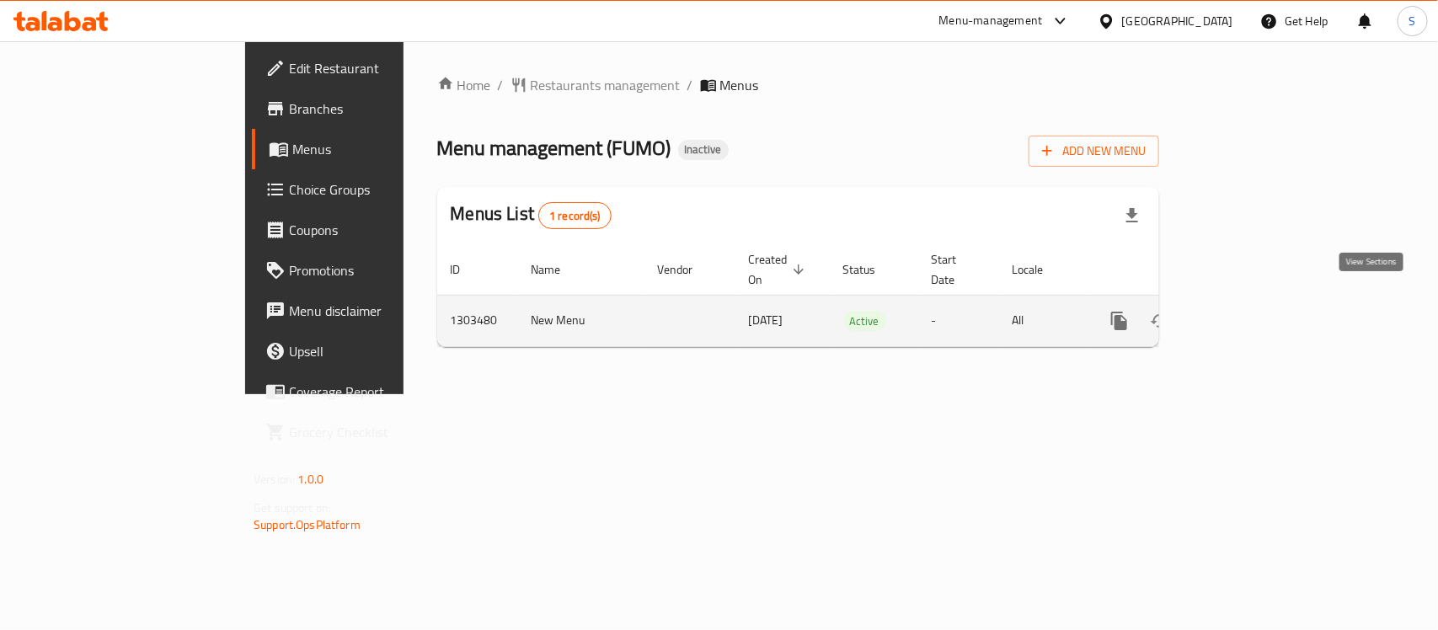
click at [1251, 311] on icon "enhanced table" at bounding box center [1240, 321] width 20 height 20
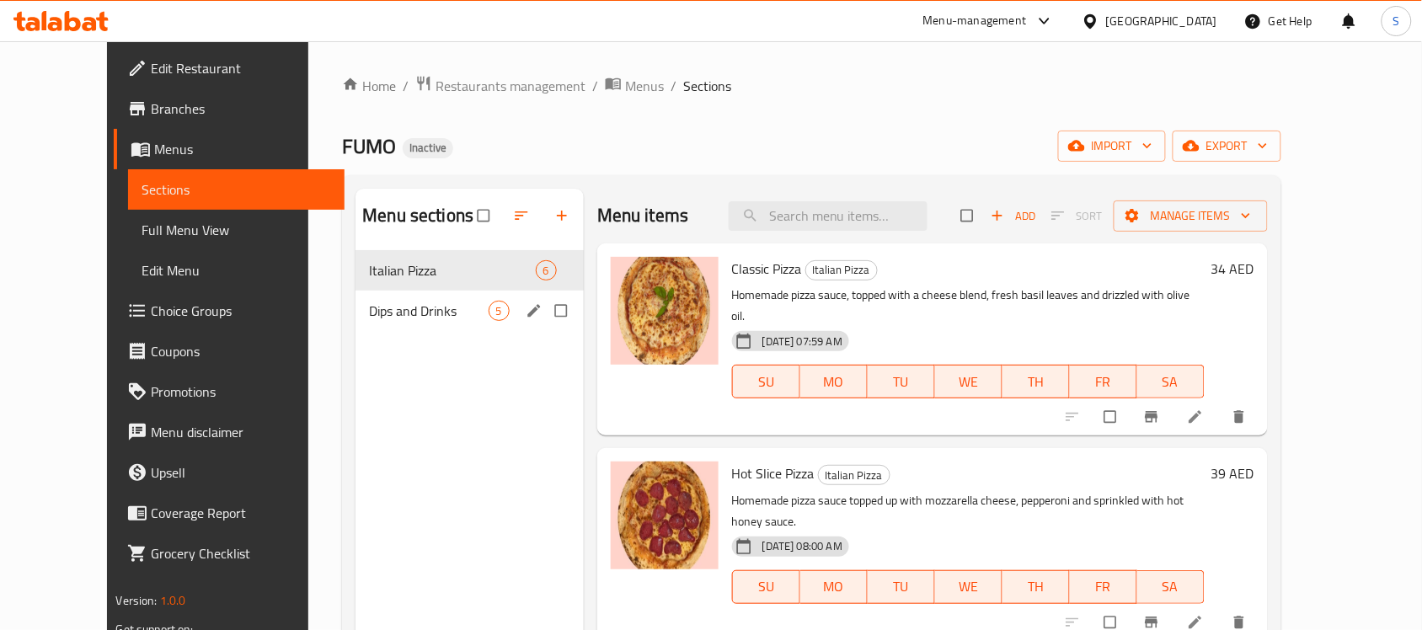
click at [369, 309] on span "Dips and Drinks" at bounding box center [428, 311] width 119 height 20
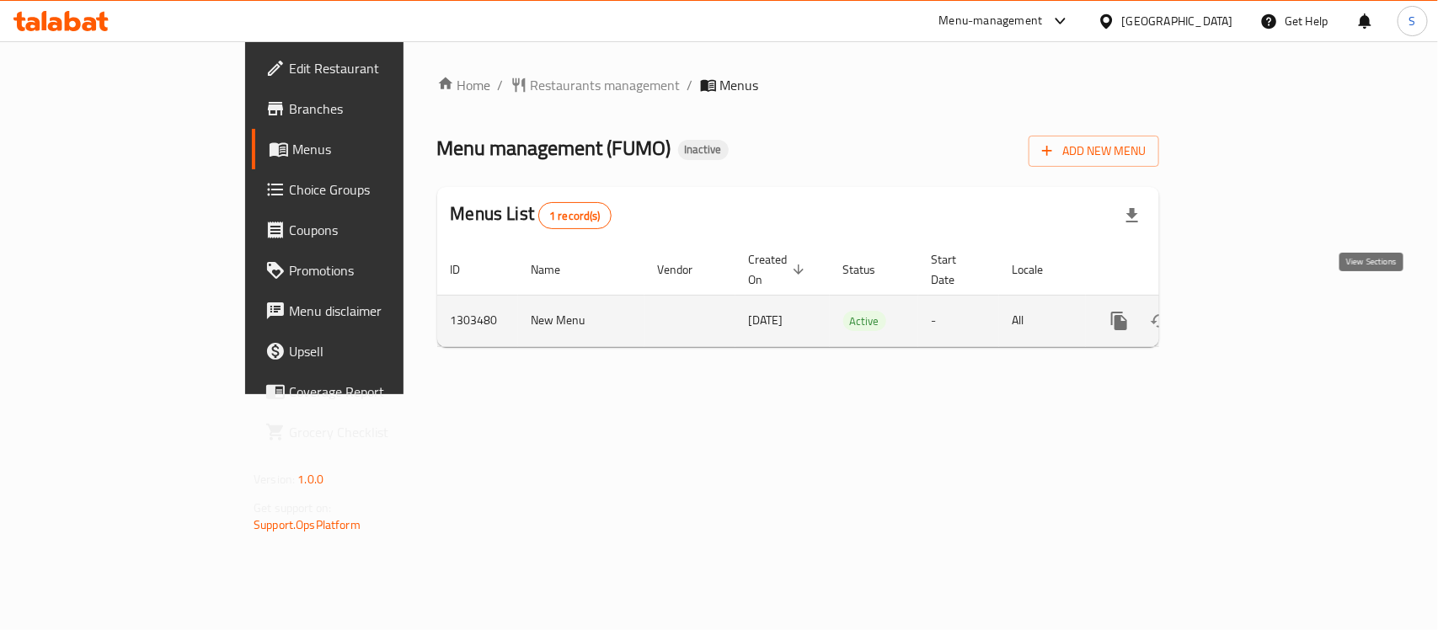
click at [1248, 313] on icon "enhanced table" at bounding box center [1240, 320] width 15 height 15
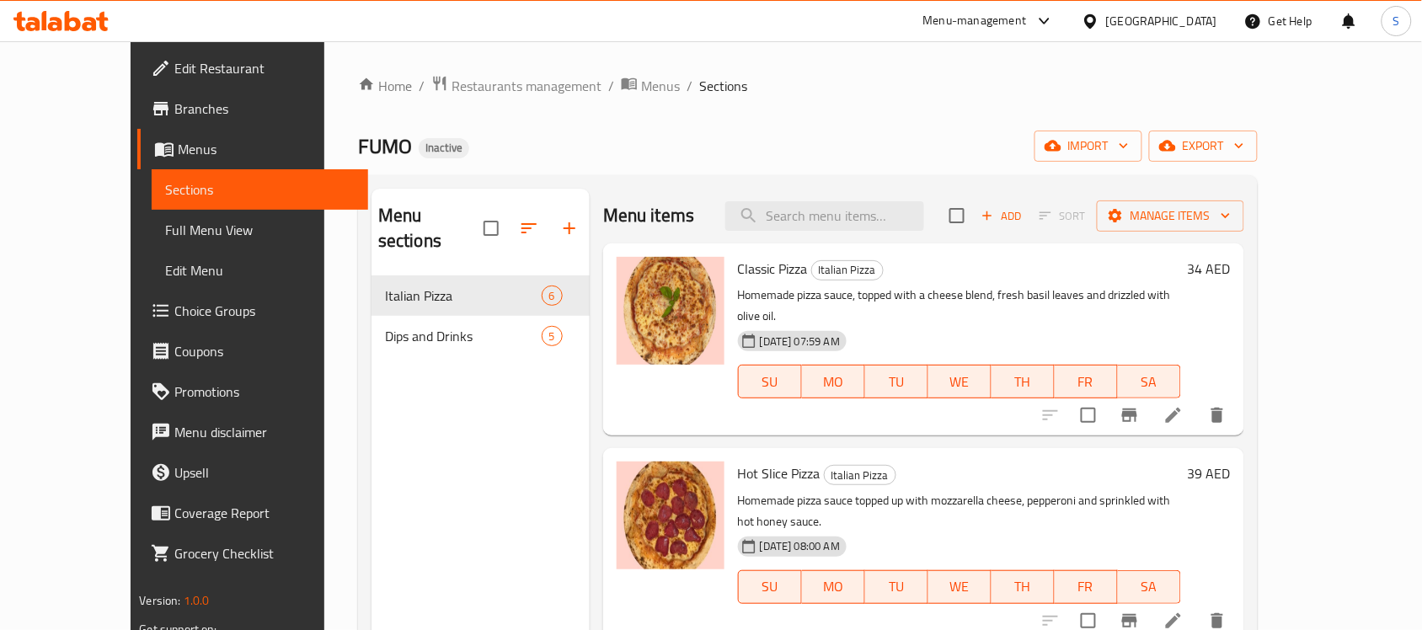
click at [824, 166] on div "Home / Restaurants management / Menus / Sections FUMO Inactive import export Me…" at bounding box center [807, 453] width 899 height 757
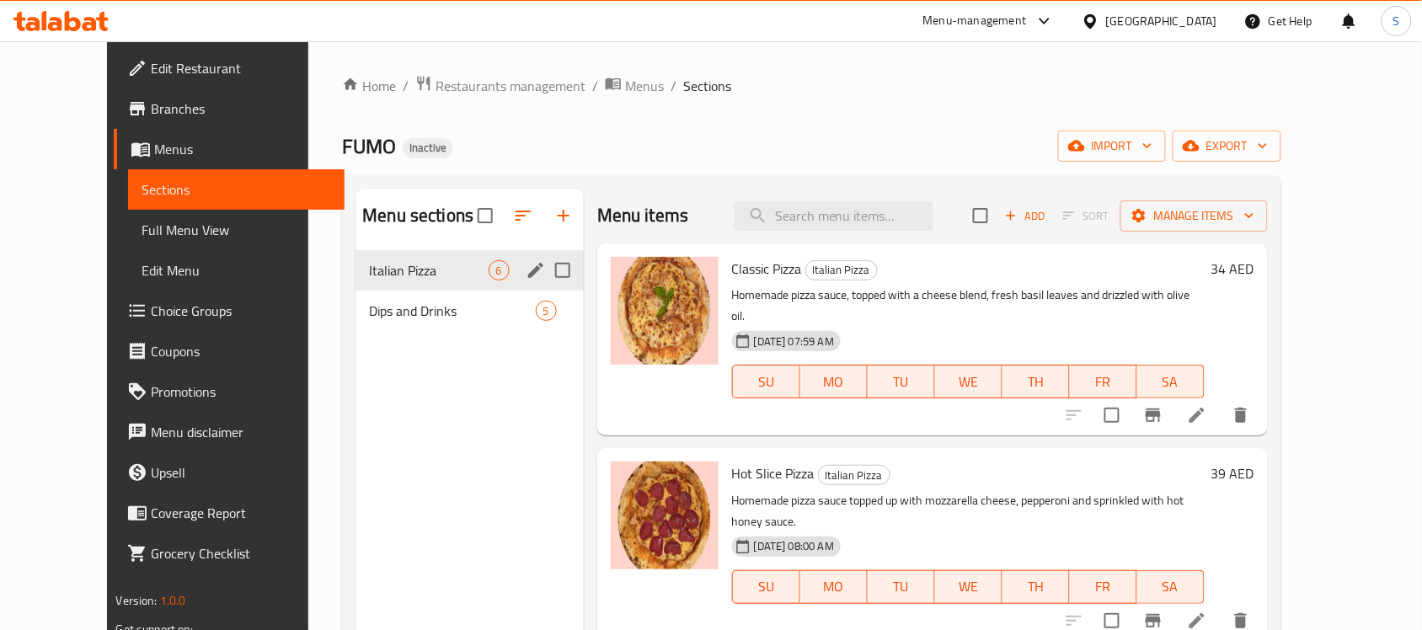
click at [369, 270] on span "Italian Pizza" at bounding box center [428, 270] width 119 height 20
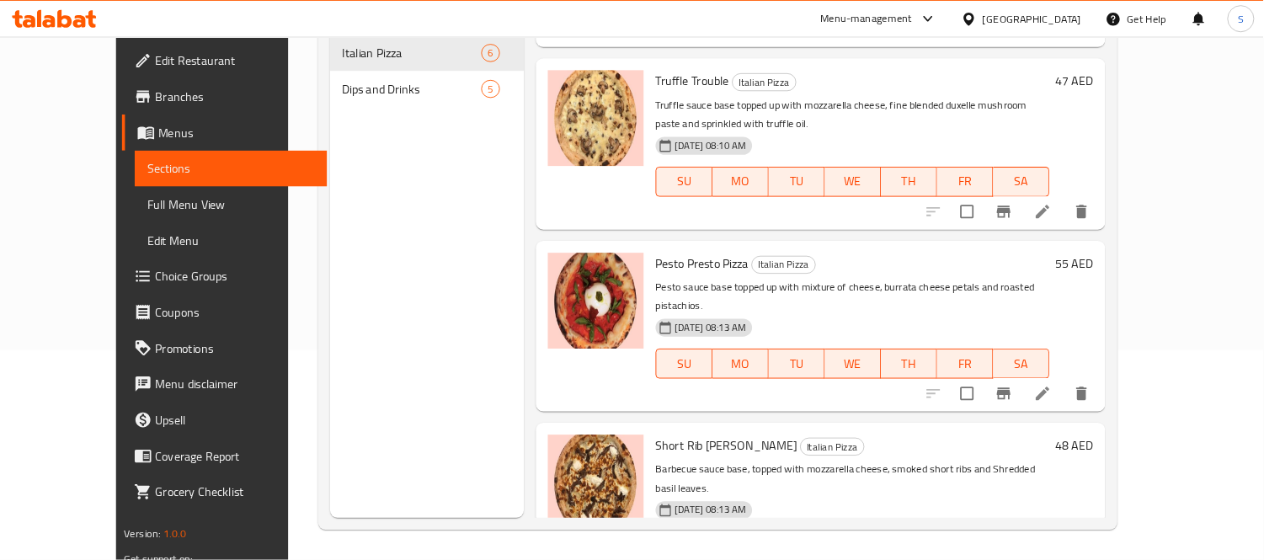
scroll to position [236, 0]
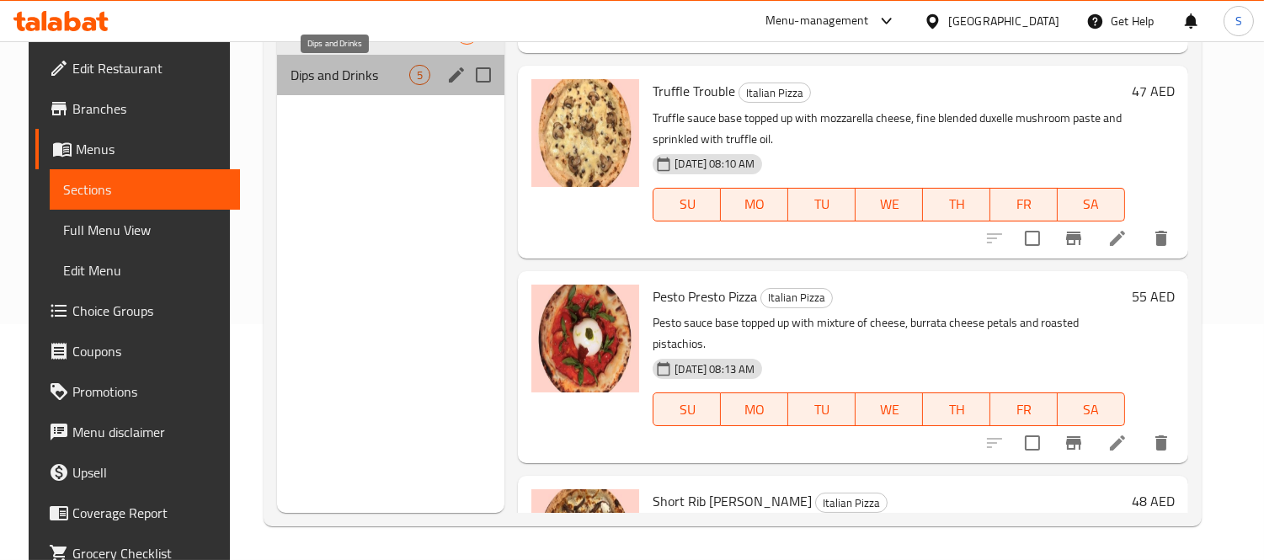
click at [332, 68] on span "Dips and Drinks" at bounding box center [350, 75] width 119 height 20
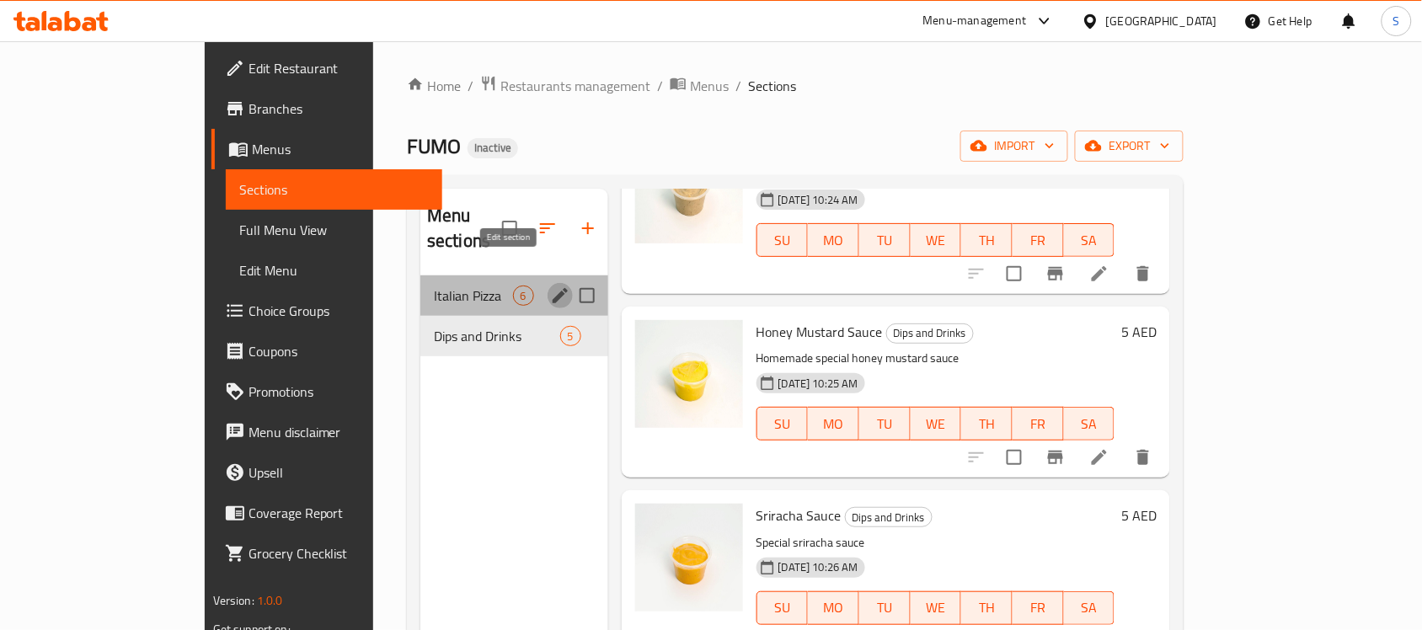
click at [547, 283] on button "edit" at bounding box center [559, 295] width 25 height 25
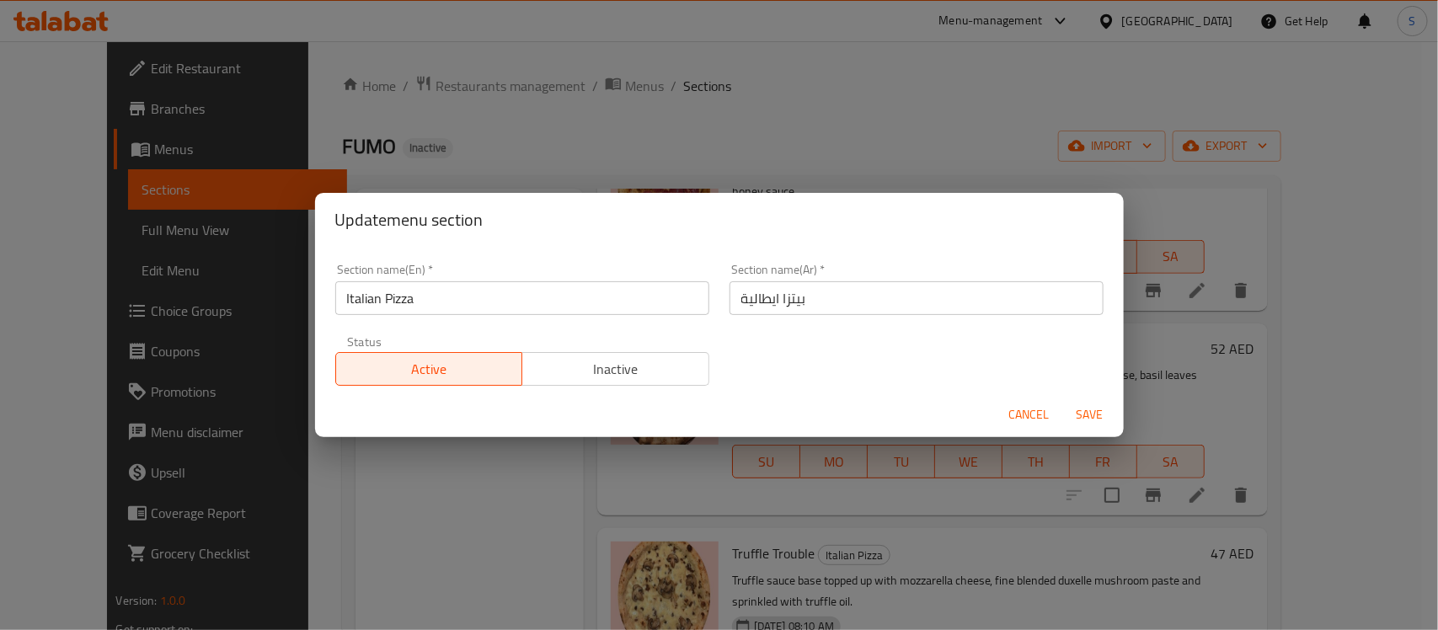
click at [819, 296] on input "بيتزا ايطالية" at bounding box center [916, 298] width 374 height 34
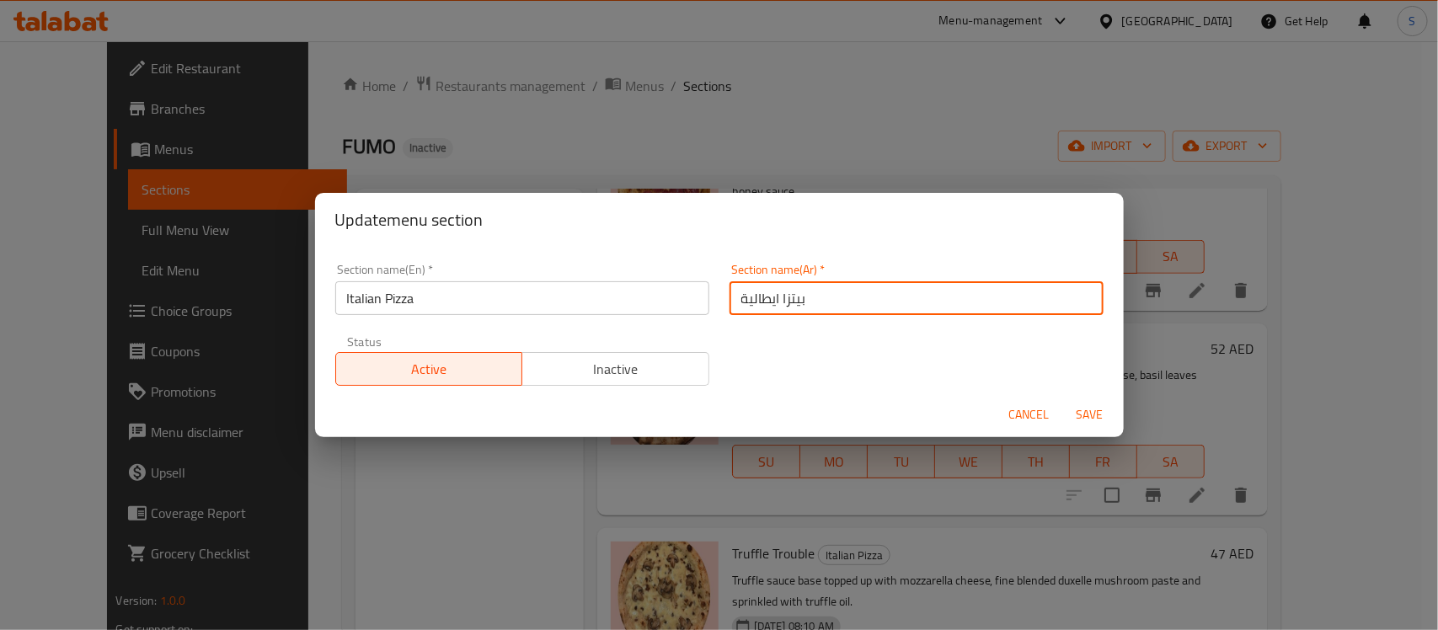
click at [819, 296] on input "بيتزا ايطالية" at bounding box center [916, 298] width 374 height 34
click at [836, 305] on input "بيتزا ايطالية" at bounding box center [916, 298] width 374 height 34
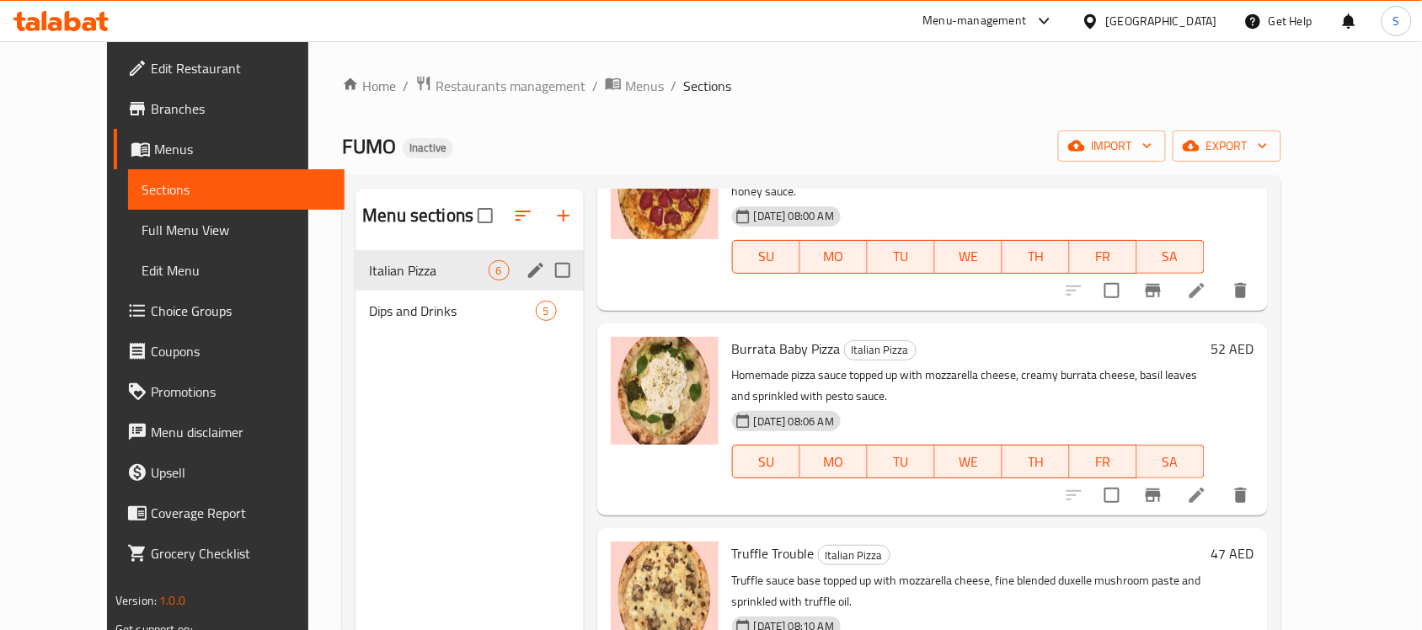
drag, startPoint x: 379, startPoint y: 484, endPoint x: 511, endPoint y: 318, distance: 212.8
click at [383, 474] on div "Menu sections Italian Pizza 6 Dips and Drinks 5" at bounding box center [469, 504] width 228 height 630
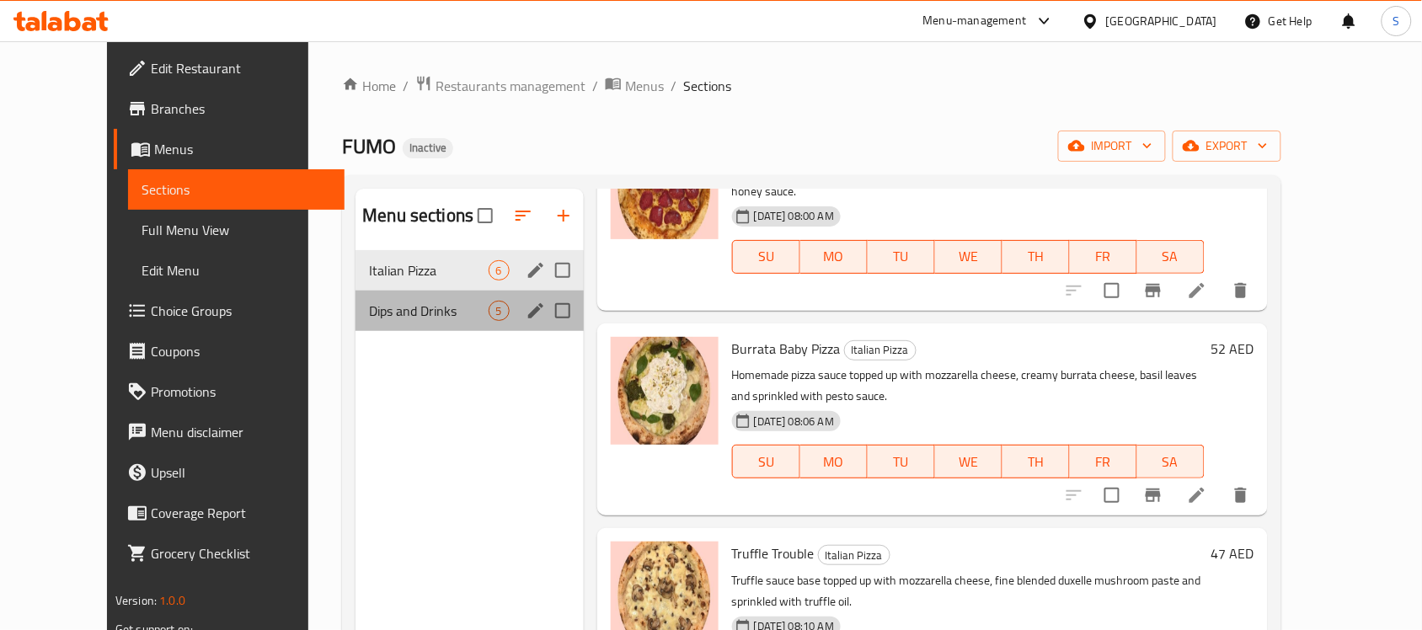
drag, startPoint x: 490, startPoint y: 310, endPoint x: 499, endPoint y: 316, distance: 11.0
click at [491, 312] on div "Dips and Drinks 5" at bounding box center [469, 311] width 228 height 40
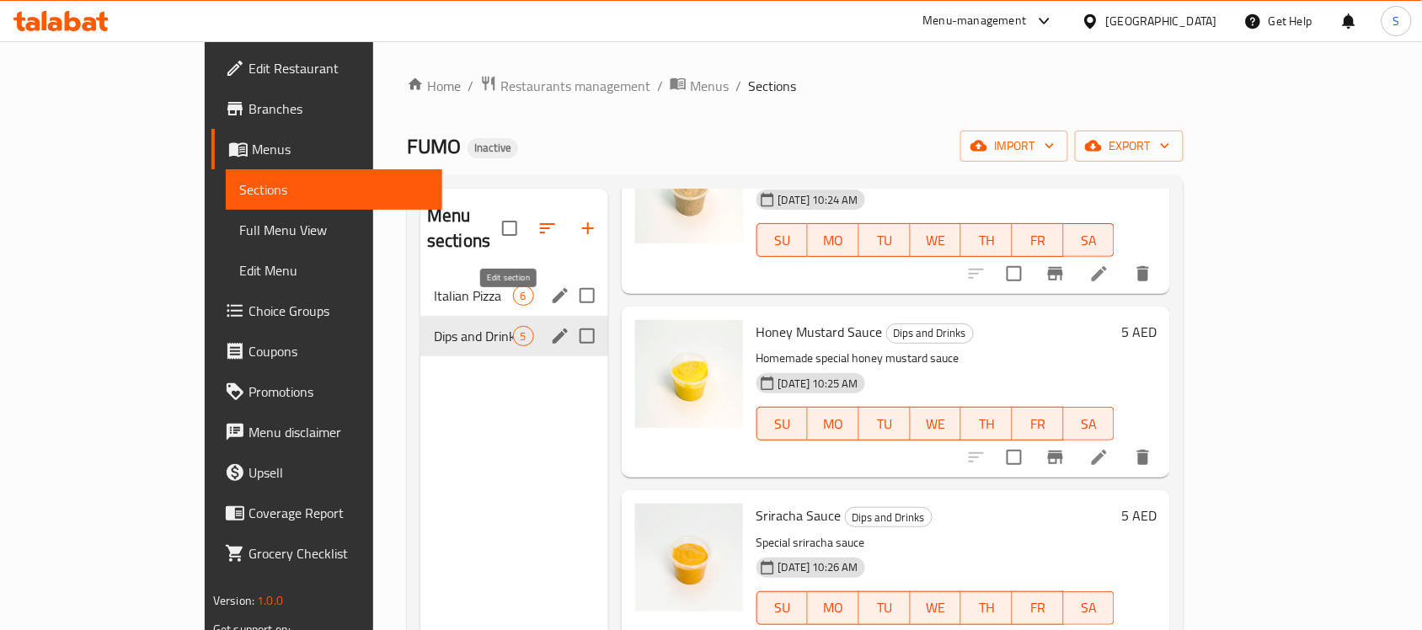
click at [552, 328] on icon "edit" at bounding box center [559, 335] width 15 height 15
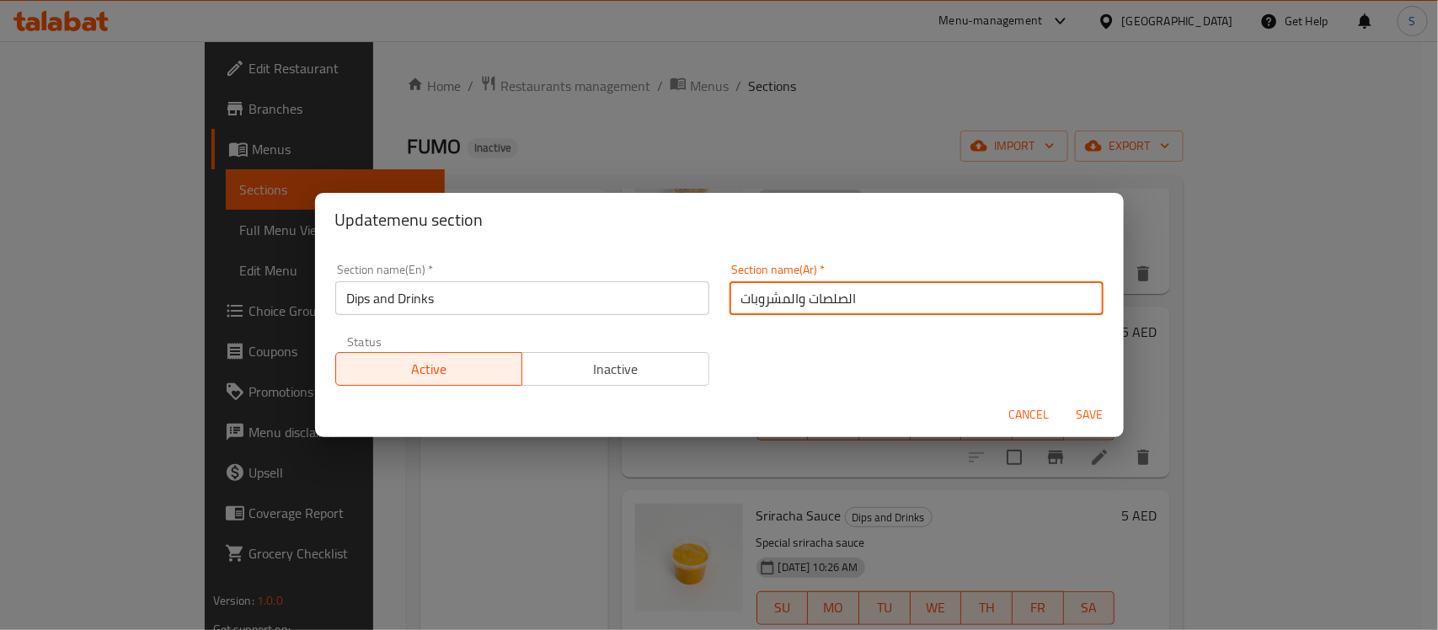
click at [883, 304] on input "الصلصات والمشروبات" at bounding box center [916, 298] width 374 height 34
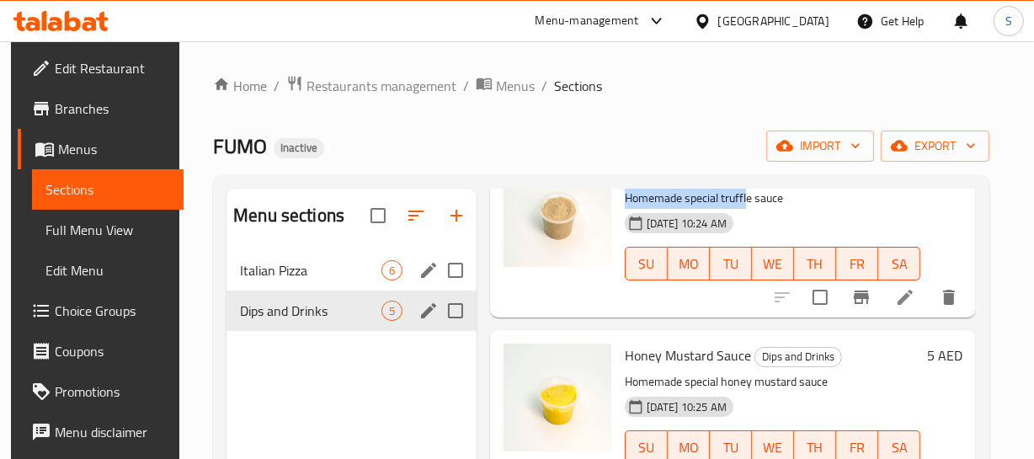
click at [749, 198] on div "Truffle Mayo Sauce Dips and Drinks Homemade special truffle sauce 10-08-2025 10…" at bounding box center [772, 230] width 309 height 157
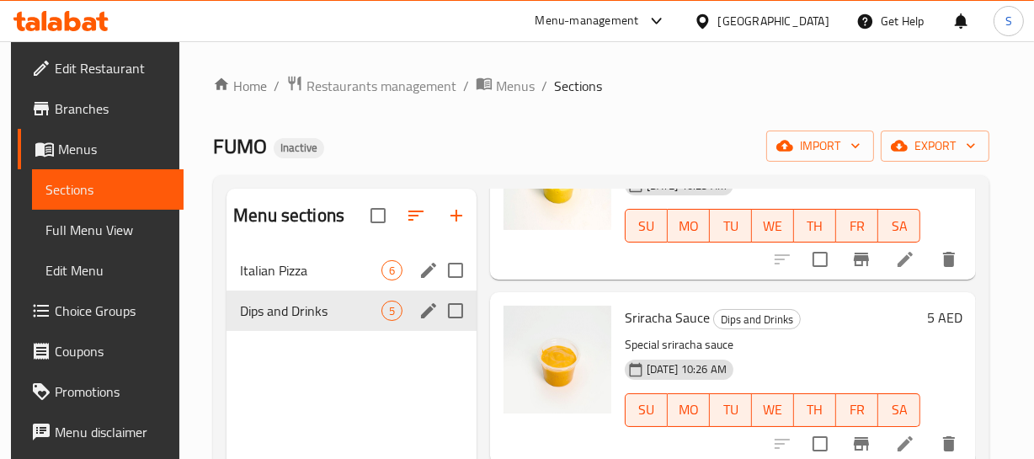
scroll to position [334, 0]
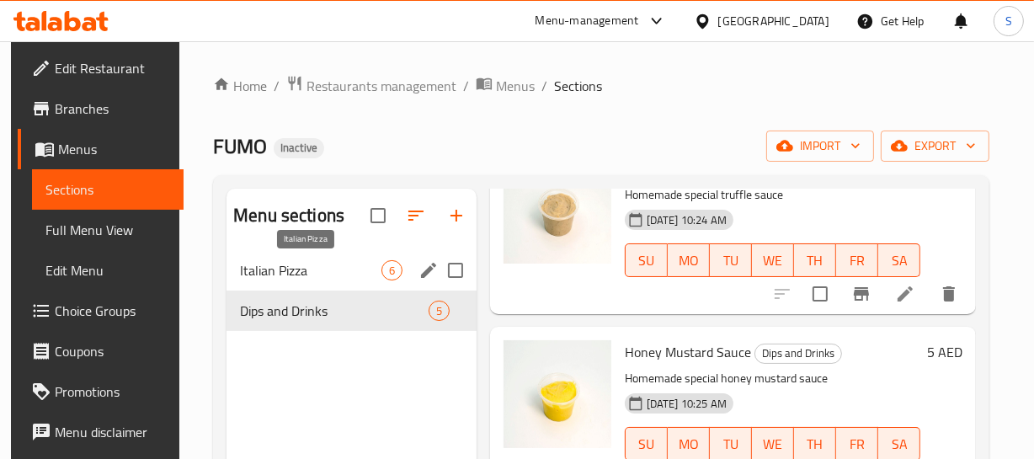
click at [328, 259] on div "Italian Pizza 6" at bounding box center [352, 270] width 250 height 40
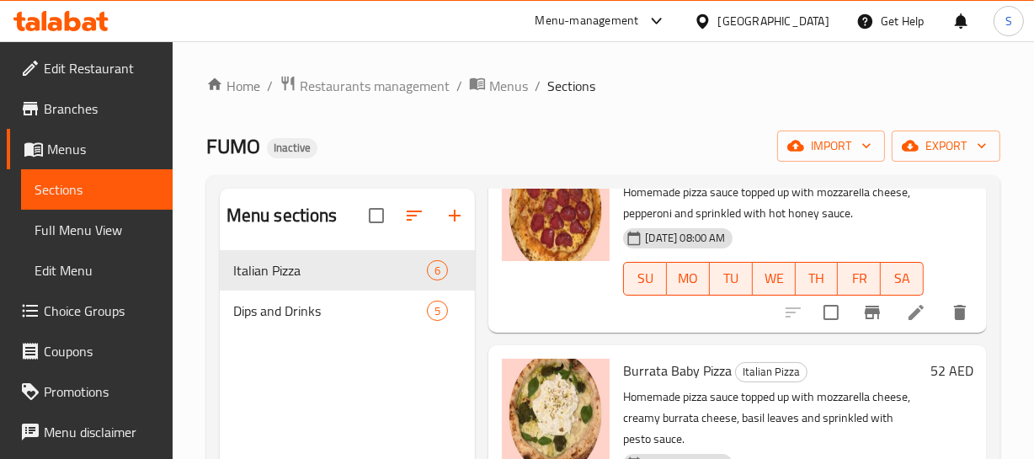
type button "3"
click at [787, 268] on button "WE" at bounding box center [774, 279] width 43 height 34
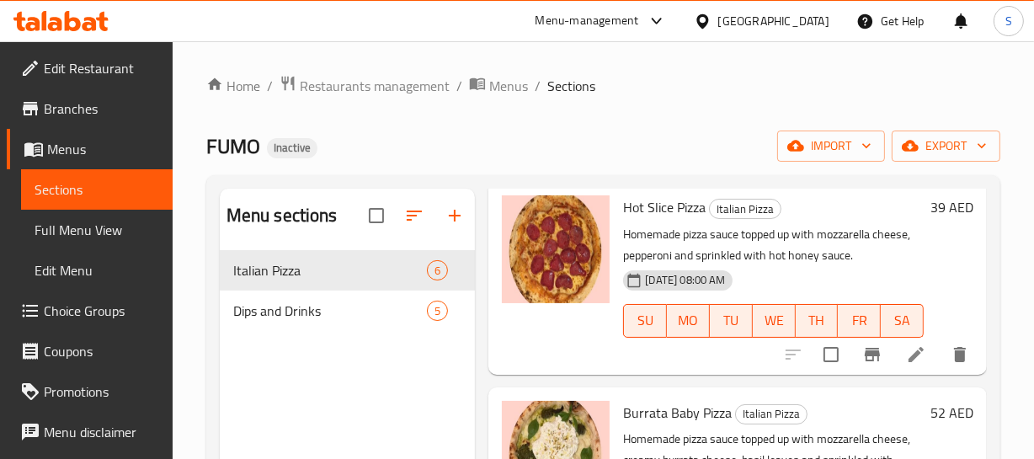
scroll to position [315, 0]
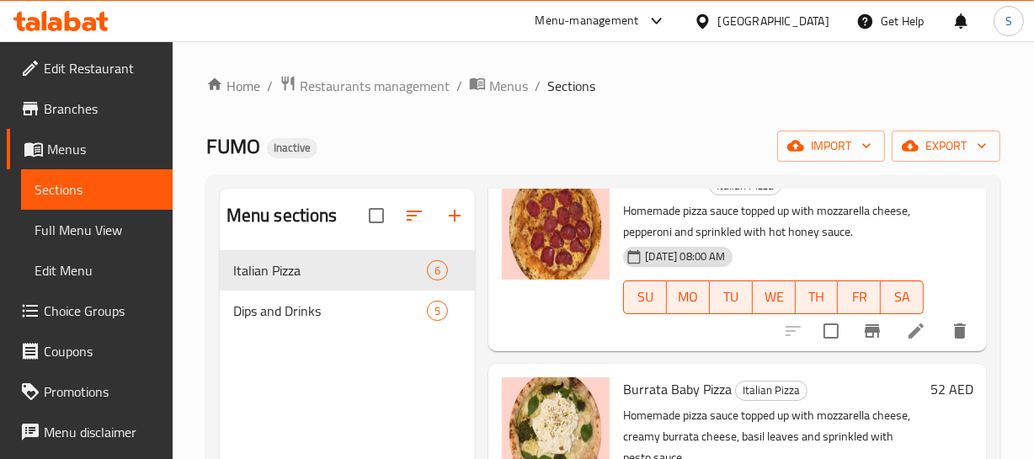
click at [765, 246] on div "05-08-2025 08:00 AM SU MO TU WE TH FR SA" at bounding box center [773, 285] width 314 height 91
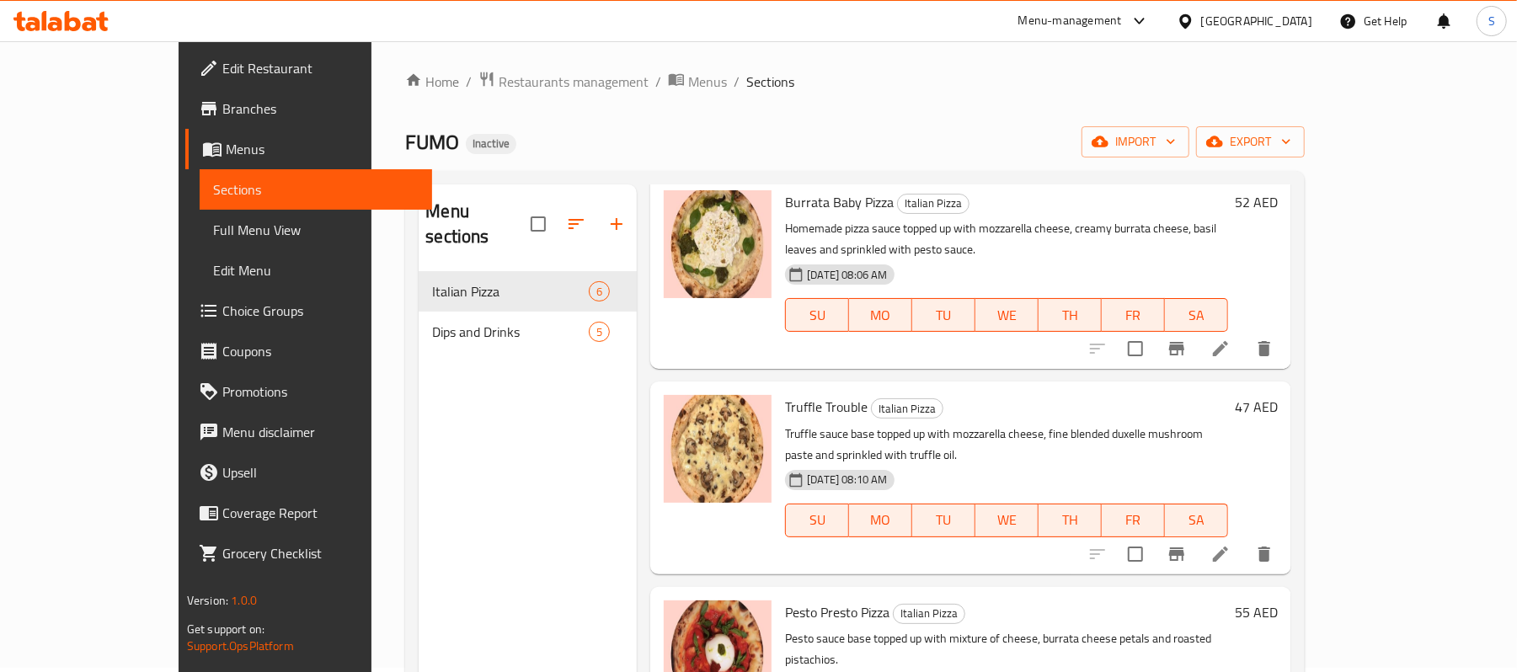
scroll to position [0, 0]
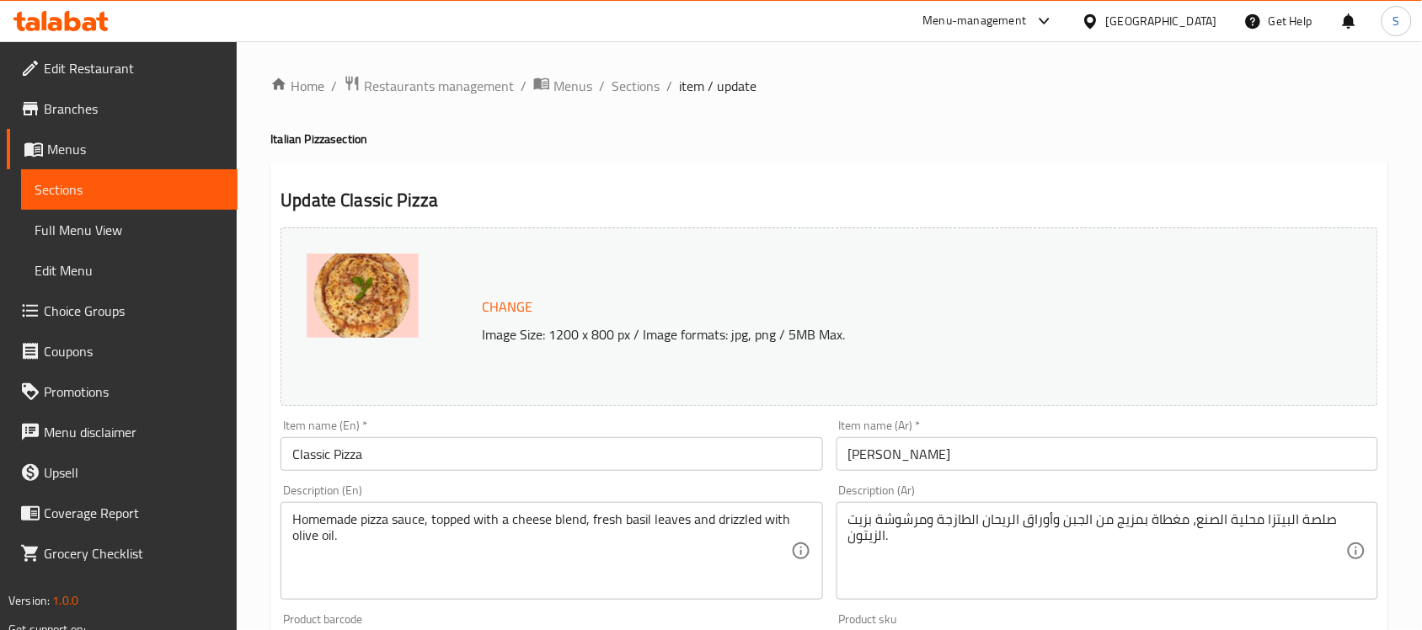
click at [1095, 286] on div "Change Image Size: 1200 x 800 px / Image formats: jpg, png / 5MB Max." at bounding box center [828, 316] width 1097 height 179
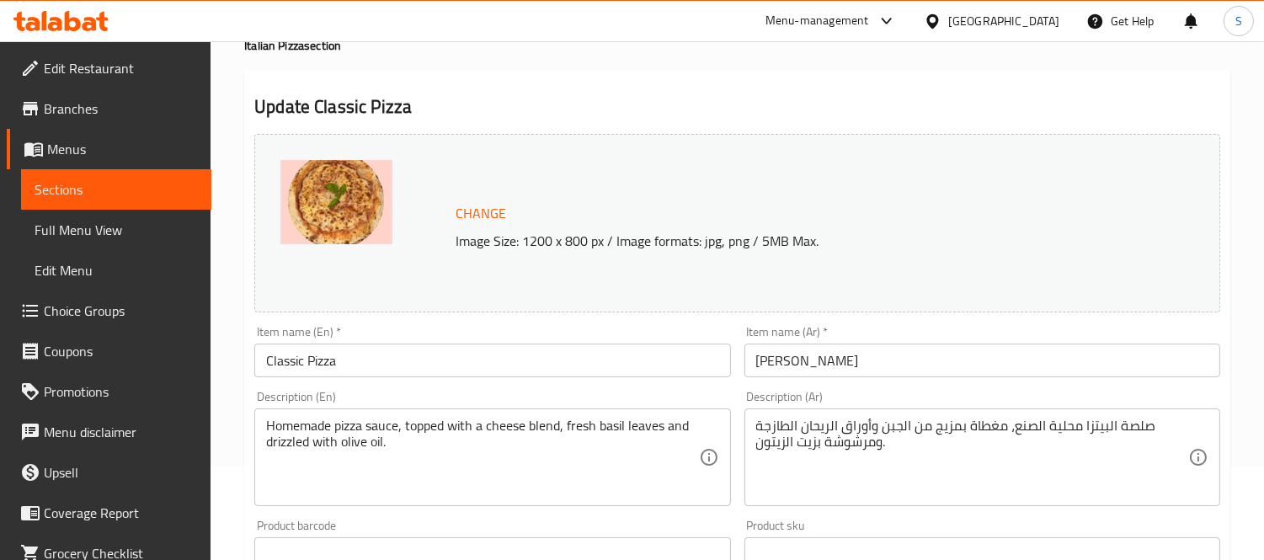
scroll to position [280, 0]
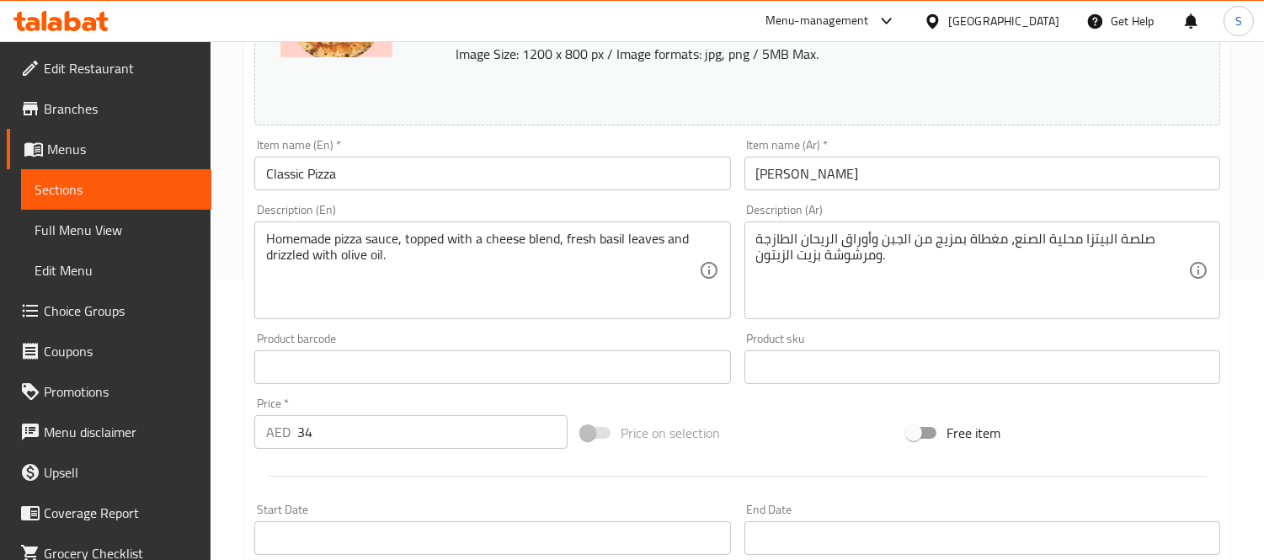
click at [849, 181] on input "بيتزا كلاسيكي" at bounding box center [983, 174] width 476 height 34
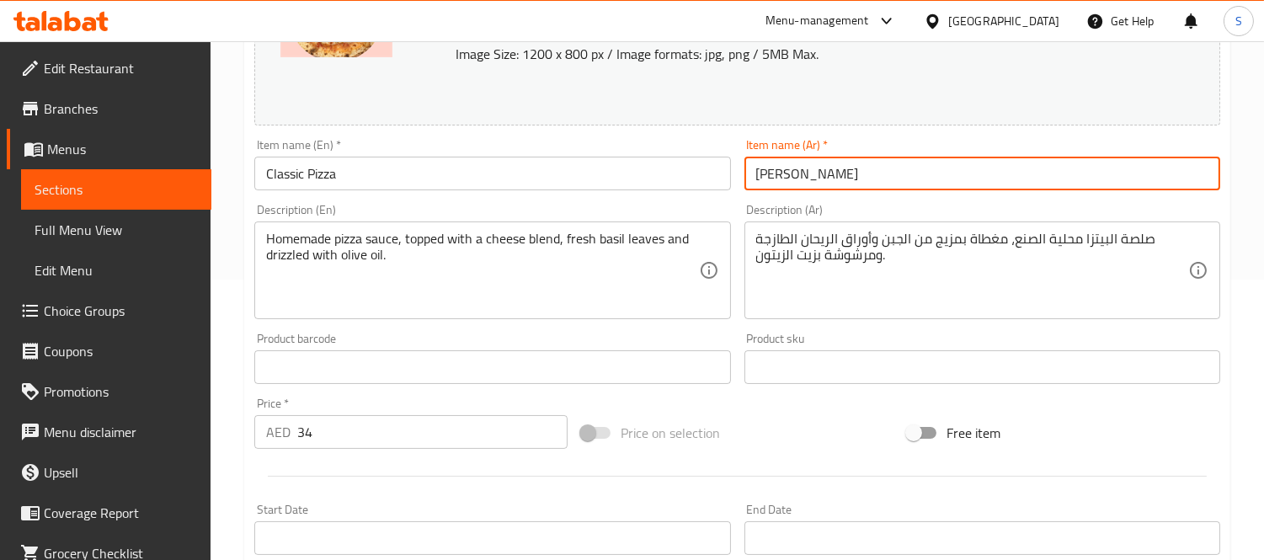
click at [849, 181] on input "بيتزا كلاسيكي" at bounding box center [983, 174] width 476 height 34
click at [847, 189] on input "بيتزا كلاسيكي" at bounding box center [983, 174] width 476 height 34
drag, startPoint x: 1133, startPoint y: 245, endPoint x: 1224, endPoint y: 254, distance: 91.3
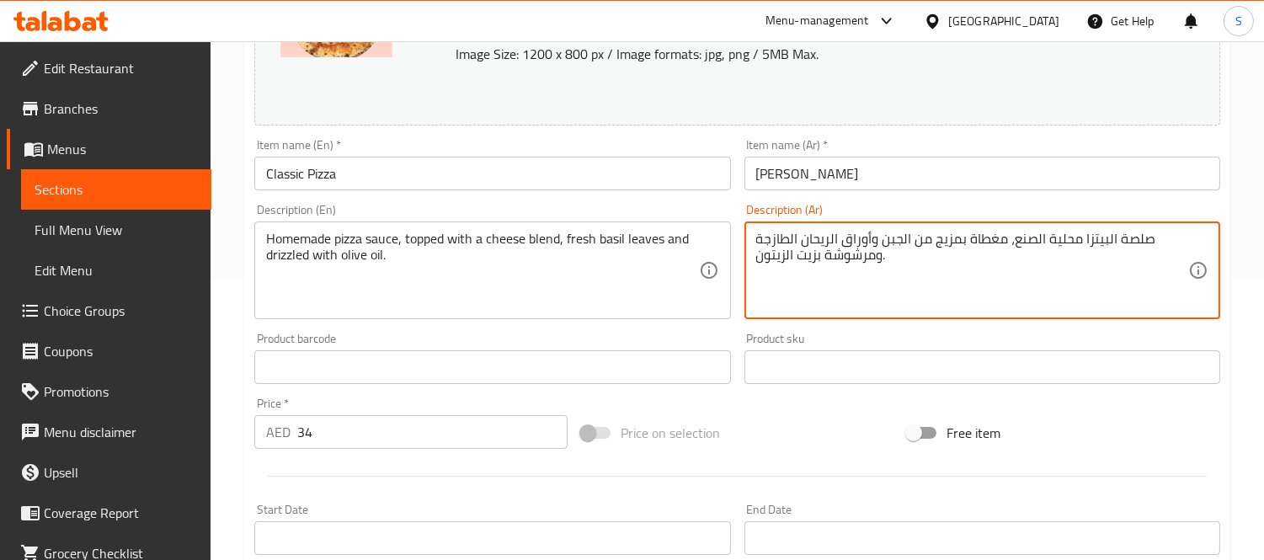
click at [1068, 240] on textarea "صلصة البيتزا محلية الصنع، مغطاة بمزيج من الجبن وأوراق الريحان الطازجة ومرشوشة ب…" at bounding box center [972, 271] width 432 height 80
click at [1081, 240] on textarea "صلصة البيتزا الصنع، مغطاة بمزيج من الجبن وأوراق الريحان الطازجة ومرشوشة بزيت ال…" at bounding box center [972, 271] width 432 height 80
click at [1041, 238] on textarea "صلصة البيتزا المنزلية، مغطاة بمزيج من الجبن وأوراق الريحان الطازجة ومرشوشة بزيت…" at bounding box center [972, 271] width 432 height 80
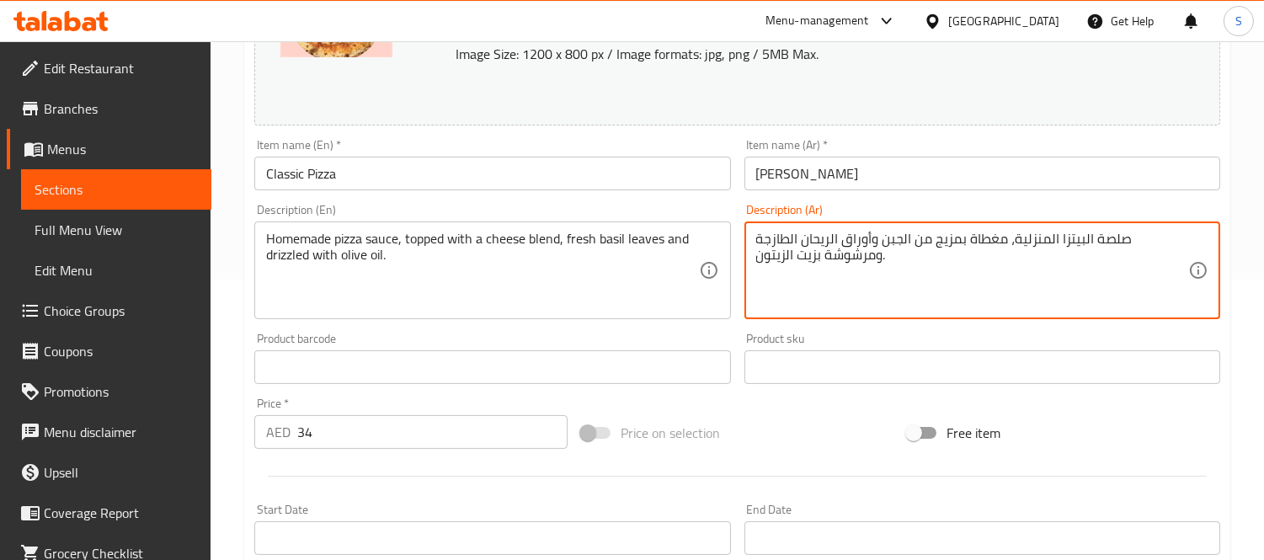
click at [1041, 238] on textarea "صلصة البيتزا المنزلية، مغطاة بمزيج من الجبن وأوراق الريحان الطازجة ومرشوشة بزيت…" at bounding box center [972, 271] width 432 height 80
click at [1171, 238] on textarea "صلصة البيتزا البيتي، مغطاة بمزيج من الجبن وأوراق الريحان الطازجة ومرشوشة بزيت ا…" at bounding box center [972, 271] width 432 height 80
type textarea "صلصة البيتزا البيتي، مغطاة بمزيج من الجبن وأوراق الريحان الطازجة ومرشوشة بزيت ا…"
click at [915, 185] on input "بيتزا كلاسيكي" at bounding box center [983, 174] width 476 height 34
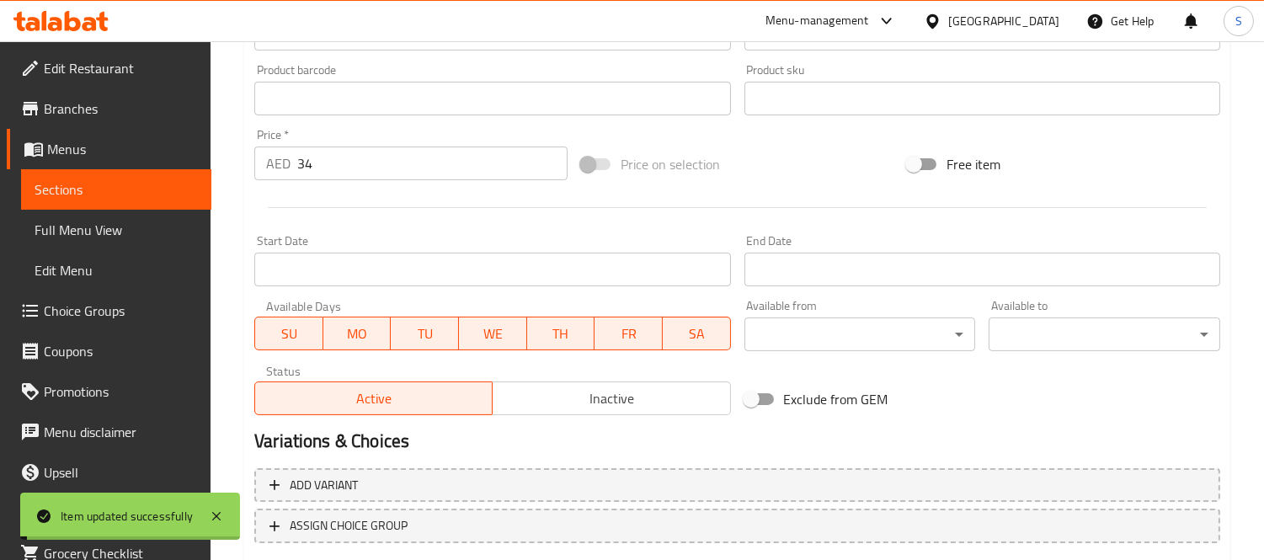
scroll to position [651, 0]
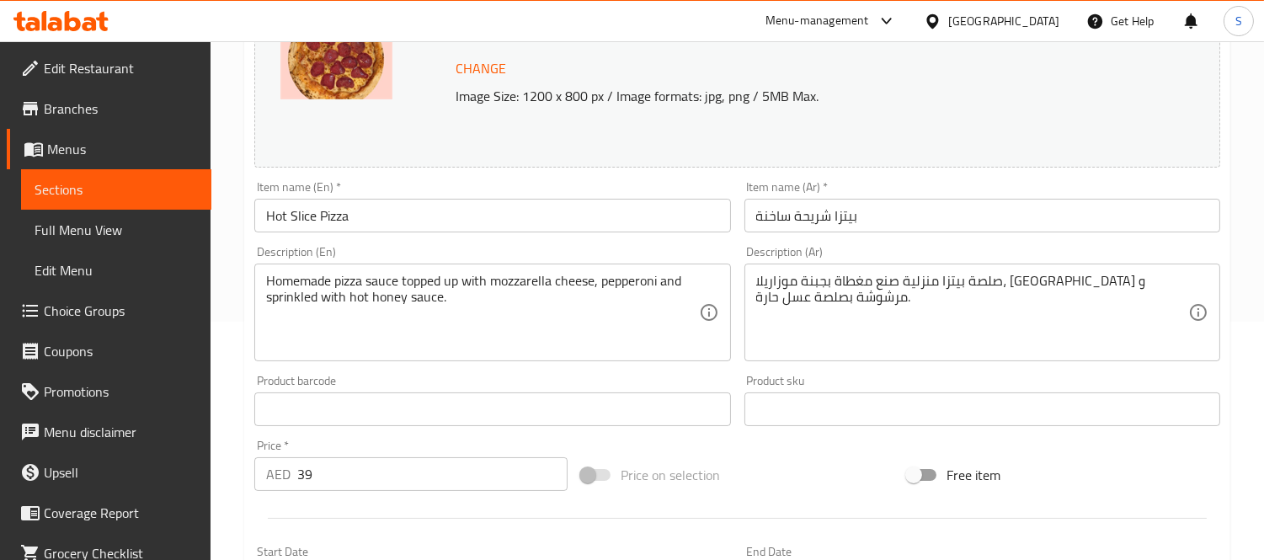
scroll to position [280, 0]
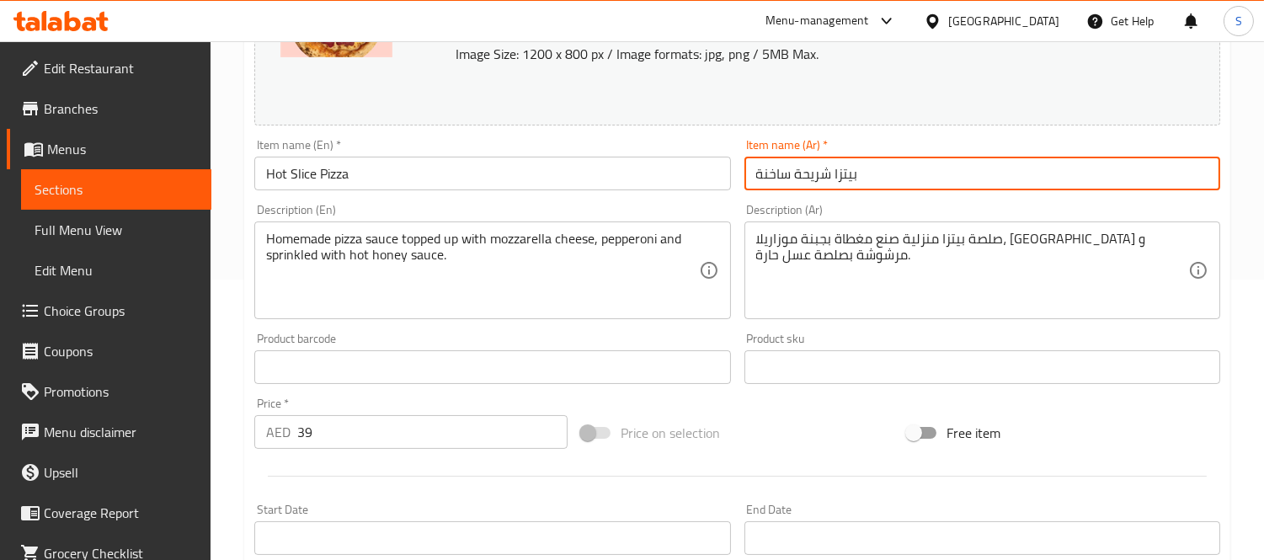
click at [866, 179] on input "بيتزا شريحة ساخنة" at bounding box center [983, 174] width 476 height 34
click at [818, 173] on input "بيتزا شريحة ساخنة" at bounding box center [983, 174] width 476 height 34
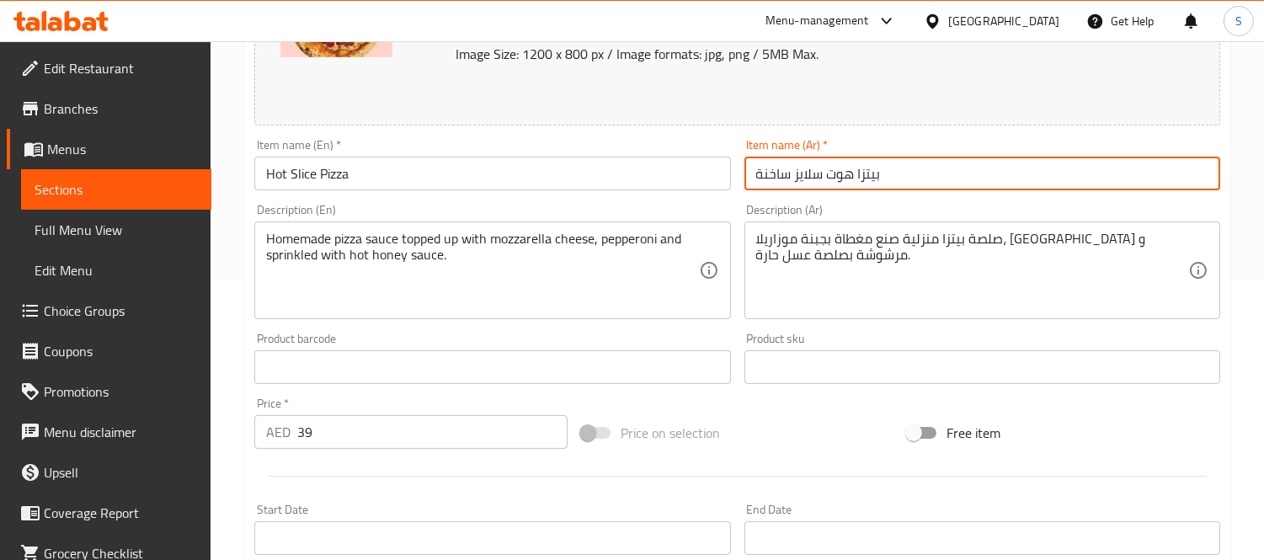
click at [759, 173] on input "بيتزا هوت سلايز ساخنة" at bounding box center [983, 174] width 476 height 34
click at [769, 173] on input "بيتزا هوت سلايز ساخنة" at bounding box center [983, 174] width 476 height 34
type input "بيتزا هوت سلايز"
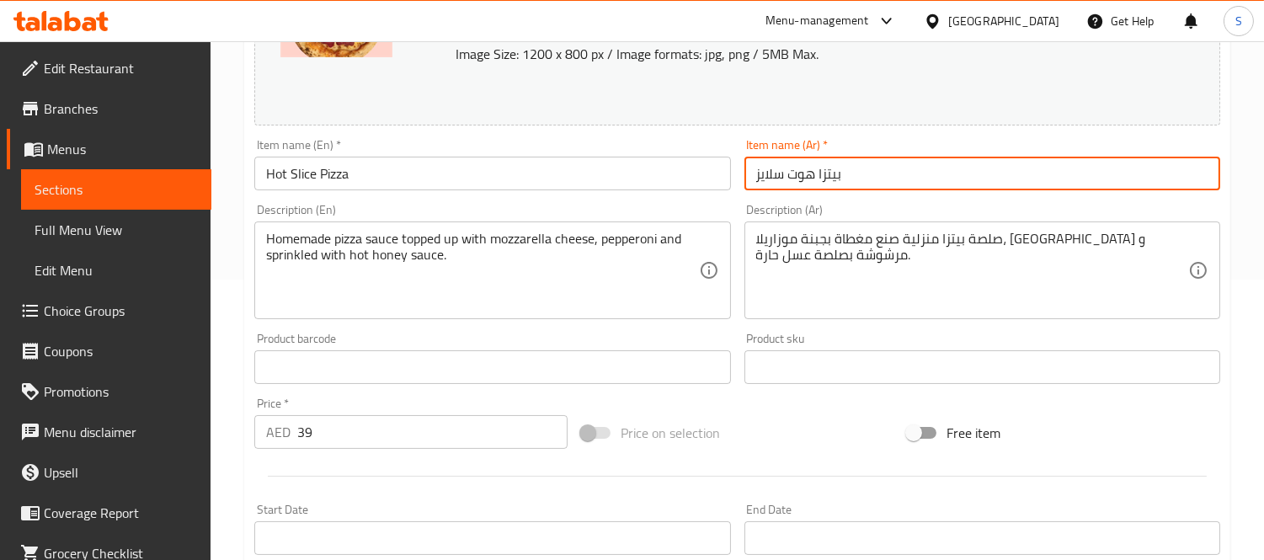
click at [841, 192] on div "Item name (Ar)   * بيتزا هوت سلايز Item name (Ar) *" at bounding box center [982, 164] width 489 height 65
click at [857, 167] on input "بيتزا هوت سلايز" at bounding box center [983, 174] width 476 height 34
click at [839, 181] on input "بيتزا هوت سلايز" at bounding box center [983, 174] width 476 height 34
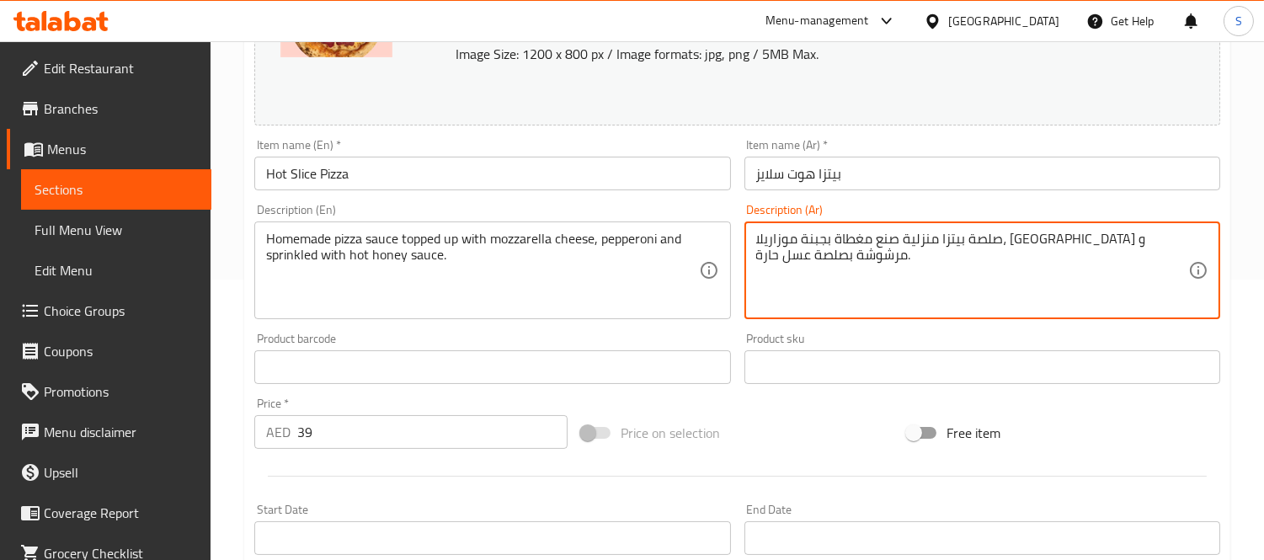
click at [1079, 248] on textarea "صلصة بيتزا منزلية صنع مغطاة بجبنة موزاريلا، بيبروني و مرشوشة بصلصة عسل حارة." at bounding box center [972, 271] width 432 height 80
click at [1075, 237] on textarea "صلصة بيتزا البيتي صنع مغطاة بجبنة موزاريلا، بيبروني و مرشوشة بصلصة عسل حارة." at bounding box center [972, 271] width 432 height 80
click at [1057, 236] on textarea "صلصة بيتزا البيتي مغطاة بجبنة موزاريلا، بيبروني و مرشوشة بصلصة عسل حارة." at bounding box center [972, 271] width 432 height 80
click at [884, 245] on textarea "صلصة بيتزا البيتي مغطاة بجبنة موزاريلا، بيبروني و مرشوشة بصلصة عسل حارة." at bounding box center [972, 271] width 432 height 80
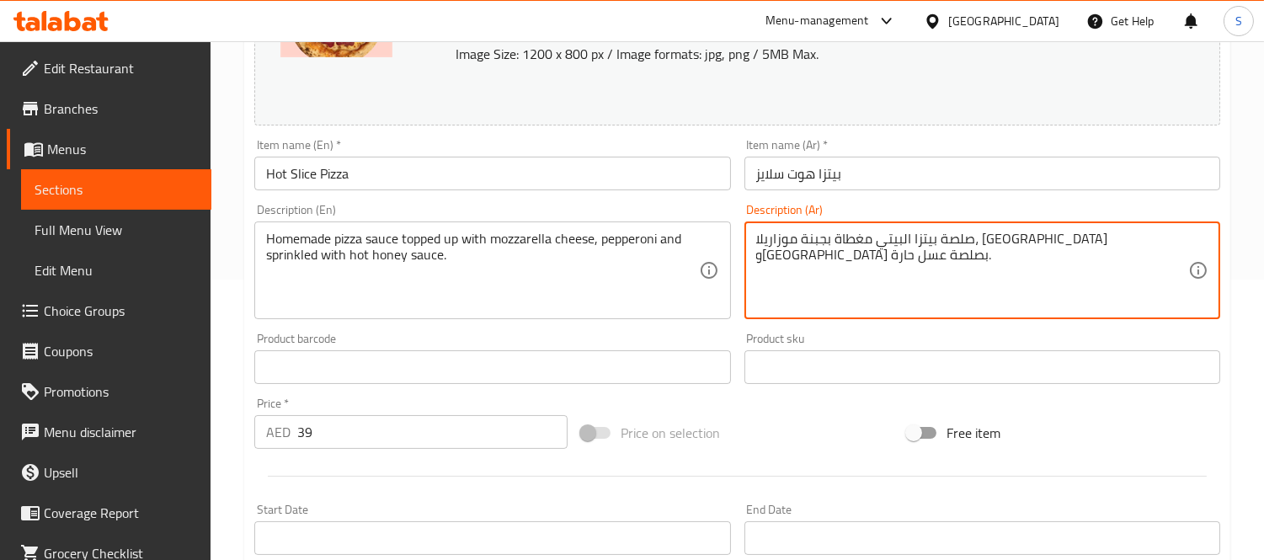
click at [894, 245] on textarea "صلصة بيتزا البيتي مغطاة بجبنة موزاريلا، بيبروني ومرشوشة بصلصة عسل حارة." at bounding box center [972, 271] width 432 height 80
type textarea "صلصة بيتزا البيتي مغطاة بجبنة موزاريلا، بيبروني ومرشوشة بصلصة عسل حارة."
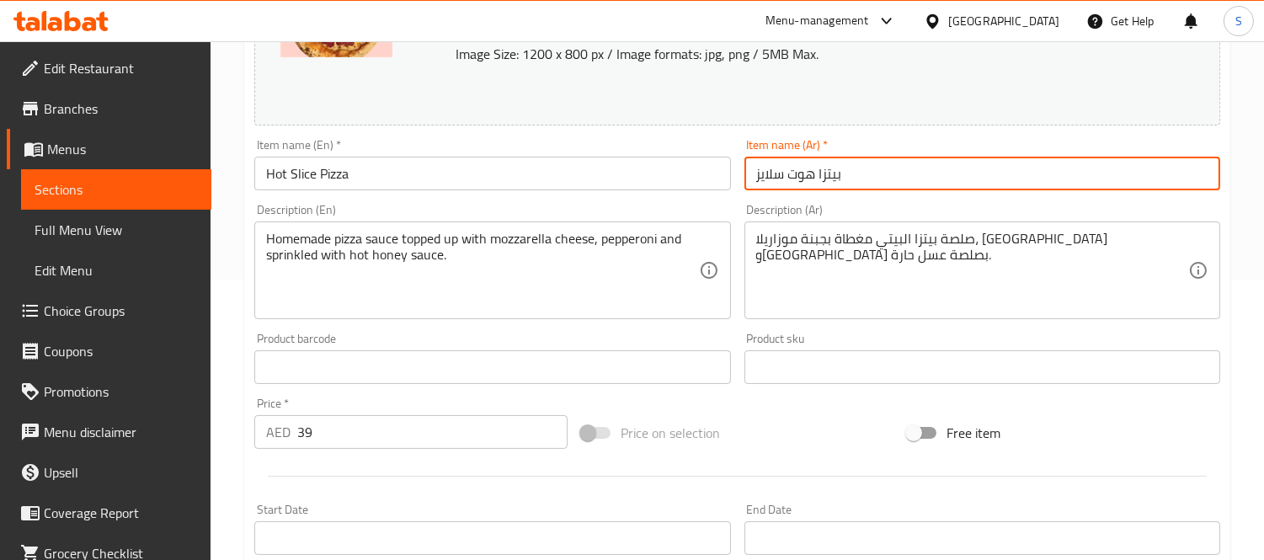
click at [854, 184] on input "بيتزا هوت سلايز" at bounding box center [983, 174] width 476 height 34
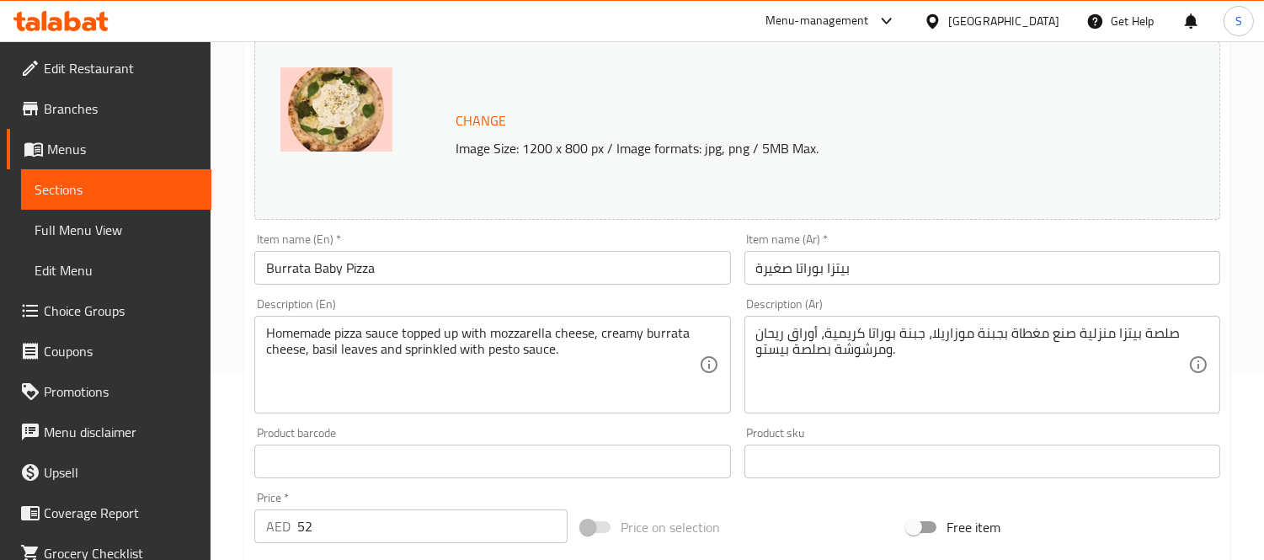
scroll to position [187, 0]
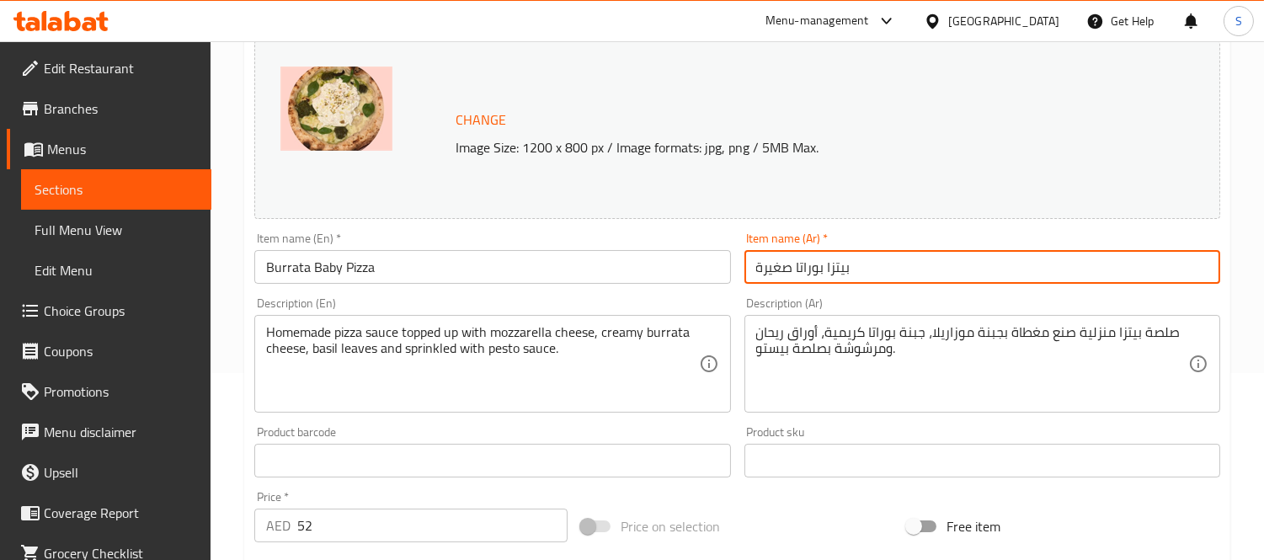
click at [825, 263] on input "بيتزا بوراتا صغيرة" at bounding box center [983, 267] width 476 height 34
click at [769, 266] on input "بيتزا بوراتا صغيرة" at bounding box center [983, 267] width 476 height 34
click at [783, 266] on input "بيتزا بوراتا" at bounding box center [983, 267] width 476 height 34
type input "بيتزا بيبي بوراتا"
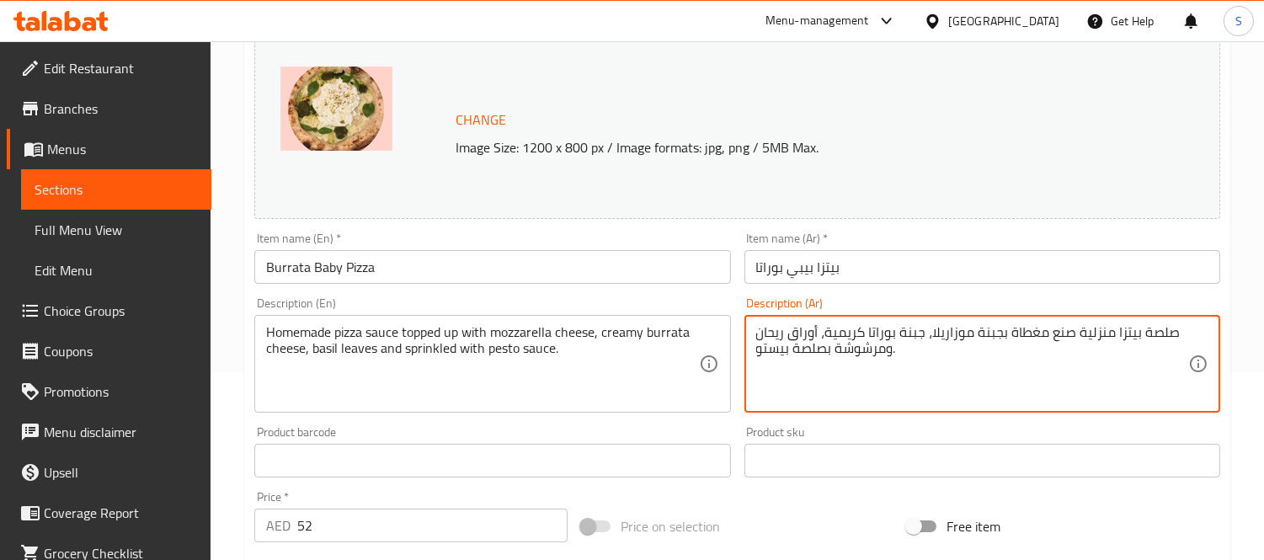
click at [1080, 333] on textarea "صلصة بيتزا منزلية صنع مغطاة بجبنة موزاريلا، جبنة بوراتا كريمية، أوراق ريحان ومر…" at bounding box center [972, 364] width 432 height 80
click at [1059, 334] on textarea "صلصة بيتزا بيتي صنع مغطاة بجبنة موزاريلا، جبنة بوراتا كريمية، أوراق ريحان ومرشو…" at bounding box center [972, 364] width 432 height 80
click at [1070, 334] on textarea "صلصة بيتزا بيتي مغطاة بجبنة موزاريلا، جبنة بوراتا كريمية، أوراق ريحان ومرشوشة ب…" at bounding box center [972, 364] width 432 height 80
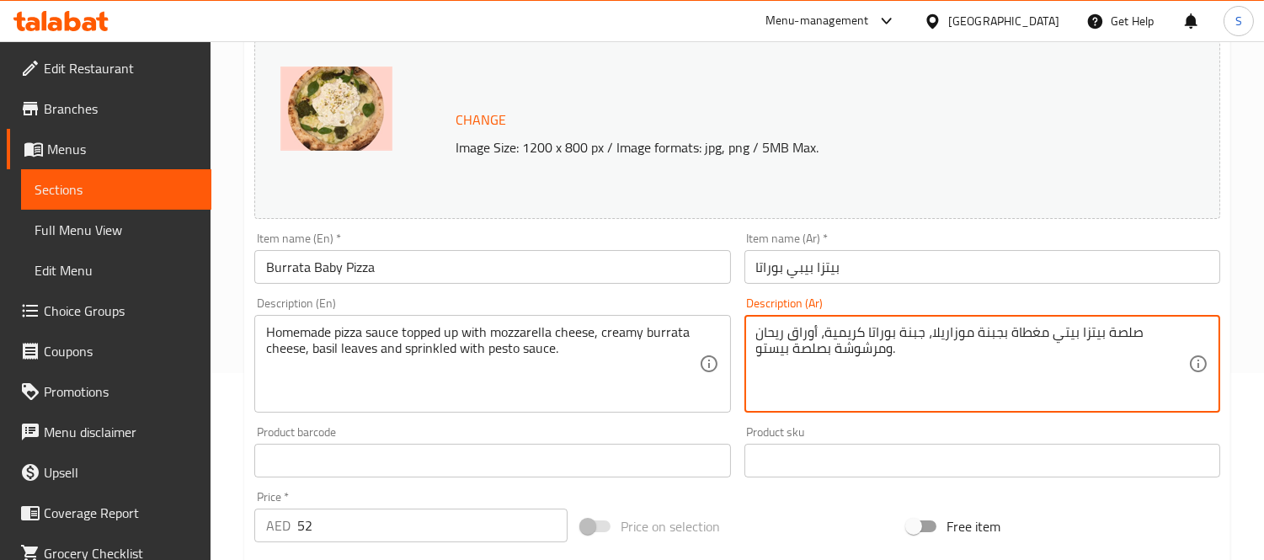
type textarea "صلصة بيتزا بيتي مغطاة بجبنة موزاريلا، جبنة بوراتا كريمية، أوراق ريحان ومرشوشة ب…"
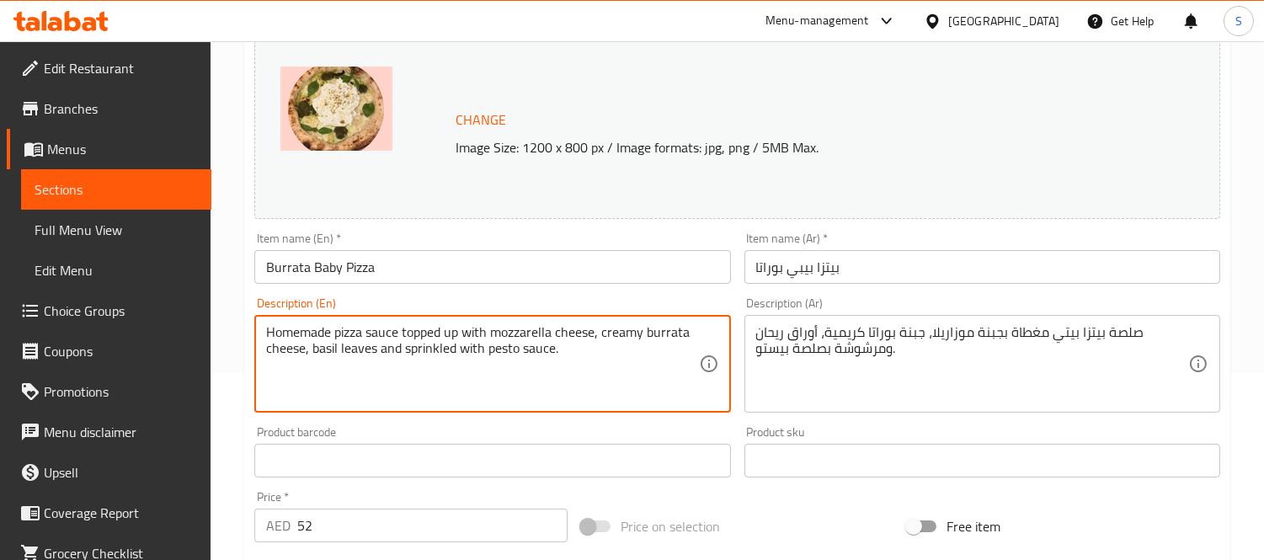
click at [455, 333] on textarea "Homemade pizza sauce topped up with mozzarella cheese, creamy burrata cheese, b…" at bounding box center [482, 364] width 432 height 80
type textarea "Homemade pizza sauce topped with mozzarella cheese, creamy burrata cheese, basi…"
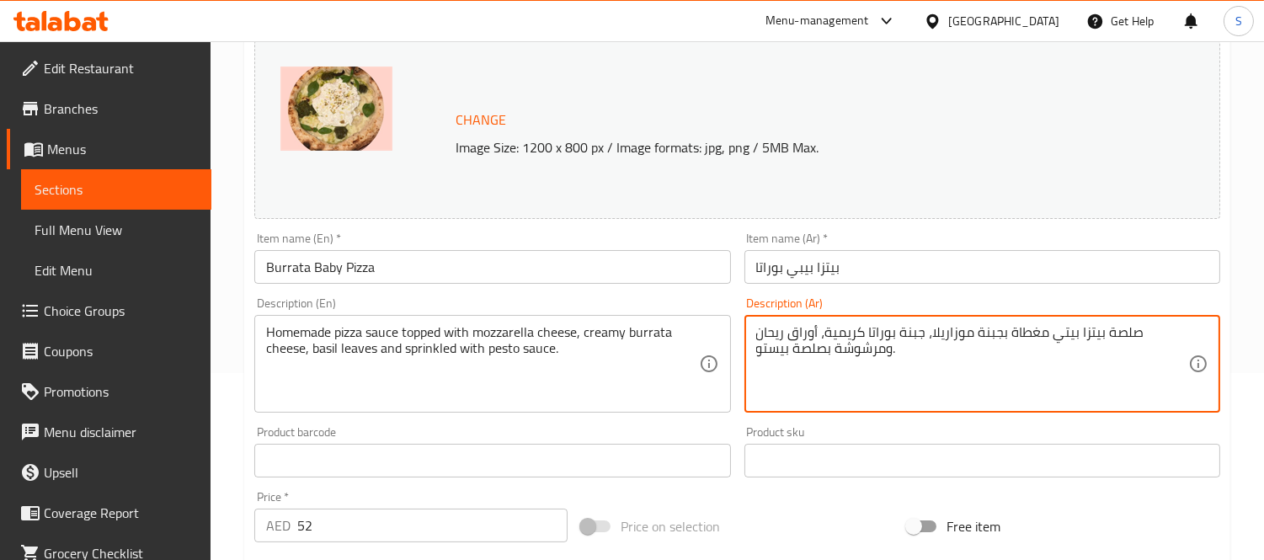
click at [1065, 335] on textarea "صلصة بيتزا بيتي مغطاة بجبنة موزاريلا، جبنة بوراتا كريمية، أوراق ريحان ومرشوشة ب…" at bounding box center [972, 364] width 432 height 80
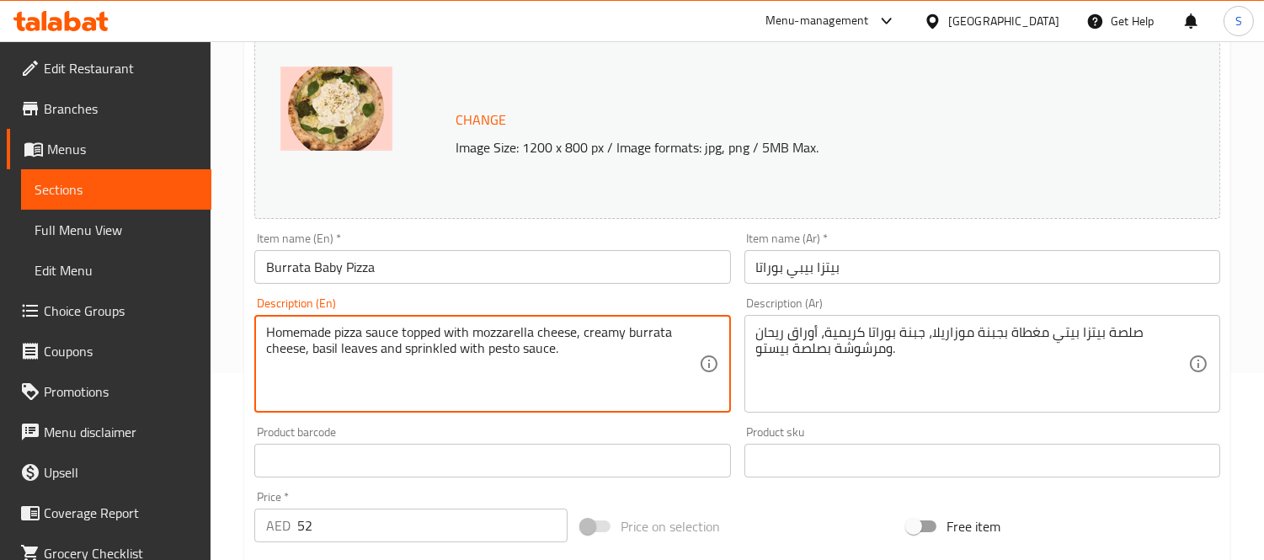
drag, startPoint x: 472, startPoint y: 351, endPoint x: 548, endPoint y: 350, distance: 76.7
click at [843, 265] on input "بيتزا بيبي بوراتا" at bounding box center [983, 267] width 476 height 34
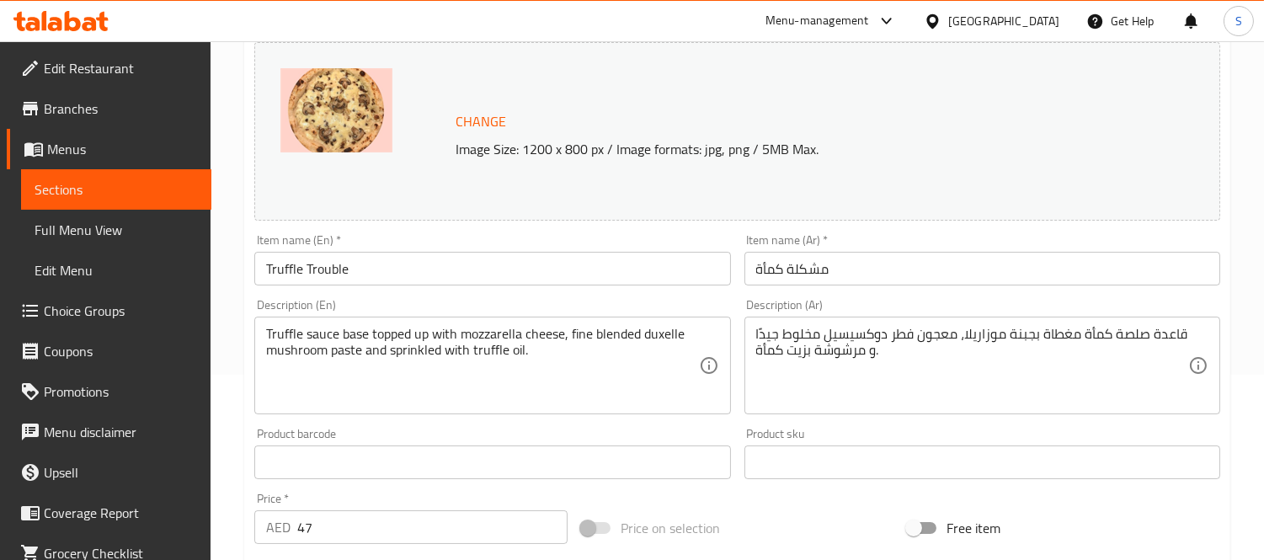
scroll to position [187, 0]
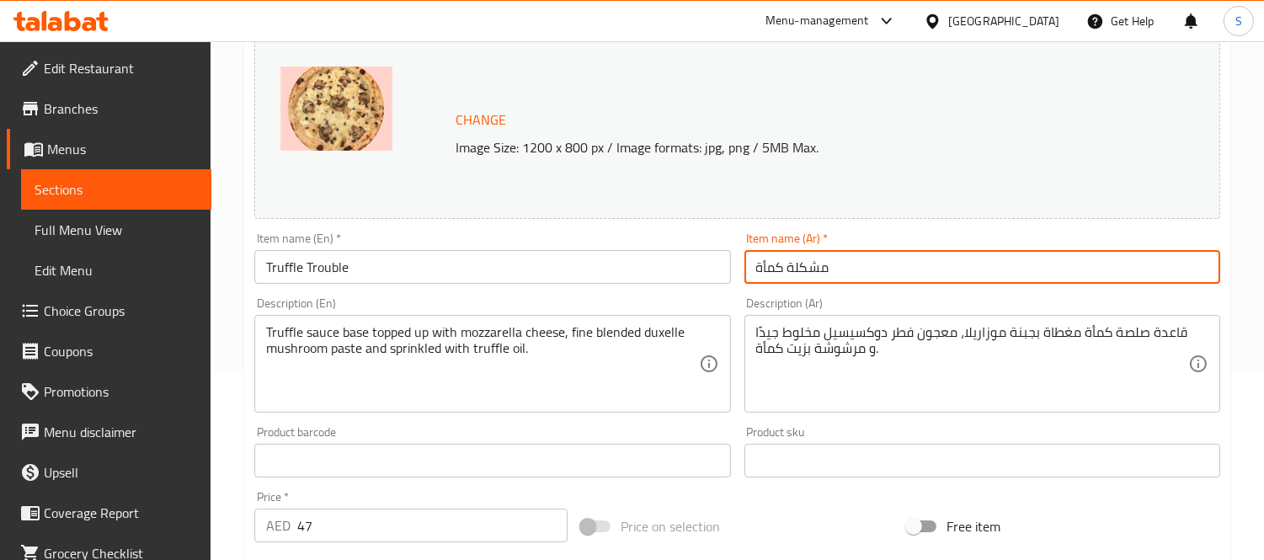
click at [830, 279] on input "مشكلة كمأة" at bounding box center [983, 267] width 476 height 34
click at [770, 278] on input "مشكلة كمأة" at bounding box center [983, 267] width 476 height 34
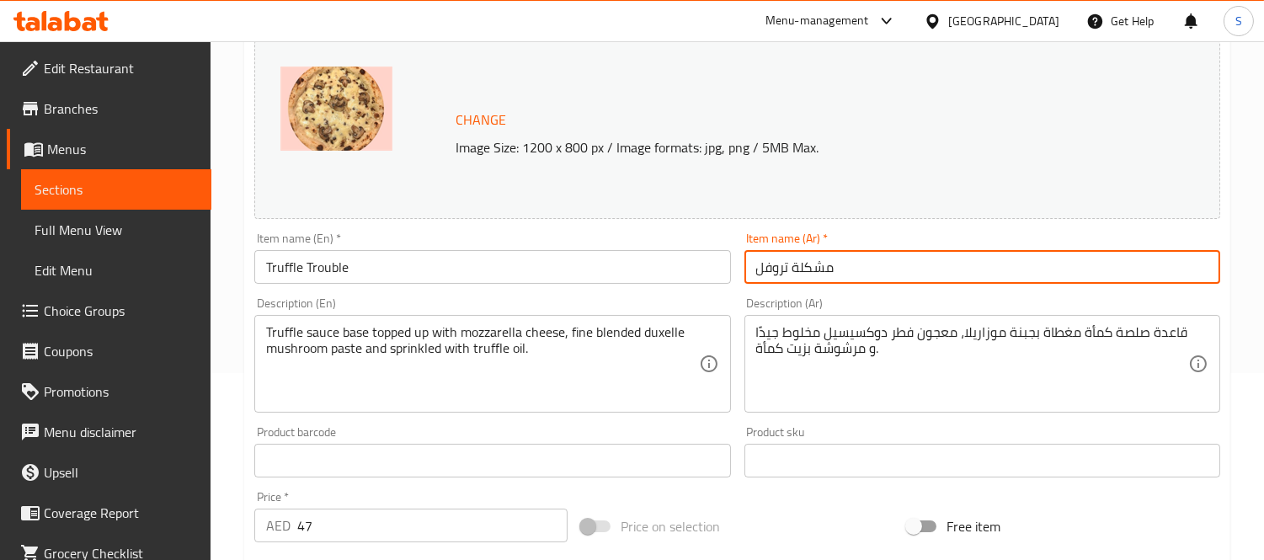
type input "مشكلة تروفل"
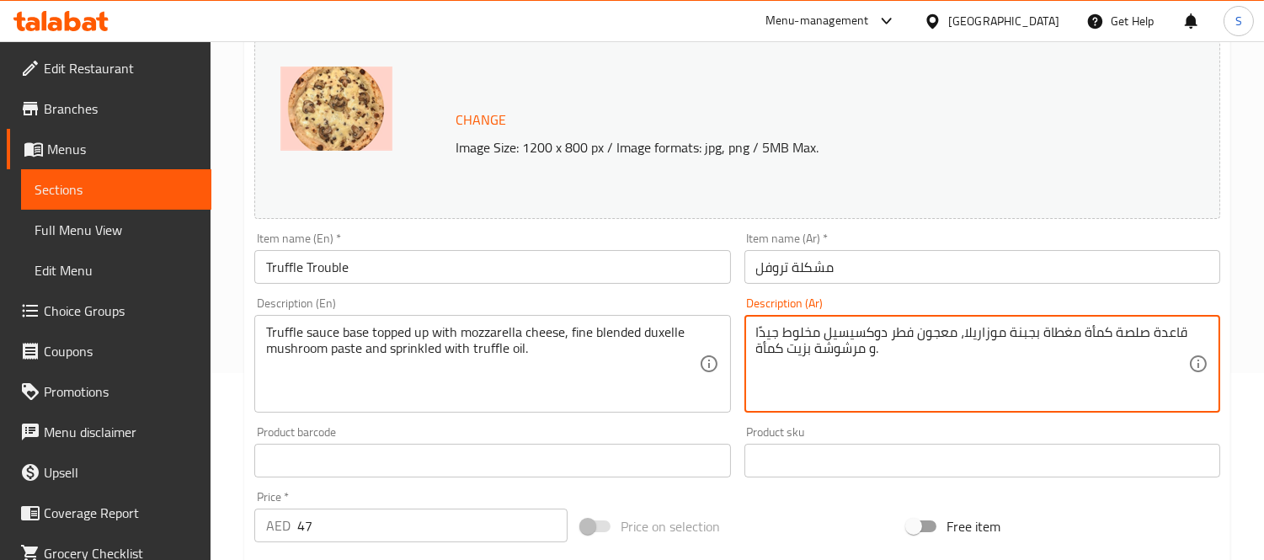
click at [1129, 334] on textarea "قاعدة صلصة كمأة مغطاة بجبنة موزاريلا، معجون فطر دوكسيسيل مخلوط جيدًا و مرشوشة ب…" at bounding box center [972, 364] width 432 height 80
click at [1104, 334] on textarea "قاعدة صلصة كمأة مغطاة بجبنة موزاريلا، معجون فطر دوكسيسيل مخلوط جيدًا و مرشوشة ب…" at bounding box center [972, 364] width 432 height 80
click at [1164, 326] on textarea "قاعدة صلصة تروفل مغطاة بجبنة موزاريلا، معجون فطر دوكسيسيل مخلوط جيدًا و مرشوشة …" at bounding box center [972, 364] width 432 height 80
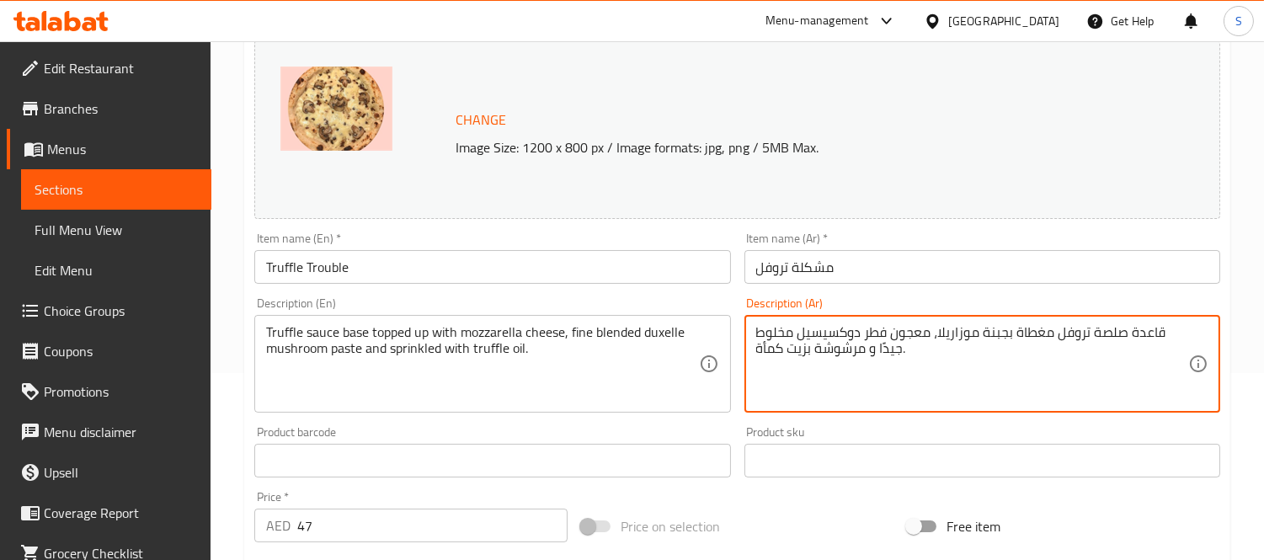
click at [1150, 327] on textarea "قاعدة صلصة تروفل مغطاة بجبنة موزاريلا، معجون فطر دوكسيسيل مخلوط جيدًا و مرشوشة …" at bounding box center [972, 364] width 432 height 80
click at [1112, 334] on textarea "قاعدة صلصة تروفل مغطاة بجبنة موزاريلا، معجون فطر دوكسيسيل مخلوط جيدًا و مرشوشة …" at bounding box center [972, 364] width 432 height 80
click at [1131, 334] on textarea "قاعدة صلصة تروفل مغطاة بجبنة موزاريلا، معجون فطر دوكسيسيل مخلوط جيدًا و مرشوشة …" at bounding box center [972, 364] width 432 height 80
click at [1157, 331] on textarea "قاعدة صلصة تروفل مغطاة بجبنة موزاريلا، معجون فطر دوكسيسيل مخلوط جيدًا و مرشوشة …" at bounding box center [972, 364] width 432 height 80
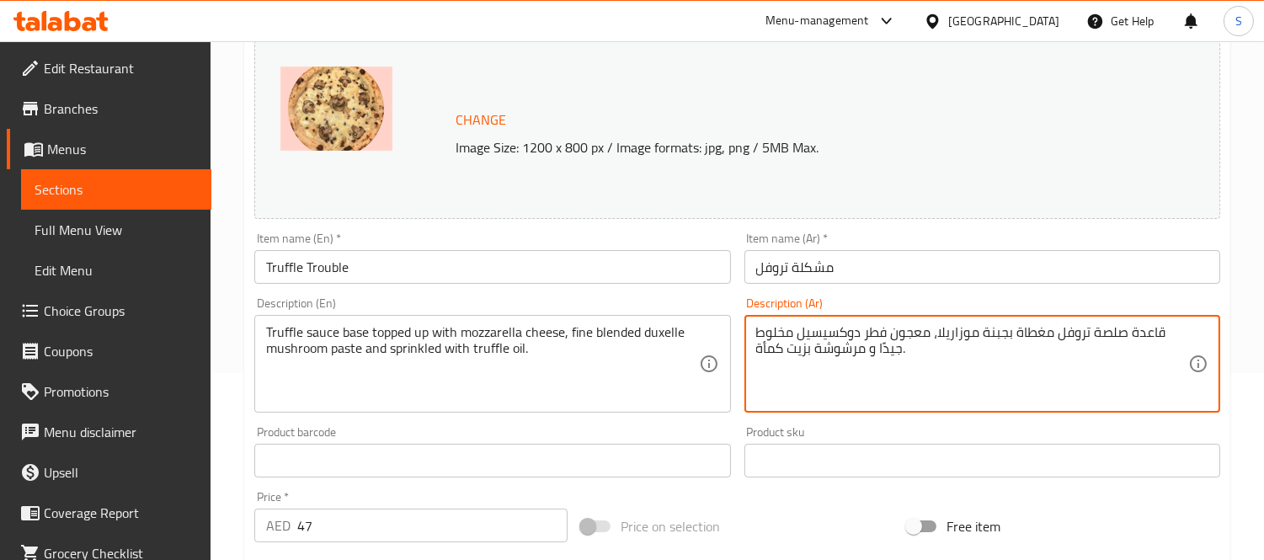
type textarea "قاعدة صلصة تروفل مغطاة بجبنة موزاريلا، معجون فطر دوكسيسيل مخلوط جيدًا و مرشوشة …"
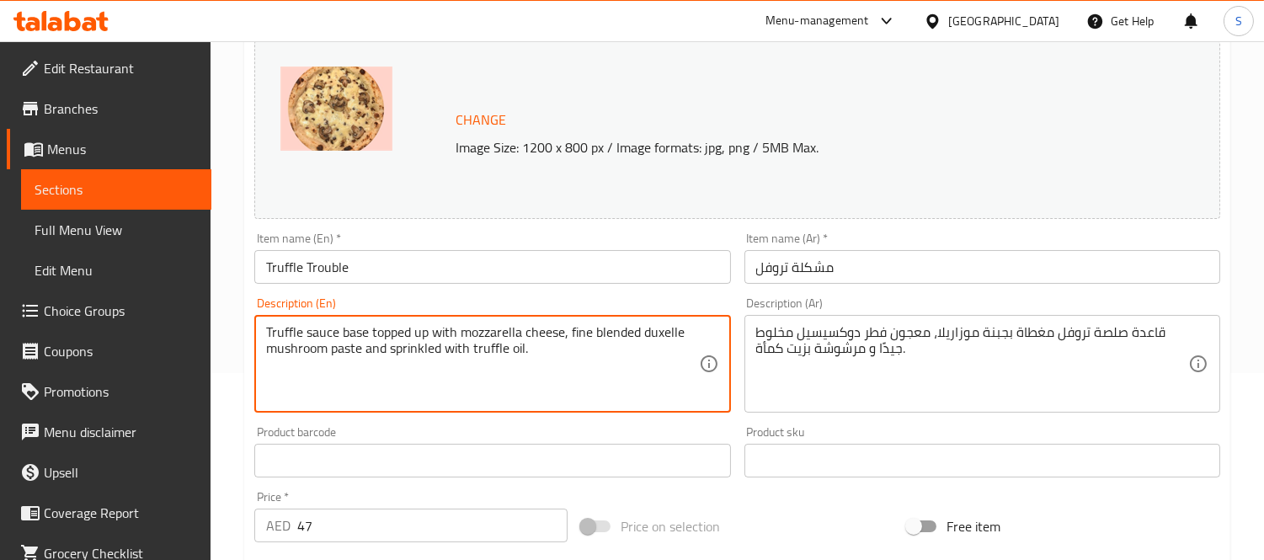
click at [422, 331] on textarea "Truffle sauce base topped up with mozzarella cheese, fine blended duxelle mushr…" at bounding box center [482, 364] width 432 height 80
type textarea "Truffle sauce base topped with mozzarella cheese, fine blended duxelle mushroom…"
drag, startPoint x: 638, startPoint y: 334, endPoint x: 565, endPoint y: 330, distance: 73.3
click at [565, 330] on textarea "Truffle sauce base topped with mozzarella cheese, fine blended duxelle mushroom…" at bounding box center [482, 364] width 432 height 80
drag, startPoint x: 552, startPoint y: 331, endPoint x: 366, endPoint y: 355, distance: 187.7
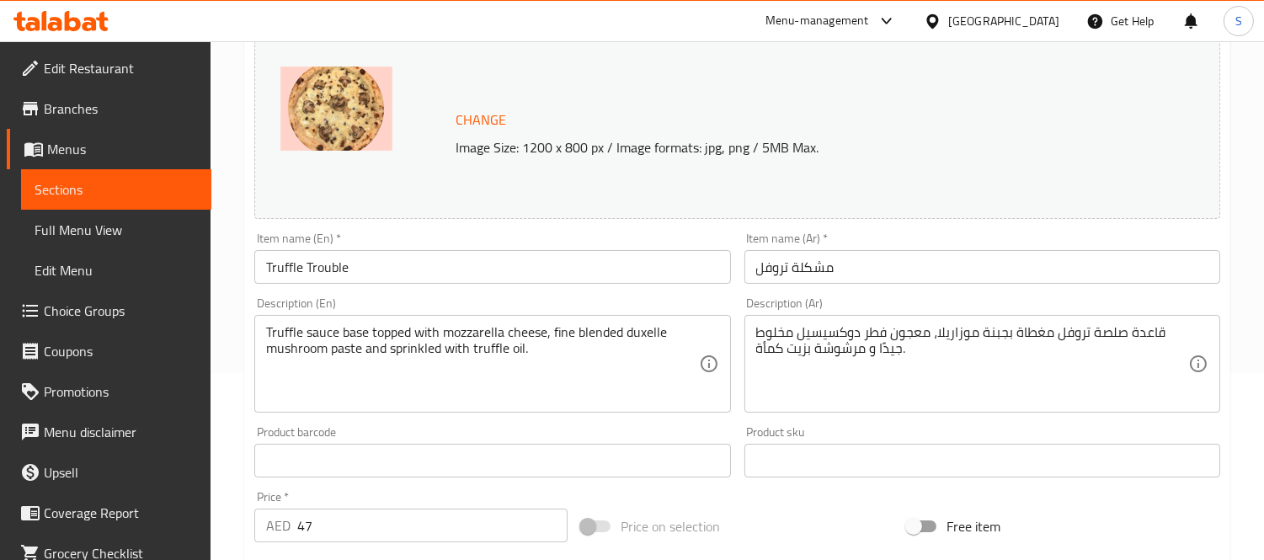
click at [815, 334] on textarea "قاعدة صلصة تروفل مغطاة بجبنة موزاريلا، معجون فطر دوكسيسيل مخلوط جيدًا و مرشوشة …" at bounding box center [972, 364] width 432 height 80
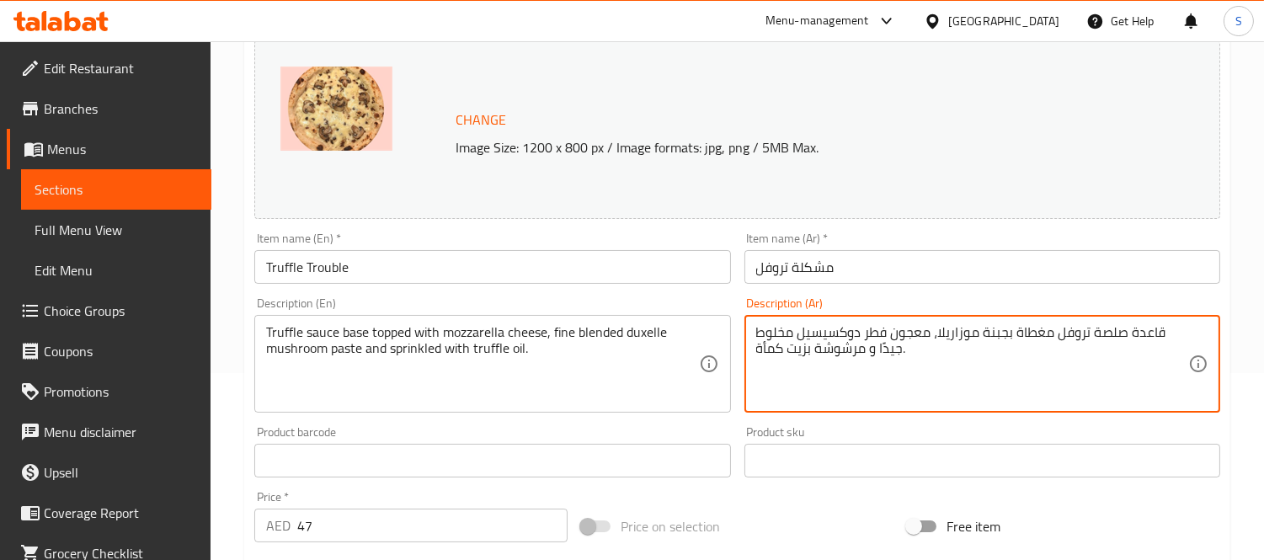
click at [815, 334] on textarea "قاعدة صلصة تروفل مغطاة بجبنة موزاريلا، معجون فطر دوكسيسيل مخلوط جيدًا و مرشوشة …" at bounding box center [972, 364] width 432 height 80
paste textarea "ل"
click at [889, 334] on textarea "قاعدة صلصة تروفل مغطاة بجبنة موزاريلا، معجون فطر دوكسيل مخلوط جيدًا و مرشوشة بز…" at bounding box center [972, 364] width 432 height 80
click at [814, 333] on textarea "قاعدة صلصة تروفل مغطاة بجبنة موزاريلا، معجون فطر دوكسيل مخلوط جيدًا و مرشوشة بز…" at bounding box center [972, 364] width 432 height 80
type textarea "قاعدة صلصة تروفل مغطاة بجبنة موزاريلا، معجون فطر دوكسيل مخلوط جيدًا و مرشوشة بز…"
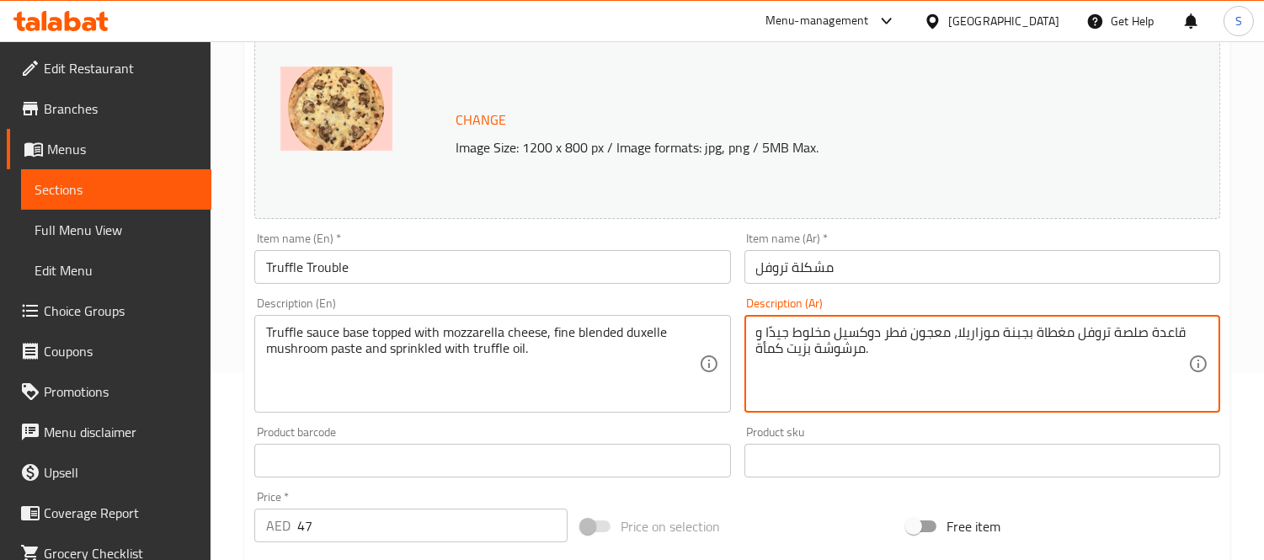
click at [810, 287] on div "Item name (Ar)   * مشكلة تروفل Item name (Ar) *" at bounding box center [982, 258] width 489 height 65
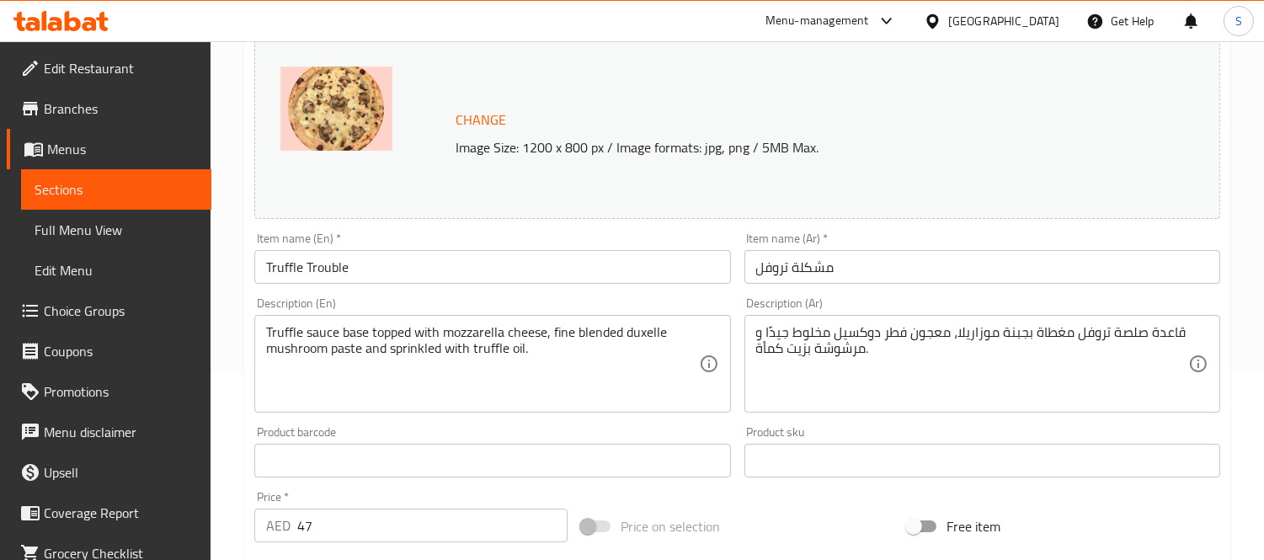
click at [826, 278] on input "مشكلة تروفل" at bounding box center [983, 267] width 476 height 34
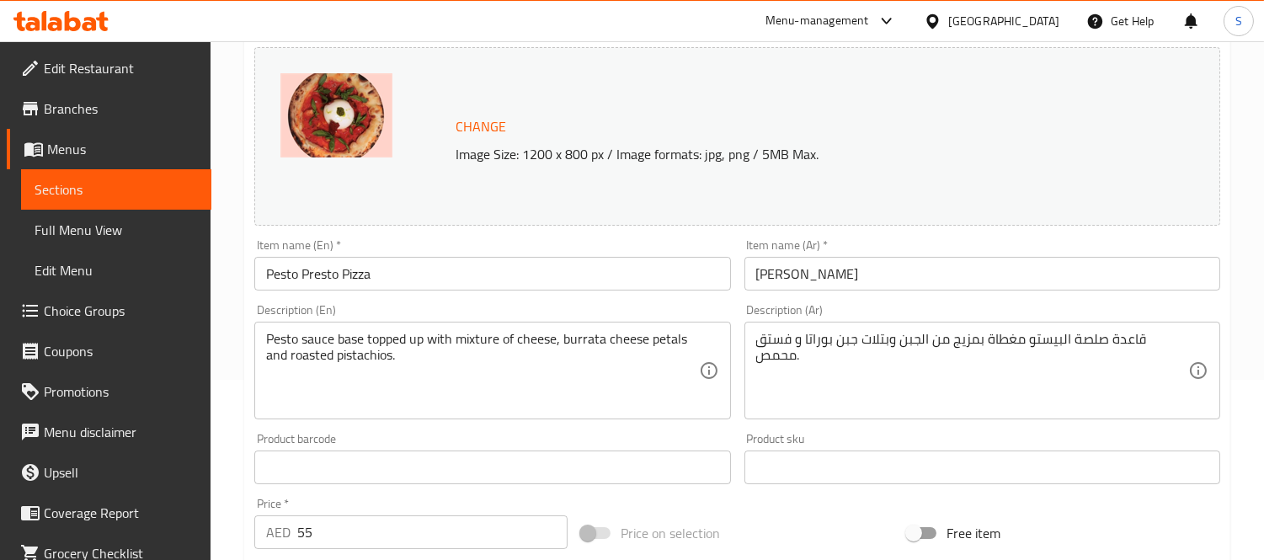
scroll to position [187, 0]
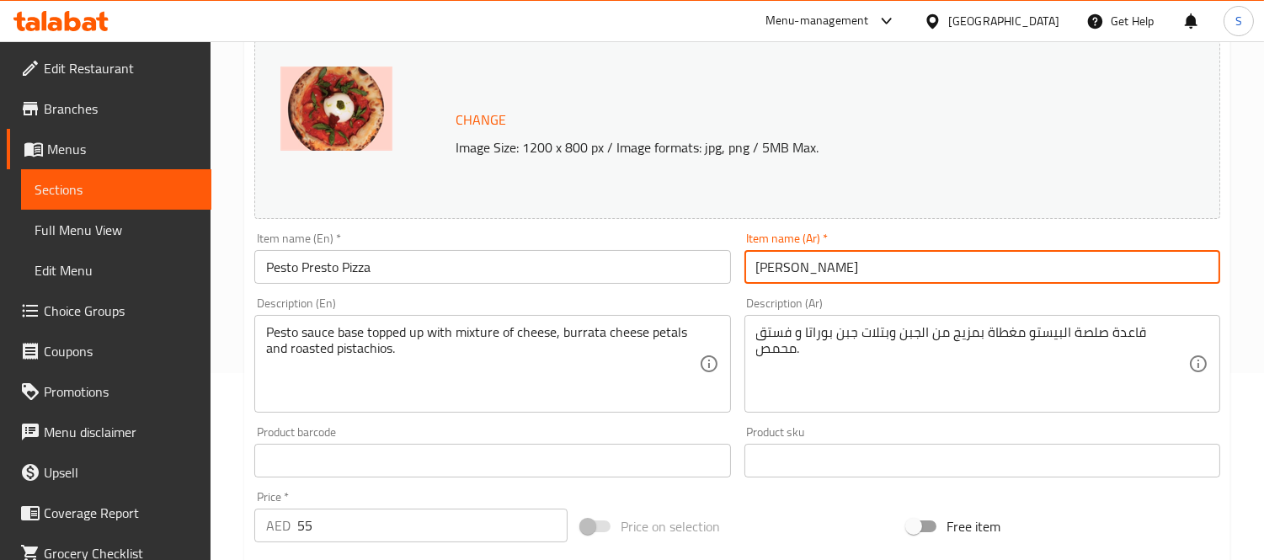
click at [862, 270] on input "بيتزا بيستو بريستو" at bounding box center [983, 267] width 476 height 34
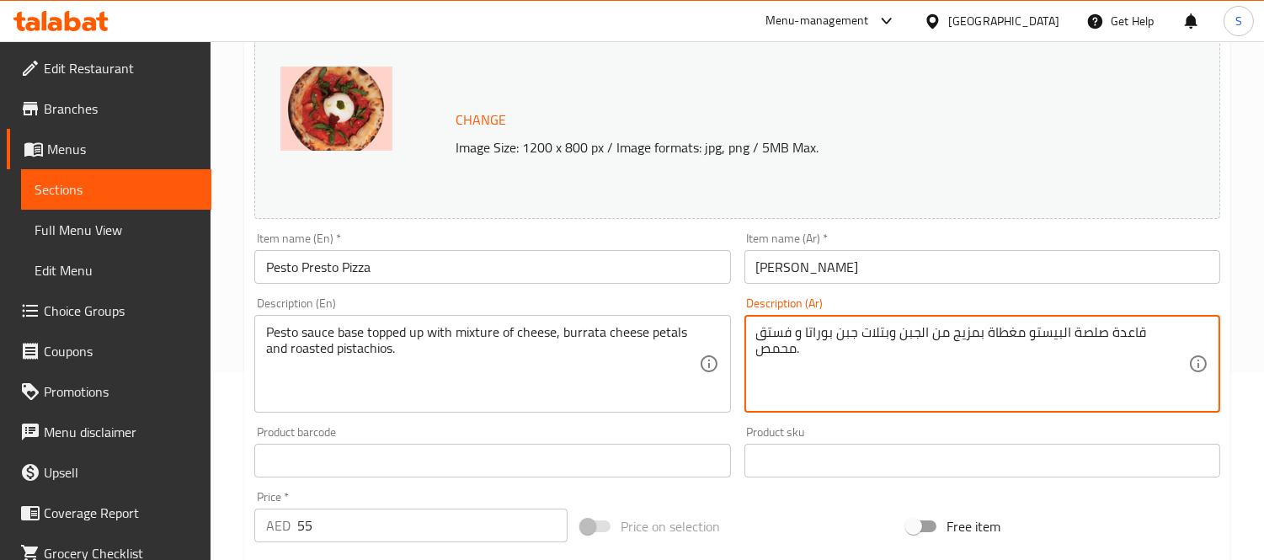
click at [1102, 339] on textarea "قاعدة صلصة البيستو مغطاة بمزيج من الجبن وبتلات جبن بوراتا و فستق محمص." at bounding box center [972, 364] width 432 height 80
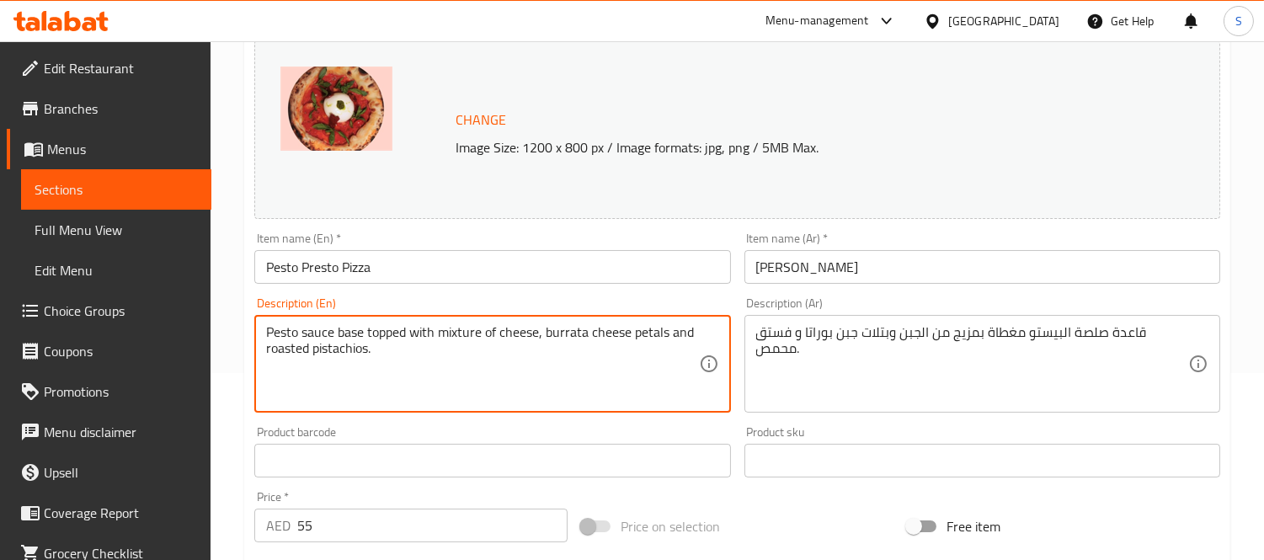
type textarea "Pesto sauce base topped with mixture of cheese, burrata cheese petals and roast…"
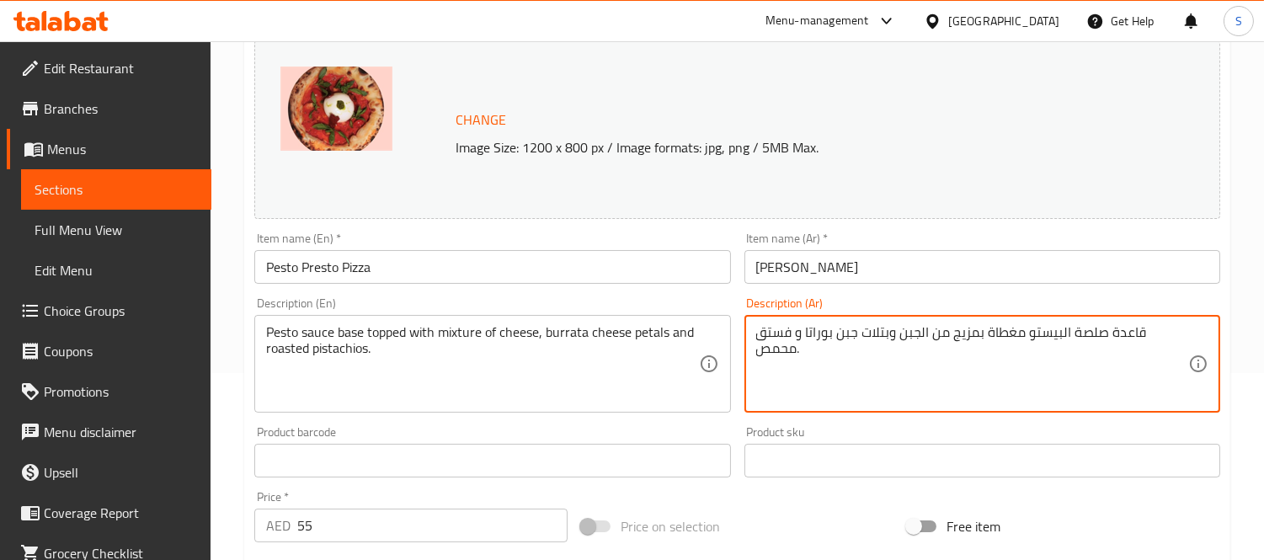
click at [960, 341] on textarea "قاعدة صلصة البيستو مغطاة بمزيج من الجبن وبتلات جبن بوراتا و فستق محمص." at bounding box center [972, 364] width 432 height 80
click at [1013, 331] on textarea "قاعدة صلصة البيستو مغطاة بخلي من الجبن وبتلات جبن بوراتا و فستق محمص." at bounding box center [972, 364] width 432 height 80
click at [1012, 344] on textarea "قاعدة صلصة البيستو مغطاة بخليط من الجبن وبتلات جبن بوراتا و فستق محمص." at bounding box center [972, 364] width 432 height 80
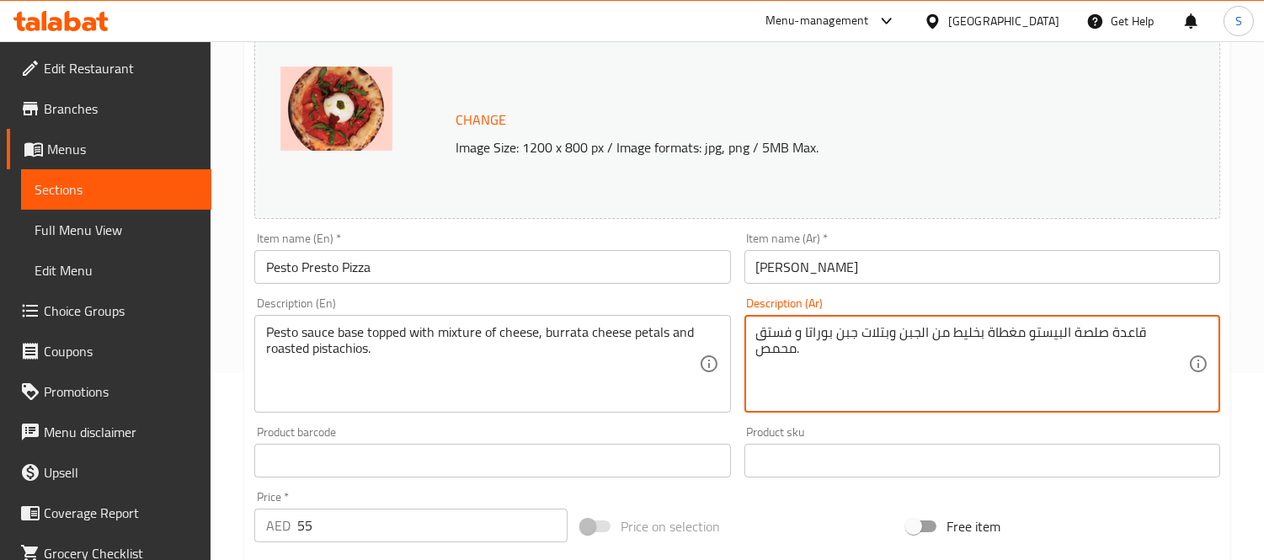
type textarea "قاعدة صلصة البيستو مغطاة بخليط من الجبن وبتلات جبن بوراتا و فستق محمص."
click at [800, 271] on input "بيتزا بيستو بريستو" at bounding box center [983, 267] width 476 height 34
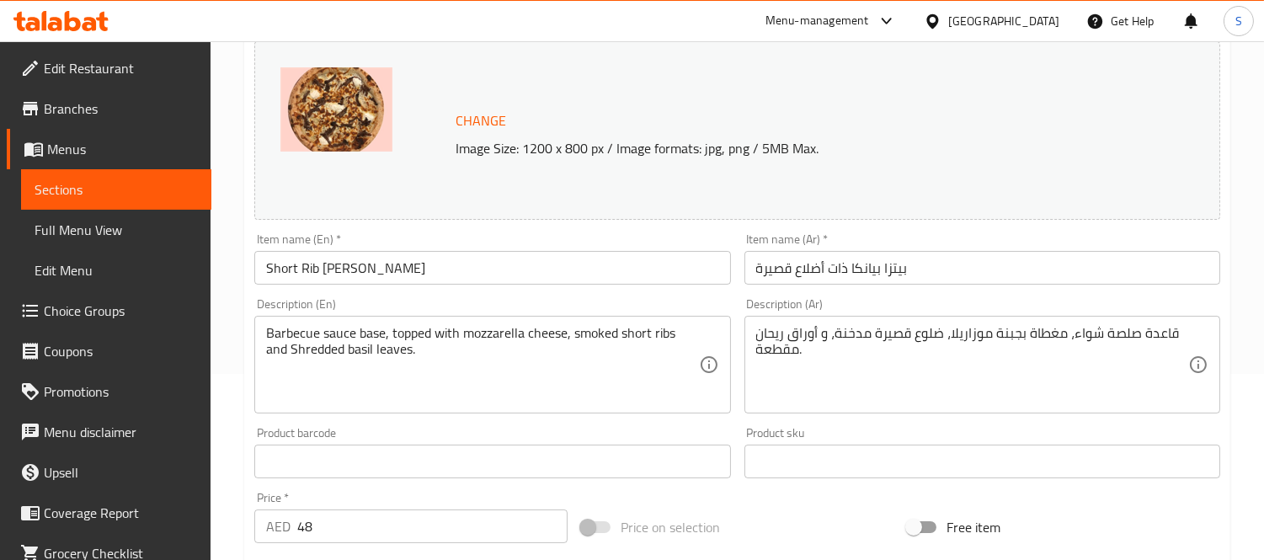
scroll to position [187, 0]
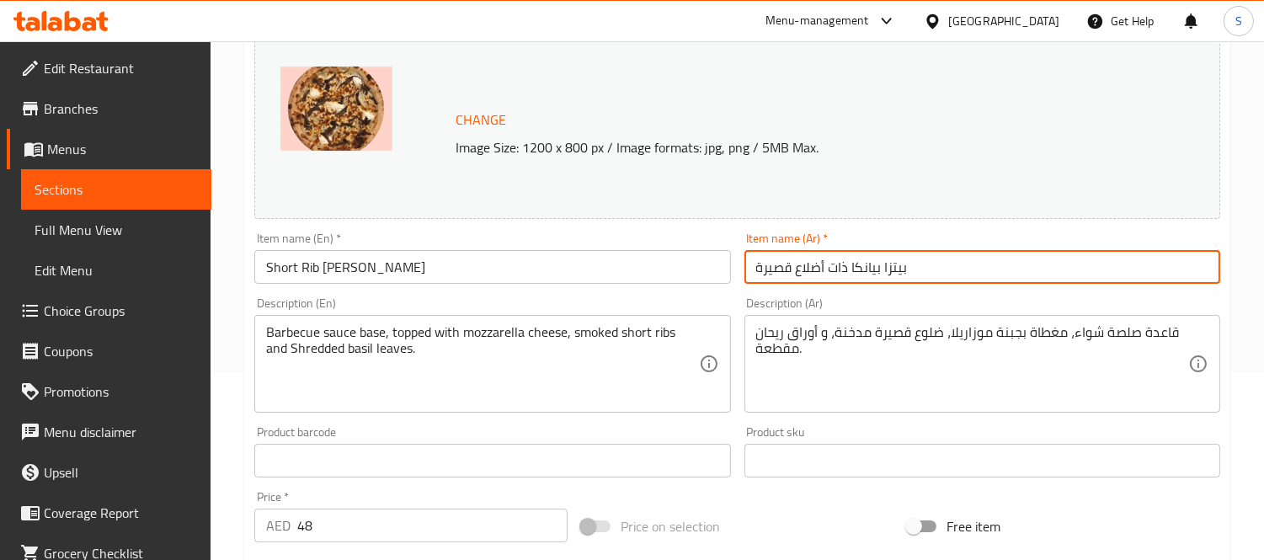
click at [902, 279] on input "بيتزا بيانكا ذات أضلاع قصيرة" at bounding box center [983, 267] width 476 height 34
click at [838, 267] on input "بيتزا بيانكا ذات أضلاع قصيرة" at bounding box center [983, 267] width 476 height 34
click at [810, 267] on input "بيتزا بيانكا أضلاع قصيرة" at bounding box center [983, 267] width 476 height 34
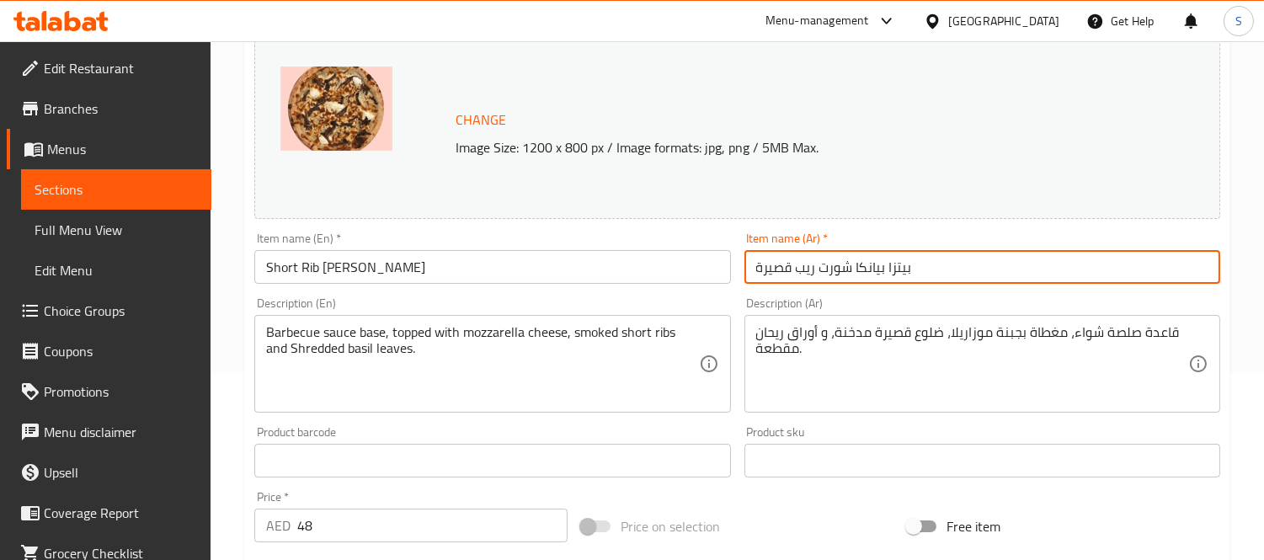
click at [781, 275] on input "بيتزا بيانكا شورت ريب قصيرة" at bounding box center [983, 267] width 476 height 34
click at [866, 275] on input "بيتزا بيانكا شورت ريب" at bounding box center [983, 267] width 476 height 34
click at [831, 267] on input "بيتزا بيانكا شورت ريب" at bounding box center [983, 267] width 476 height 34
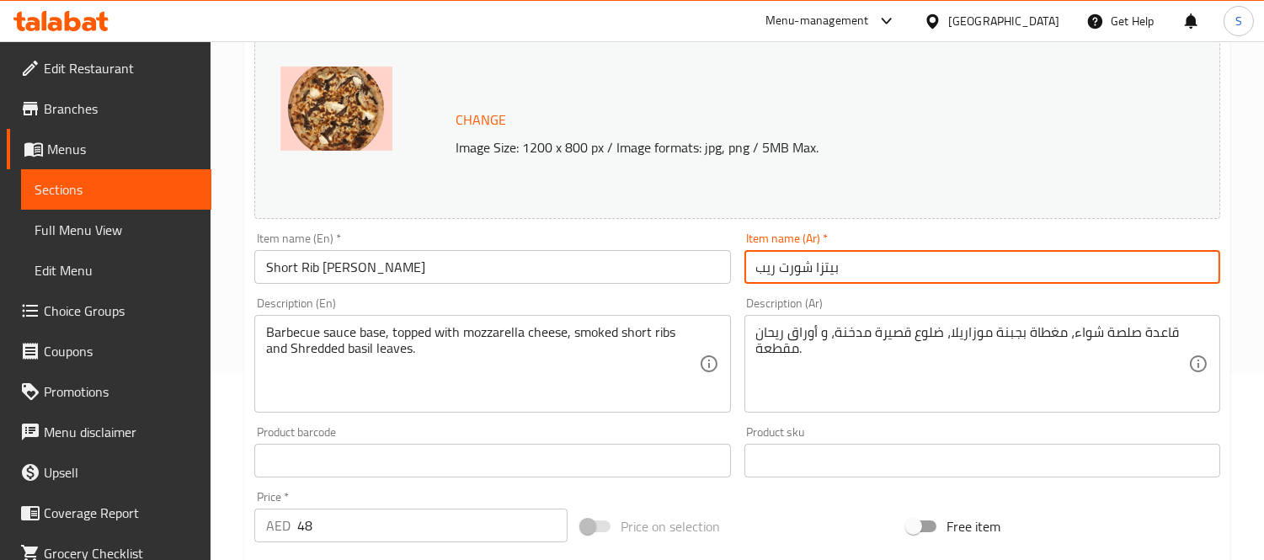
click at [873, 264] on input "بيتزا شورت ريب" at bounding box center [983, 267] width 476 height 34
paste input "بيانكا"
click at [857, 271] on input "بيتزا شورت ريب بيانكا" at bounding box center [983, 267] width 476 height 34
type input "بيتزا شورت ريب بيانكا"
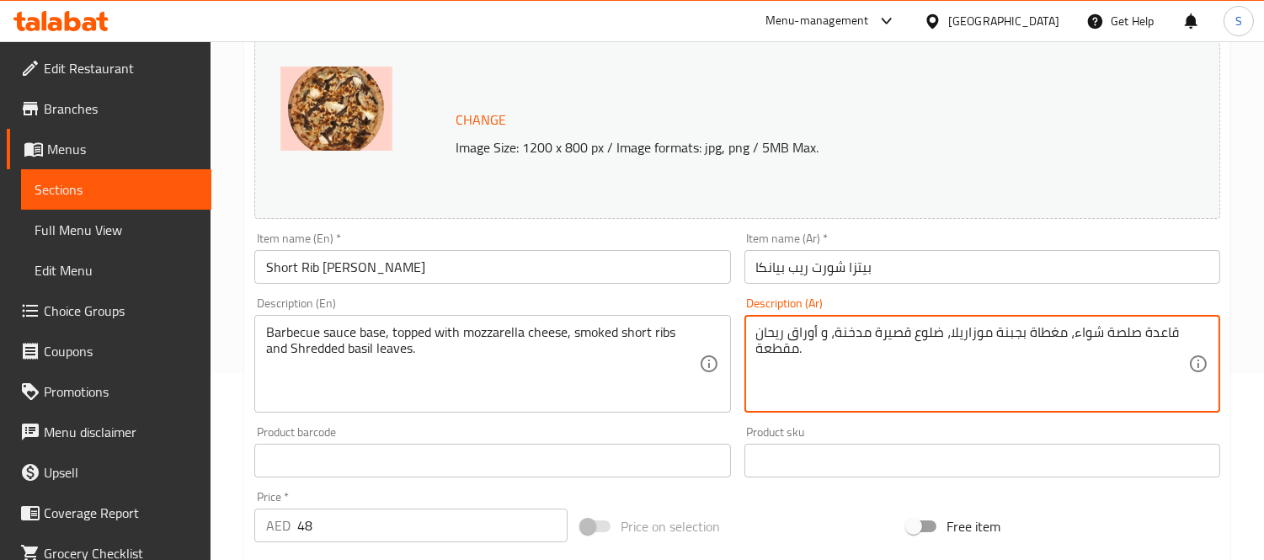
click at [1085, 340] on textarea "قاعدة صلصة شواء، مغطاة بجبنة موزاريلا، ضلوع قصيرة مدخنة، و أوراق ريحان مقطعة." at bounding box center [972, 364] width 432 height 80
click at [1164, 334] on textarea "قاعدة صلصة باربيكيو، مغطاة بجبنة موزاريلا، ضلوع قصيرة مدخنة، و أوراق ريحان مقطع…" at bounding box center [972, 364] width 432 height 80
click at [897, 337] on textarea "قاعدة صلصة باربيكيو، مغطاة بجبنة موزاريلا، ضلوع قصيرة مدخنة، و أوراق ريحان مقطع…" at bounding box center [972, 364] width 432 height 80
click at [931, 334] on textarea "قاعدة صلصة باربيكيو، مغطاة بجبنة موزاريلا، ضلوع قصيرة مدخنة، و أوراق ريحان مقطع…" at bounding box center [972, 364] width 432 height 80
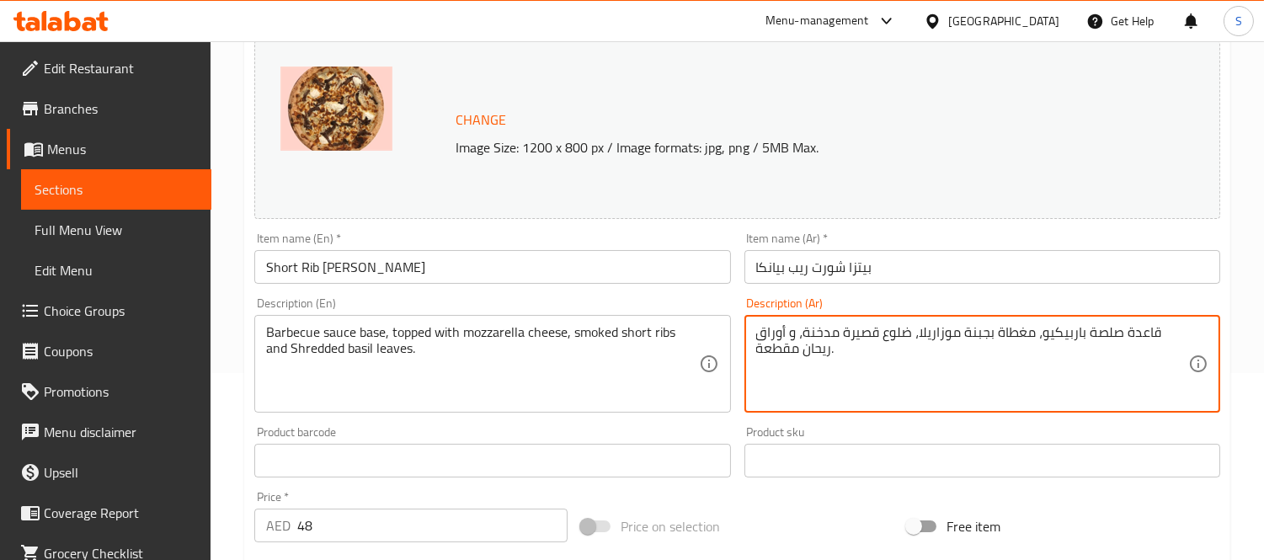
click at [931, 334] on textarea "قاعدة صلصة باربيكيو، مغطاة بجبنة موزاريلا، ضلوع قصيرة مدخنة، و أوراق ريحان مقطع…" at bounding box center [972, 364] width 432 height 80
click at [893, 338] on textarea "قاعدة صلصة باربيكيو، مغطاة بجبنة موزاريلا، ريش قصيرة مدخنة، و أوراق ريحان مقطعة." at bounding box center [972, 364] width 432 height 80
click at [820, 333] on textarea "قاعدة صلصة باربيكيو، مغطاة بجبنة موزاريلا، ريش قصيرة مدخنة، و أوراق ريحان مقطعة." at bounding box center [972, 364] width 432 height 80
click at [814, 270] on input "بيتزا شورت ريب بيانكا" at bounding box center [983, 267] width 476 height 34
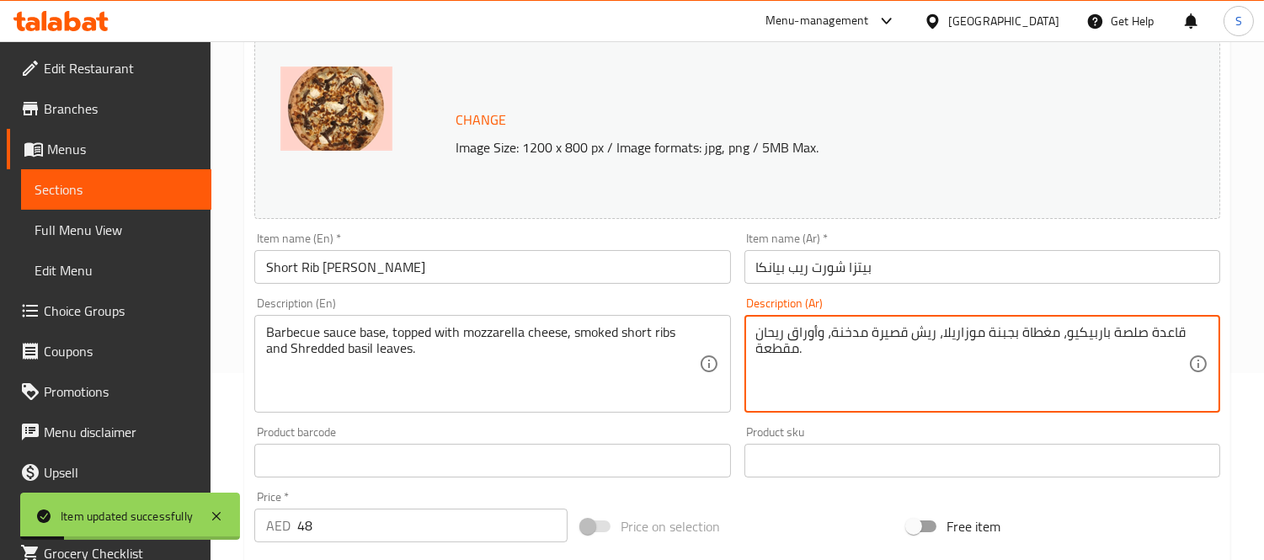
click at [794, 350] on textarea "قاعدة صلصة باربيكيو، مغطاة بجبنة موزاريلا، ريش قصيرة مدخنة، وأوراق ريحان مقطعة." at bounding box center [972, 364] width 432 height 80
click at [771, 351] on textarea "قاعدة صلصة باربيكيو، مغطاة بجبنة موزاريلا، ريش قصيرة مدخنة، وأوراق ريحان مبشرة." at bounding box center [972, 364] width 432 height 80
type textarea "قاعدة صلصة باربيكيو، مغطاة بجبنة موزاريلا، ريش قصيرة مدخنة، وأوراق ريحان مبشورة."
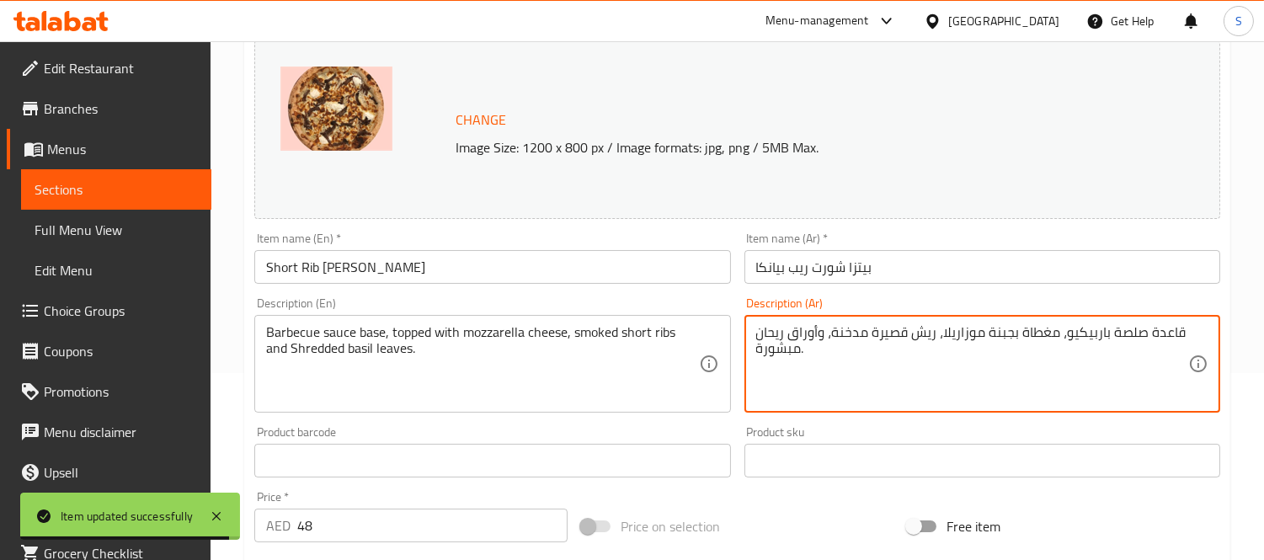
click at [899, 262] on div "Home / Restaurants management / Menus / Sections / item / update Italian Pizza …" at bounding box center [737, 441] width 986 height 1106
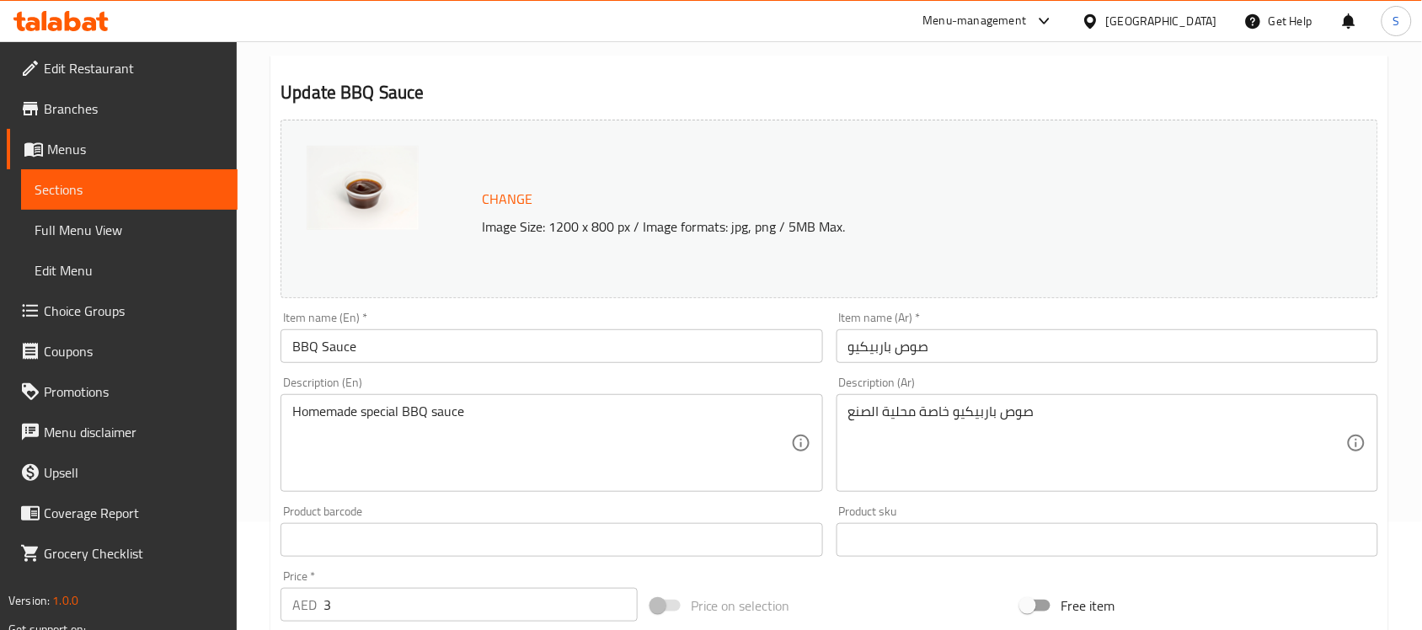
scroll to position [211, 0]
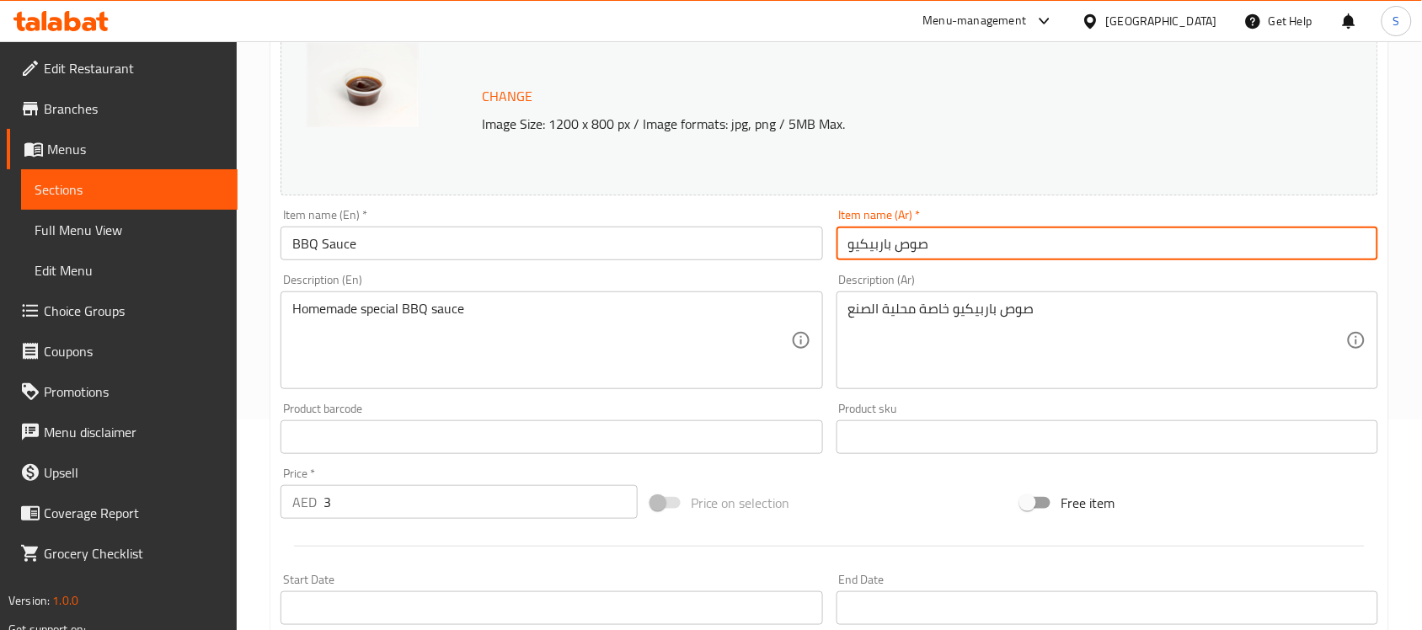
click at [945, 244] on input "صوص باربيكيو" at bounding box center [1107, 244] width 542 height 34
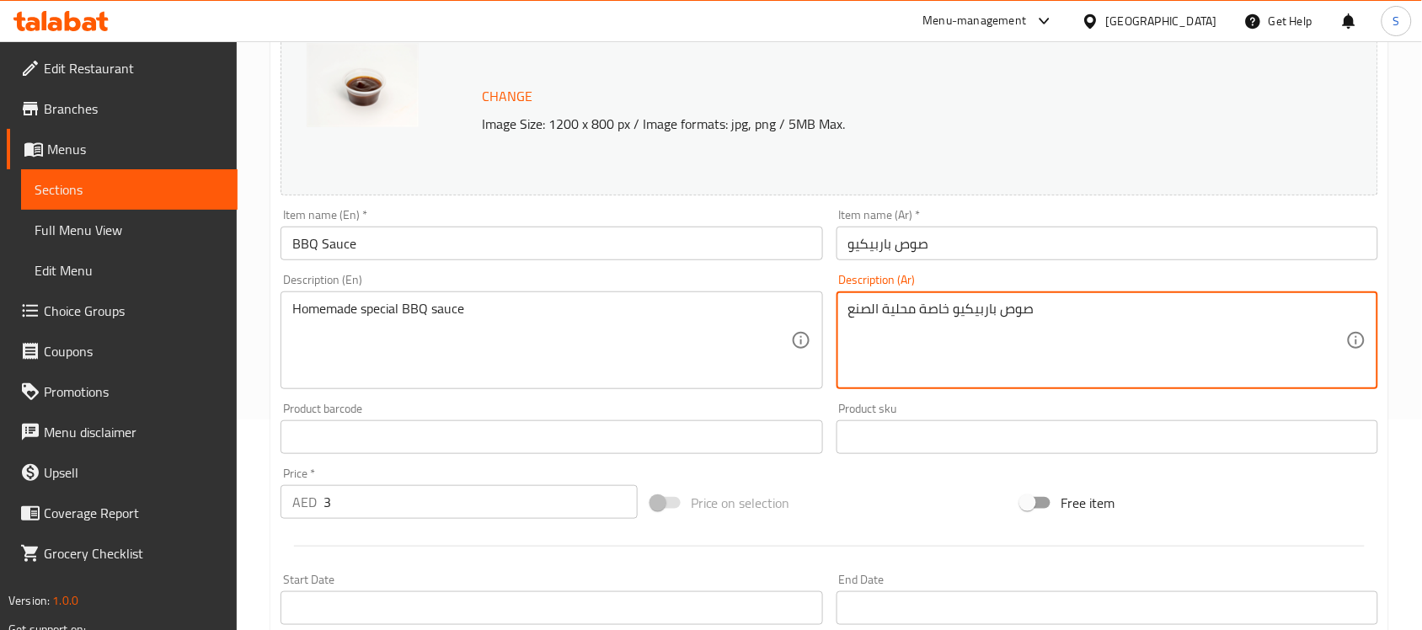
click at [939, 309] on textarea "صوص باربيكيو خاصة محلية الصنع" at bounding box center [1097, 341] width 498 height 80
click at [952, 310] on textarea "صوص باربيكيو خاصة محلية الصنع" at bounding box center [1097, 341] width 498 height 80
click at [1043, 309] on textarea "صوص باربيكيو بيتي خاصة محلية الصنع" at bounding box center [1097, 341] width 498 height 80
click at [902, 313] on textarea "صوص باربيكيو بيتي خاصة محلية الصنع" at bounding box center [1097, 341] width 498 height 80
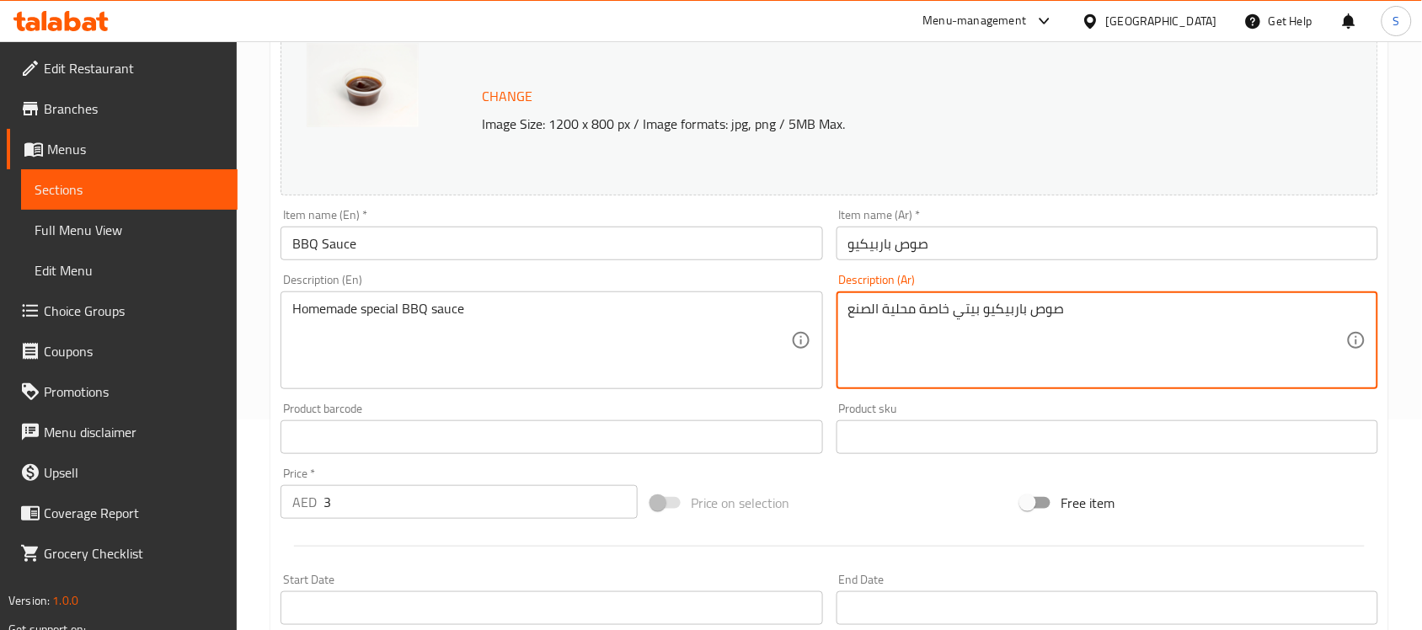
click at [902, 313] on textarea "صوص باربيكيو بيتي خاصة محلية الصنع" at bounding box center [1097, 341] width 498 height 80
click at [866, 308] on textarea "صوص باربيكيو بيتي خاصة الصنع" at bounding box center [1097, 341] width 498 height 80
click at [973, 318] on textarea "صوص باربيكيو بيتي خاصة" at bounding box center [1097, 341] width 498 height 80
type textarea "صوص باربيكيو بيتي خاصة"
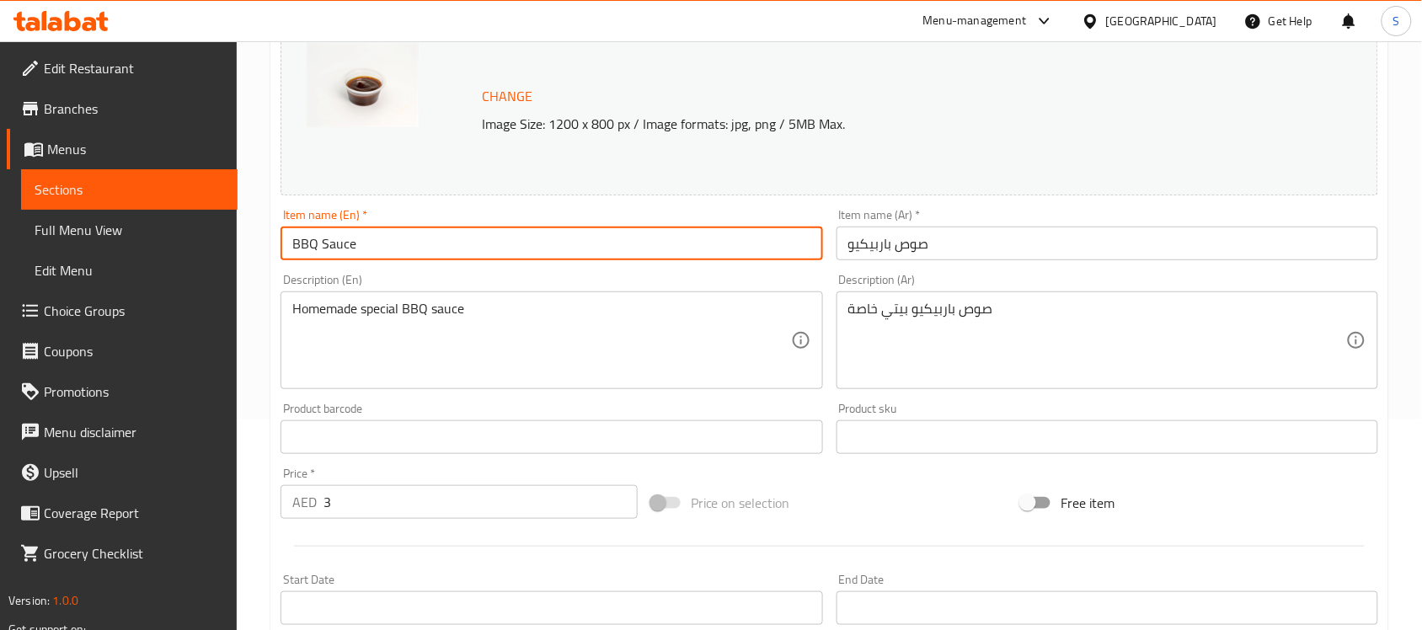
click at [499, 254] on input "BBQ Sauce" at bounding box center [551, 244] width 542 height 34
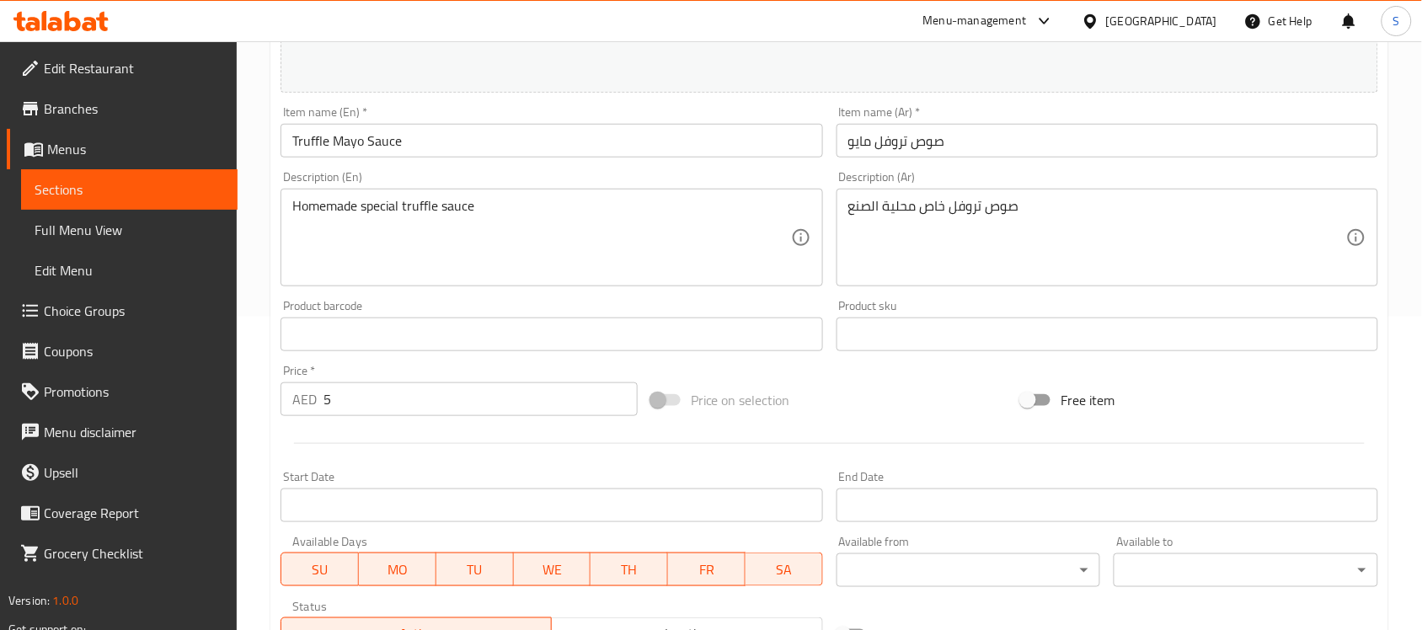
scroll to position [316, 0]
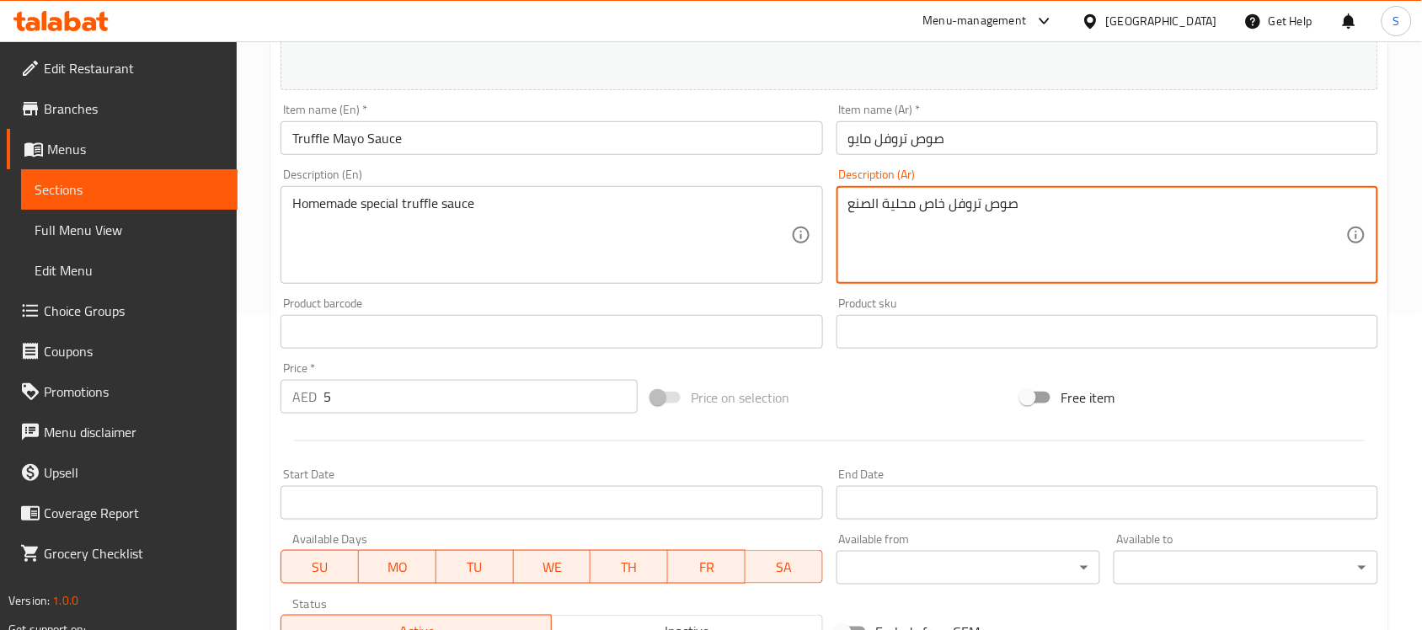
click at [895, 208] on textarea "صوص تروفل خاص محلية الصنع" at bounding box center [1097, 235] width 498 height 80
click at [947, 204] on textarea "صوص تروفل خاص محلية الصنع" at bounding box center [1097, 235] width 498 height 80
click at [918, 204] on textarea "صوص تروفل بيتي خاص محلية الصنع" at bounding box center [1097, 235] width 498 height 80
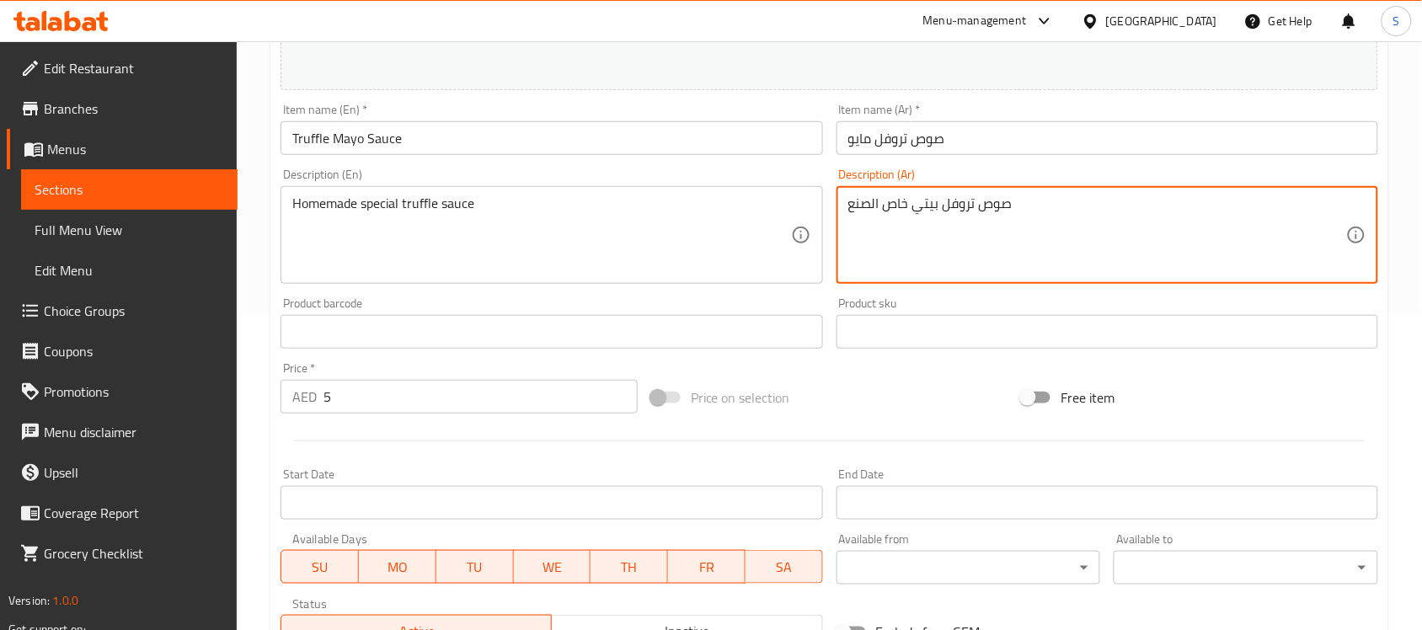
click at [865, 206] on textarea "صوص تروفل بيتي خاص الصنع" at bounding box center [1097, 235] width 498 height 80
type textarea "صوص تروفل بيتي خاص"
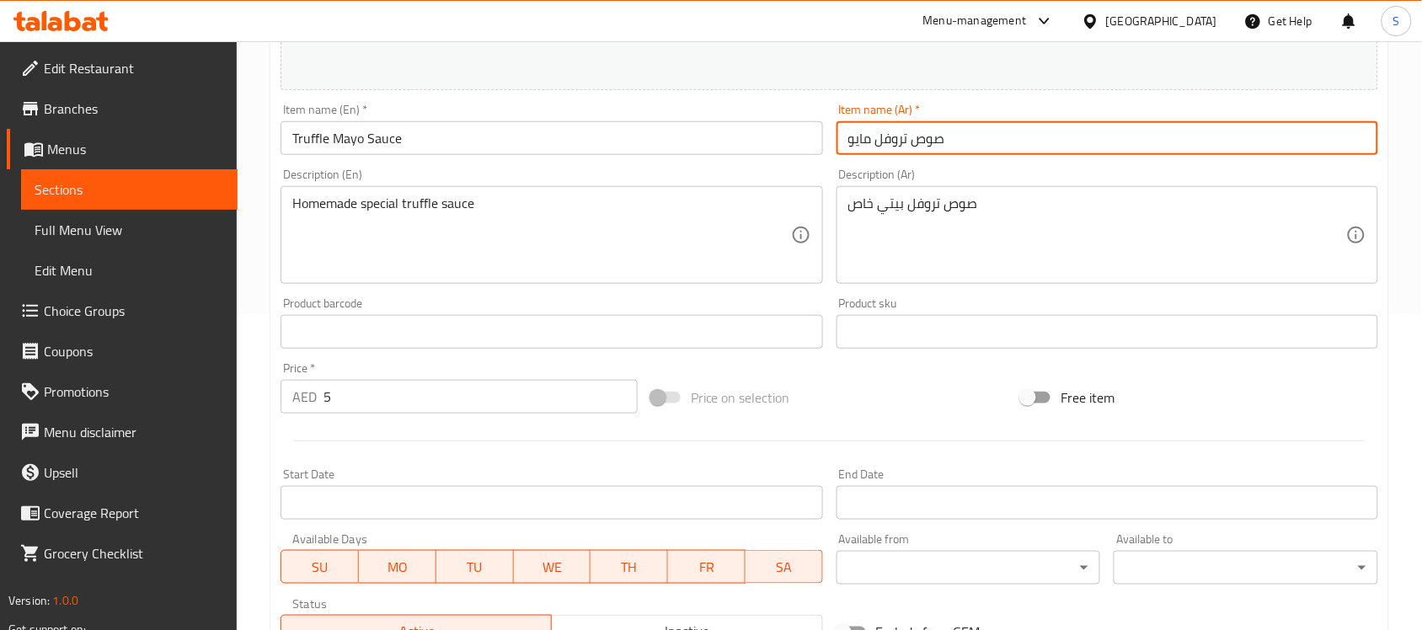
click at [946, 136] on div "Home / Restaurants management / Menus / Sections / item / update Dips and Drink…" at bounding box center [829, 312] width 1118 height 1106
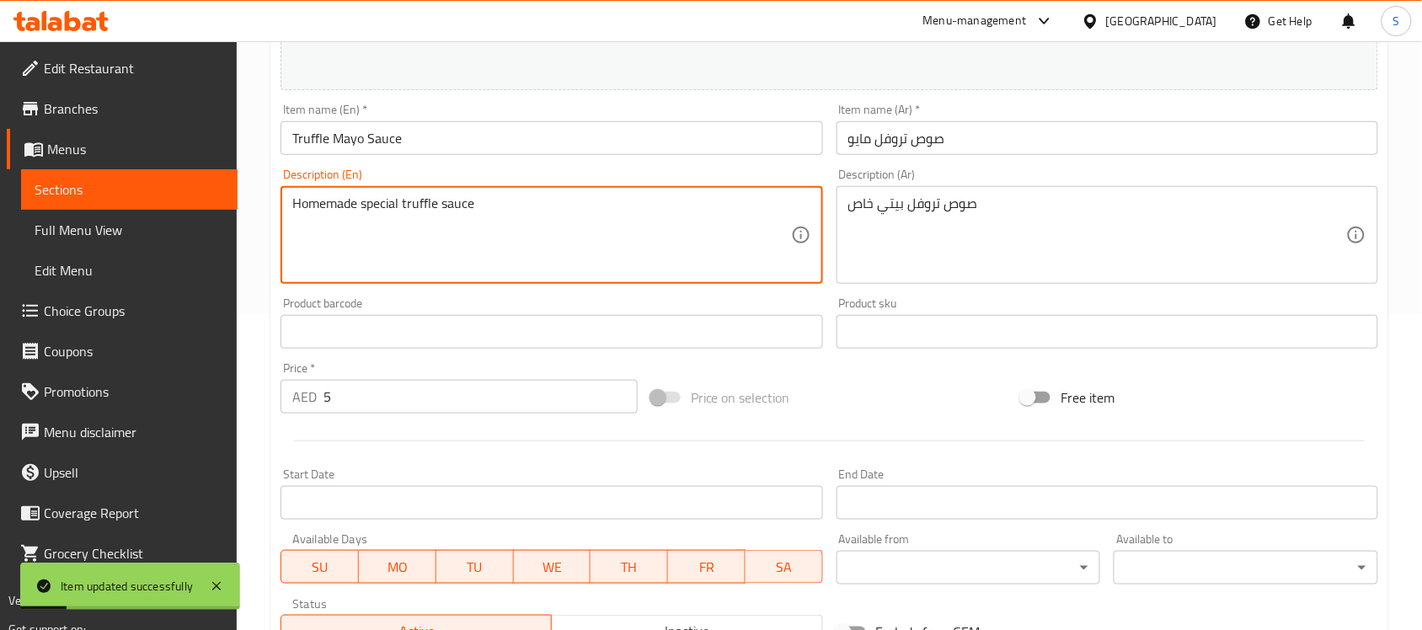
drag, startPoint x: 329, startPoint y: 205, endPoint x: 392, endPoint y: 205, distance: 62.3
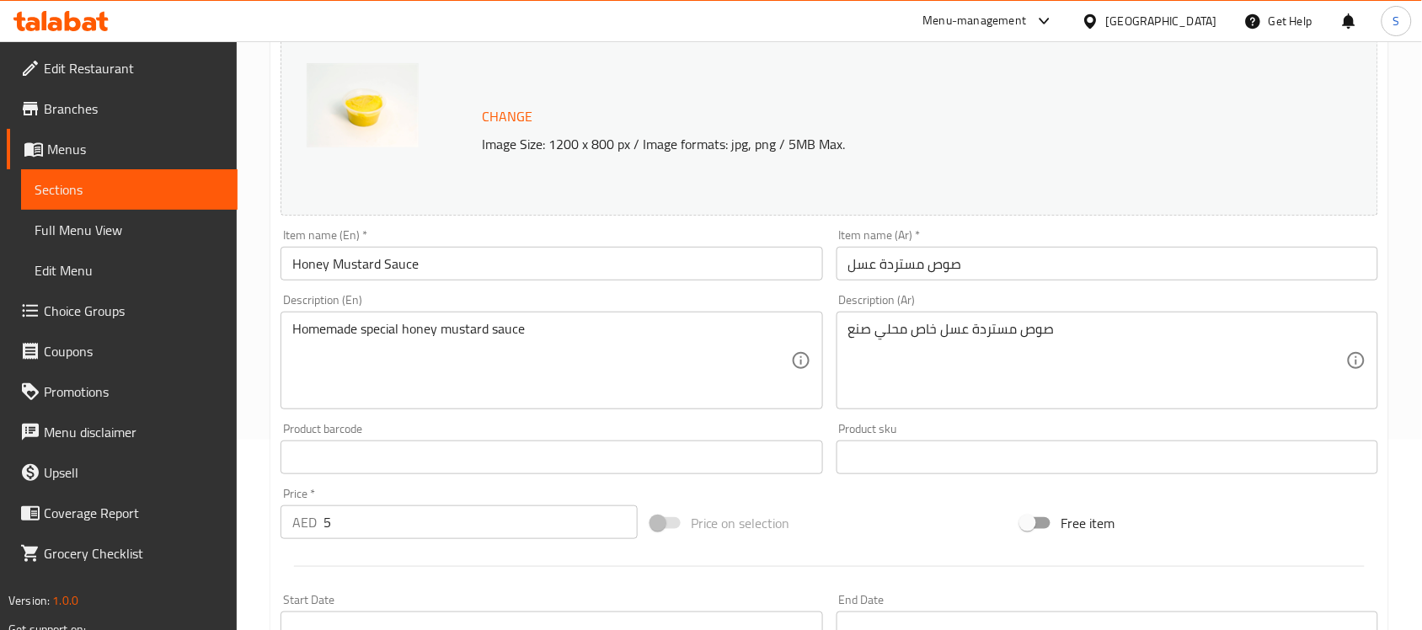
scroll to position [211, 0]
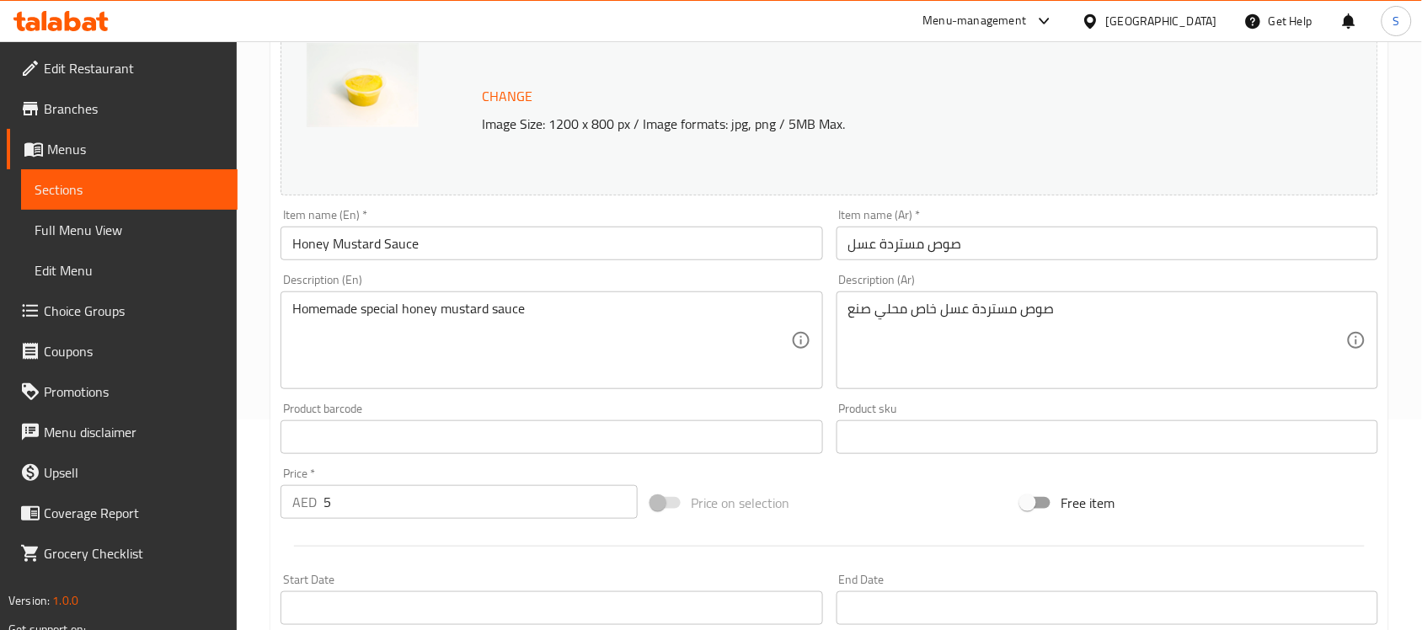
click at [957, 251] on input "صوص مستردة عسل" at bounding box center [1107, 244] width 542 height 34
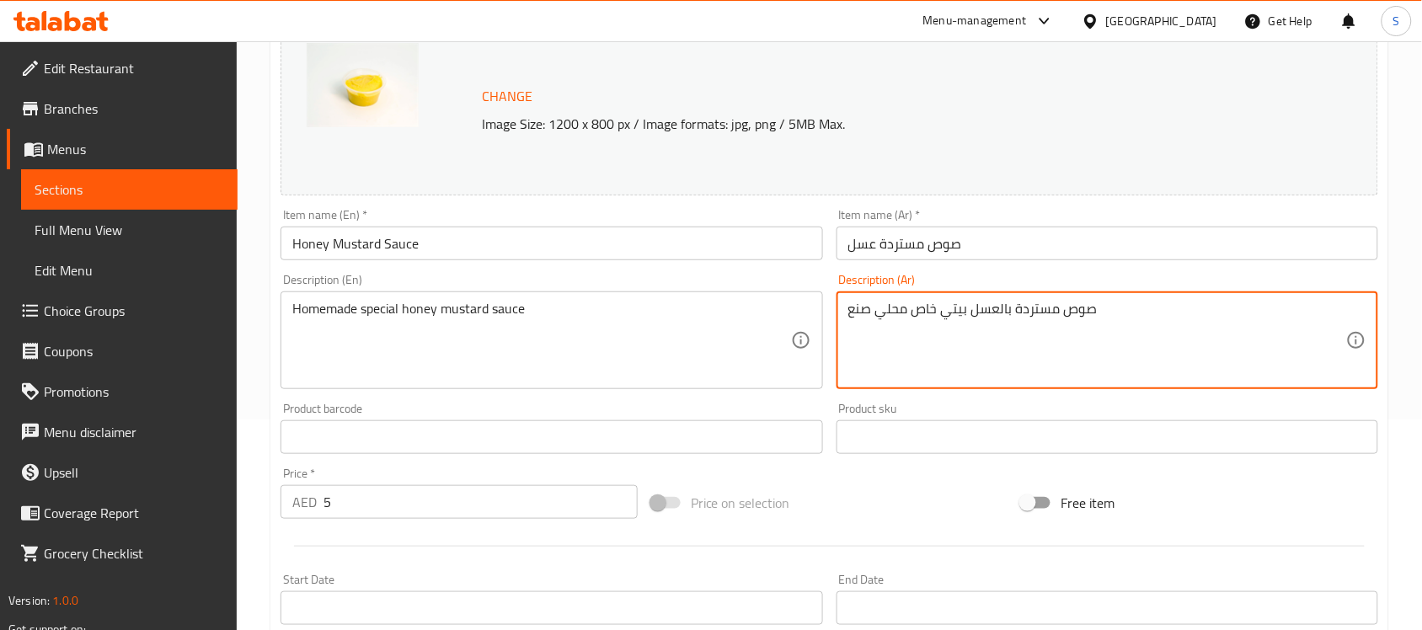
click at [903, 308] on textarea "صوص مستردة بالعسل بيتي خاص محلي صنع" at bounding box center [1097, 341] width 498 height 80
click at [878, 308] on textarea "صوص مستردة بالعسل بيتي خاص حلي صنع" at bounding box center [1097, 341] width 498 height 80
click at [889, 310] on textarea "صوص مستردة بالعسل بيتي خاص حلي صنع" at bounding box center [1097, 341] width 498 height 80
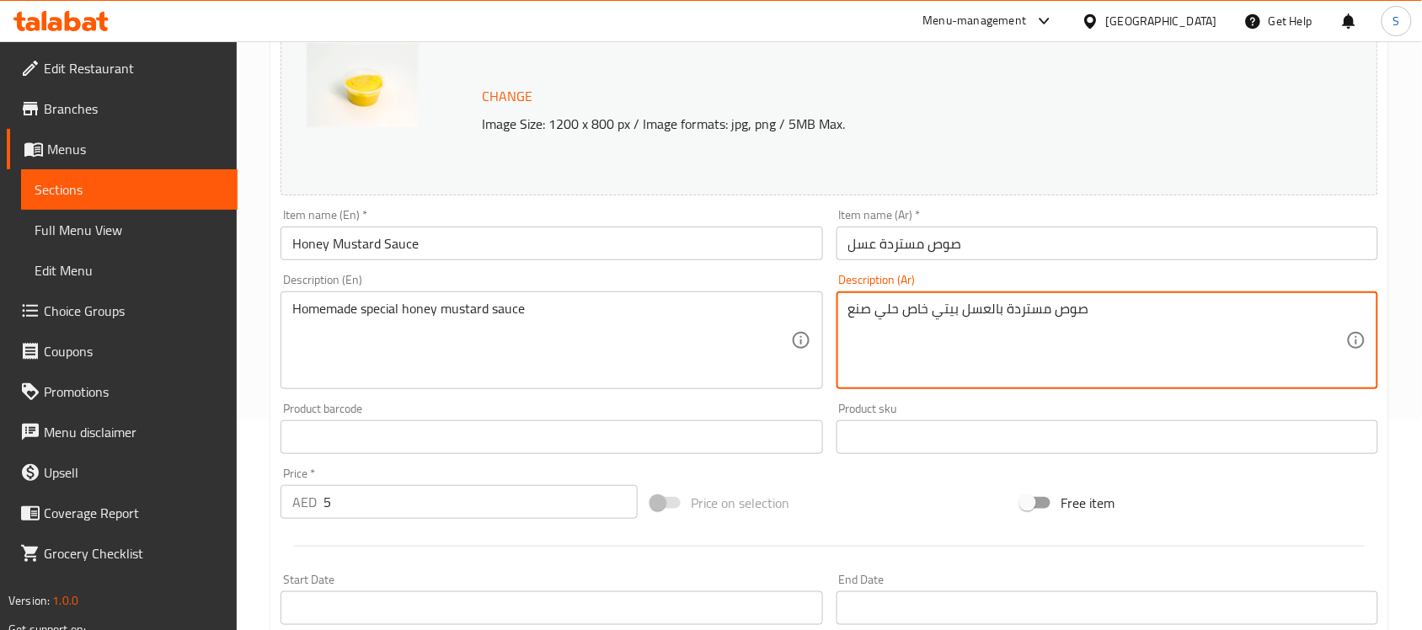
click at [889, 310] on textarea "صوص مستردة بالعسل بيتي خاص حلي صنع" at bounding box center [1097, 341] width 498 height 80
click at [851, 314] on textarea "صوص مستردة بالعسل بيتي خاص صنع" at bounding box center [1097, 341] width 498 height 80
click at [861, 314] on textarea "صوص مستردة بالعسل بيتي خاص صنع" at bounding box center [1097, 341] width 498 height 80
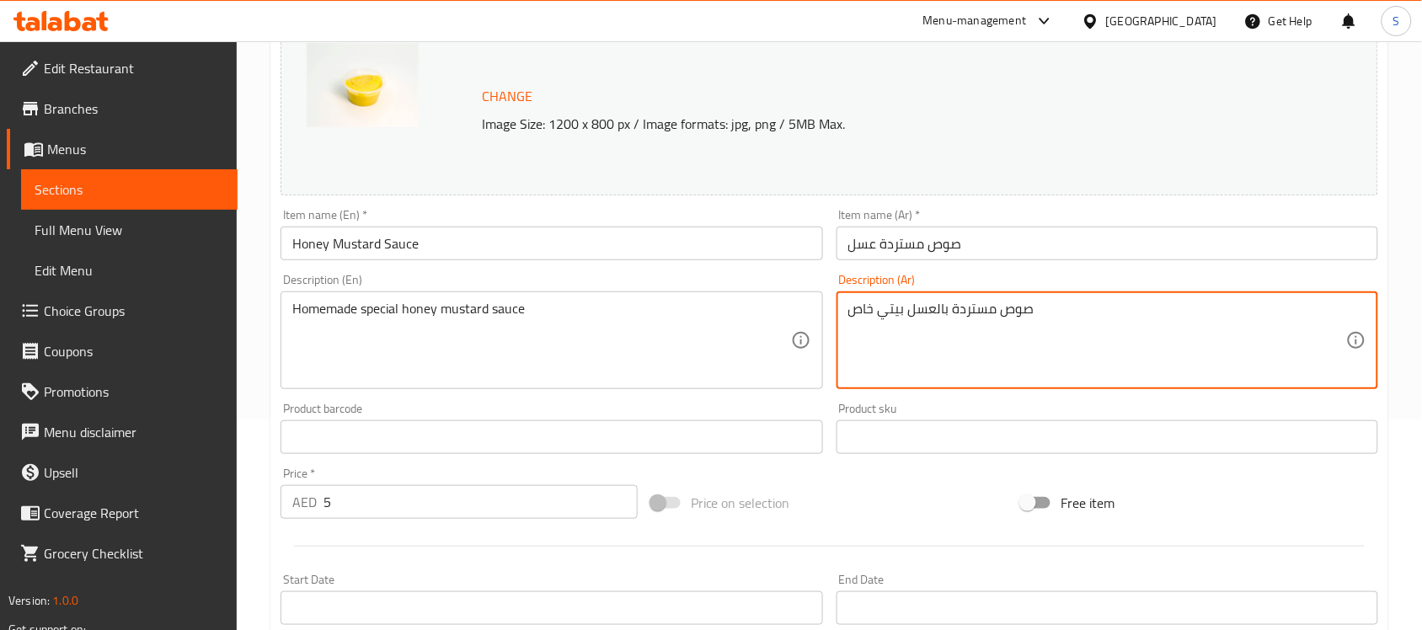
type textarea "صوص مستردة بالعسل بيتي خاص"
click at [941, 221] on div "Item name (Ar)   * صوص مستردة عسل Item name (Ar) *" at bounding box center [1107, 234] width 542 height 51
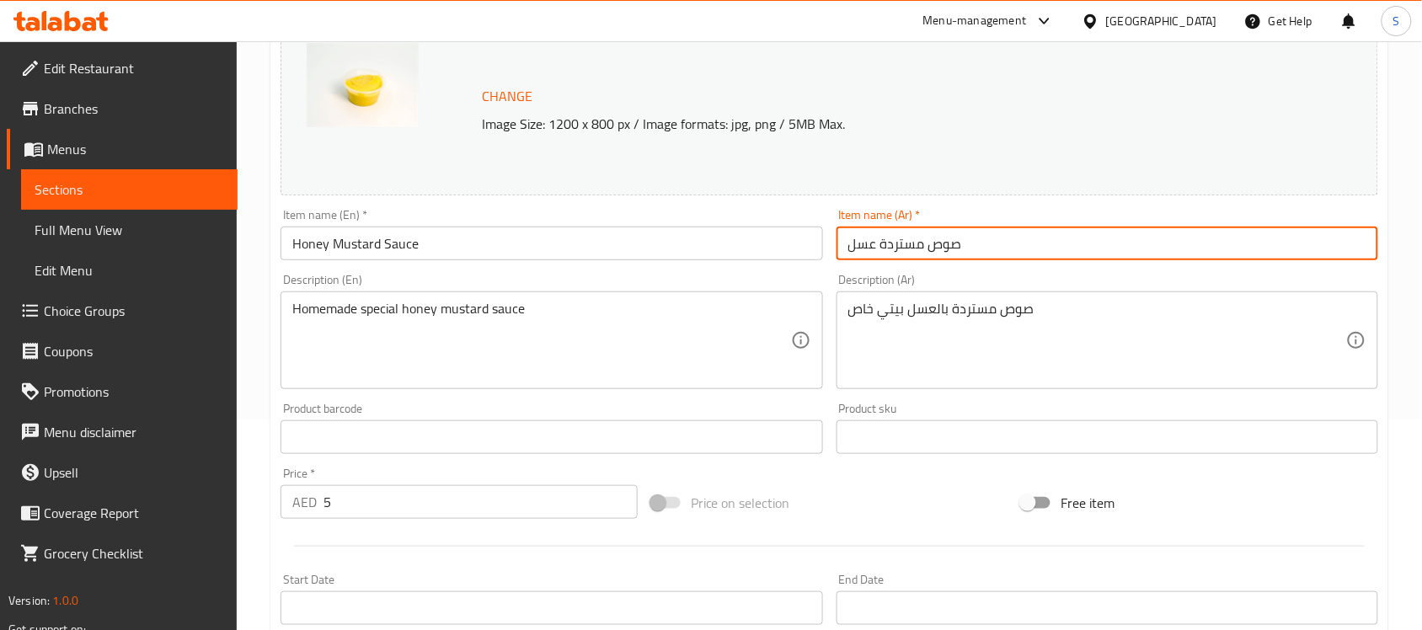
click at [949, 248] on div "Home / Restaurants management / Menus / Sections / item / update Dips and Drink…" at bounding box center [829, 417] width 1118 height 1106
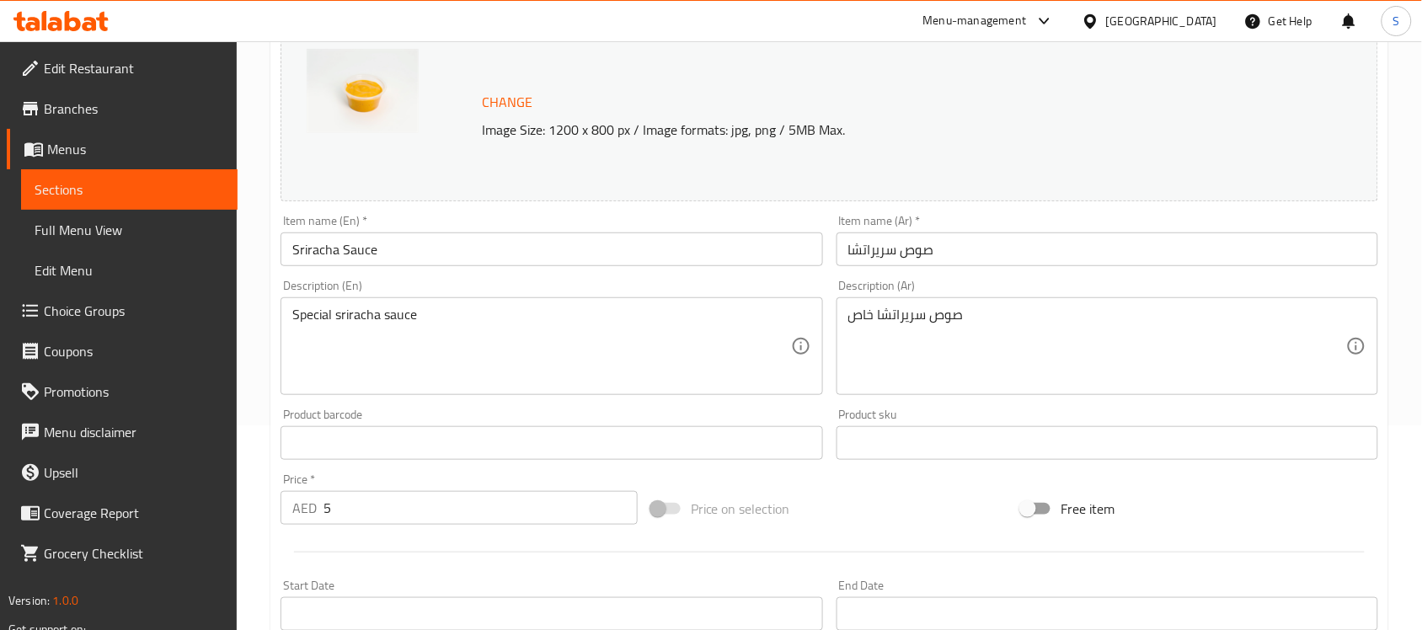
scroll to position [211, 0]
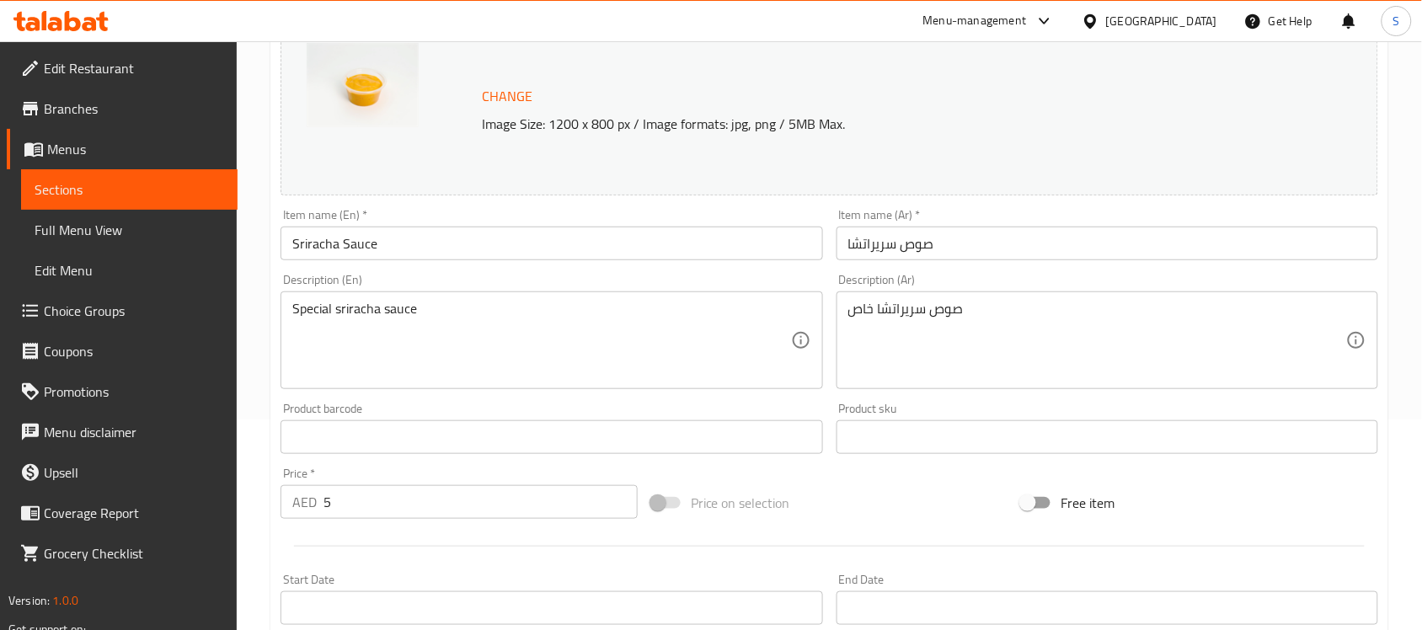
click at [895, 244] on input "صوص سريراتشا" at bounding box center [1107, 244] width 542 height 34
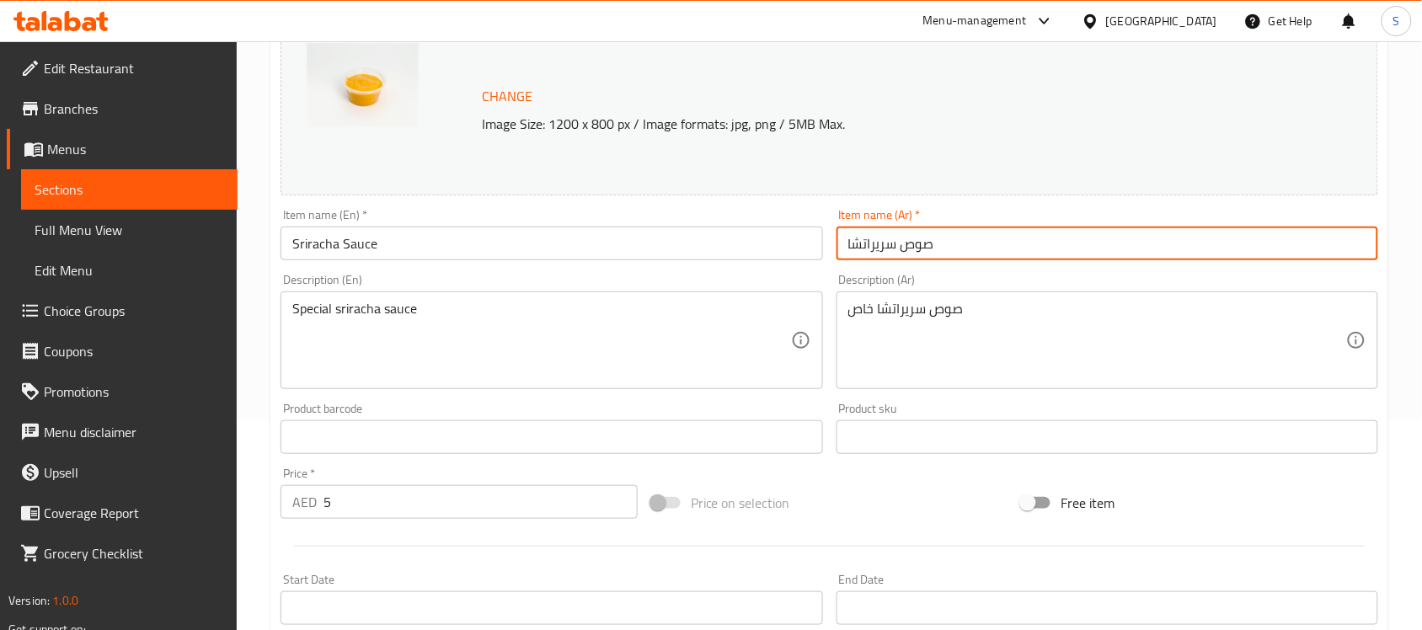
click at [895, 244] on input "صوص سريراتشا" at bounding box center [1107, 244] width 542 height 34
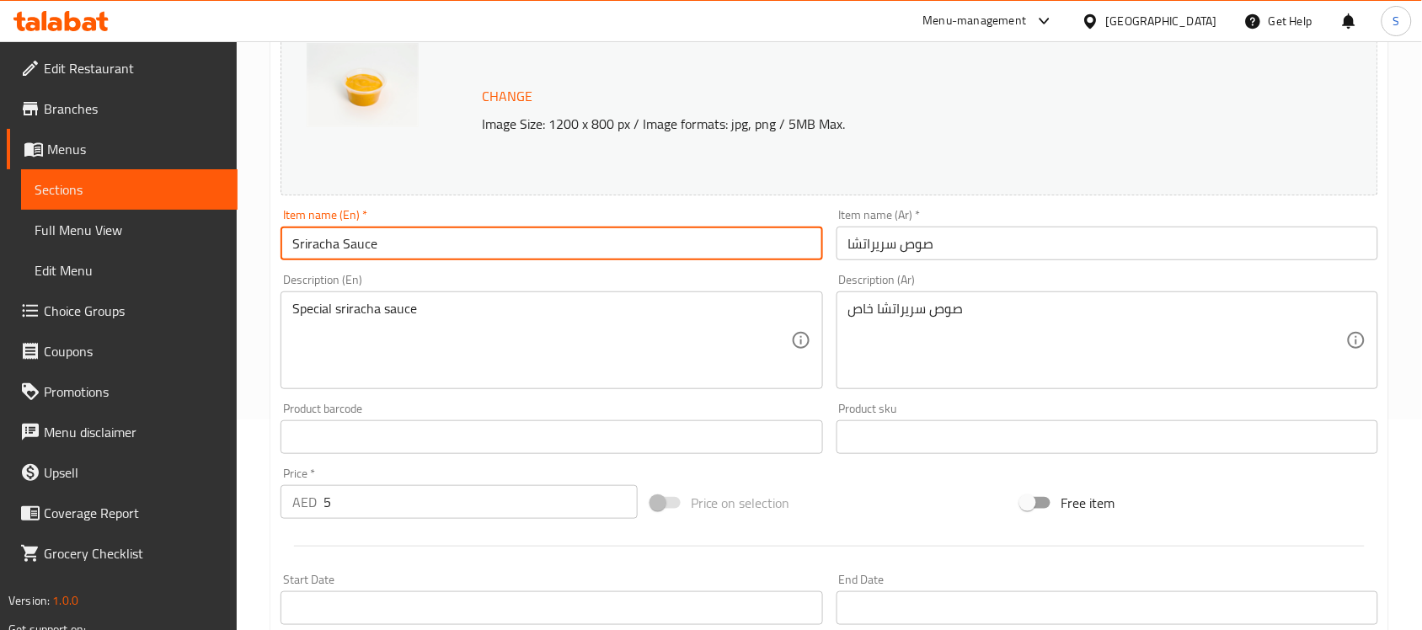
click at [536, 259] on input "Sriracha Sauce" at bounding box center [551, 244] width 542 height 34
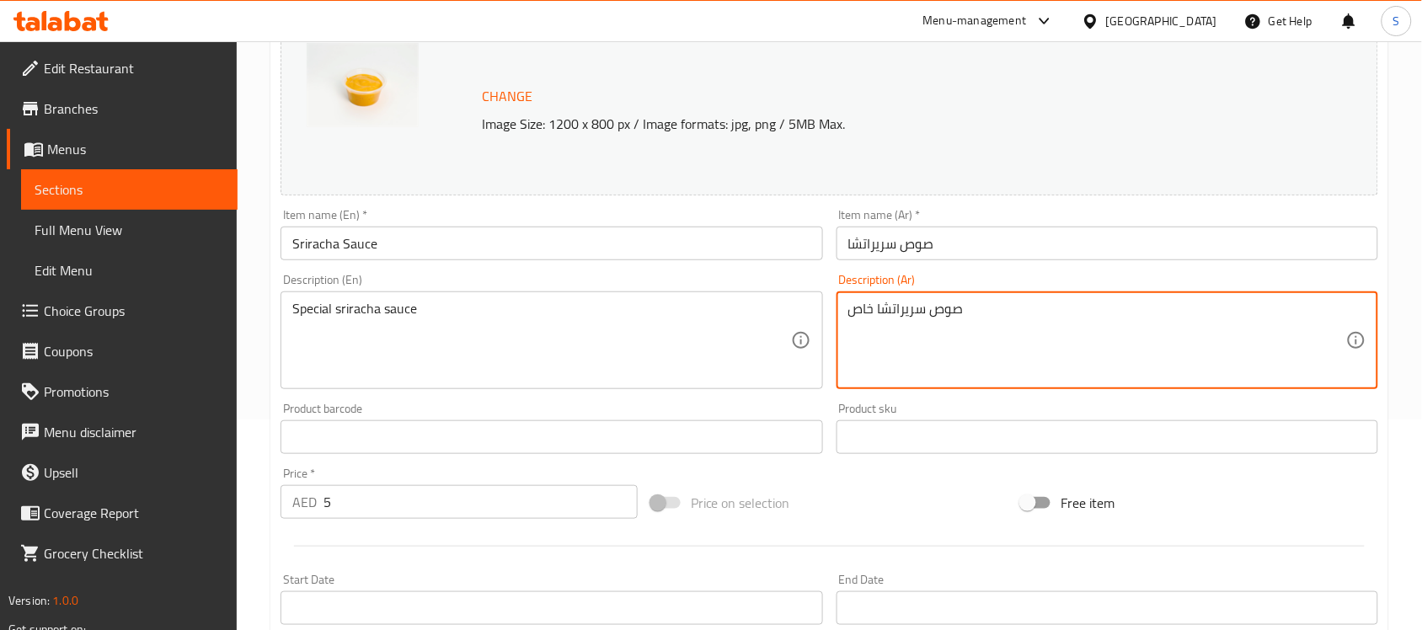
click at [925, 316] on textarea "صوص سريراتشا خاص" at bounding box center [1097, 341] width 498 height 80
click at [952, 316] on textarea "صوص سريراتشا خاص" at bounding box center [1097, 341] width 498 height 80
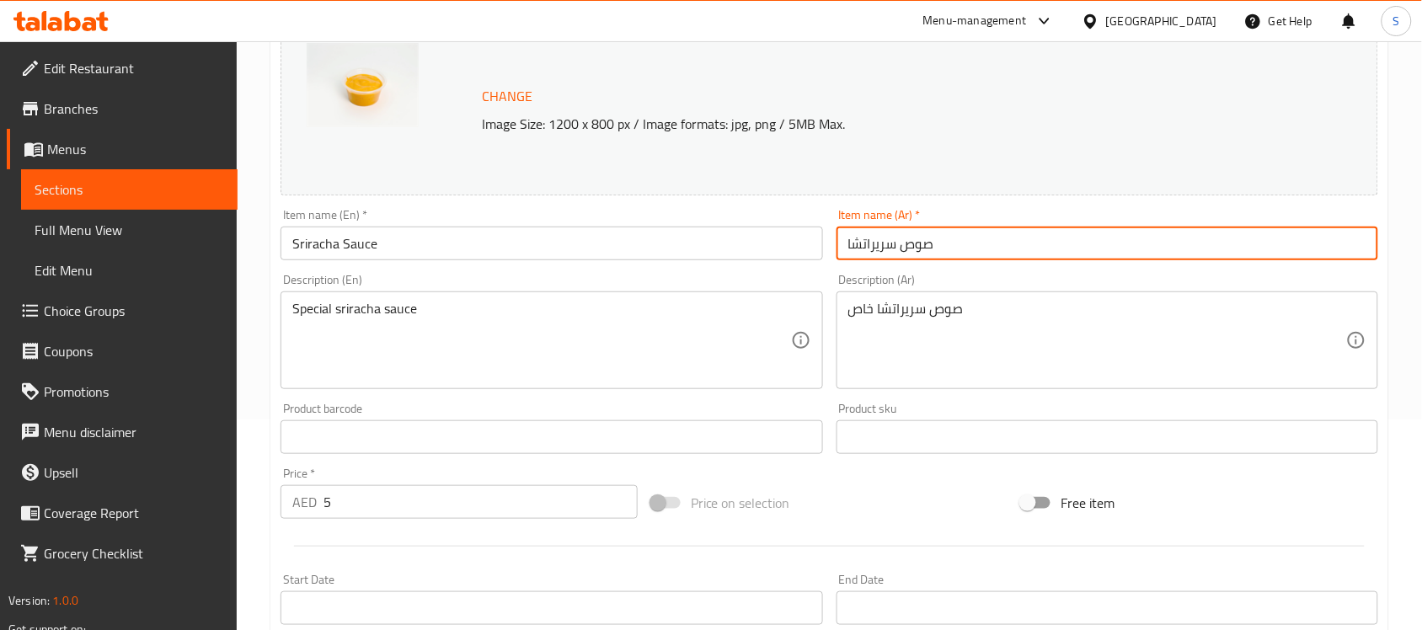
click at [941, 238] on input "صوص سريراتشا" at bounding box center [1107, 244] width 542 height 34
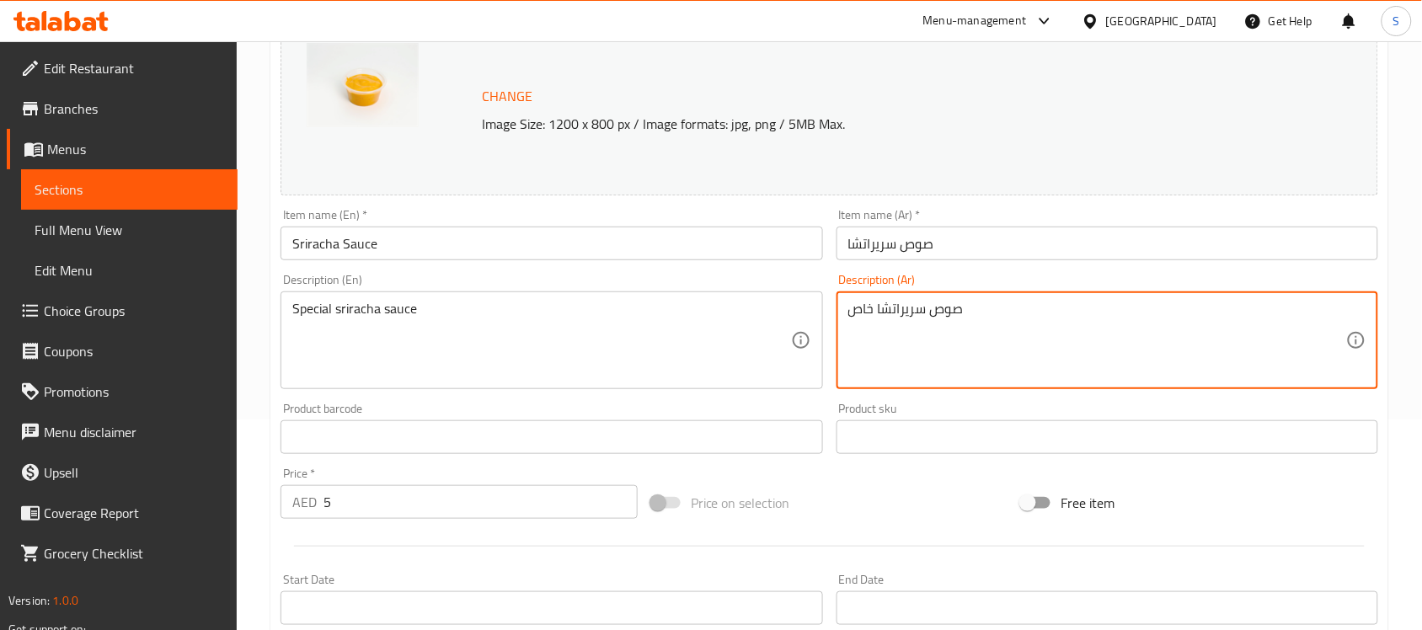
click at [914, 313] on textarea "صوص سريراتشا خاص" at bounding box center [1097, 341] width 498 height 80
click at [952, 258] on input "صوص سريراتشا" at bounding box center [1107, 244] width 542 height 34
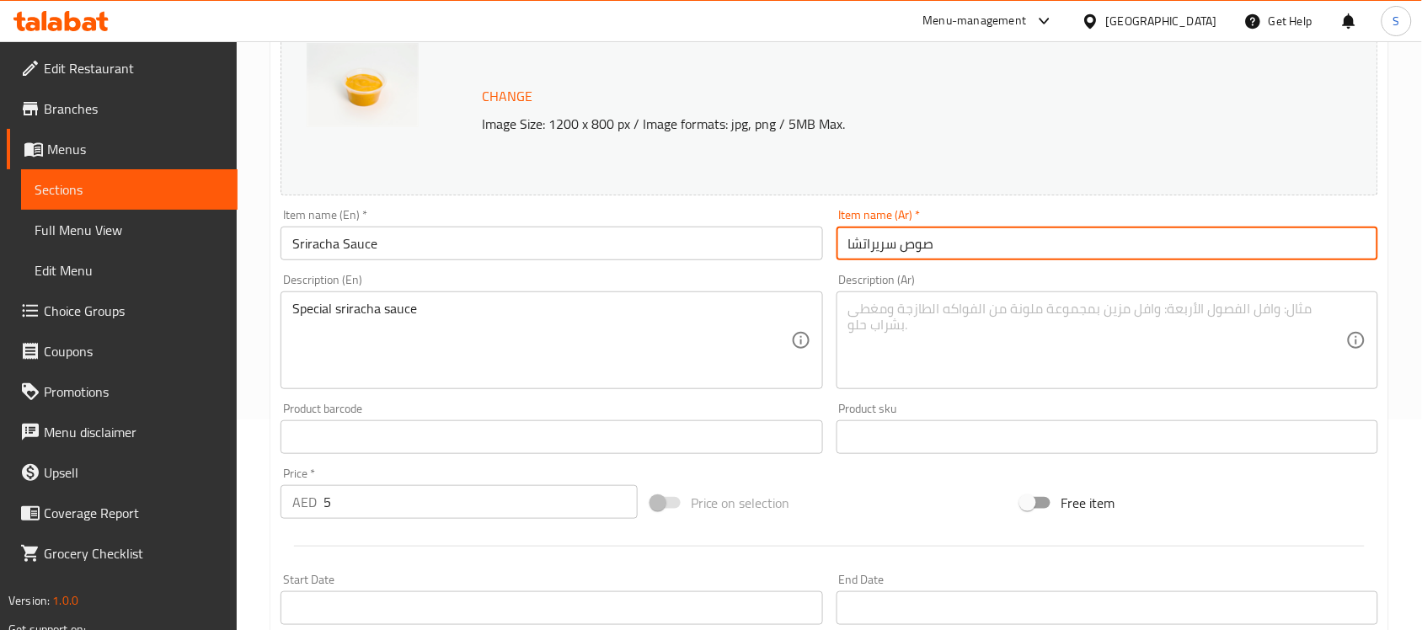
click at [952, 258] on input "صوص سريراتشا" at bounding box center [1107, 244] width 542 height 34
paste input "خاص"
type input "صوص سريراتشا خاص"
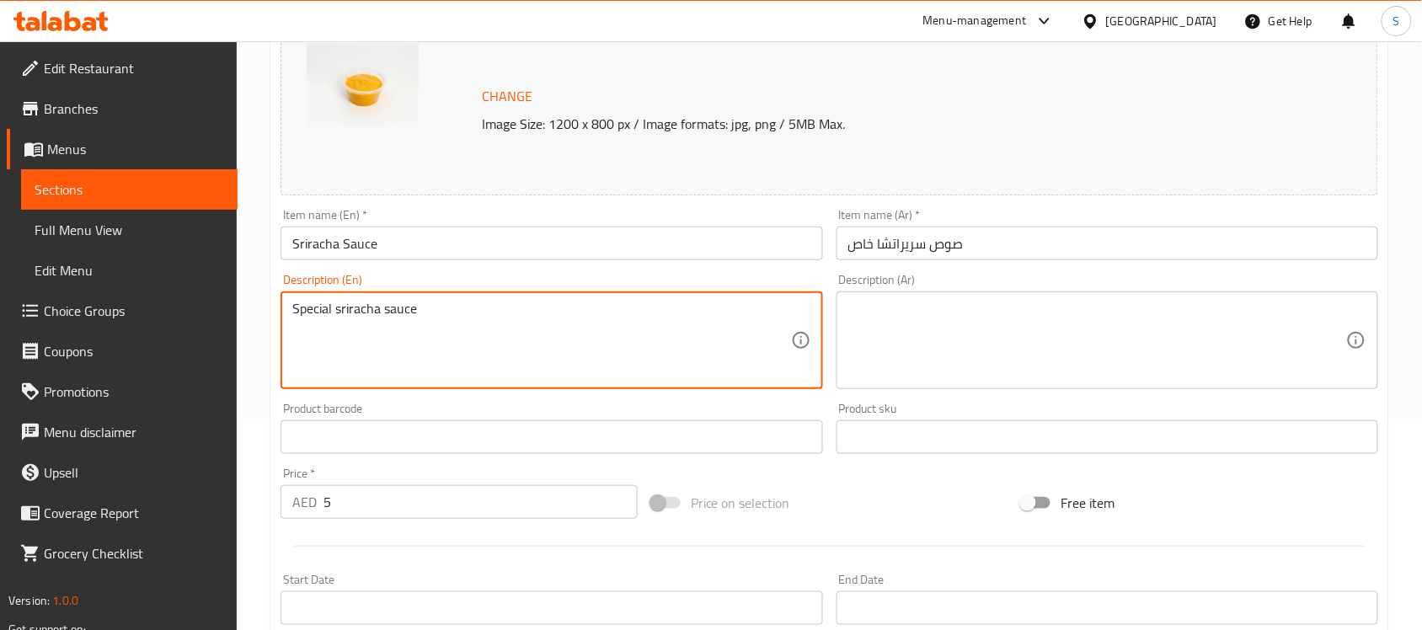
click at [467, 305] on textarea "Special sriracha sauce" at bounding box center [541, 341] width 498 height 80
click at [430, 247] on input "Sriracha Sauce" at bounding box center [551, 244] width 542 height 34
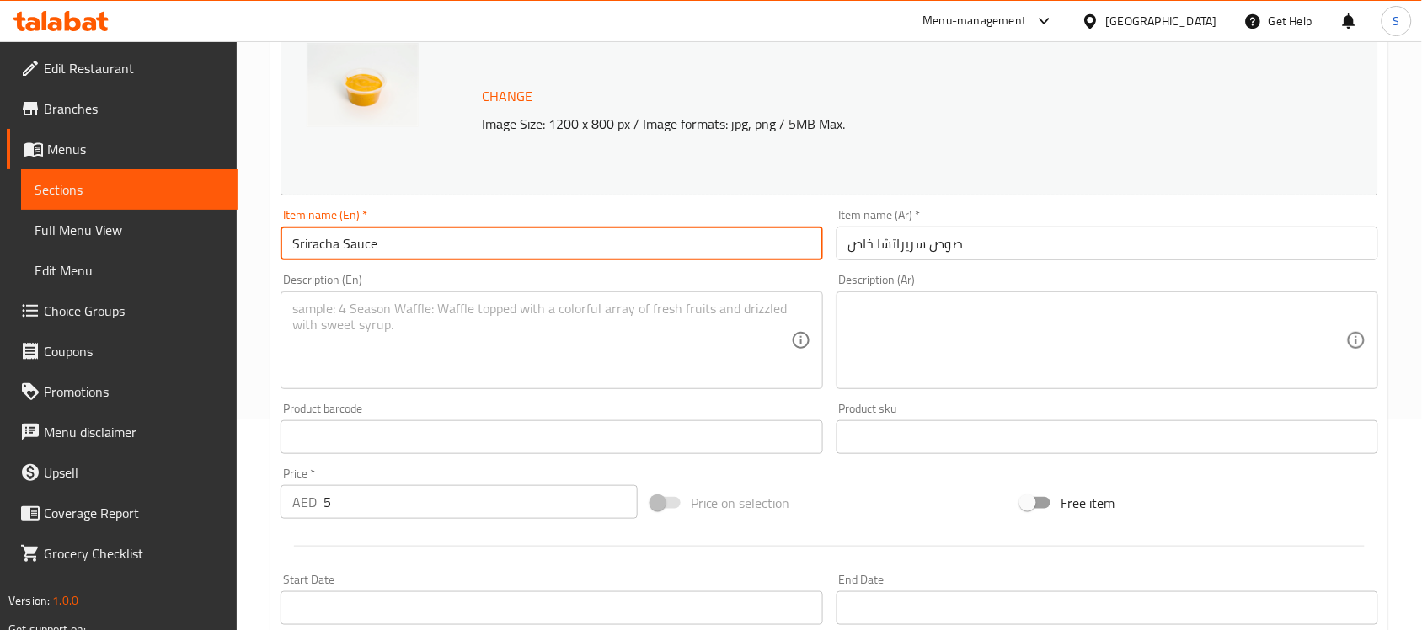
click at [430, 247] on input "Sriracha Sauce" at bounding box center [551, 244] width 542 height 34
paste input "pecial sriracha s"
click at [430, 247] on input "Special sriracha sauce" at bounding box center [551, 244] width 542 height 34
type input "Special sriracha sauce"
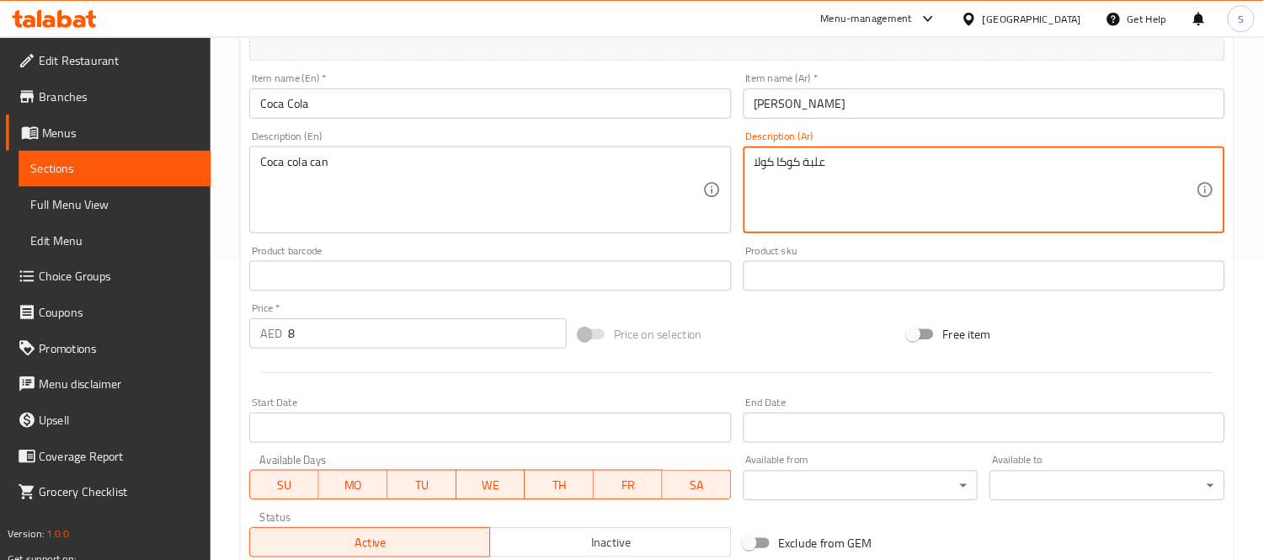
scroll to position [211, 0]
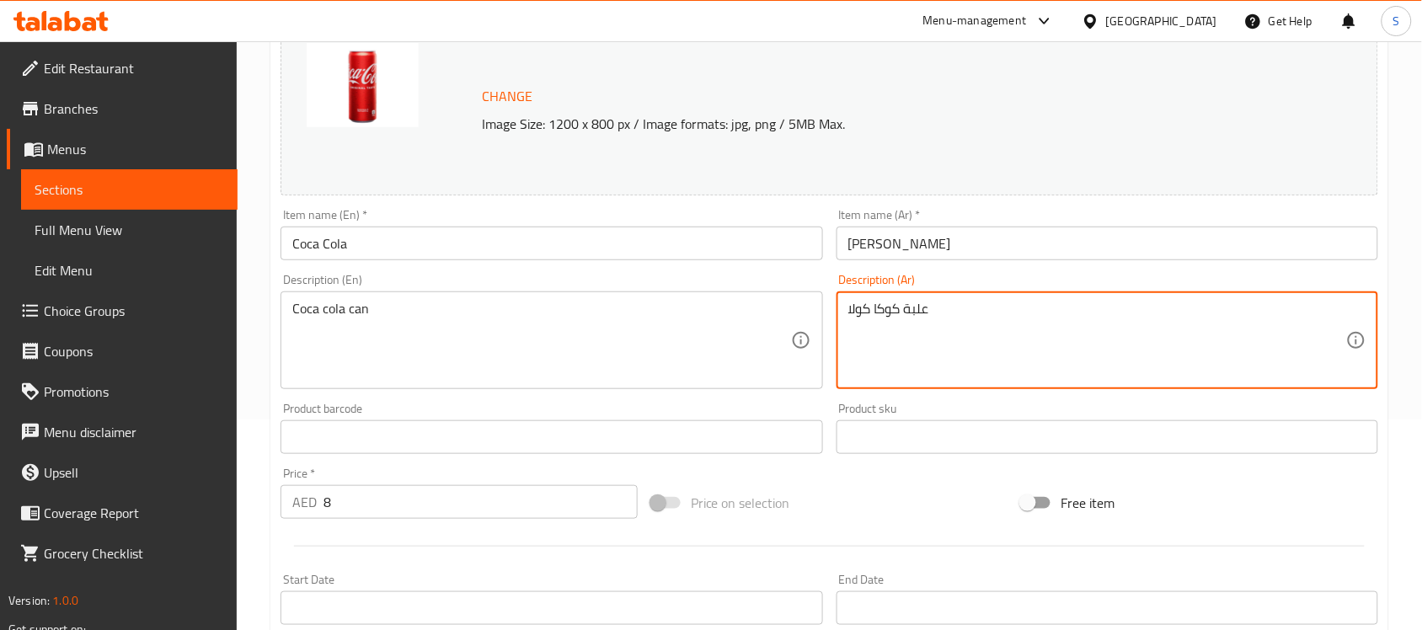
click at [898, 318] on textarea "علبة كوكا كولا" at bounding box center [1097, 341] width 498 height 80
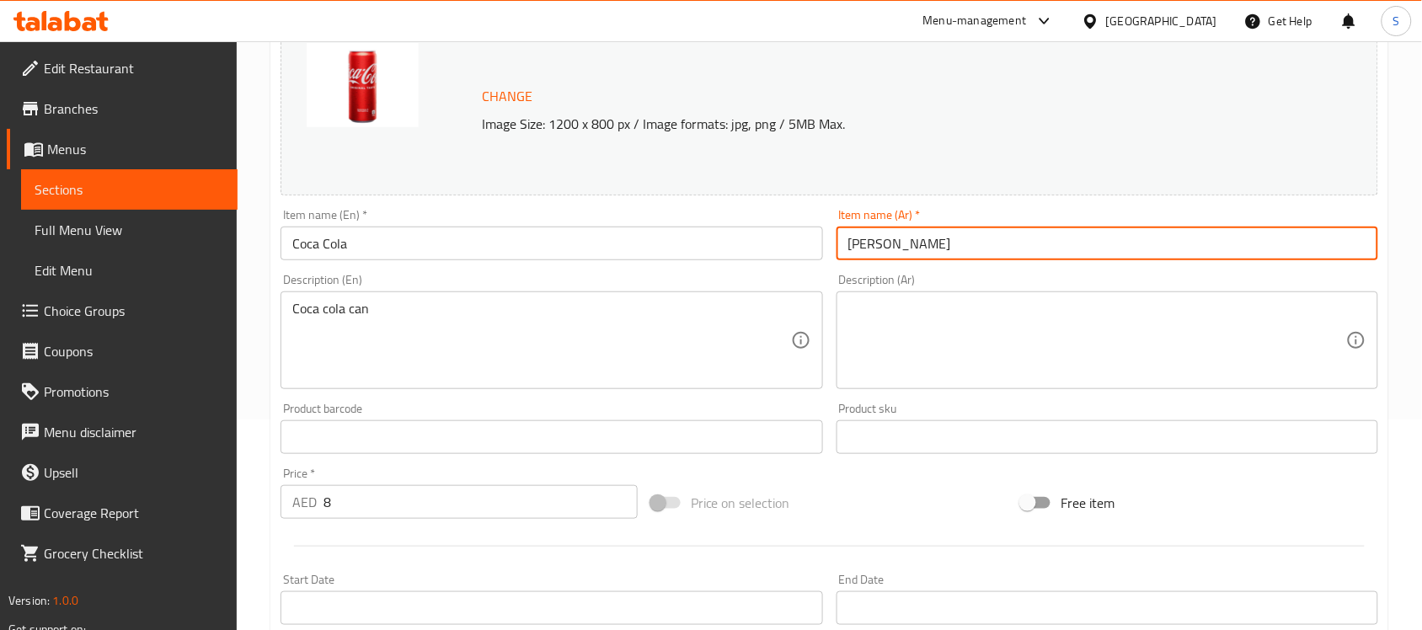
click at [906, 254] on input "[PERSON_NAME]" at bounding box center [1107, 244] width 542 height 34
paste input "علبة"
type input "علبة كوكا كولا"
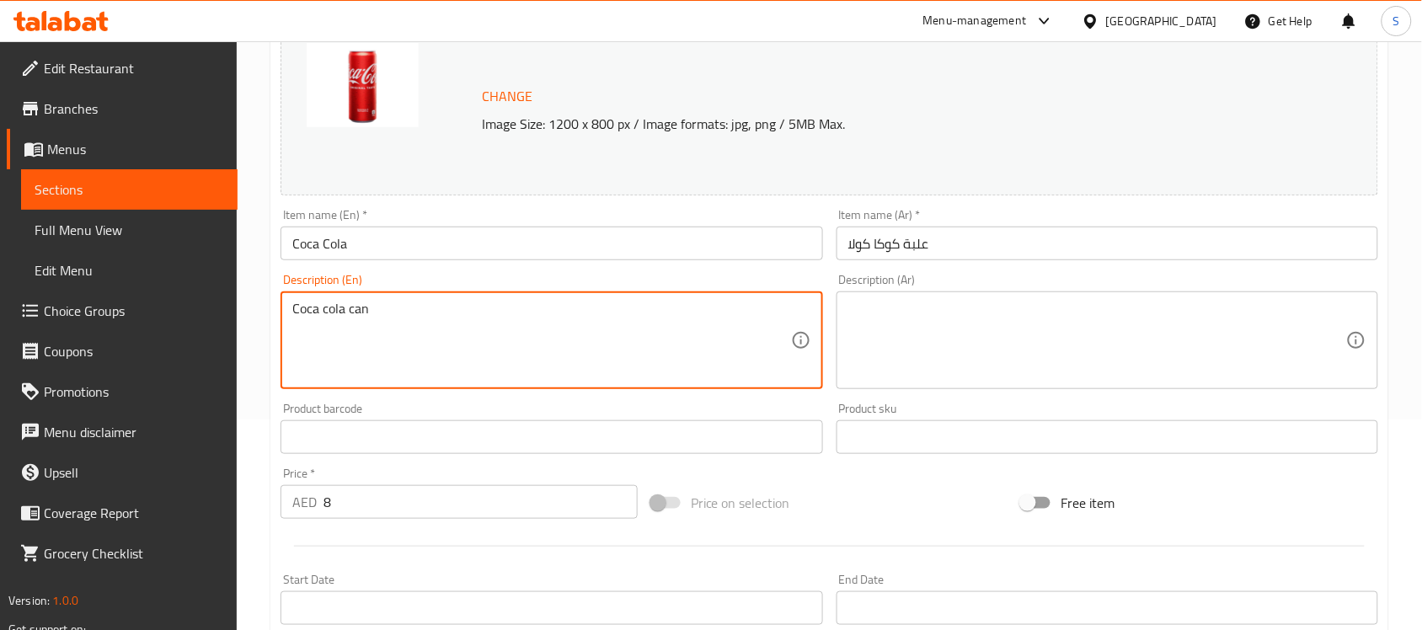
click at [422, 350] on textarea "Coca cola can" at bounding box center [541, 341] width 498 height 80
click at [410, 257] on input "Coca Cola" at bounding box center [551, 244] width 542 height 34
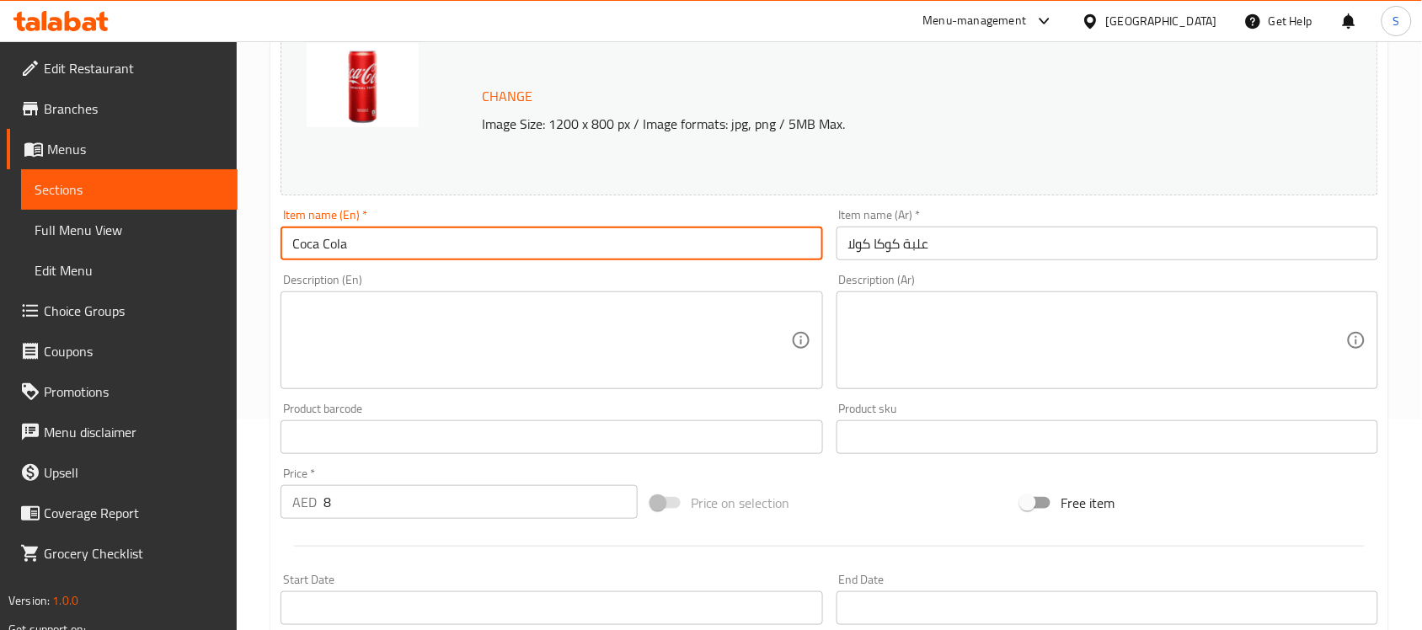
click at [410, 257] on input "Coca Cola" at bounding box center [551, 244] width 542 height 34
paste input "cola can"
type input "Coca cola can"
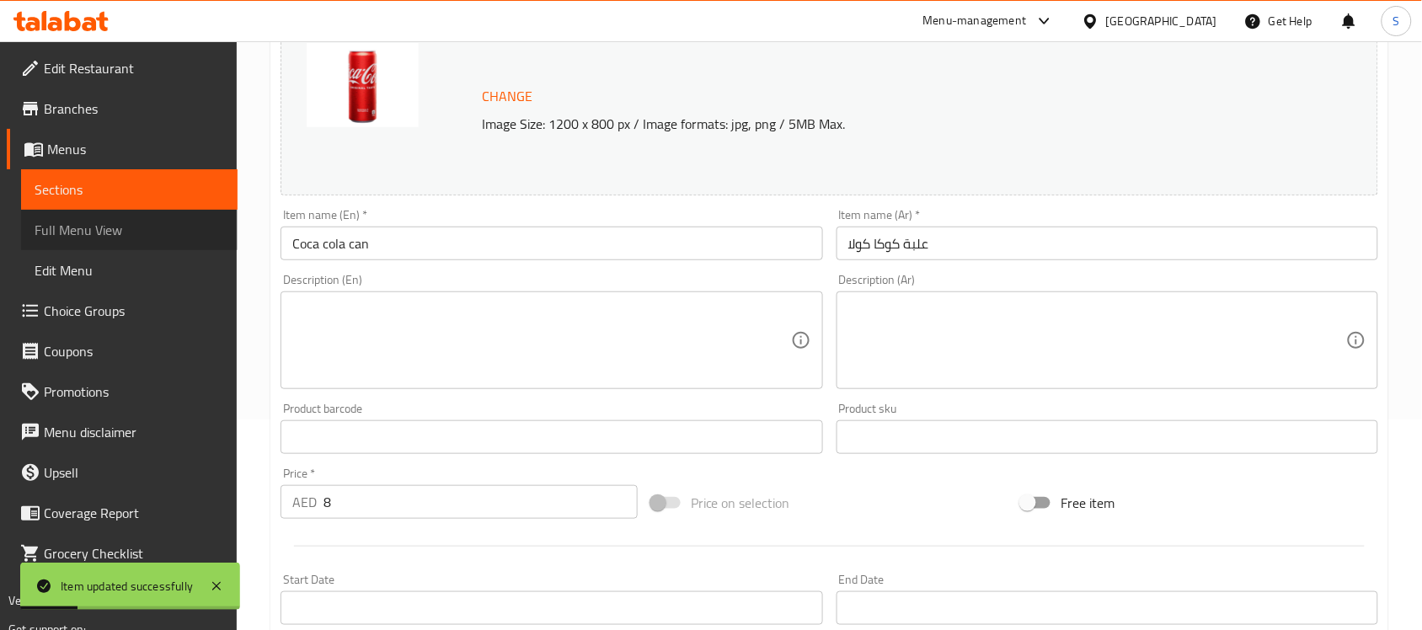
click at [146, 232] on span "Full Menu View" at bounding box center [129, 230] width 189 height 20
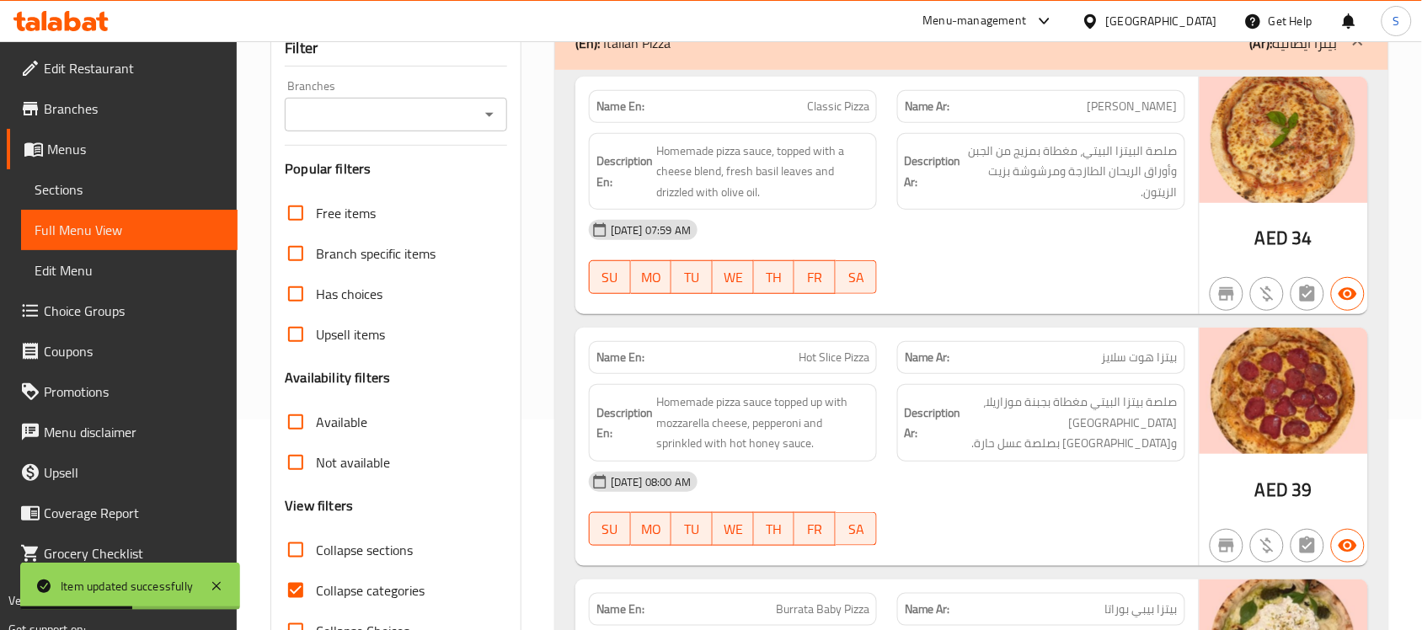
drag, startPoint x: 219, startPoint y: 582, endPoint x: 212, endPoint y: 549, distance: 33.5
click at [219, 583] on icon at bounding box center [216, 586] width 20 height 20
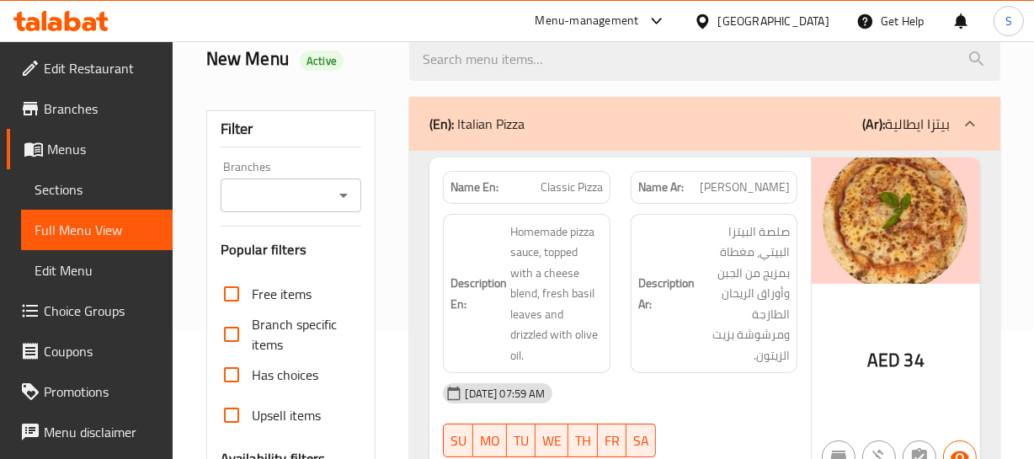
scroll to position [152, 0]
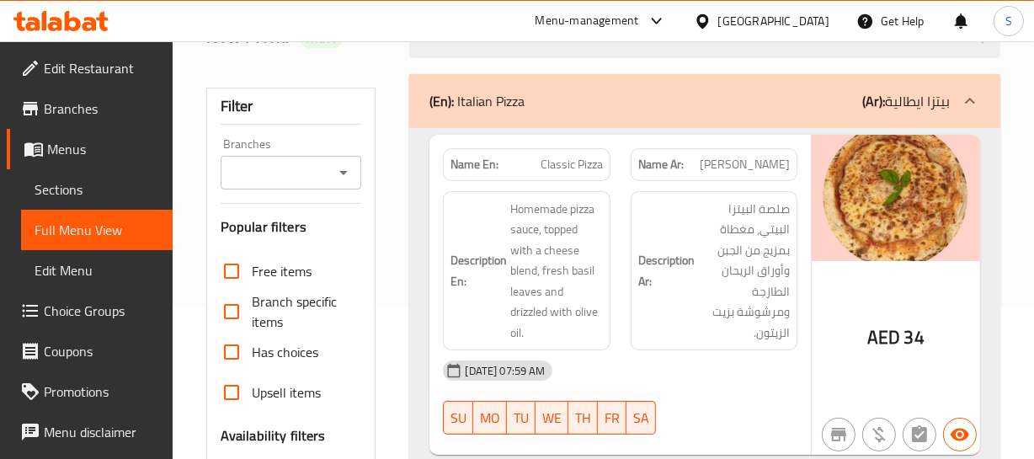
click at [557, 170] on span "Classic Pizza" at bounding box center [572, 165] width 62 height 18
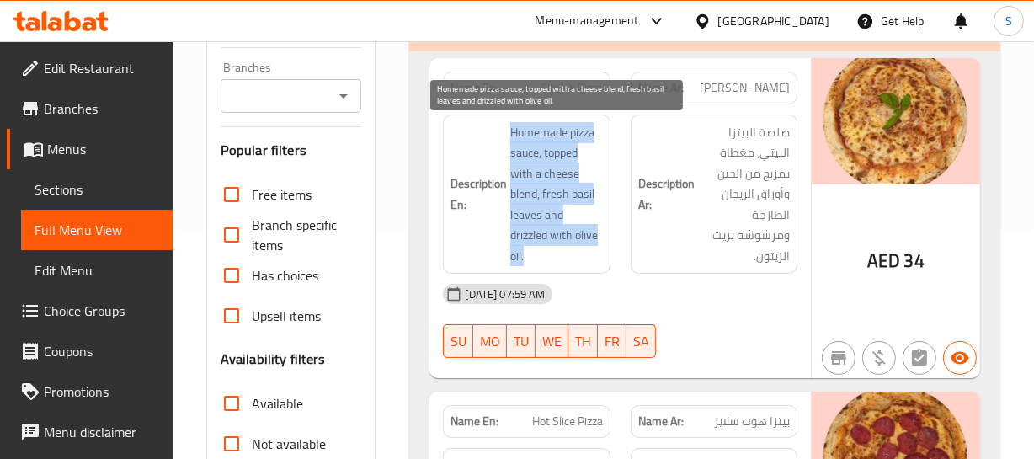
drag, startPoint x: 510, startPoint y: 126, endPoint x: 588, endPoint y: 244, distance: 141.1
click at [583, 250] on h6 "Description En: Homemade pizza sauce, topped with a cheese blend, fresh basil l…" at bounding box center [527, 194] width 152 height 145
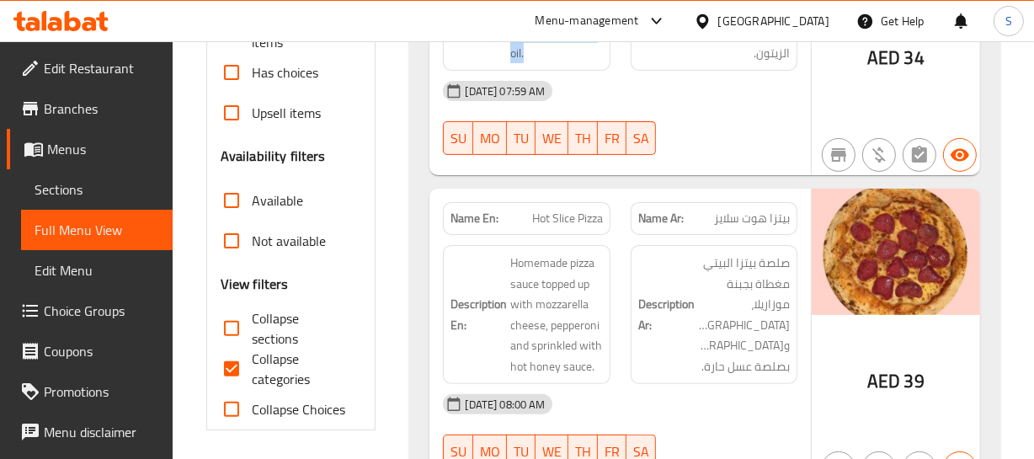
scroll to position [459, 0]
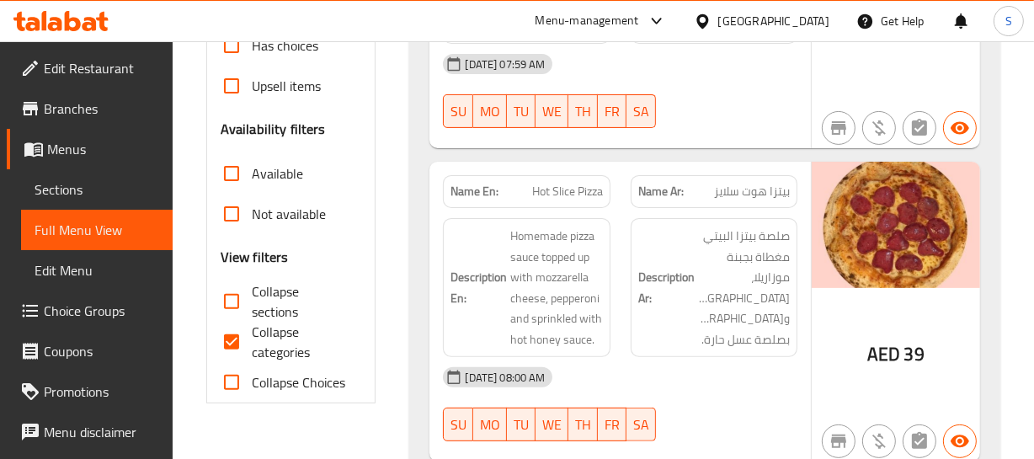
click at [538, 199] on span "Hot Slice Pizza" at bounding box center [567, 192] width 71 height 18
click at [537, 199] on span "Hot Slice Pizza" at bounding box center [567, 192] width 71 height 18
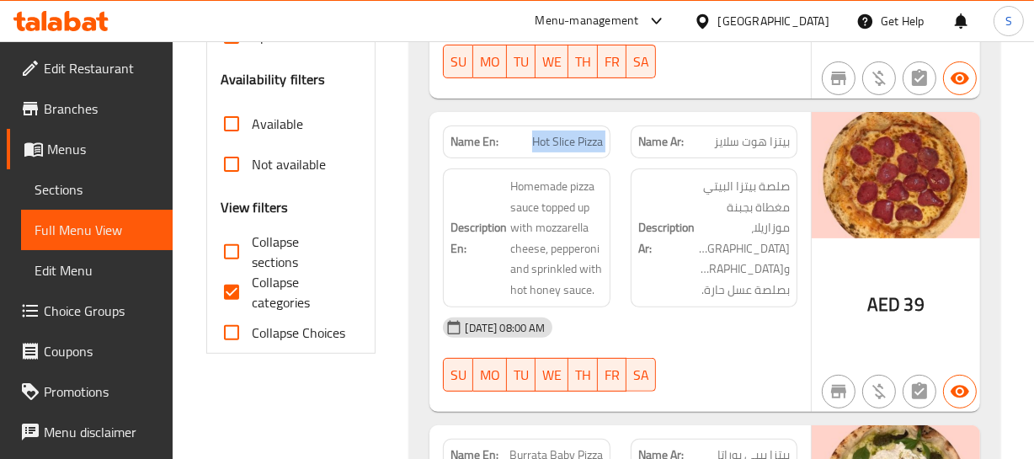
scroll to position [536, 0]
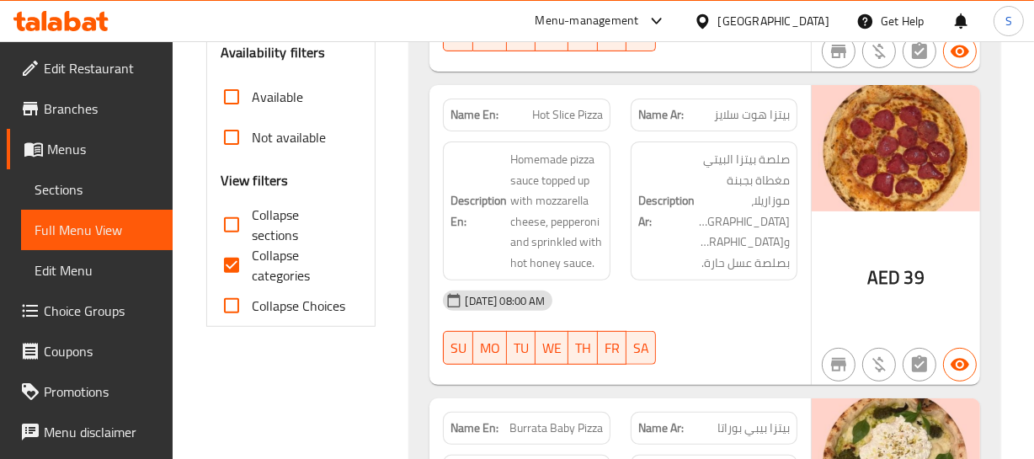
click at [603, 214] on div "Description En: Homemade pizza sauce topped up with mozzarella cheese, pepperon…" at bounding box center [526, 210] width 167 height 139
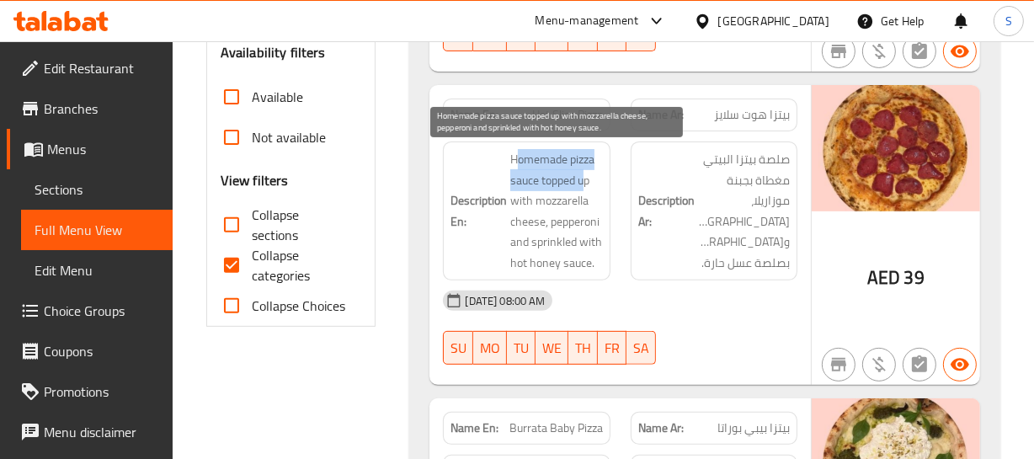
drag, startPoint x: 519, startPoint y: 155, endPoint x: 587, endPoint y: 169, distance: 69.7
click at [587, 169] on span "Homemade pizza sauce topped up with mozzarella cheese, pepperoni and sprinkled …" at bounding box center [556, 211] width 92 height 124
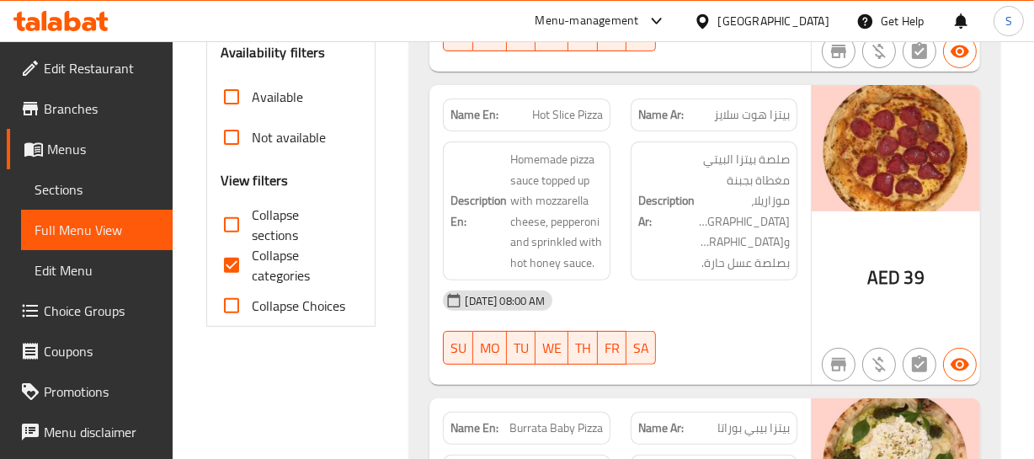
click at [569, 110] on span "Hot Slice Pizza" at bounding box center [567, 115] width 71 height 18
copy span "Hot Slice Pizza"
click at [610, 170] on div "Description En: Homemade pizza sauce topped up with mozzarella cheese, pepperon…" at bounding box center [526, 210] width 167 height 139
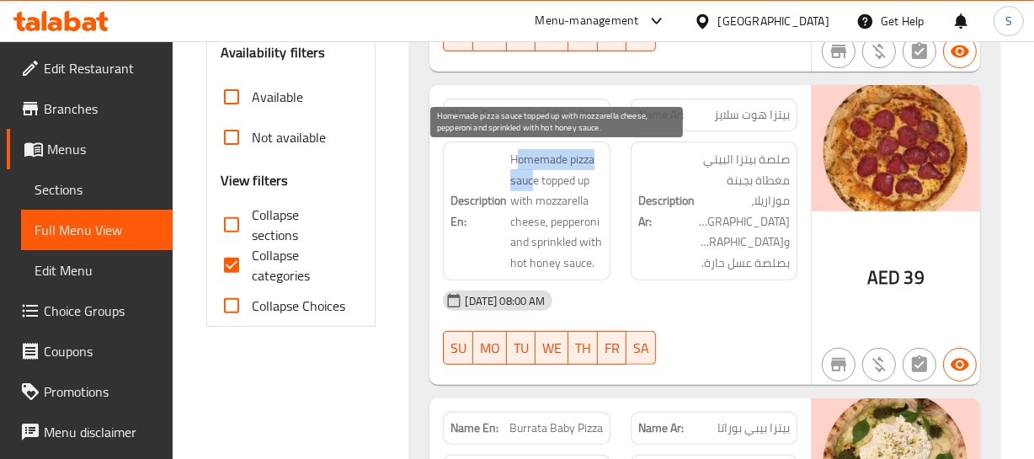
drag, startPoint x: 516, startPoint y: 157, endPoint x: 533, endPoint y: 177, distance: 26.3
click at [533, 177] on span "Homemade pizza sauce topped up with mozzarella cheese, pepperoni and sprinkled …" at bounding box center [556, 211] width 92 height 124
click at [542, 166] on span "Homemade pizza sauce topped up with mozzarella cheese, pepperoni and sprinkled …" at bounding box center [556, 211] width 92 height 124
click at [560, 172] on span "Homemade pizza sauce topped up with mozzarella cheese, pepperoni and sprinkled …" at bounding box center [556, 211] width 92 height 124
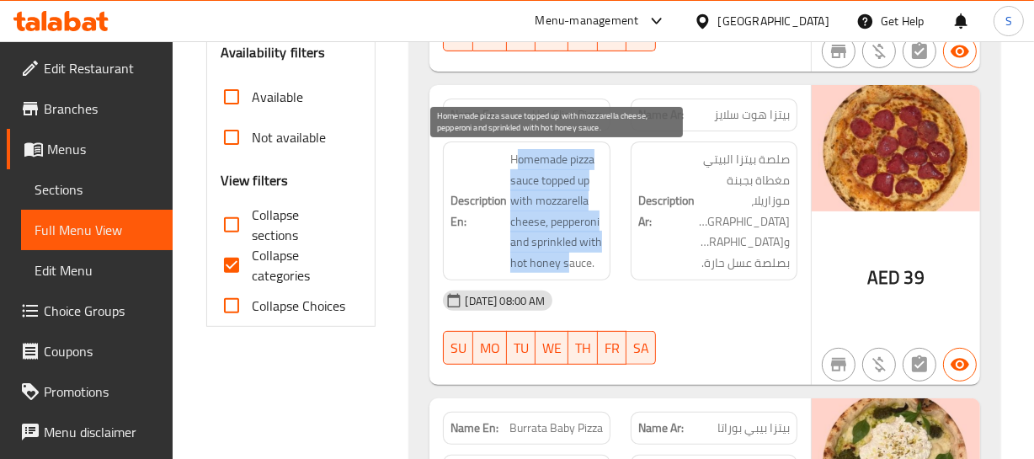
drag, startPoint x: 558, startPoint y: 153, endPoint x: 573, endPoint y: 264, distance: 112.1
click at [570, 268] on span "Homemade pizza sauce topped up with mozzarella cheese, pepperoni and sprinkled …" at bounding box center [556, 211] width 92 height 124
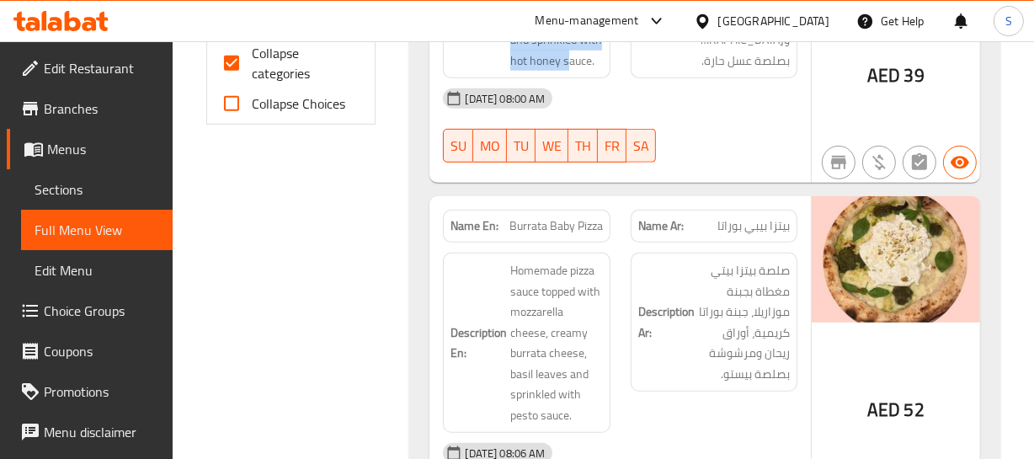
scroll to position [766, 0]
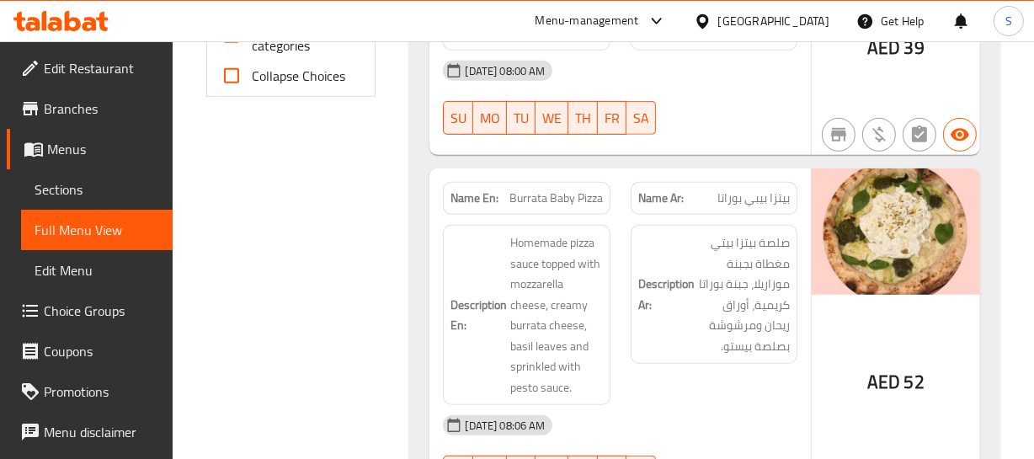
click at [526, 197] on span "Burrata Baby Pizza" at bounding box center [556, 198] width 93 height 18
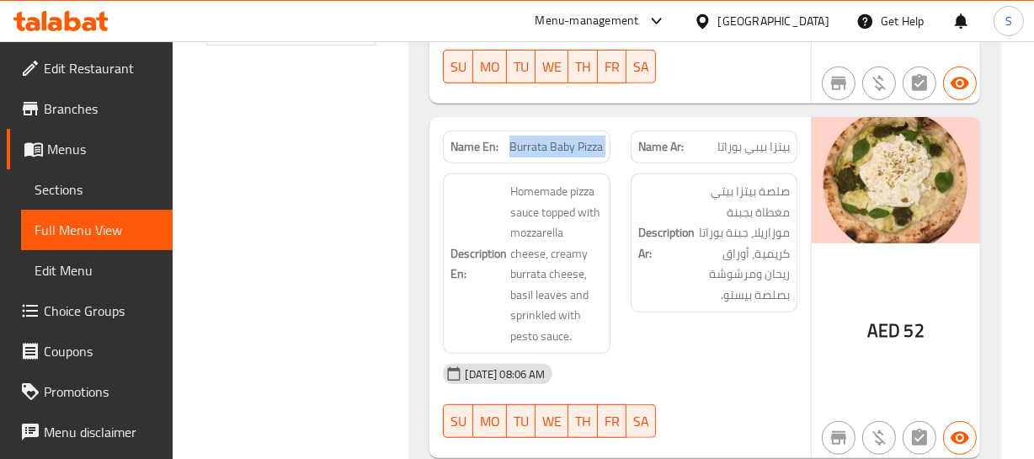
scroll to position [842, 0]
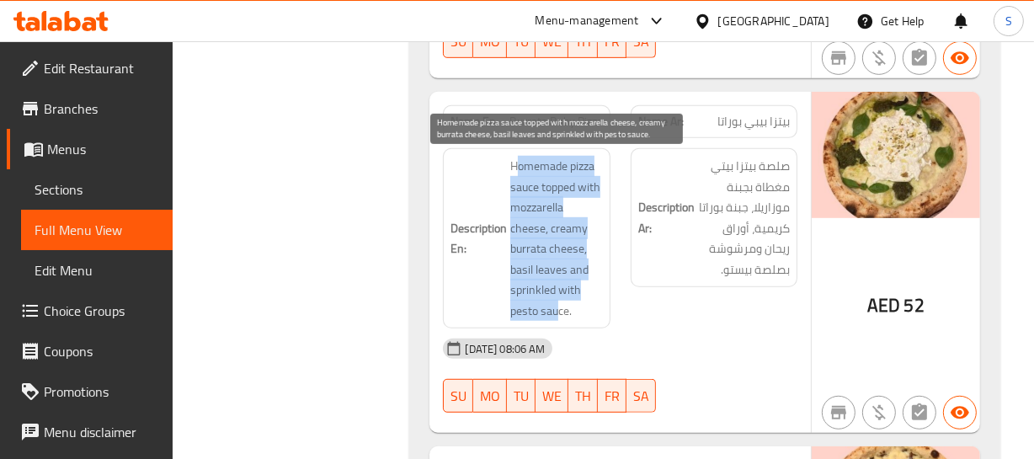
drag, startPoint x: 518, startPoint y: 167, endPoint x: 567, endPoint y: 279, distance: 122.2
click at [563, 299] on span "Homemade pizza sauce topped with mozzarella cheese, creamy burrata cheese, basi…" at bounding box center [556, 238] width 92 height 165
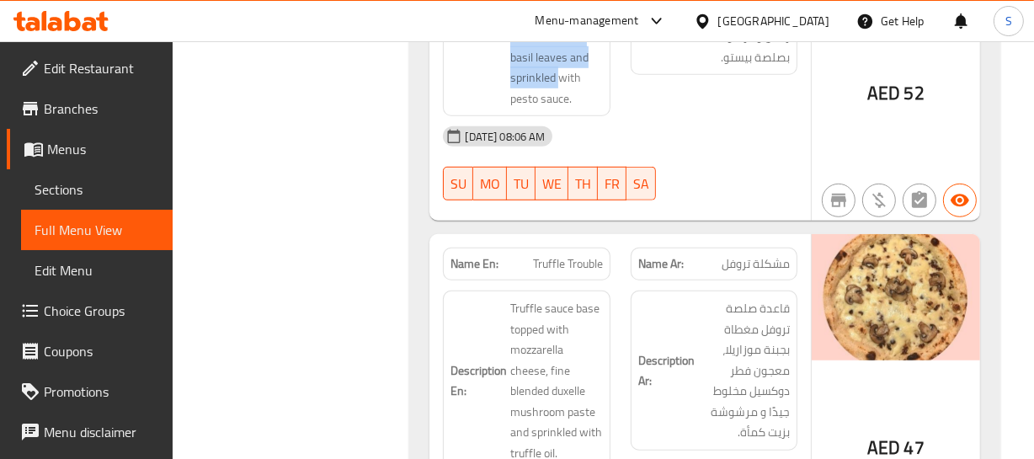
scroll to position [1071, 0]
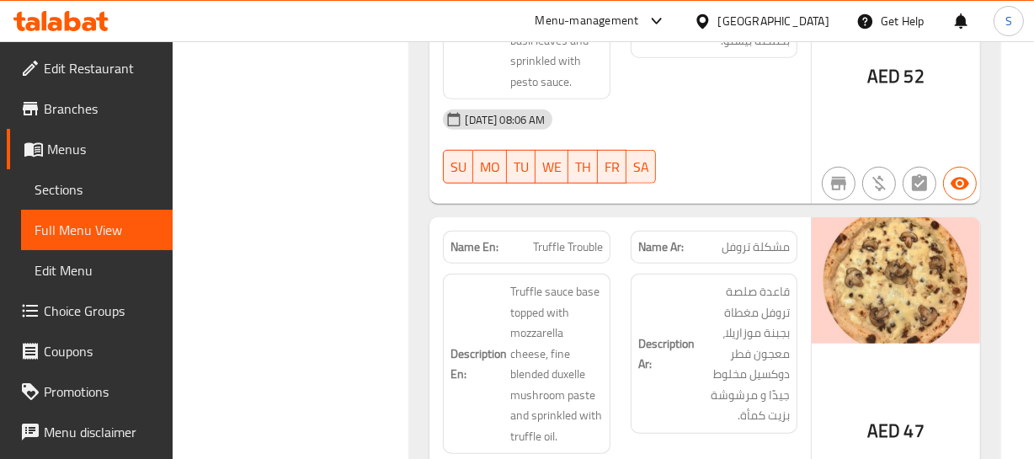
click at [538, 245] on span "Truffle Trouble" at bounding box center [568, 247] width 70 height 18
copy span "Truffle Trouble"
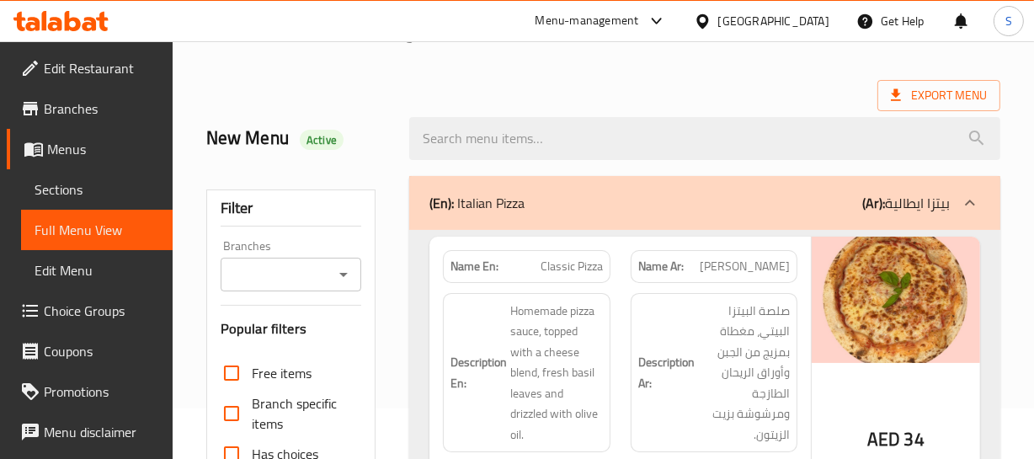
scroll to position [229, 0]
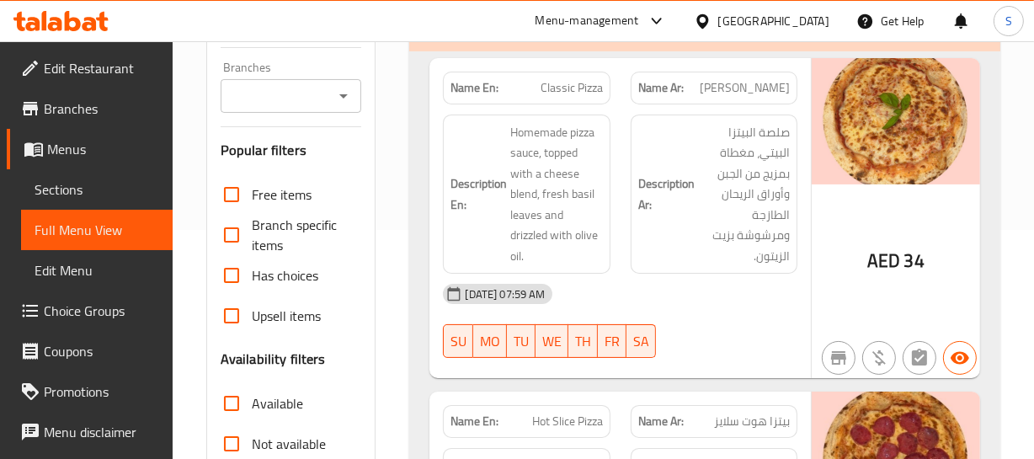
click at [758, 83] on span "بيتزا كلاسيكي" at bounding box center [745, 88] width 90 height 18
click at [758, 83] on span "[PERSON_NAME]" at bounding box center [745, 88] width 90 height 18
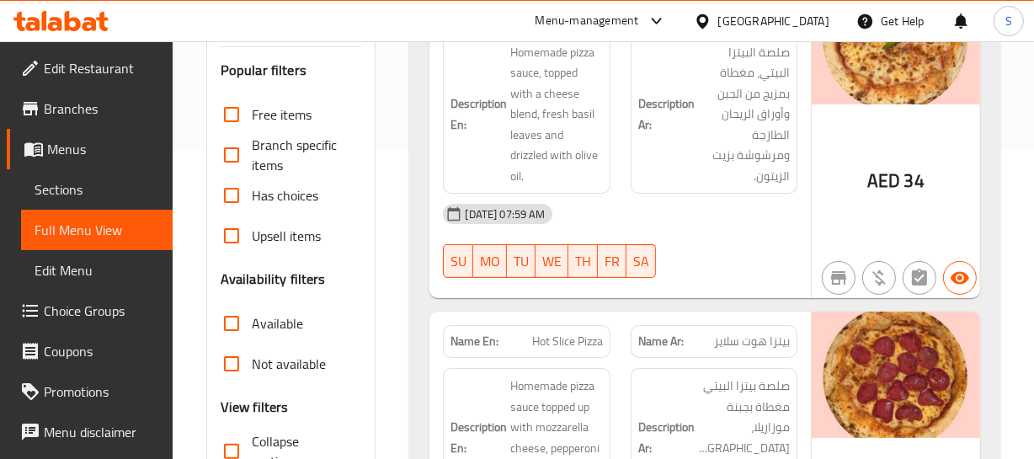
scroll to position [382, 0]
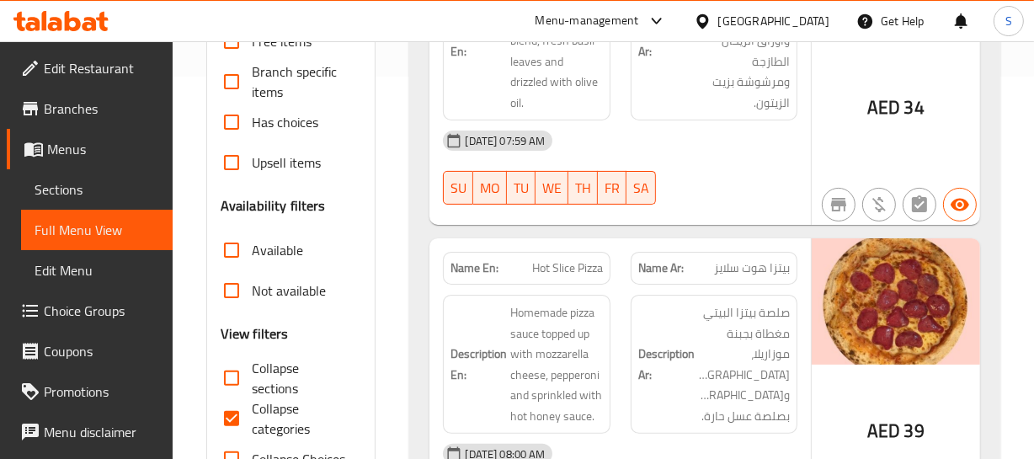
click at [734, 295] on div "Description Ar: صلصة بيتزا البيتي مغطاة بجبنة موزاريلا، بيبروني ومرشوشة بصلصة ع…" at bounding box center [714, 364] width 167 height 139
click at [734, 272] on span "بيتزا هوت سلايز" at bounding box center [752, 268] width 76 height 18
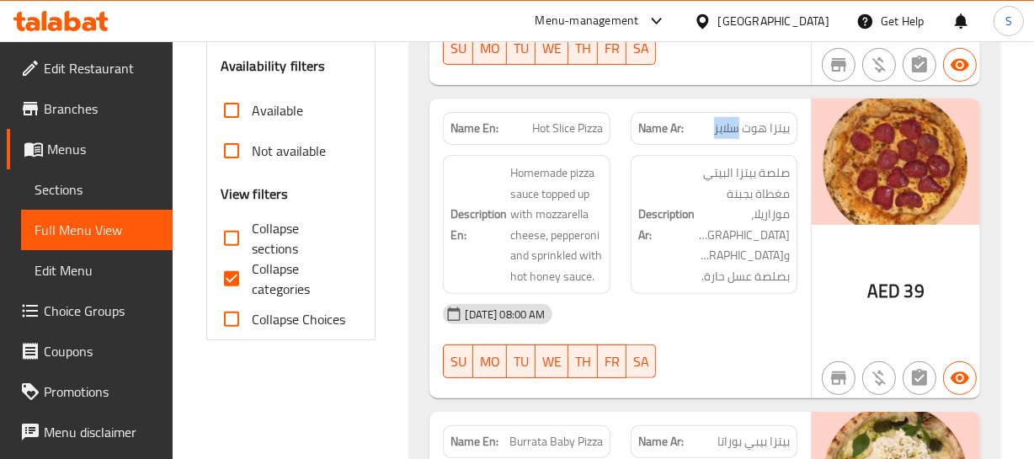
scroll to position [689, 0]
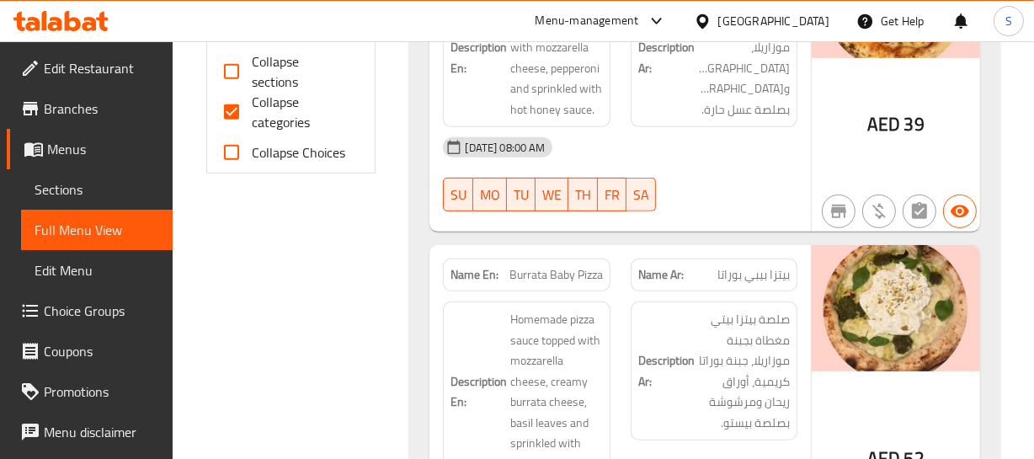
click at [777, 277] on span "بيتزا بيبي بوراتا" at bounding box center [754, 275] width 72 height 18
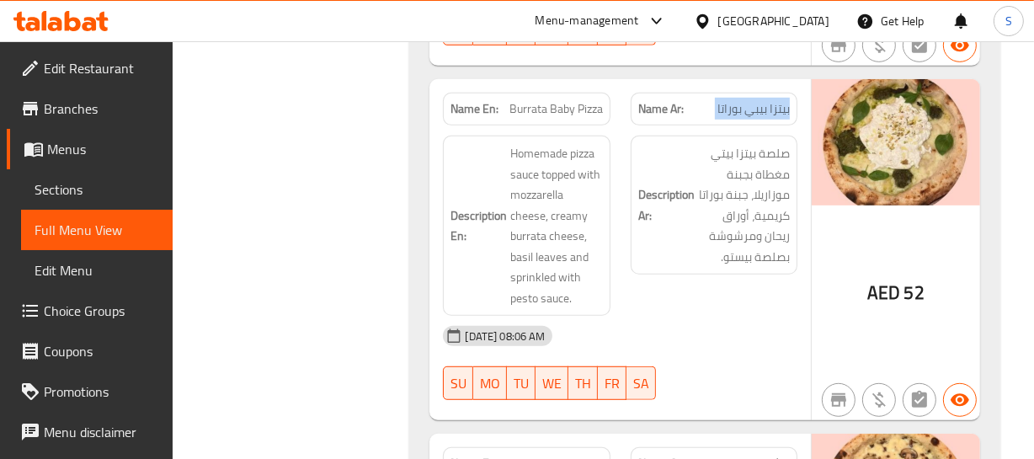
scroll to position [995, 0]
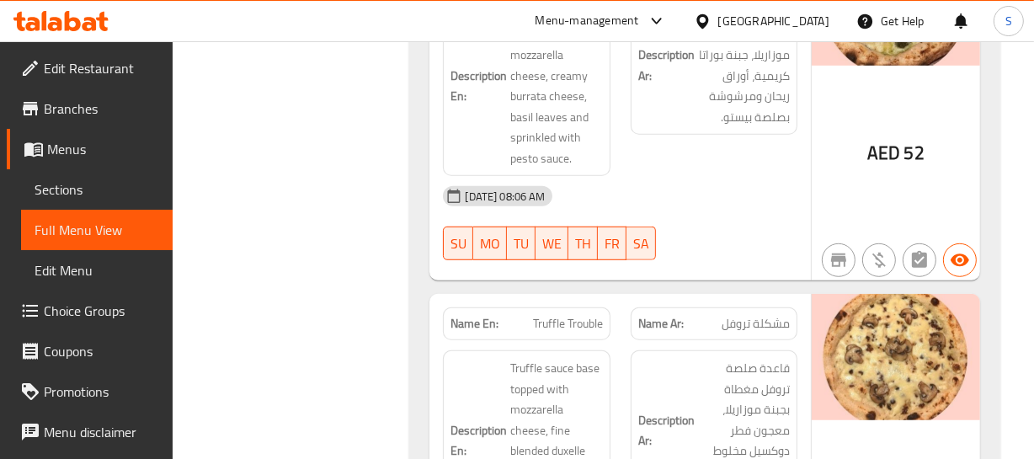
click at [765, 319] on span "مشكلة تروفل" at bounding box center [756, 324] width 68 height 18
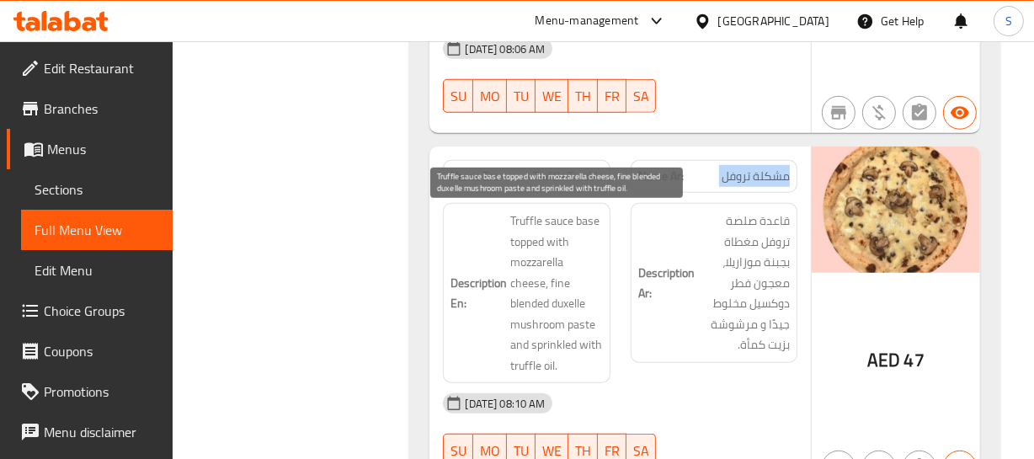
scroll to position [1148, 0]
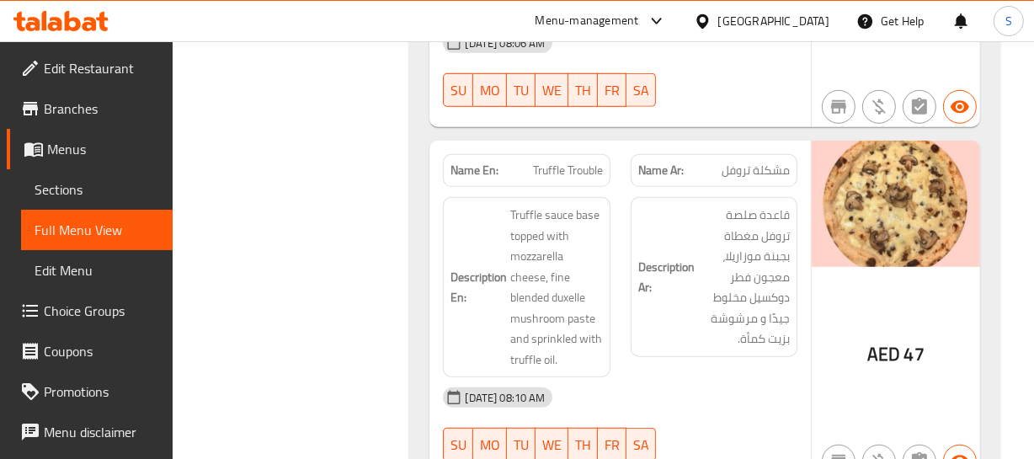
click at [637, 221] on div "Description Ar: قاعدة صلصة تروفل مغطاة بجبنة موزاريلا، معجون فطر دوكسيل مخلوط ج…" at bounding box center [714, 277] width 167 height 160
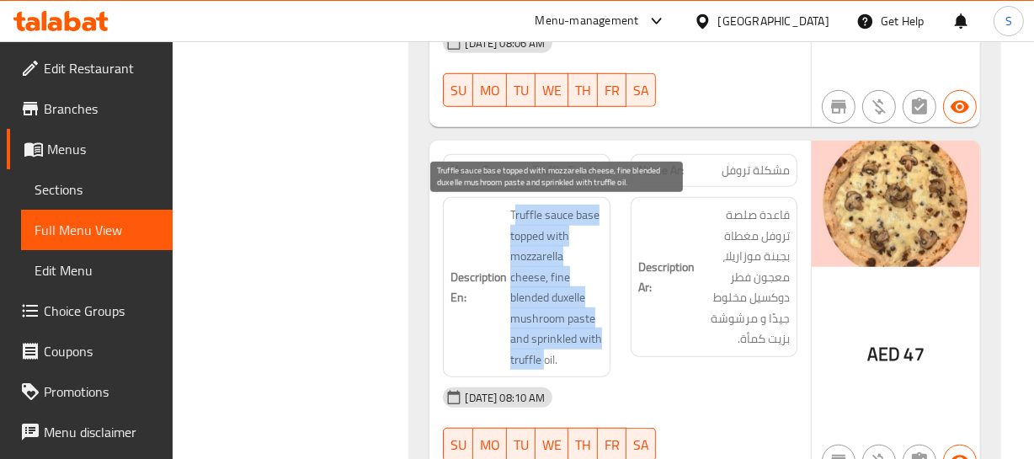
drag, startPoint x: 514, startPoint y: 213, endPoint x: 544, endPoint y: 332, distance: 122.6
click at [547, 348] on span "Truffle sauce base topped with mozzarella cheese, fine blended duxelle mushroom…" at bounding box center [556, 287] width 92 height 165
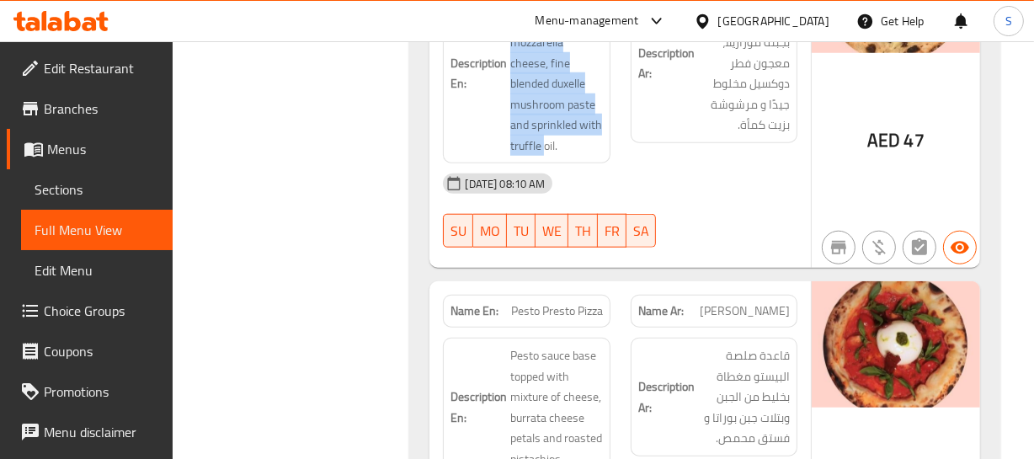
scroll to position [1454, 0]
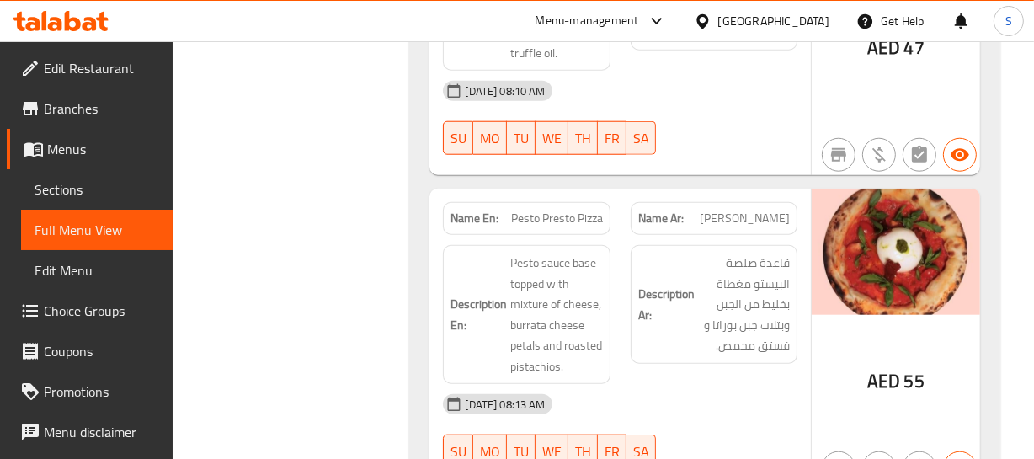
click at [536, 221] on span "Pesto Presto Pizza" at bounding box center [557, 219] width 92 height 18
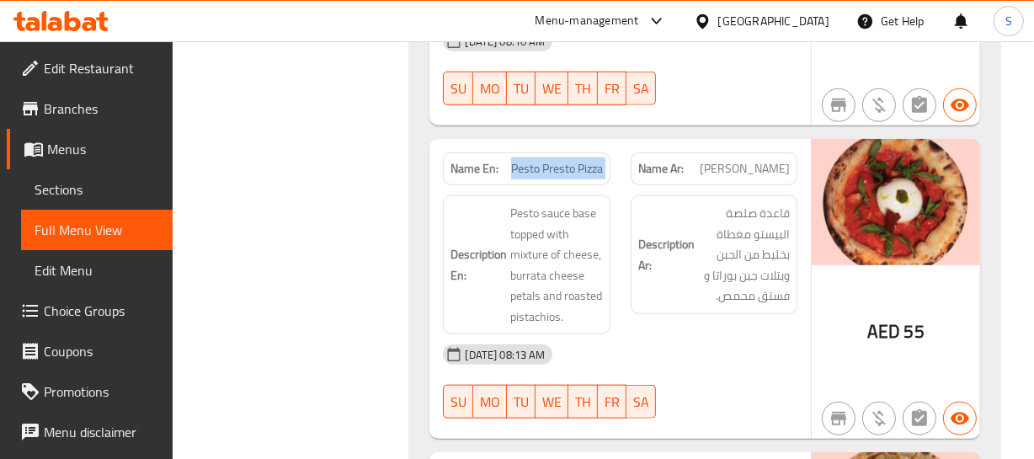
scroll to position [1531, 0]
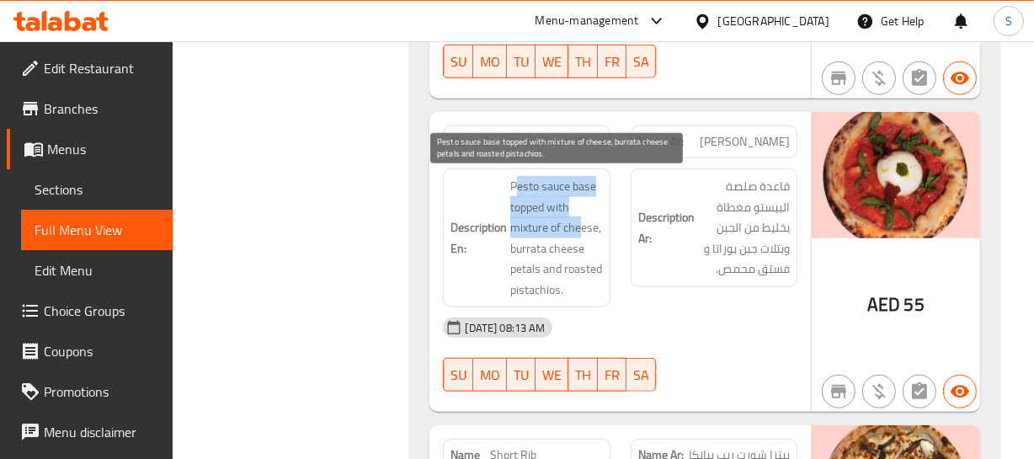
drag, startPoint x: 515, startPoint y: 177, endPoint x: 582, endPoint y: 227, distance: 84.2
click at [582, 227] on span "Pesto sauce base topped with mixture of cheese, burrata cheese petals and roast…" at bounding box center [556, 238] width 92 height 124
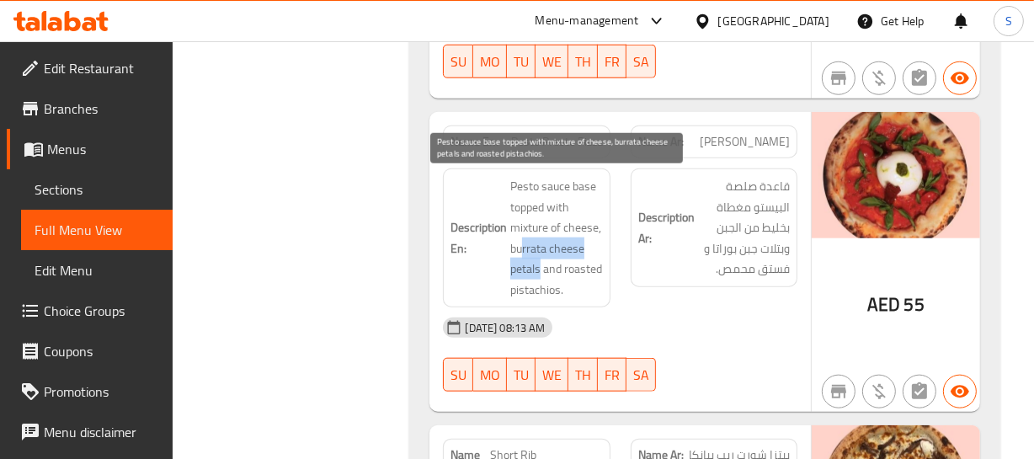
drag, startPoint x: 520, startPoint y: 246, endPoint x: 538, endPoint y: 261, distance: 23.3
click at [538, 261] on span "Pesto sauce base topped with mixture of cheese, burrata cheese petals and roast…" at bounding box center [556, 238] width 92 height 124
click at [556, 251] on span "Pesto sauce base topped with mixture of cheese, burrata cheese petals and roast…" at bounding box center [556, 238] width 92 height 124
drag, startPoint x: 539, startPoint y: 245, endPoint x: 531, endPoint y: 272, distance: 28.2
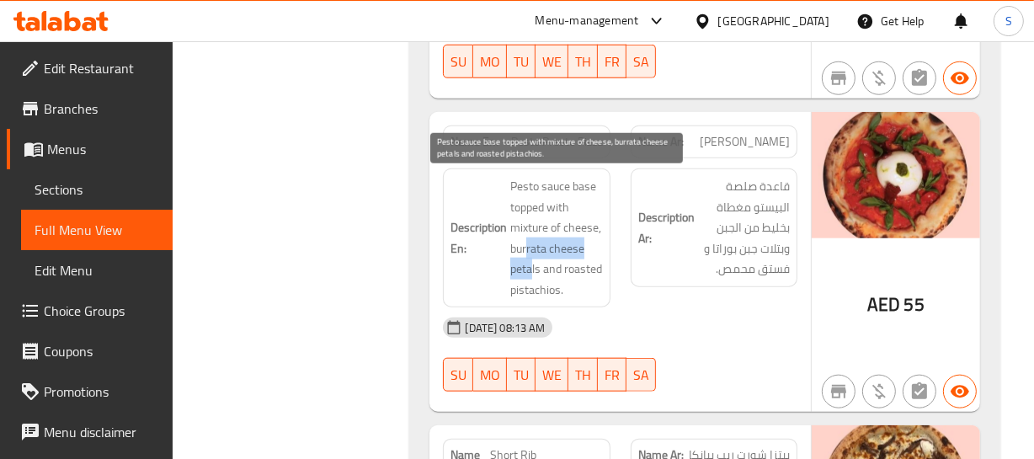
click at [531, 272] on span "Pesto sauce base topped with mixture of cheese, burrata cheese petals and roast…" at bounding box center [556, 238] width 92 height 124
click at [566, 270] on span "Pesto sauce base topped with mixture of cheese, burrata cheese petals and roast…" at bounding box center [556, 238] width 92 height 124
drag, startPoint x: 550, startPoint y: 267, endPoint x: 558, endPoint y: 286, distance: 21.1
click at [558, 286] on span "Pesto sauce base topped with mixture of cheese, burrata cheese petals and roast…" at bounding box center [556, 238] width 92 height 124
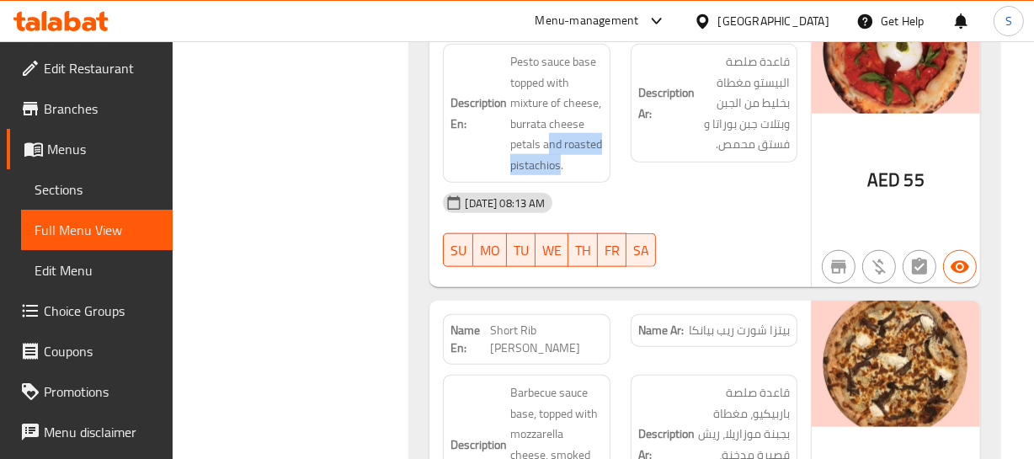
scroll to position [1684, 0]
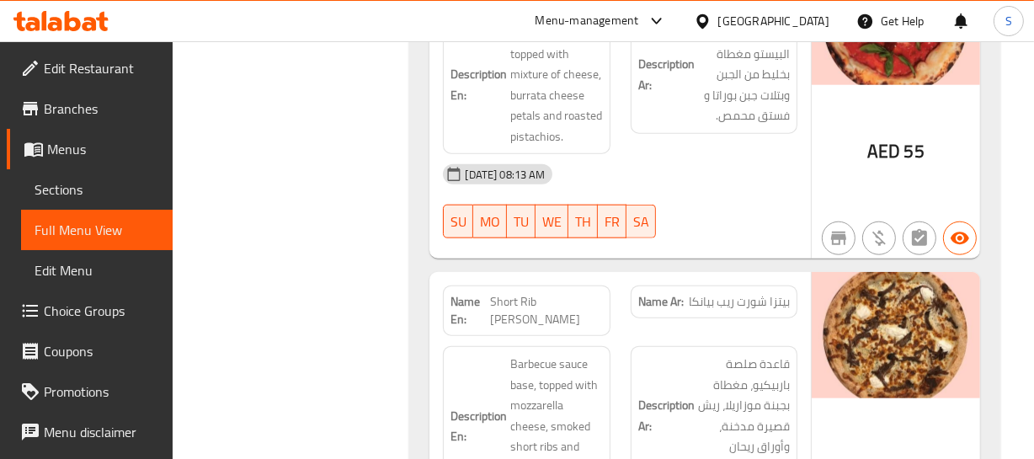
click at [510, 307] on span "Short Rib Bianca Pizza" at bounding box center [546, 310] width 113 height 35
click at [546, 312] on span "Short Rib Bianca Pizza" at bounding box center [546, 310] width 113 height 35
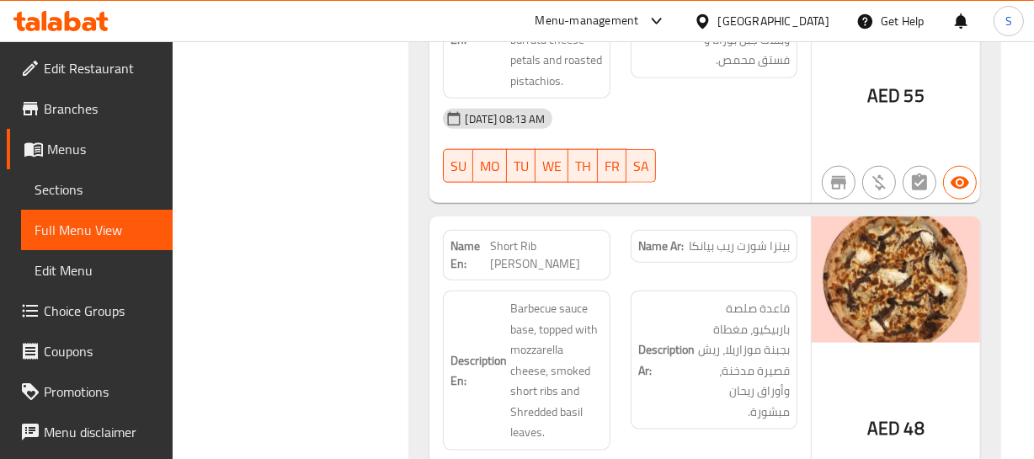
scroll to position [1760, 0]
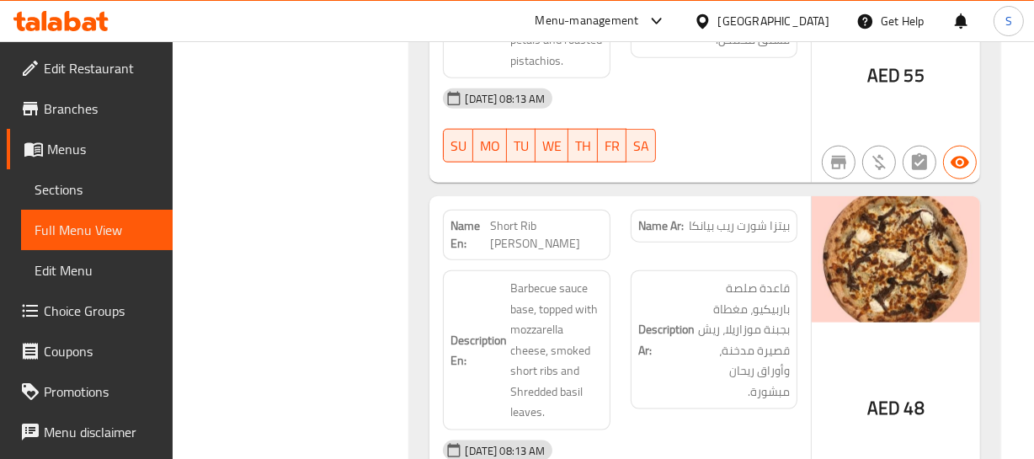
click at [542, 224] on span "Short Rib Bianca Pizza" at bounding box center [546, 234] width 113 height 35
click at [507, 227] on span "Short Rib Bianca Pizza" at bounding box center [546, 234] width 113 height 35
click at [718, 217] on span "بيتزا شورت ريب بيانكا" at bounding box center [739, 226] width 101 height 18
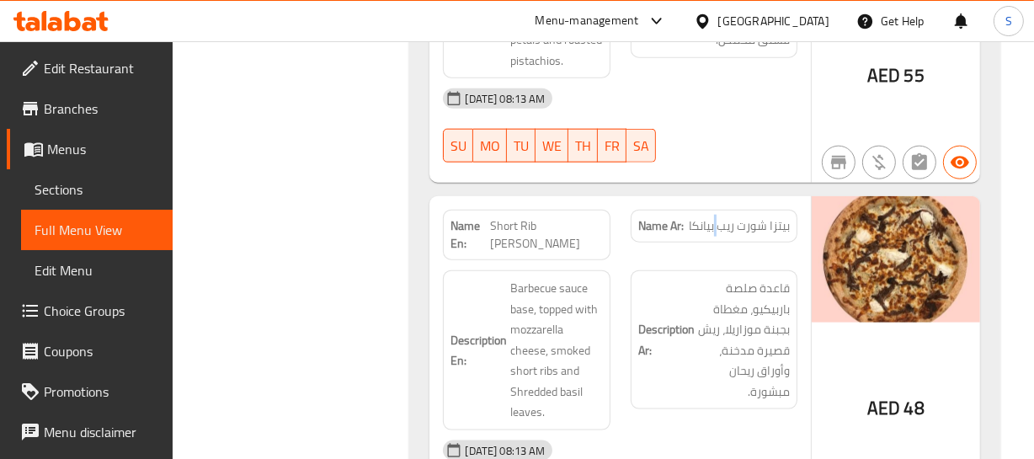
click at [718, 217] on span "بيتزا شورت ريب بيانكا" at bounding box center [739, 226] width 101 height 18
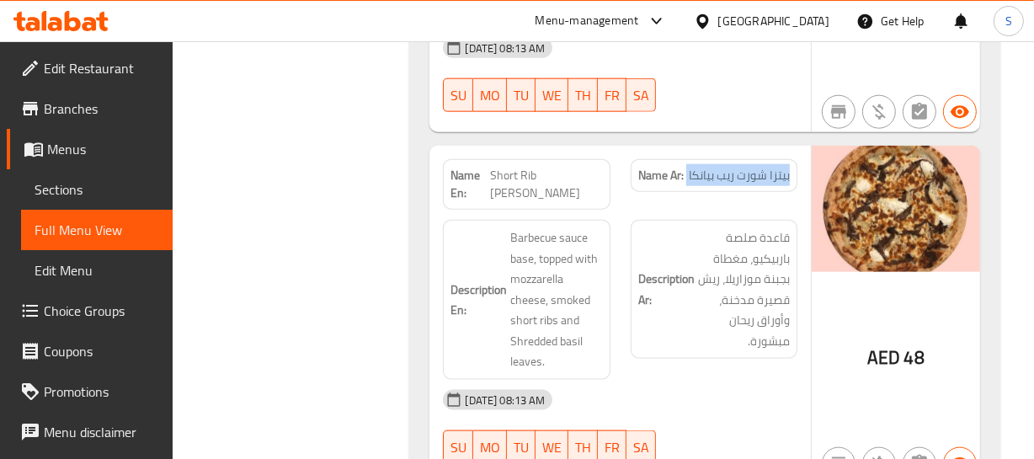
scroll to position [1837, 0]
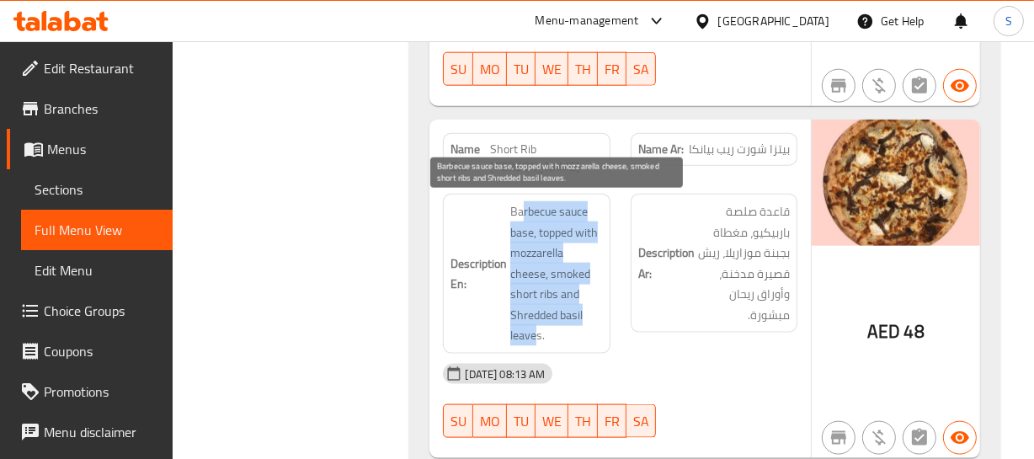
drag, startPoint x: 521, startPoint y: 214, endPoint x: 536, endPoint y: 336, distance: 123.0
click at [536, 336] on span "Barbecue sauce base, topped with mozzarella cheese, smoked short ribs and Shred…" at bounding box center [556, 273] width 92 height 145
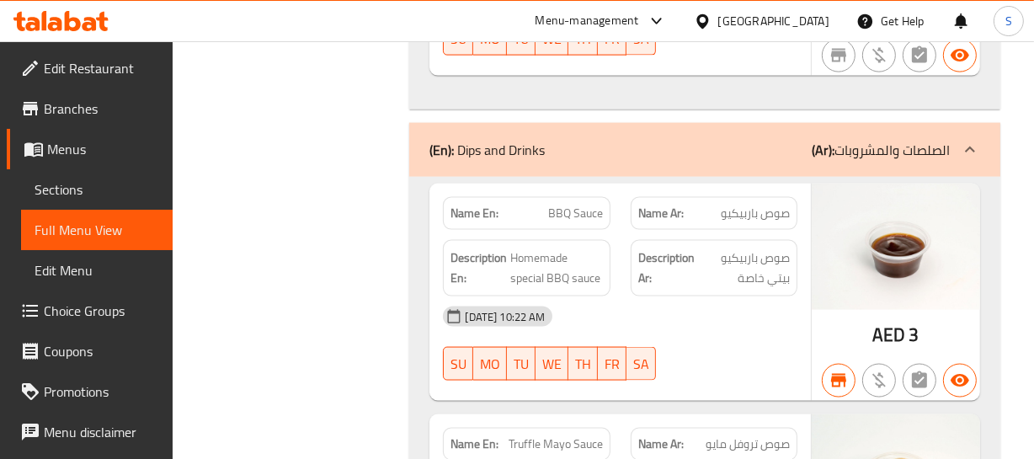
scroll to position [2220, 0]
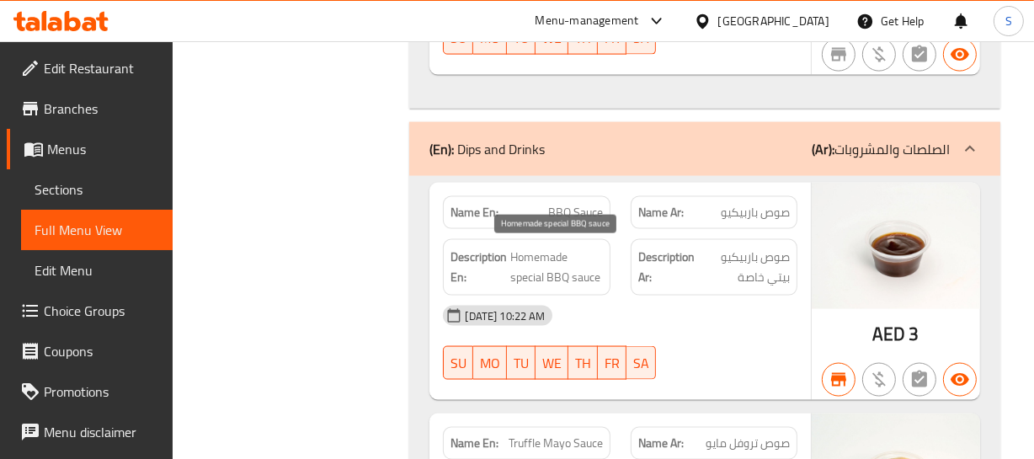
click at [528, 252] on span "Homemade special BBQ sauce" at bounding box center [556, 267] width 92 height 41
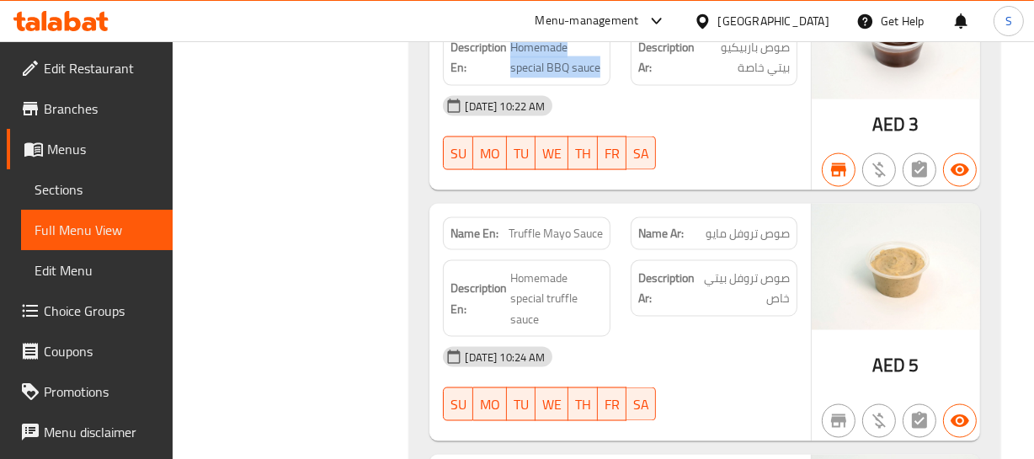
scroll to position [2450, 0]
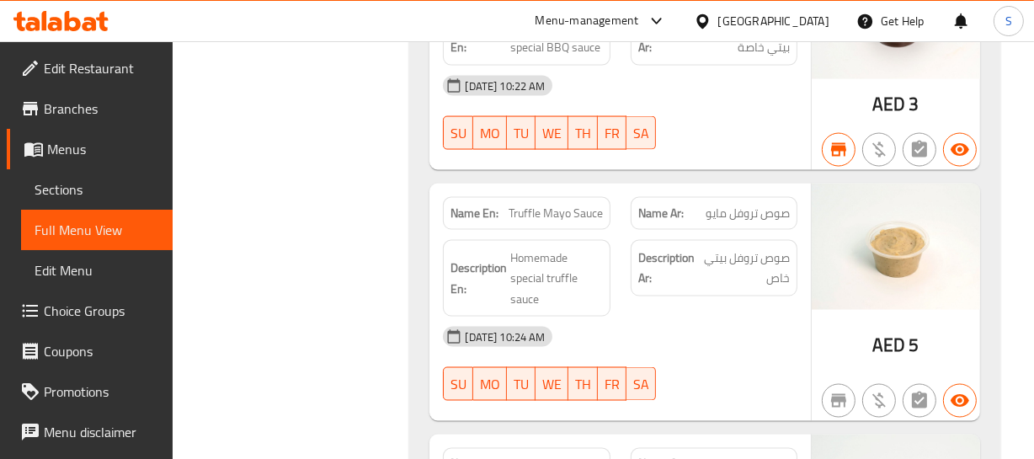
drag, startPoint x: 515, startPoint y: 248, endPoint x: 528, endPoint y: 251, distance: 13.9
click at [528, 251] on span "Homemade special truffle sauce" at bounding box center [556, 279] width 92 height 62
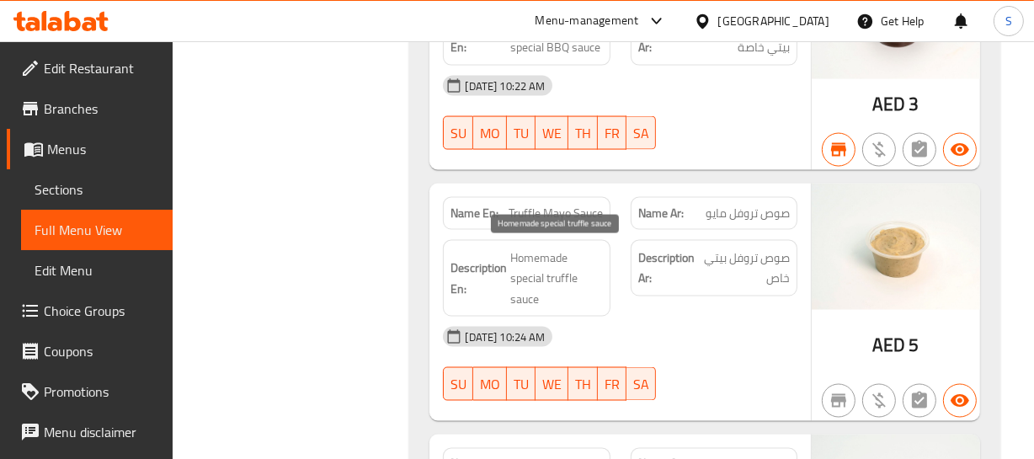
click at [539, 255] on span "Homemade special truffle sauce" at bounding box center [556, 279] width 92 height 62
drag, startPoint x: 533, startPoint y: 248, endPoint x: 533, endPoint y: 268, distance: 19.4
click at [533, 268] on span "Homemade special truffle sauce" at bounding box center [556, 279] width 92 height 62
drag, startPoint x: 558, startPoint y: 275, endPoint x: 558, endPoint y: 286, distance: 10.9
click at [558, 286] on span "Homemade special truffle sauce" at bounding box center [556, 279] width 92 height 62
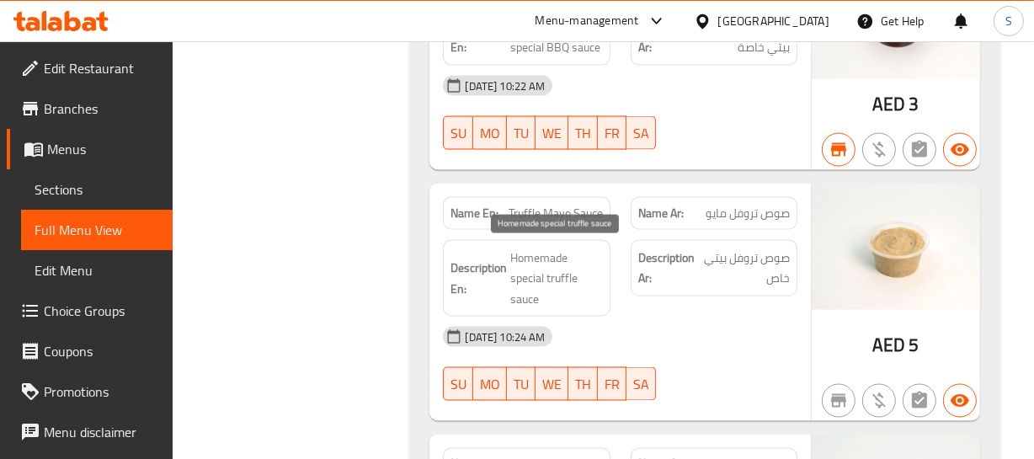
drag, startPoint x: 531, startPoint y: 266, endPoint x: 521, endPoint y: 272, distance: 11.0
click at [531, 267] on span "Homemade special truffle sauce" at bounding box center [556, 279] width 92 height 62
click at [523, 273] on span "Homemade special truffle sauce" at bounding box center [556, 279] width 92 height 62
click at [530, 253] on span "Homemade special truffle sauce" at bounding box center [556, 279] width 92 height 62
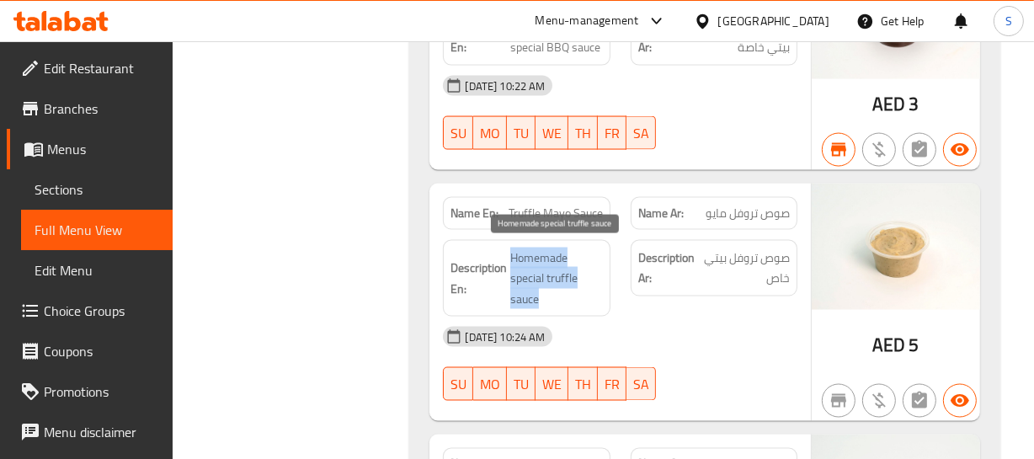
click at [530, 253] on span "Homemade special truffle sauce" at bounding box center [556, 279] width 92 height 62
click at [532, 272] on span "Homemade special truffle sauce" at bounding box center [556, 279] width 92 height 62
drag, startPoint x: 515, startPoint y: 247, endPoint x: 534, endPoint y: 275, distance: 34.6
click at [534, 275] on span "Homemade special truffle sauce" at bounding box center [556, 279] width 92 height 62
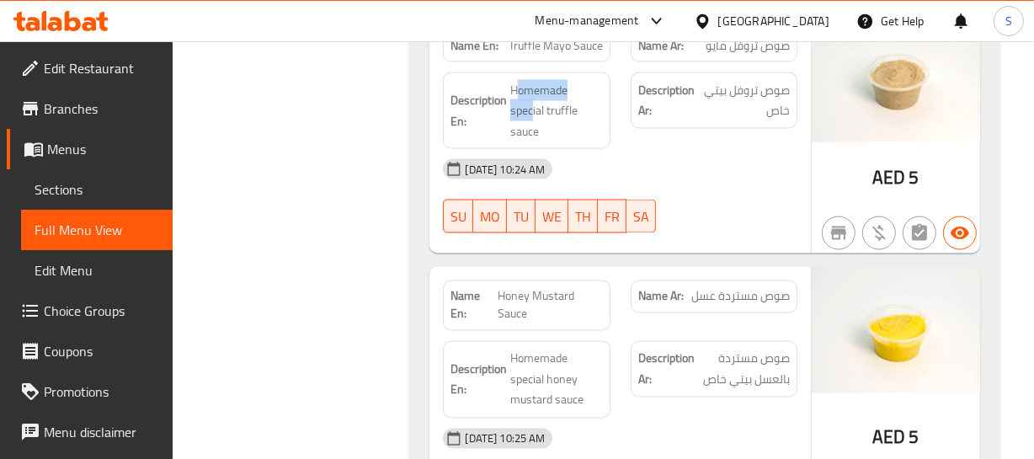
scroll to position [2679, 0]
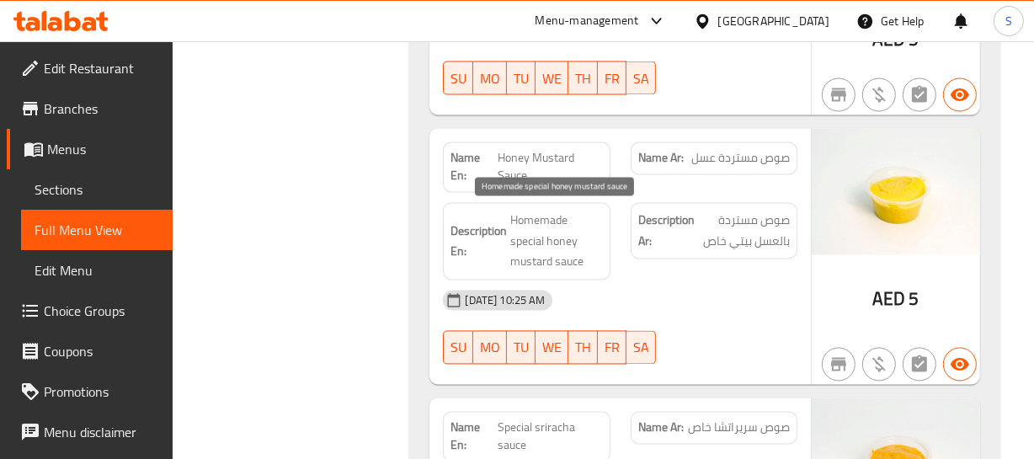
click at [526, 212] on span "Homemade special honey mustard sauce" at bounding box center [556, 242] width 92 height 62
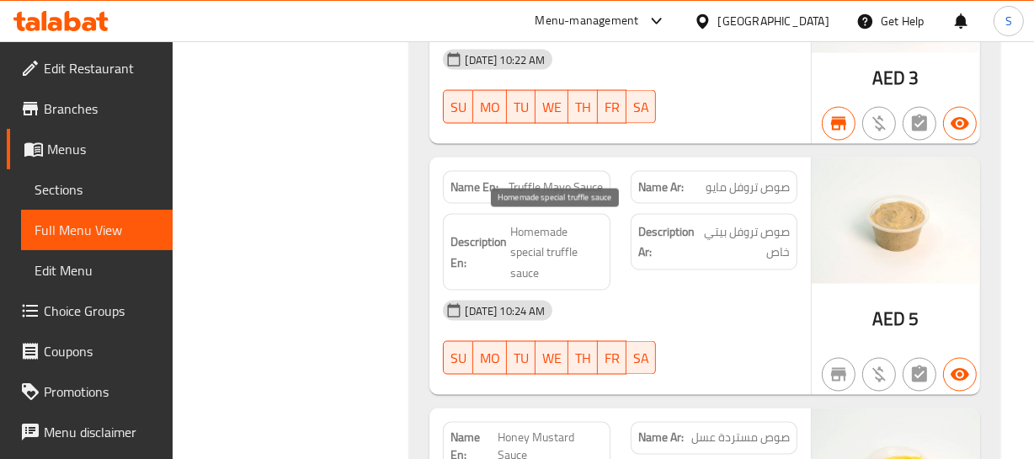
scroll to position [2450, 0]
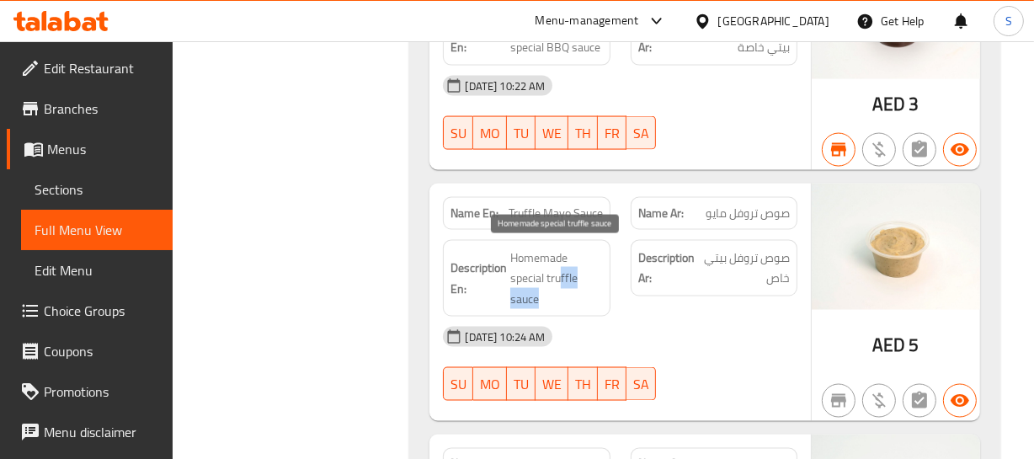
drag, startPoint x: 561, startPoint y: 275, endPoint x: 559, endPoint y: 291, distance: 16.1
click at [559, 291] on span "Homemade special truffle sauce" at bounding box center [556, 279] width 92 height 62
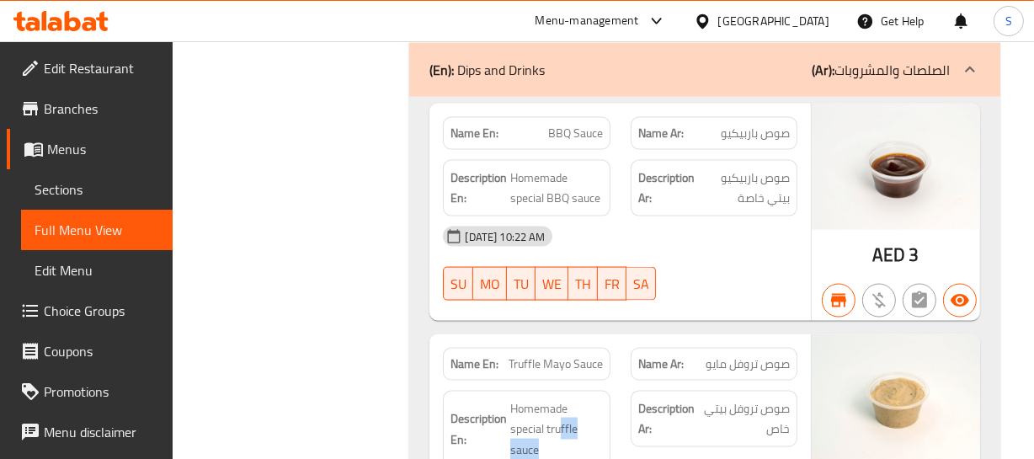
scroll to position [2297, 0]
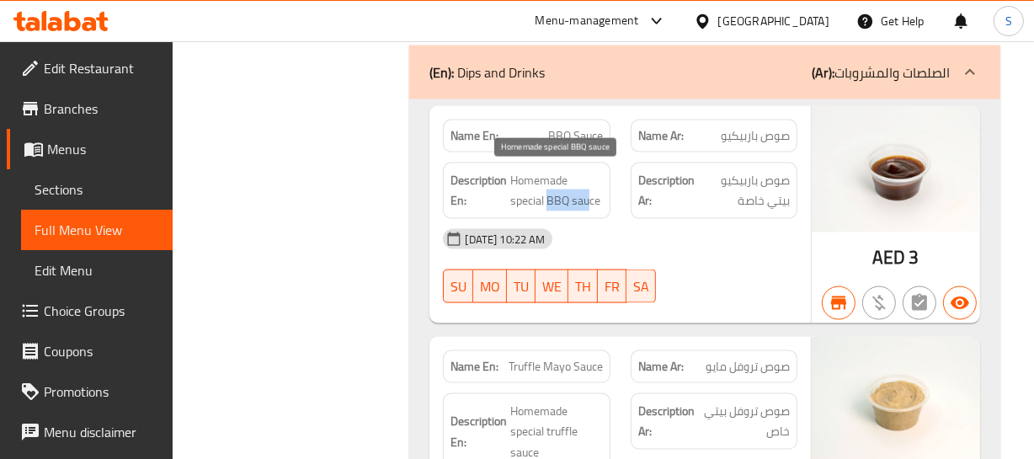
drag, startPoint x: 547, startPoint y: 198, endPoint x: 588, endPoint y: 199, distance: 40.4
click at [588, 199] on span "Homemade special BBQ sauce" at bounding box center [556, 190] width 92 height 41
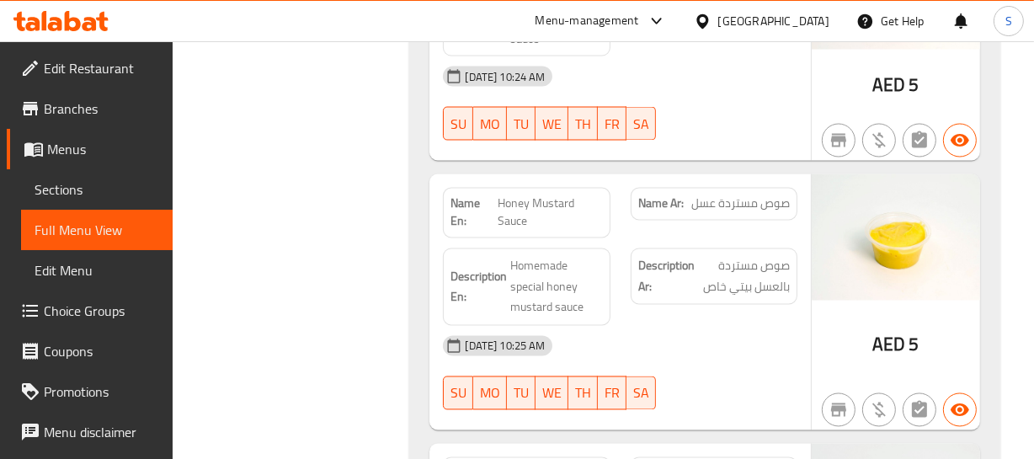
scroll to position [2756, 0]
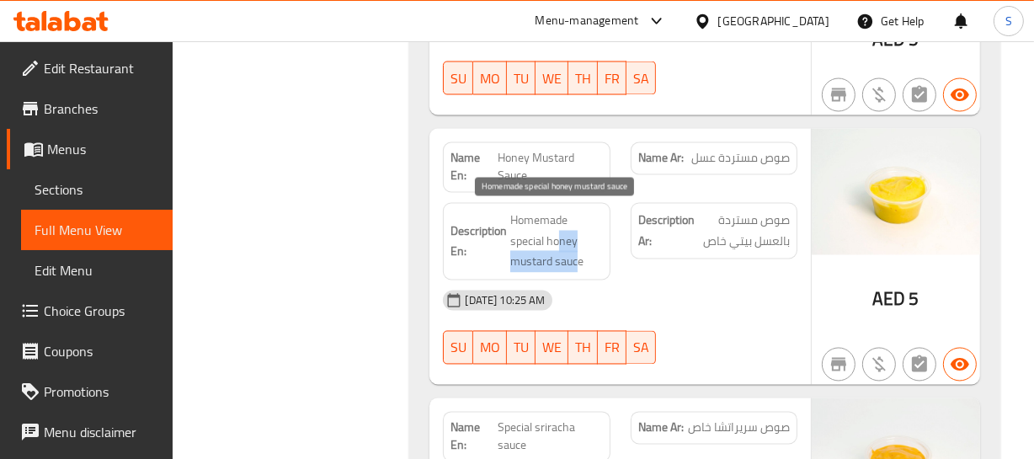
drag, startPoint x: 556, startPoint y: 236, endPoint x: 578, endPoint y: 260, distance: 32.8
click at [578, 260] on span "Homemade special honey mustard sauce" at bounding box center [556, 242] width 92 height 62
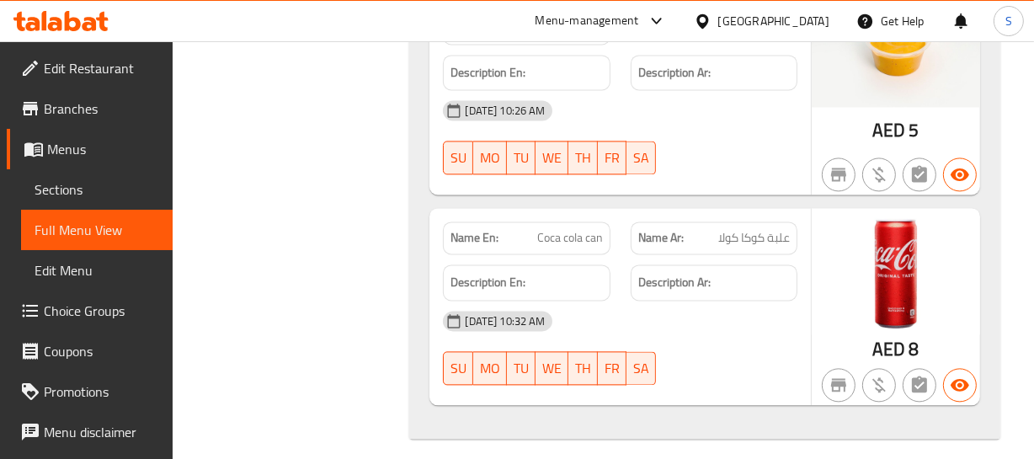
scroll to position [3184, 0]
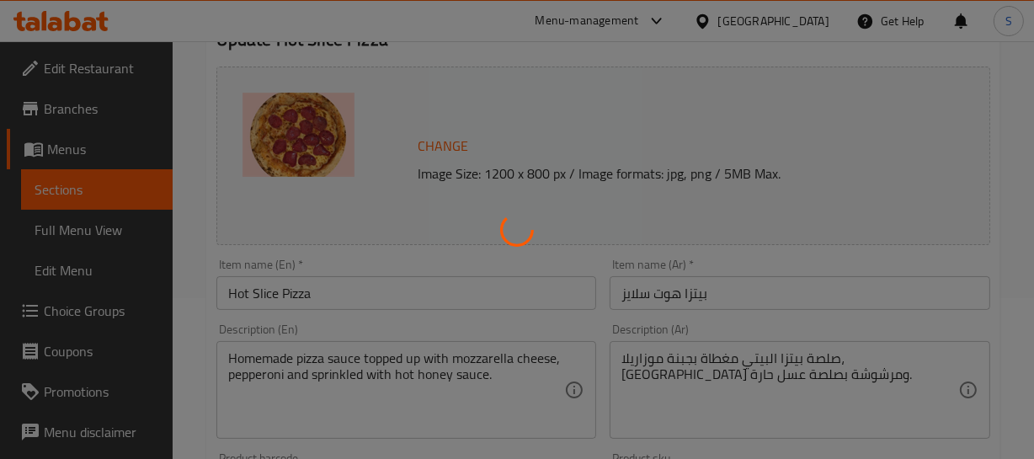
scroll to position [229, 0]
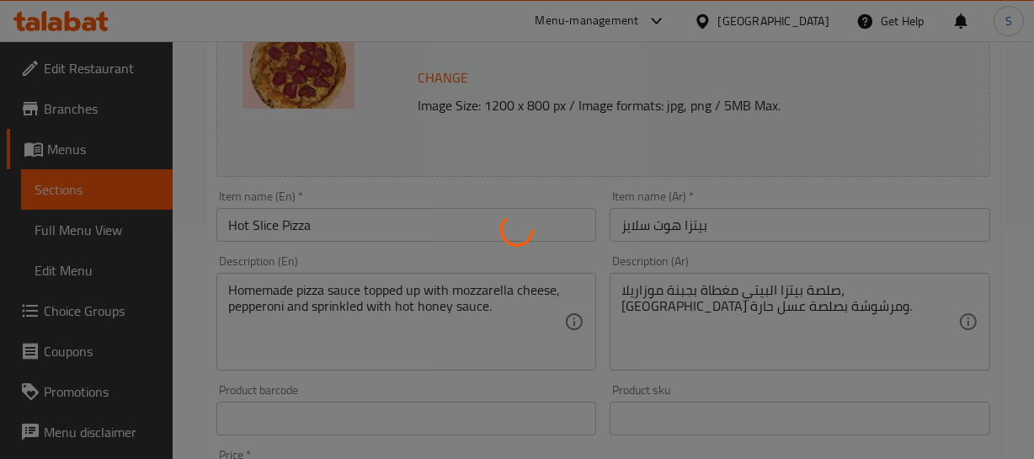
click at [416, 288] on div at bounding box center [517, 229] width 1034 height 459
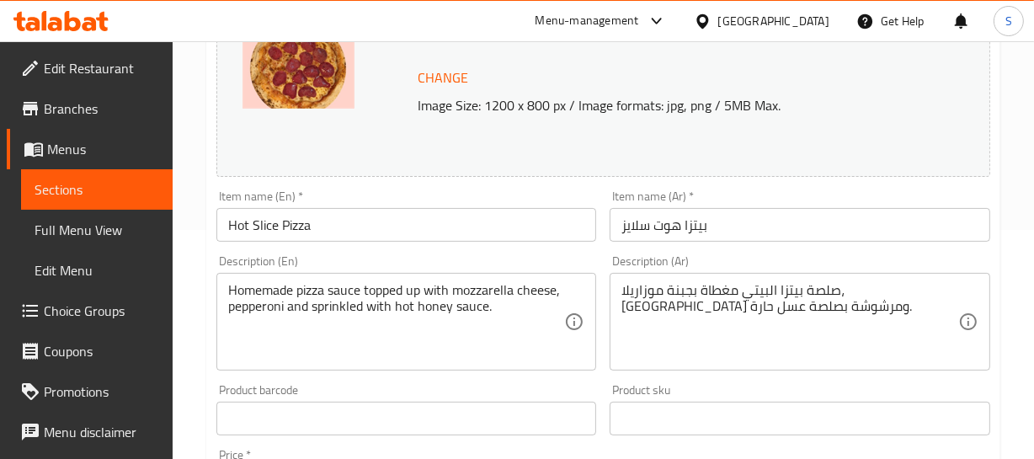
click at [416, 288] on div at bounding box center [517, 229] width 1034 height 459
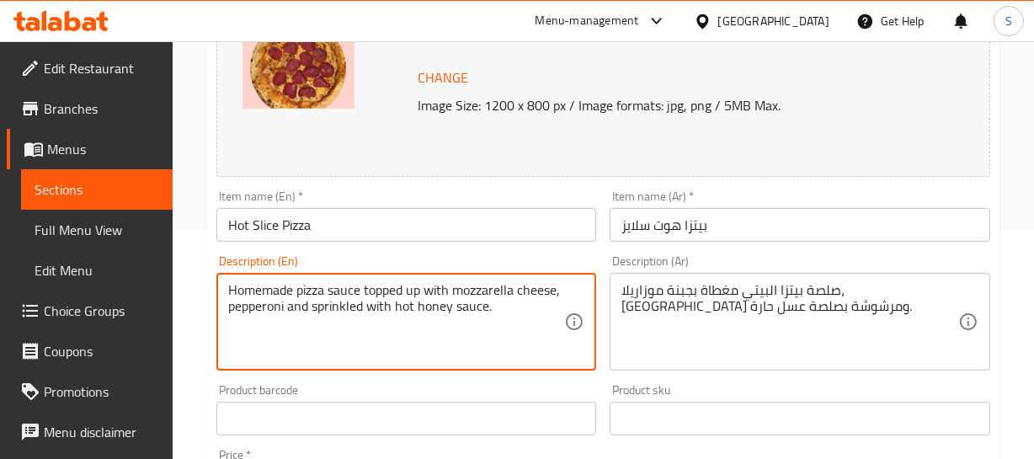
click at [414, 289] on textarea "Homemade pizza sauce topped up with mozzarella cheese, pepperoni and sprinkled …" at bounding box center [396, 322] width 337 height 80
type textarea "Homemade pizza sauce topped with mozzarella cheese, pepperoni and sprinkled wit…"
click at [397, 230] on input "Hot Slice Pizza" at bounding box center [406, 225] width 381 height 34
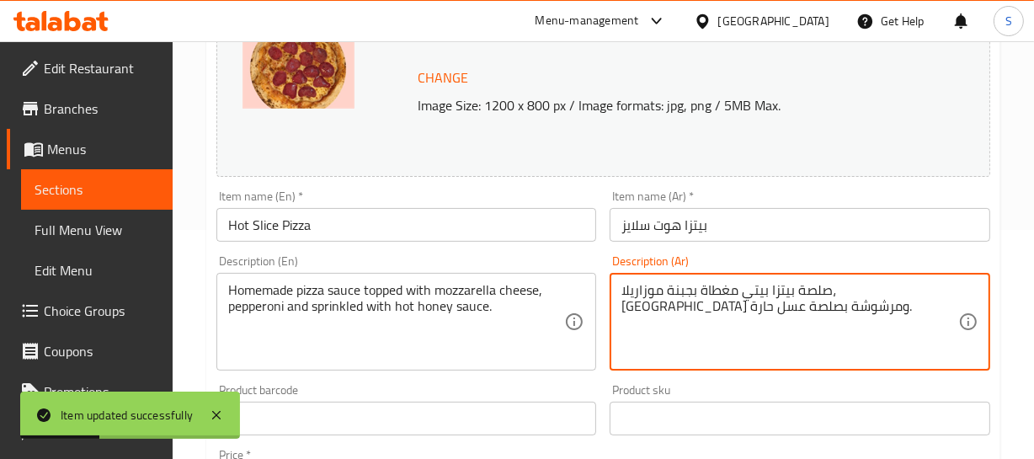
type textarea "صلصة بيتزا بيتي مغطاة بجبنة موزاريلا، بيبروني ومرشوشة بصلصة عسل حارة."
click at [771, 244] on div "Item name (Ar)   * بيتزا هوت سلايز Item name (Ar) *" at bounding box center [800, 216] width 394 height 65
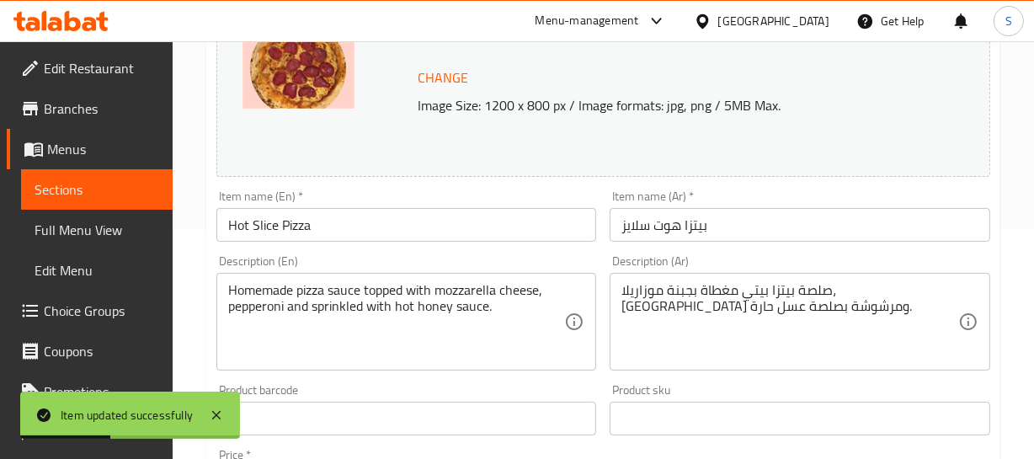
drag, startPoint x: 760, startPoint y: 229, endPoint x: 751, endPoint y: 253, distance: 25.0
click at [760, 228] on div "Home / Restaurants management / Menus / Sections / item / update Italian Pizza …" at bounding box center [603, 399] width 794 height 1106
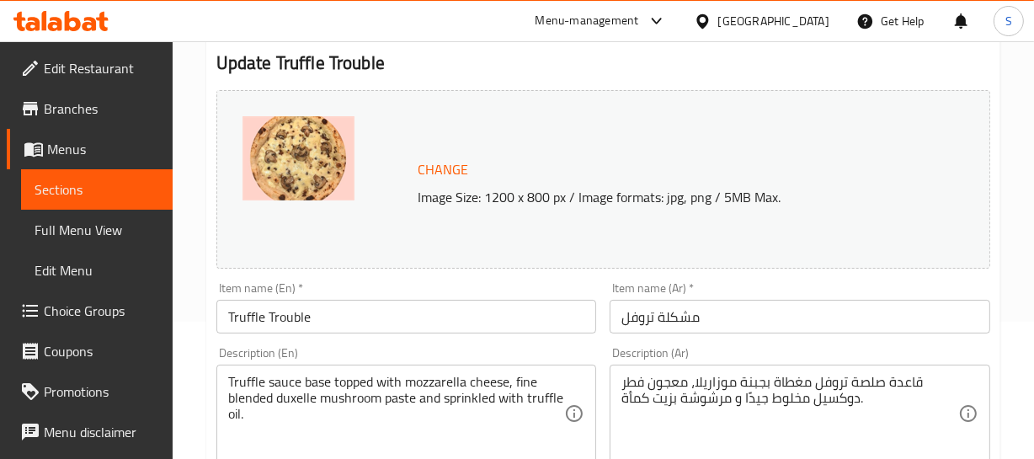
scroll to position [152, 0]
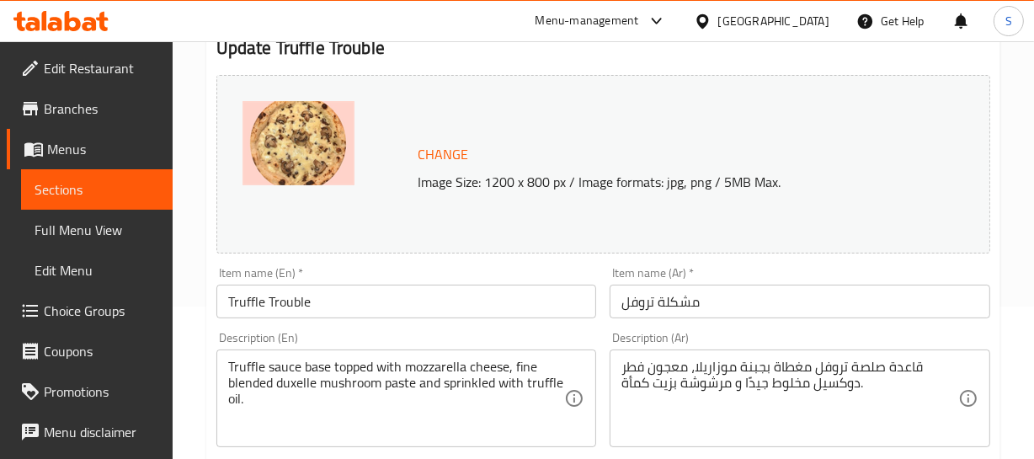
click at [283, 304] on input "Truffle Trouble" at bounding box center [406, 302] width 381 height 34
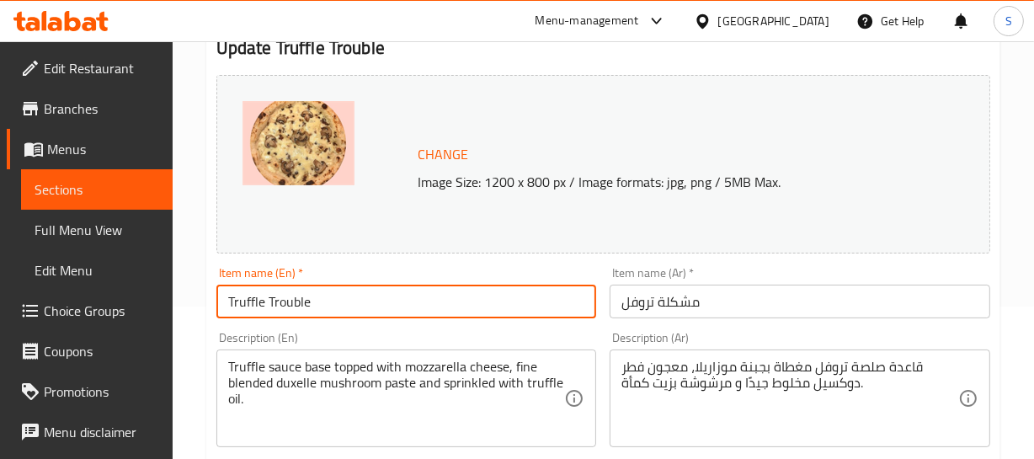
click at [283, 304] on input "Truffle Trouble" at bounding box center [406, 302] width 381 height 34
drag, startPoint x: 305, startPoint y: 312, endPoint x: 324, endPoint y: 312, distance: 19.4
click at [305, 312] on input "Truffle" at bounding box center [406, 302] width 381 height 34
click at [446, 310] on input "Truffle" at bounding box center [406, 302] width 381 height 34
click at [331, 303] on input "Truffle" at bounding box center [406, 302] width 381 height 34
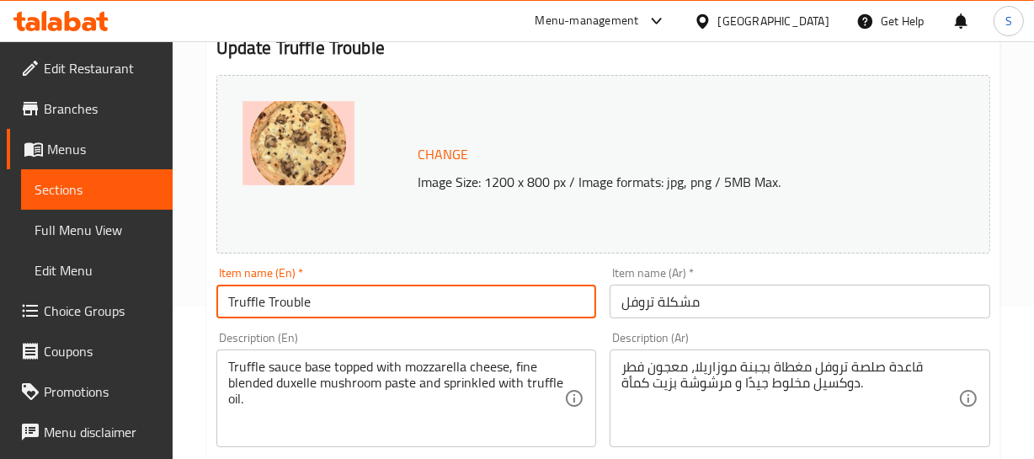
click at [290, 312] on input "Truffle Trouble" at bounding box center [406, 302] width 381 height 34
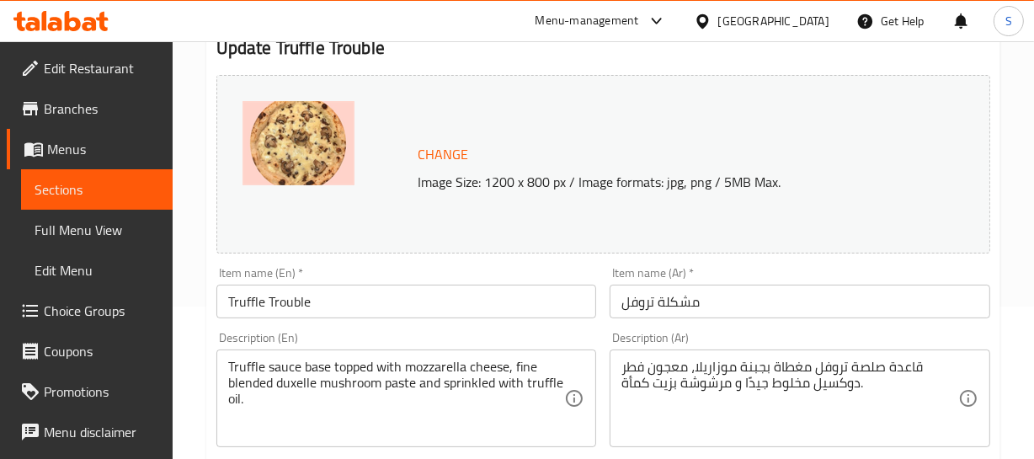
click at [280, 305] on input "Truffle Trouble" at bounding box center [406, 302] width 381 height 34
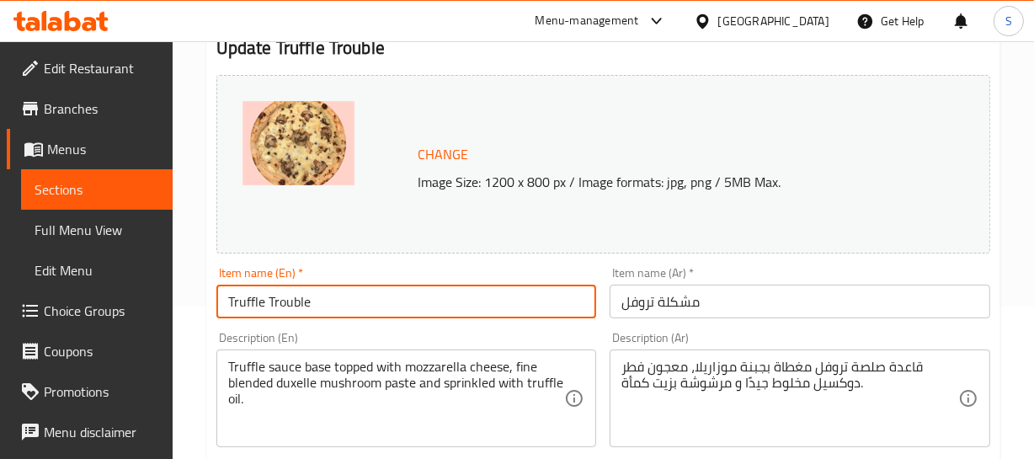
click at [279, 305] on input "Truffle Trouble" at bounding box center [406, 302] width 381 height 34
click at [286, 303] on input "Truffle Trouble" at bounding box center [406, 302] width 381 height 34
type input "Truffle Mix"
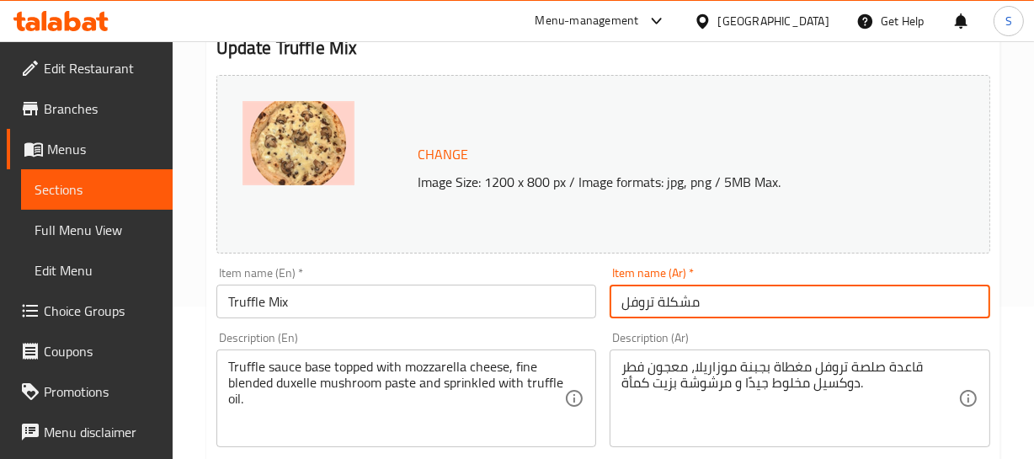
click at [659, 303] on input "مشكلة تروفل" at bounding box center [800, 302] width 381 height 34
click at [679, 307] on input "مشكلة تروفل" at bounding box center [800, 302] width 381 height 34
click at [679, 304] on input "مشكلة تروفل" at bounding box center [800, 302] width 381 height 34
click at [666, 303] on input "مشكلة تروفل" at bounding box center [800, 302] width 381 height 34
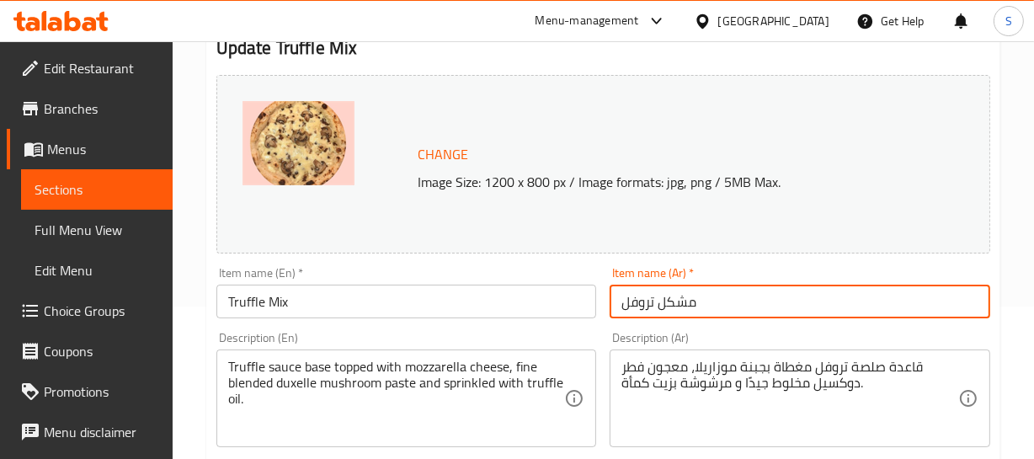
click at [682, 307] on input "مشكل تروفل" at bounding box center [800, 302] width 381 height 34
click at [719, 298] on input "تروفل" at bounding box center [800, 302] width 381 height 34
paste input "مشكل"
type input "تروفل مشكل"
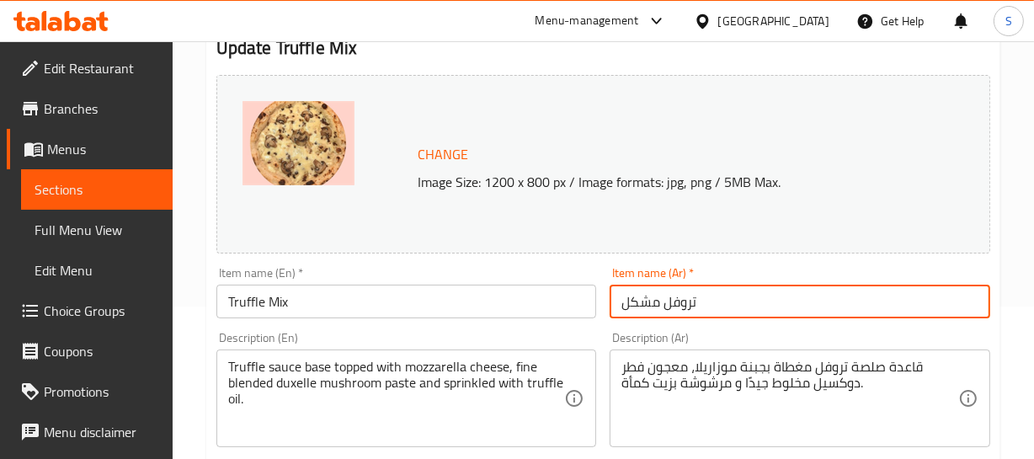
click at [278, 303] on input "Truffle Mix" at bounding box center [406, 302] width 381 height 34
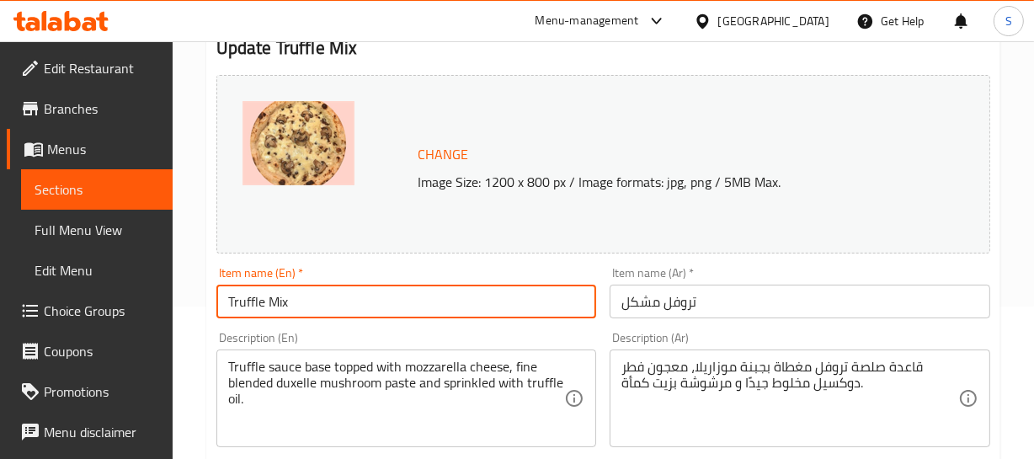
click at [278, 303] on input "Truffle Mix" at bounding box center [406, 302] width 381 height 34
click at [226, 303] on input "Truffle" at bounding box center [406, 302] width 381 height 34
paste input "Mix"
click at [320, 302] on input "Mix Truffle" at bounding box center [406, 302] width 381 height 34
type input "Mix Truffle"
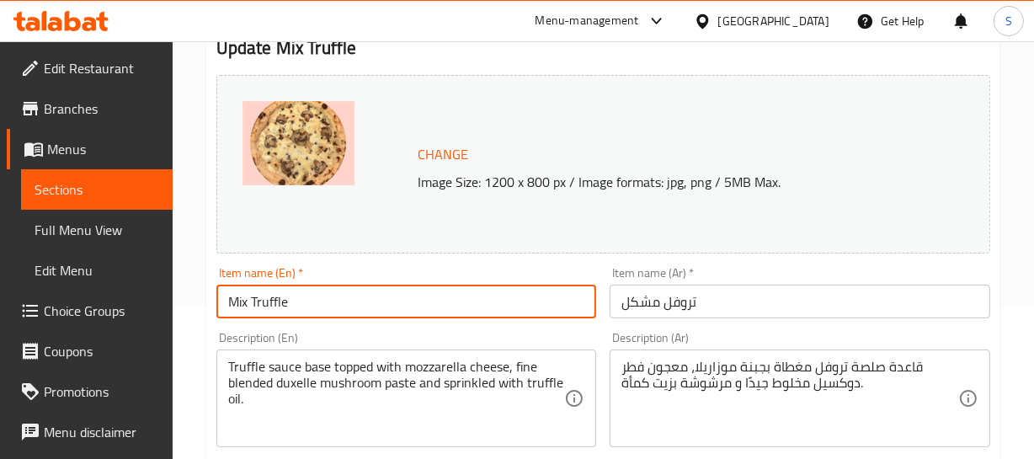
click at [711, 292] on input "تروفل مشكل" at bounding box center [800, 302] width 381 height 34
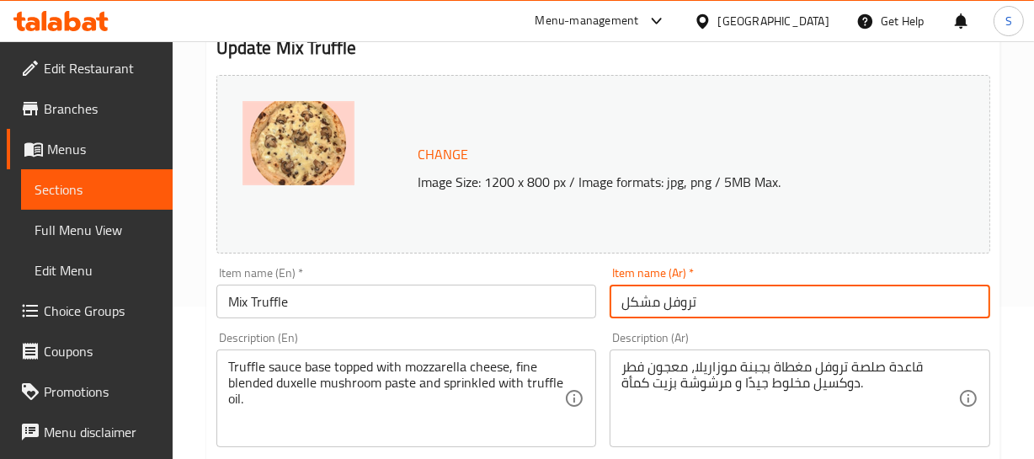
click at [742, 312] on input "تروفل مشكل" at bounding box center [800, 302] width 381 height 34
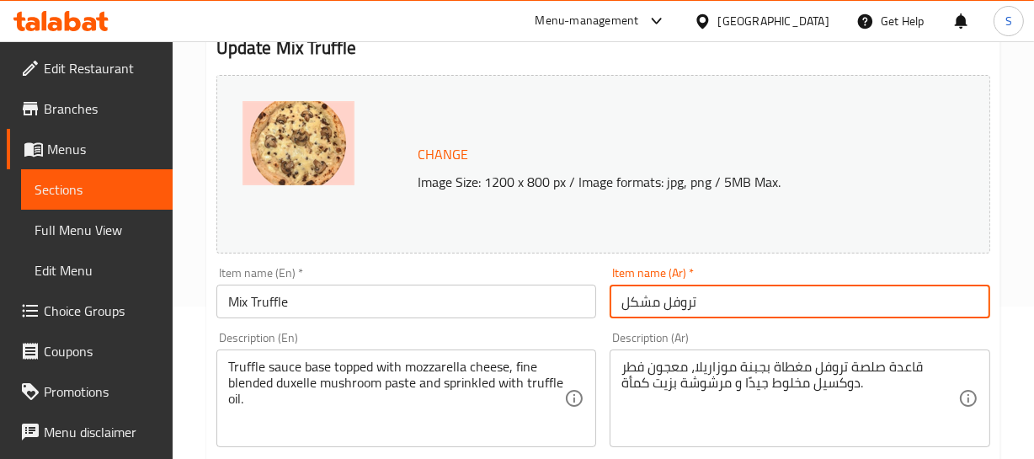
click at [727, 303] on input "تروفل مشكل" at bounding box center [800, 302] width 381 height 34
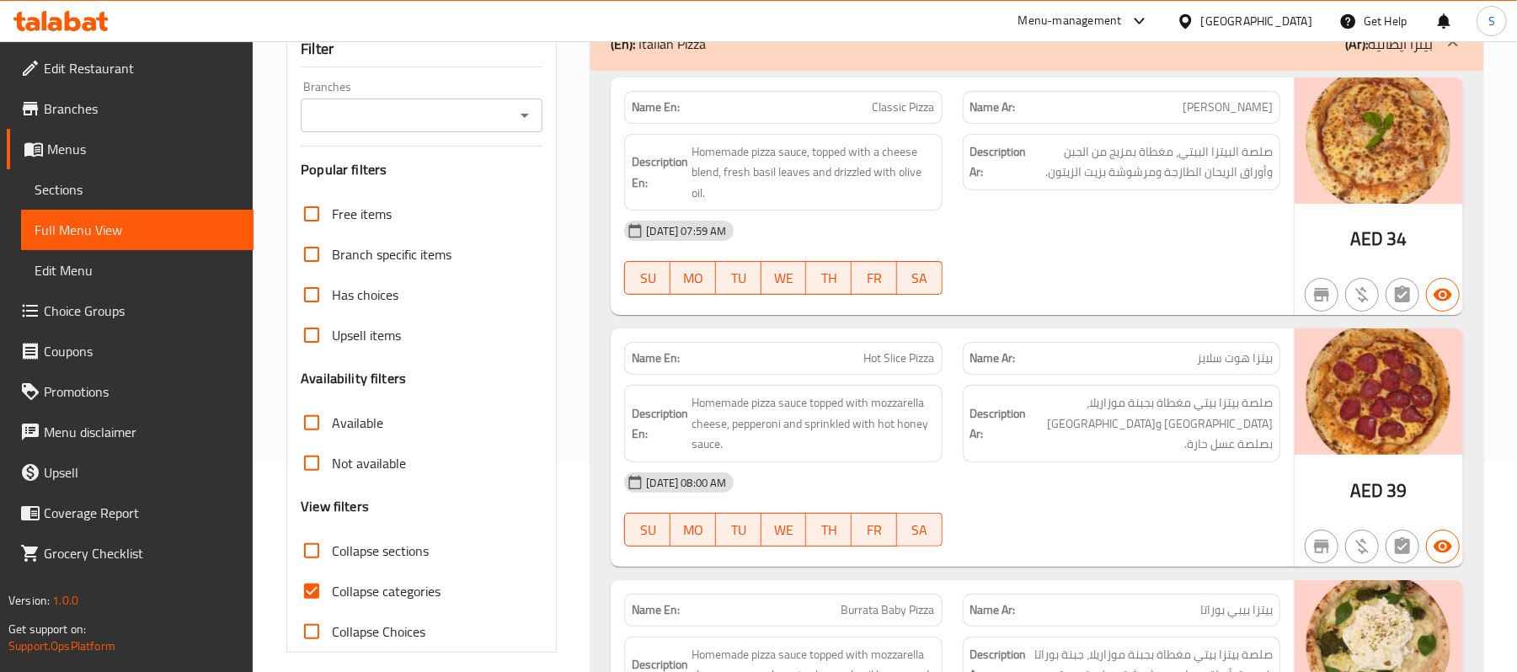
scroll to position [224, 0]
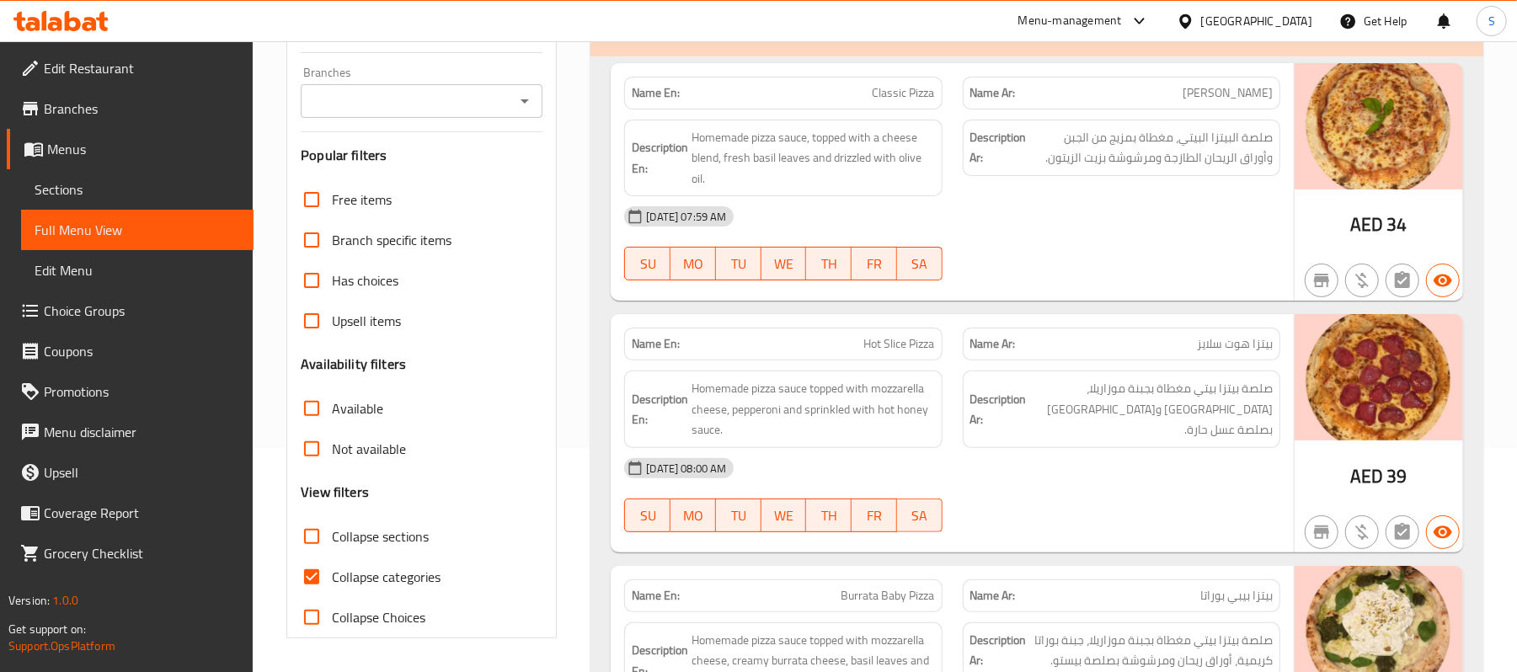
click at [104, 94] on link "Branches" at bounding box center [130, 108] width 247 height 40
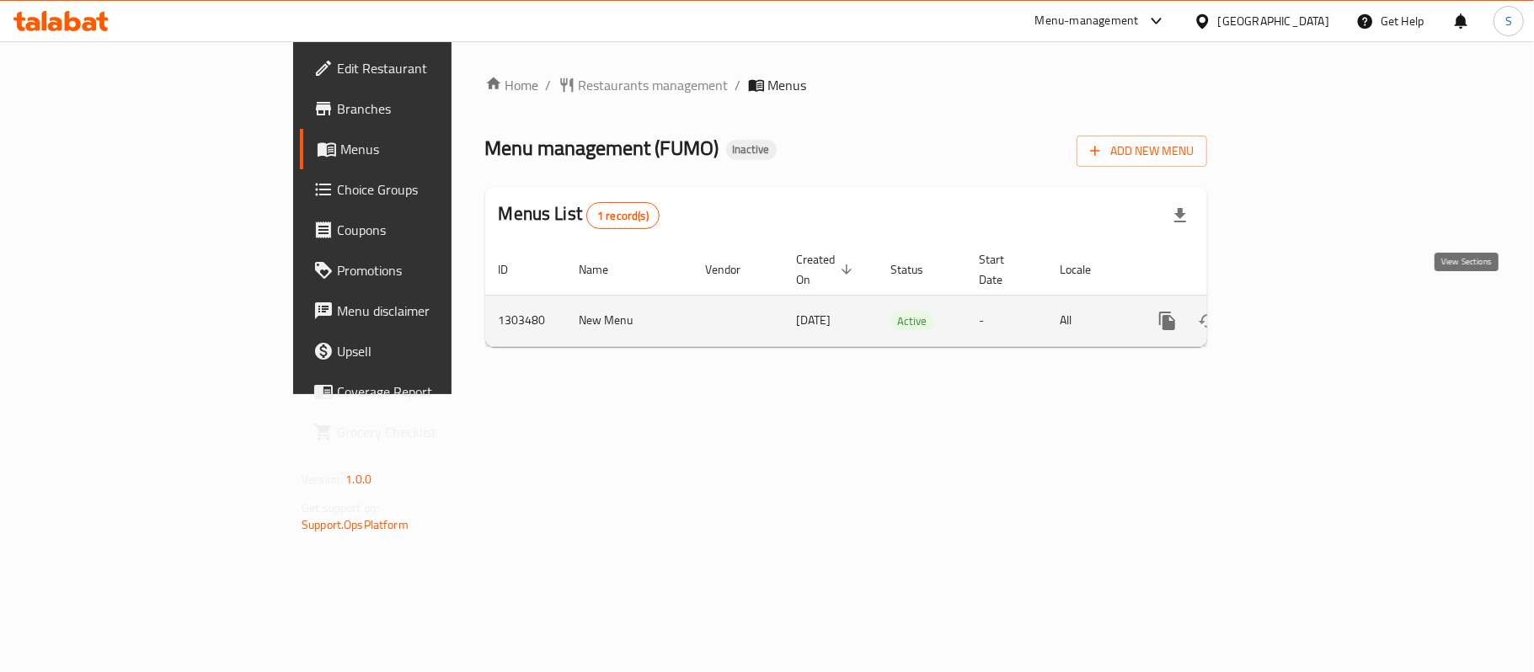
click at [1296, 313] on icon "enhanced table" at bounding box center [1288, 320] width 15 height 15
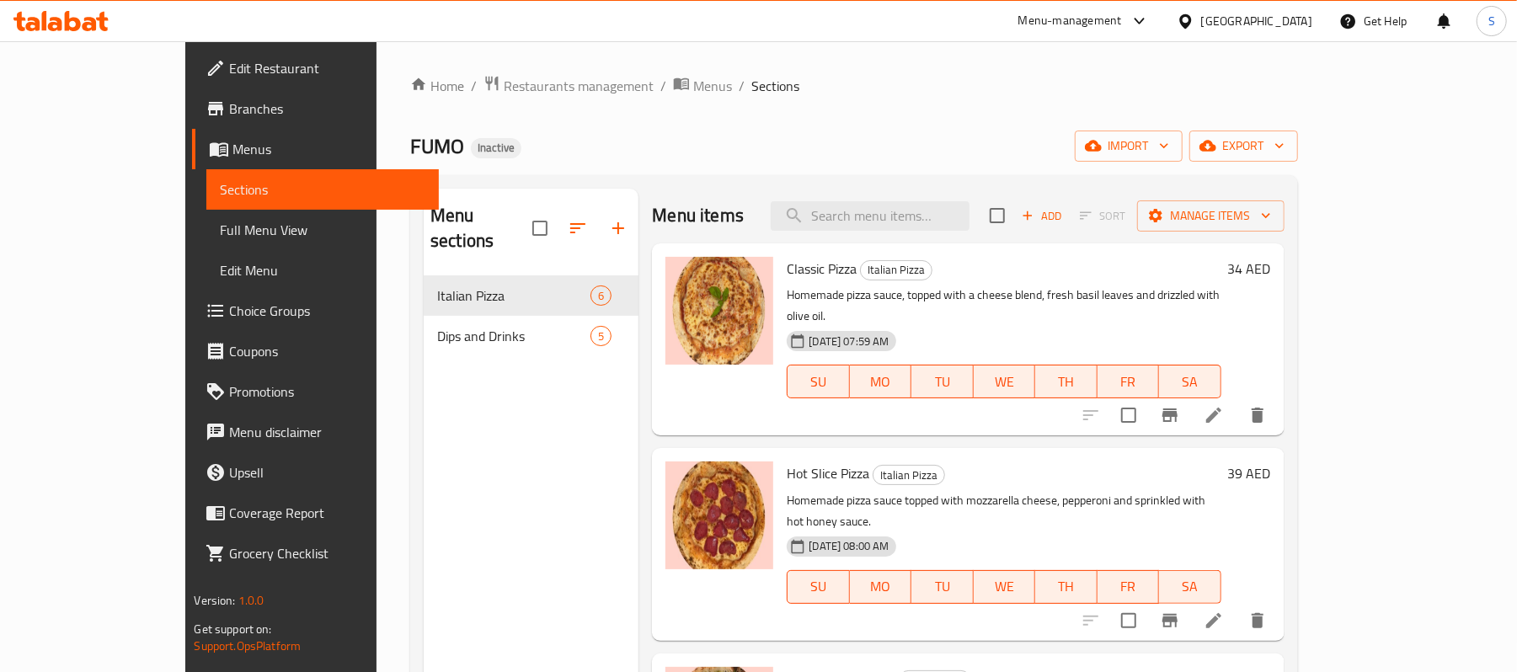
click at [220, 238] on span "Full Menu View" at bounding box center [322, 230] width 205 height 20
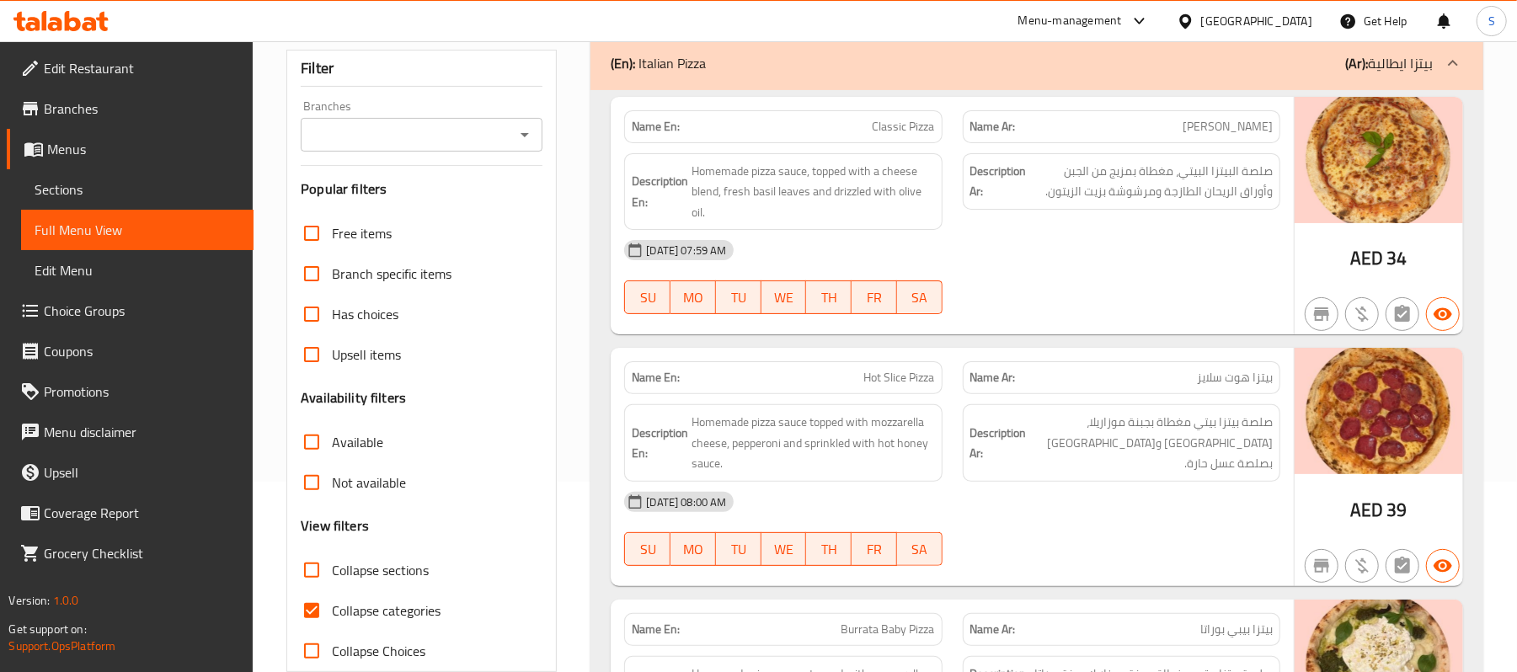
scroll to position [337, 0]
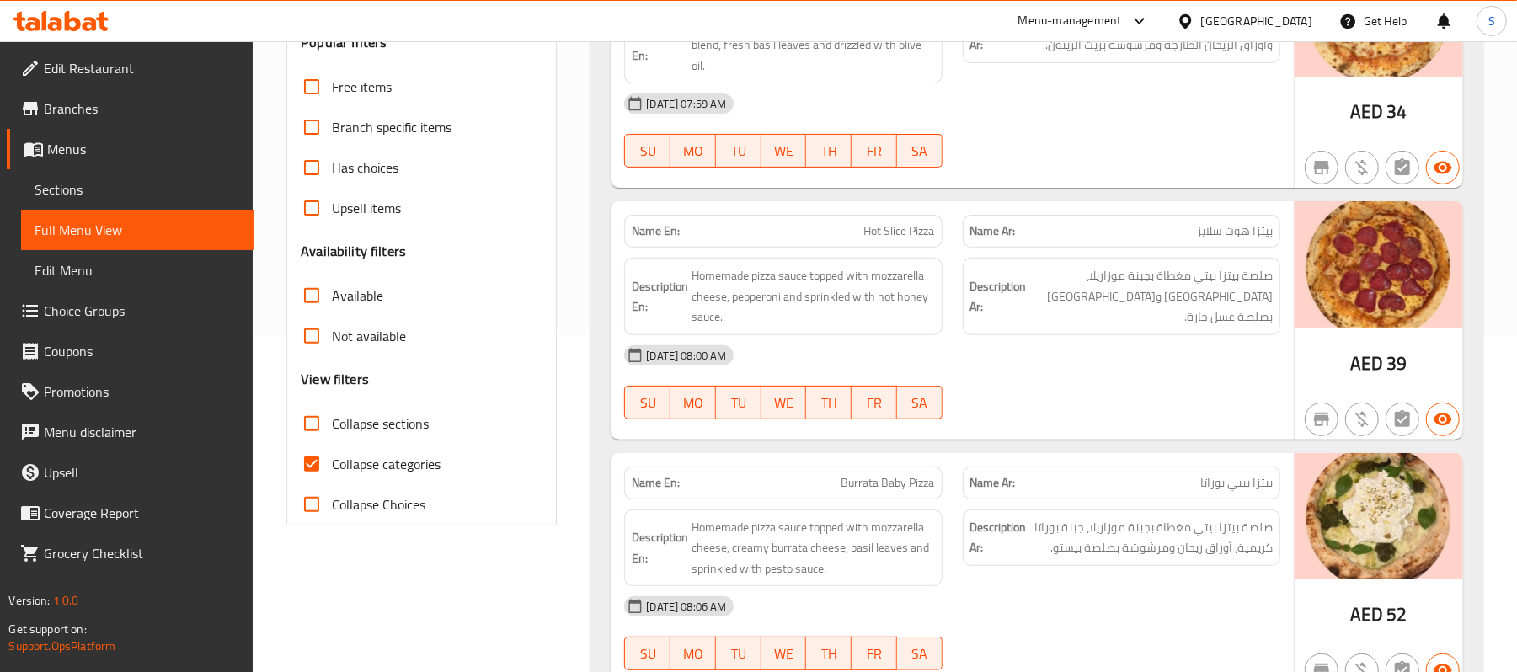
drag, startPoint x: 367, startPoint y: 465, endPoint x: 392, endPoint y: 452, distance: 27.5
click at [364, 467] on span "Collapse categories" at bounding box center [386, 464] width 109 height 20
click at [332, 467] on input "Collapse categories" at bounding box center [311, 464] width 40 height 40
checkbox input "false"
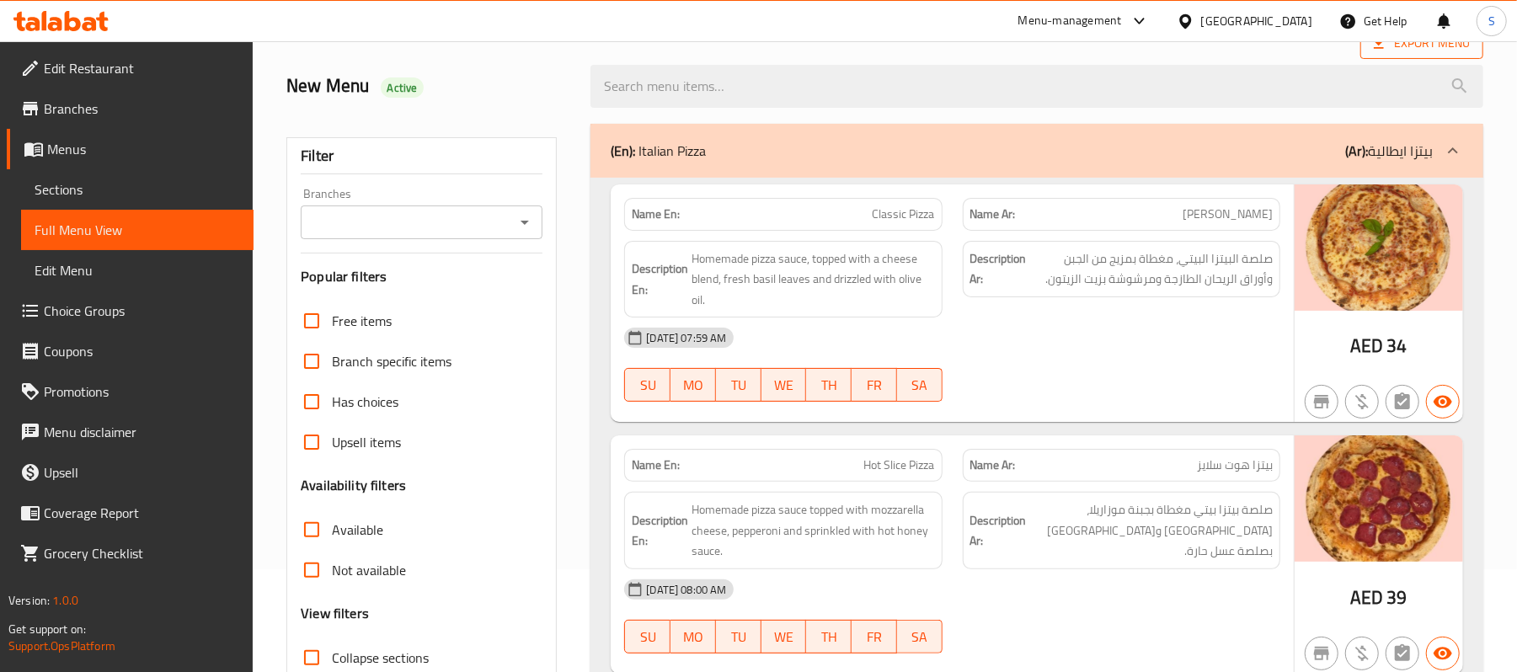
scroll to position [0, 0]
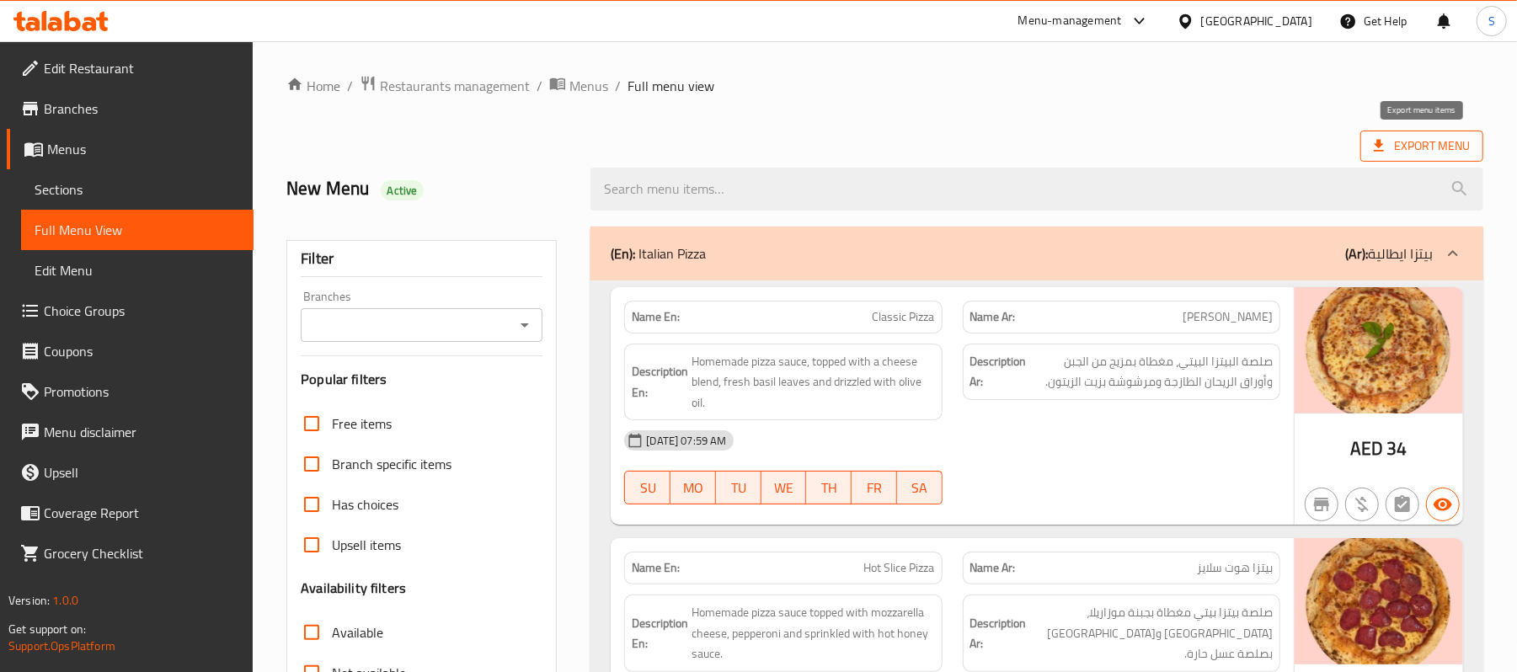
click at [1442, 148] on span "Export Menu" at bounding box center [1422, 146] width 96 height 21
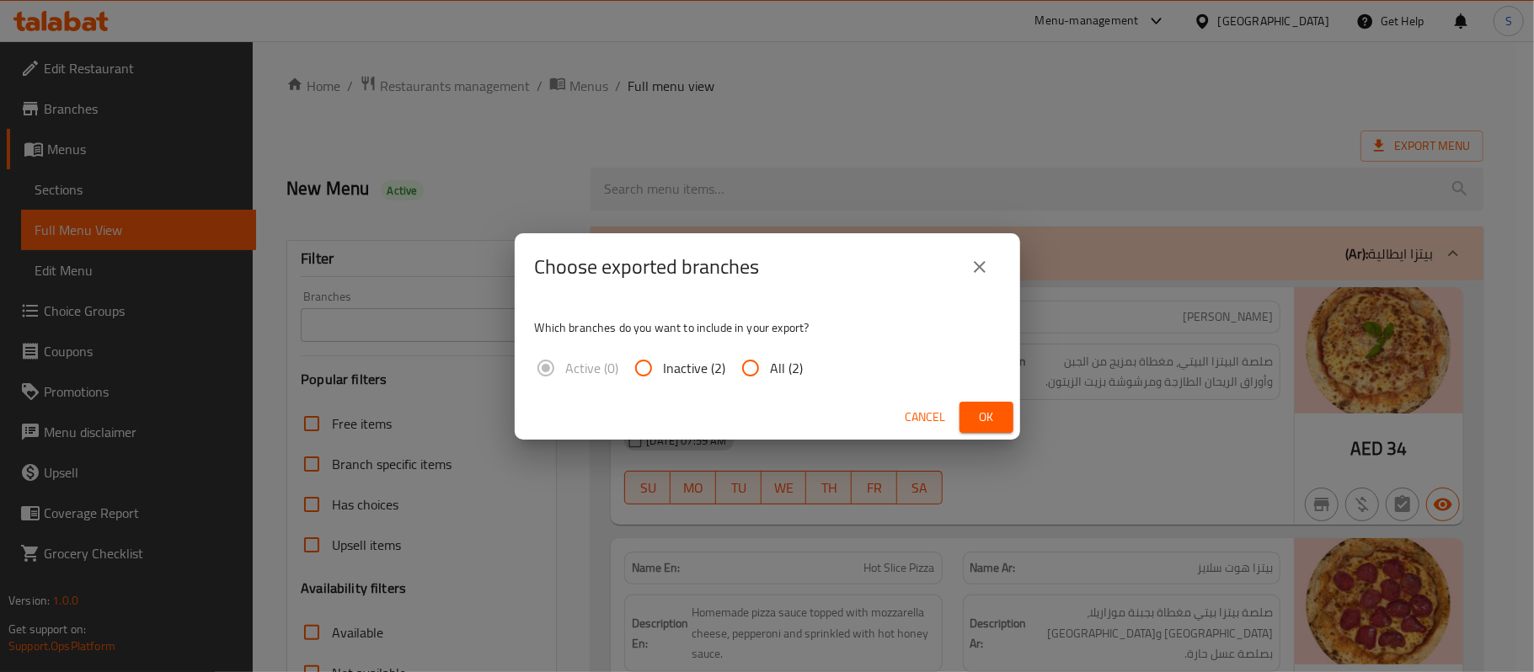
click at [786, 366] on span "All (2)" at bounding box center [787, 368] width 33 height 20
click at [771, 366] on input "All (2)" at bounding box center [750, 368] width 40 height 40
radio input "true"
click at [974, 414] on span "Ok" at bounding box center [986, 417] width 27 height 21
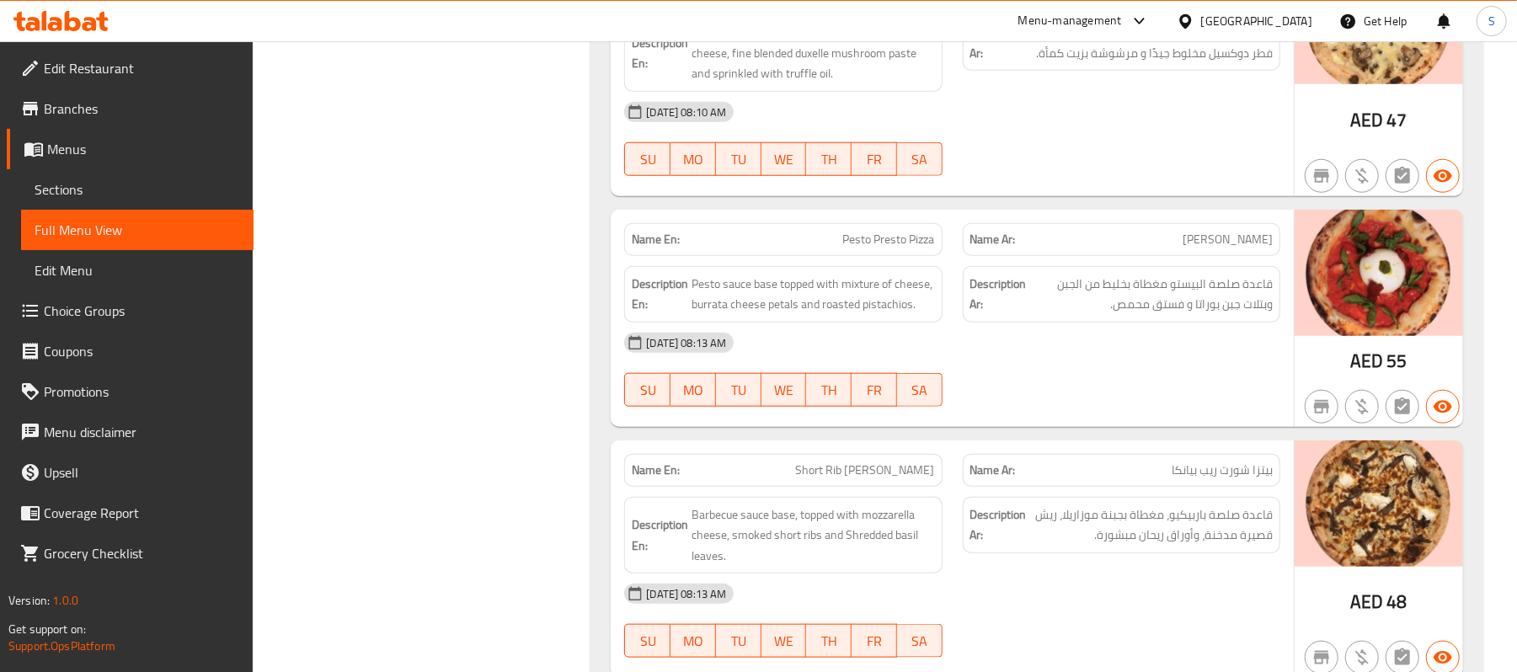
scroll to position [898, 0]
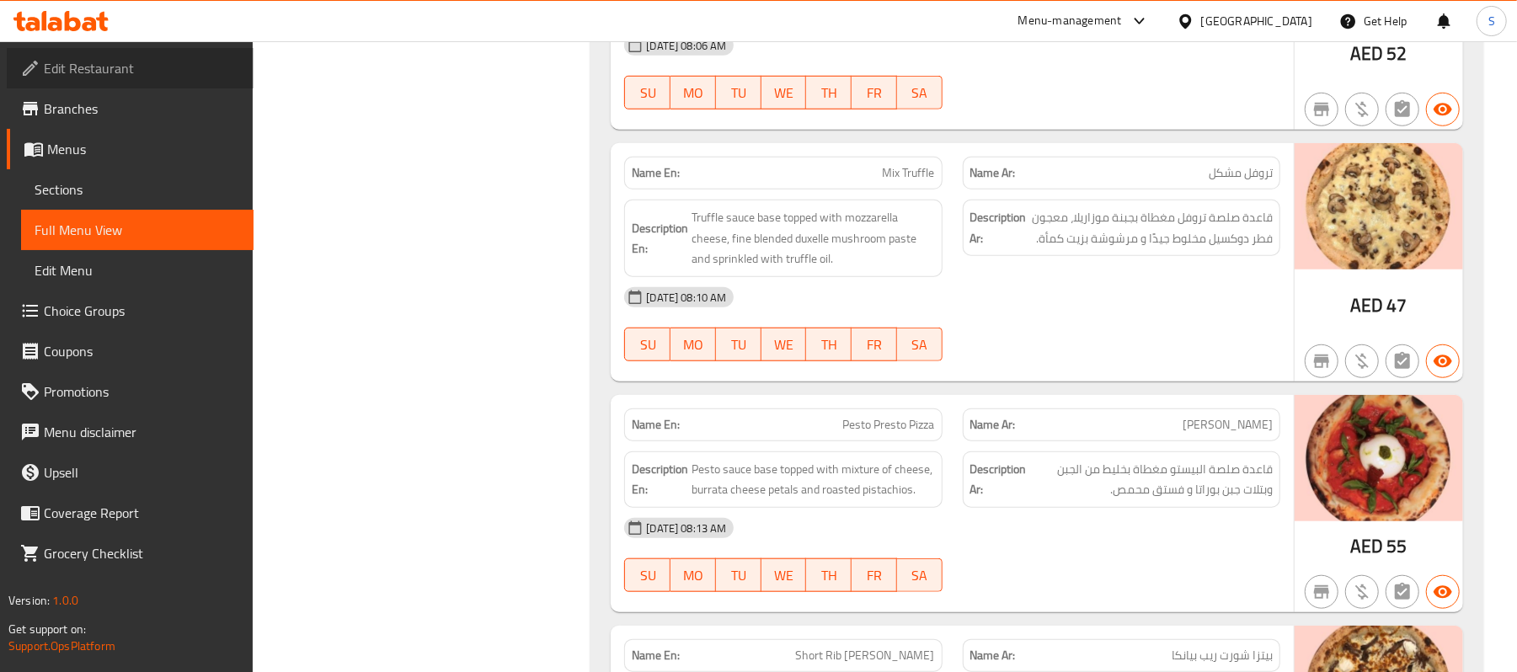
click at [105, 72] on span "Edit Restaurant" at bounding box center [142, 68] width 196 height 20
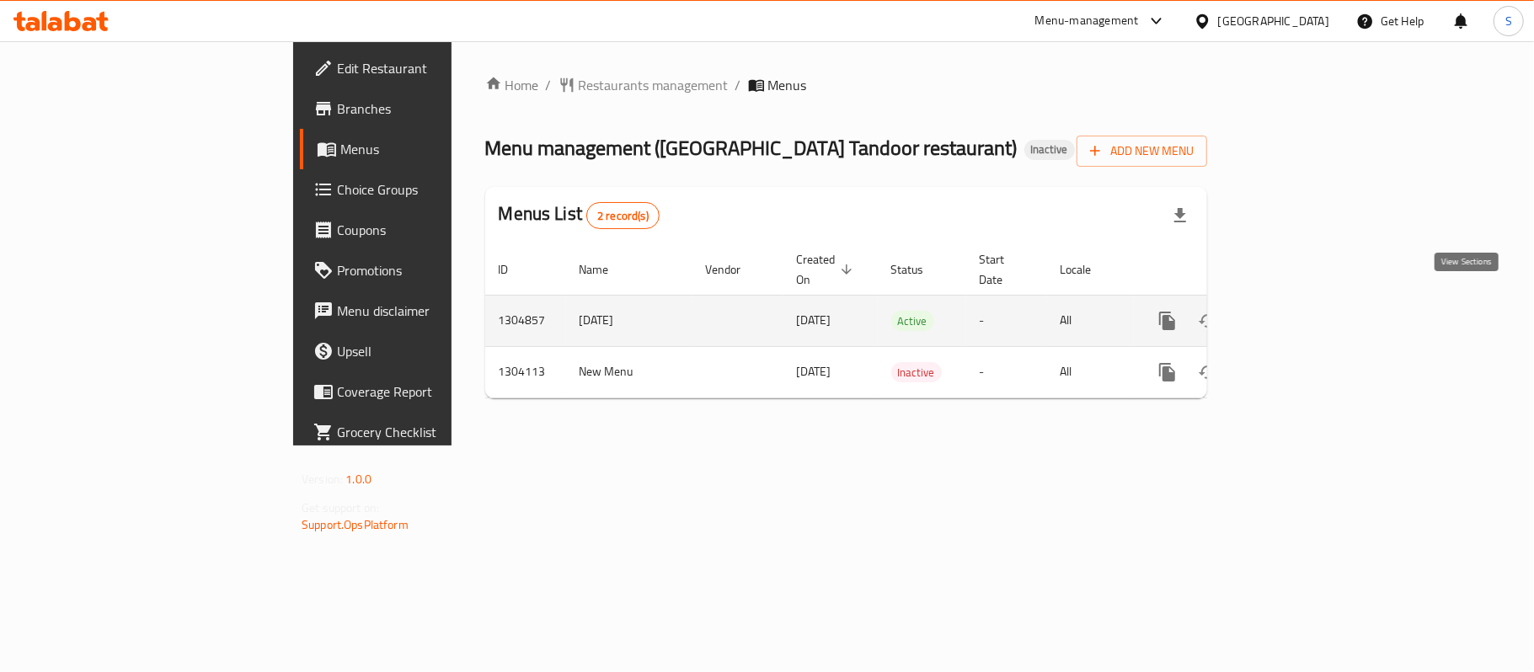
click at [1299, 311] on icon "enhanced table" at bounding box center [1288, 321] width 20 height 20
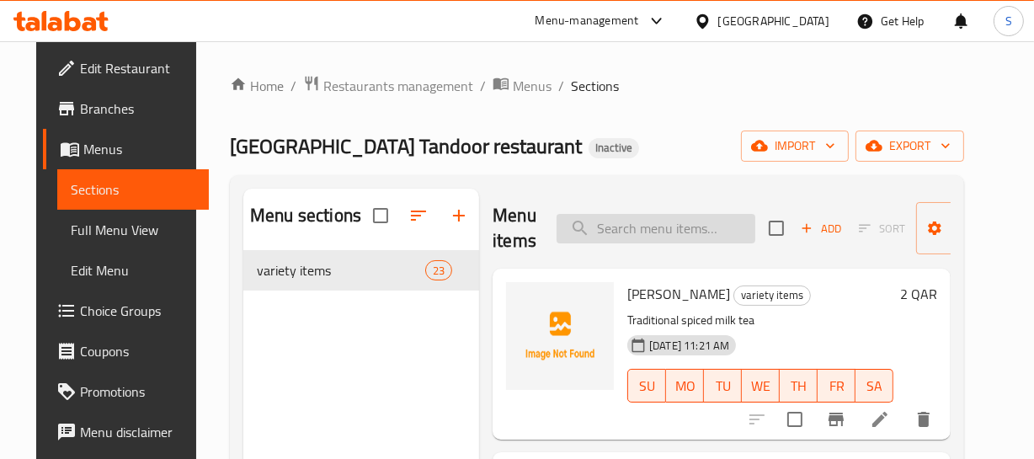
click at [672, 239] on input "search" at bounding box center [656, 228] width 199 height 29
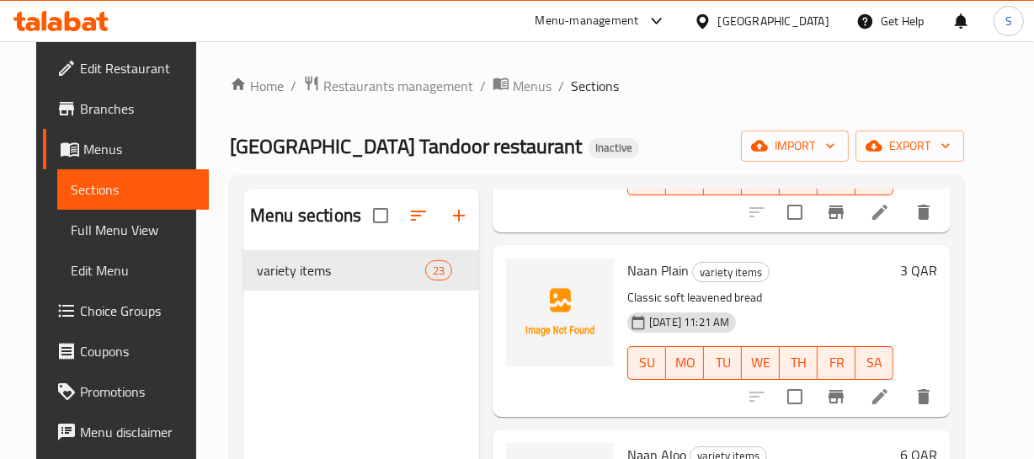
scroll to position [585, 0]
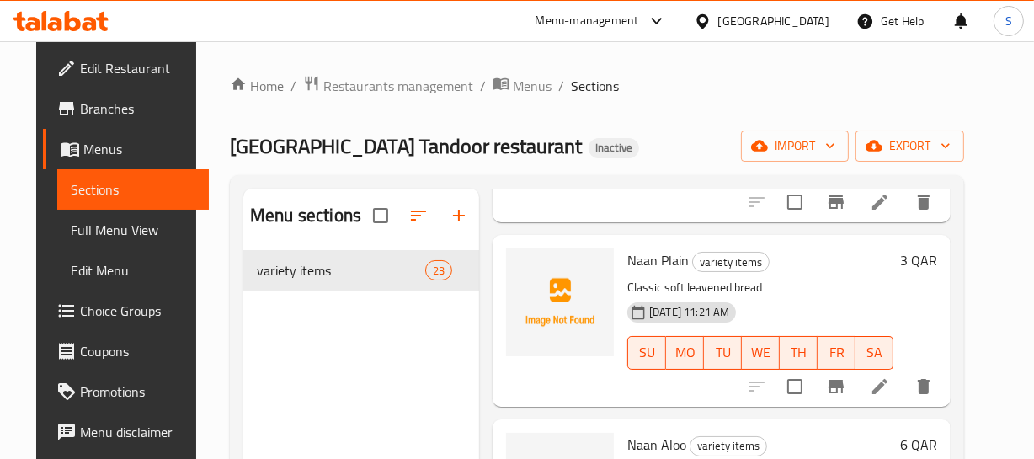
click at [344, 336] on div "Menu sections variety items 23" at bounding box center [361, 418] width 236 height 459
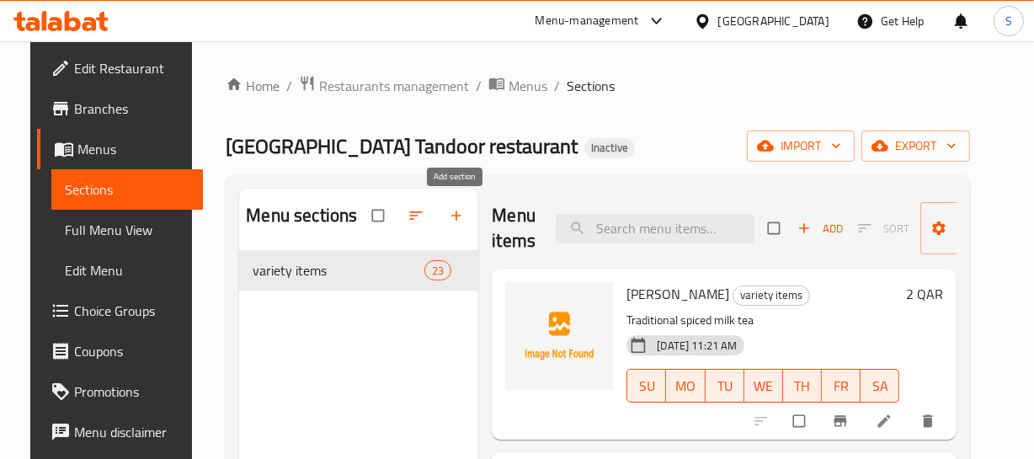
click at [447, 227] on button "button" at bounding box center [458, 215] width 40 height 37
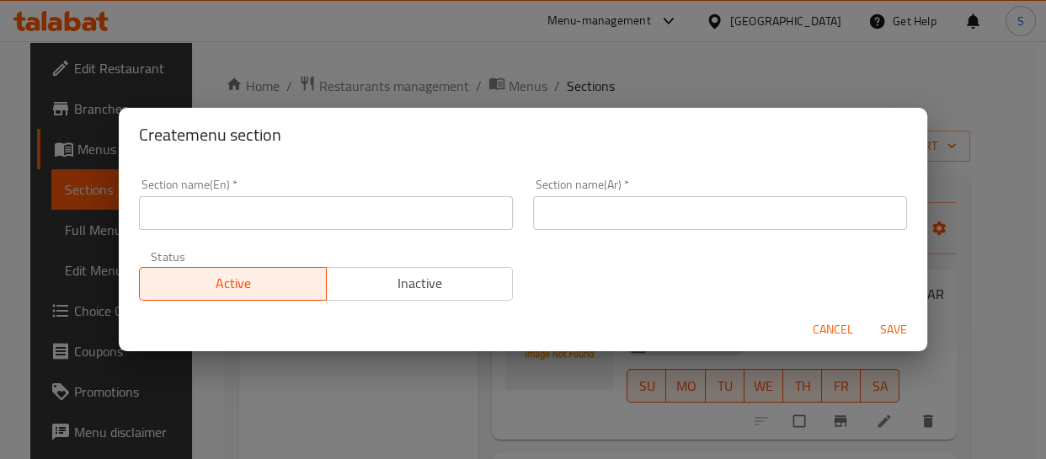
click at [286, 237] on div "Section name(En)   * Section name(En) *" at bounding box center [326, 204] width 394 height 72
click at [280, 223] on input "text" at bounding box center [326, 213] width 374 height 34
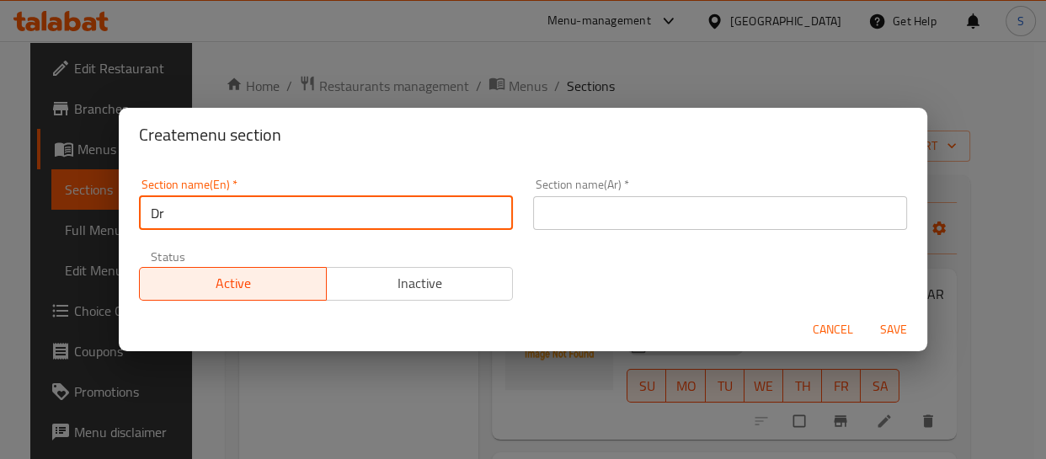
type input "Drinks"
click at [617, 217] on input "text" at bounding box center [720, 213] width 374 height 34
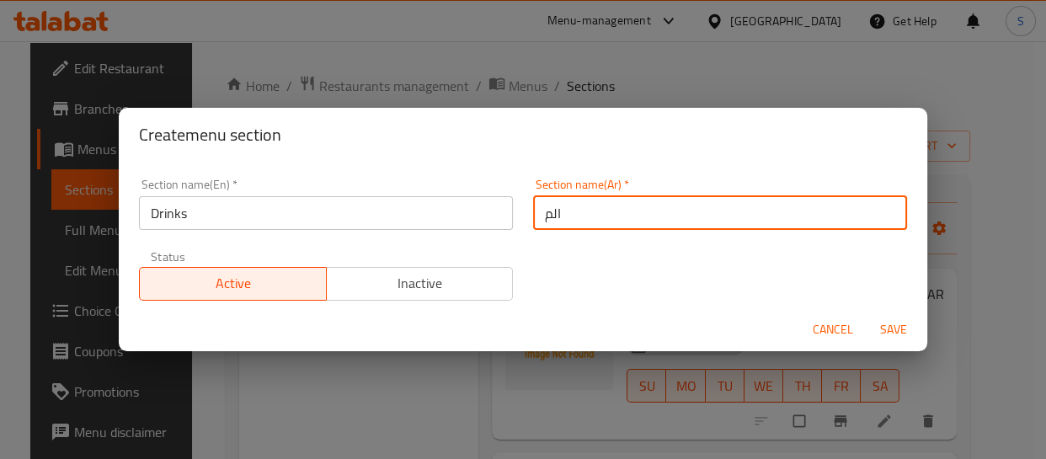
type input "المشروبات"
click at [867, 314] on button "Save" at bounding box center [894, 329] width 54 height 31
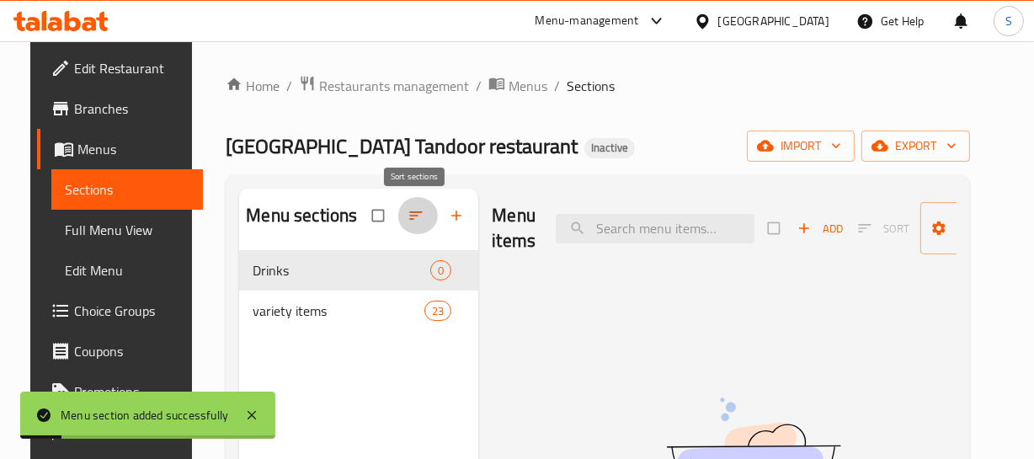
click at [415, 214] on icon "button" at bounding box center [416, 215] width 17 height 17
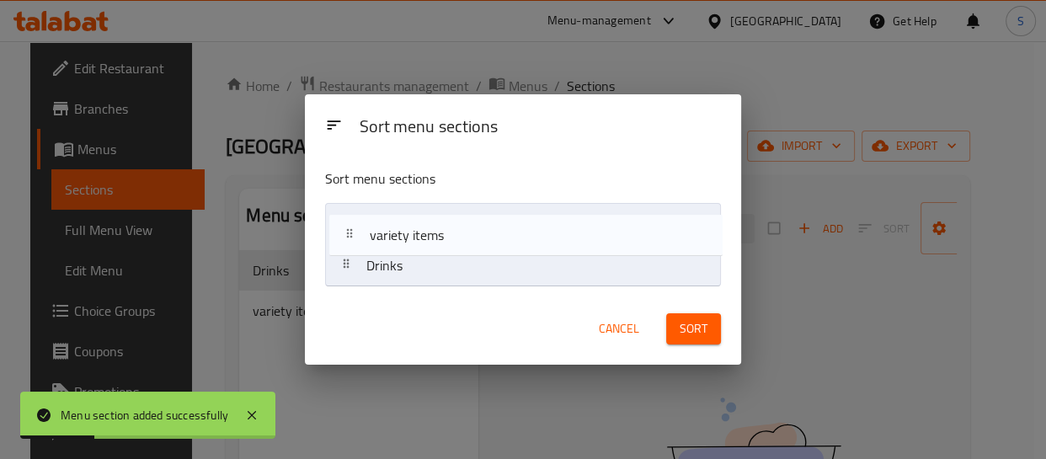
drag, startPoint x: 403, startPoint y: 264, endPoint x: 408, endPoint y: 229, distance: 34.8
click at [408, 230] on nav "Drinks variety items" at bounding box center [522, 245] width 395 height 84
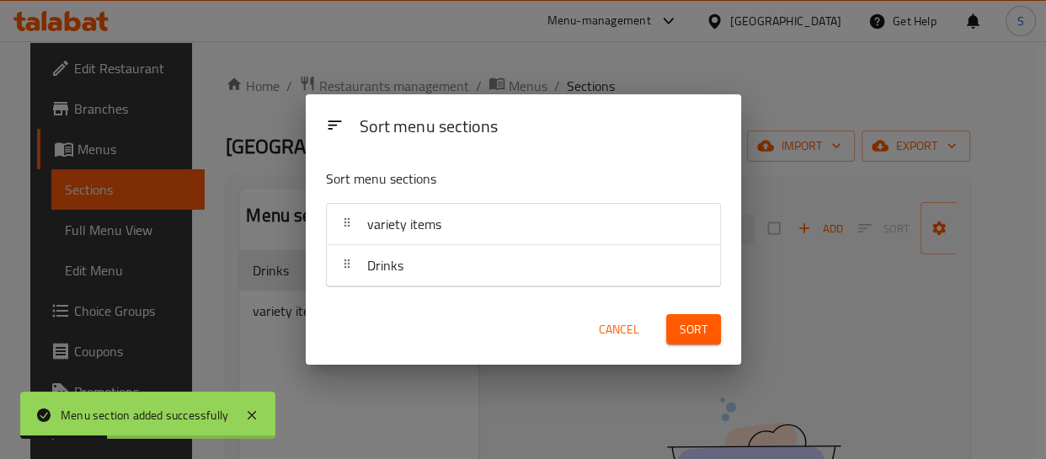
click at [691, 322] on span "Sort" at bounding box center [694, 329] width 28 height 21
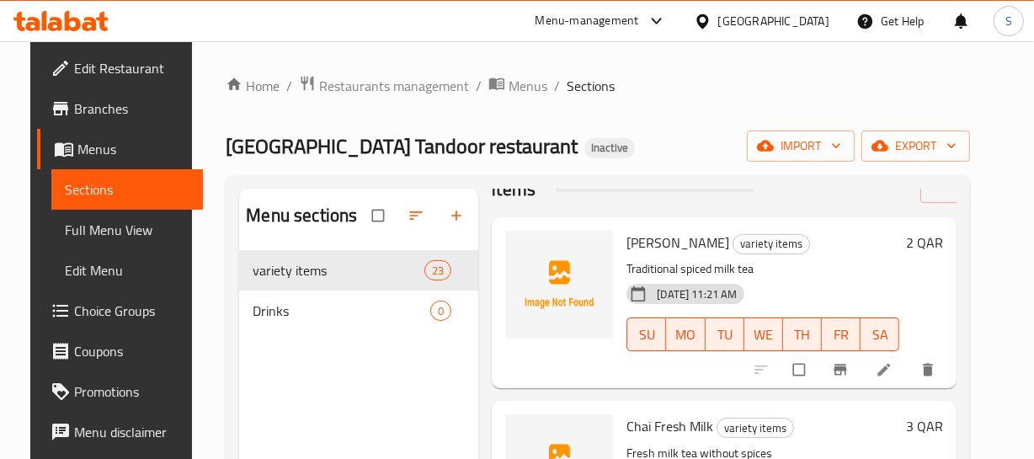
scroll to position [76, 0]
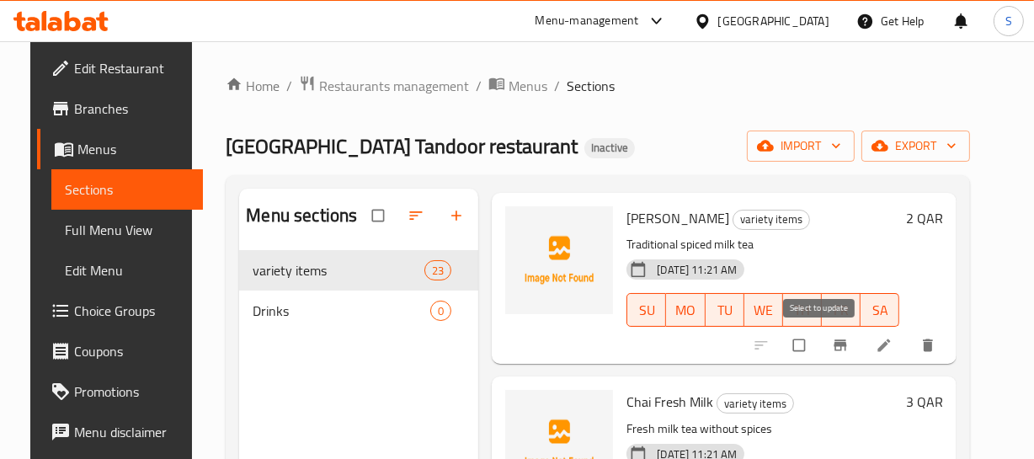
click at [819, 344] on input "checkbox" at bounding box center [800, 345] width 35 height 32
checkbox input "true"
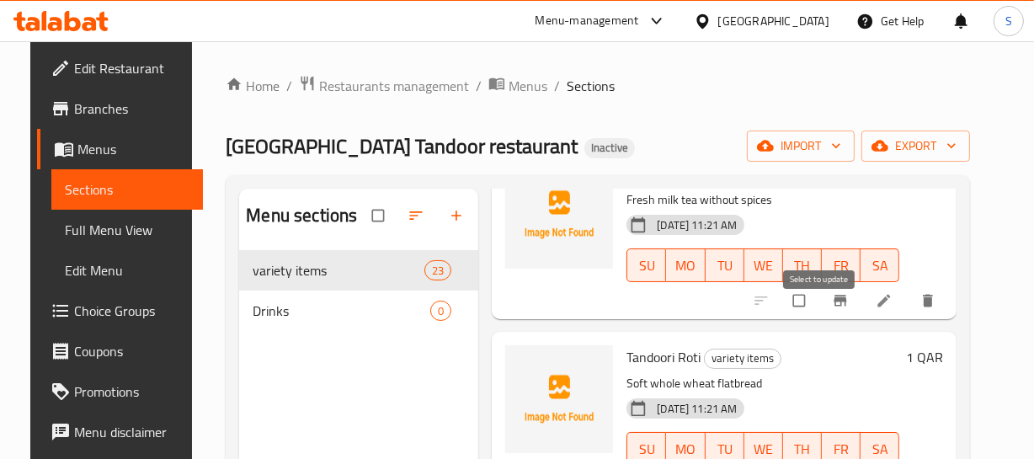
scroll to position [306, 0]
click at [819, 296] on input "checkbox" at bounding box center [800, 300] width 35 height 32
checkbox input "true"
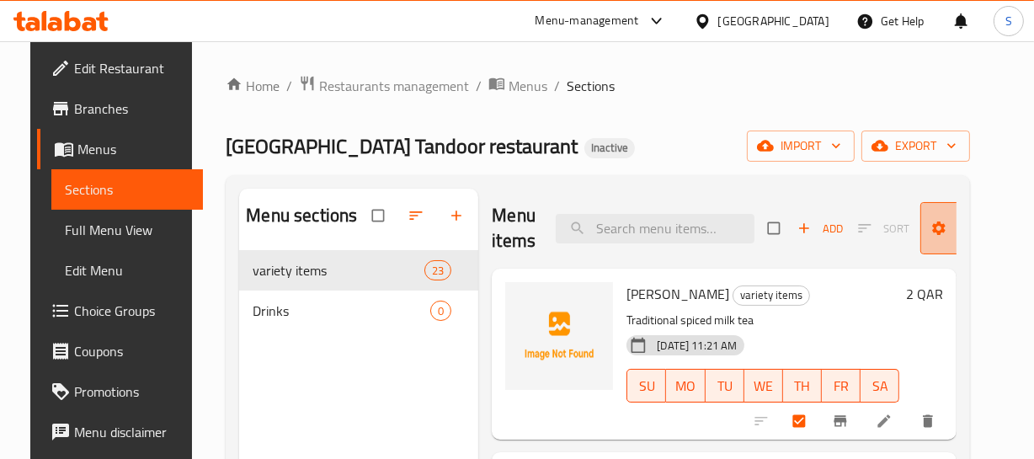
click at [926, 240] on button "Manage items" at bounding box center [981, 228] width 120 height 52
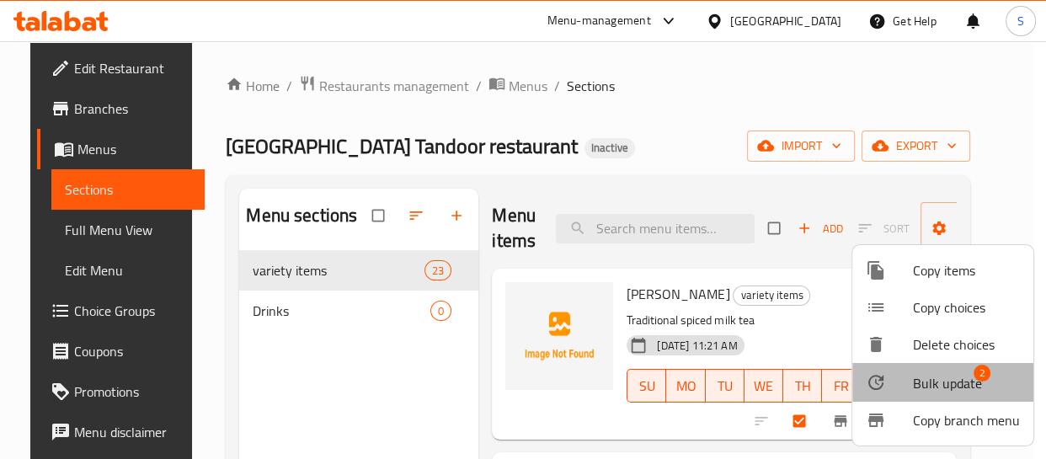
click at [951, 376] on span "Bulk update" at bounding box center [947, 383] width 69 height 20
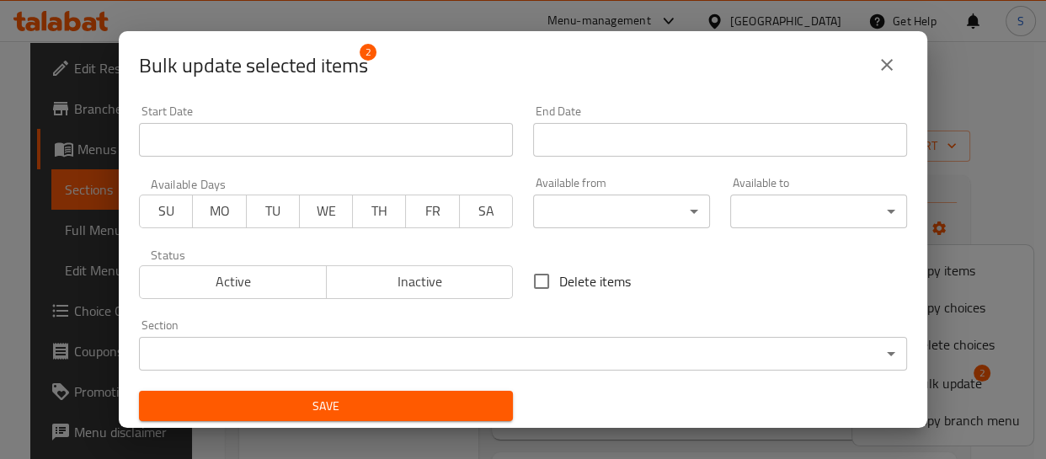
click at [393, 350] on body "​ Menu-management Qatar Get Help S Edit Restaurant Branches Menus Sections Full…" at bounding box center [523, 250] width 1046 height 418
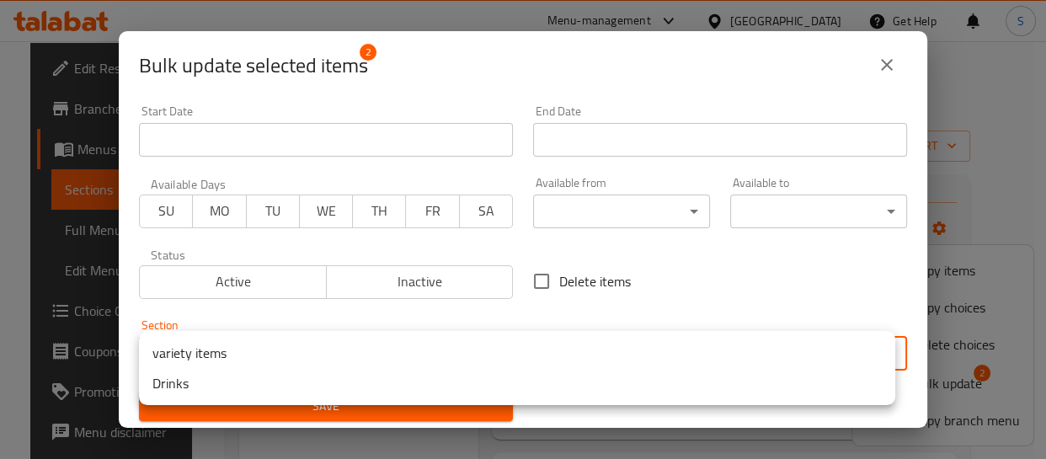
click at [189, 383] on li "Drinks" at bounding box center [517, 383] width 756 height 30
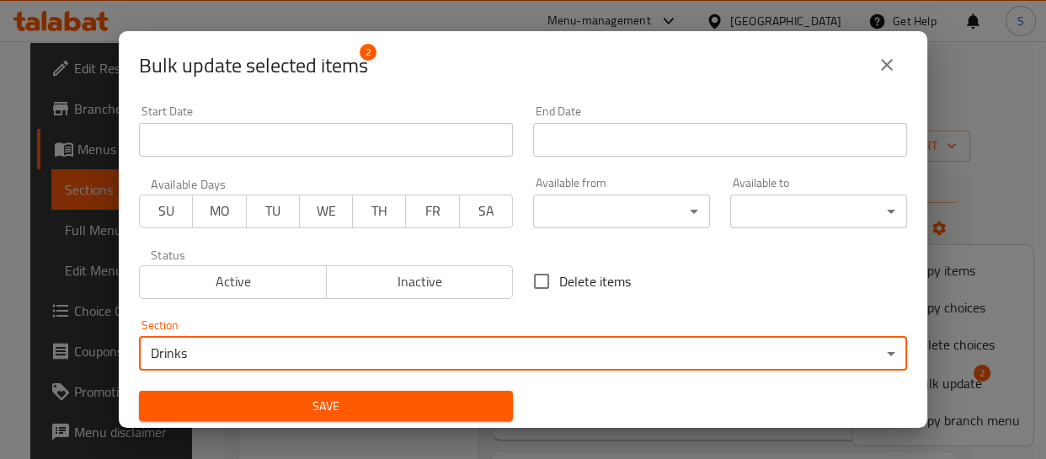
click at [238, 398] on span "Save" at bounding box center [325, 406] width 347 height 21
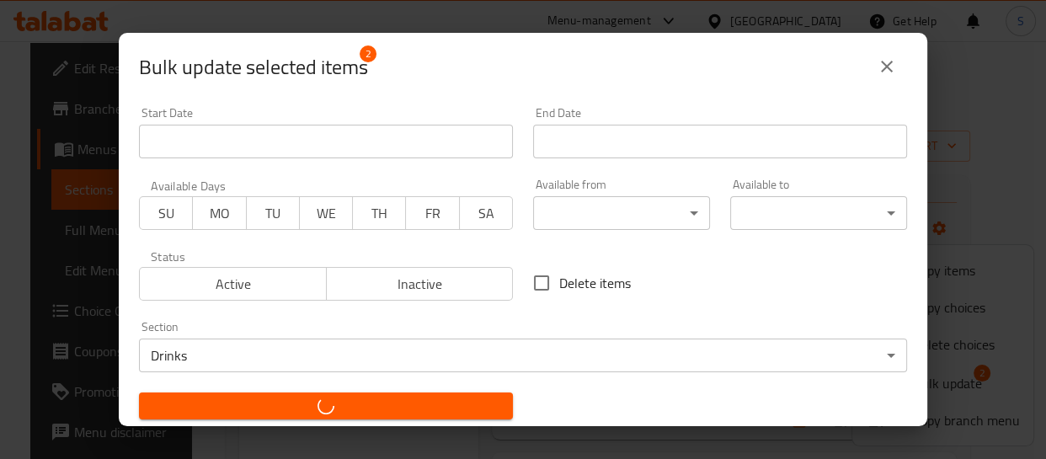
checkbox input "false"
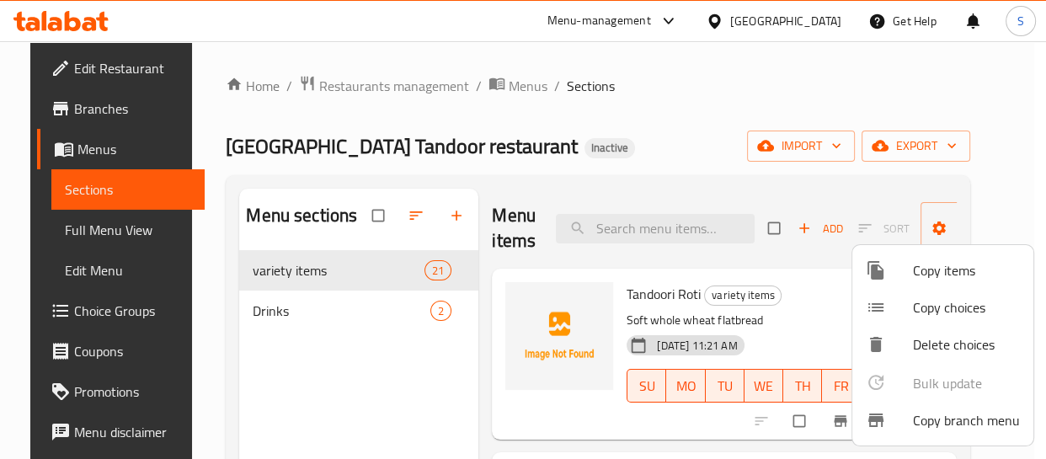
click at [92, 223] on div at bounding box center [523, 229] width 1046 height 459
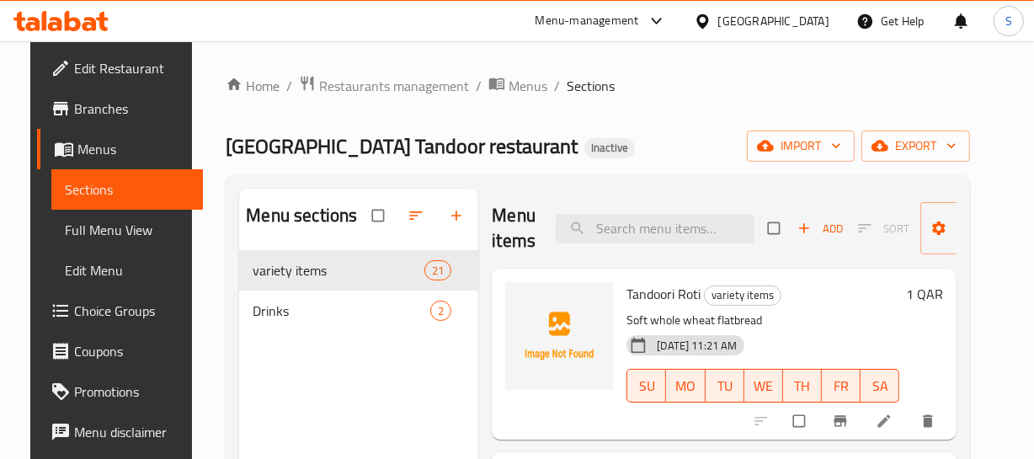
click at [87, 227] on span "Full Menu View" at bounding box center [127, 230] width 125 height 20
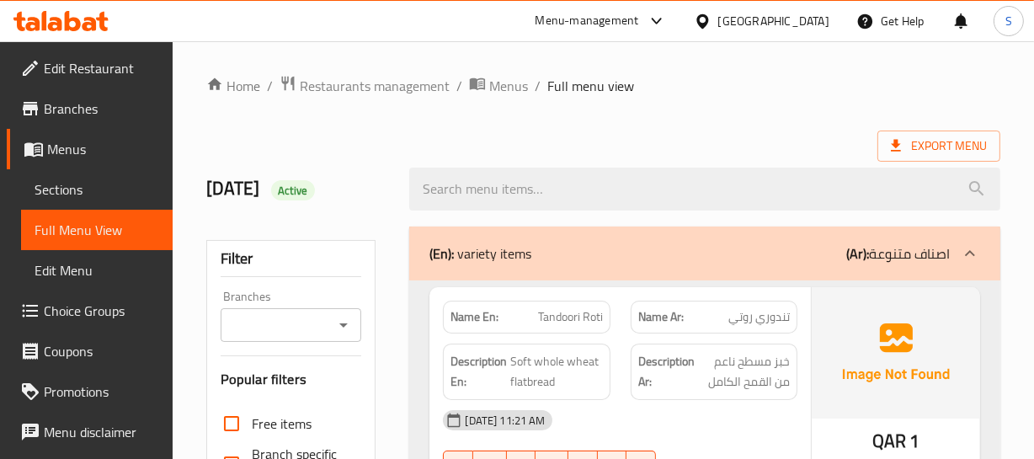
click at [635, 370] on div "Description Ar: خبز مسطح ناعم من القمح الكامل" at bounding box center [714, 372] width 167 height 56
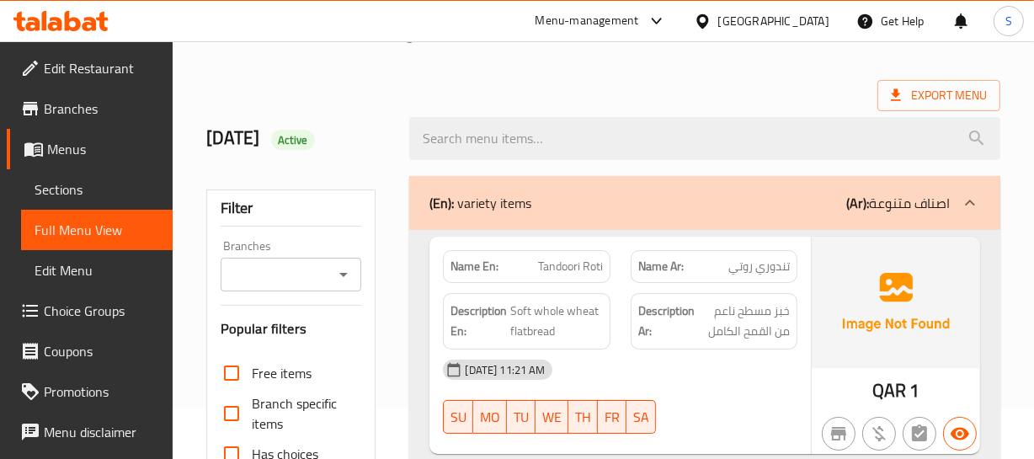
scroll to position [76, 0]
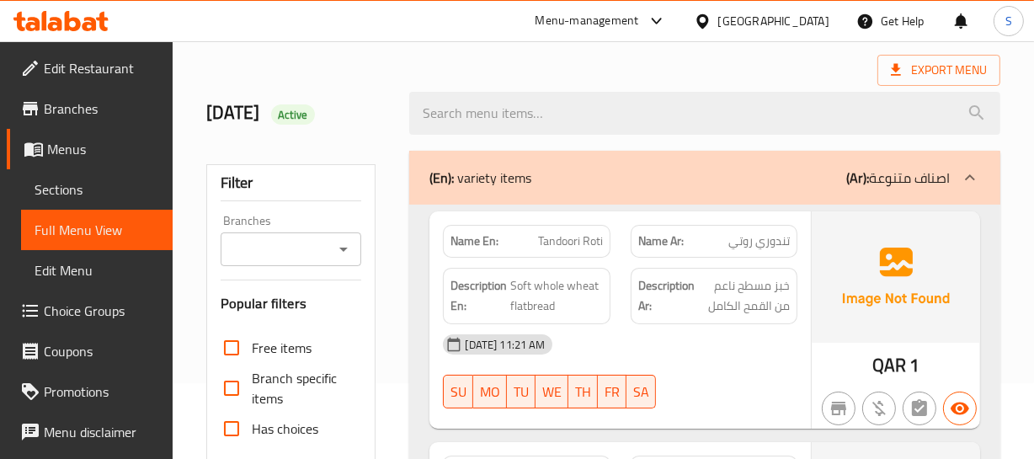
click at [565, 302] on span "Soft whole wheat flatbread" at bounding box center [556, 295] width 92 height 41
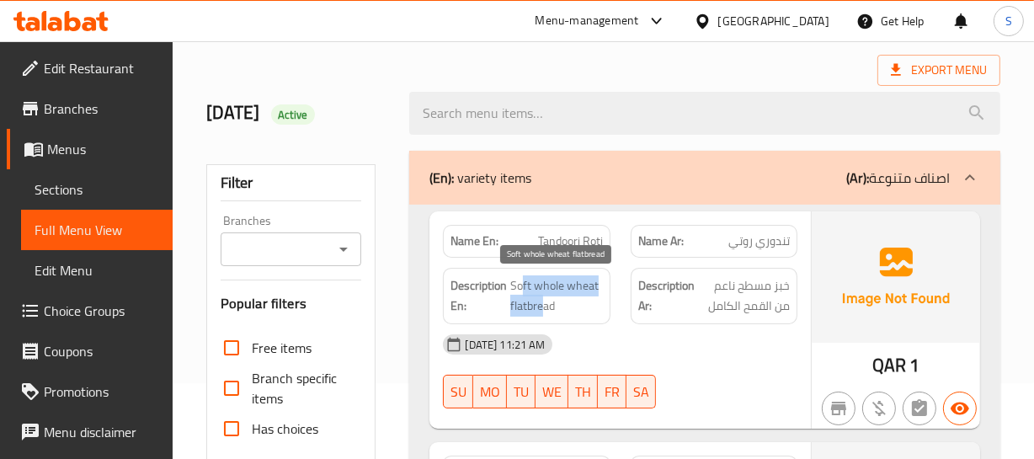
drag, startPoint x: 524, startPoint y: 279, endPoint x: 541, endPoint y: 302, distance: 29.0
click at [541, 302] on span "Soft whole wheat flatbread" at bounding box center [556, 295] width 92 height 41
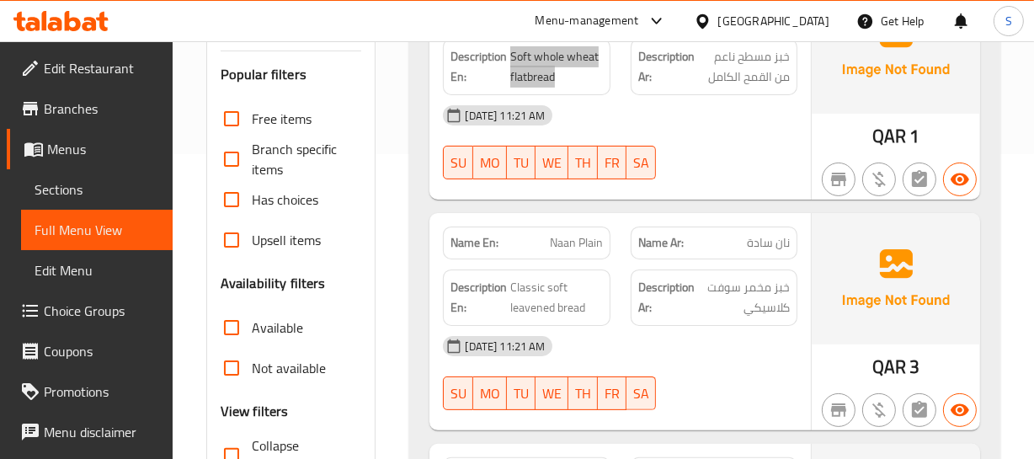
scroll to position [306, 0]
click at [557, 249] on span "Naan Plain" at bounding box center [576, 242] width 53 height 18
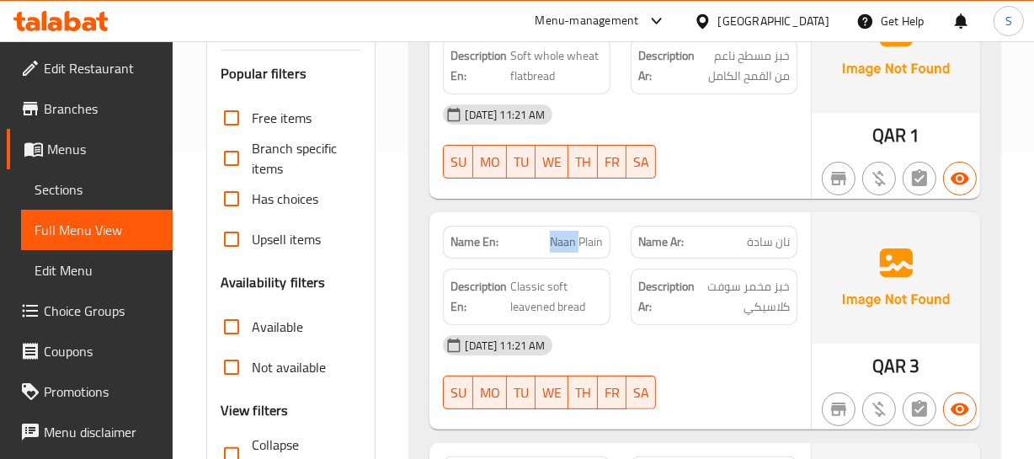
click at [557, 249] on span "Naan Plain" at bounding box center [576, 242] width 53 height 18
click at [462, 246] on strong "Name En:" at bounding box center [475, 242] width 48 height 18
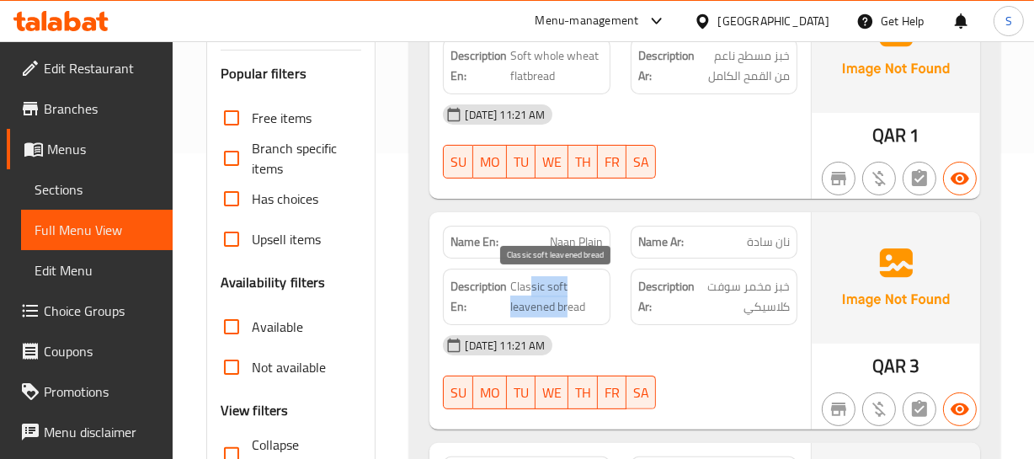
drag, startPoint x: 529, startPoint y: 276, endPoint x: 566, endPoint y: 303, distance: 45.8
click at [566, 303] on span "Classic soft leavened bread" at bounding box center [556, 296] width 92 height 41
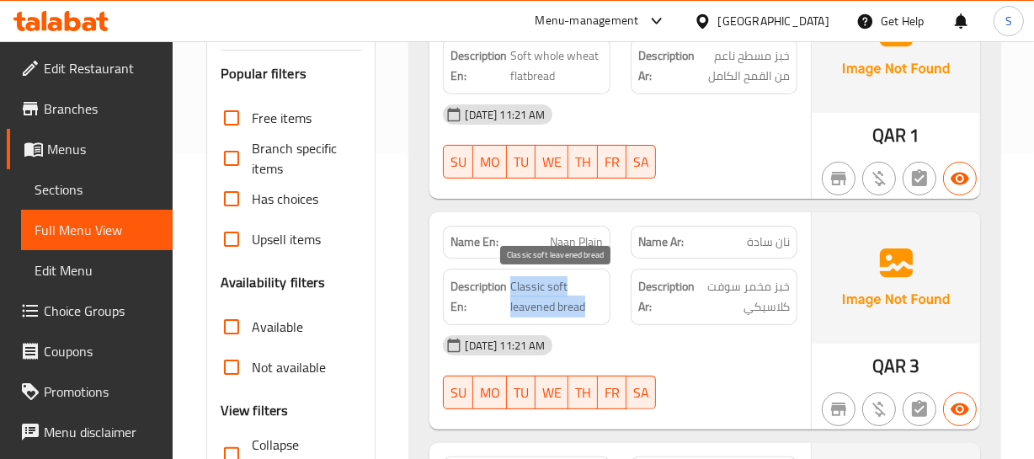
click at [568, 304] on span "Classic soft leavened bread" at bounding box center [556, 296] width 92 height 41
click at [537, 313] on span "Classic soft leavened bread" at bounding box center [556, 296] width 92 height 41
copy span "leavened"
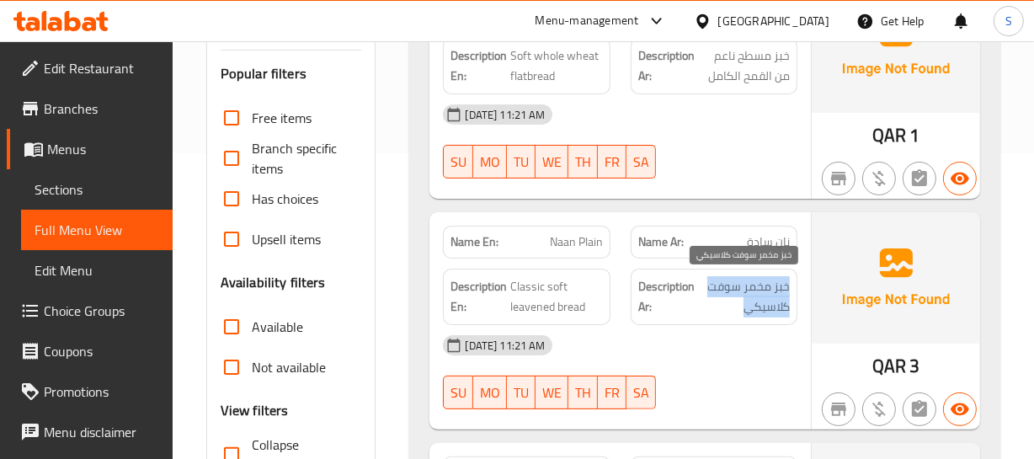
drag, startPoint x: 788, startPoint y: 283, endPoint x: 719, endPoint y: 304, distance: 72.2
click at [719, 304] on span "خبز مخمر سوفت كلاسيكي" at bounding box center [744, 296] width 92 height 41
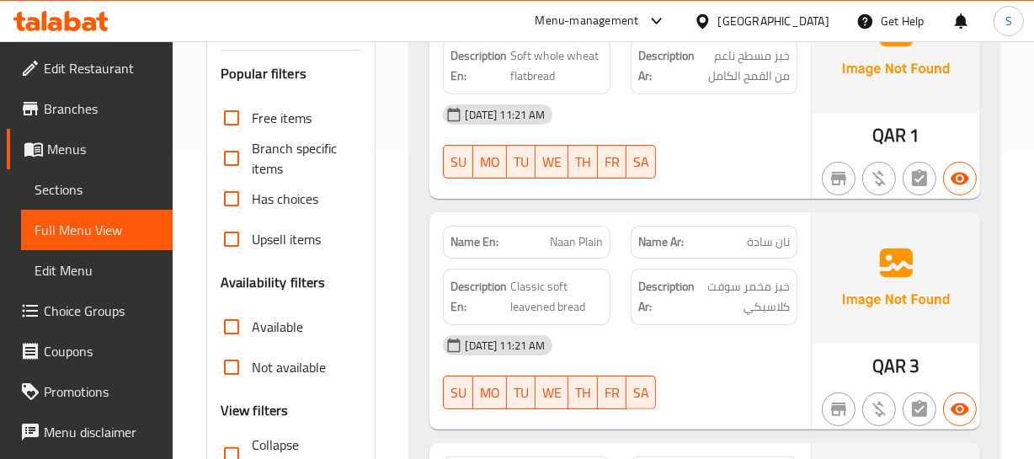
click at [592, 238] on span "Naan Plain" at bounding box center [576, 242] width 53 height 18
copy span "Naan Plain"
click at [677, 280] on strong "Description Ar:" at bounding box center [666, 296] width 56 height 41
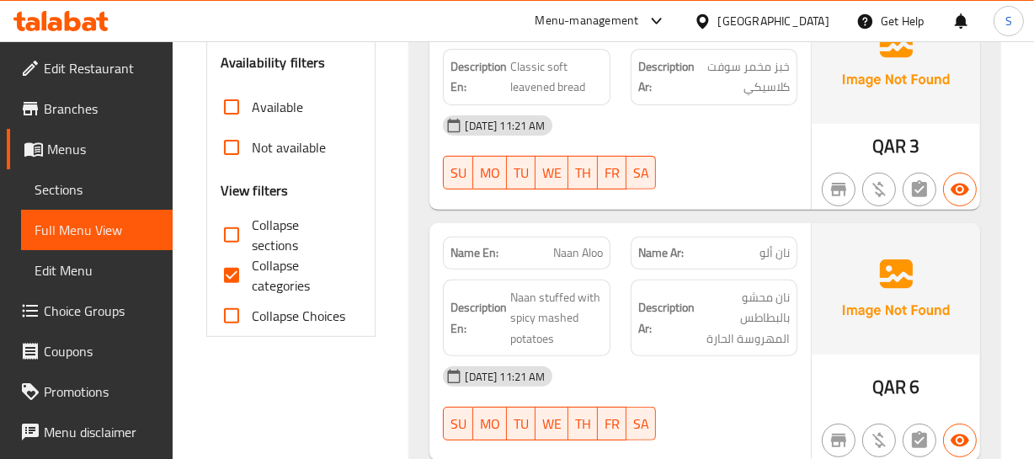
scroll to position [536, 0]
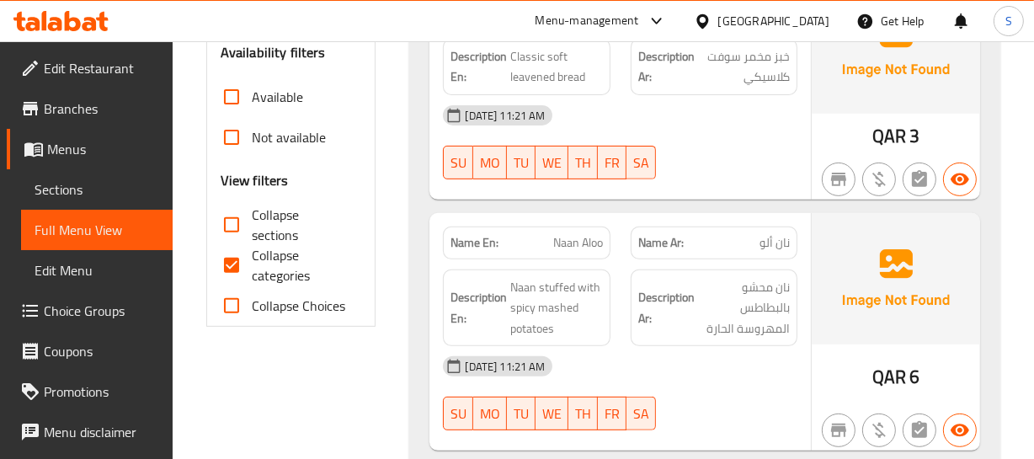
click at [542, 234] on p "Name En: Naan Aloo" at bounding box center [527, 243] width 152 height 18
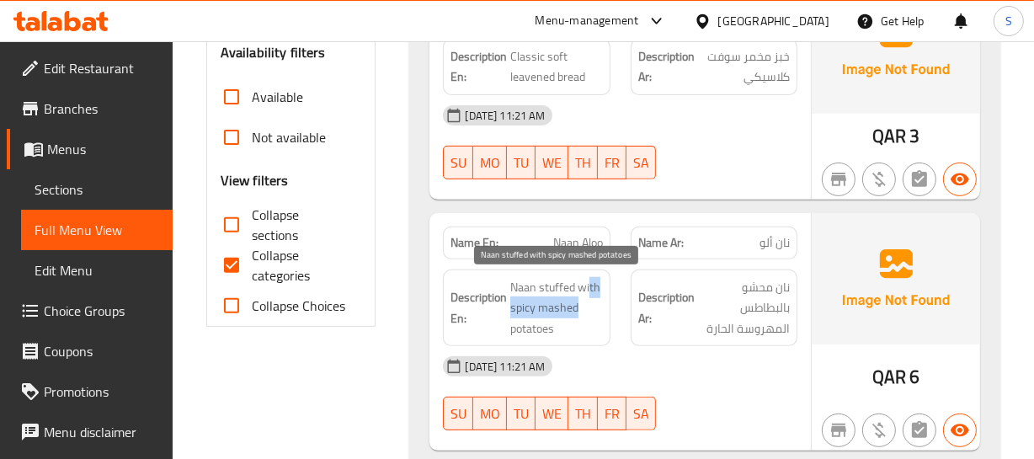
click at [591, 300] on span "Naan stuffed with spicy mashed potatoes" at bounding box center [556, 308] width 92 height 62
drag, startPoint x: 520, startPoint y: 280, endPoint x: 540, endPoint y: 328, distance: 51.8
click at [540, 328] on span "Naan stuffed with spicy mashed potatoes" at bounding box center [556, 308] width 92 height 62
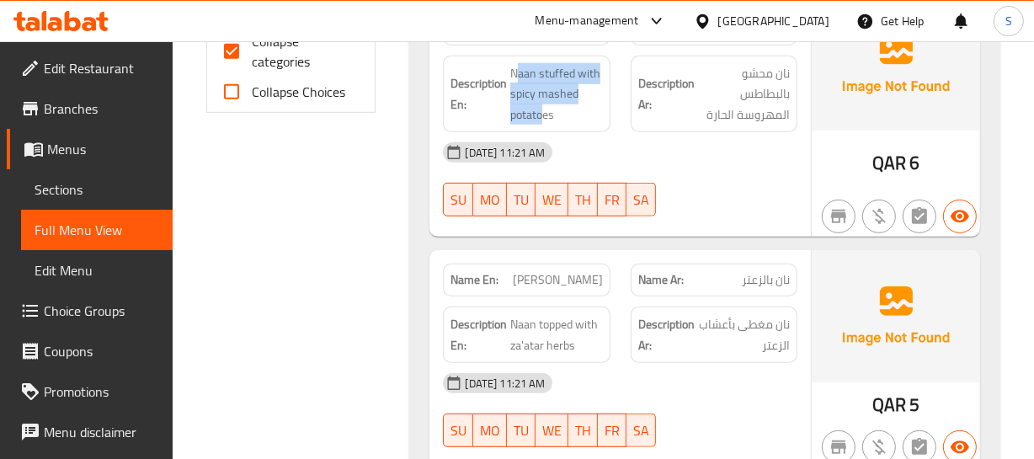
scroll to position [842, 0]
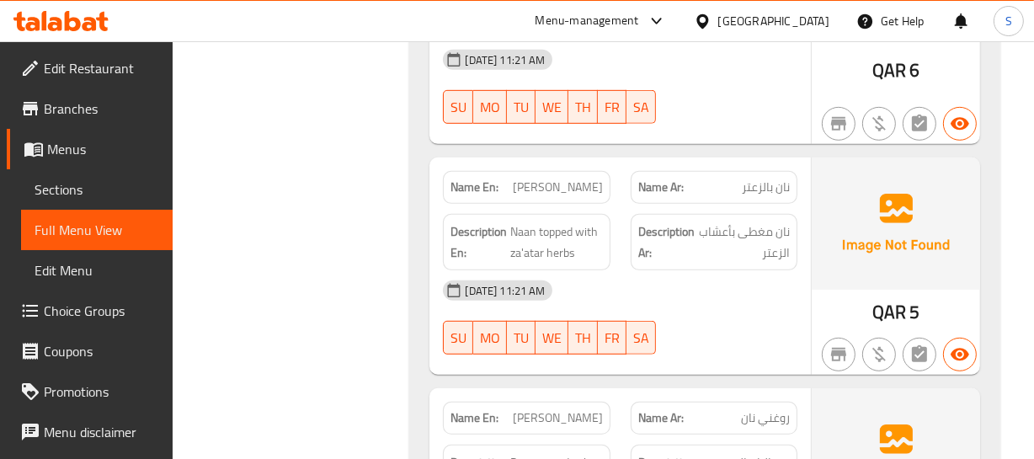
click at [576, 193] on span "[PERSON_NAME]'atar" at bounding box center [558, 188] width 90 height 18
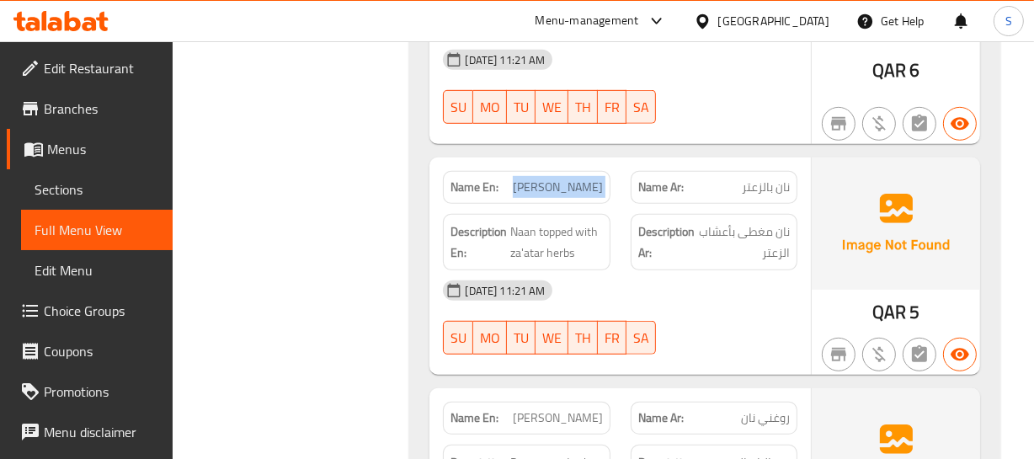
click at [576, 193] on span "[PERSON_NAME]'atar" at bounding box center [558, 188] width 90 height 18
click at [763, 189] on span "نان بالزعتر" at bounding box center [766, 188] width 48 height 18
click at [509, 243] on h6 "Description En: Naan topped with za'atar herbs" at bounding box center [527, 241] width 152 height 41
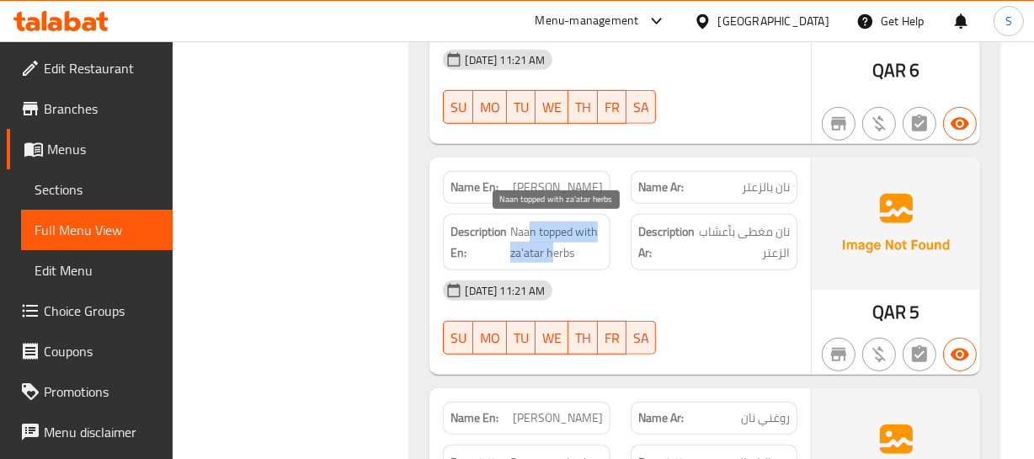
drag, startPoint x: 527, startPoint y: 229, endPoint x: 553, endPoint y: 250, distance: 33.5
click at [553, 250] on span "Naan topped with za'atar herbs" at bounding box center [556, 241] width 92 height 41
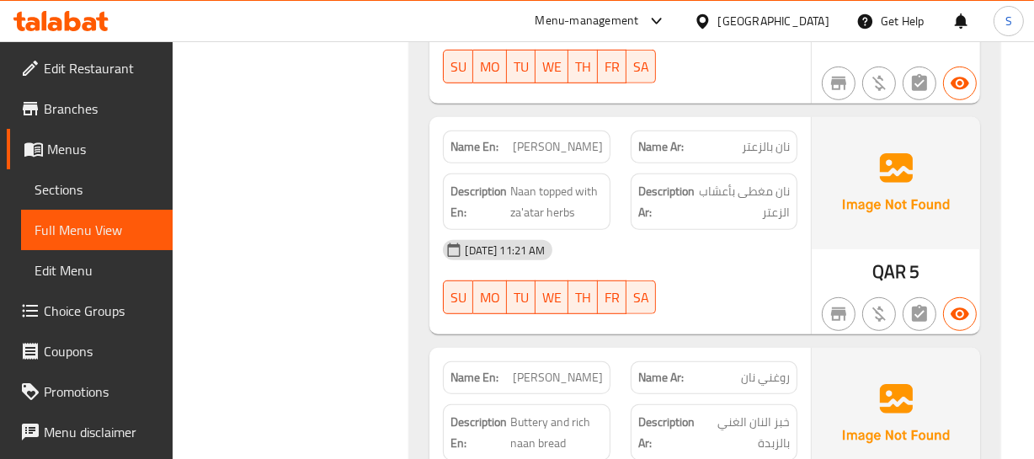
scroll to position [995, 0]
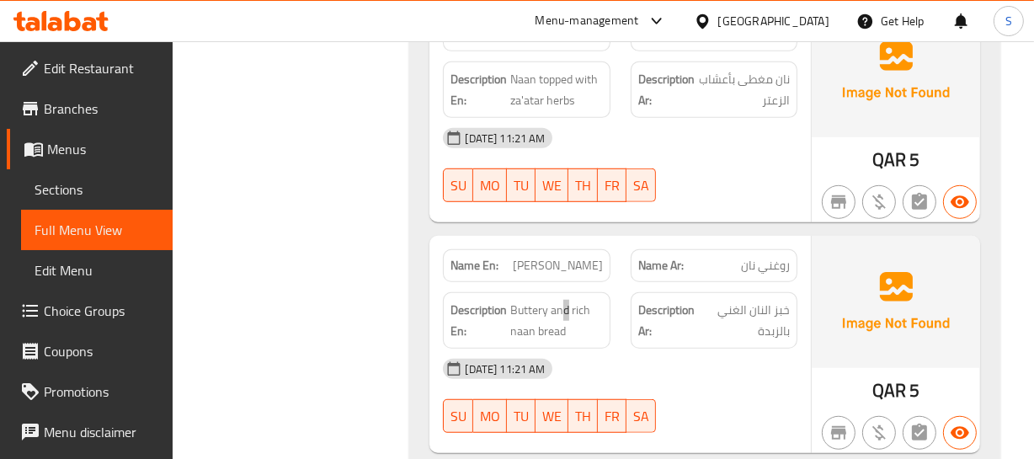
click at [569, 285] on div "Description En: Buttery and rich naan bread" at bounding box center [526, 320] width 187 height 77
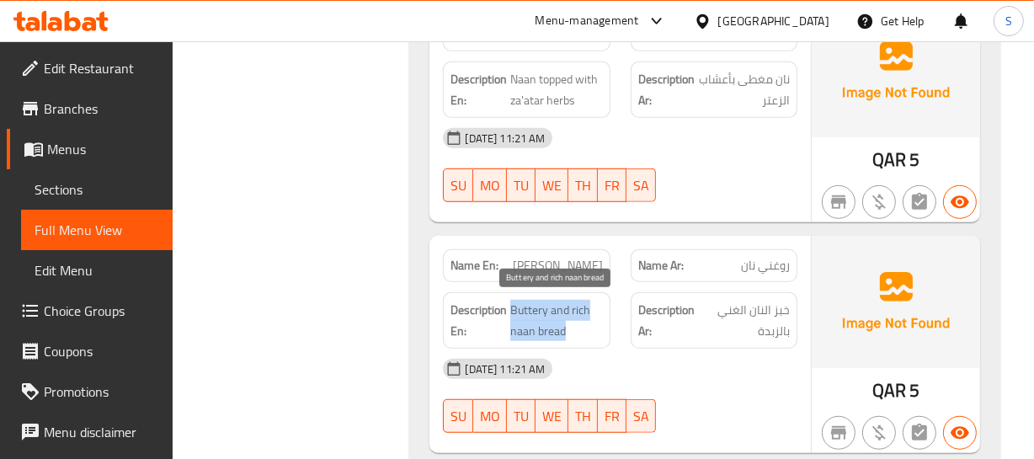
drag, startPoint x: 511, startPoint y: 303, endPoint x: 561, endPoint y: 318, distance: 52.0
click at [566, 326] on span "Buttery and rich naan bread" at bounding box center [556, 320] width 92 height 41
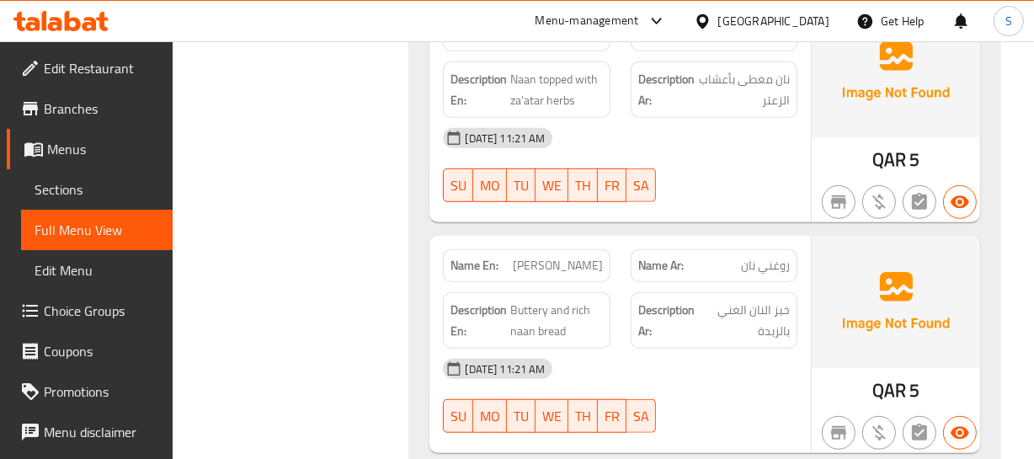
click at [576, 257] on span "[PERSON_NAME]" at bounding box center [558, 266] width 90 height 18
copy span "[PERSON_NAME]"
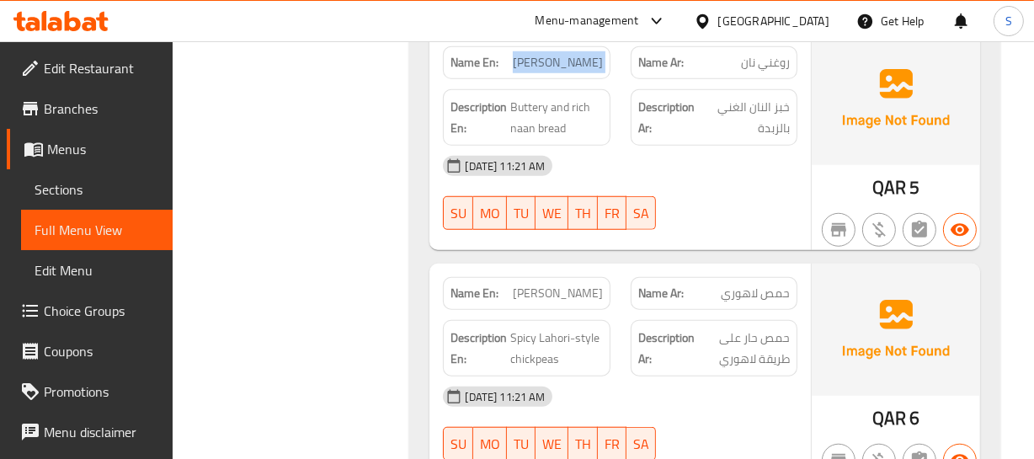
scroll to position [1225, 0]
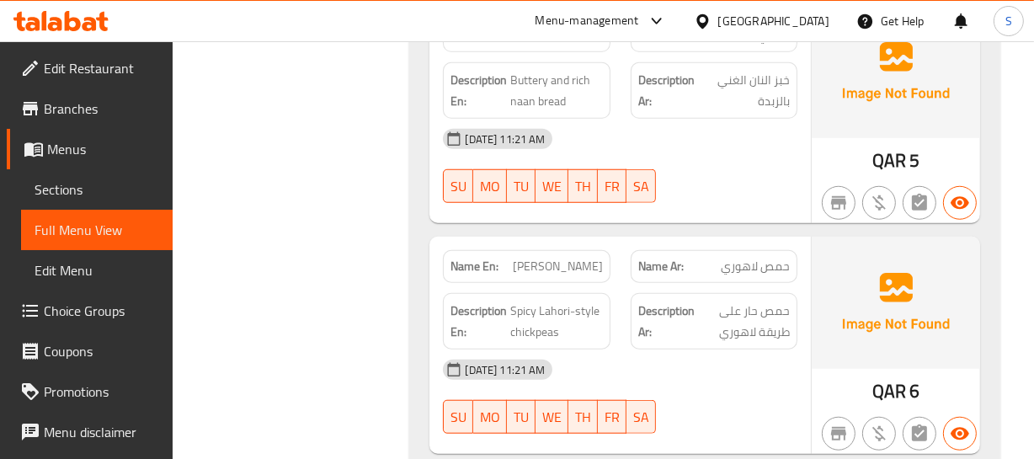
click at [562, 262] on span "[PERSON_NAME]" at bounding box center [558, 267] width 90 height 18
click at [609, 263] on div "Name En: Lahori Chana" at bounding box center [526, 266] width 167 height 33
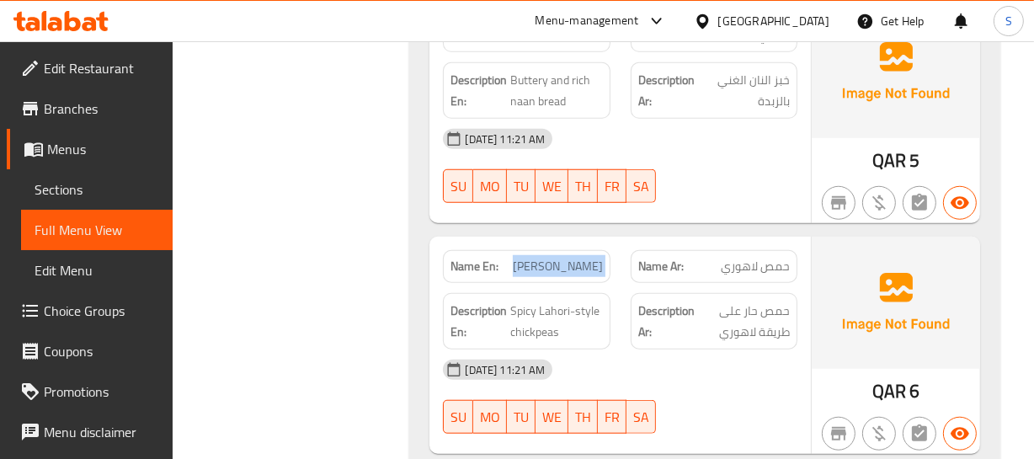
click at [609, 263] on div "Name En: Lahori Chana" at bounding box center [526, 266] width 167 height 33
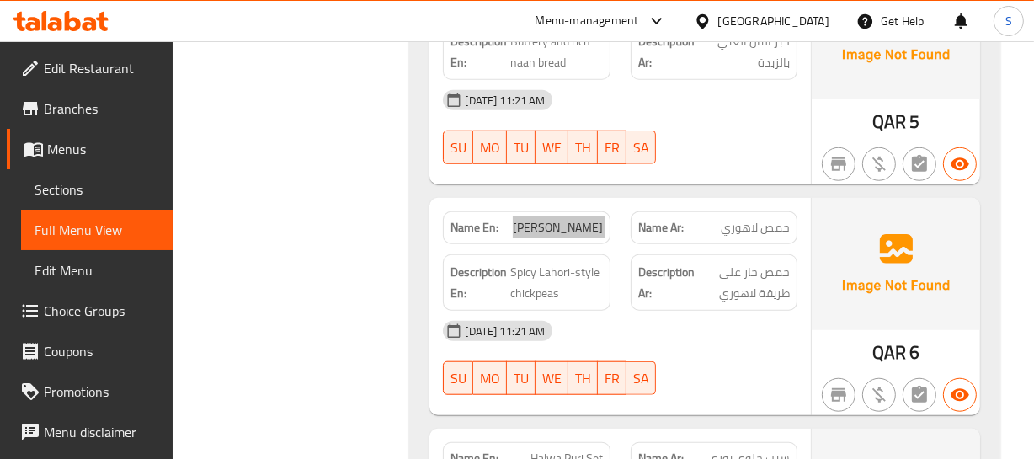
scroll to position [1301, 0]
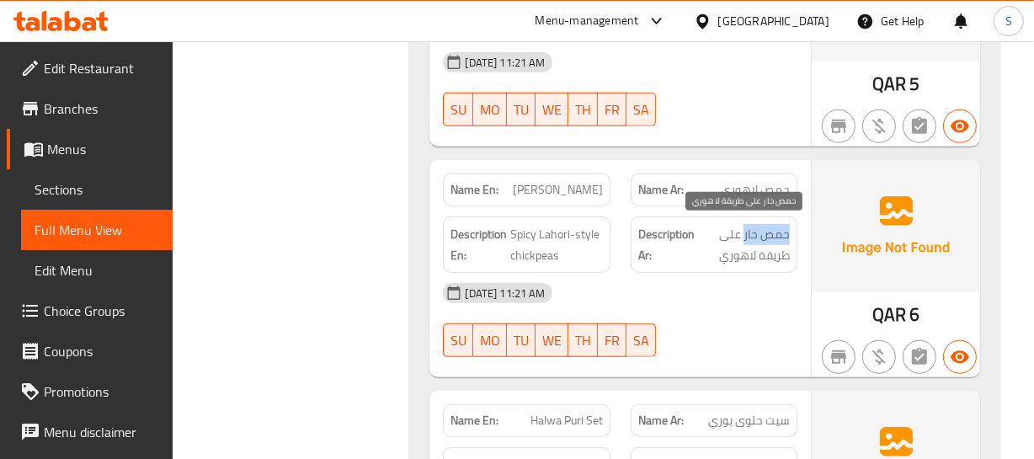
drag, startPoint x: 788, startPoint y: 235, endPoint x: 745, endPoint y: 238, distance: 43.9
click at [745, 238] on span "حمص حار على طريقة لاهوري" at bounding box center [744, 244] width 92 height 41
click at [948, 323] on div "QAR 6" at bounding box center [896, 268] width 168 height 217
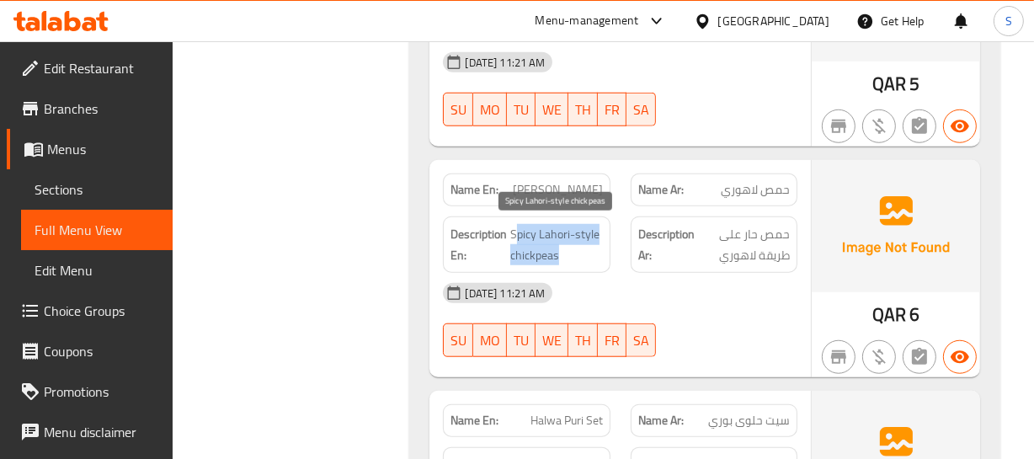
drag, startPoint x: 516, startPoint y: 227, endPoint x: 564, endPoint y: 252, distance: 54.2
click at [564, 252] on span "Spicy Lahori-style chickpeas" at bounding box center [556, 244] width 92 height 41
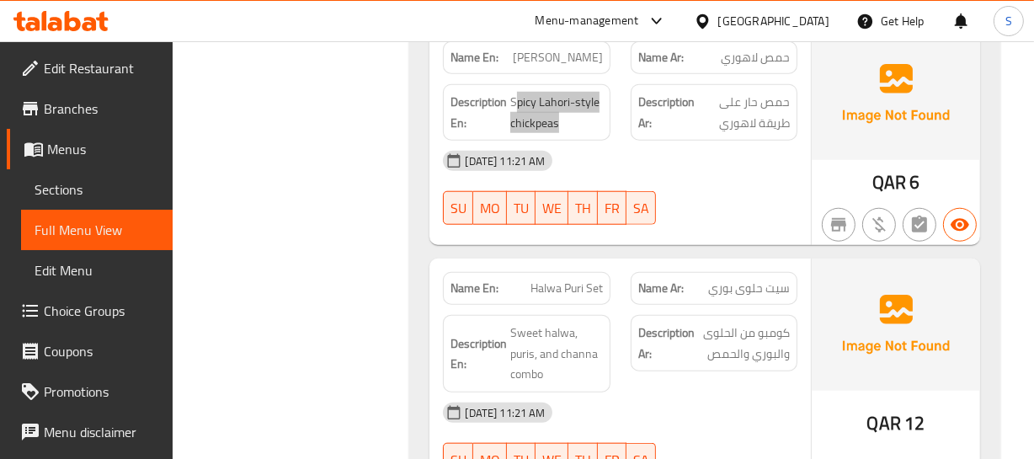
scroll to position [1454, 0]
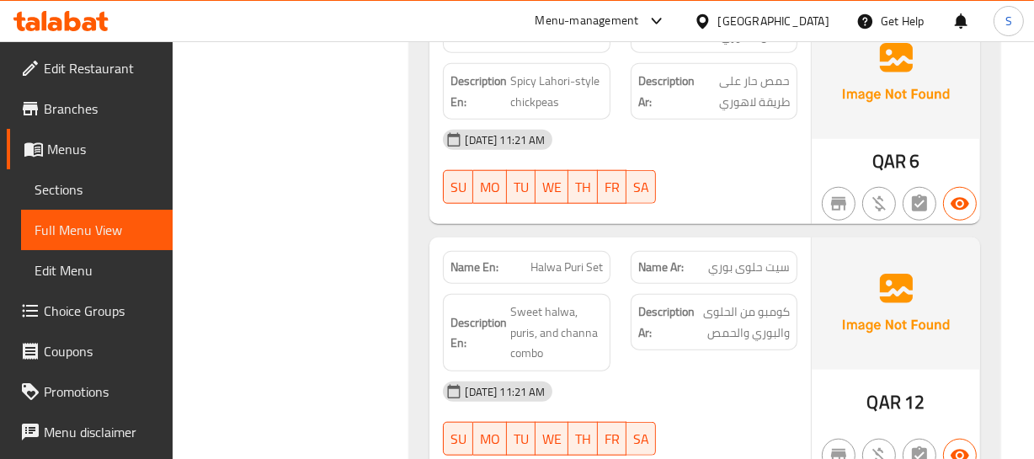
click at [704, 277] on div "Name Ar: سيت حلوى بوري" at bounding box center [714, 267] width 167 height 33
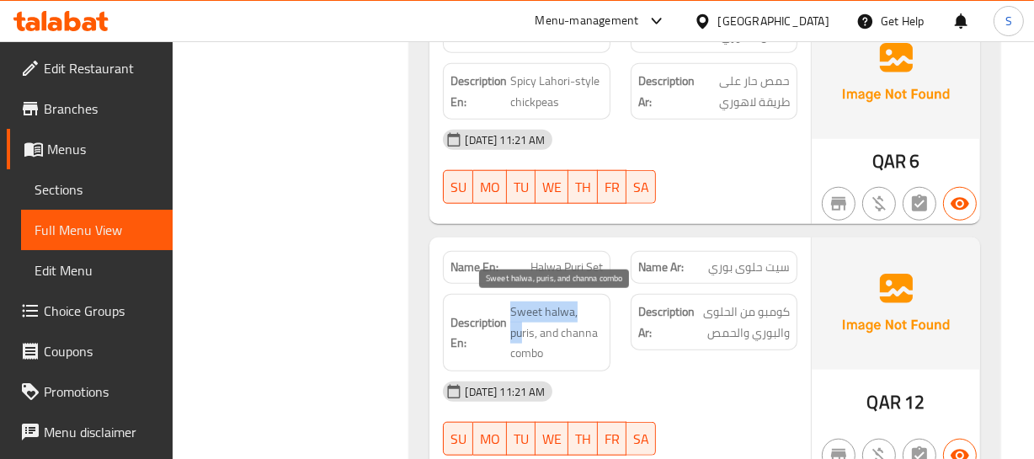
drag, startPoint x: 508, startPoint y: 308, endPoint x: 523, endPoint y: 325, distance: 22.7
click at [523, 325] on h6 "Description En: Sweet halwa, puris, and channa combo" at bounding box center [527, 333] width 152 height 62
click at [568, 341] on span "Sweet halwa, puris, and channa combo" at bounding box center [556, 333] width 92 height 62
drag, startPoint x: 543, startPoint y: 331, endPoint x: 569, endPoint y: 332, distance: 26.1
click at [569, 332] on span "Sweet halwa, puris, and channa combo" at bounding box center [556, 333] width 92 height 62
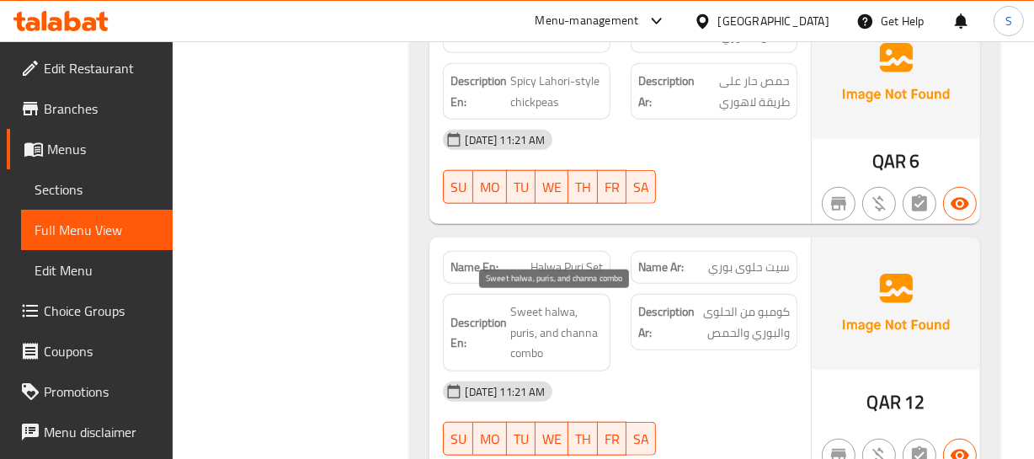
click at [546, 352] on span "Sweet halwa, puris, and channa combo" at bounding box center [556, 333] width 92 height 62
click at [530, 350] on span "Sweet halwa, puris, and channa combo" at bounding box center [556, 333] width 92 height 62
click at [562, 269] on span "Halwa Puri Set" at bounding box center [567, 268] width 72 height 18
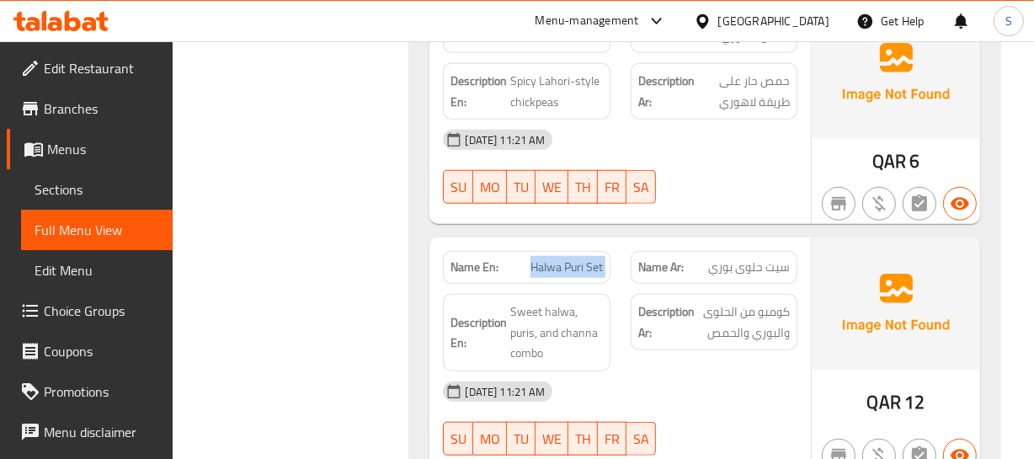
click at [562, 269] on span "Halwa Puri Set" at bounding box center [567, 268] width 72 height 18
copy span "Halwa Puri Set"
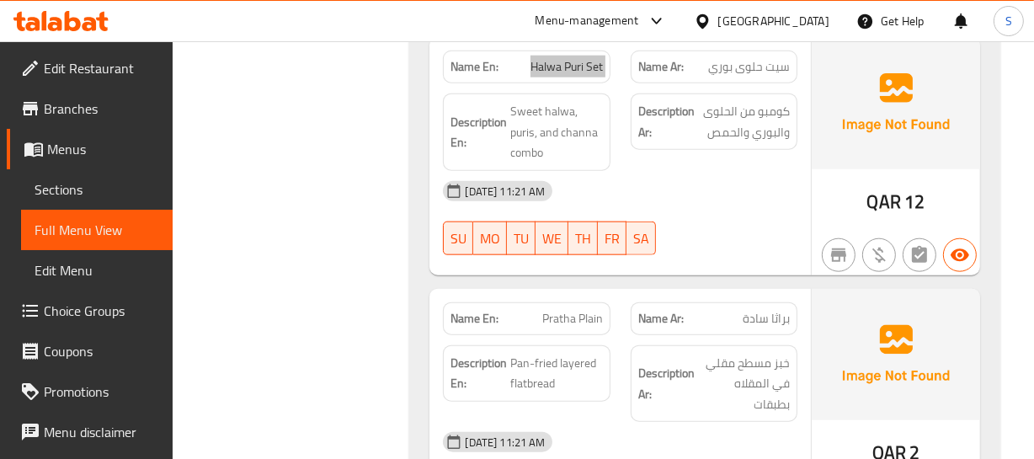
scroll to position [1684, 0]
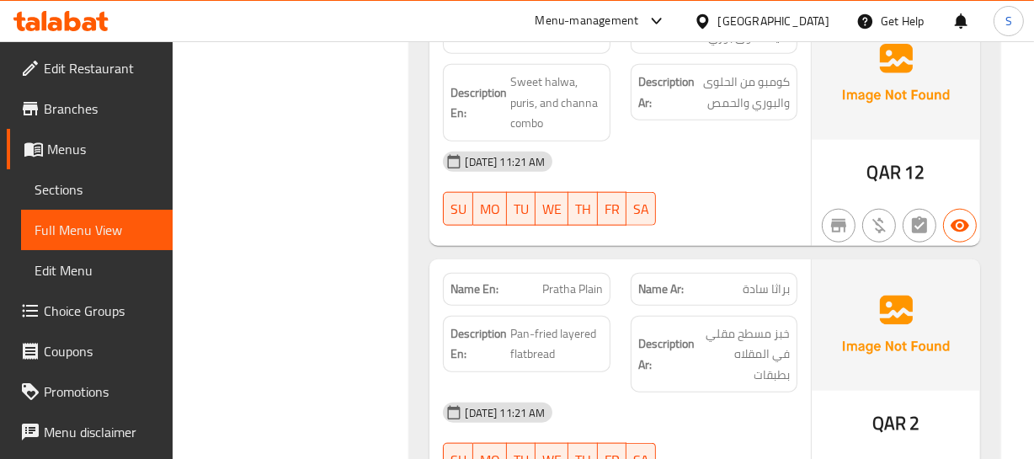
click at [538, 277] on div "Name En: Pratha Plain" at bounding box center [526, 289] width 167 height 33
click at [590, 302] on div "Name En: Pratha Plain" at bounding box center [526, 289] width 167 height 33
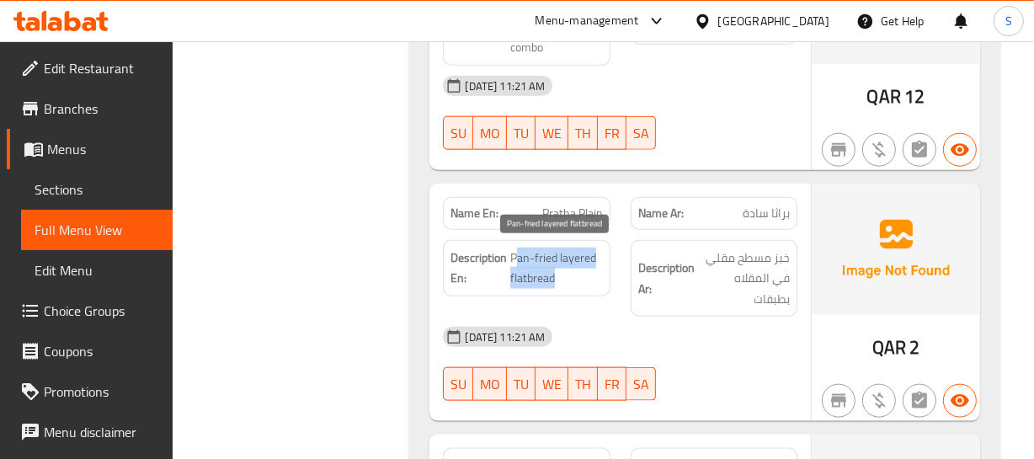
drag, startPoint x: 515, startPoint y: 248, endPoint x: 561, endPoint y: 270, distance: 51.2
click at [561, 270] on span "Pan-fried layered flatbread" at bounding box center [556, 268] width 92 height 41
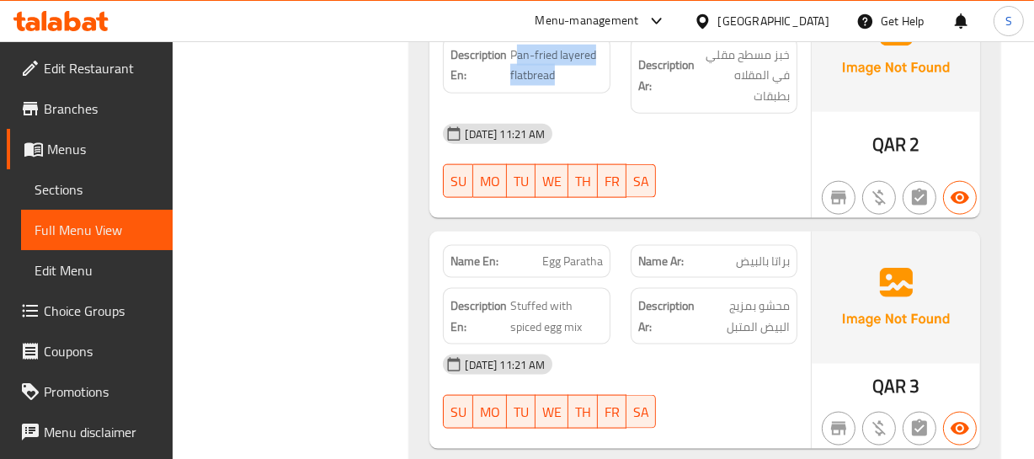
scroll to position [1990, 0]
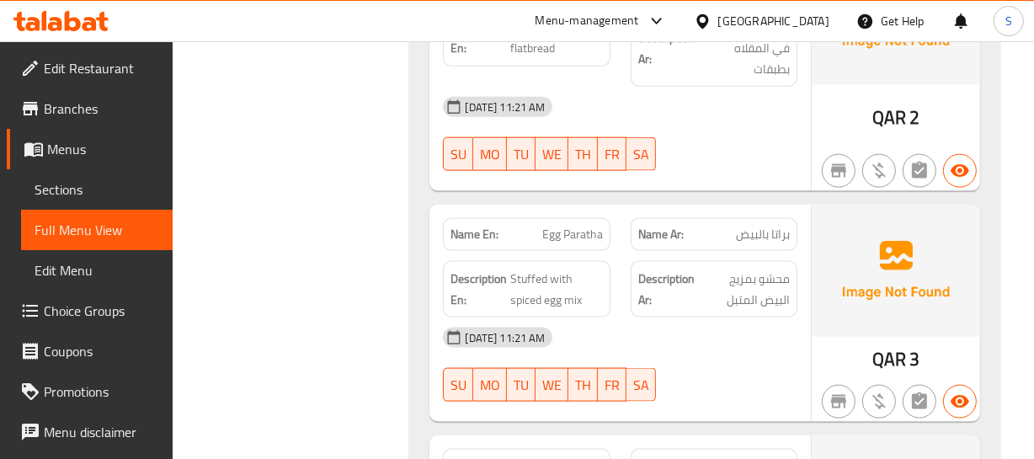
click at [596, 228] on span "Egg Paratha" at bounding box center [572, 235] width 61 height 18
click at [734, 226] on p "Name Ar: براتا بالبيض" at bounding box center [714, 235] width 152 height 18
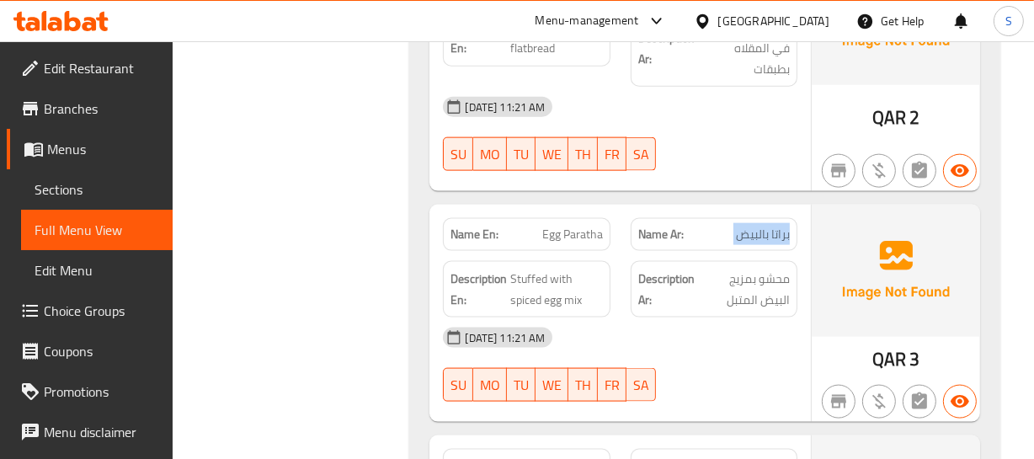
click at [734, 226] on p "Name Ar: براتا بالبيض" at bounding box center [714, 235] width 152 height 18
click at [707, 323] on div "[DATE] 11:21 AM" at bounding box center [620, 338] width 374 height 40
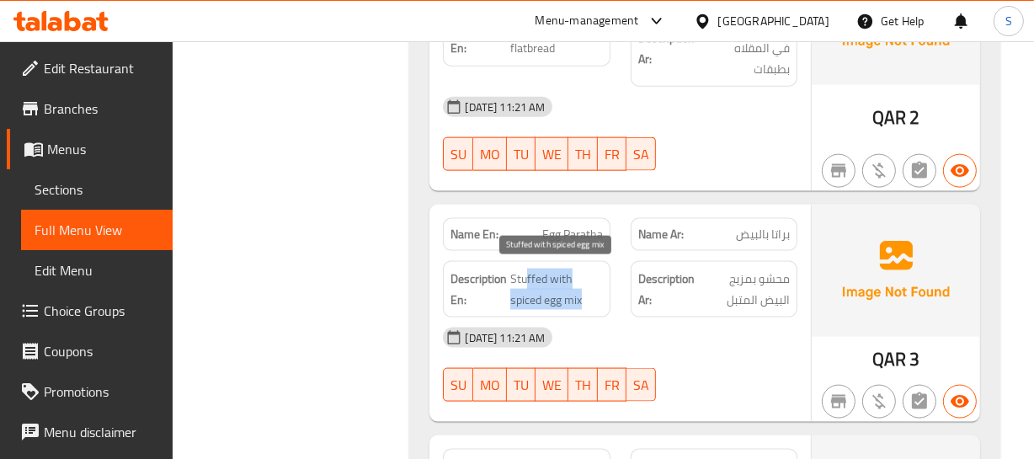
drag, startPoint x: 528, startPoint y: 271, endPoint x: 616, endPoint y: 286, distance: 88.9
click at [616, 286] on div "Description En: Stuffed with spiced egg mix" at bounding box center [526, 289] width 187 height 77
click at [621, 286] on div "Description En: Stuffed with spiced egg mix Description Ar: محشو بمزيج البيض ال…" at bounding box center [620, 289] width 374 height 77
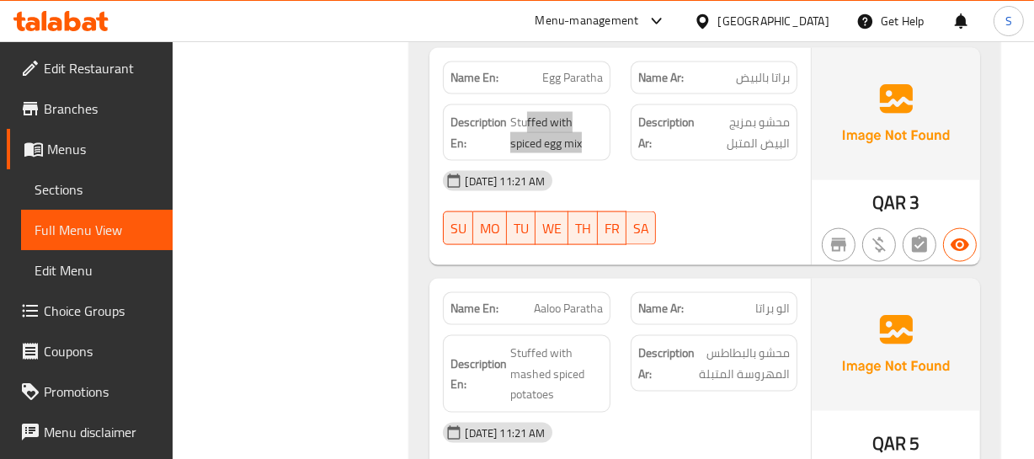
scroll to position [2220, 0]
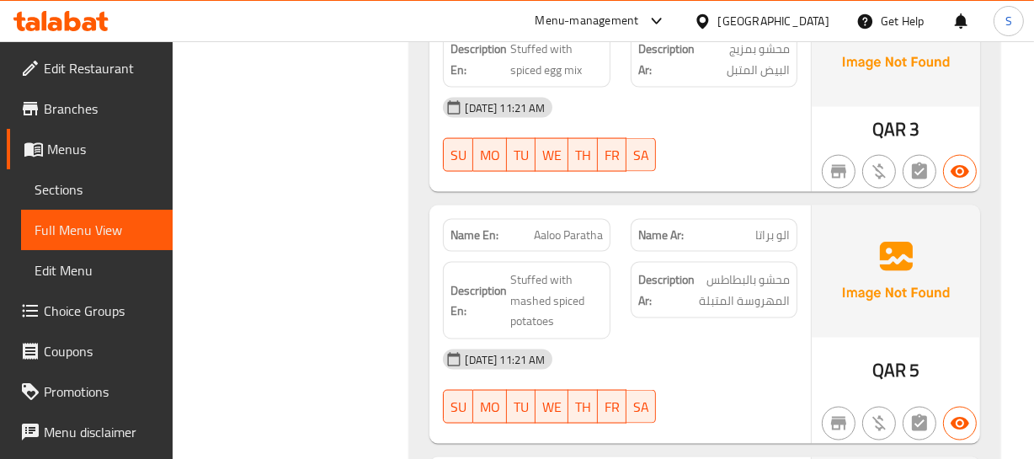
click at [556, 227] on span "Aaloo Paratha" at bounding box center [568, 236] width 69 height 18
click at [739, 243] on div "Name Ar: الو براتا" at bounding box center [714, 235] width 167 height 33
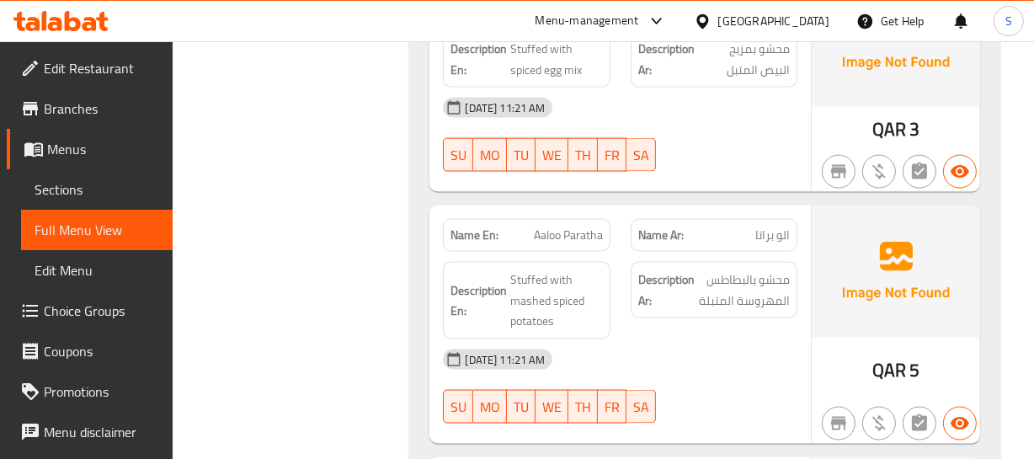
click at [739, 243] on div "Name Ar: الو براتا" at bounding box center [714, 235] width 167 height 33
click at [676, 334] on div "Description Ar: محشو بالبطاطس المهروسة المتبلة" at bounding box center [714, 301] width 187 height 98
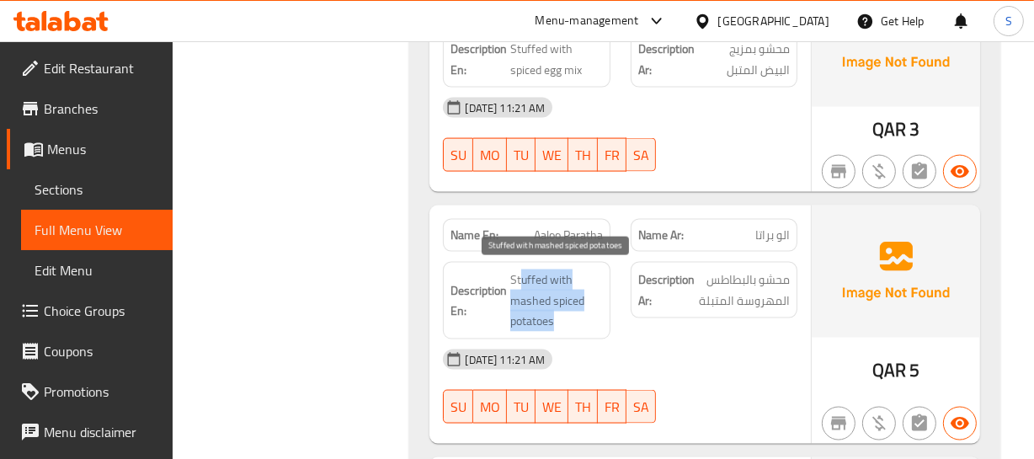
drag, startPoint x: 520, startPoint y: 274, endPoint x: 556, endPoint y: 316, distance: 55.0
click at [556, 316] on span "Stuffed with mashed spiced potatoes" at bounding box center [556, 301] width 92 height 62
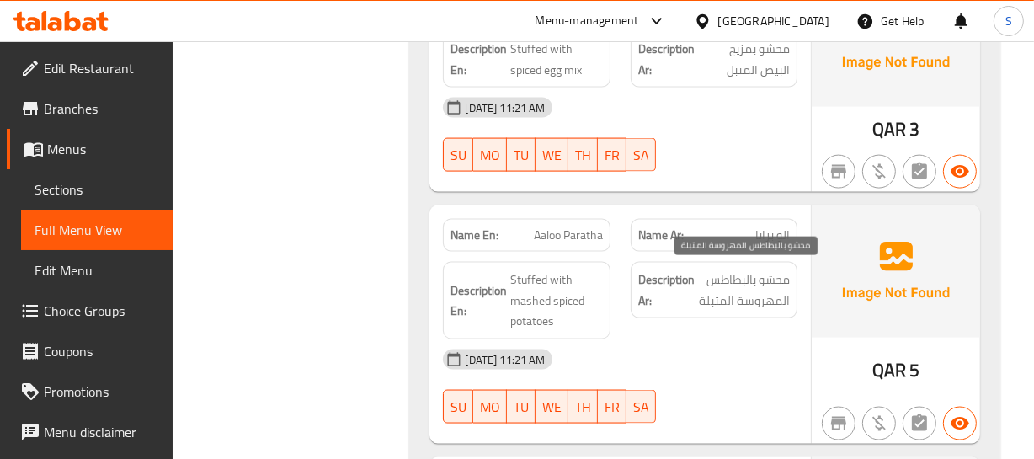
click at [756, 283] on span "محشو بالبطاطس المهروسة المتبلة" at bounding box center [744, 290] width 92 height 41
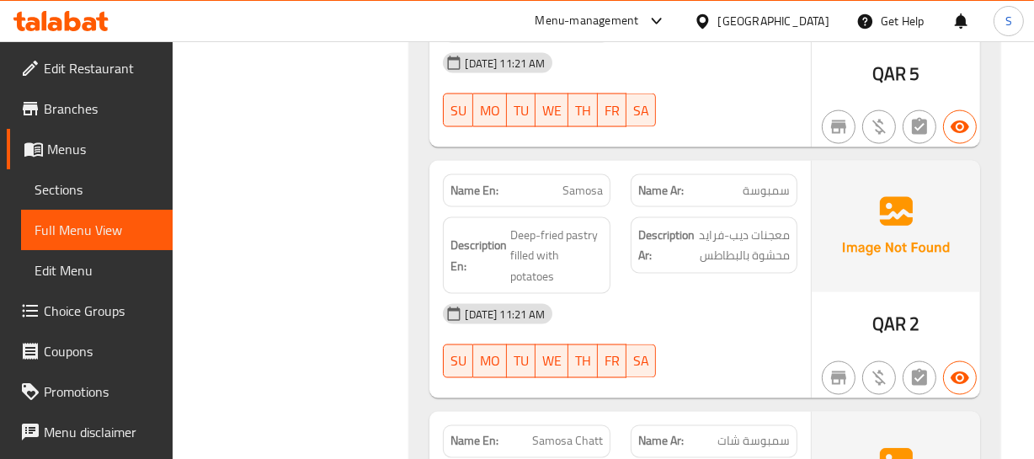
scroll to position [2527, 0]
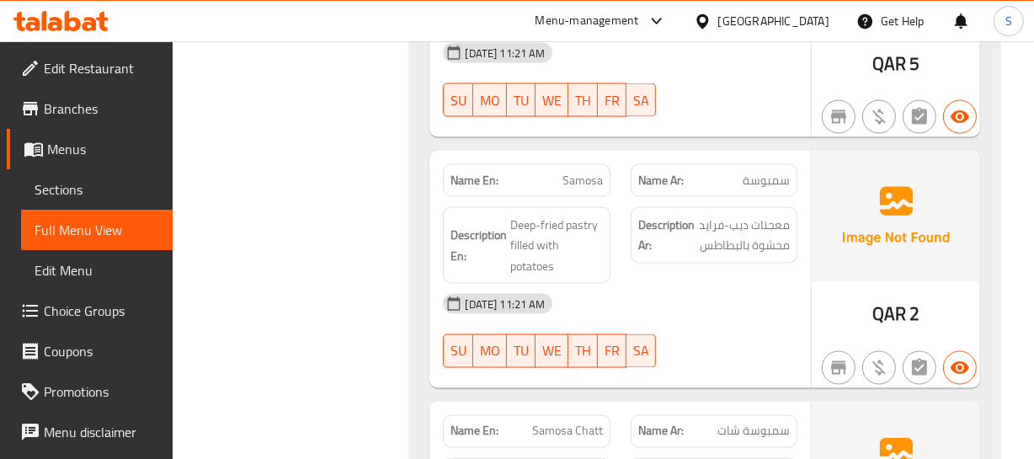
click at [561, 172] on p "Name En: Samosa" at bounding box center [527, 181] width 152 height 18
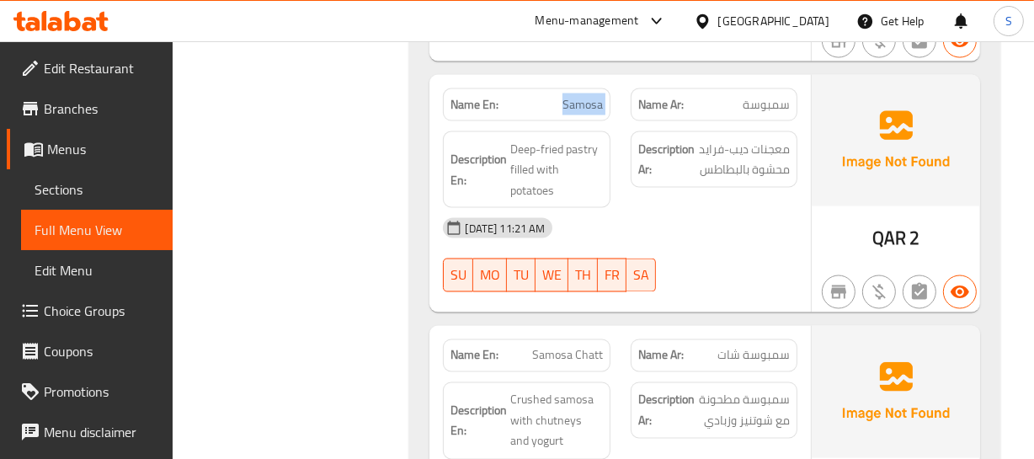
type button "4"
click at [573, 285] on button "TH" at bounding box center [582, 276] width 29 height 34
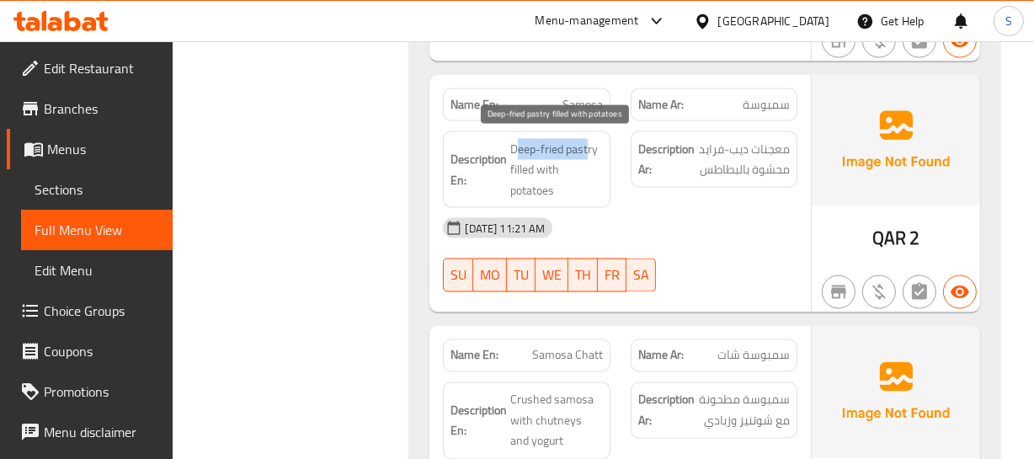
drag, startPoint x: 517, startPoint y: 140, endPoint x: 590, endPoint y: 135, distance: 72.6
click at [590, 139] on span "Deep-fried pastry filled with potatoes" at bounding box center [556, 170] width 92 height 62
click at [543, 147] on span "Deep-fried pastry filled with potatoes" at bounding box center [556, 170] width 92 height 62
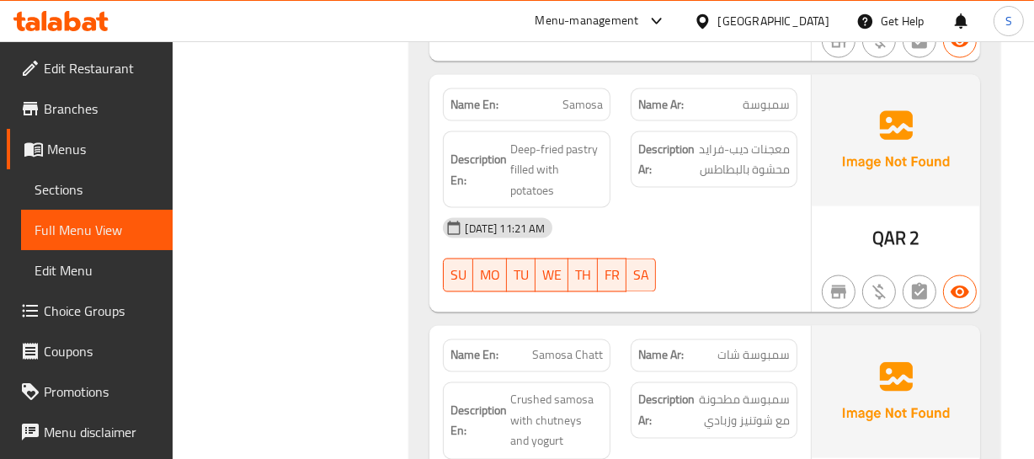
click at [573, 100] on span "Samosa" at bounding box center [583, 105] width 40 height 18
copy span "Samosa"
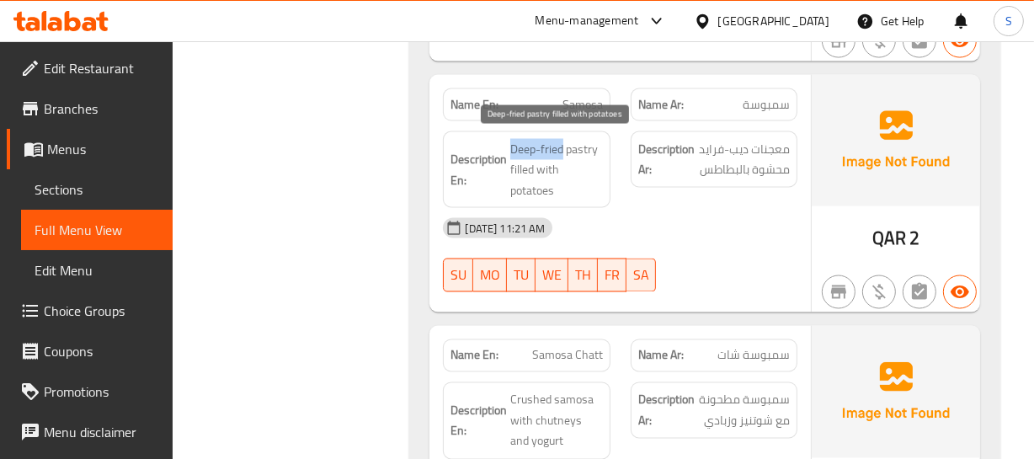
drag, startPoint x: 564, startPoint y: 141, endPoint x: 505, endPoint y: 138, distance: 59.1
click at [505, 139] on h6 "Description En: Deep-fried pastry filled with potatoes" at bounding box center [527, 170] width 152 height 62
copy span "Deep-fried"
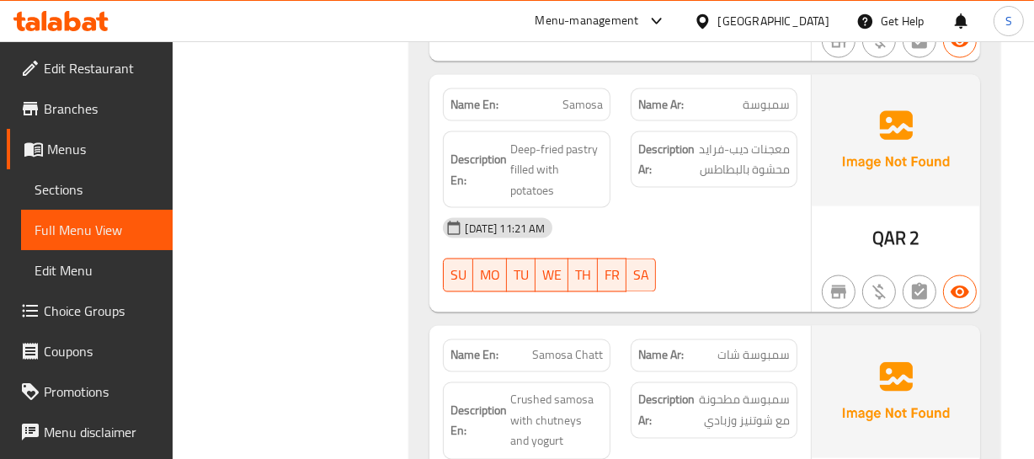
click at [596, 103] on span "Samosa" at bounding box center [583, 105] width 40 height 18
copy span "Samosa"
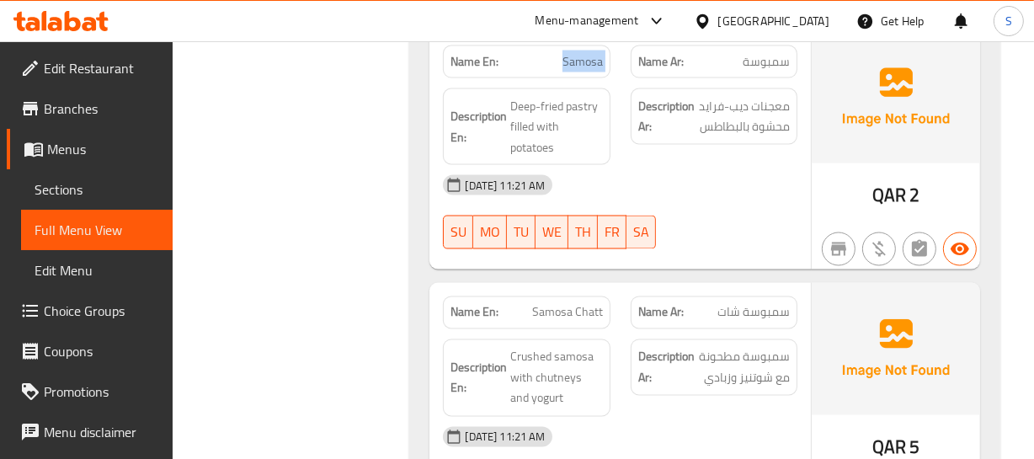
scroll to position [2679, 0]
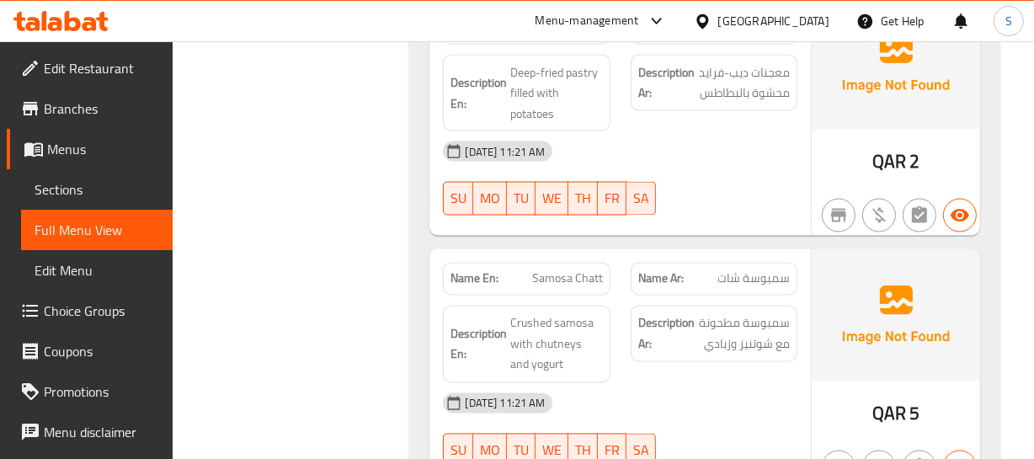
click at [762, 283] on span "سمبوسة شات" at bounding box center [754, 279] width 72 height 18
click at [641, 286] on div "Name Ar: سمبوسة شات" at bounding box center [714, 279] width 167 height 33
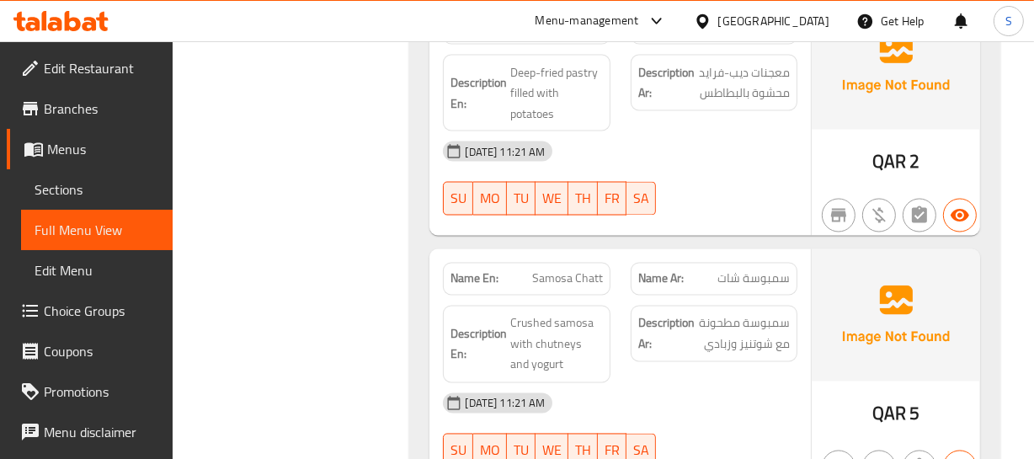
click at [496, 359] on strong "Description En:" at bounding box center [479, 344] width 56 height 41
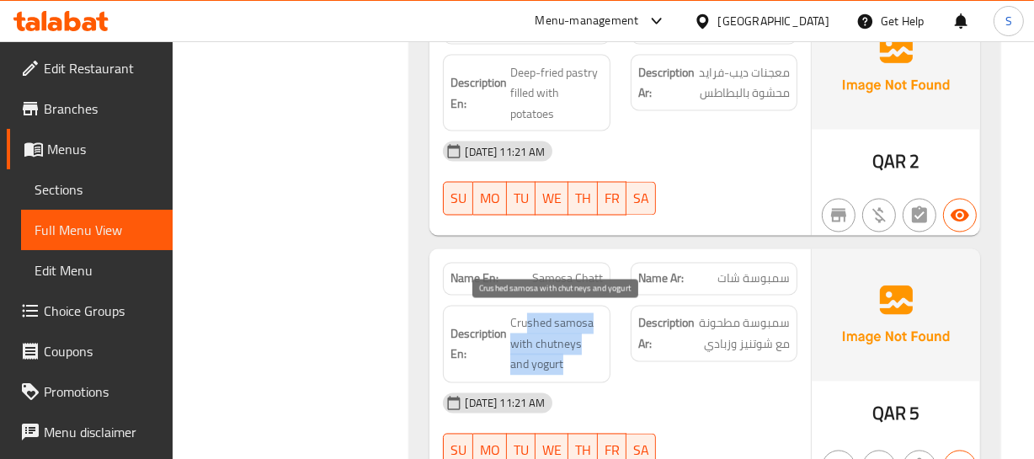
drag, startPoint x: 526, startPoint y: 319, endPoint x: 565, endPoint y: 357, distance: 54.8
click at [565, 357] on span "Crushed samosa with chutneys and yogurt" at bounding box center [556, 344] width 92 height 62
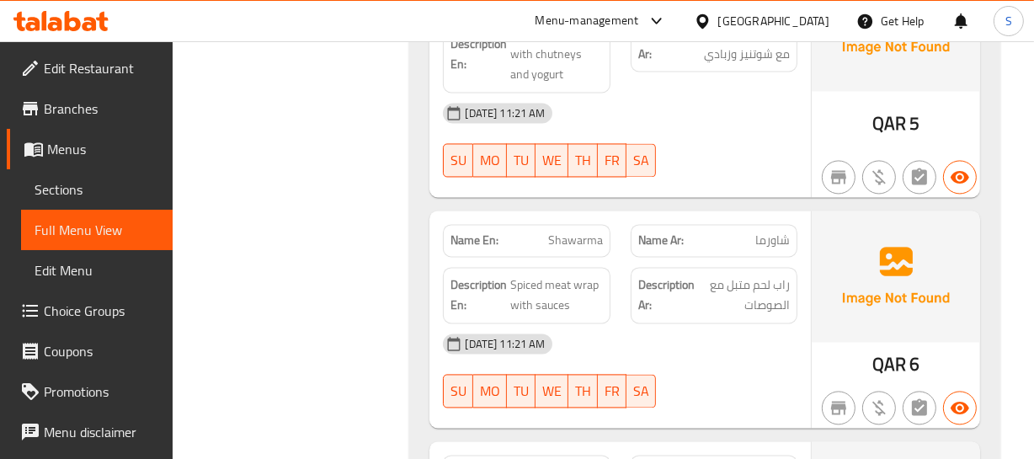
scroll to position [2986, 0]
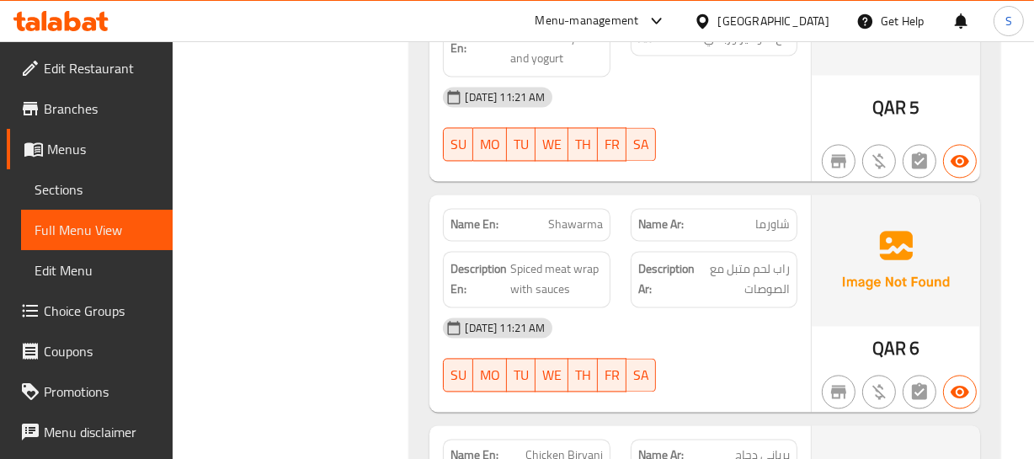
click at [698, 296] on div "Description Ar: راب لحم متبل مع الصوصات" at bounding box center [714, 279] width 167 height 56
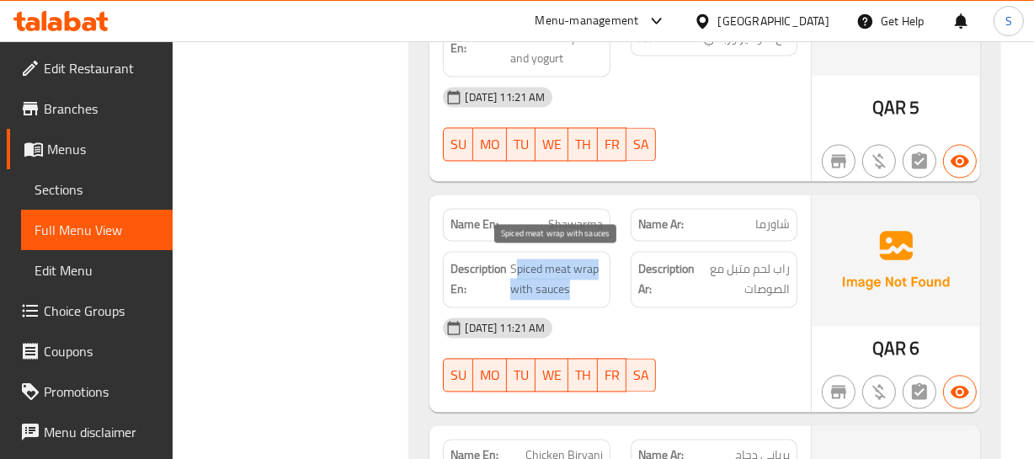
drag, startPoint x: 515, startPoint y: 264, endPoint x: 581, endPoint y: 279, distance: 67.4
click at [581, 279] on span "Spiced meat wrap with sauces" at bounding box center [556, 279] width 92 height 41
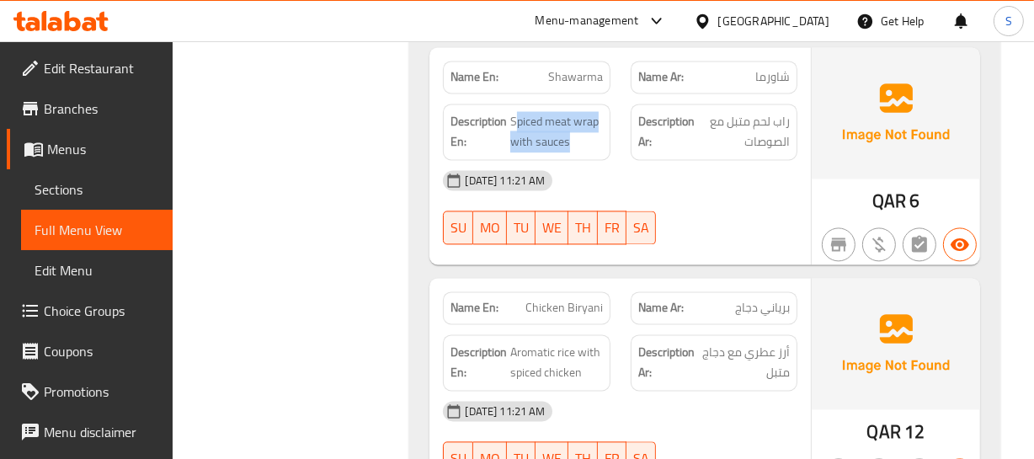
scroll to position [3139, 0]
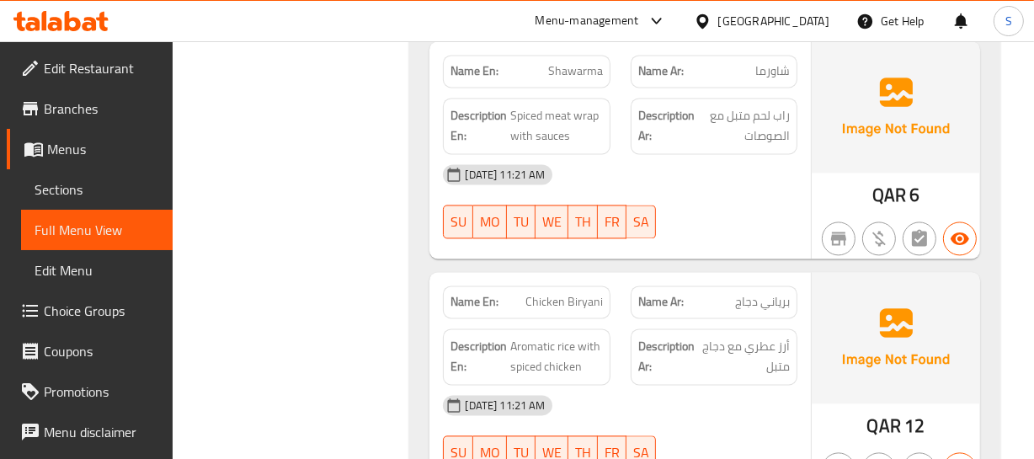
click at [547, 272] on div "Name En: Chicken Biryani Name Ar: برياني دجاج Description En: Aromatic rice wit…" at bounding box center [620, 380] width 381 height 217
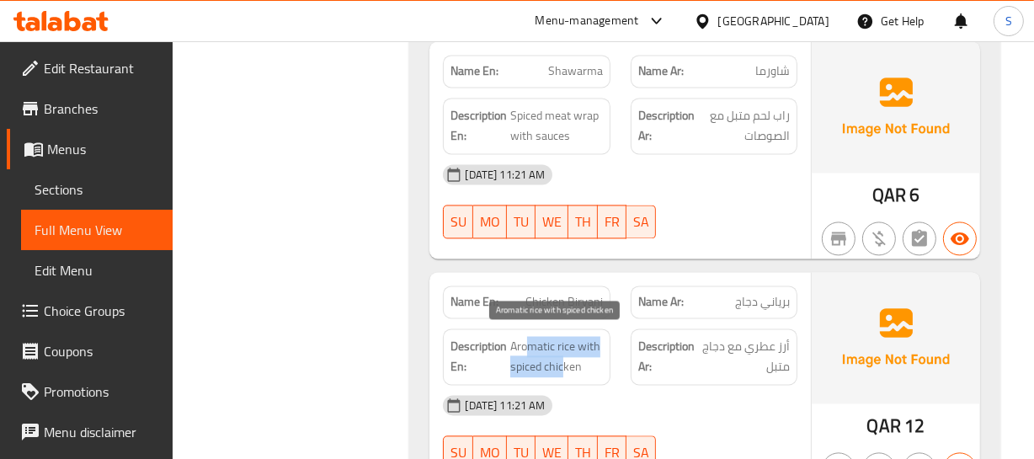
drag, startPoint x: 526, startPoint y: 339, endPoint x: 565, endPoint y: 357, distance: 43.7
click at [565, 357] on span "Aromatic rice with spiced chicken" at bounding box center [556, 356] width 92 height 41
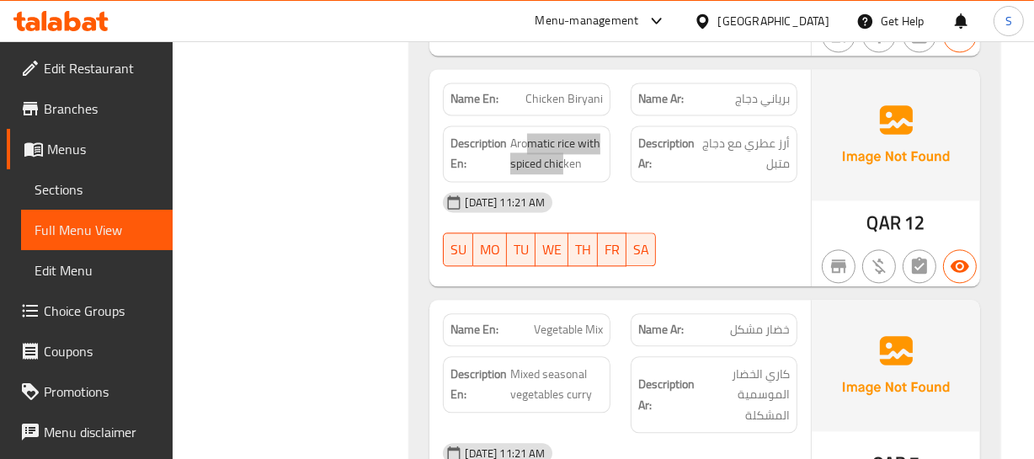
scroll to position [3369, 0]
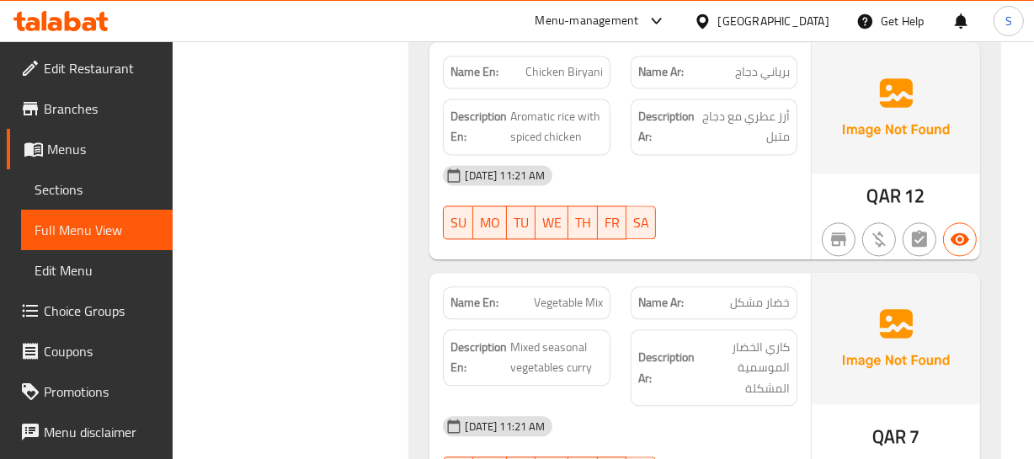
click at [656, 319] on div "Description Ar: كاري الخضار الموسمية المشكلة" at bounding box center [714, 368] width 187 height 98
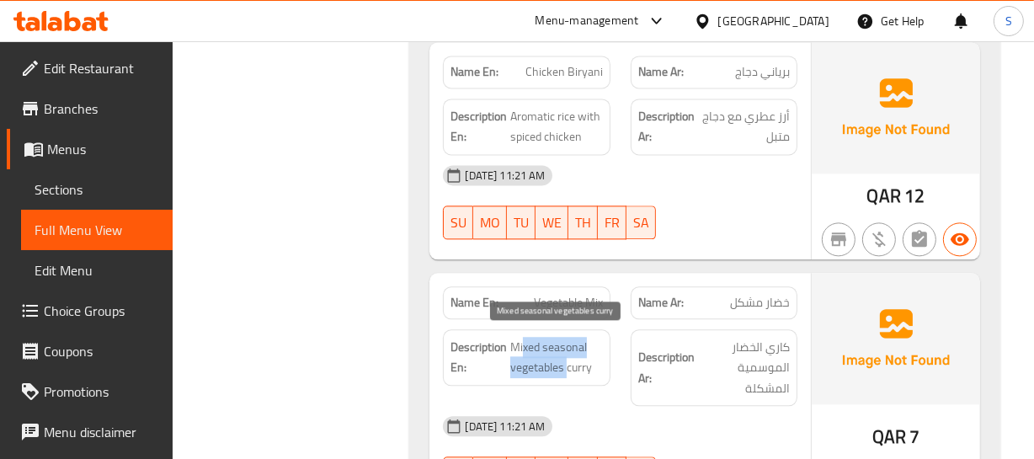
drag, startPoint x: 525, startPoint y: 338, endPoint x: 566, endPoint y: 360, distance: 47.1
click at [566, 360] on span "Mixed seasonal vegetables curry" at bounding box center [556, 357] width 92 height 41
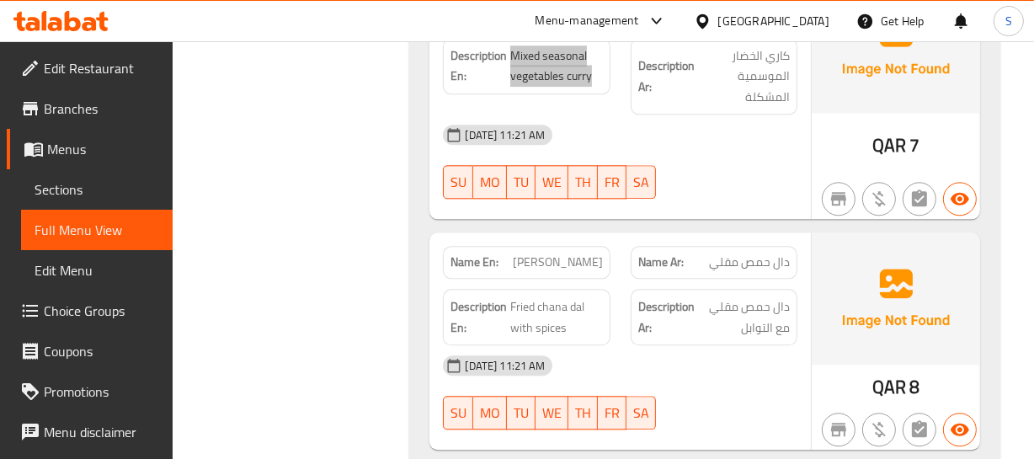
scroll to position [3675, 0]
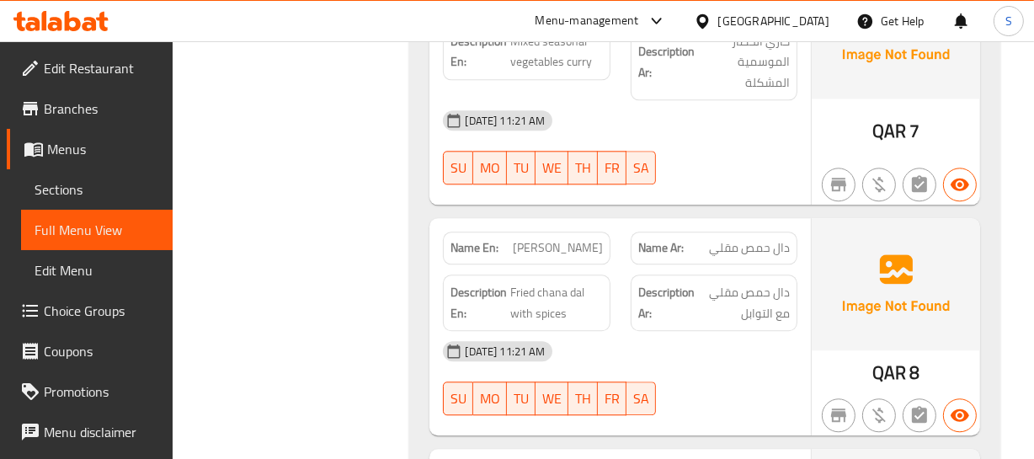
click at [606, 269] on div "Description En: Fried chana dal with spices" at bounding box center [526, 302] width 187 height 77
drag, startPoint x: 521, startPoint y: 281, endPoint x: 552, endPoint y: 277, distance: 31.4
click at [552, 282] on span "Fried chana dal with spices" at bounding box center [556, 302] width 92 height 41
click at [558, 295] on span "Fried chana dal with spices" at bounding box center [556, 302] width 92 height 41
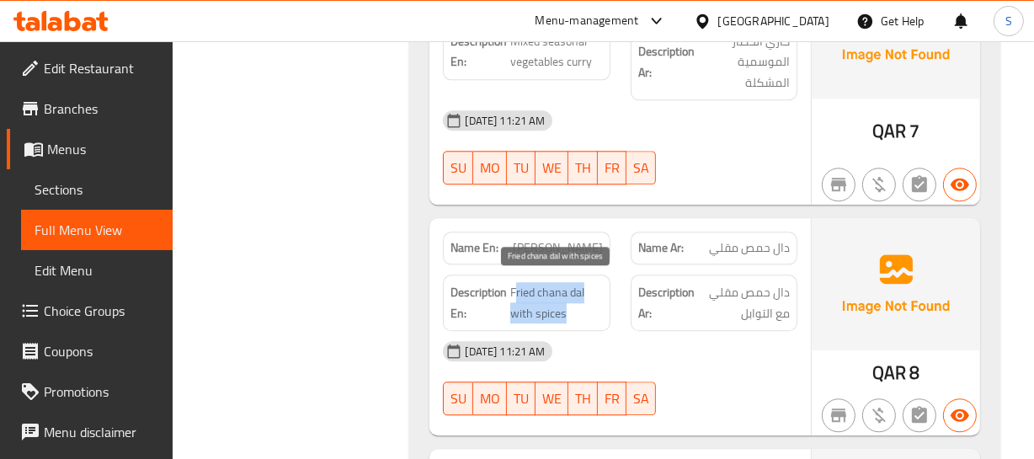
drag, startPoint x: 518, startPoint y: 281, endPoint x: 576, endPoint y: 307, distance: 63.7
click at [576, 307] on span "Fried chana dal with spices" at bounding box center [556, 302] width 92 height 41
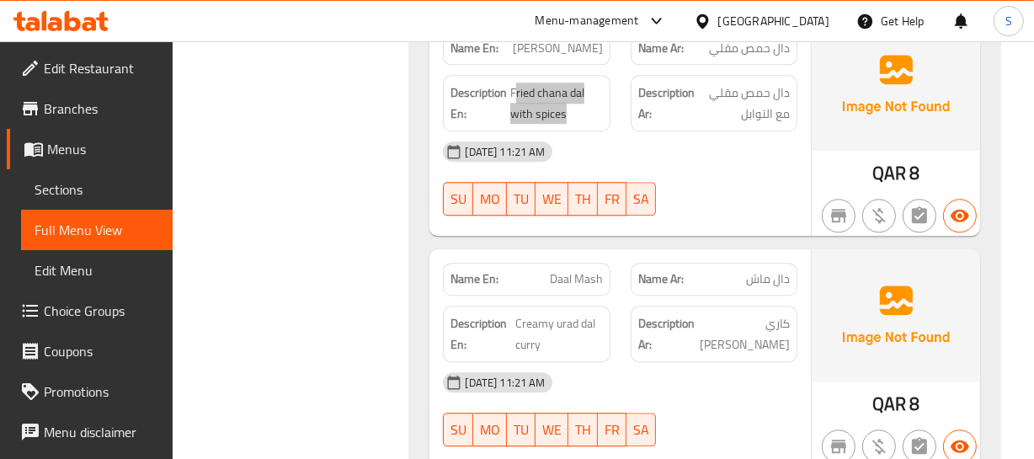
scroll to position [3981, 0]
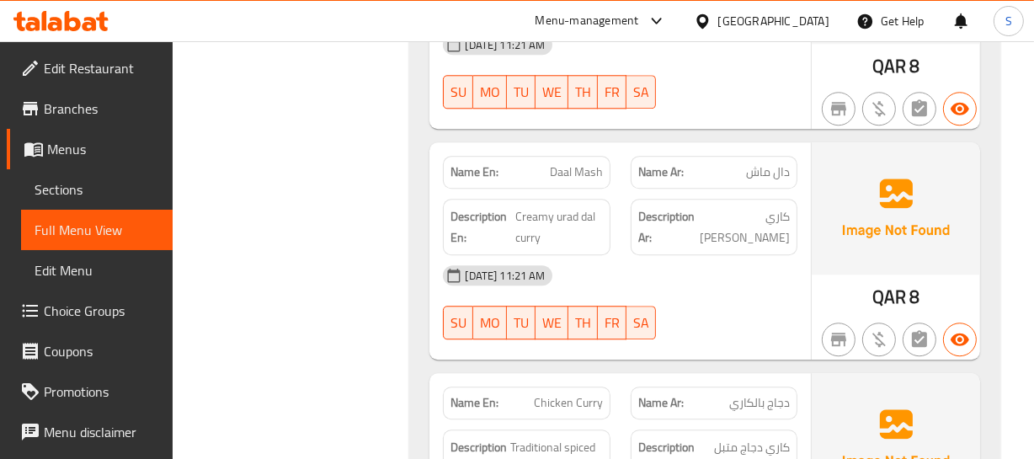
click at [628, 273] on div "[DATE] 11:21 AM" at bounding box center [620, 275] width 374 height 40
drag, startPoint x: 525, startPoint y: 205, endPoint x: 584, endPoint y: 205, distance: 59.8
click at [584, 206] on span "Creamy urad dal curry" at bounding box center [559, 226] width 88 height 41
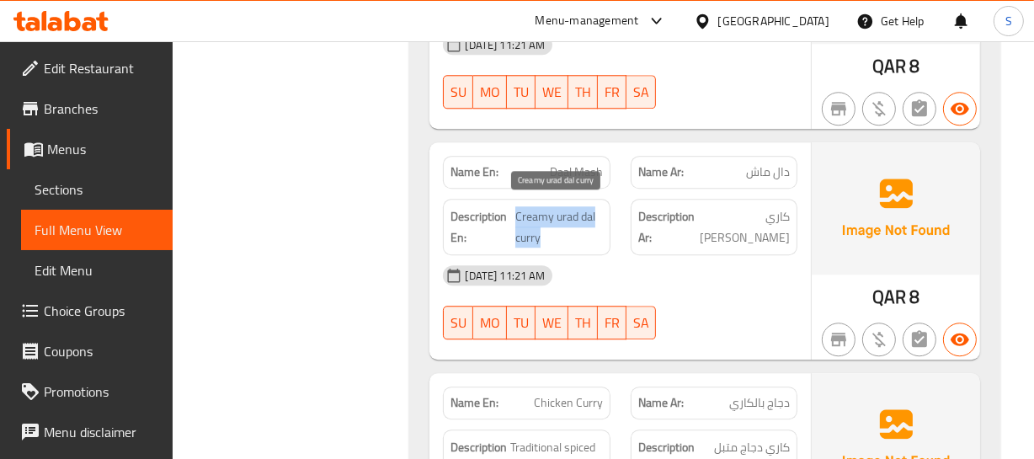
click at [584, 206] on span "Creamy urad dal curry" at bounding box center [559, 226] width 88 height 41
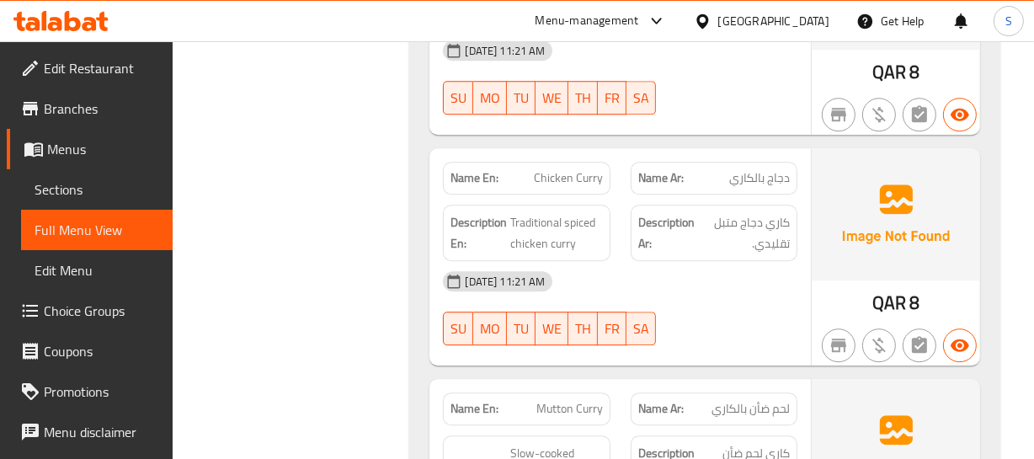
scroll to position [4211, 0]
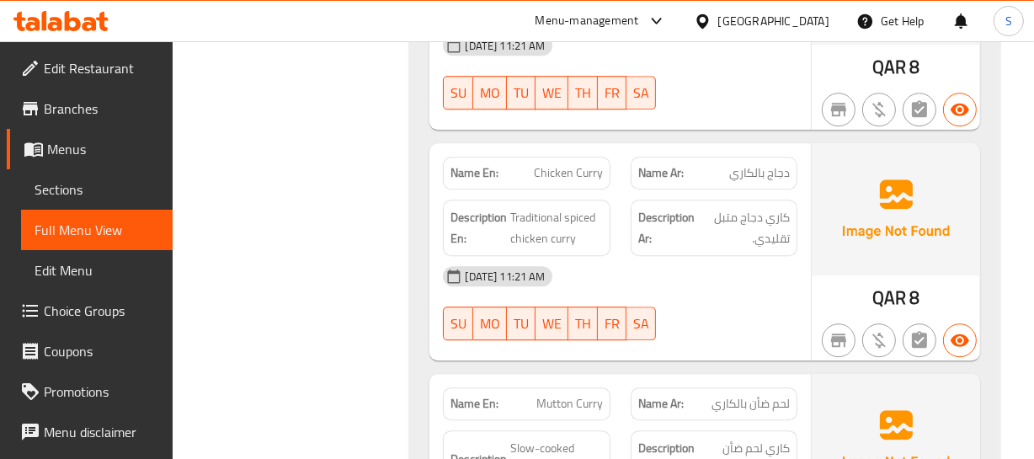
click at [515, 257] on div "[DATE] 11:21 AM" at bounding box center [620, 276] width 374 height 40
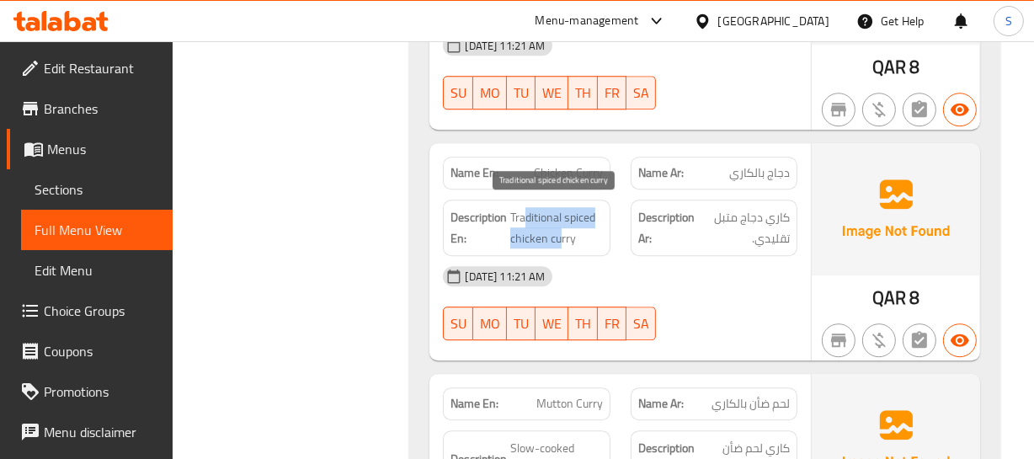
drag, startPoint x: 524, startPoint y: 216, endPoint x: 562, endPoint y: 234, distance: 41.8
click at [562, 234] on span "Traditional spiced chicken curry" at bounding box center [556, 227] width 92 height 41
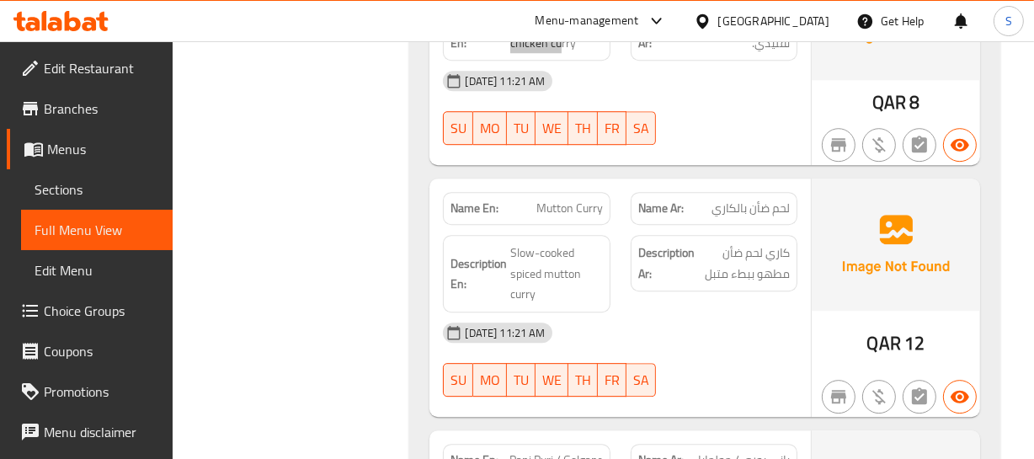
scroll to position [4440, 0]
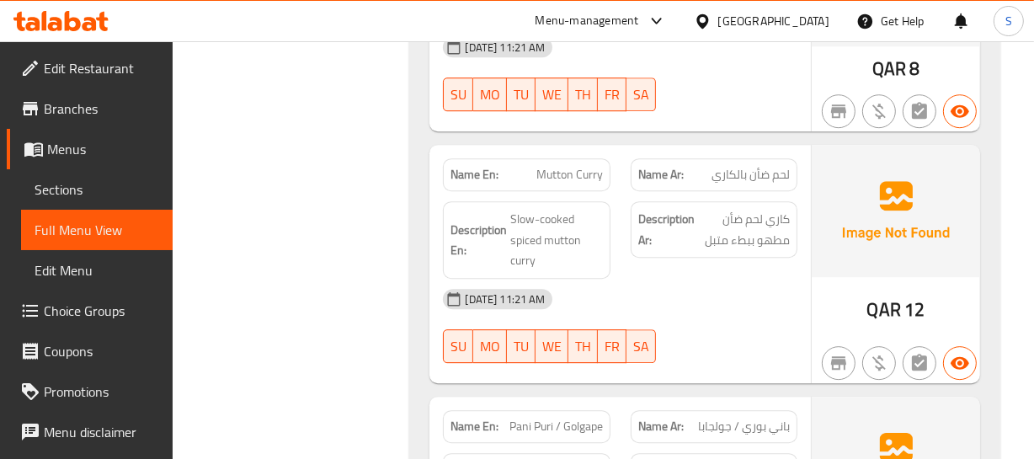
click at [552, 168] on span "Mutton Curry" at bounding box center [569, 175] width 67 height 18
click at [598, 257] on span "Slow-cooked spiced mutton curry" at bounding box center [556, 240] width 92 height 62
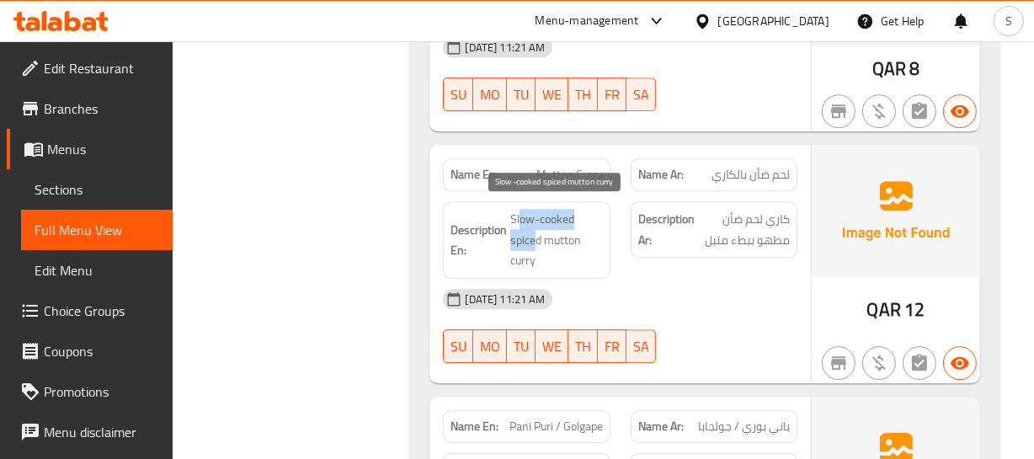
drag, startPoint x: 519, startPoint y: 212, endPoint x: 536, endPoint y: 243, distance: 34.7
click at [536, 243] on span "Slow-cooked spiced mutton curry" at bounding box center [556, 240] width 92 height 62
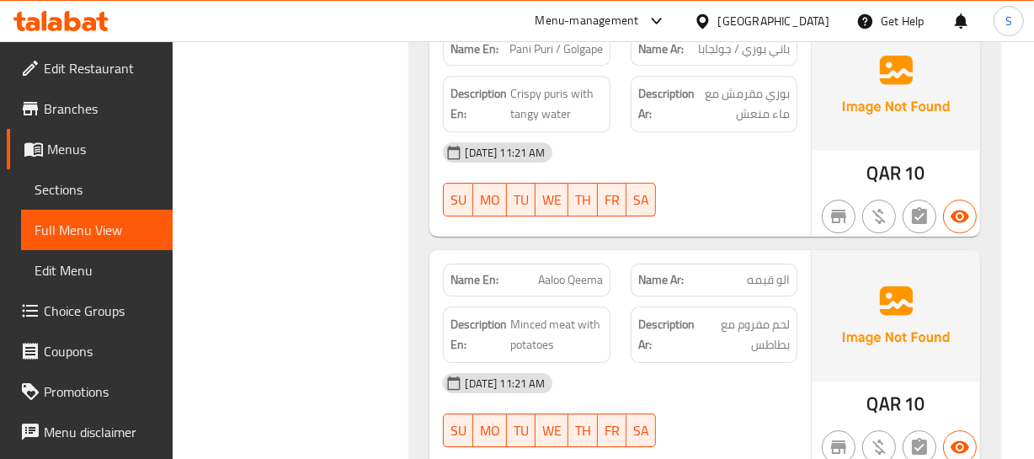
scroll to position [4823, 0]
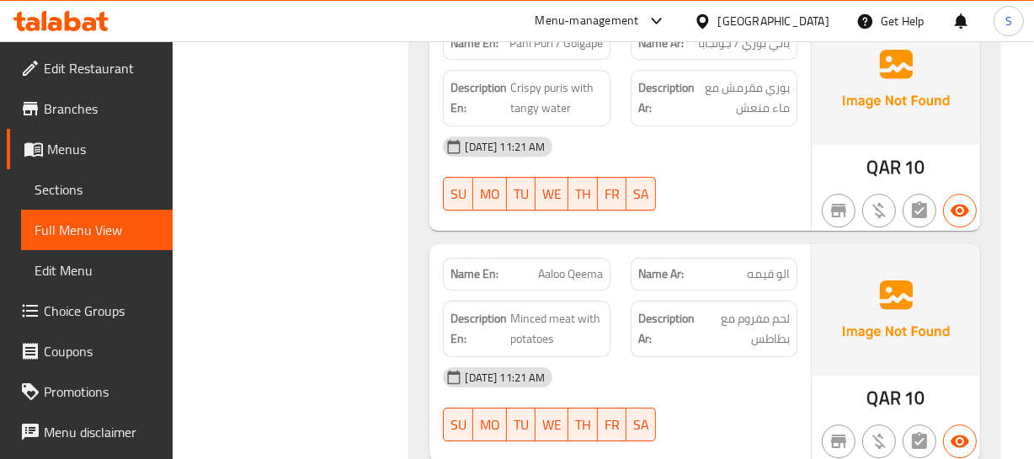
click at [535, 270] on p "Name En: Aaloo Qeema" at bounding box center [527, 274] width 152 height 18
click at [536, 270] on p "Name En: Aaloo Qeema" at bounding box center [527, 274] width 152 height 18
click at [598, 266] on span "Aaloo Qeema" at bounding box center [570, 274] width 65 height 18
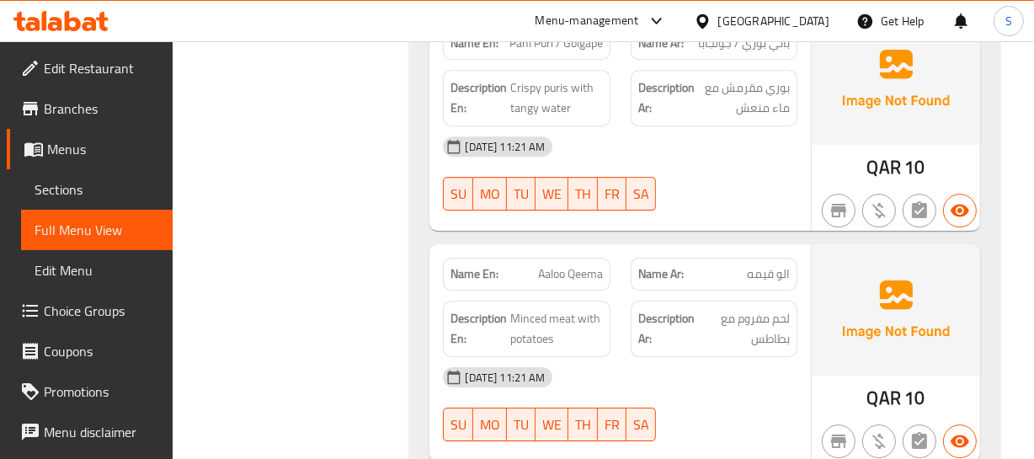
click at [663, 309] on strong "Description Ar:" at bounding box center [667, 328] width 59 height 41
drag, startPoint x: 527, startPoint y: 304, endPoint x: 603, endPoint y: 318, distance: 77.1
click at [603, 318] on div "Description En: Minced meat with potatoes" at bounding box center [526, 329] width 167 height 56
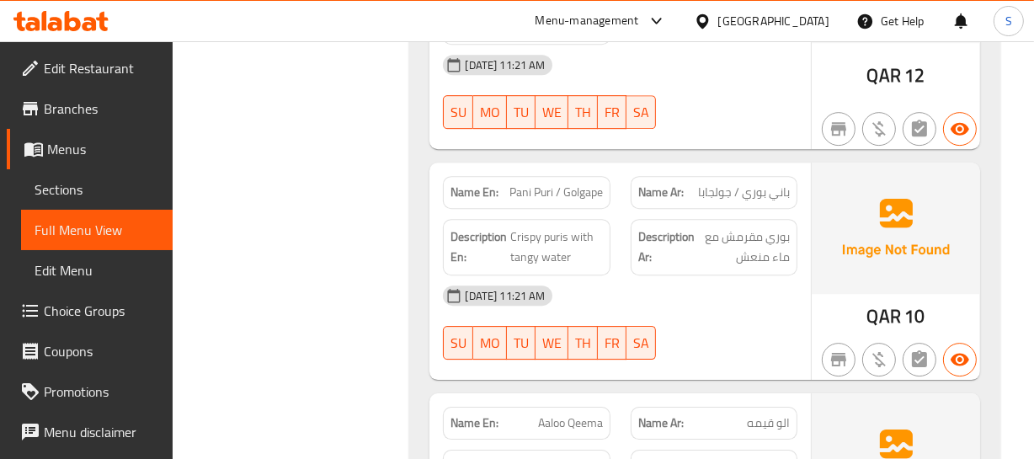
scroll to position [4670, 0]
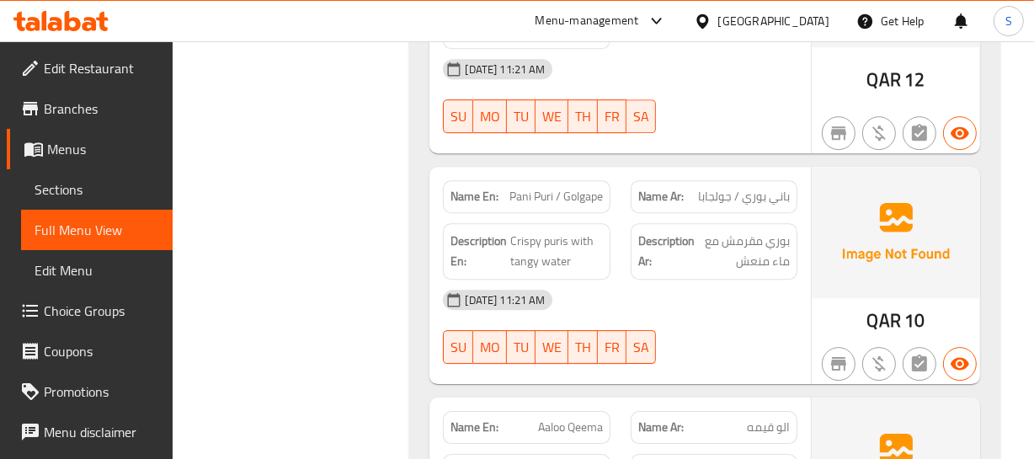
click at [722, 223] on div "Description Ar: بوري مقرمش مع ماء منعش" at bounding box center [714, 251] width 167 height 56
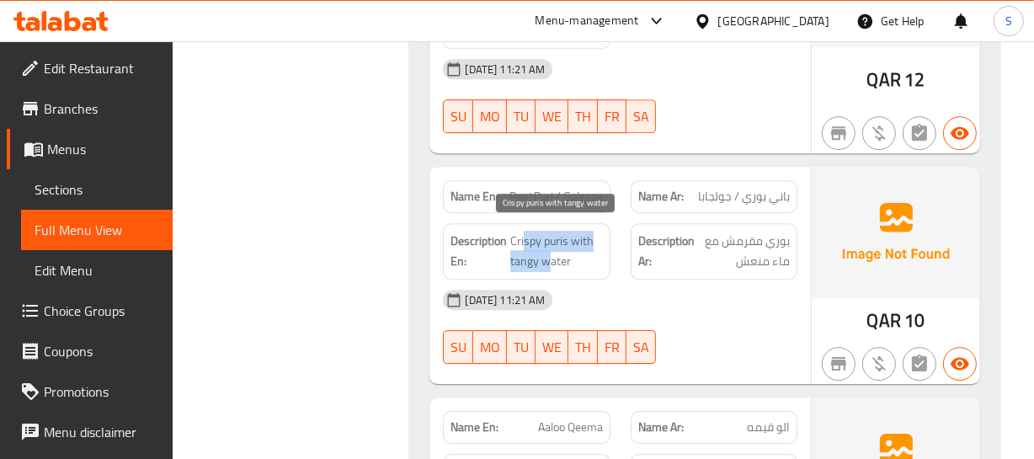
drag, startPoint x: 522, startPoint y: 236, endPoint x: 552, endPoint y: 257, distance: 36.2
click at [552, 257] on span "Crispy puris with tangy water" at bounding box center [556, 251] width 92 height 41
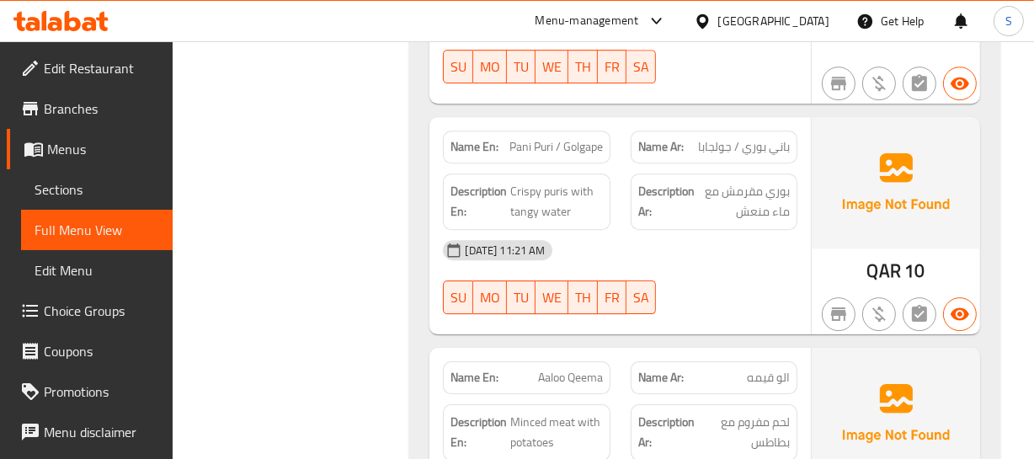
scroll to position [4747, 0]
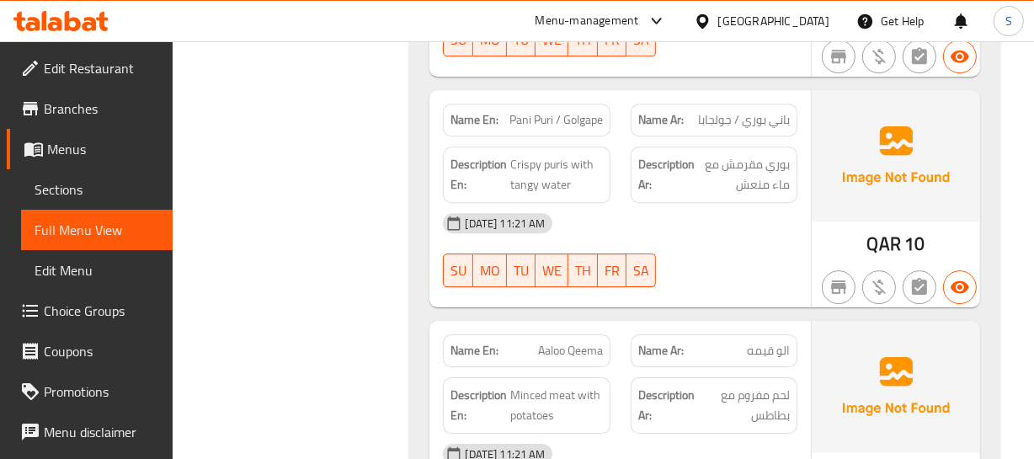
click at [545, 111] on span "Pani Puri / Golgape" at bounding box center [556, 120] width 93 height 18
copy span "Pani Puri / Golgape"
click at [584, 111] on span "Pani Puri / Golgape" at bounding box center [556, 120] width 93 height 18
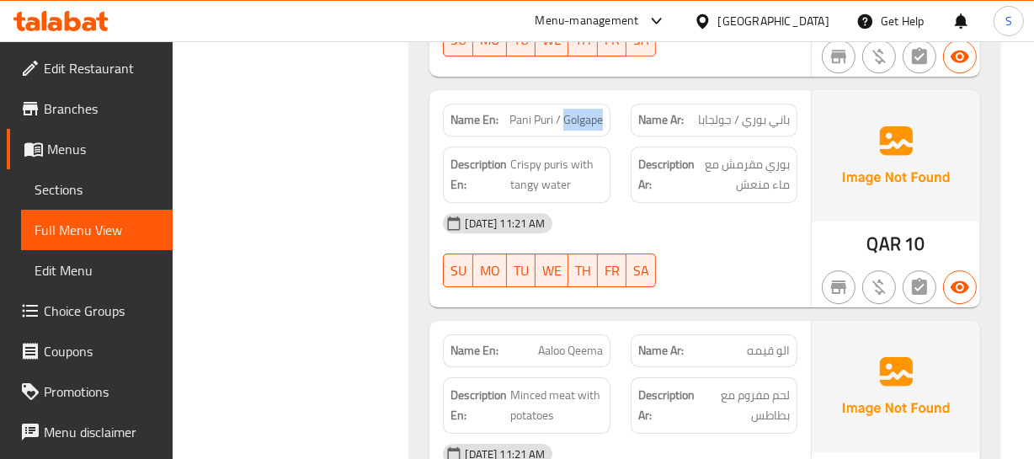
click at [584, 111] on span "Pani Puri / Golgape" at bounding box center [556, 120] width 93 height 18
click at [589, 210] on div "[DATE] 11:21 AM" at bounding box center [620, 223] width 374 height 40
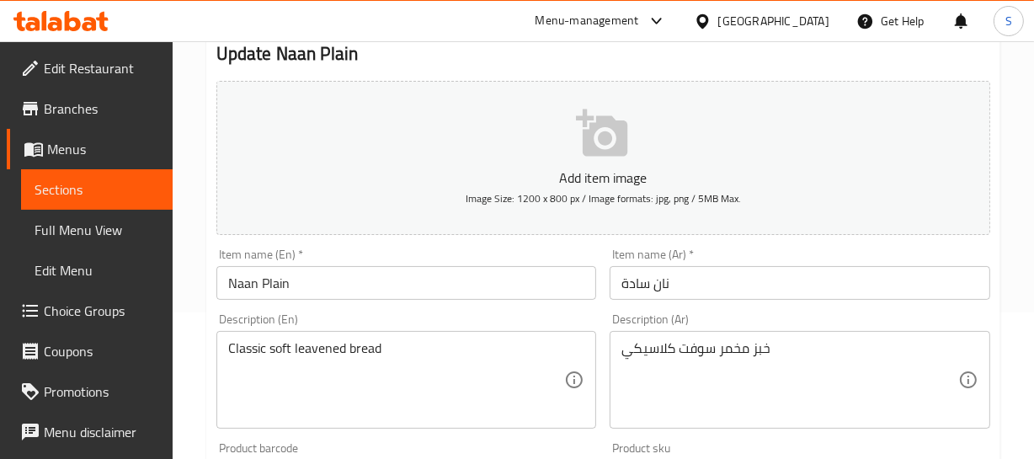
scroll to position [152, 0]
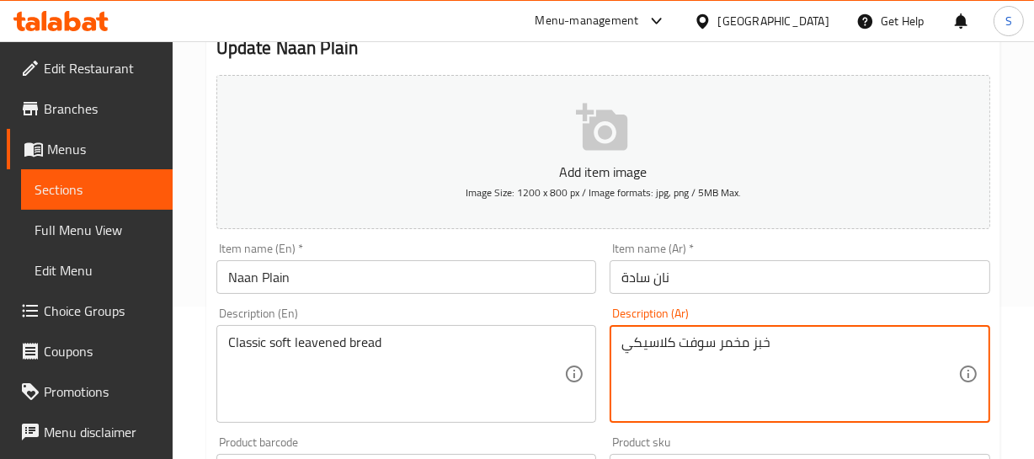
click at [700, 337] on textarea "خبز مخمر سوفت كلاسيكي" at bounding box center [790, 374] width 337 height 80
type textarea "خبز مخمر [PERSON_NAME]"
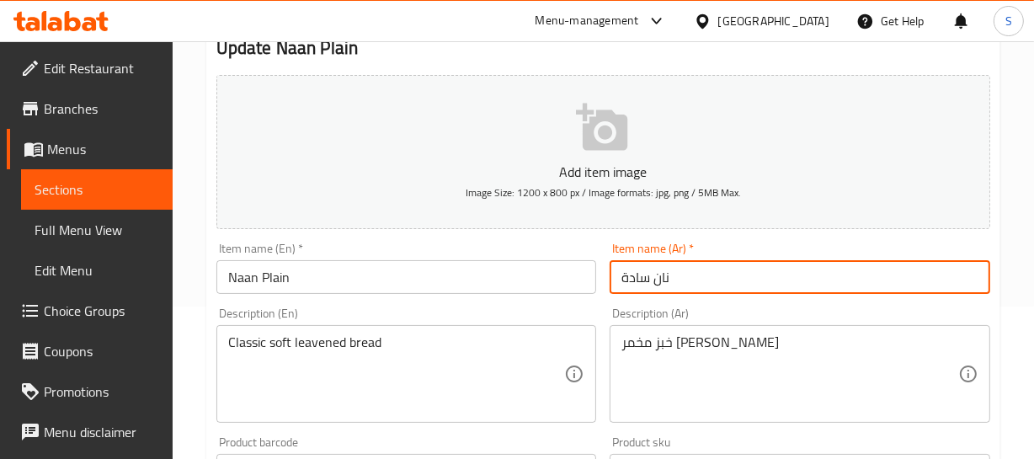
click at [705, 286] on input "نان سادة" at bounding box center [800, 277] width 381 height 34
drag, startPoint x: 693, startPoint y: 286, endPoint x: 682, endPoint y: 276, distance: 14.3
click at [689, 280] on input "نان سادة" at bounding box center [800, 277] width 381 height 34
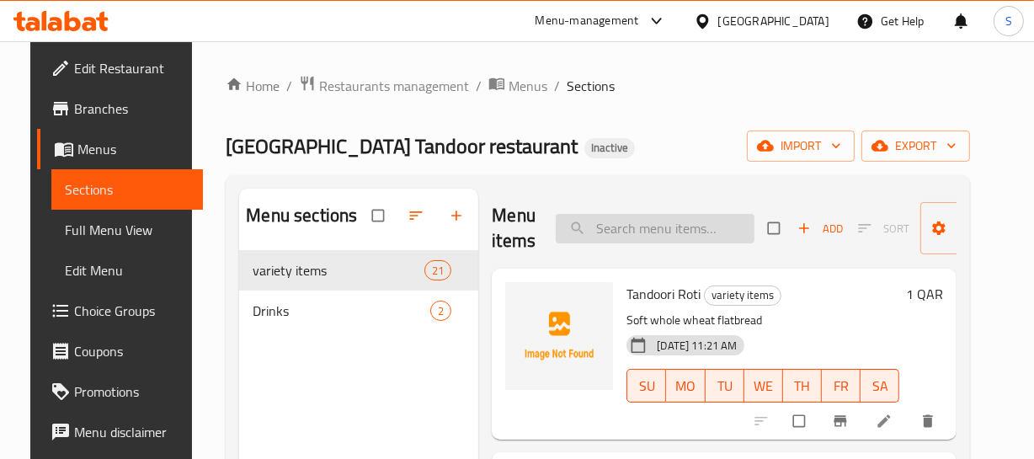
click at [685, 236] on input "search" at bounding box center [655, 228] width 199 height 29
paste input "[PERSON_NAME]"
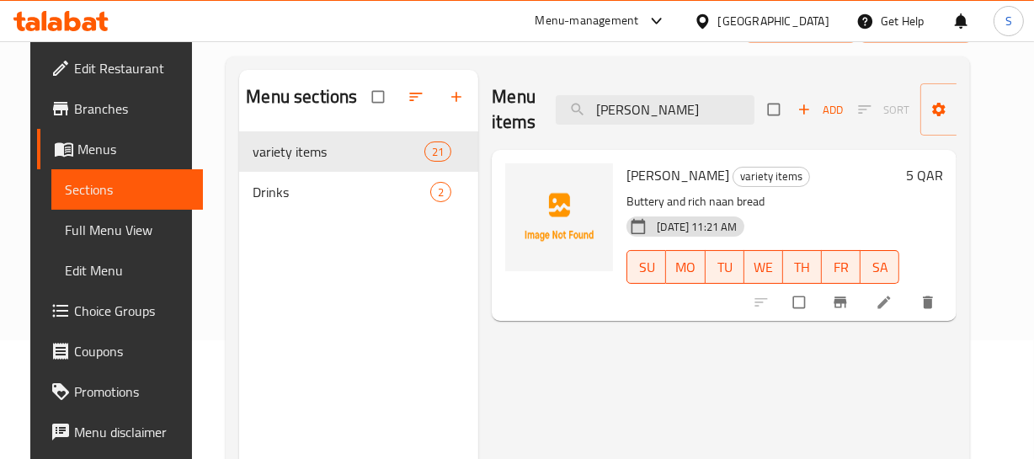
scroll to position [152, 0]
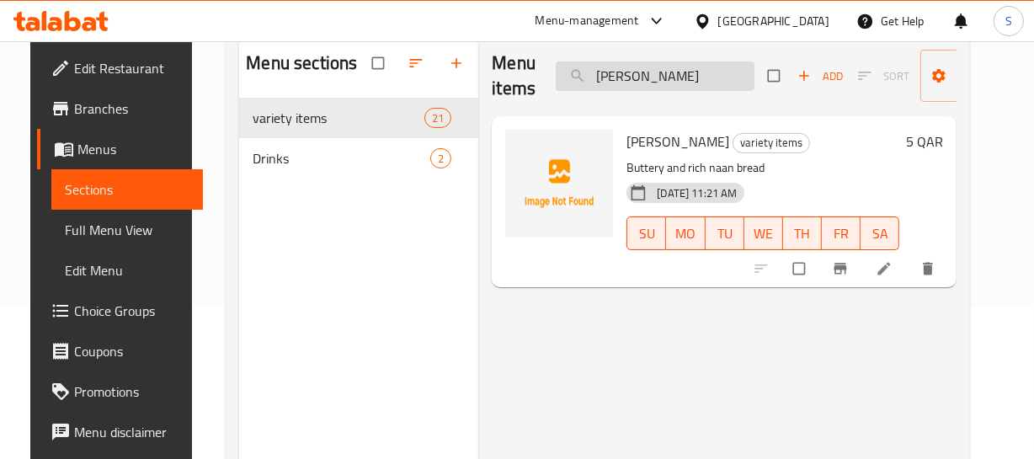
click at [674, 76] on input "[PERSON_NAME]" at bounding box center [655, 75] width 199 height 29
paste input "Lahori Chana"
click at [674, 76] on input "Lahori Chana" at bounding box center [655, 75] width 199 height 29
click at [647, 63] on input "Lahori Chana" at bounding box center [655, 75] width 199 height 29
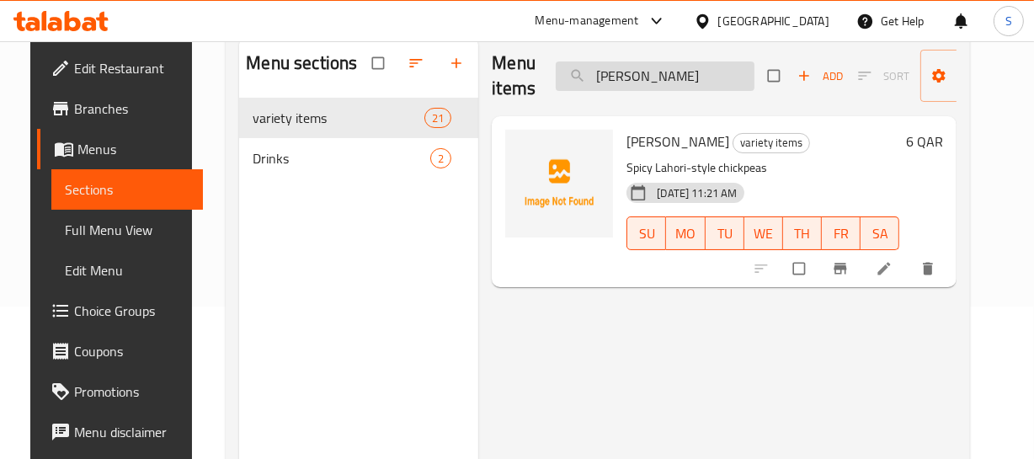
click at [638, 80] on input "Lahori Chana" at bounding box center [655, 75] width 199 height 29
paste input "Halwa Puri Set"
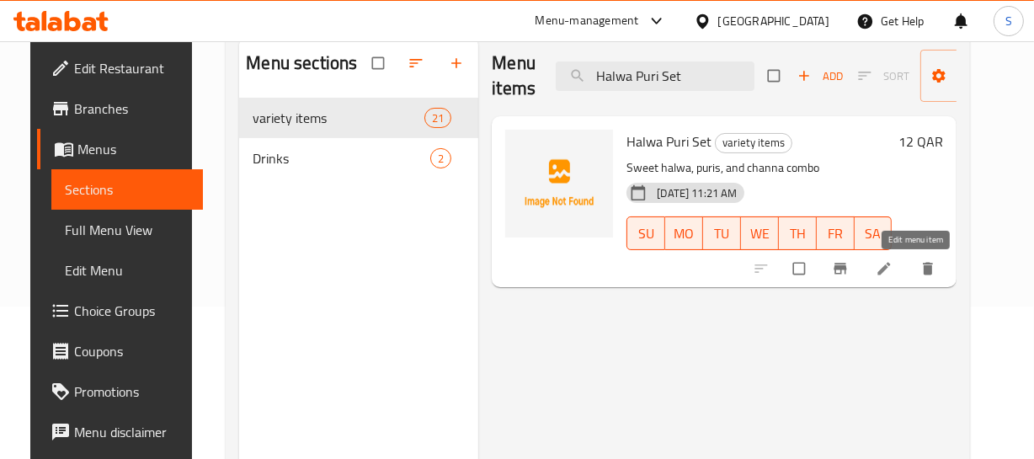
type input "Halwa Puri Set"
click at [748, 168] on p "Sweet halwa, puris, and channa combo" at bounding box center [759, 167] width 265 height 21
click at [651, 84] on input "Halwa Puri Set" at bounding box center [655, 75] width 199 height 29
click at [651, 84] on input "search" at bounding box center [655, 75] width 199 height 29
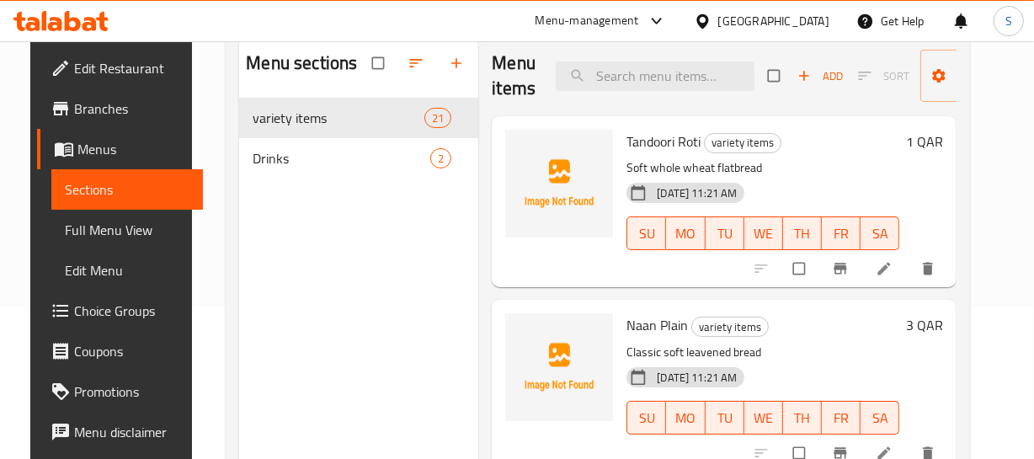
click at [833, 184] on div "10-08-2025 11:21 AM SU MO TU WE TH FR SA" at bounding box center [763, 221] width 286 height 91
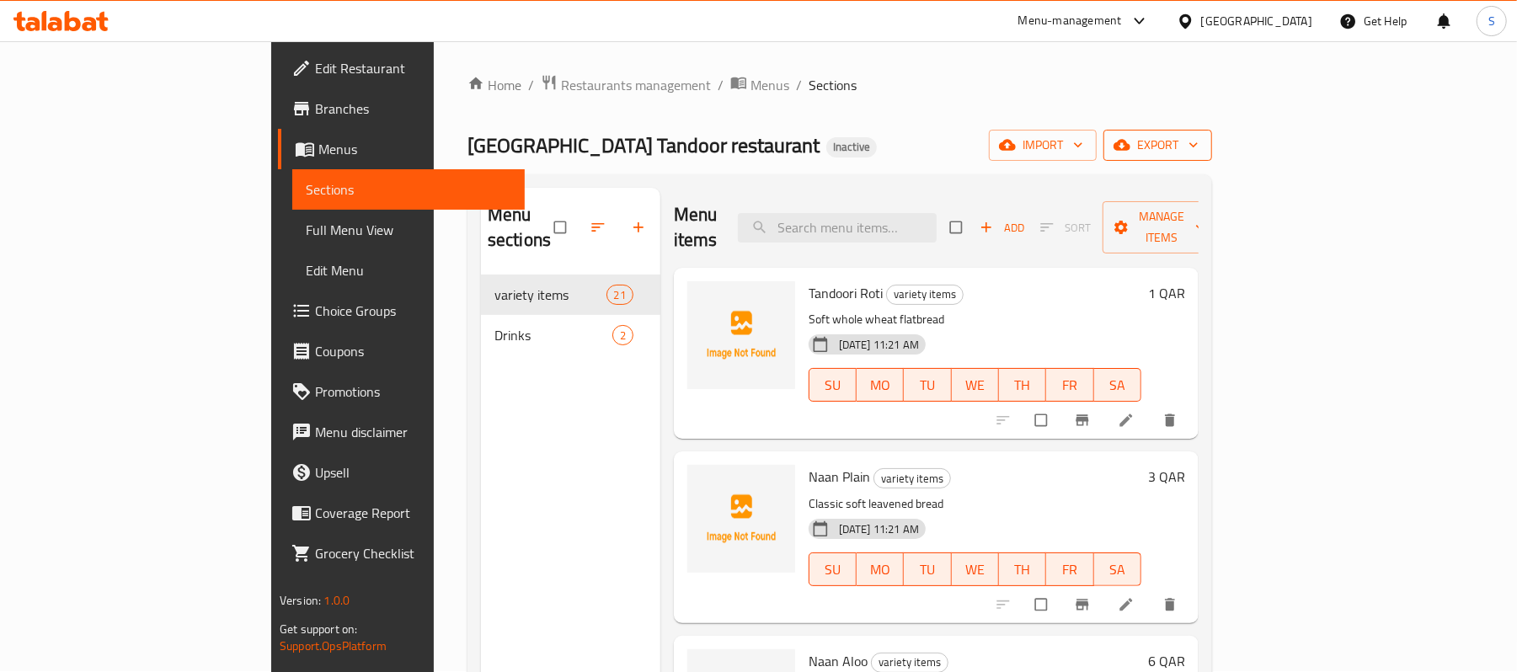
scroll to position [0, 0]
click at [1045, 149] on span "export" at bounding box center [1158, 146] width 82 height 21
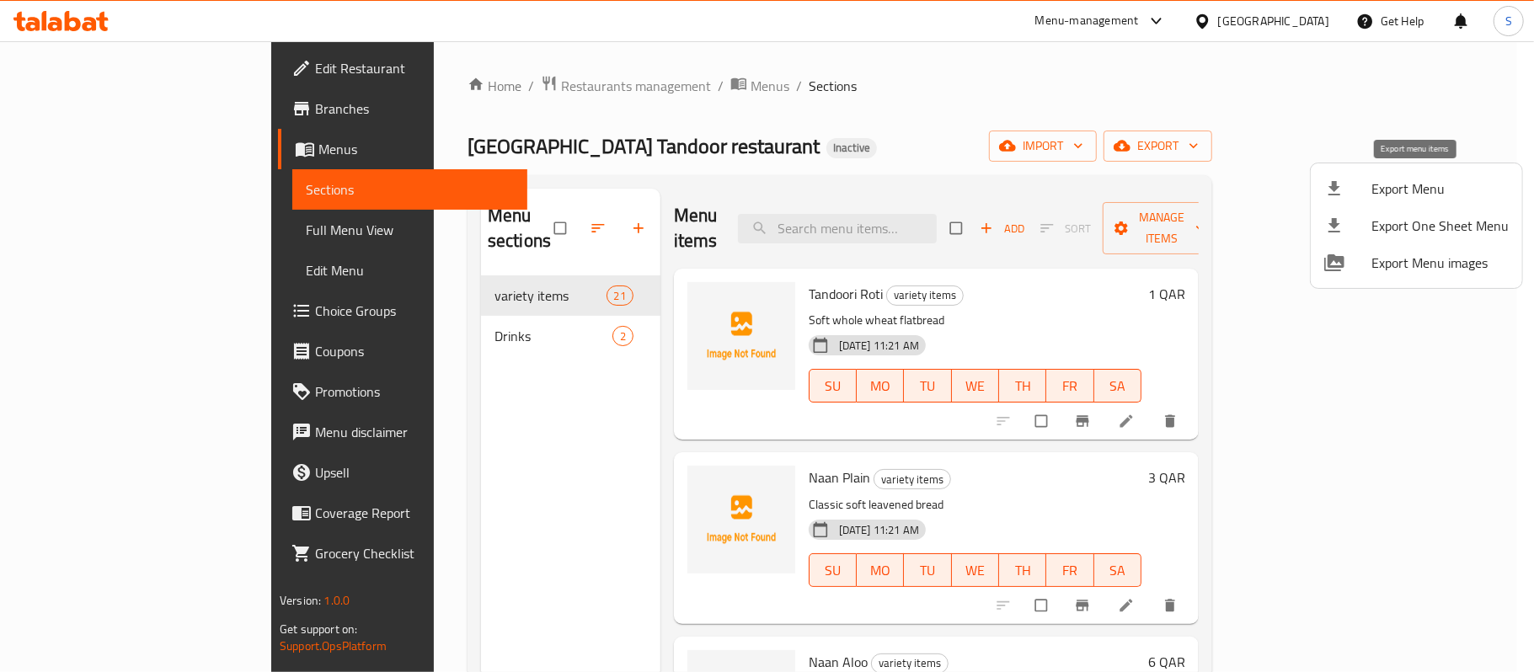
click at [1045, 189] on span "Export Menu" at bounding box center [1439, 189] width 137 height 20
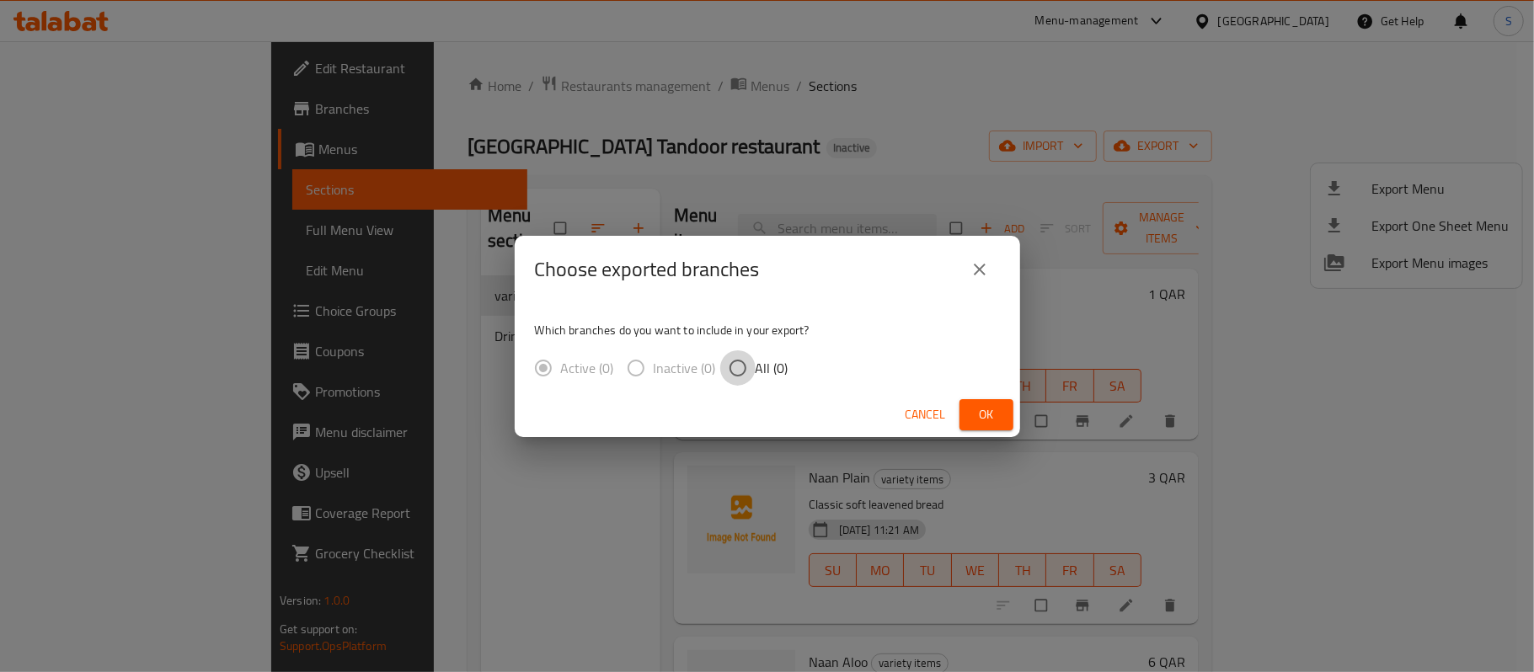
click at [746, 371] on input "All (0)" at bounding box center [737, 367] width 35 height 35
radio input "true"
click at [981, 418] on span "Ok" at bounding box center [986, 414] width 27 height 21
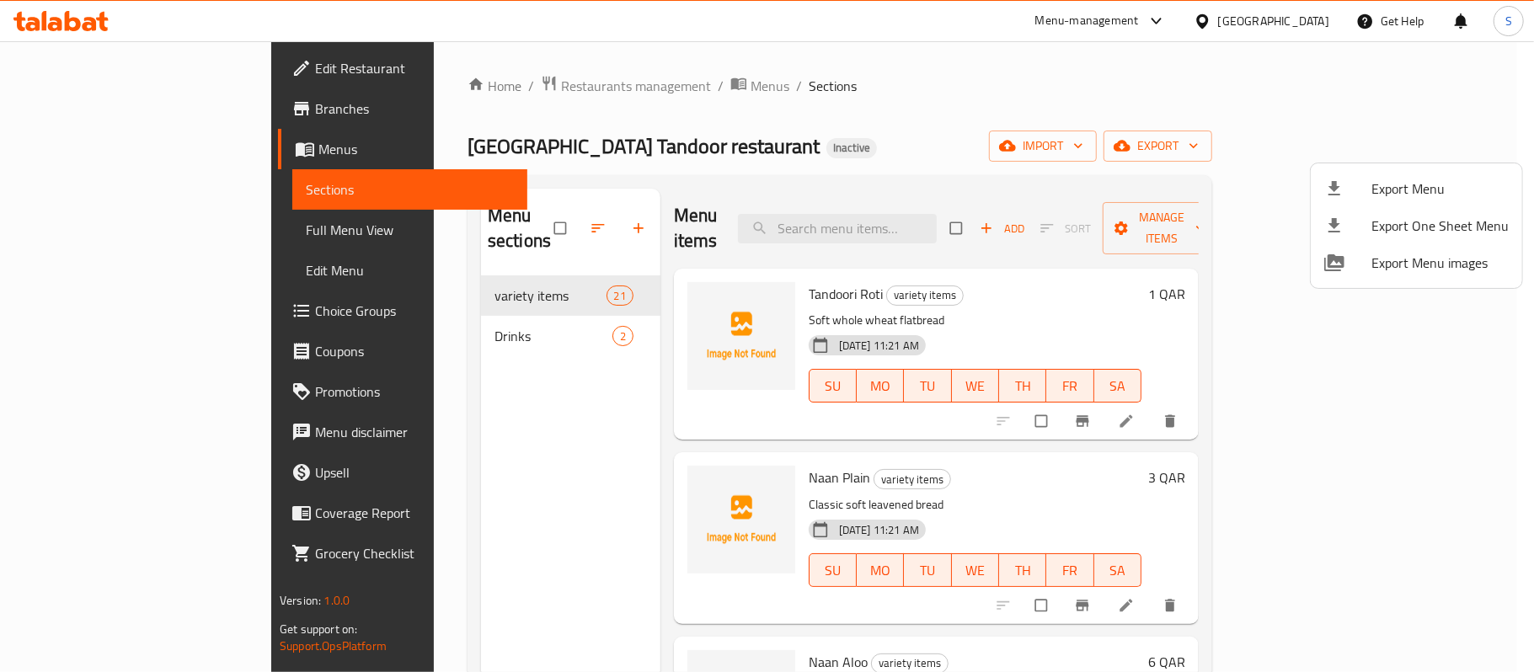
click at [119, 76] on div at bounding box center [767, 336] width 1534 height 672
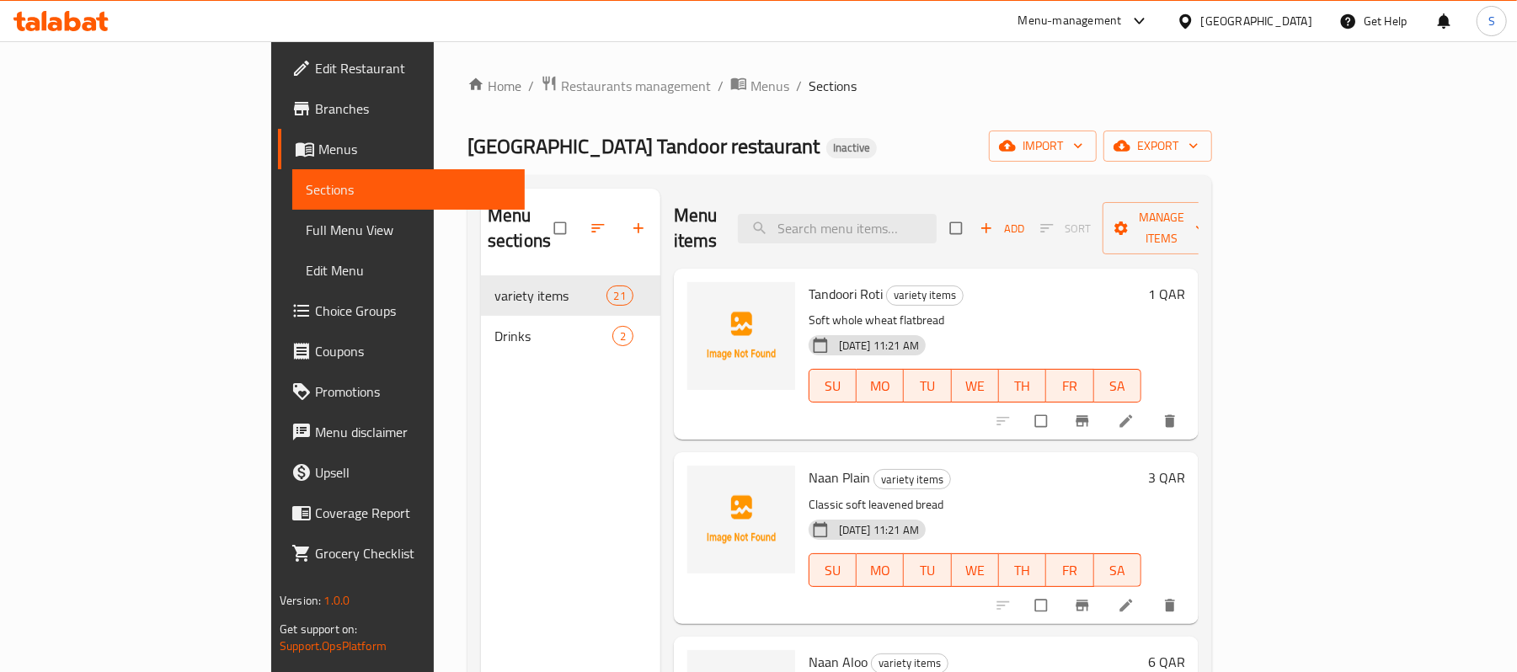
click at [259, 45] on ul "Edit Restaurant Branches Menus Sections Full Menu View Edit Menu Choice Groups …" at bounding box center [392, 310] width 266 height 539
click at [315, 62] on span "Edit Restaurant" at bounding box center [413, 68] width 196 height 20
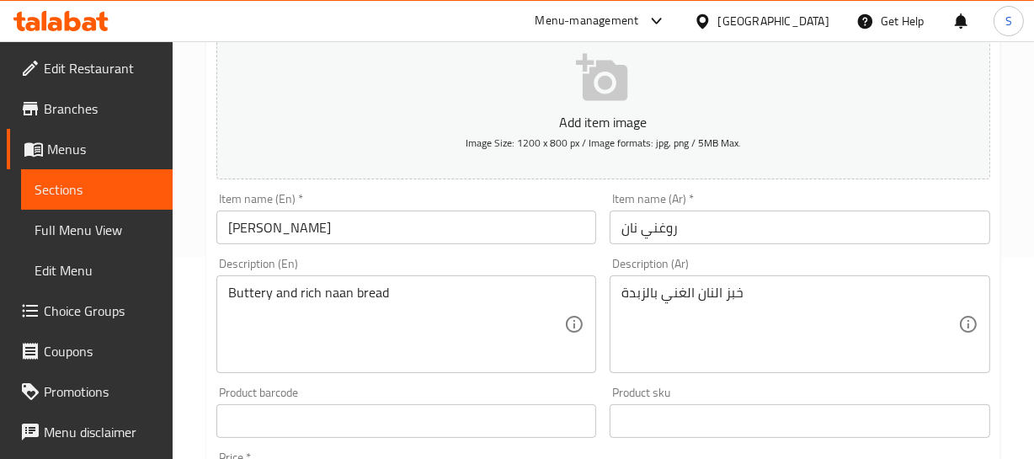
scroll to position [229, 0]
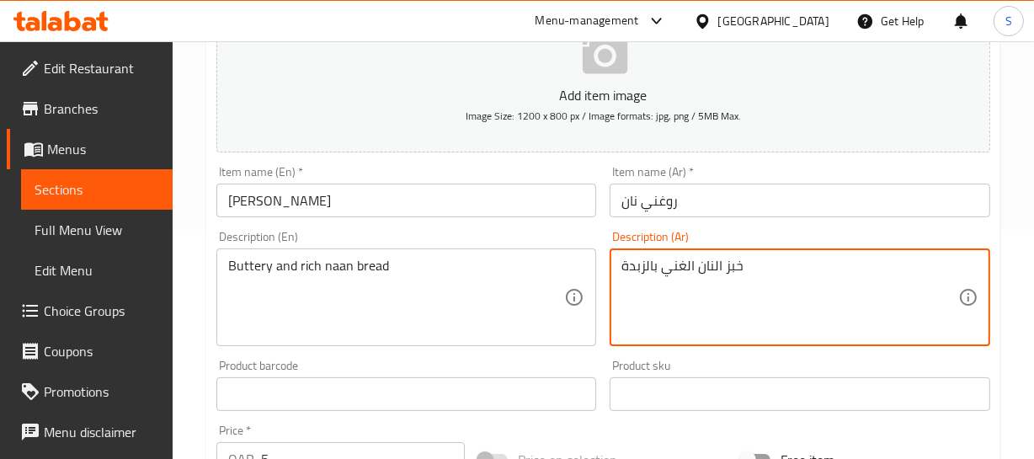
click at [655, 267] on textarea "خبز النان الغني بالزبدة" at bounding box center [790, 298] width 337 height 80
click at [683, 268] on textarea "خبز النان الغني بالزبدة" at bounding box center [790, 298] width 337 height 80
click at [703, 264] on textarea "خبز النان غني بالزبدة" at bounding box center [790, 298] width 337 height 80
click at [638, 264] on textarea "خبز نان غني بالزبدة" at bounding box center [790, 298] width 337 height 80
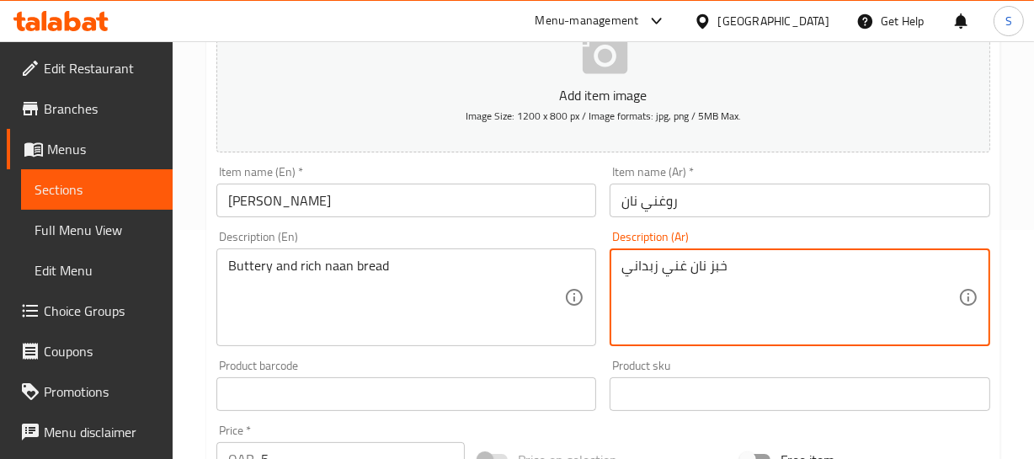
type textarea "خبز نان غني زبداني"
click at [796, 204] on input "روغني نان" at bounding box center [800, 201] width 381 height 34
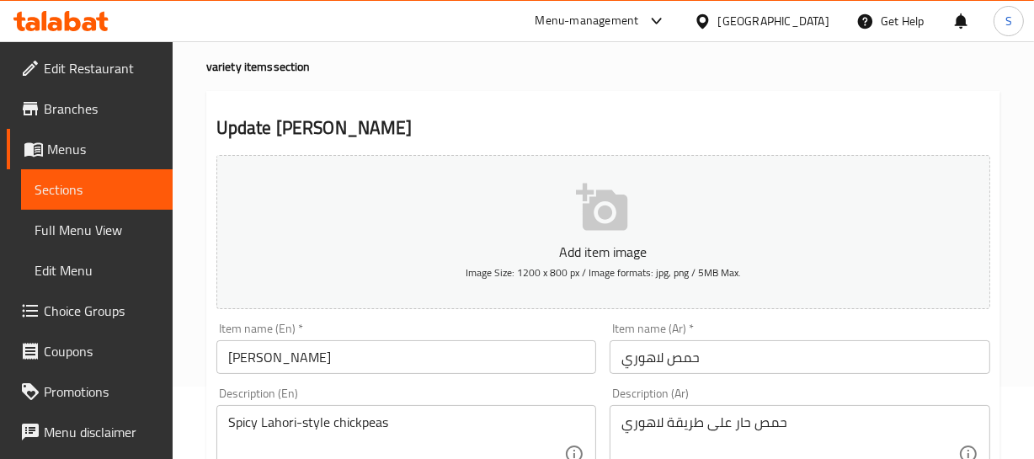
scroll to position [76, 0]
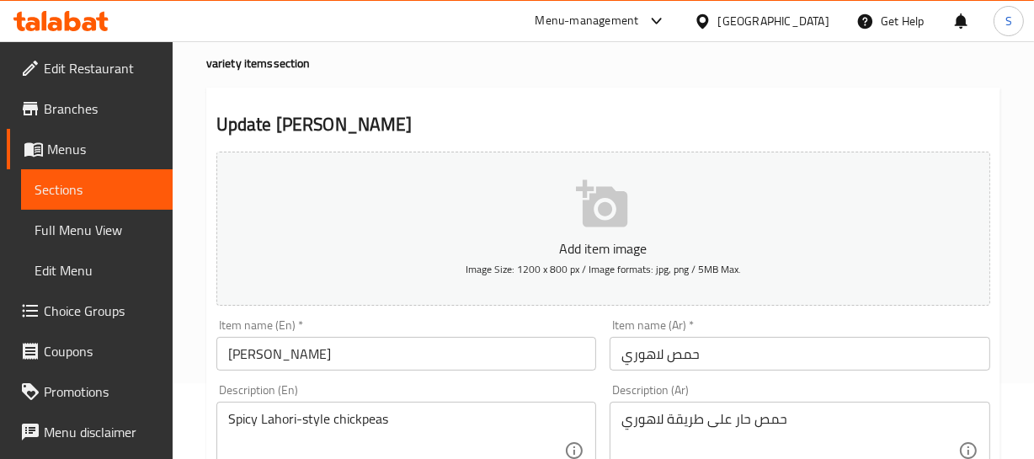
click at [691, 348] on input "حمص لاهوري" at bounding box center [800, 354] width 381 height 34
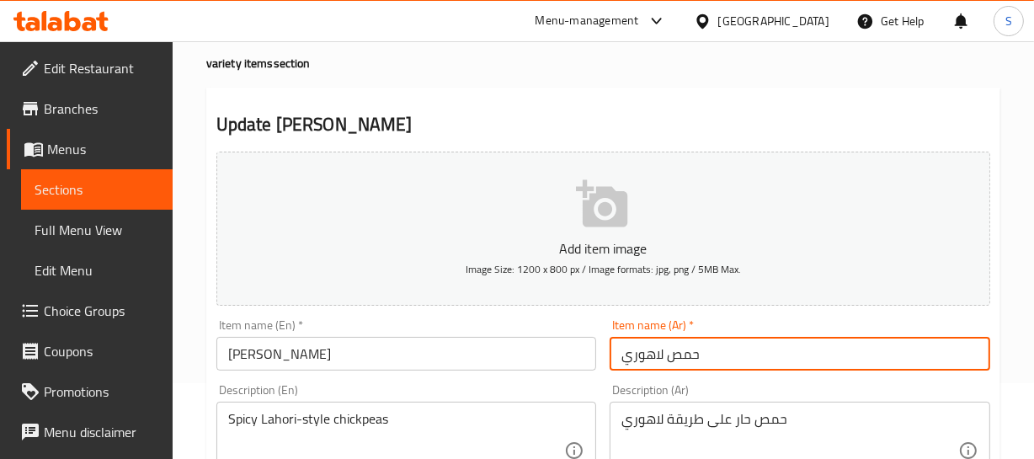
click at [691, 348] on input "حمص لاهوري" at bounding box center [800, 354] width 381 height 34
click at [296, 350] on input "[PERSON_NAME]" at bounding box center [406, 354] width 381 height 34
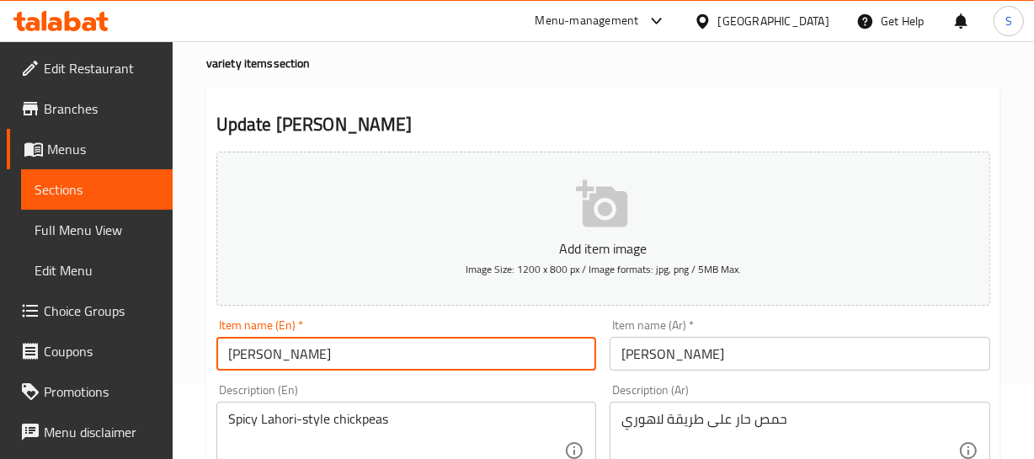
click at [296, 350] on input "[PERSON_NAME]" at bounding box center [406, 354] width 381 height 34
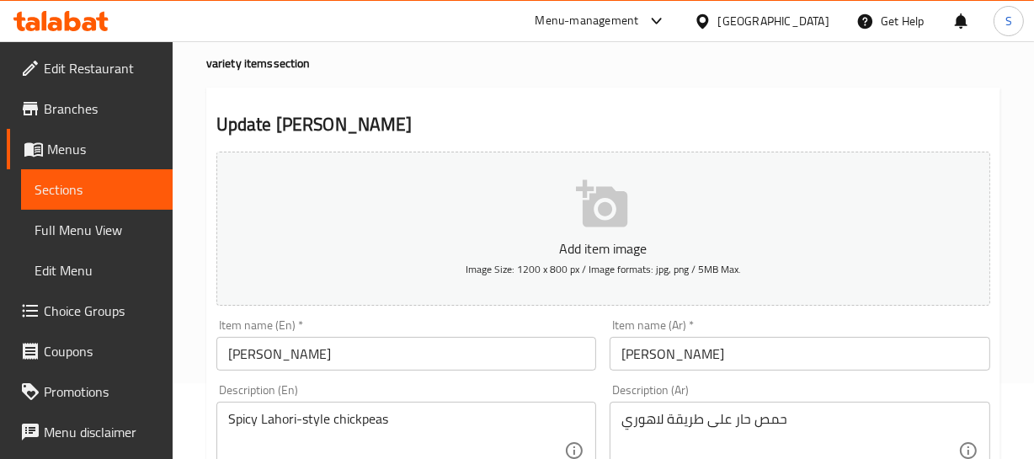
click at [696, 353] on input "[PERSON_NAME]" at bounding box center [800, 354] width 381 height 34
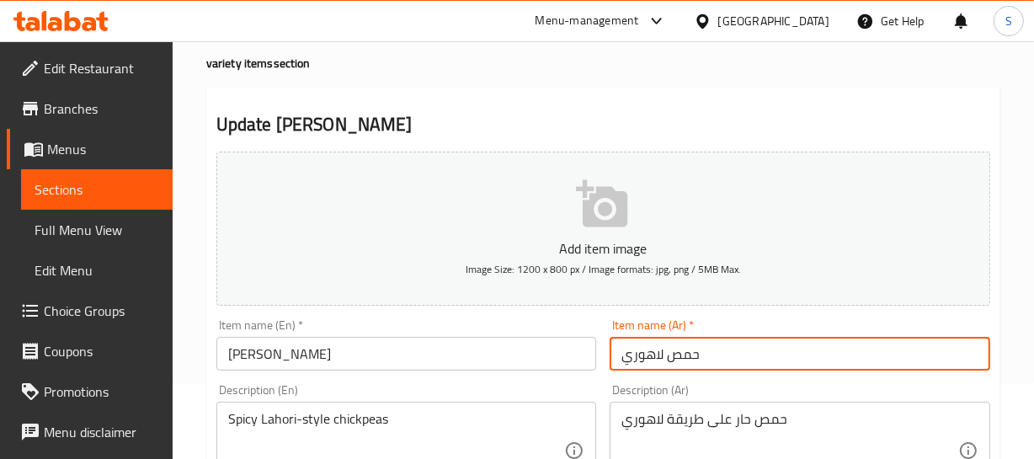
type input "حمص لاهوري"
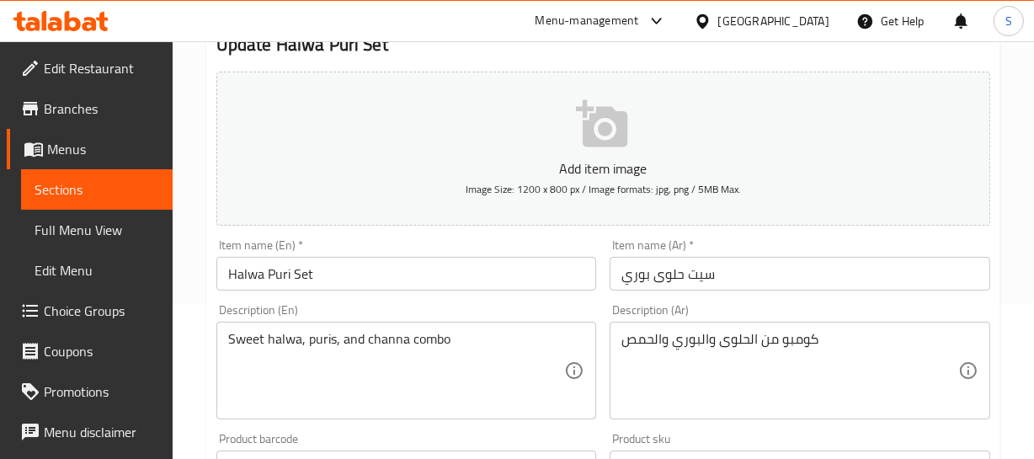
scroll to position [229, 0]
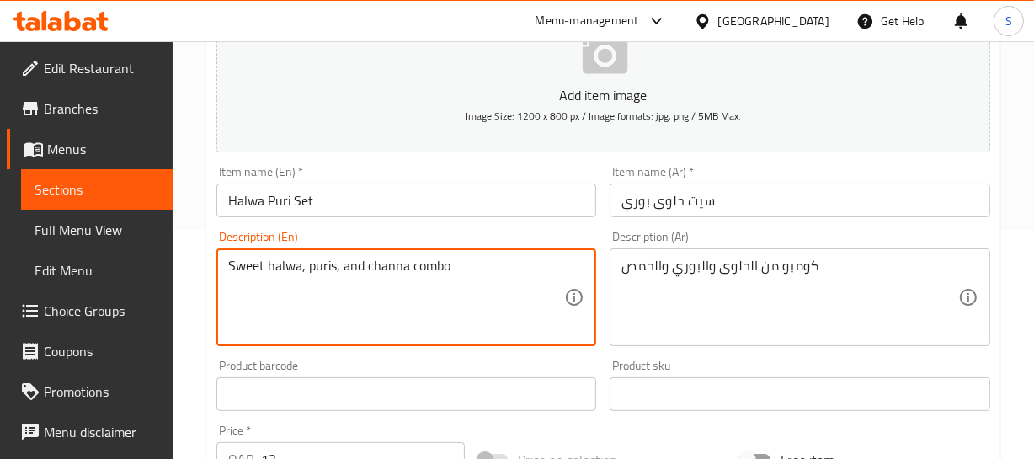
click at [245, 269] on textarea "Sweet halwa, puris, and channa combo" at bounding box center [396, 298] width 337 height 80
click at [277, 269] on textarea "Sweet halwa, puris, and channa combo" at bounding box center [396, 298] width 337 height 80
drag, startPoint x: 296, startPoint y: 260, endPoint x: 238, endPoint y: 267, distance: 59.3
click at [238, 267] on textarea "Sweet halwa, puris, and channa combo" at bounding box center [396, 298] width 337 height 80
click at [287, 281] on textarea "Sweet halwa, puris, and channa combo" at bounding box center [396, 298] width 337 height 80
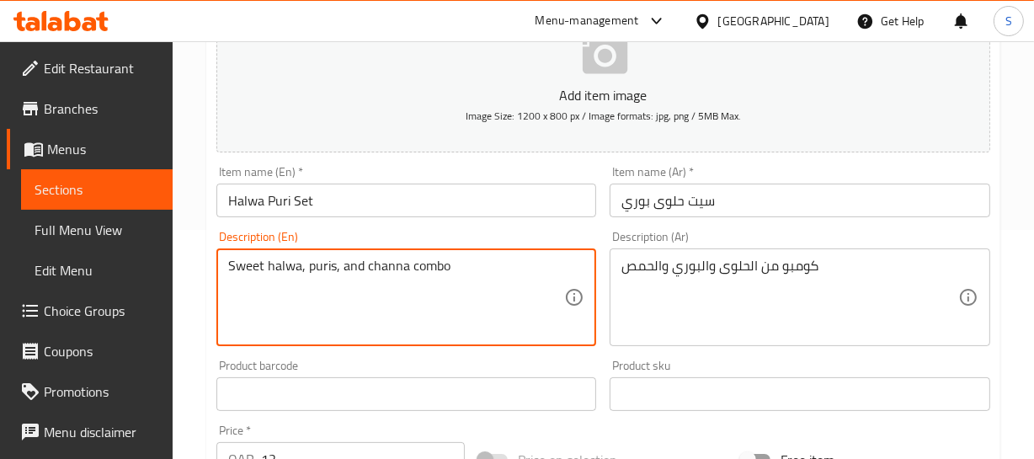
click at [296, 303] on textarea "Sweet halwa, puris, and channa combo" at bounding box center [396, 298] width 337 height 80
click at [290, 264] on textarea "Sweet halwa, puris, and channa combo" at bounding box center [396, 298] width 337 height 80
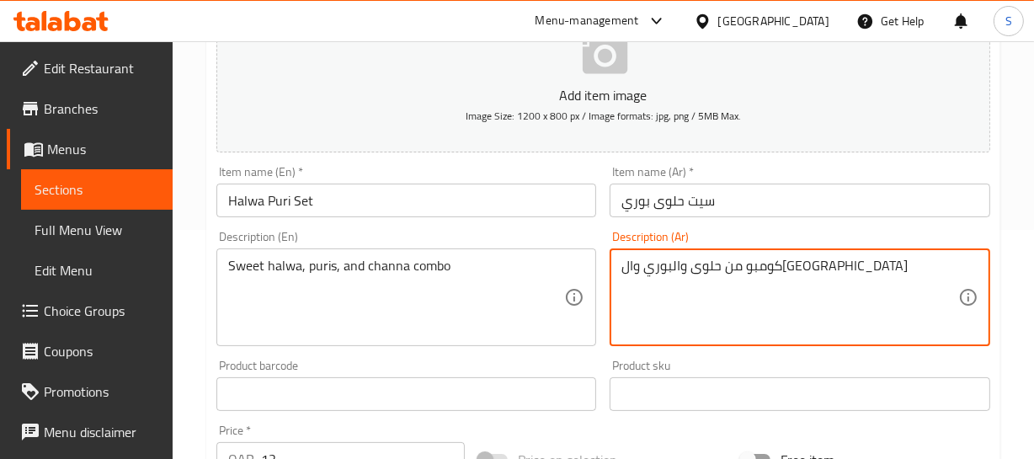
click at [720, 262] on textarea "كومبو من حلوى والبوري والحمص" at bounding box center [790, 298] width 337 height 80
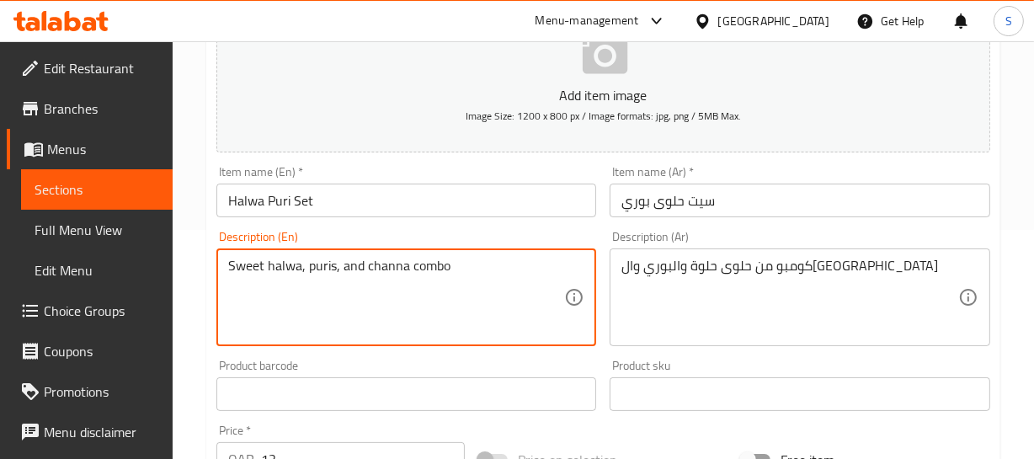
click at [244, 267] on textarea "Sweet halwa, puris, and channa combo" at bounding box center [396, 298] width 337 height 80
click at [278, 261] on textarea "Sweet halwa, puris, and channa combo" at bounding box center [396, 298] width 337 height 80
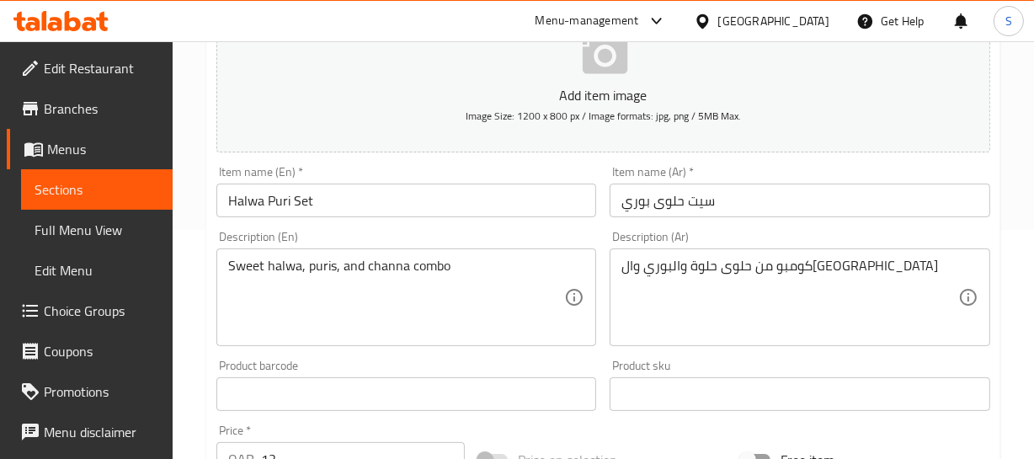
click at [737, 192] on input "سيت حلوى بوري" at bounding box center [800, 201] width 381 height 34
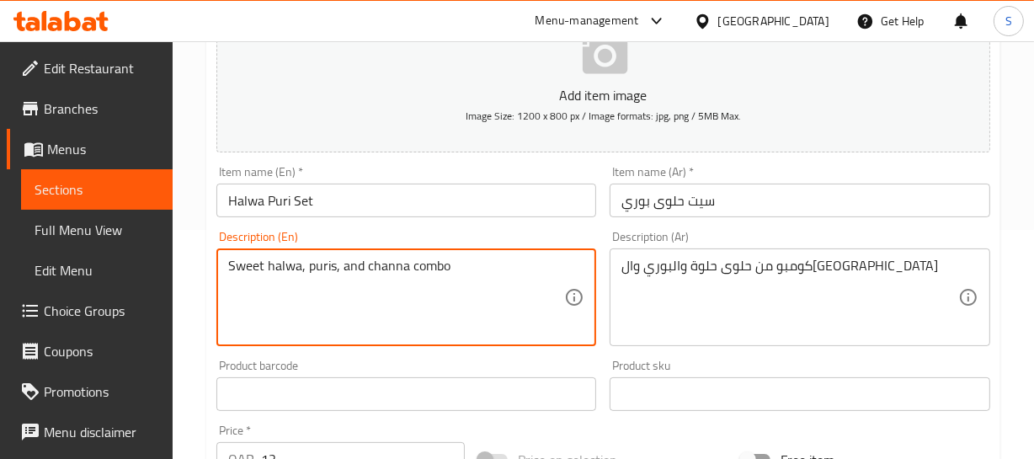
drag, startPoint x: 301, startPoint y: 259, endPoint x: 207, endPoint y: 270, distance: 94.0
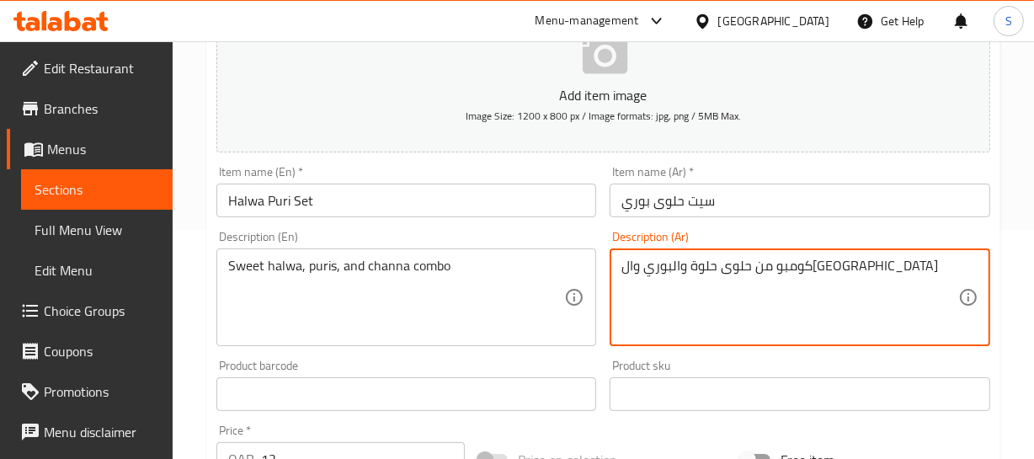
click at [764, 264] on textarea "كومبو من حلوى حلوة والبوري وال[GEOGRAPHIC_DATA]" at bounding box center [790, 298] width 337 height 80
paste textarea "Sweet halwa"
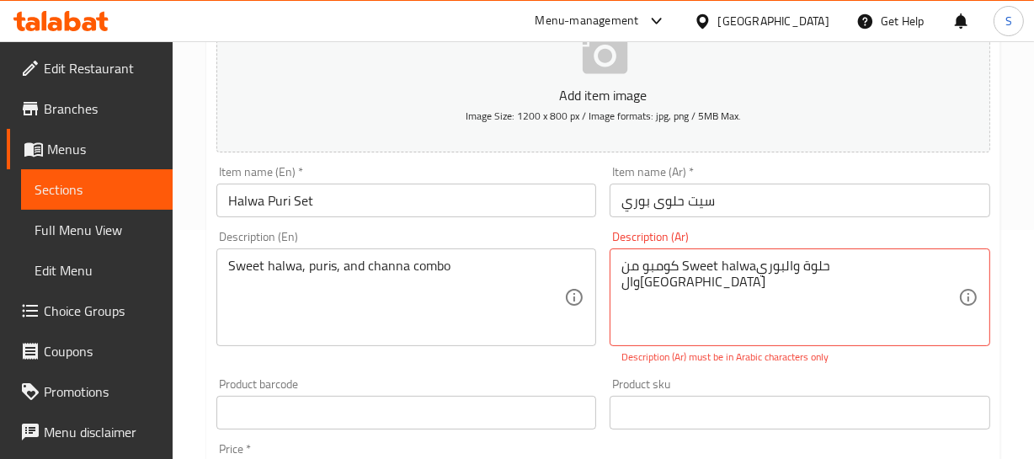
click at [751, 280] on textarea "كومبو من Sweet halwaحلوة والبوري والحمص" at bounding box center [790, 298] width 337 height 80
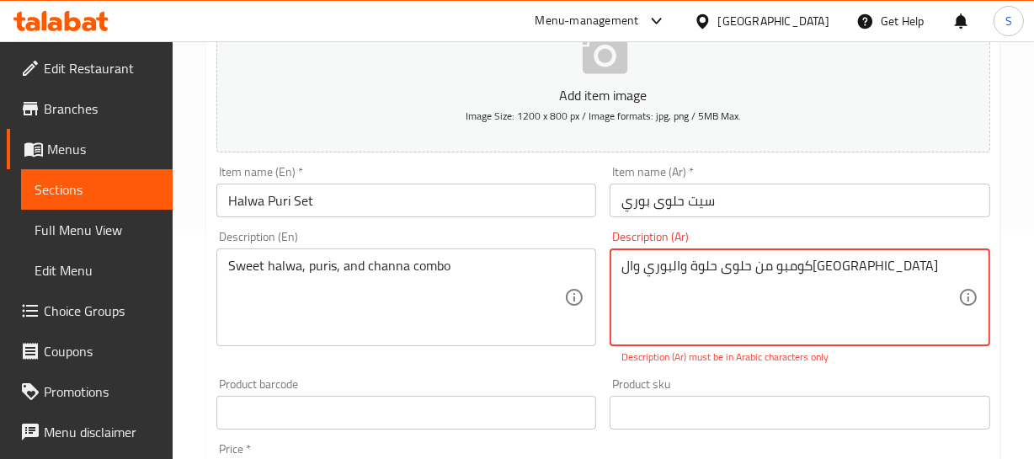
click at [760, 264] on textarea "كومبو من حلوى حلوة والبوري وال[GEOGRAPHIC_DATA]" at bounding box center [790, 298] width 337 height 80
type textarea "كومبو من حلوى حلوة والبوري وال[GEOGRAPHIC_DATA]"
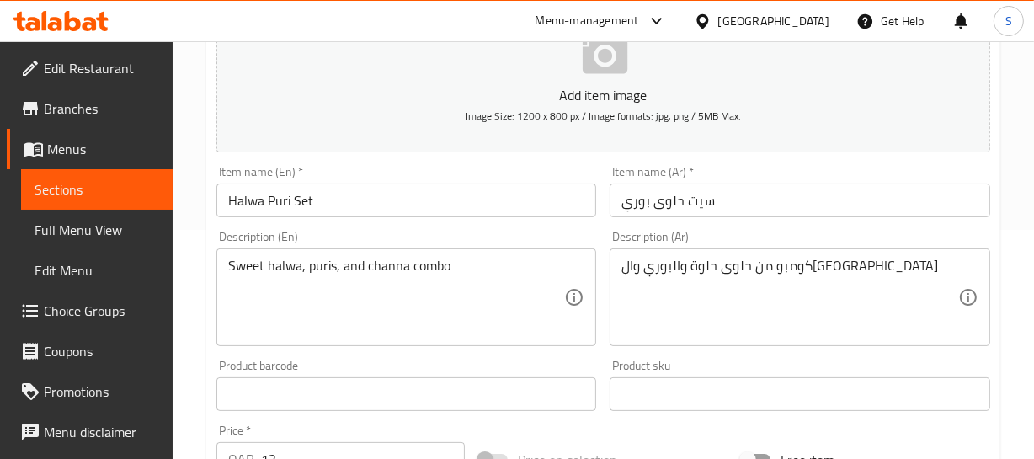
click at [796, 275] on textarea "كومبو من حلوى حلوة والبوري وال[GEOGRAPHIC_DATA]" at bounding box center [790, 298] width 337 height 80
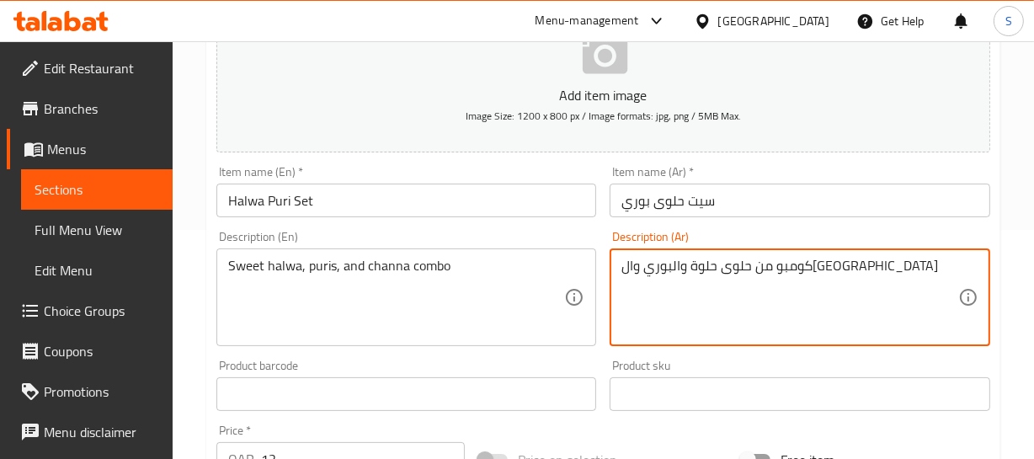
drag, startPoint x: 723, startPoint y: 264, endPoint x: 743, endPoint y: 266, distance: 20.4
click at [743, 266] on textarea "كومبو من حلوى حلوة والبوري وال[GEOGRAPHIC_DATA]" at bounding box center [790, 298] width 337 height 80
click at [738, 289] on textarea "كومبو من حلوى حلوة والبوري وال[GEOGRAPHIC_DATA]" at bounding box center [790, 298] width 337 height 80
drag, startPoint x: 720, startPoint y: 264, endPoint x: 777, endPoint y: 261, distance: 56.5
click at [777, 261] on textarea "كومبو من حلوى حلوة والبوري وال[GEOGRAPHIC_DATA]" at bounding box center [790, 298] width 337 height 80
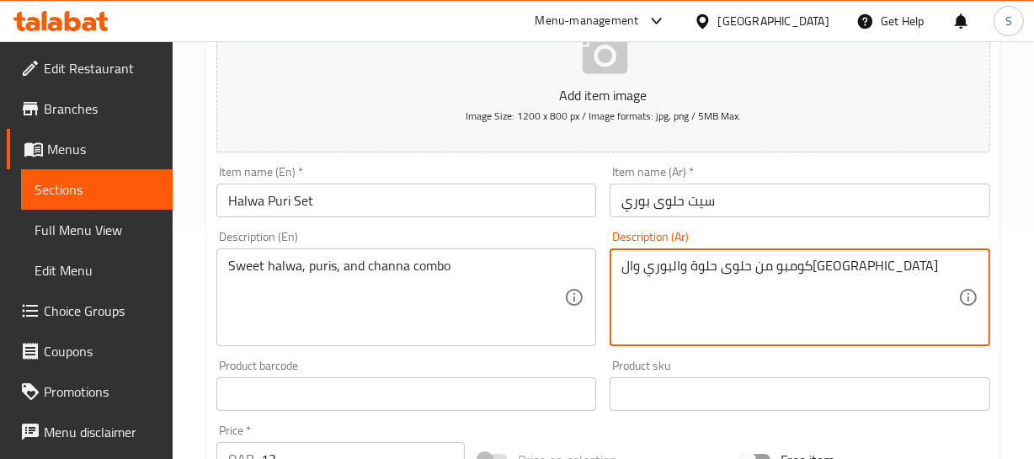
click at [782, 258] on textarea "كومبو من حلوى حلوة والبوري وال[GEOGRAPHIC_DATA]" at bounding box center [790, 298] width 337 height 80
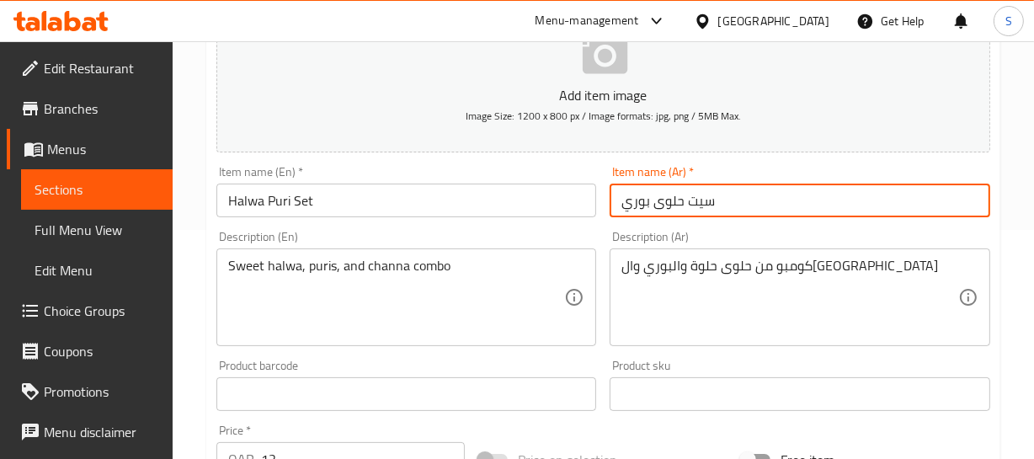
click at [675, 201] on input "سيت حلوى بوري" at bounding box center [800, 201] width 381 height 34
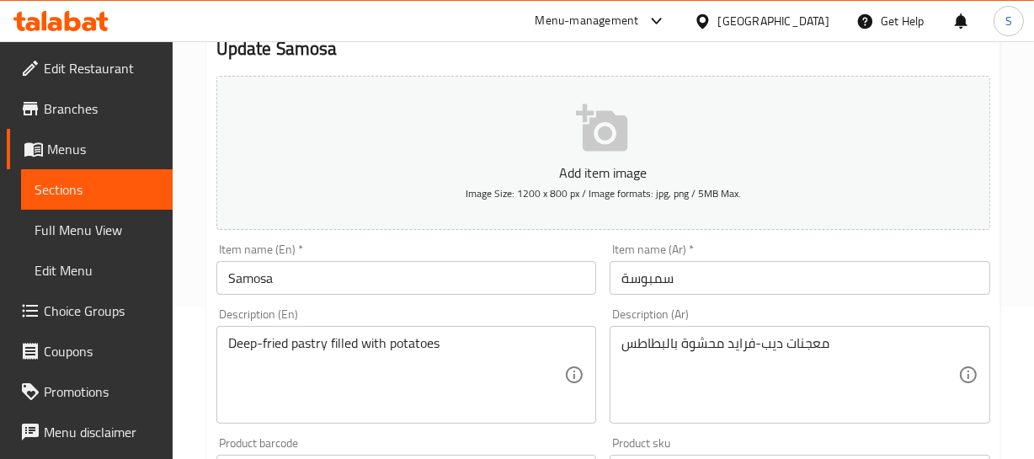
scroll to position [152, 0]
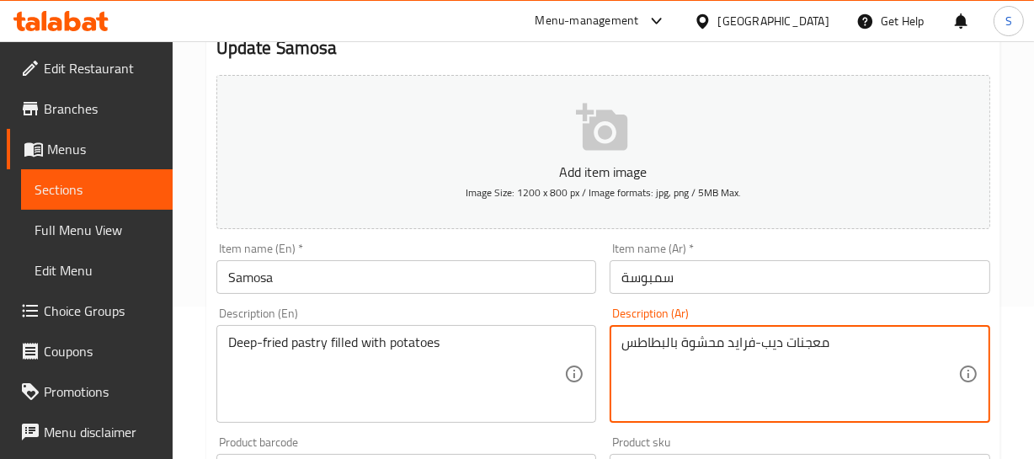
click at [778, 341] on textarea "معجنات ديب-فرايد محشوة بالبطاطس" at bounding box center [790, 374] width 337 height 80
paste textarea "مقلي"
click at [754, 337] on textarea "معجنات مقلي -فرايد محشوة بالبطاطس" at bounding box center [790, 374] width 337 height 80
click at [800, 342] on textarea "معجنات مقلي محشوة بالبطاطس" at bounding box center [790, 374] width 337 height 80
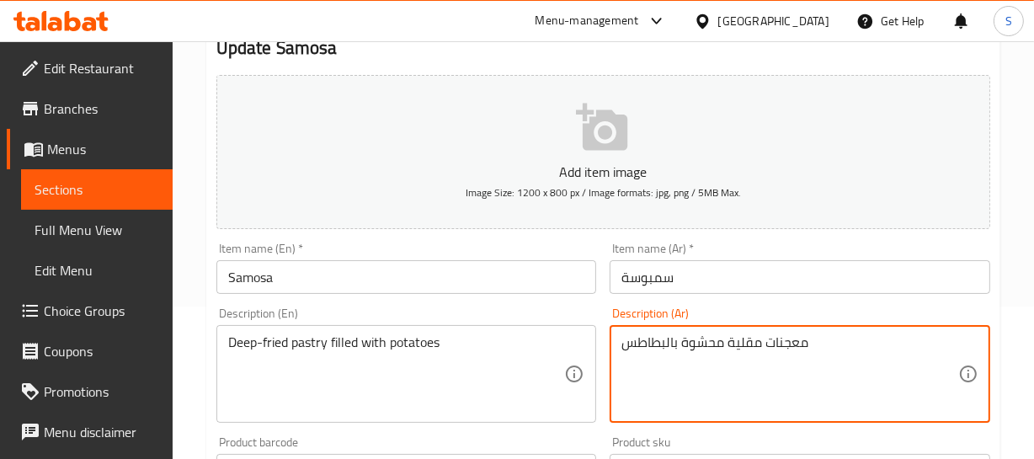
click at [779, 339] on textarea "معجنات مقلية محشوة بالبطاطس" at bounding box center [790, 374] width 337 height 80
type textarea "معجنات مقلية محشوة بالبطاطس"
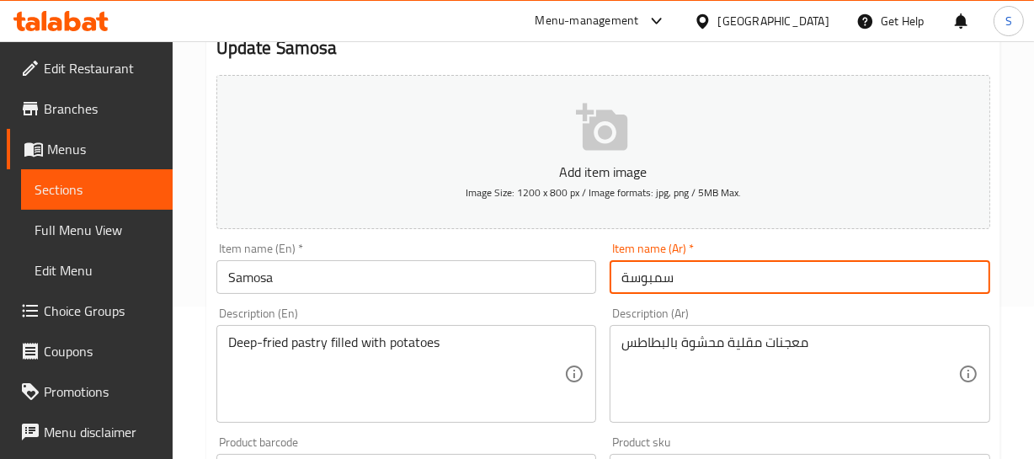
click at [686, 271] on input "سمبوسة" at bounding box center [800, 277] width 381 height 34
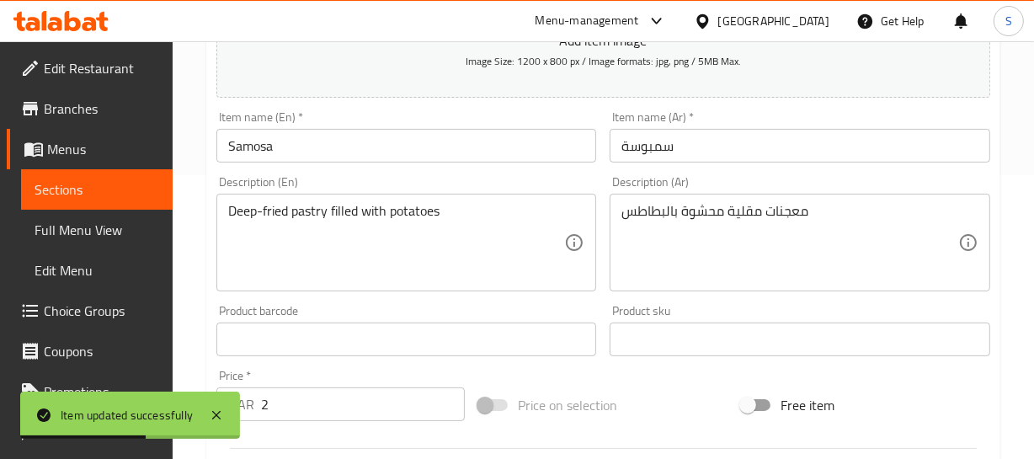
scroll to position [306, 0]
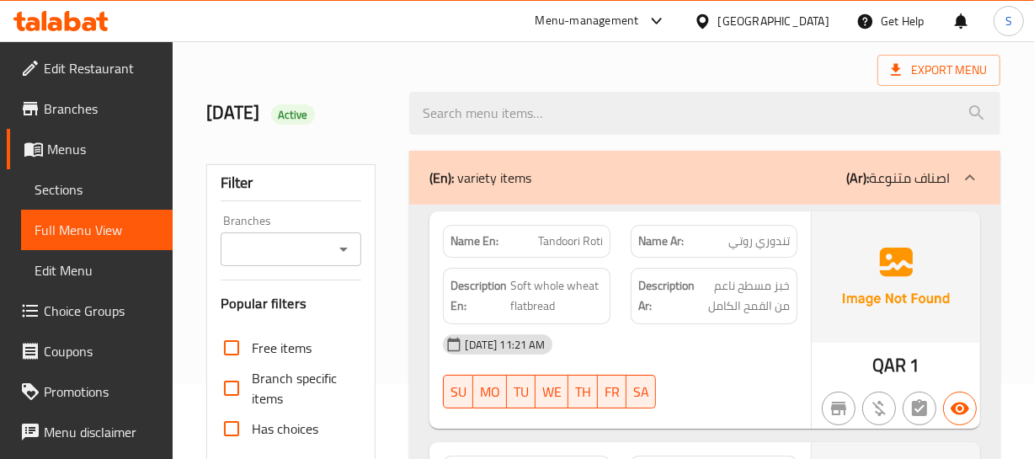
scroll to position [76, 0]
click at [557, 238] on span "Tandoori Roti" at bounding box center [570, 241] width 65 height 18
click at [786, 240] on span "تندوري روتي" at bounding box center [759, 241] width 61 height 18
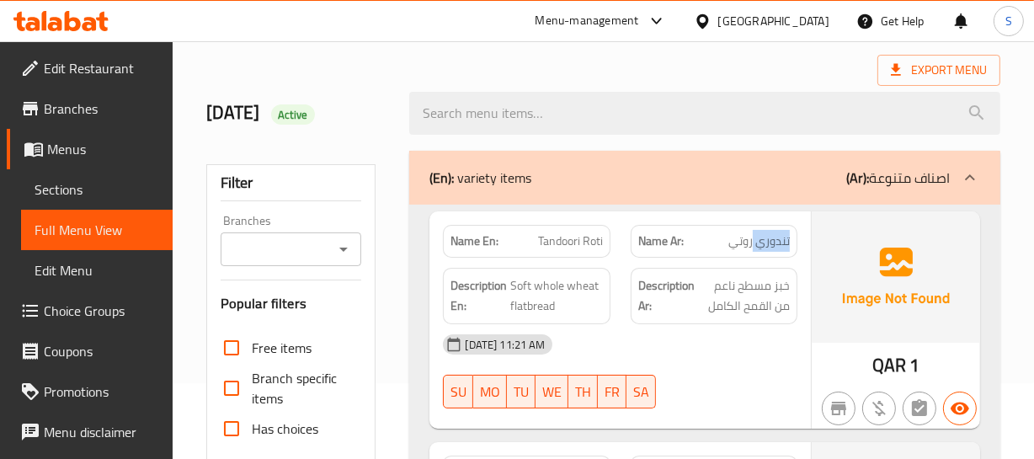
click at [786, 240] on span "تندوري روتي" at bounding box center [759, 241] width 61 height 18
click at [543, 228] on div "Name En: [PERSON_NAME]" at bounding box center [526, 241] width 167 height 33
click at [543, 228] on div "Name En: Tandoori Roti" at bounding box center [526, 241] width 167 height 33
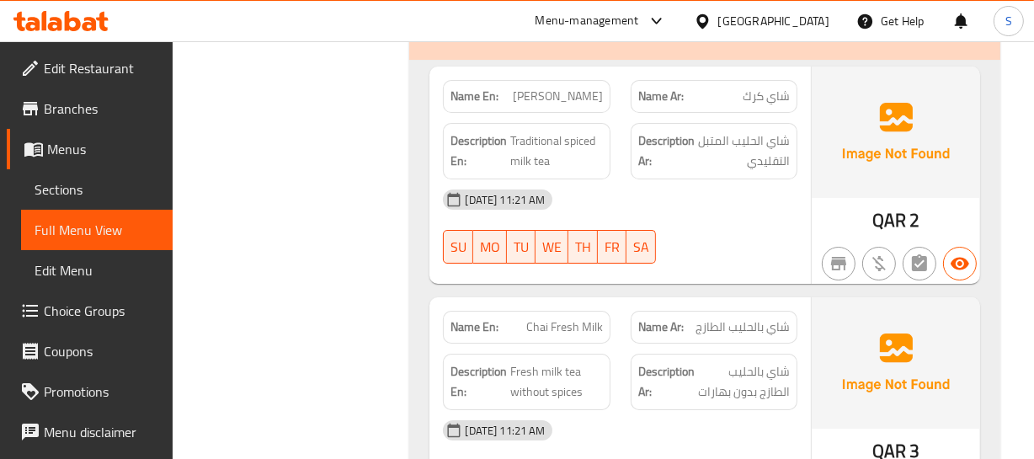
scroll to position [5212, 0]
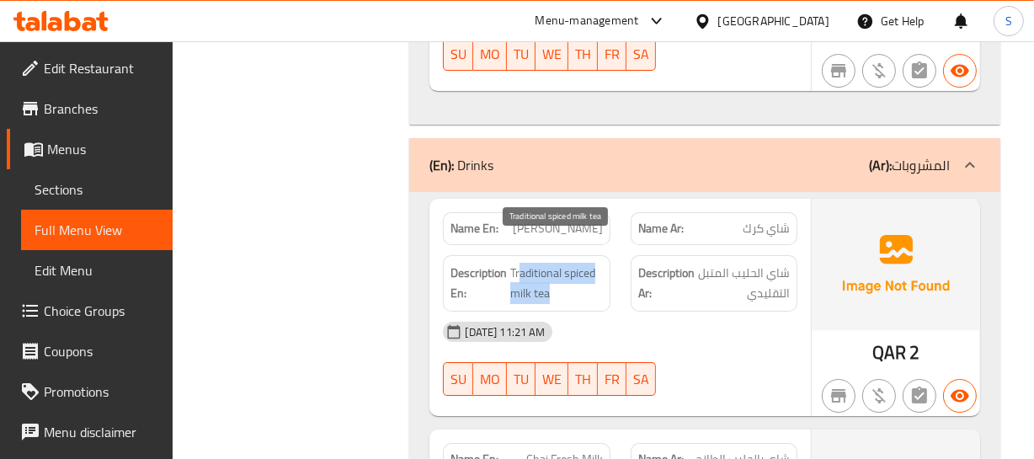
drag, startPoint x: 519, startPoint y: 242, endPoint x: 550, endPoint y: 270, distance: 41.8
click at [550, 270] on span "Traditional spiced milk tea" at bounding box center [556, 283] width 92 height 41
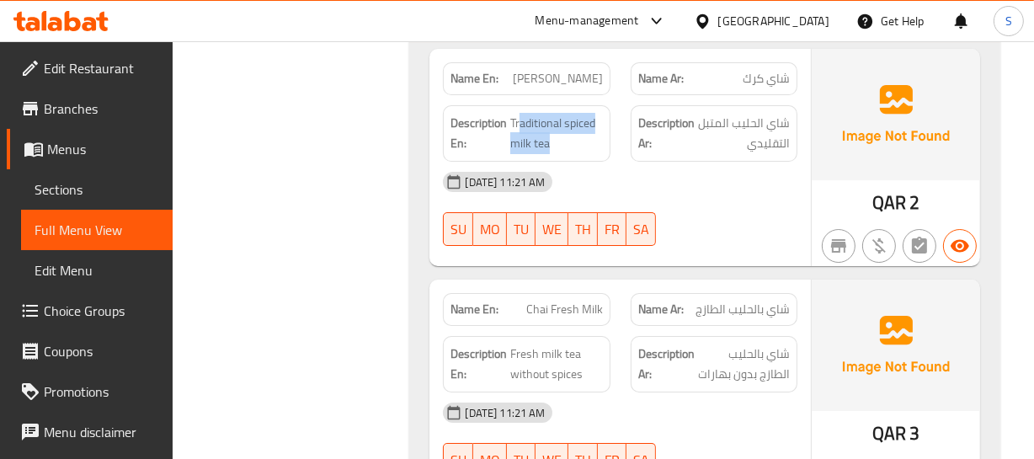
scroll to position [5365, 0]
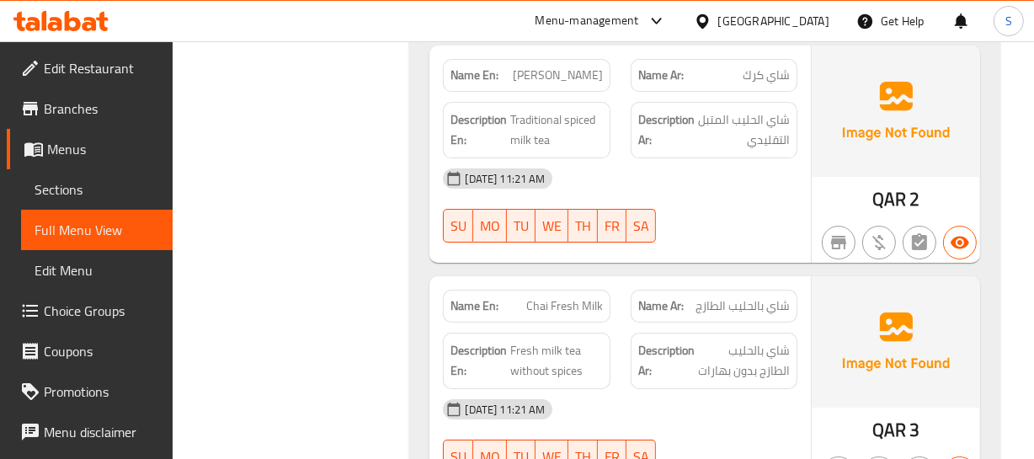
drag, startPoint x: 516, startPoint y: 327, endPoint x: 564, endPoint y: 328, distance: 48.0
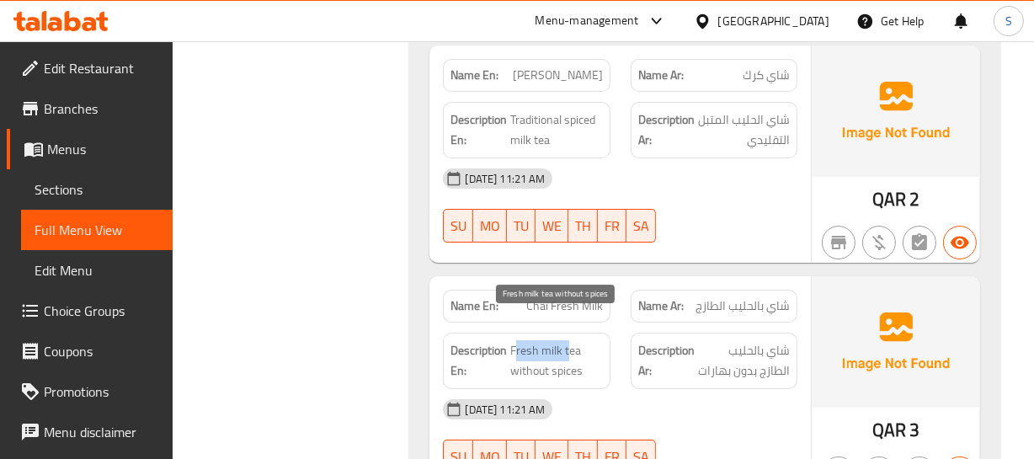
click at [569, 340] on span "Fresh milk tea without spices" at bounding box center [556, 360] width 92 height 41
click at [564, 340] on span "Fresh milk tea without spices" at bounding box center [556, 360] width 92 height 41
click at [562, 340] on span "Fresh milk tea without spices" at bounding box center [556, 360] width 92 height 41
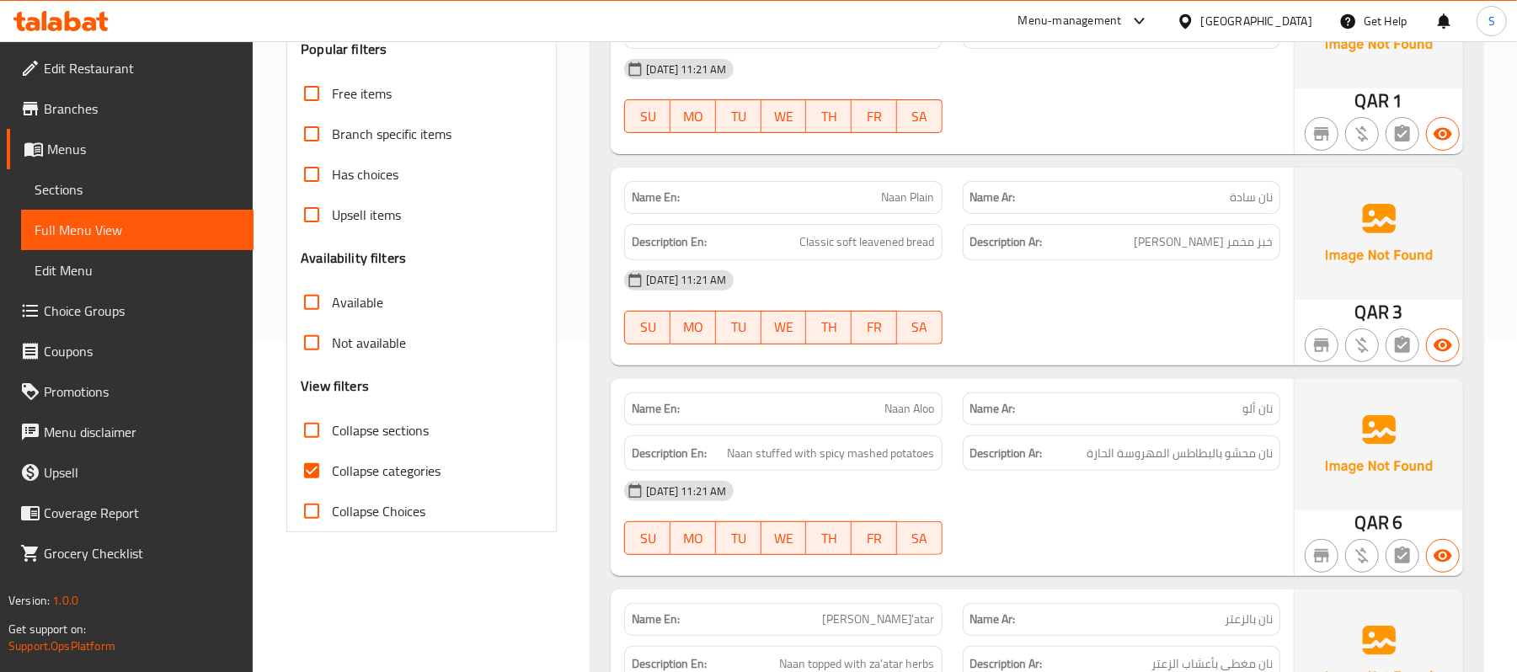
scroll to position [337, 0]
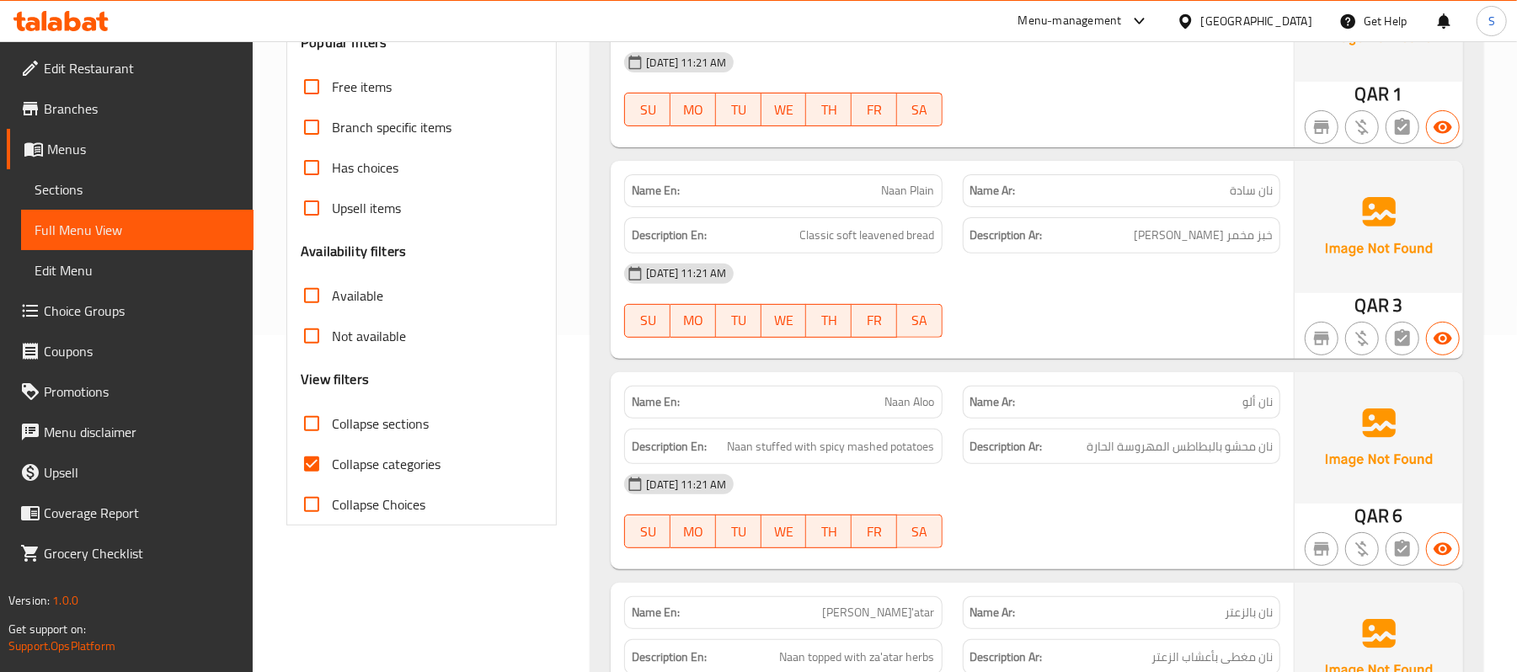
drag, startPoint x: 832, startPoint y: 325, endPoint x: 769, endPoint y: 334, distance: 63.7
click at [834, 324] on span "TH" at bounding box center [829, 320] width 32 height 24
click at [364, 458] on span "Collapse categories" at bounding box center [386, 464] width 109 height 20
click at [332, 458] on input "Collapse categories" at bounding box center [311, 464] width 40 height 40
checkbox input "false"
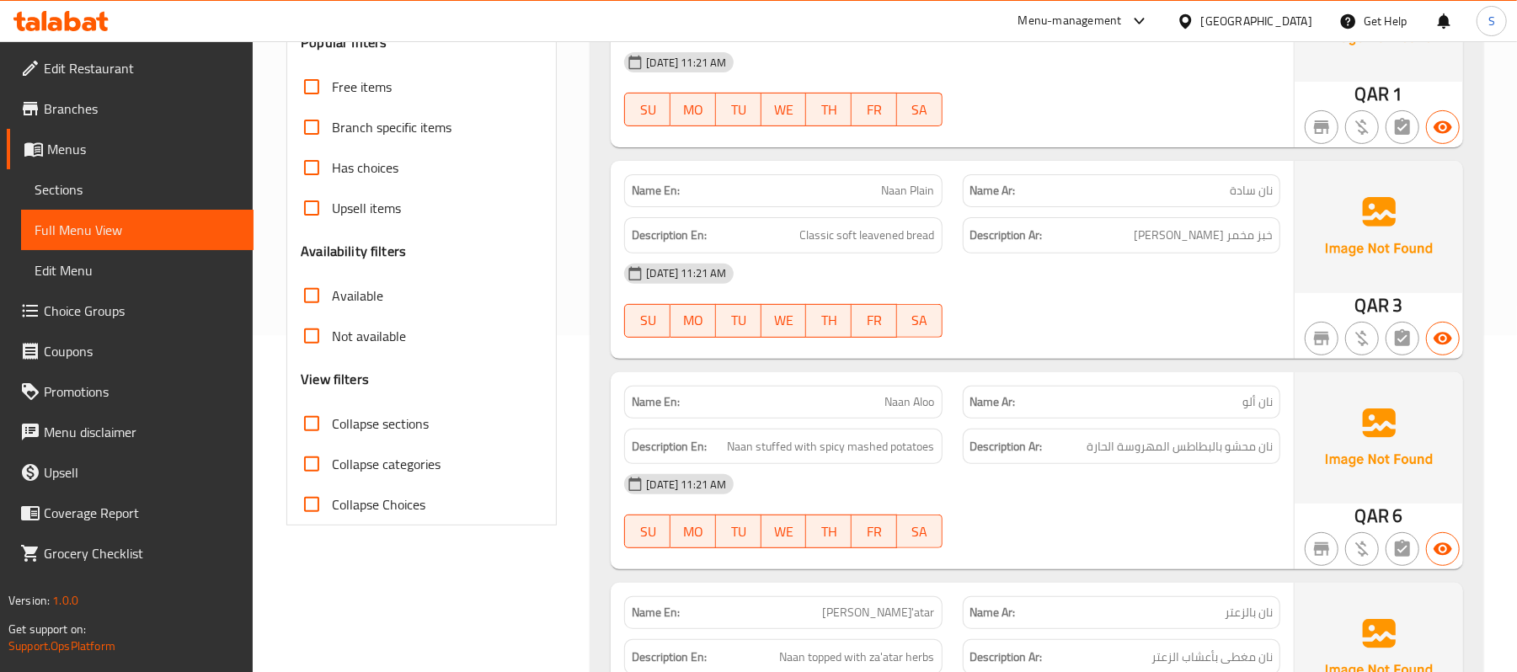
click at [891, 351] on div "Name En: Naan Plain Name Ar: نان سادة Description En: Classic soft leavened bre…" at bounding box center [952, 259] width 683 height 197
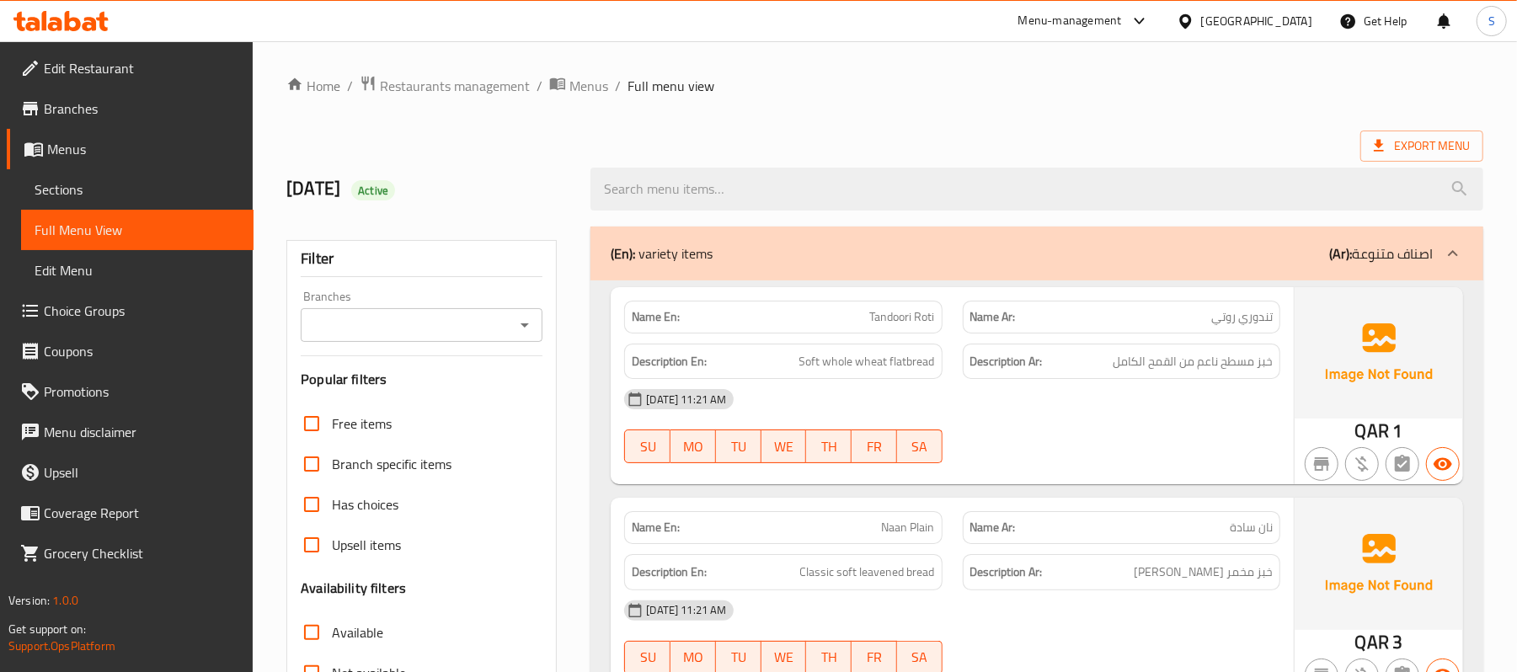
click at [940, 377] on div "Description En: Soft whole wheat flatbread" at bounding box center [783, 362] width 318 height 36
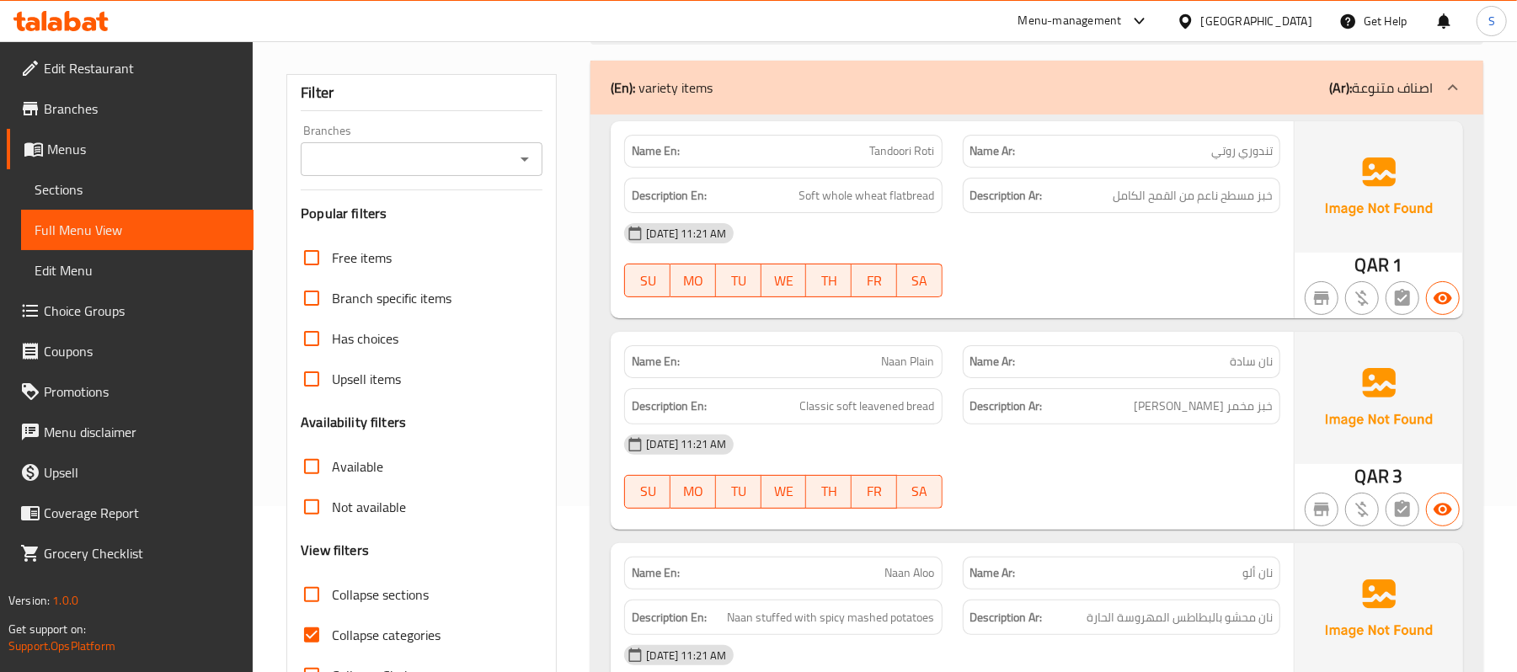
scroll to position [224, 0]
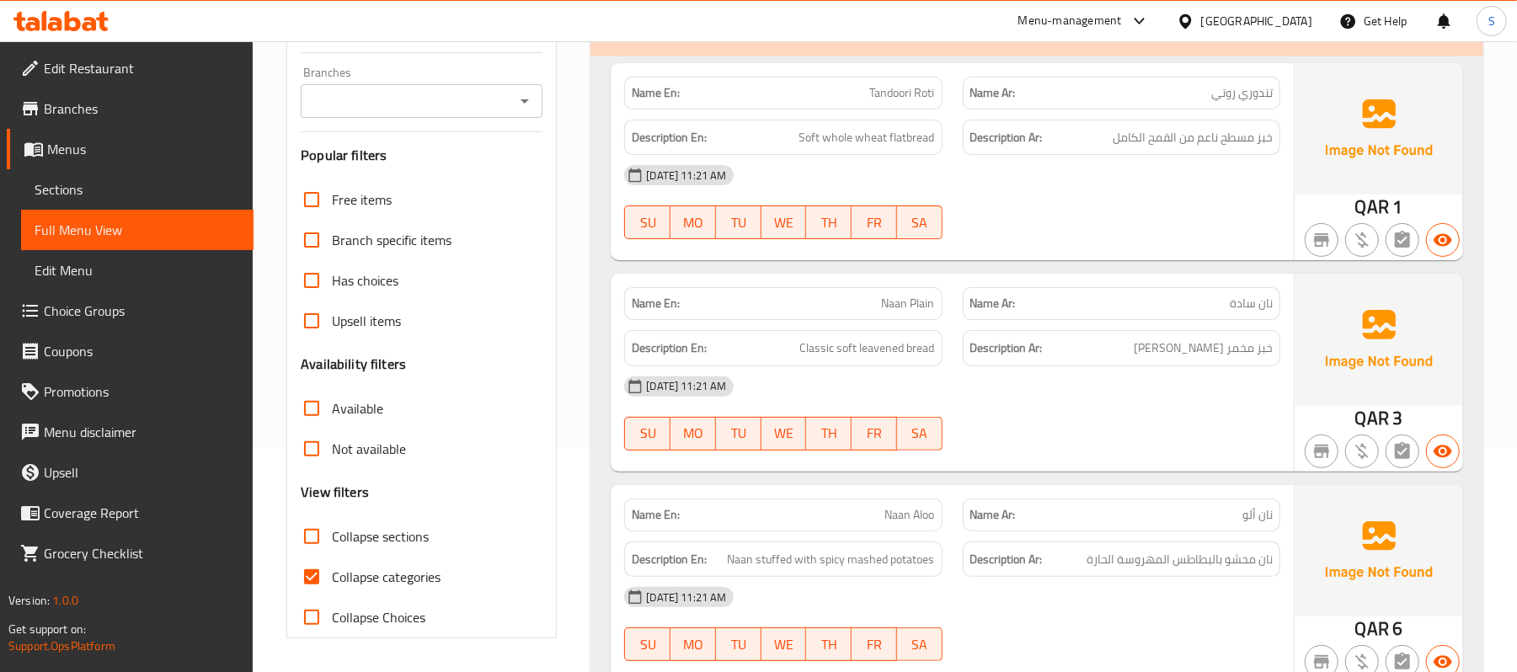
click at [338, 580] on span "Collapse categories" at bounding box center [386, 577] width 109 height 20
click at [332, 580] on input "Collapse categories" at bounding box center [311, 577] width 40 height 40
checkbox input "false"
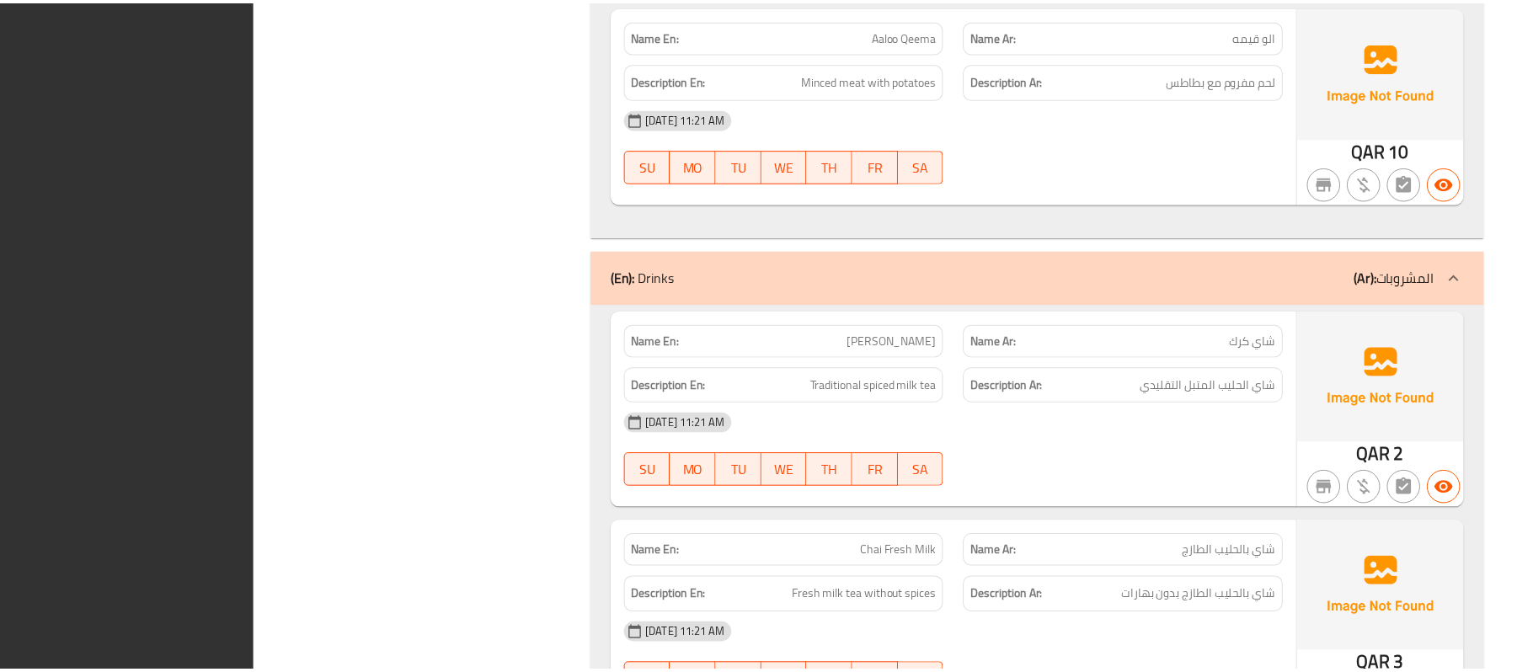
scroll to position [4623, 0]
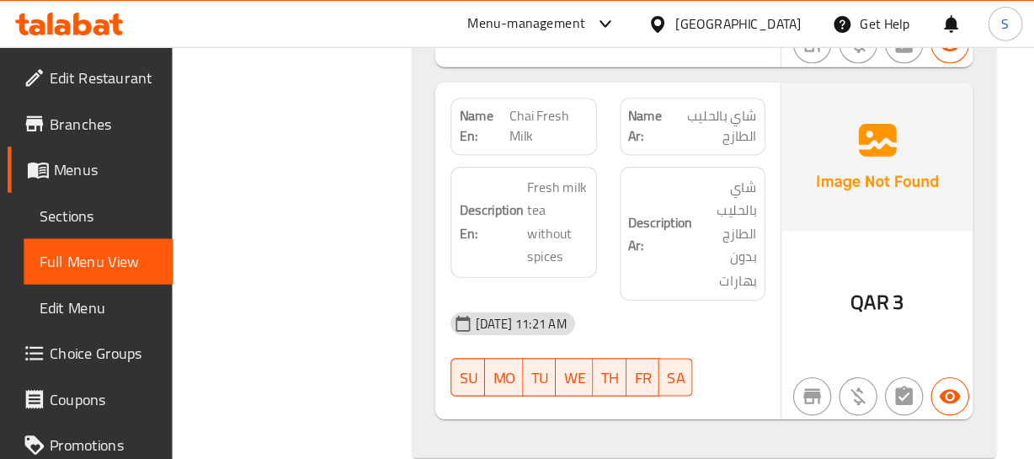
scroll to position [5441, 0]
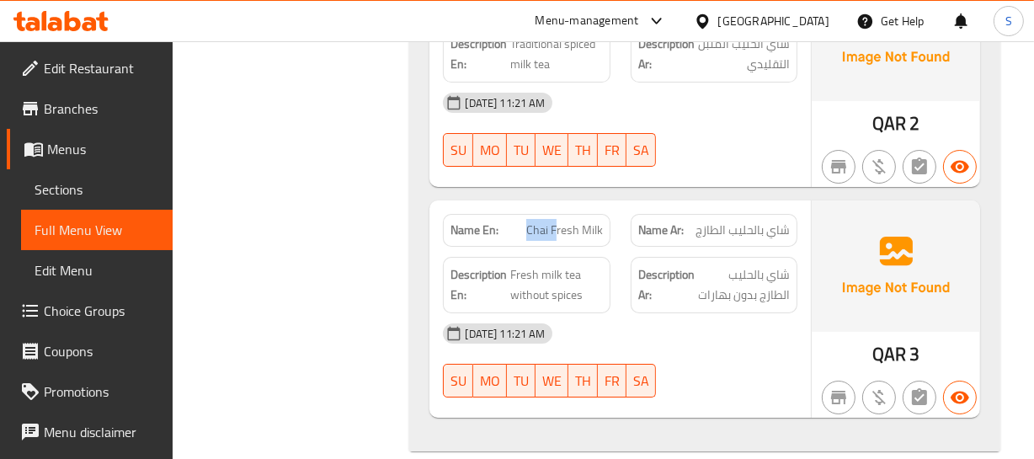
drag, startPoint x: 522, startPoint y: 204, endPoint x: 559, endPoint y: 201, distance: 37.1
drag, startPoint x: 600, startPoint y: 204, endPoint x: 539, endPoint y: 207, distance: 60.7
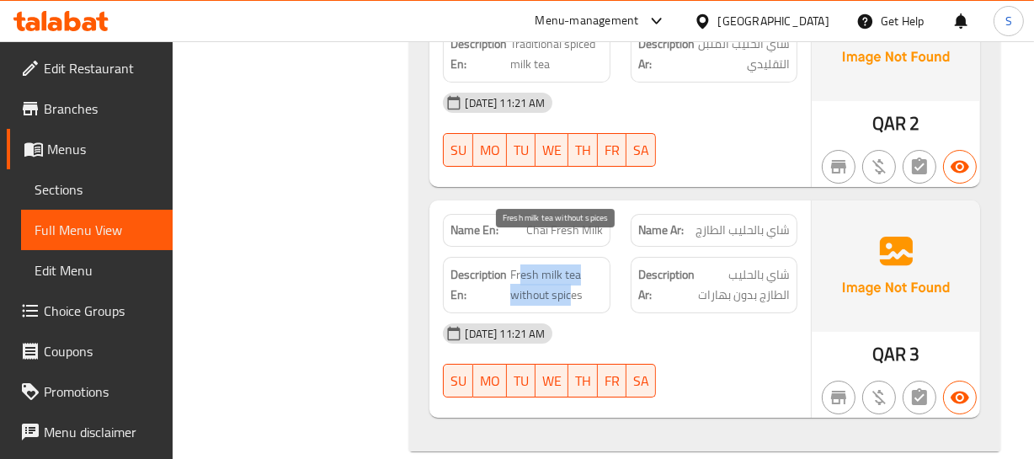
drag, startPoint x: 522, startPoint y: 244, endPoint x: 581, endPoint y: 259, distance: 60.9
click at [569, 264] on span "Fresh milk tea without spices" at bounding box center [556, 284] width 92 height 41
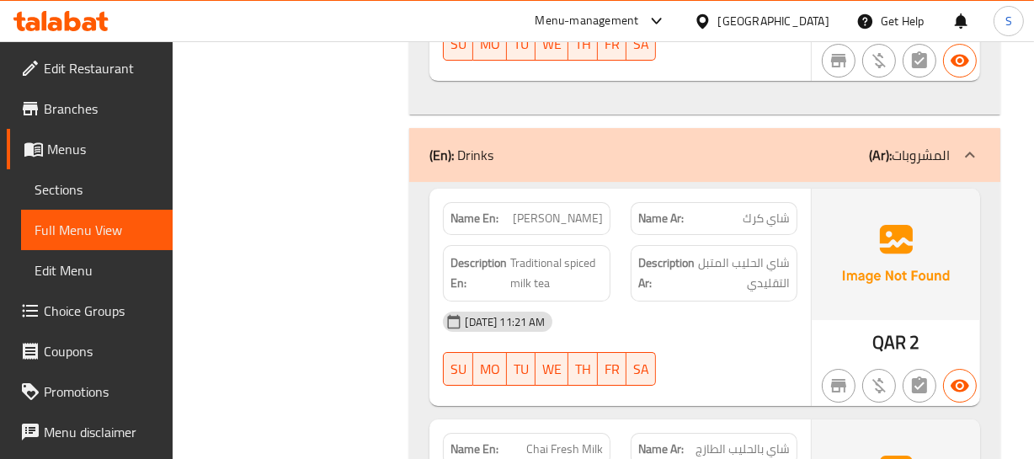
scroll to position [5212, 0]
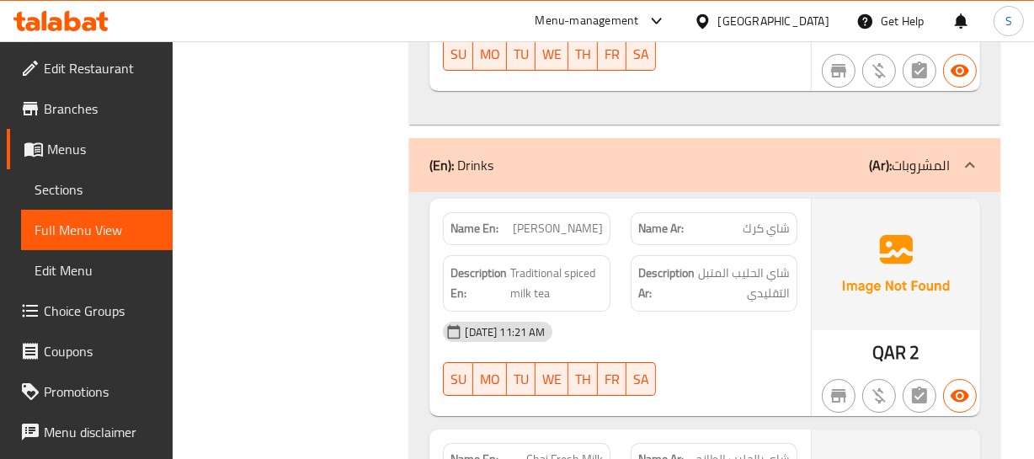
drag, startPoint x: 526, startPoint y: 247, endPoint x: 552, endPoint y: 243, distance: 26.3
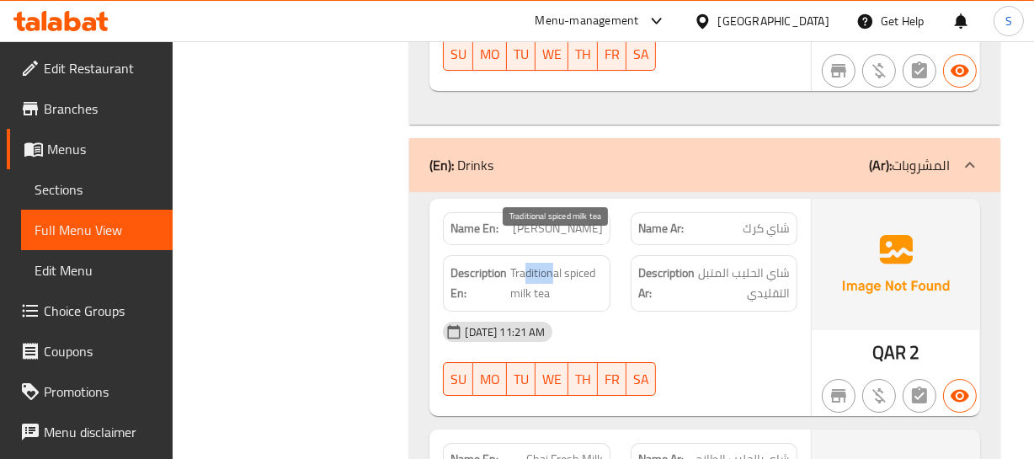
click at [552, 263] on span "Traditional spiced milk tea" at bounding box center [556, 283] width 92 height 41
click at [553, 263] on span "Traditional spiced milk tea" at bounding box center [556, 283] width 92 height 41
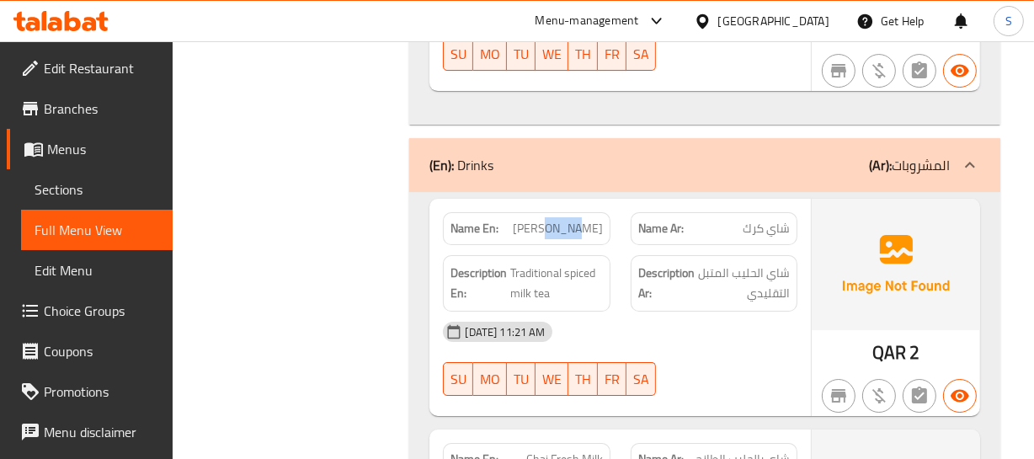
drag, startPoint x: 514, startPoint y: 248, endPoint x: 584, endPoint y: 243, distance: 70.9
click at [584, 263] on span "Traditional spiced milk tea" at bounding box center [556, 283] width 92 height 41
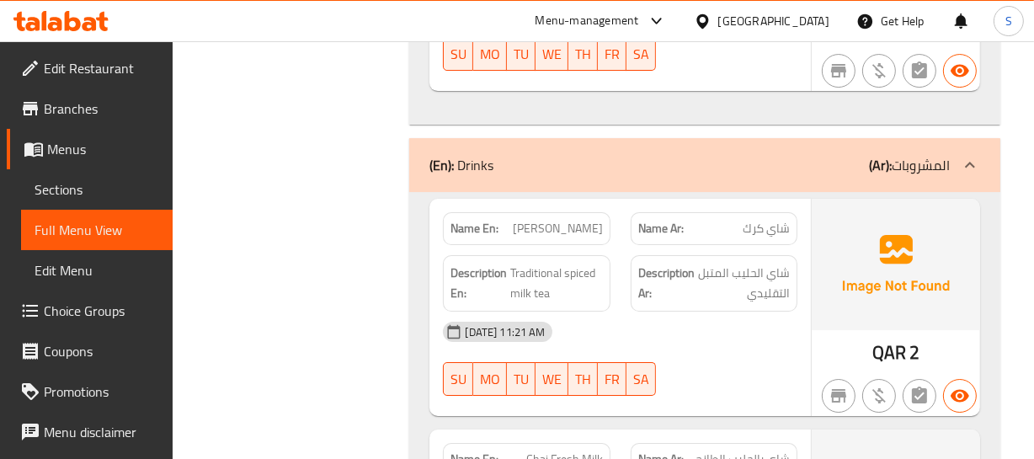
drag, startPoint x: 522, startPoint y: 247, endPoint x: 579, endPoint y: 238, distance: 57.9
click at [579, 263] on span "Traditional spiced milk tea" at bounding box center [556, 283] width 92 height 41
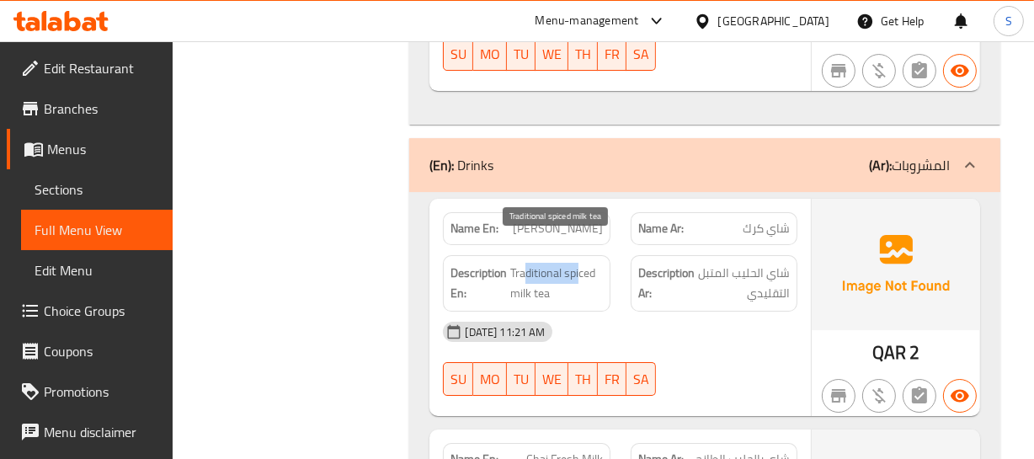
click at [579, 263] on span "Traditional spiced milk tea" at bounding box center [556, 283] width 92 height 41
click at [561, 265] on span "Traditional spiced milk tea" at bounding box center [556, 283] width 92 height 41
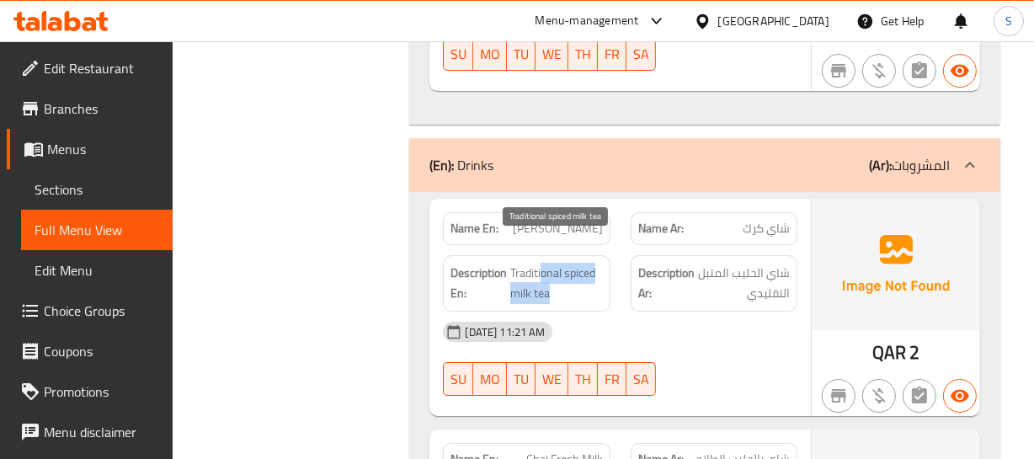
drag, startPoint x: 548, startPoint y: 267, endPoint x: 540, endPoint y: 245, distance: 23.5
click at [540, 263] on span "Traditional spiced milk tea" at bounding box center [556, 283] width 92 height 41
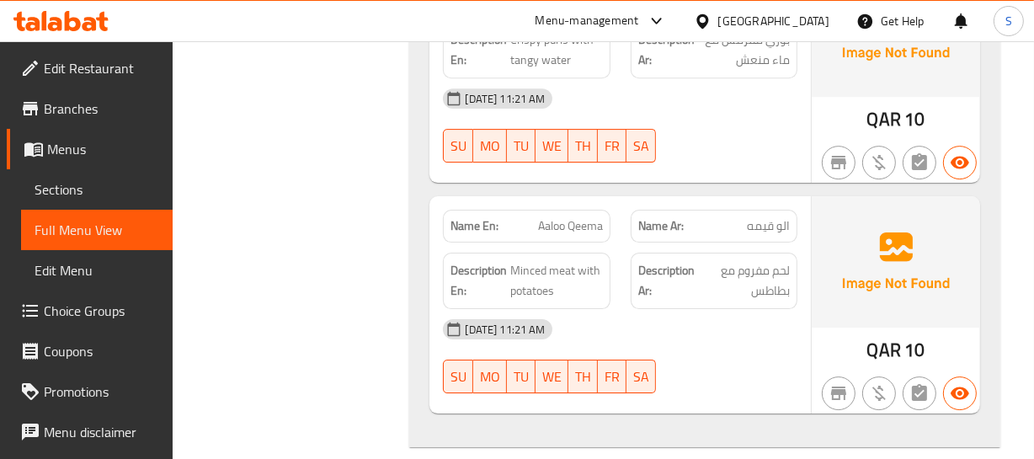
scroll to position [4863, 0]
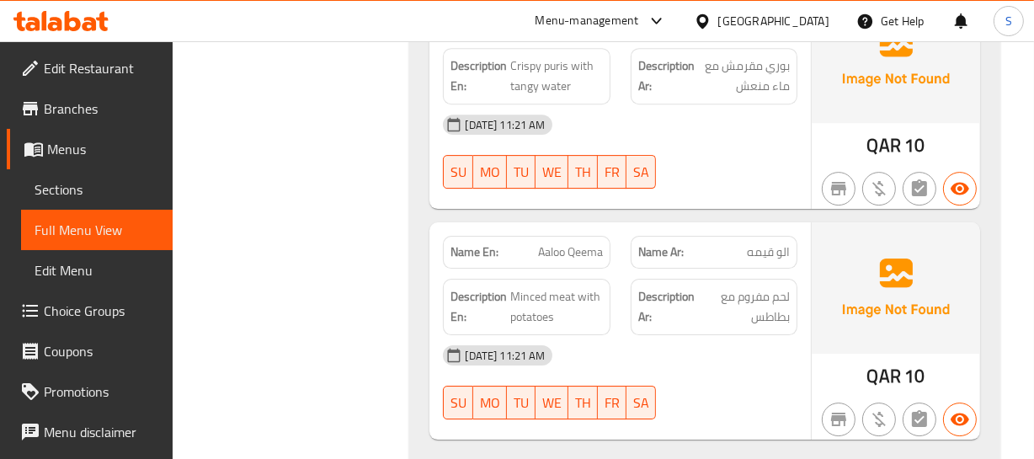
click at [567, 243] on span "Aaloo Qeema" at bounding box center [570, 252] width 65 height 18
click at [744, 243] on p "Name Ar: الو قيمه" at bounding box center [714, 252] width 152 height 18
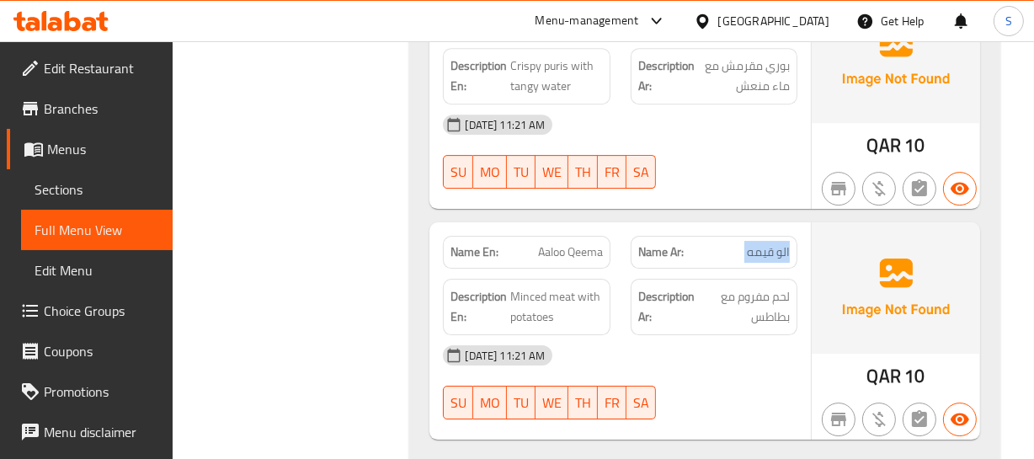
click at [745, 243] on p "Name Ar: الو قيمه" at bounding box center [714, 252] width 152 height 18
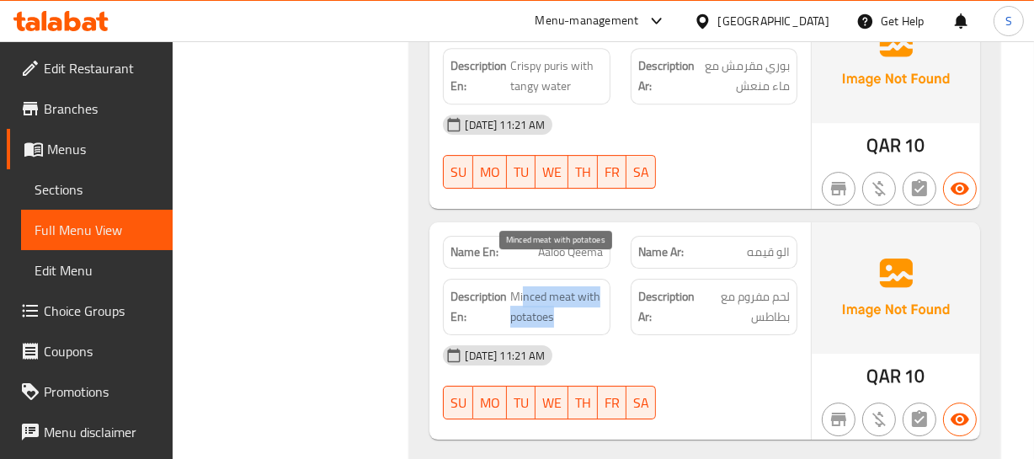
drag, startPoint x: 523, startPoint y: 268, endPoint x: 578, endPoint y: 286, distance: 57.5
click at [578, 286] on span "Minced meat with potatoes" at bounding box center [556, 306] width 92 height 41
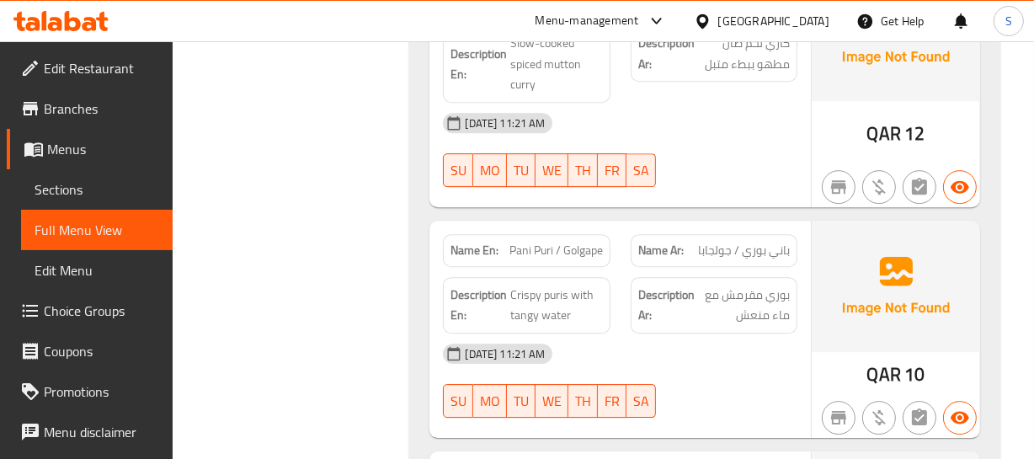
scroll to position [4633, 0]
drag, startPoint x: 514, startPoint y: 226, endPoint x: 547, endPoint y: 219, distance: 34.4
click at [547, 243] on span "Pani Puri / Golgape" at bounding box center [556, 252] width 93 height 18
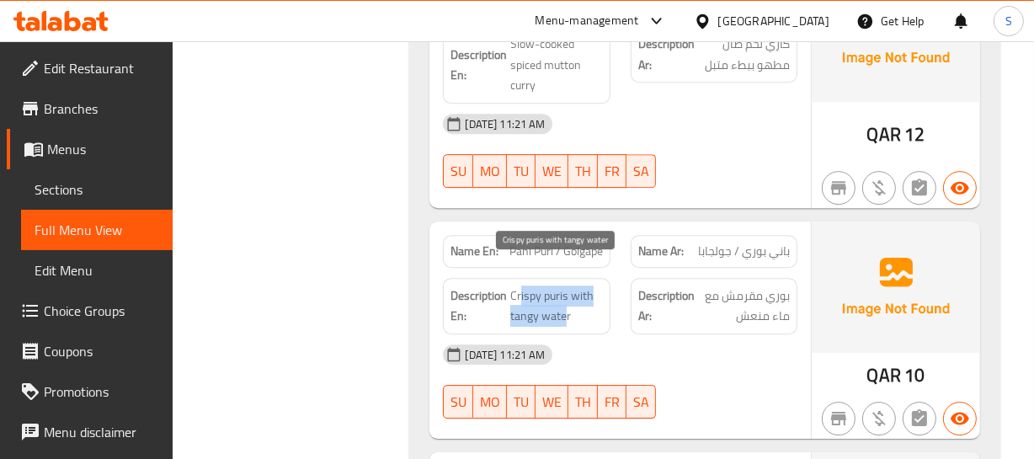
drag, startPoint x: 522, startPoint y: 270, endPoint x: 567, endPoint y: 293, distance: 50.5
click at [567, 293] on span "Crispy puris with tangy water" at bounding box center [556, 306] width 92 height 41
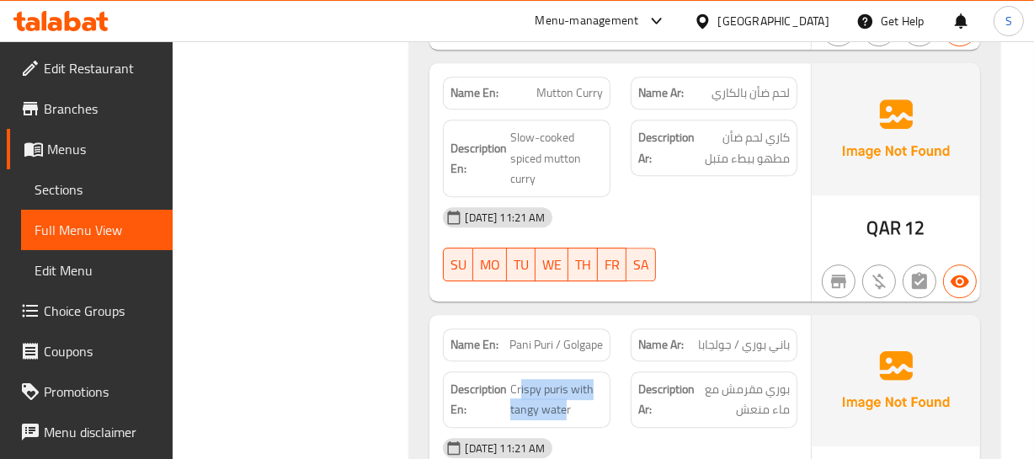
scroll to position [4480, 0]
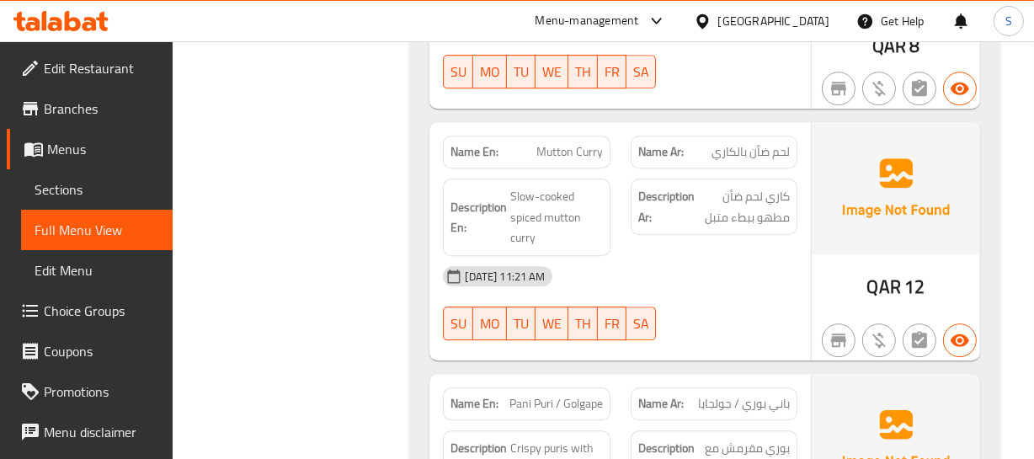
click at [569, 136] on div "Name En: Mutton Curry" at bounding box center [526, 152] width 167 height 33
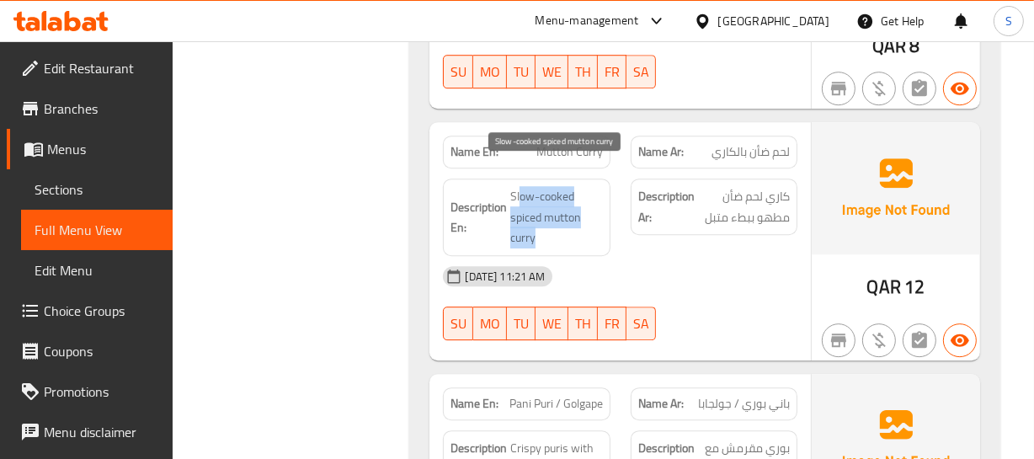
drag, startPoint x: 519, startPoint y: 167, endPoint x: 564, endPoint y: 207, distance: 60.8
click at [564, 207] on span "Slow-cooked spiced mutton curry" at bounding box center [556, 217] width 92 height 62
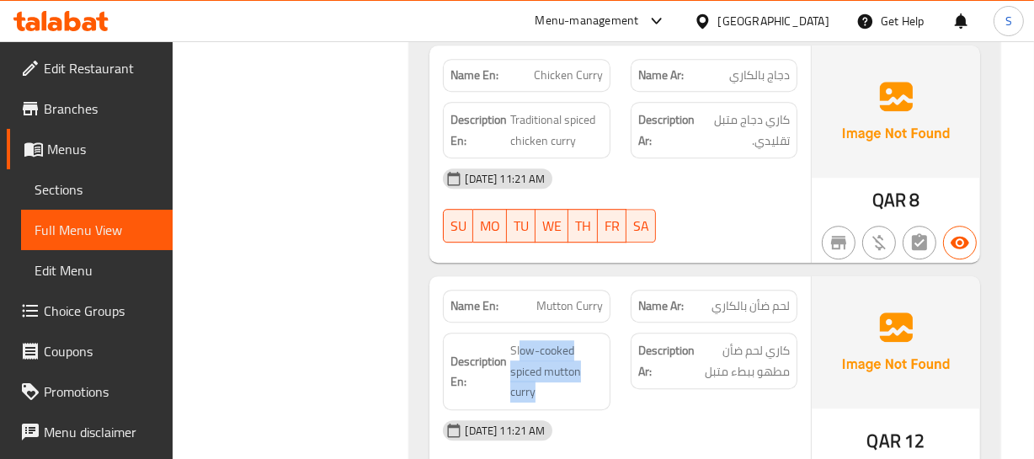
scroll to position [4251, 0]
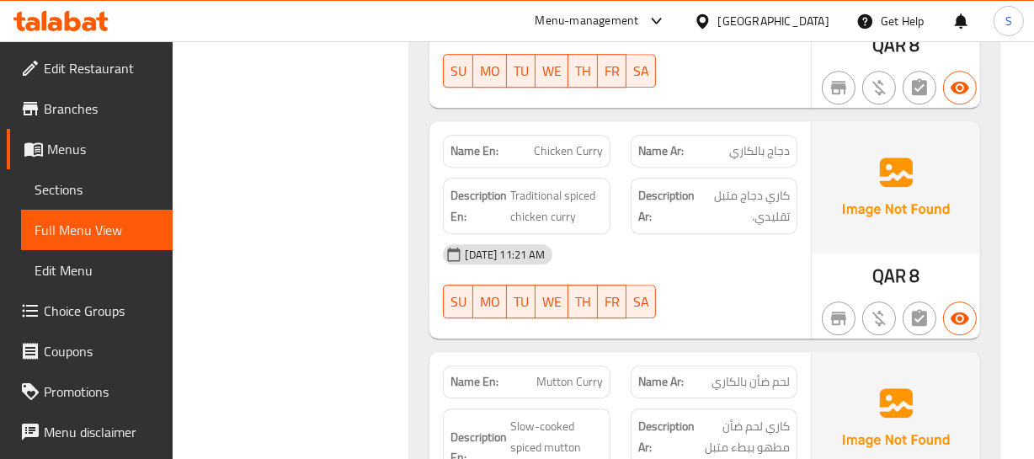
click at [562, 142] on span "Chicken Curry" at bounding box center [568, 151] width 69 height 18
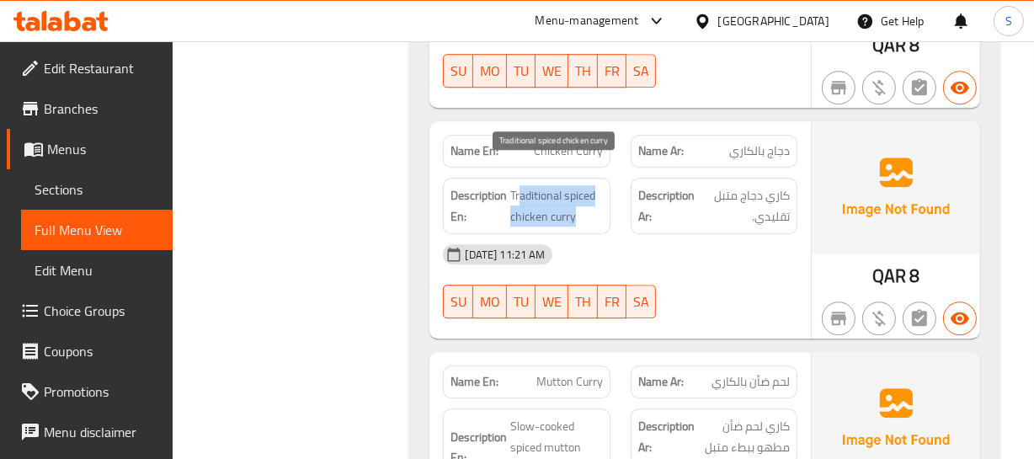
drag, startPoint x: 522, startPoint y: 168, endPoint x: 573, endPoint y: 184, distance: 53.0
click at [573, 185] on span "Traditional spiced chicken curry" at bounding box center [556, 205] width 92 height 41
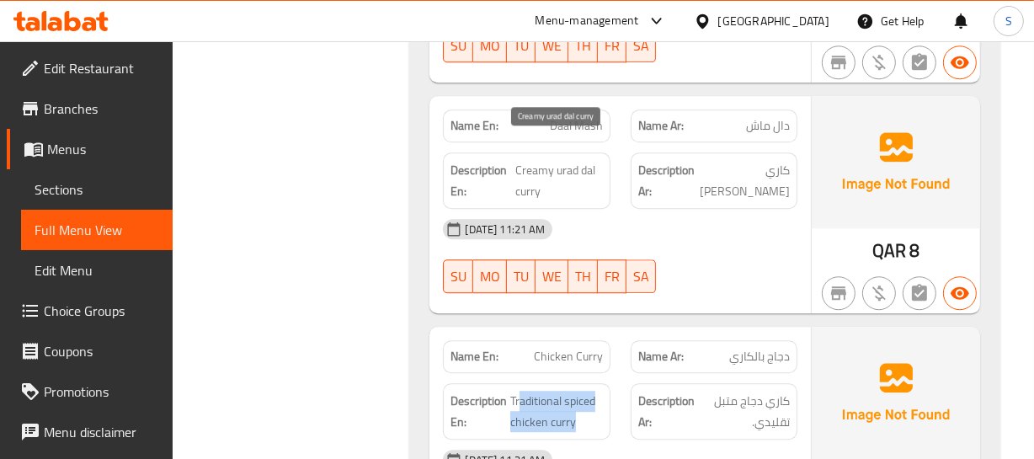
scroll to position [4021, 0]
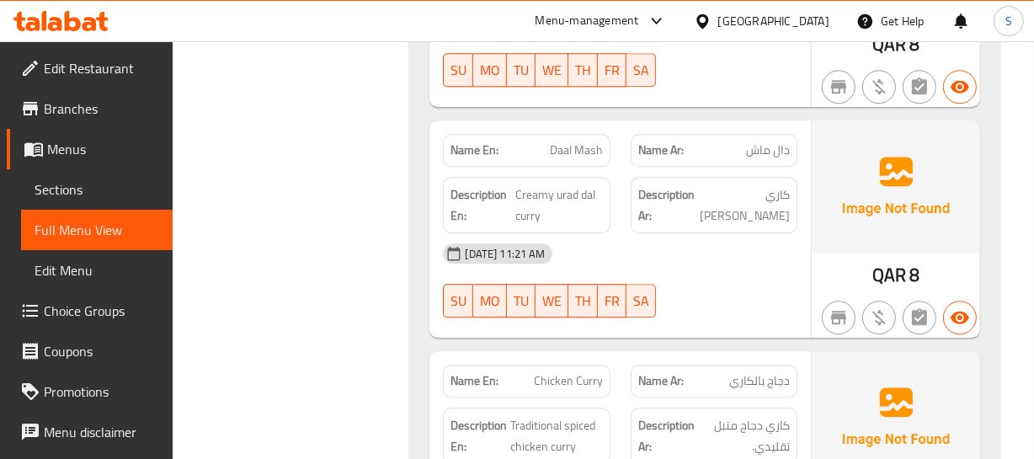
click at [581, 141] on span "Daal Mash" at bounding box center [576, 150] width 53 height 18
click at [757, 141] on span "دال ماش" at bounding box center [768, 150] width 44 height 18
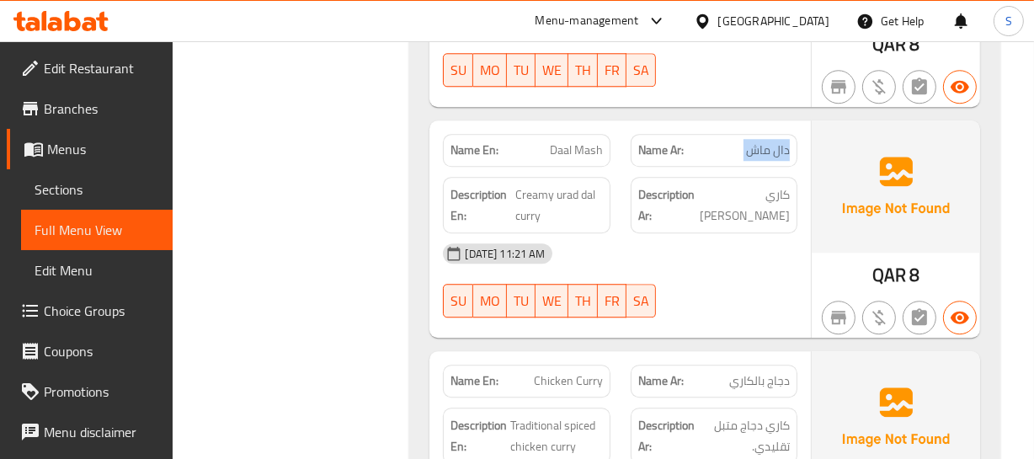
click at [757, 141] on span "دال ماش" at bounding box center [768, 150] width 44 height 18
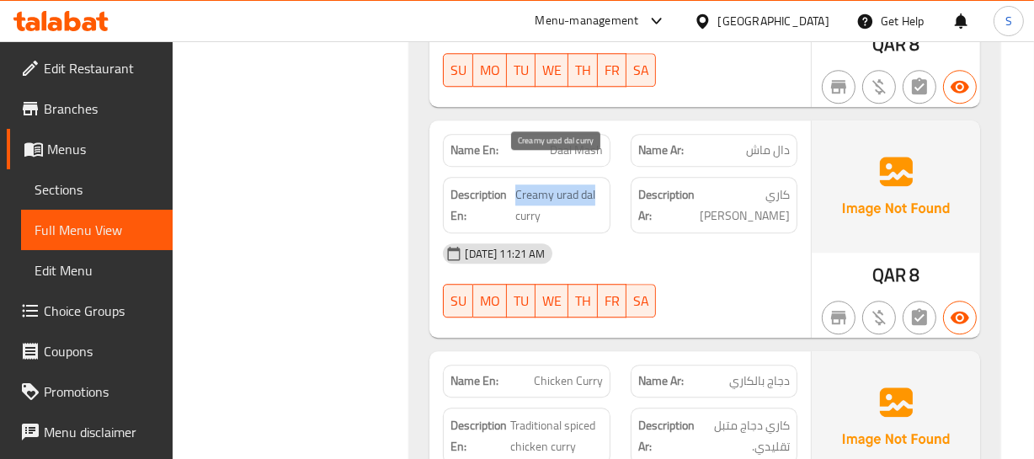
drag, startPoint x: 515, startPoint y: 171, endPoint x: 595, endPoint y: 181, distance: 79.8
click at [595, 184] on span "Creamy urad dal curry" at bounding box center [559, 204] width 88 height 41
click at [547, 190] on span "Creamy urad dal curry" at bounding box center [559, 204] width 88 height 41
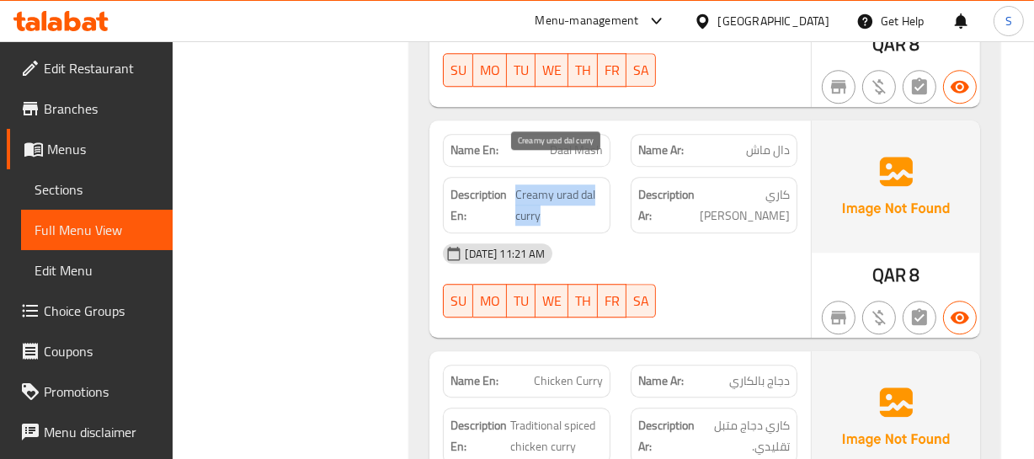
click at [547, 190] on span "Creamy urad dal curry" at bounding box center [559, 204] width 88 height 41
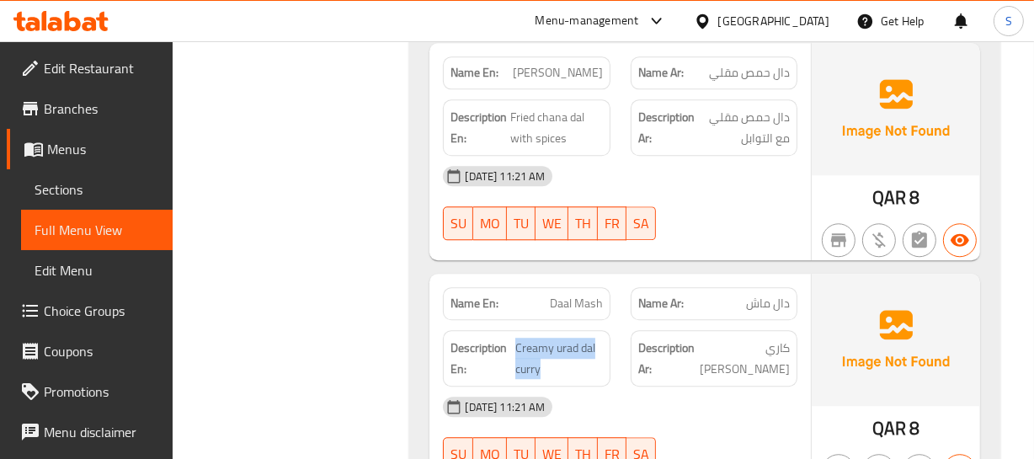
scroll to position [3791, 0]
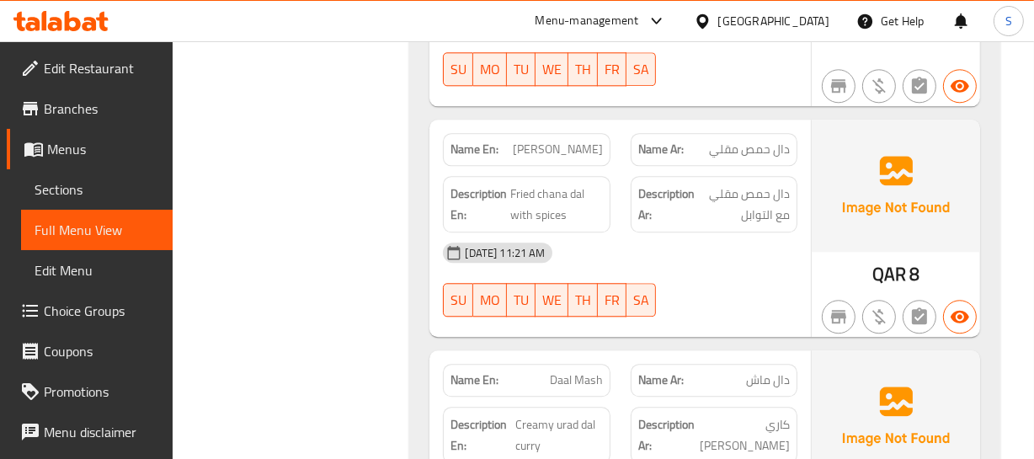
click at [574, 141] on span "[PERSON_NAME]" at bounding box center [558, 150] width 90 height 18
click at [534, 141] on span "[PERSON_NAME]" at bounding box center [558, 150] width 90 height 18
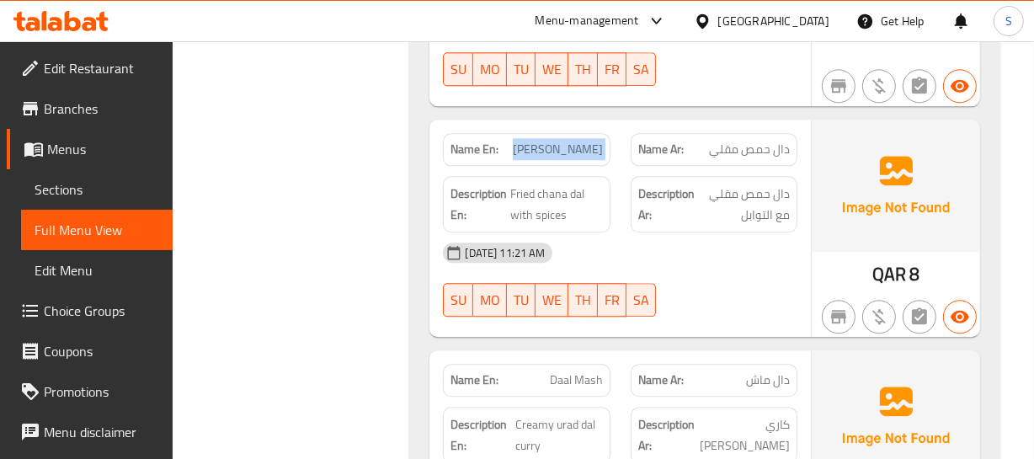
click at [534, 141] on span "[PERSON_NAME]" at bounding box center [558, 150] width 90 height 18
click at [547, 141] on span "[PERSON_NAME]" at bounding box center [558, 150] width 90 height 18
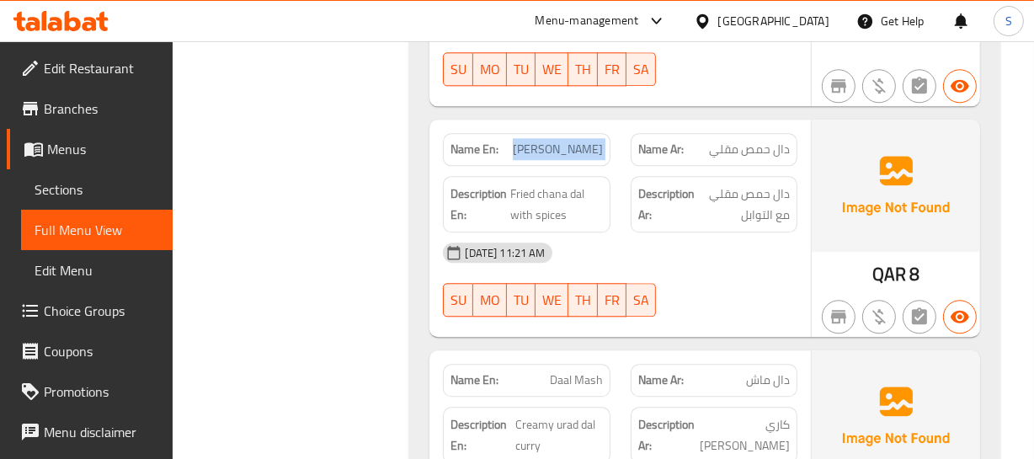
click at [547, 141] on span "[PERSON_NAME]" at bounding box center [558, 150] width 90 height 18
click at [589, 141] on span "[PERSON_NAME]" at bounding box center [558, 150] width 90 height 18
click at [535, 141] on span "[PERSON_NAME]" at bounding box center [558, 150] width 90 height 18
drag, startPoint x: 522, startPoint y: 123, endPoint x: 568, endPoint y: 126, distance: 46.4
click at [568, 141] on p "Name En: Daal Chana Fry" at bounding box center [527, 150] width 152 height 18
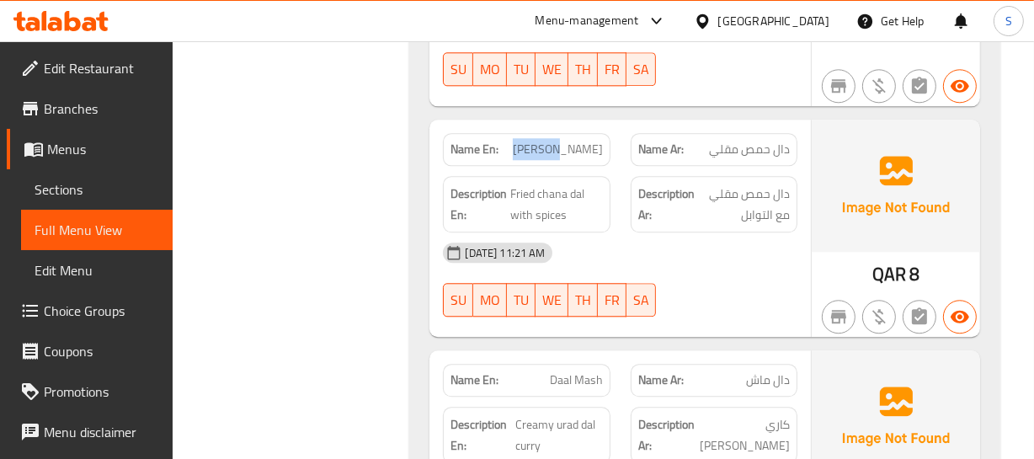
click at [549, 141] on span "[PERSON_NAME]" at bounding box center [558, 150] width 90 height 18
click at [552, 141] on span "[PERSON_NAME]" at bounding box center [558, 150] width 90 height 18
drag, startPoint x: 524, startPoint y: 121, endPoint x: 583, endPoint y: 118, distance: 59.1
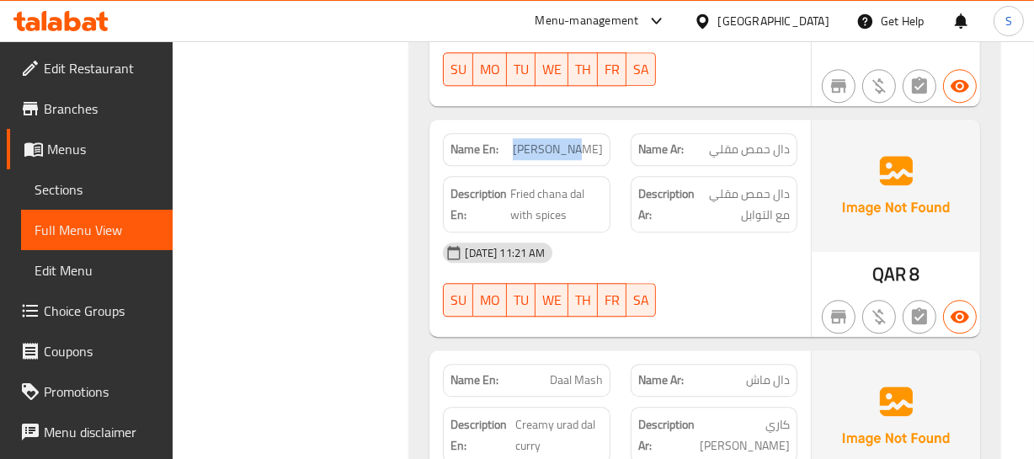
click at [583, 141] on p "Name En: Daal Chana Fry" at bounding box center [527, 150] width 152 height 18
click at [583, 141] on span "[PERSON_NAME]" at bounding box center [558, 150] width 90 height 18
click at [767, 141] on span "دال حمص مقلي" at bounding box center [749, 150] width 81 height 18
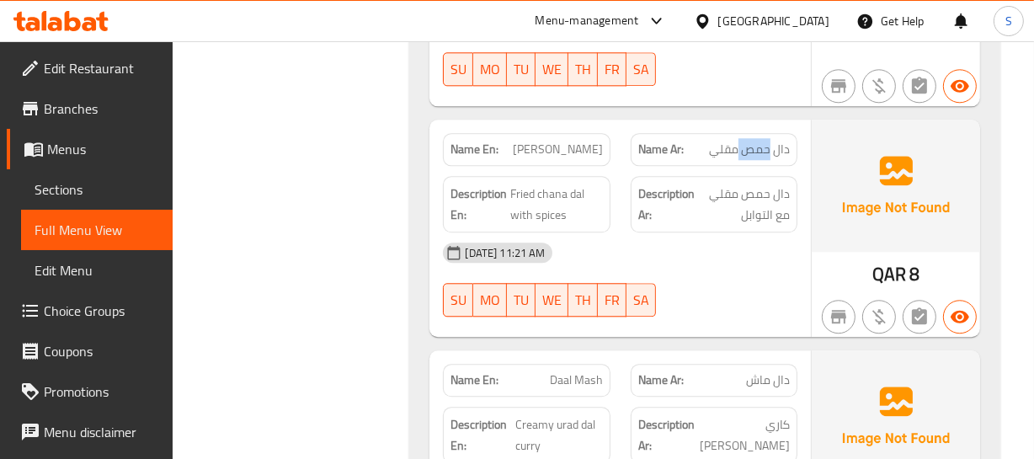
click at [767, 141] on span "دال حمص مقلي" at bounding box center [749, 150] width 81 height 18
click at [778, 141] on span "دال حمص مقلي" at bounding box center [749, 150] width 81 height 18
click at [757, 141] on span "دال حمص مقلي" at bounding box center [749, 150] width 81 height 18
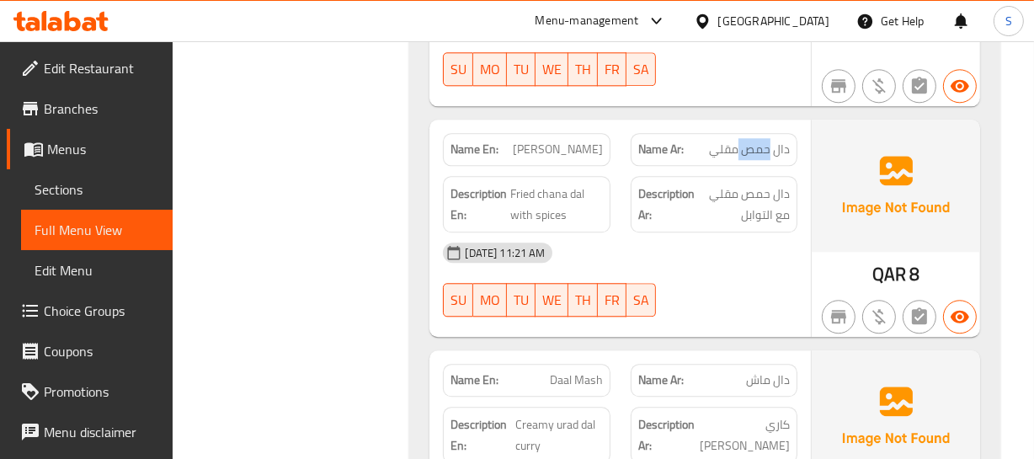
click at [757, 141] on span "دال حمص مقلي" at bounding box center [749, 150] width 81 height 18
drag, startPoint x: 516, startPoint y: 162, endPoint x: 589, endPoint y: 183, distance: 75.4
click at [589, 189] on span "Fried chana dal with spices" at bounding box center [556, 204] width 92 height 41
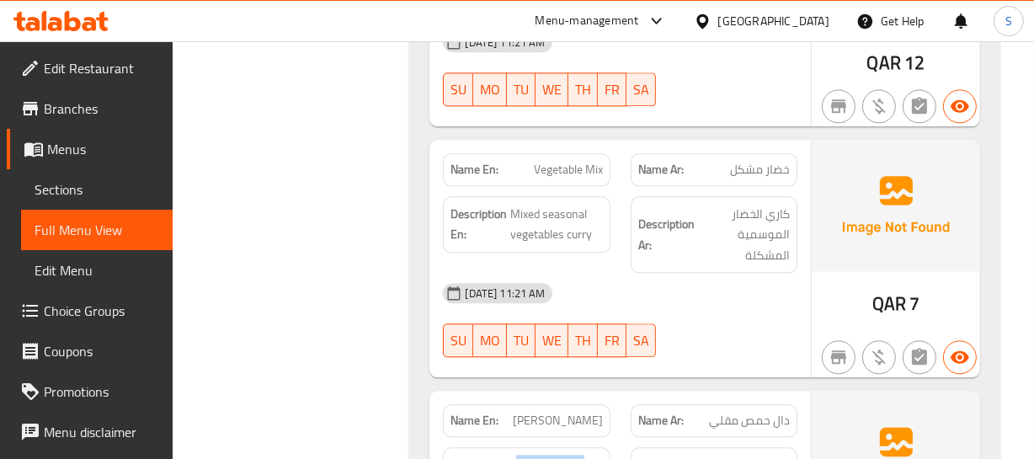
scroll to position [3485, 0]
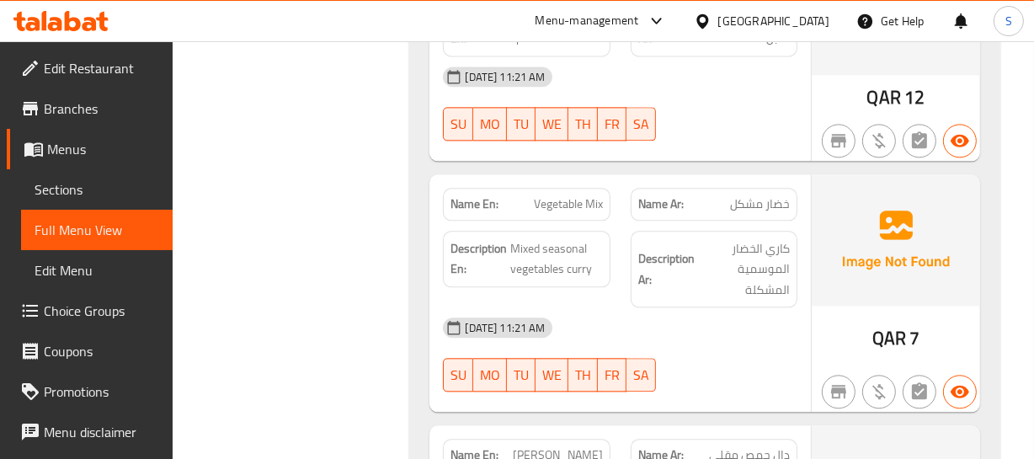
click at [551, 195] on span "Vegetable Mix" at bounding box center [568, 204] width 69 height 18
drag, startPoint x: 525, startPoint y: 219, endPoint x: 571, endPoint y: 233, distance: 48.5
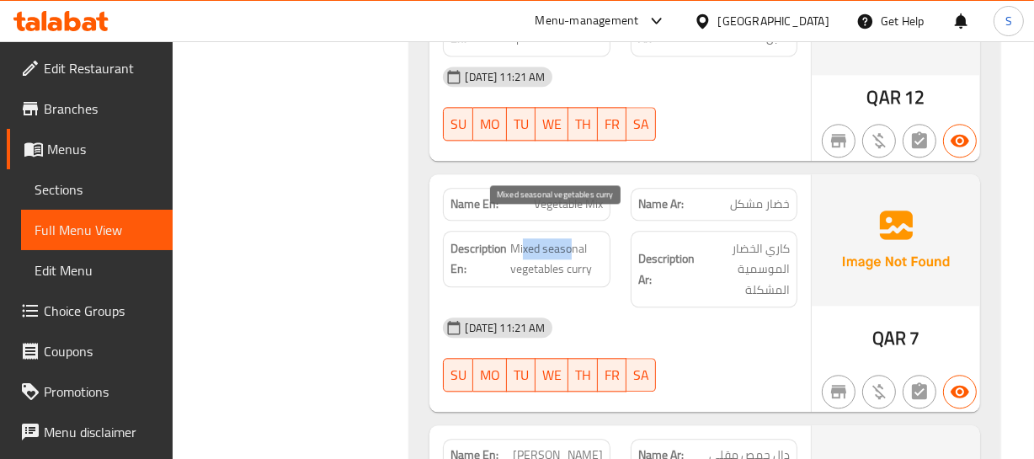
click at [571, 238] on span "Mixed seasonal vegetables curry" at bounding box center [556, 258] width 92 height 41
click at [543, 238] on span "Mixed seasonal vegetables curry" at bounding box center [556, 258] width 92 height 41
click at [526, 238] on span "Mixed seasonal vegetables curry" at bounding box center [556, 258] width 92 height 41
drag, startPoint x: 531, startPoint y: 216, endPoint x: 541, endPoint y: 242, distance: 26.9
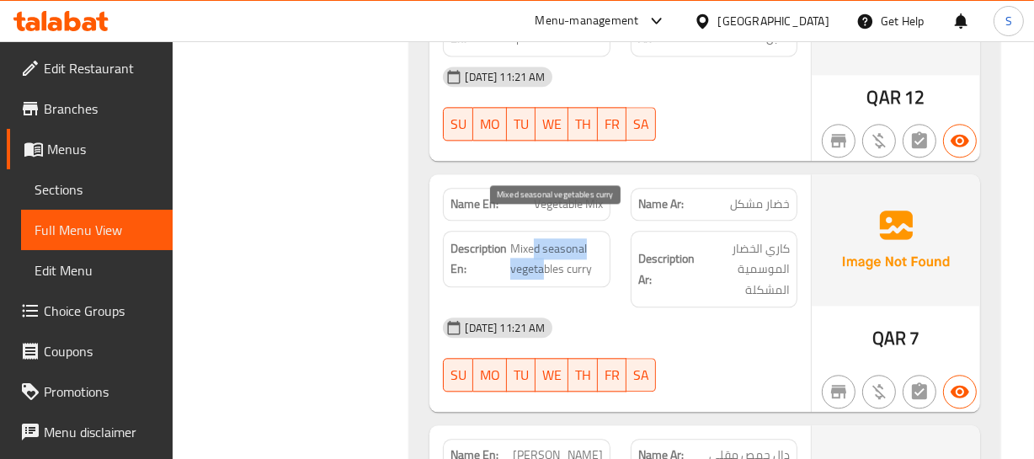
click at [541, 242] on span "Mixed seasonal vegetables curry" at bounding box center [556, 258] width 92 height 41
click at [559, 252] on span "Mixed seasonal vegetables curry" at bounding box center [556, 258] width 92 height 41
drag, startPoint x: 595, startPoint y: 240, endPoint x: 558, endPoint y: 232, distance: 38.6
click at [558, 238] on span "Mixed seasonal vegetables curry" at bounding box center [556, 258] width 92 height 41
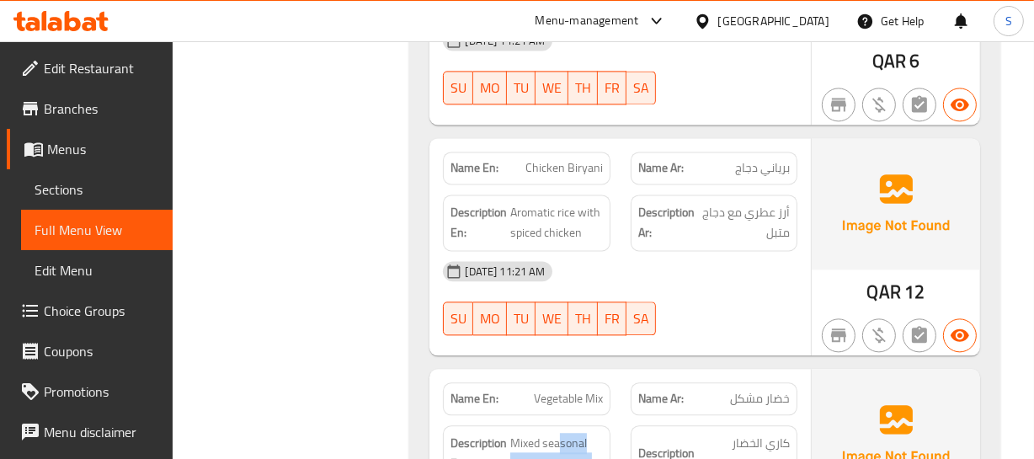
scroll to position [3255, 0]
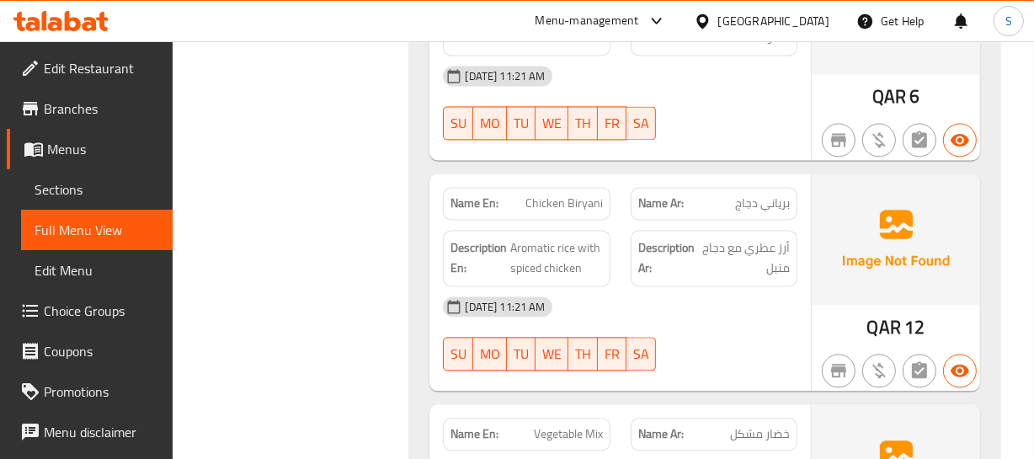
click at [542, 220] on div "Description En: Aromatic rice with spiced chicken" at bounding box center [526, 258] width 187 height 77
click at [548, 195] on div "Name En: Chicken Biryani" at bounding box center [526, 203] width 167 height 33
click at [558, 195] on span "Chicken Biryani" at bounding box center [564, 204] width 77 height 18
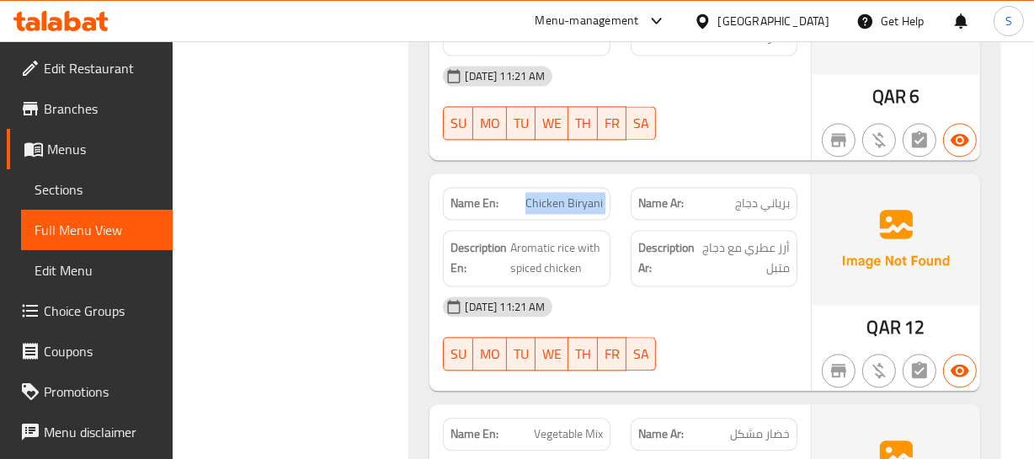
click at [558, 195] on span "Chicken Biryani" at bounding box center [564, 204] width 77 height 18
drag, startPoint x: 524, startPoint y: 227, endPoint x: 544, endPoint y: 221, distance: 21.1
click at [544, 238] on span "Aromatic rice with spiced chicken" at bounding box center [556, 258] width 92 height 41
click at [549, 238] on span "Aromatic rice with spiced chicken" at bounding box center [556, 258] width 92 height 41
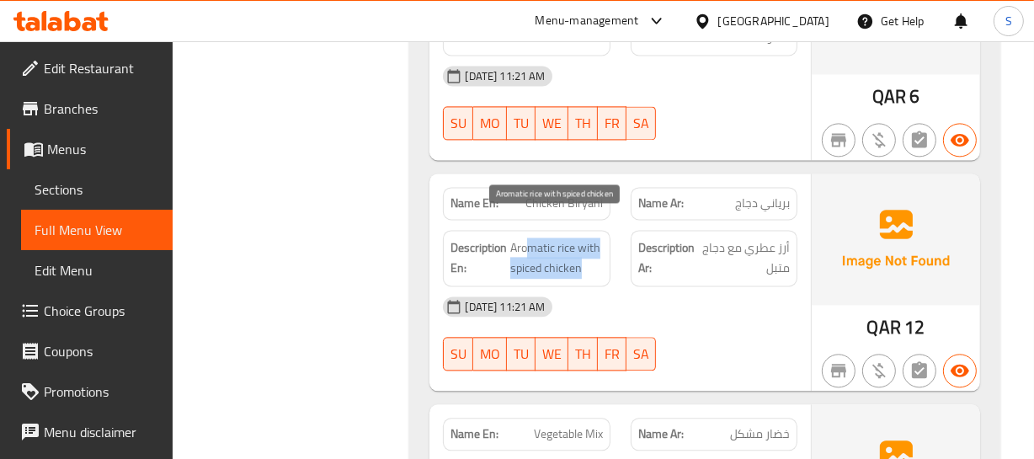
drag, startPoint x: 528, startPoint y: 221, endPoint x: 579, endPoint y: 239, distance: 54.3
click at [579, 239] on span "Aromatic rice with spiced chicken" at bounding box center [556, 258] width 92 height 41
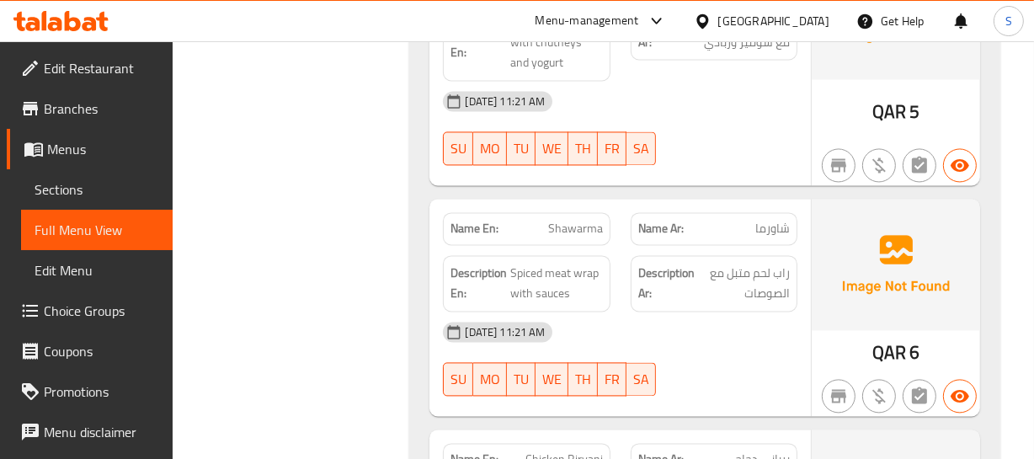
scroll to position [2949, 0]
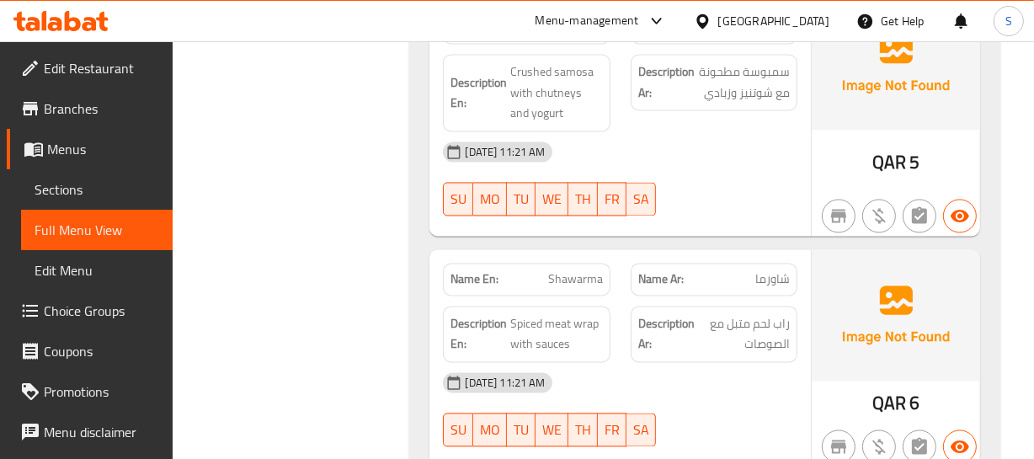
click at [553, 270] on span "Shawarma" at bounding box center [575, 279] width 55 height 18
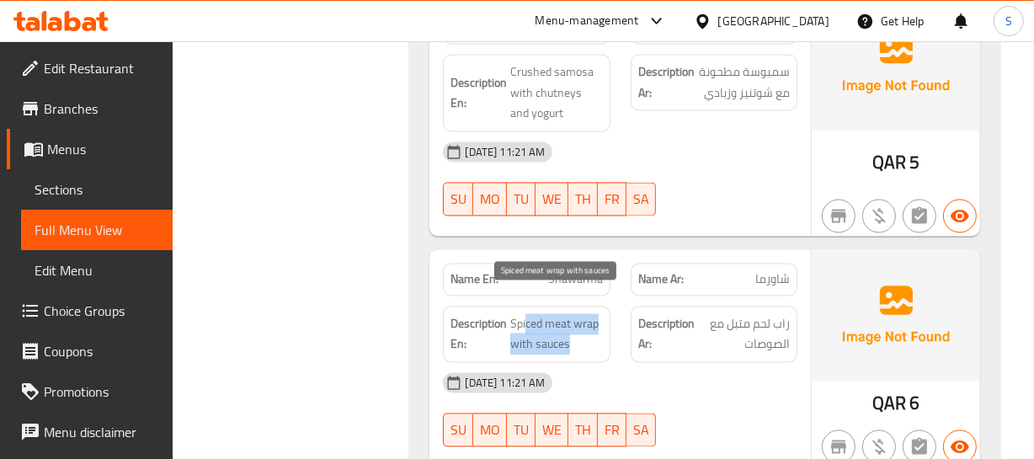
drag, startPoint x: 527, startPoint y: 300, endPoint x: 599, endPoint y: 315, distance: 73.2
click at [599, 315] on span "Spiced meat wrap with sauces" at bounding box center [556, 333] width 92 height 41
click at [590, 318] on span "Spiced meat wrap with sauces" at bounding box center [556, 333] width 92 height 41
drag, startPoint x: 504, startPoint y: 293, endPoint x: 547, endPoint y: 292, distance: 43.0
click at [547, 313] on h6 "Description En: Spiced meat wrap with sauces" at bounding box center [527, 333] width 152 height 41
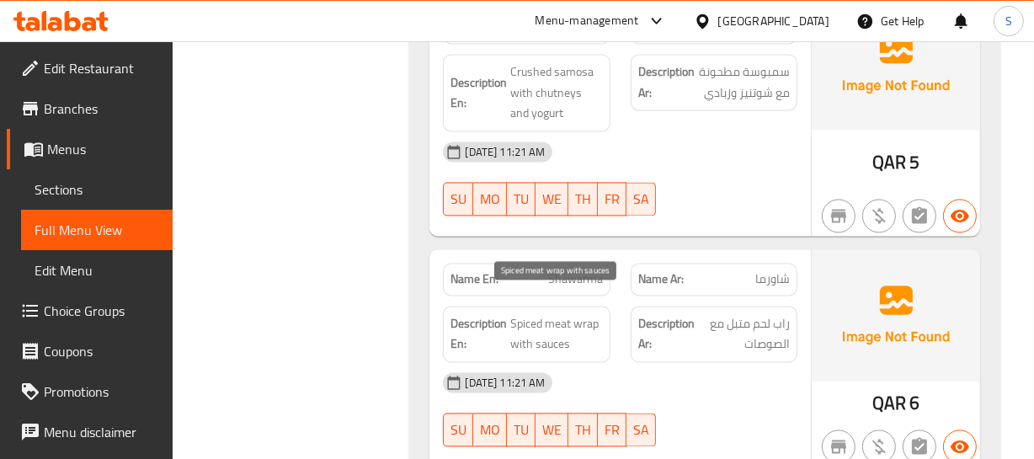
click at [549, 313] on span "Spiced meat wrap with sauces" at bounding box center [556, 333] width 92 height 41
drag, startPoint x: 520, startPoint y: 300, endPoint x: 587, endPoint y: 287, distance: 67.7
click at [587, 306] on div "Description En: Spiced meat wrap with sauces" at bounding box center [526, 334] width 167 height 56
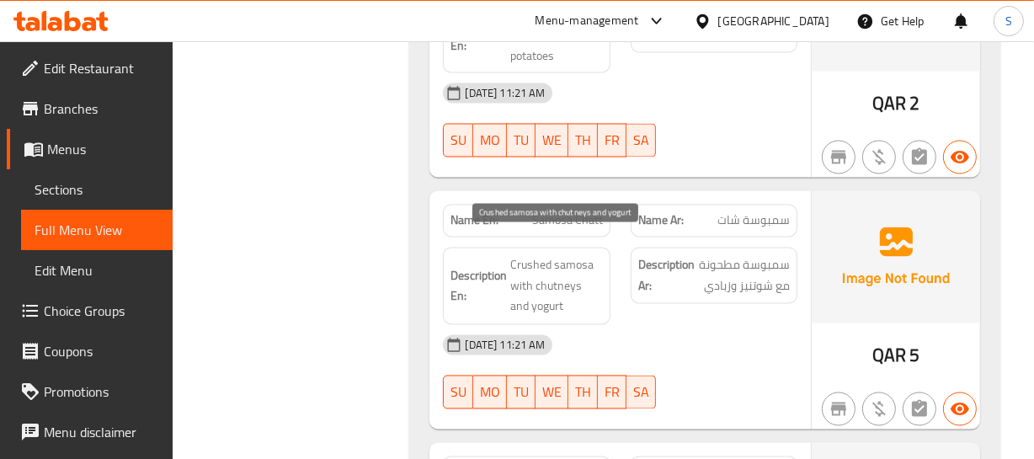
scroll to position [2719, 0]
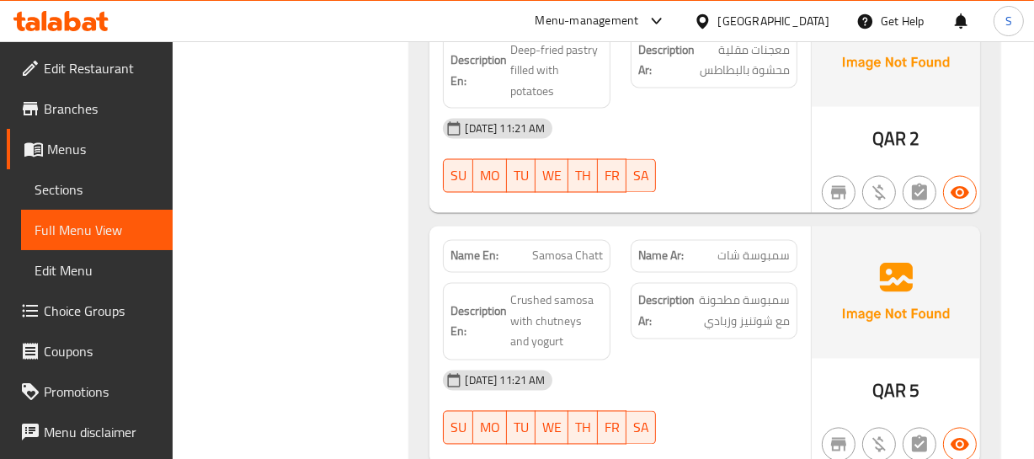
click at [573, 240] on div "Name En: Samosa Chatt" at bounding box center [526, 256] width 167 height 33
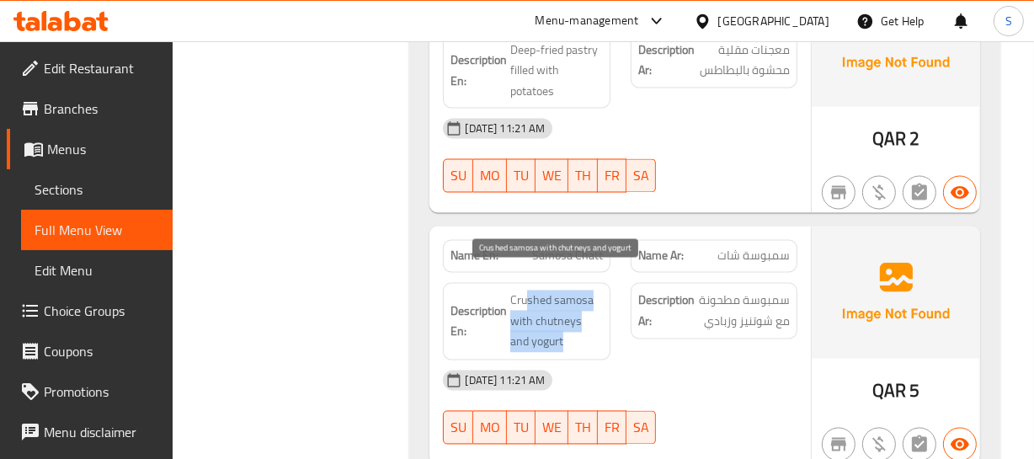
drag, startPoint x: 529, startPoint y: 276, endPoint x: 599, endPoint y: 312, distance: 78.3
click at [598, 312] on span "Crushed samosa with chutneys and yogurt" at bounding box center [556, 322] width 92 height 62
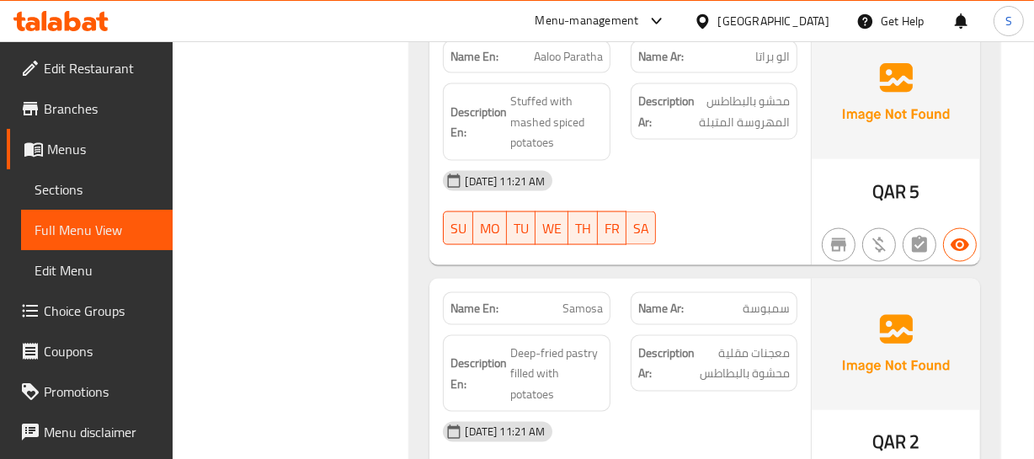
scroll to position [2413, 0]
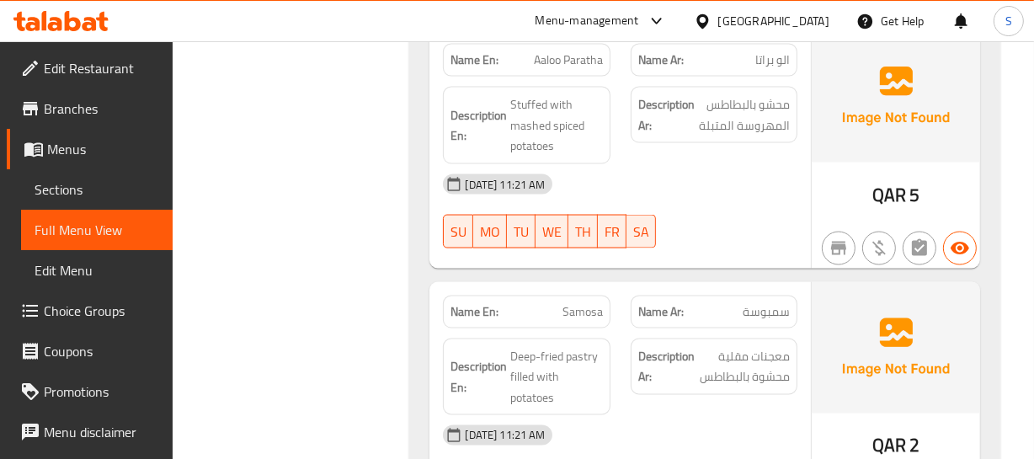
click at [581, 303] on span "Samosa" at bounding box center [583, 312] width 40 height 18
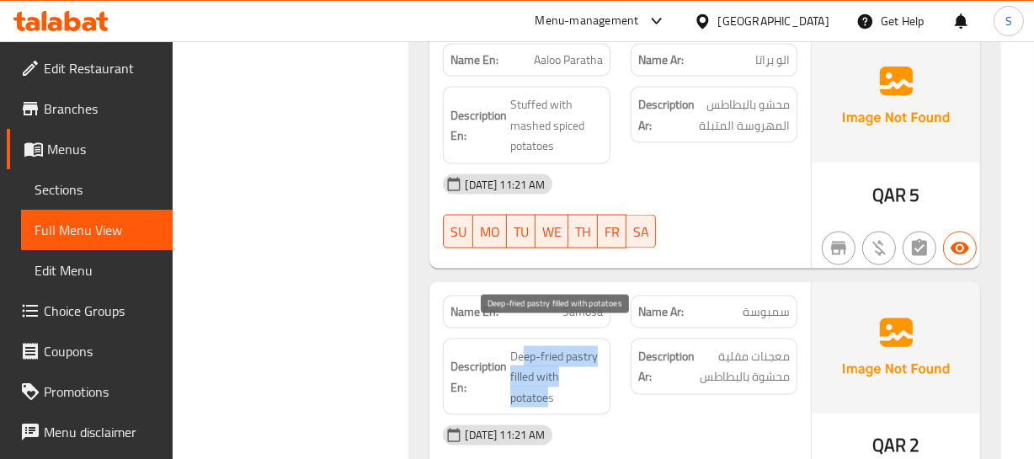
drag, startPoint x: 525, startPoint y: 327, endPoint x: 547, endPoint y: 377, distance: 55.4
click at [547, 377] on span "Deep-fried pastry filled with potatoes" at bounding box center [556, 377] width 92 height 62
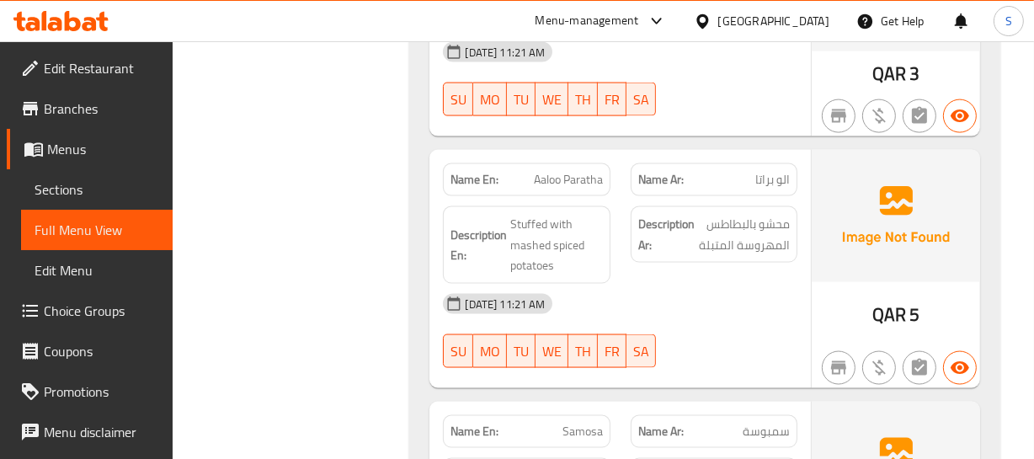
scroll to position [2260, 0]
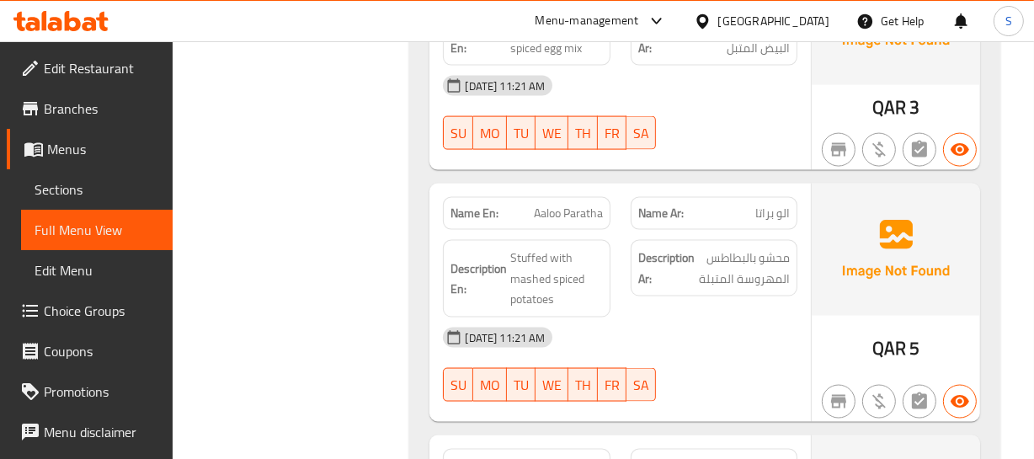
click at [559, 205] on span "Aaloo Paratha" at bounding box center [568, 214] width 69 height 18
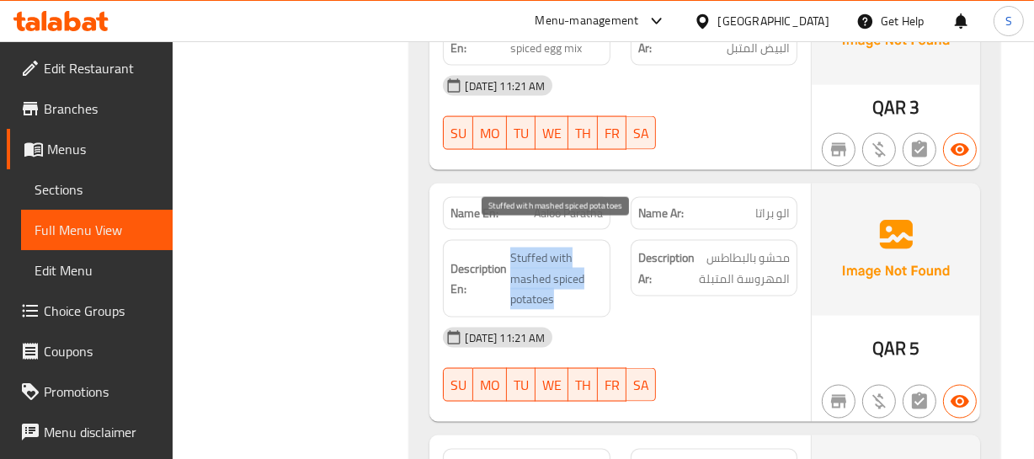
drag, startPoint x: 513, startPoint y: 227, endPoint x: 572, endPoint y: 279, distance: 78.2
click at [565, 278] on span "Stuffed with mashed spiced potatoes" at bounding box center [556, 279] width 92 height 62
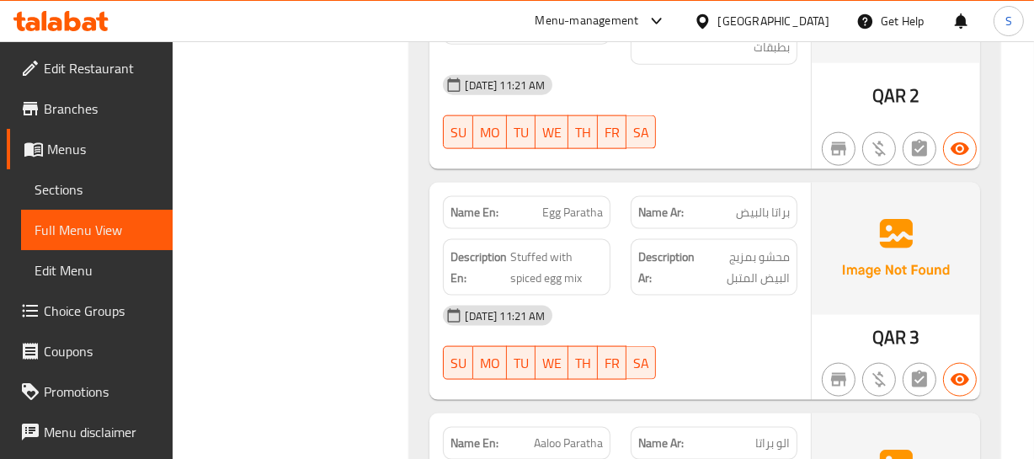
scroll to position [1954, 0]
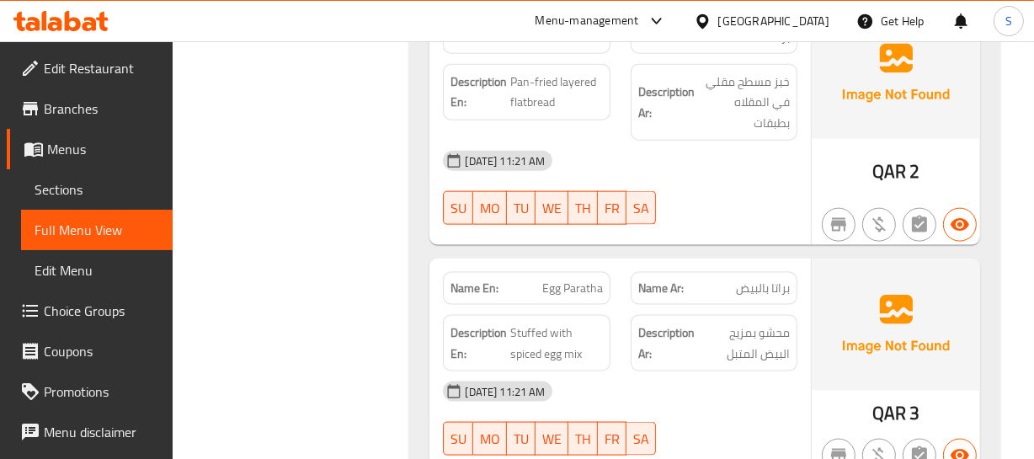
click at [563, 280] on span "Egg Paratha" at bounding box center [572, 289] width 61 height 18
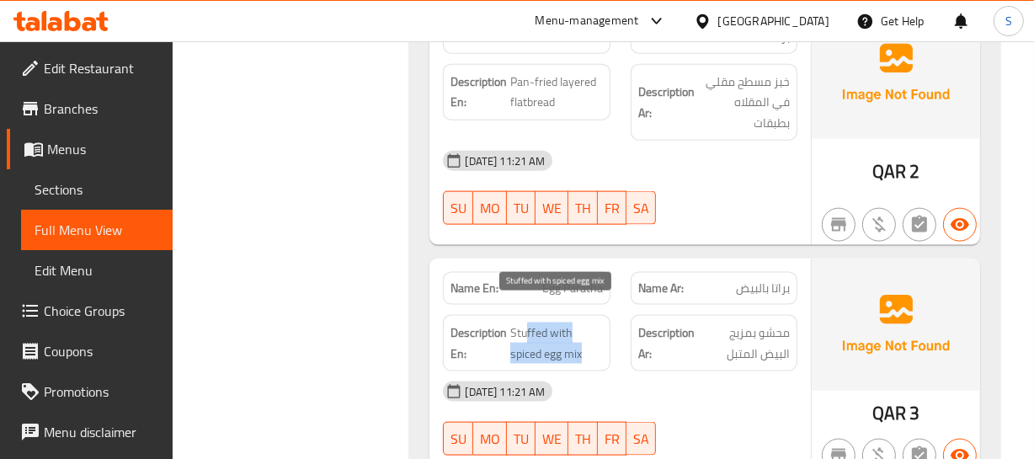
drag, startPoint x: 528, startPoint y: 310, endPoint x: 582, endPoint y: 328, distance: 57.0
click at [582, 328] on span "Stuffed with spiced egg mix" at bounding box center [556, 343] width 92 height 41
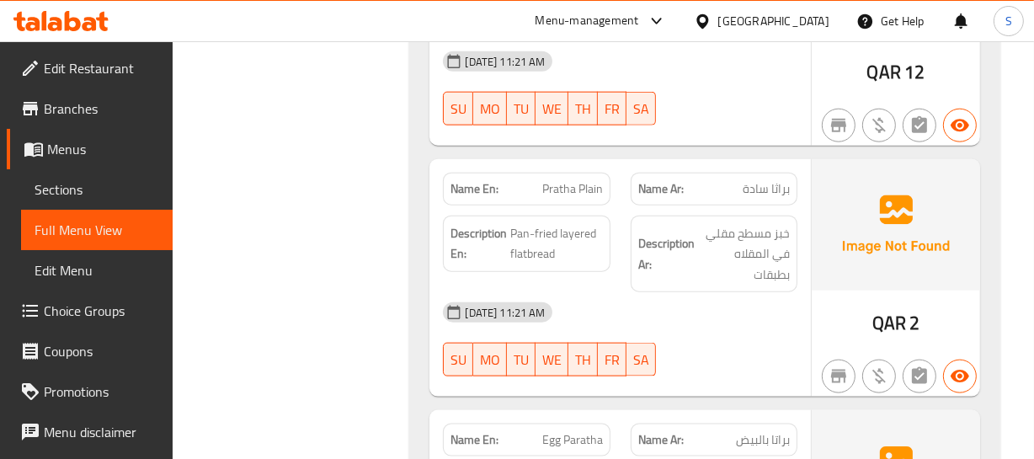
scroll to position [1801, 0]
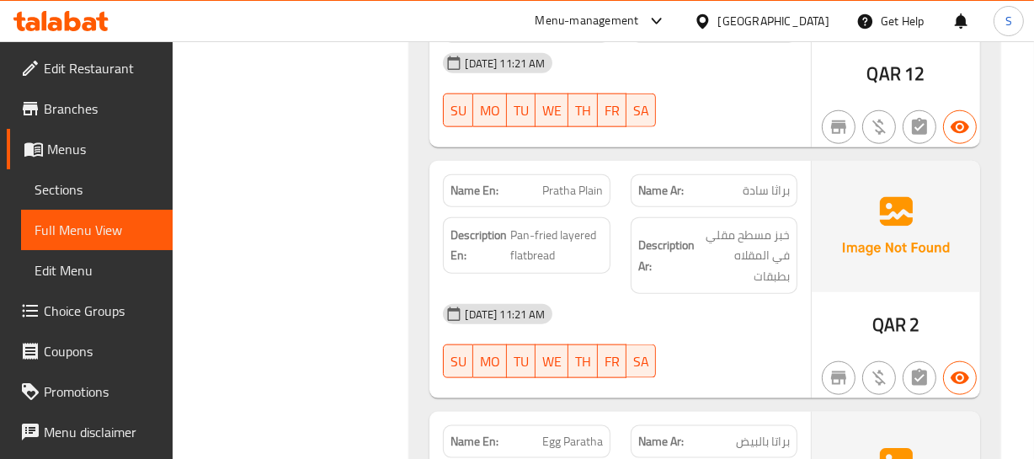
click at [559, 182] on span "Pratha Plain" at bounding box center [572, 191] width 61 height 18
click at [522, 225] on span "Pan-fried layered flatbread" at bounding box center [556, 245] width 92 height 41
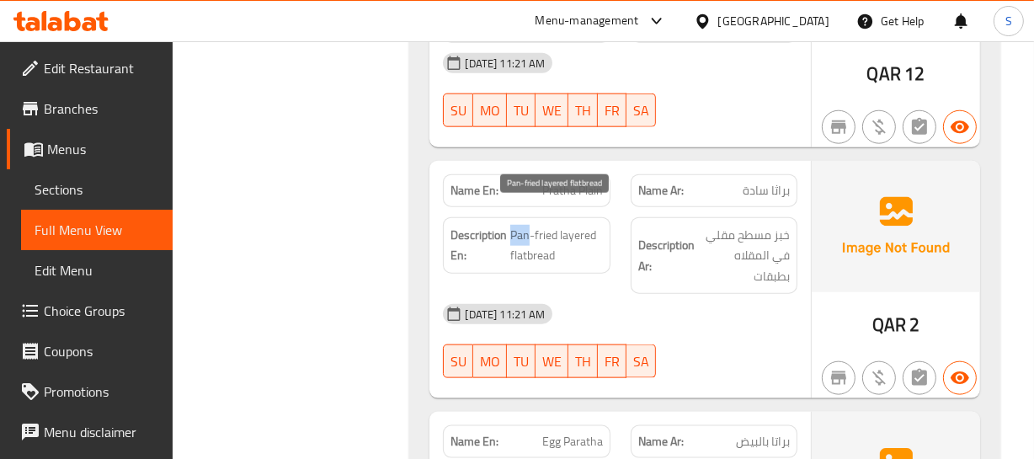
click at [522, 225] on span "Pan-fried layered flatbread" at bounding box center [556, 245] width 92 height 41
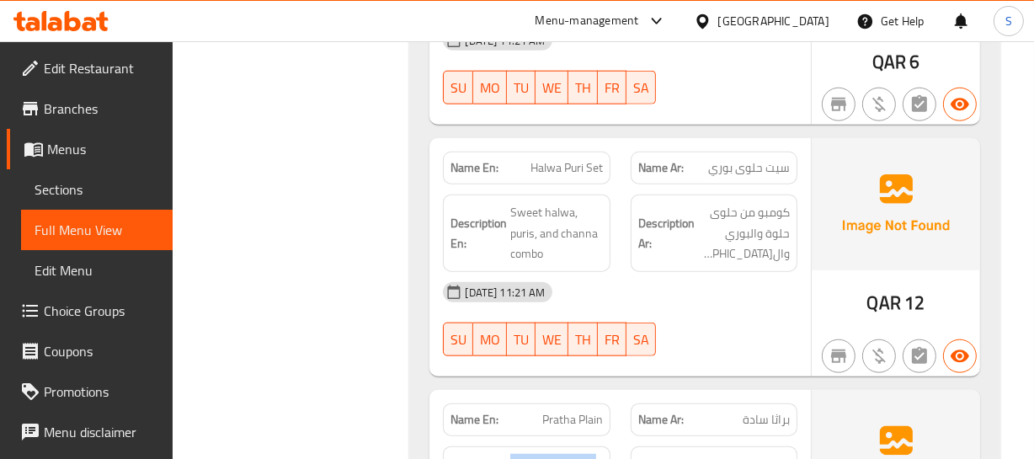
scroll to position [1571, 0]
click at [539, 160] on span "Halwa Puri Set" at bounding box center [567, 169] width 72 height 18
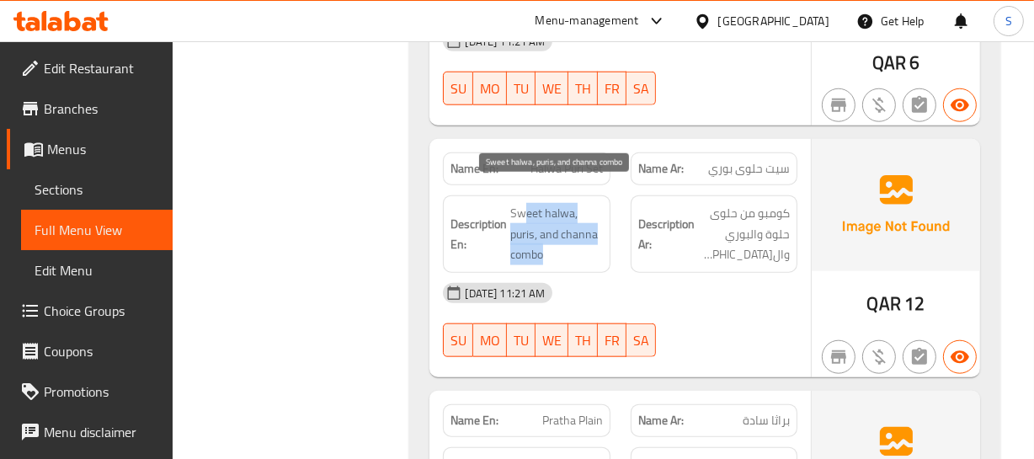
drag, startPoint x: 522, startPoint y: 187, endPoint x: 593, endPoint y: 229, distance: 82.3
click at [586, 232] on span "Sweet halwa, puris, and channa combo" at bounding box center [556, 234] width 92 height 62
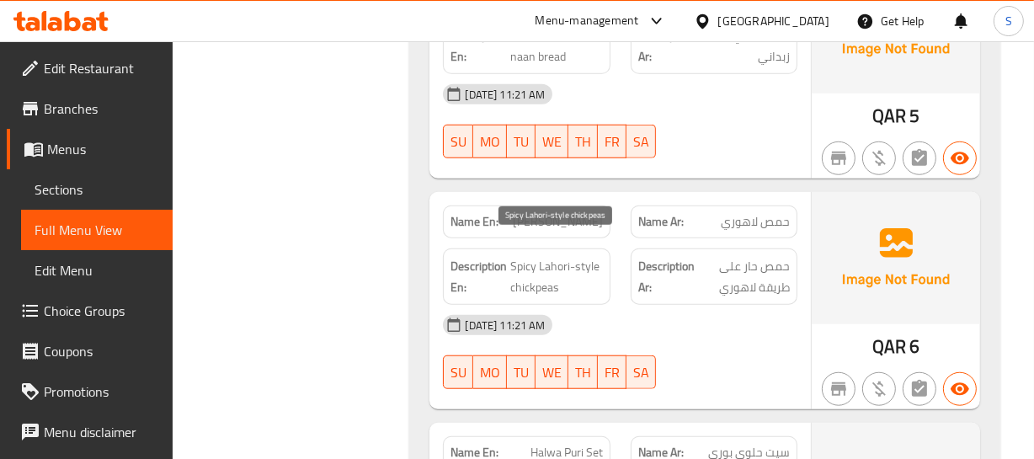
scroll to position [1264, 0]
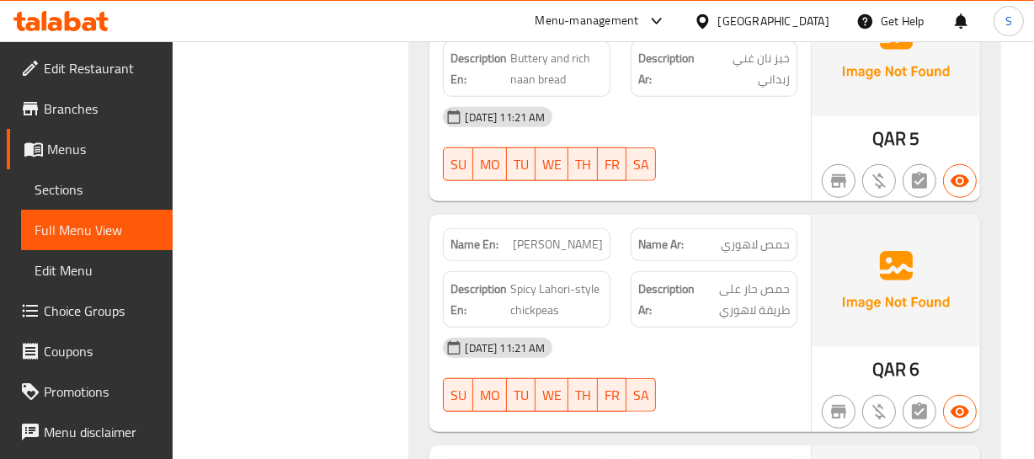
click at [573, 215] on div "Name En: Lahori Chana Name Ar: حمص لاهوري Description En: Spicy Lahori-style ch…" at bounding box center [620, 323] width 381 height 217
click at [565, 228] on div "Name En: Lahori Chana" at bounding box center [526, 244] width 167 height 33
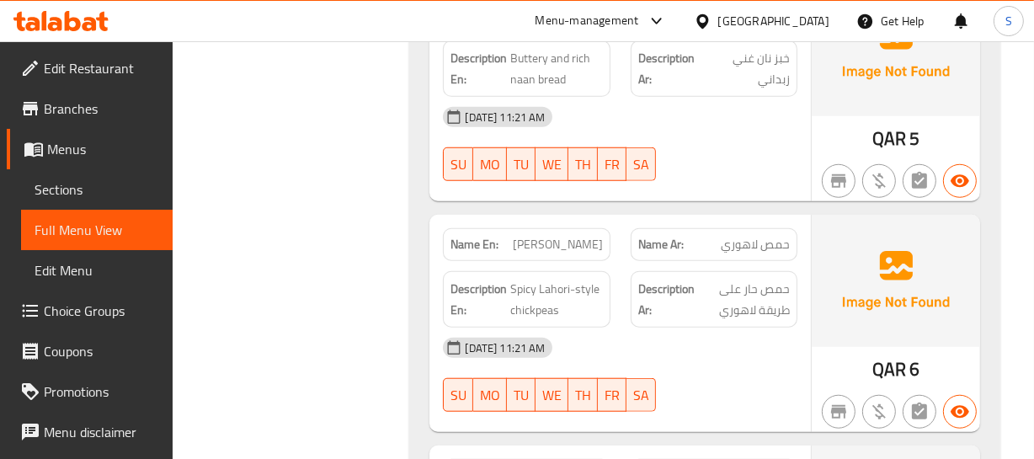
click at [733, 236] on span "حمص لاهوري" at bounding box center [755, 245] width 69 height 18
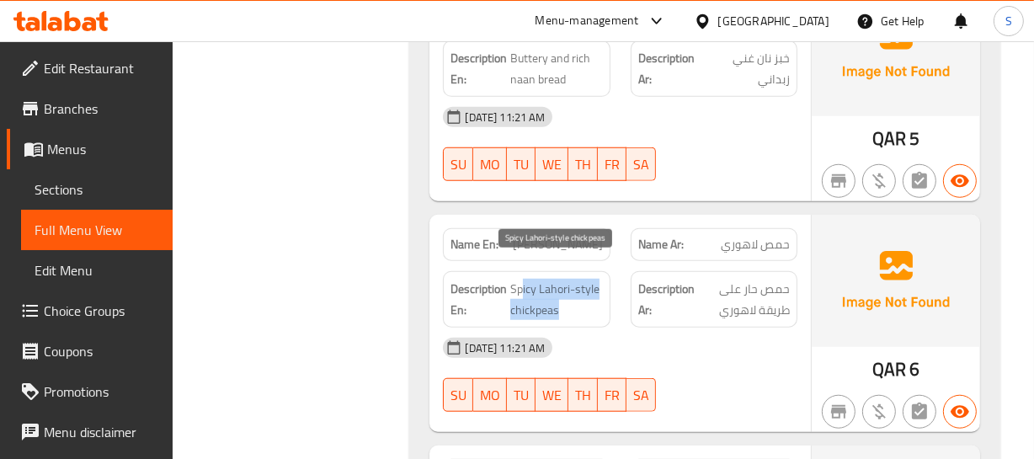
drag, startPoint x: 521, startPoint y: 271, endPoint x: 576, endPoint y: 292, distance: 58.7
click at [576, 292] on span "Spicy Lahori-style chickpeas" at bounding box center [556, 299] width 92 height 41
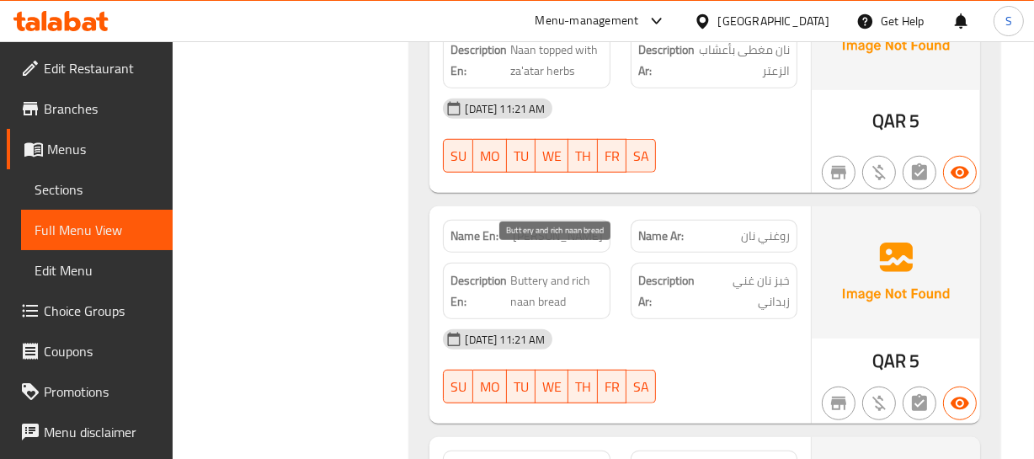
scroll to position [1035, 0]
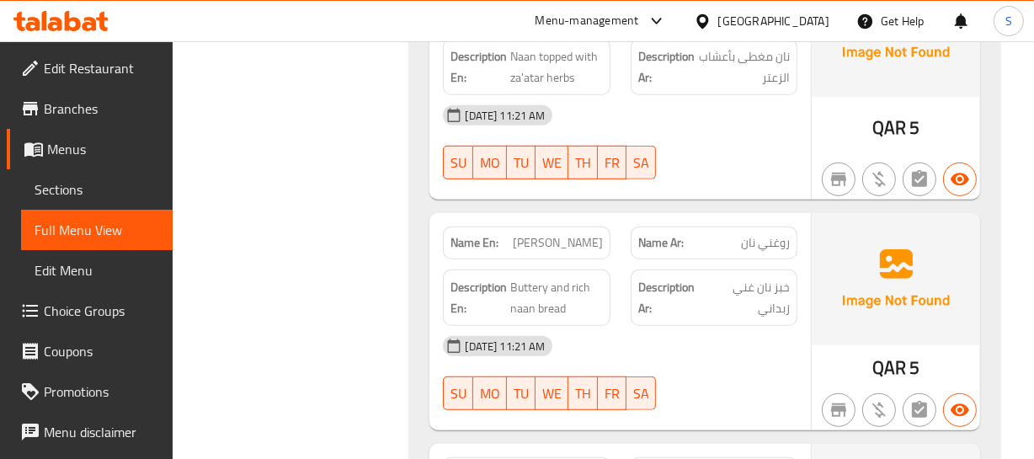
click at [564, 234] on span "[PERSON_NAME]" at bounding box center [558, 243] width 90 height 18
click at [526, 277] on span "Buttery and rich naan bread" at bounding box center [556, 297] width 92 height 41
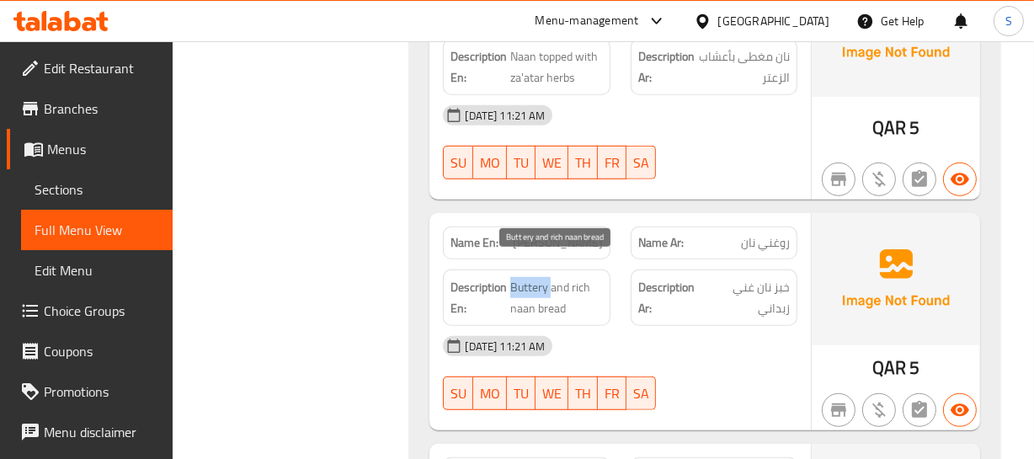
drag, startPoint x: 526, startPoint y: 264, endPoint x: 549, endPoint y: 261, distance: 23.8
click at [548, 277] on span "Buttery and rich naan bread" at bounding box center [556, 297] width 92 height 41
click at [552, 277] on span "Buttery and rich naan bread" at bounding box center [556, 297] width 92 height 41
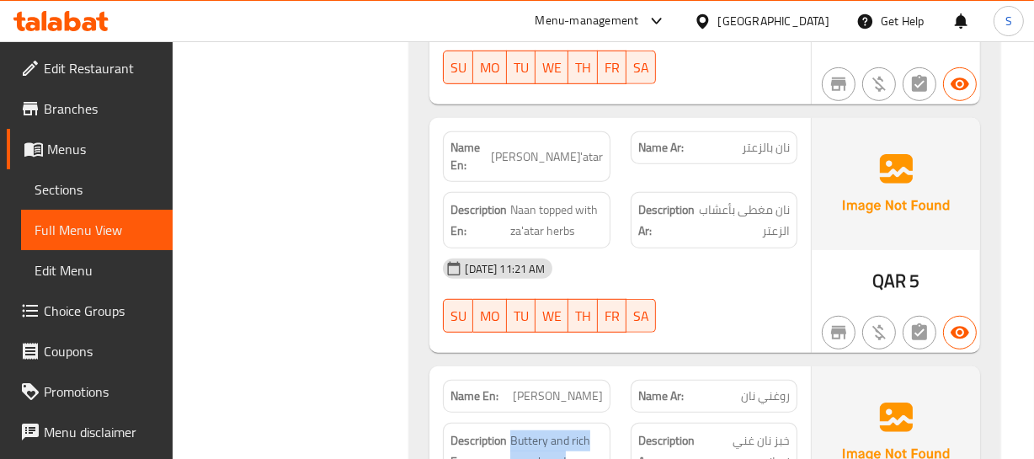
scroll to position [805, 0]
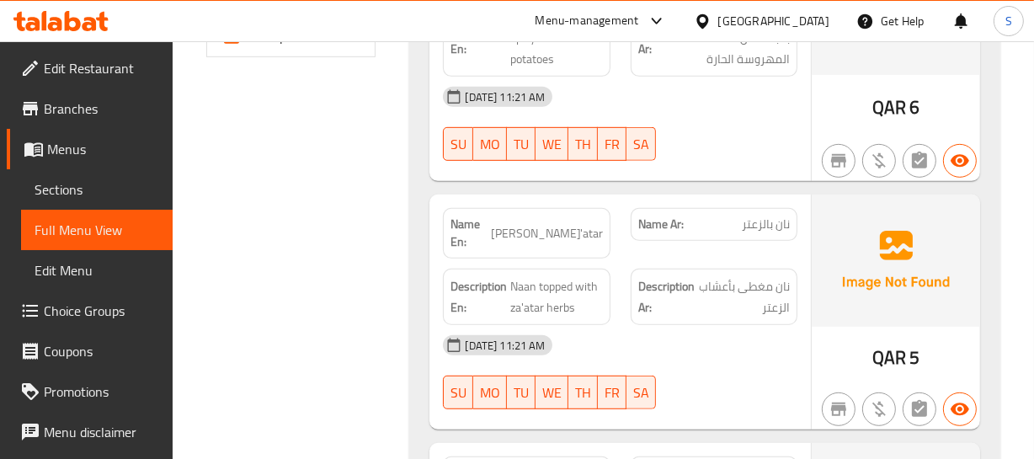
click at [545, 225] on span "[PERSON_NAME]'atar" at bounding box center [547, 234] width 112 height 18
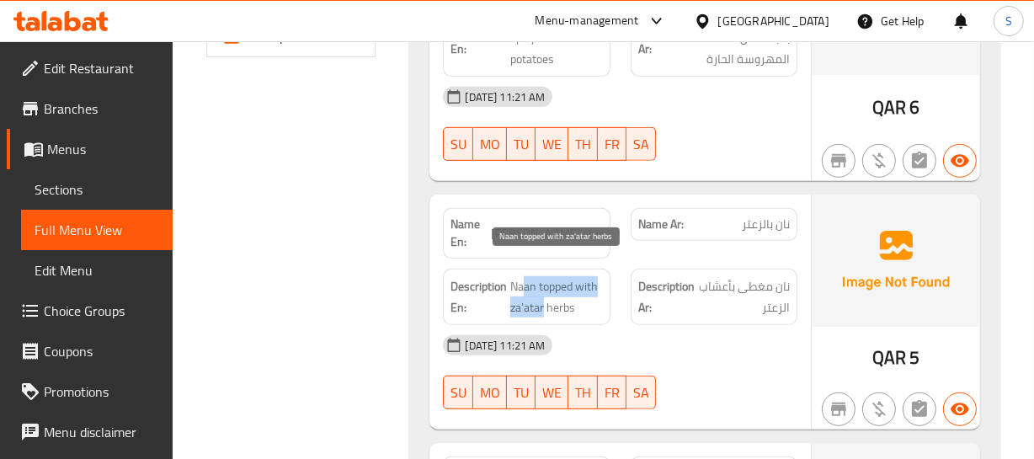
drag, startPoint x: 524, startPoint y: 267, endPoint x: 544, endPoint y: 284, distance: 26.3
click at [544, 284] on span "Naan topped with za'atar herbs" at bounding box center [556, 296] width 92 height 41
click at [588, 292] on span "Naan topped with za'atar herbs" at bounding box center [556, 296] width 92 height 41
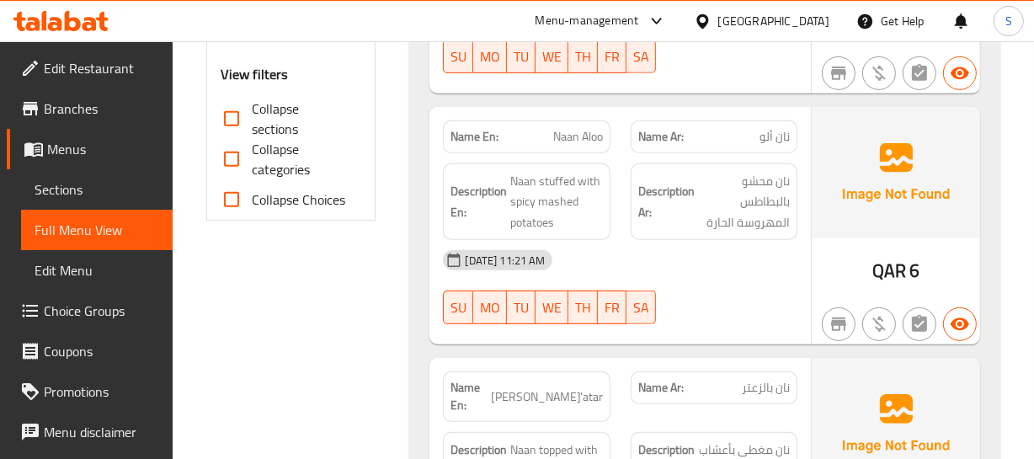
scroll to position [575, 0]
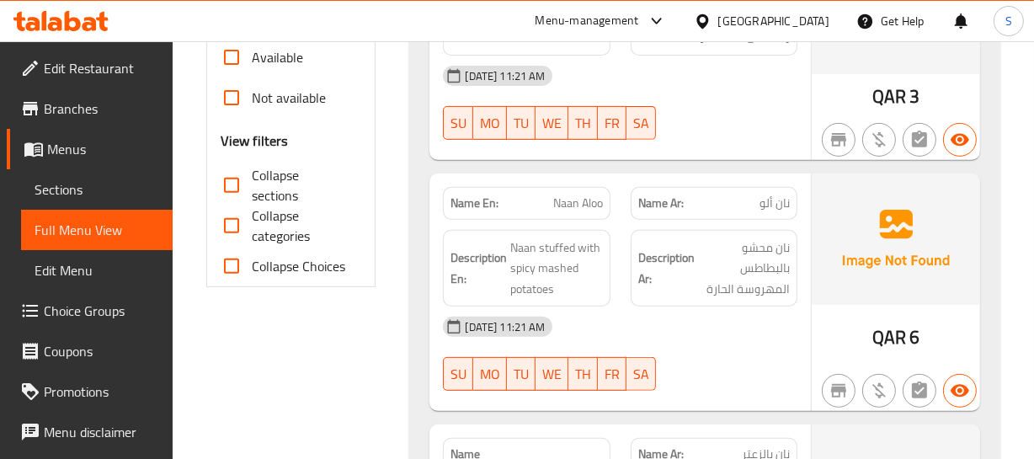
click at [568, 204] on span "Naan Aloo" at bounding box center [578, 204] width 50 height 18
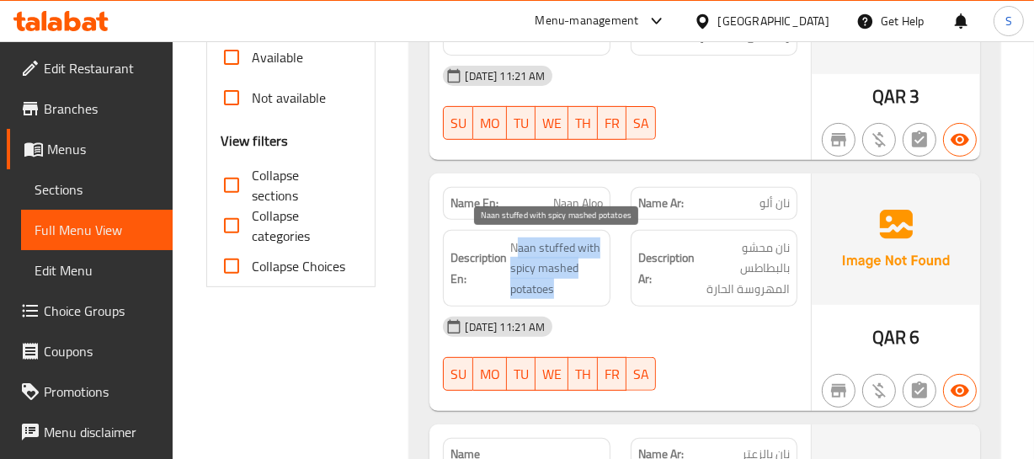
drag, startPoint x: 515, startPoint y: 247, endPoint x: 554, endPoint y: 280, distance: 51.4
click at [554, 280] on span "Naan stuffed with spicy mashed potatoes" at bounding box center [556, 269] width 92 height 62
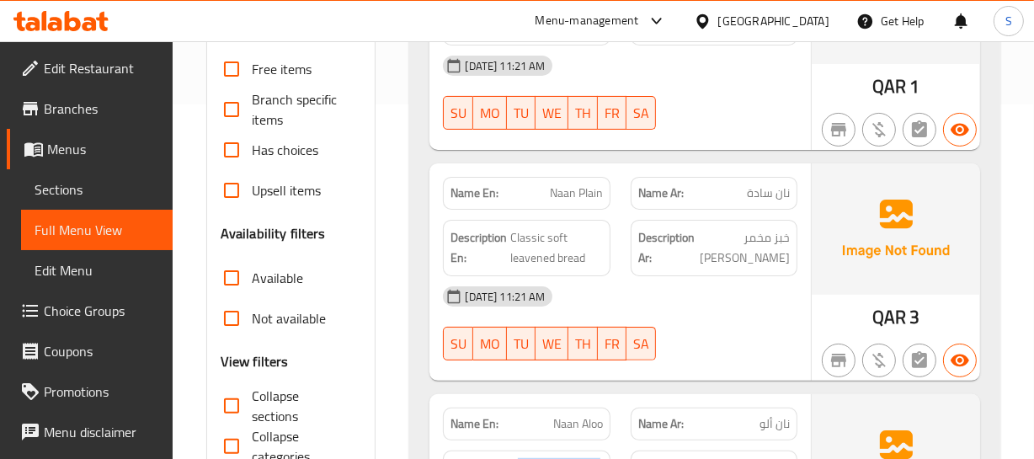
scroll to position [345, 0]
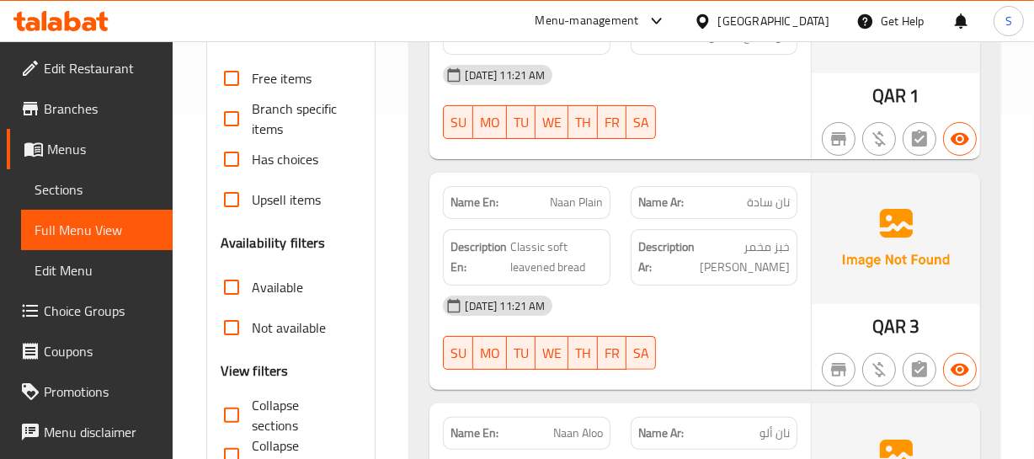
click at [572, 200] on span "Naan Plain" at bounding box center [576, 203] width 53 height 18
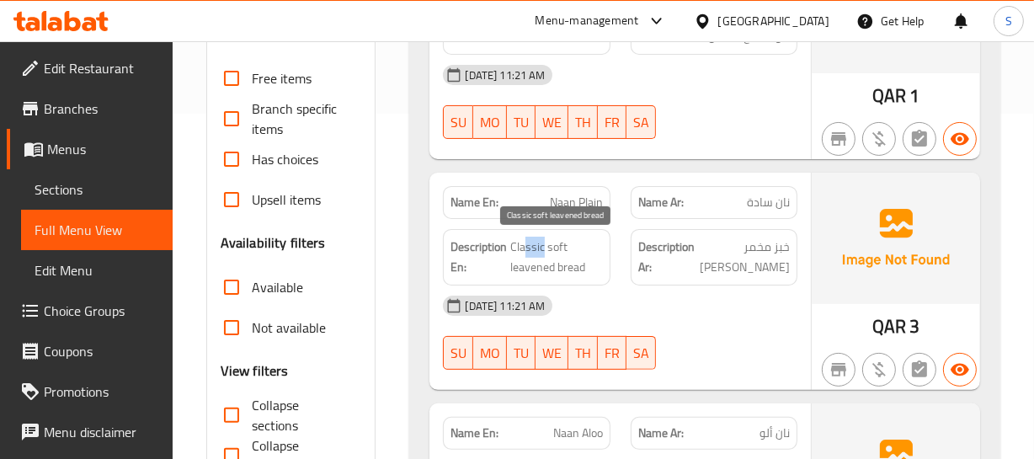
drag, startPoint x: 527, startPoint y: 240, endPoint x: 542, endPoint y: 238, distance: 15.4
click at [542, 238] on span "Classic soft leavened bread" at bounding box center [556, 257] width 92 height 41
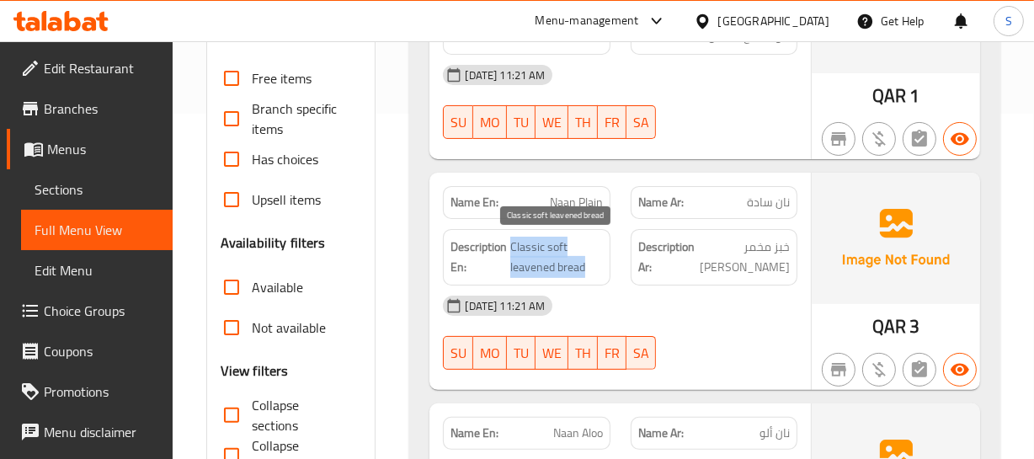
click at [542, 238] on span "Classic soft leavened bread" at bounding box center [556, 257] width 92 height 41
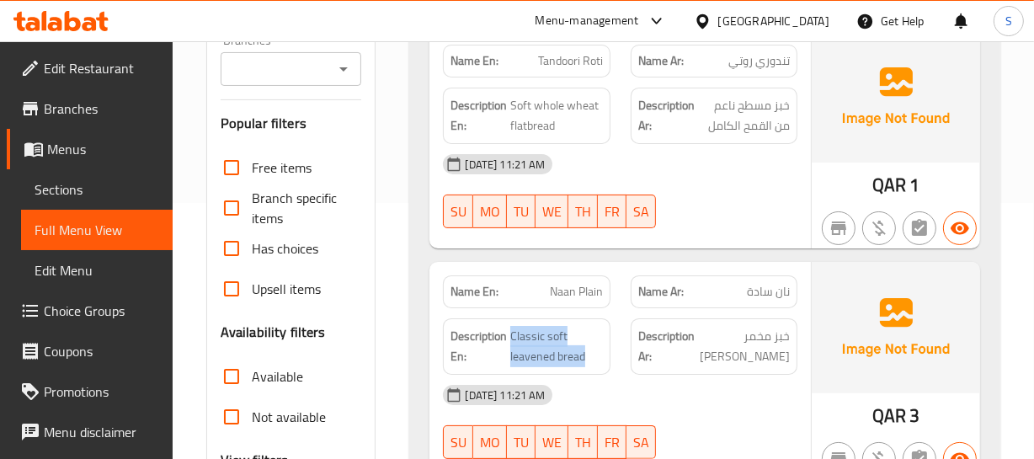
scroll to position [116, 0]
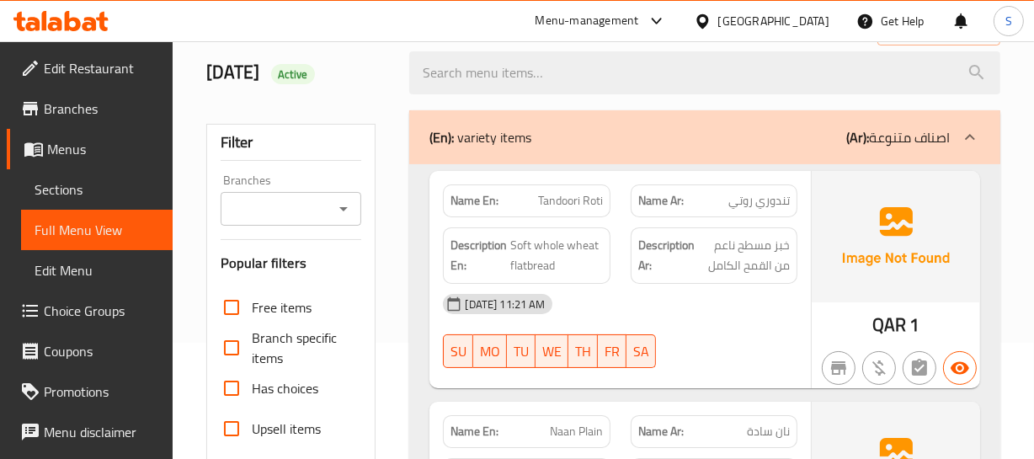
click at [563, 201] on span "Tandoori Roti" at bounding box center [570, 201] width 65 height 18
drag, startPoint x: 521, startPoint y: 247, endPoint x: 574, endPoint y: 253, distance: 53.4
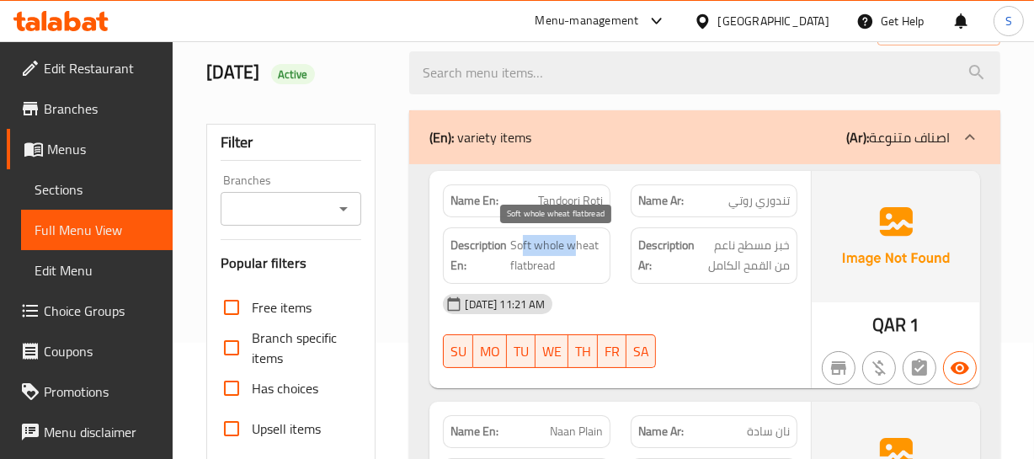
click at [574, 253] on span "Soft whole wheat flatbread" at bounding box center [556, 255] width 92 height 41
click at [590, 253] on span "Soft whole wheat flatbread" at bounding box center [556, 255] width 92 height 41
drag, startPoint x: 590, startPoint y: 253, endPoint x: 592, endPoint y: 98, distance: 155.0
click at [591, 243] on span "Soft whole wheat flatbread" at bounding box center [556, 255] width 92 height 41
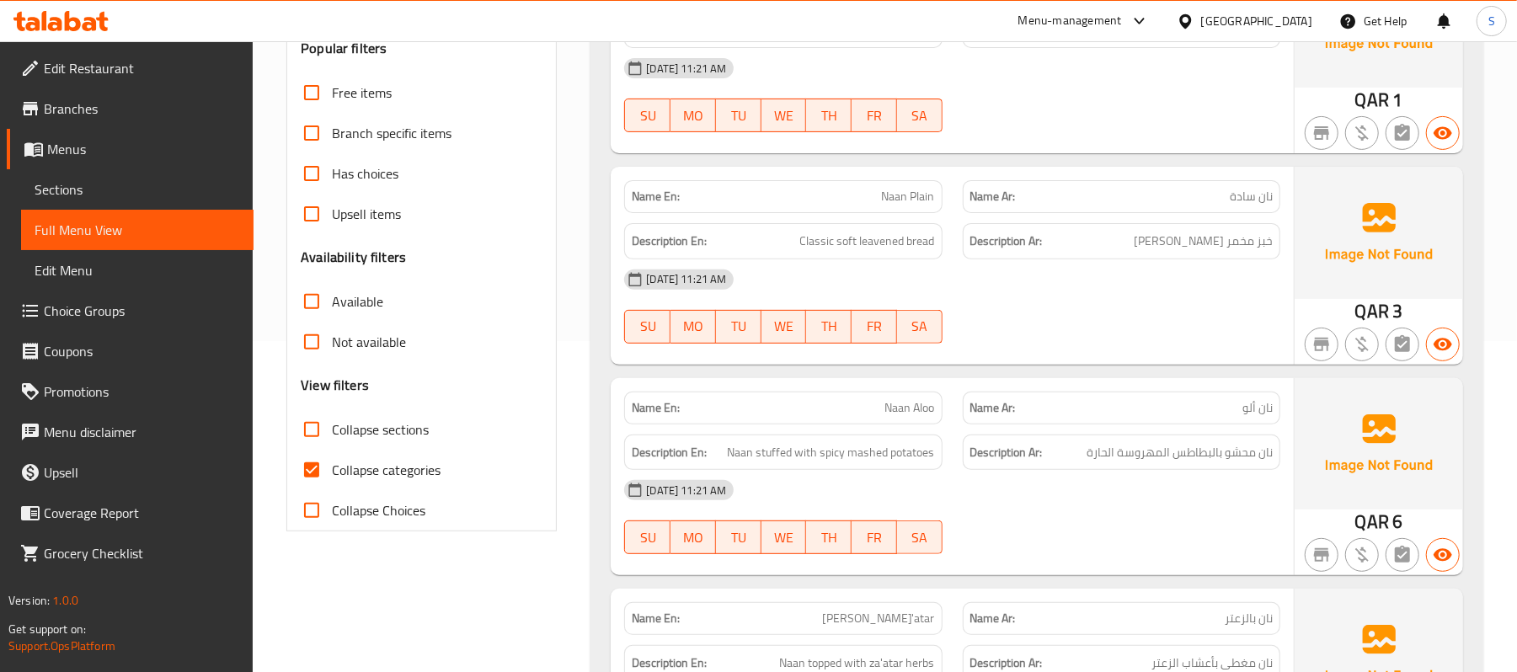
scroll to position [337, 0]
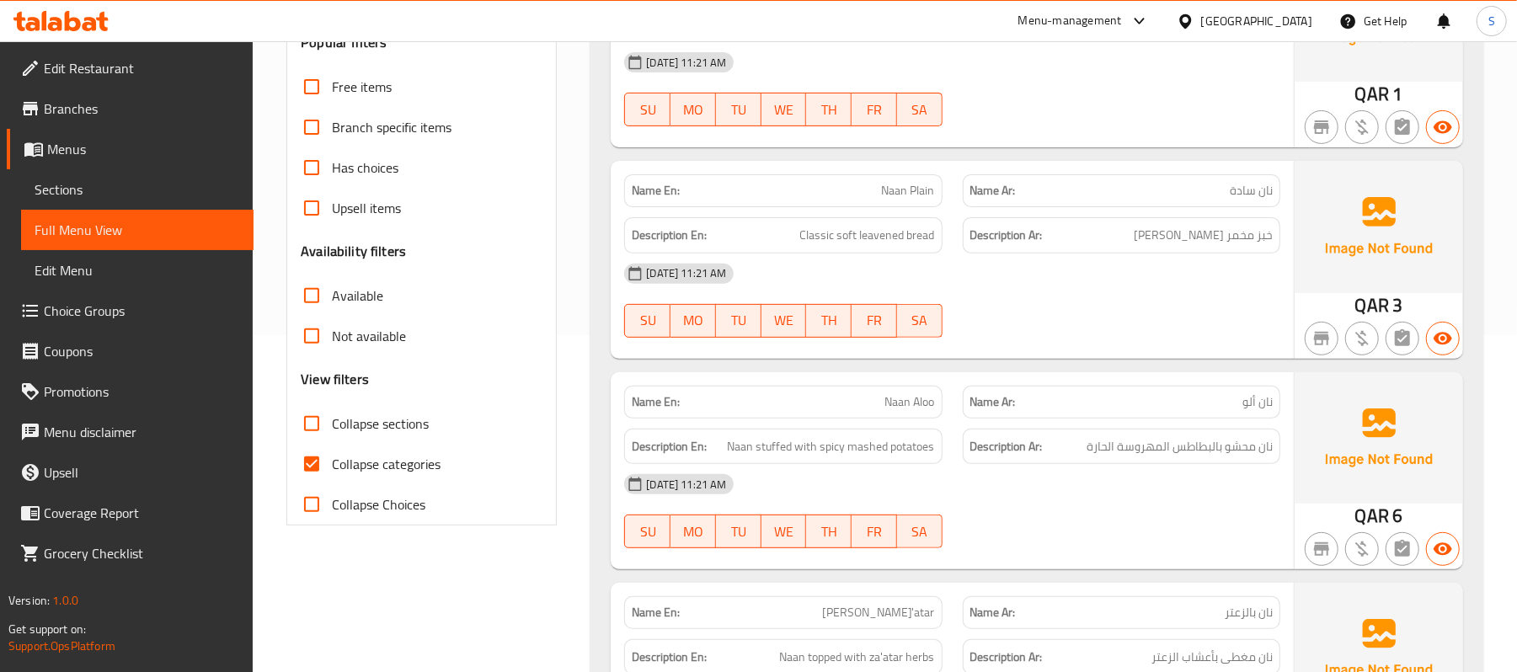
click at [331, 463] on input "Collapse categories" at bounding box center [311, 464] width 40 height 40
checkbox input "false"
click at [988, 280] on div "[DATE] 11:21 AM" at bounding box center [952, 274] width 676 height 40
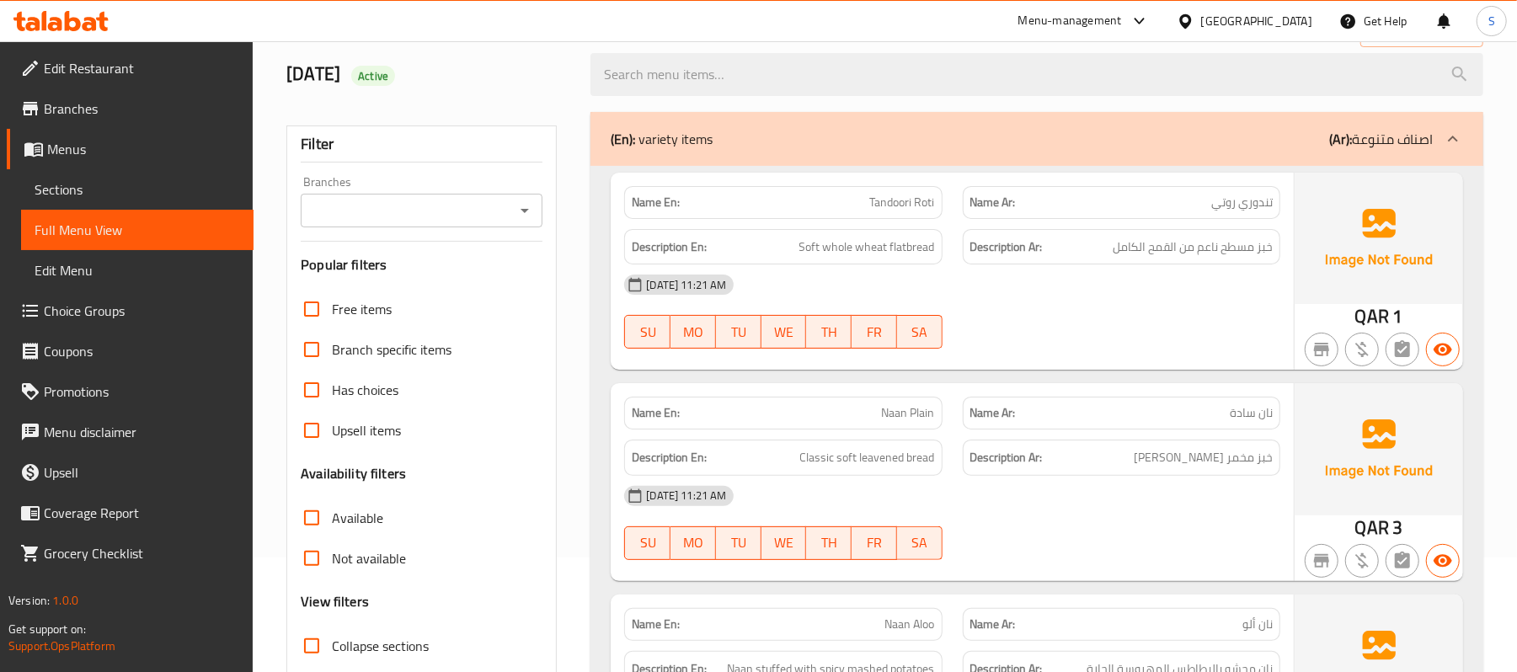
scroll to position [0, 0]
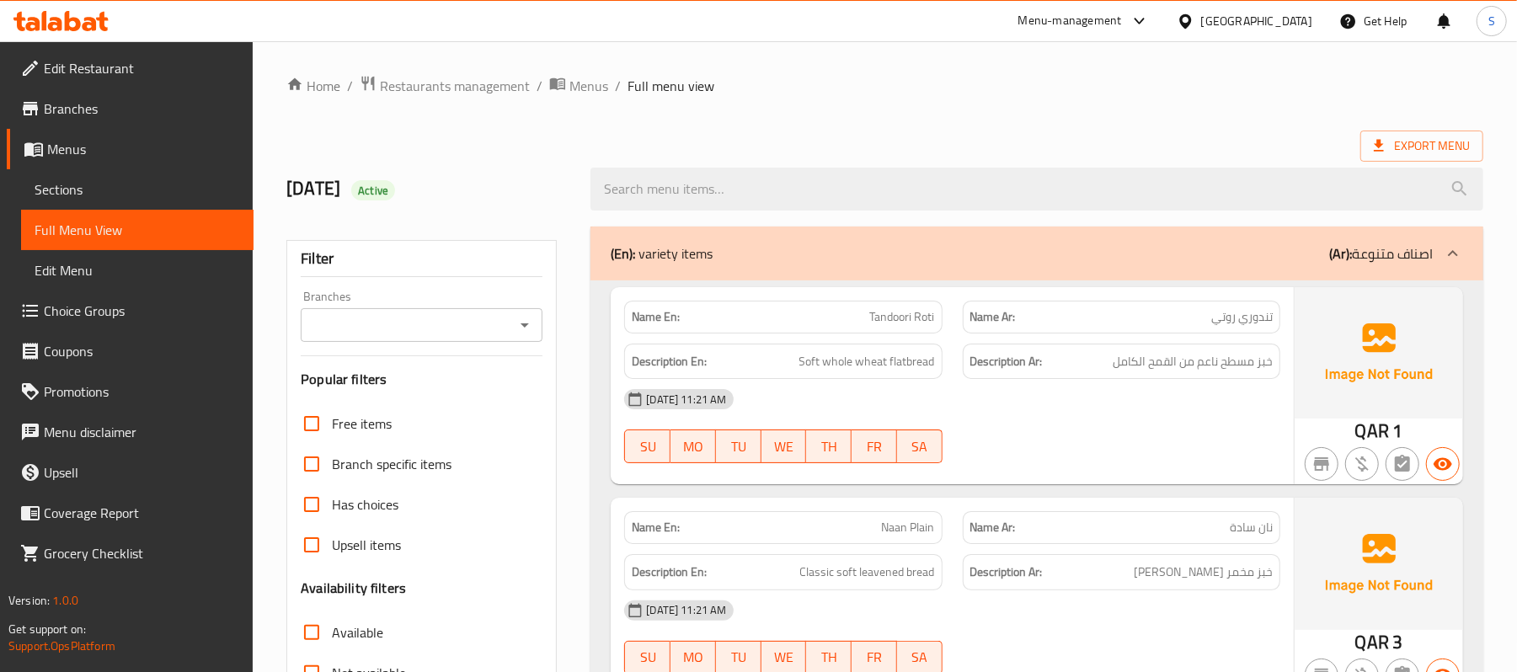
click at [987, 371] on strong "Description Ar:" at bounding box center [1006, 361] width 72 height 21
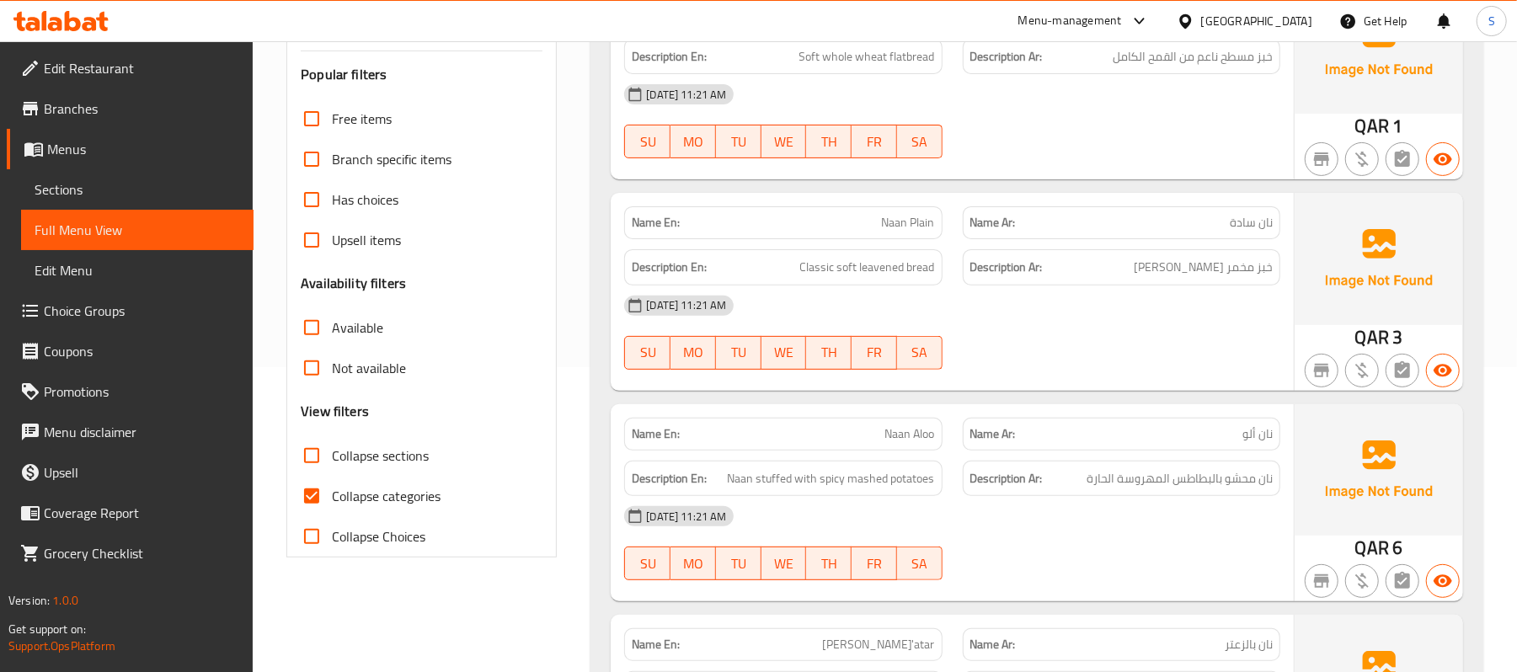
scroll to position [337, 0]
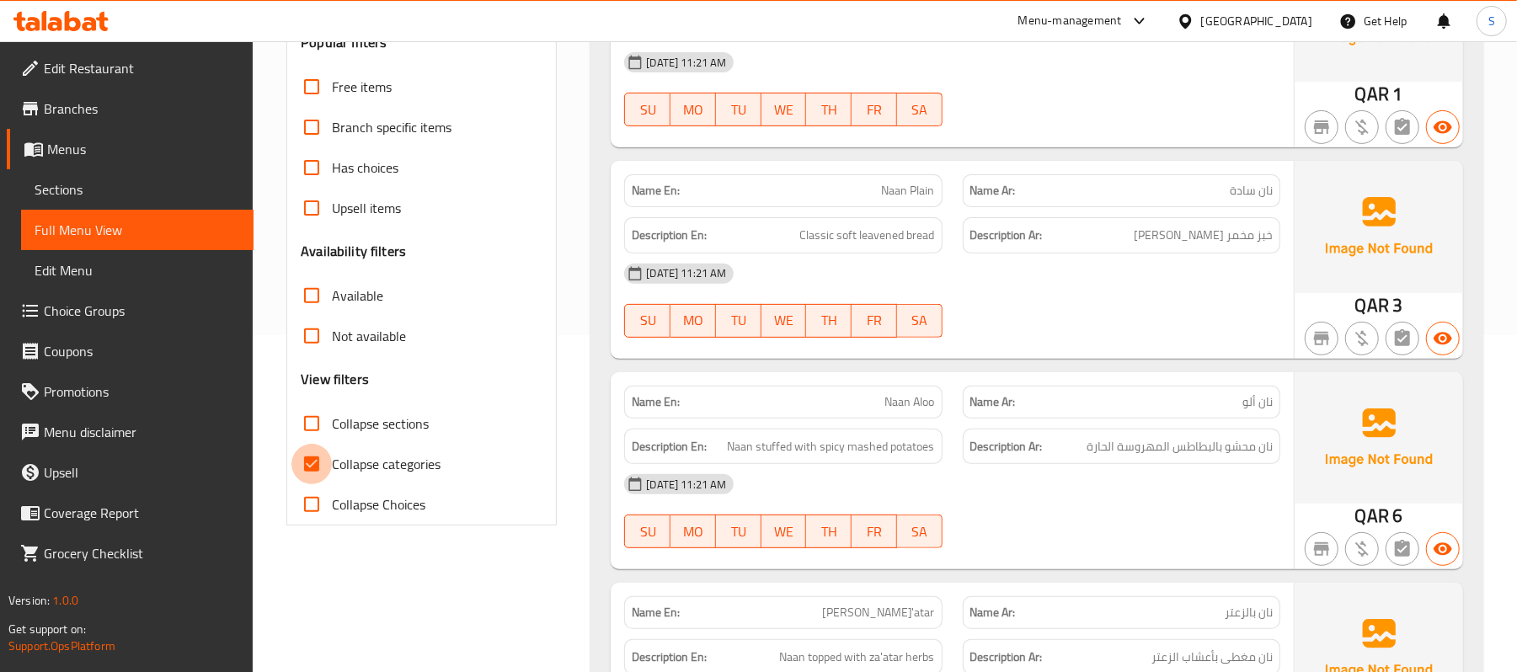
click at [307, 472] on input "Collapse categories" at bounding box center [311, 464] width 40 height 40
checkbox input "false"
click at [780, 310] on span "WE" at bounding box center [784, 320] width 32 height 24
click at [1102, 337] on div at bounding box center [1122, 338] width 338 height 20
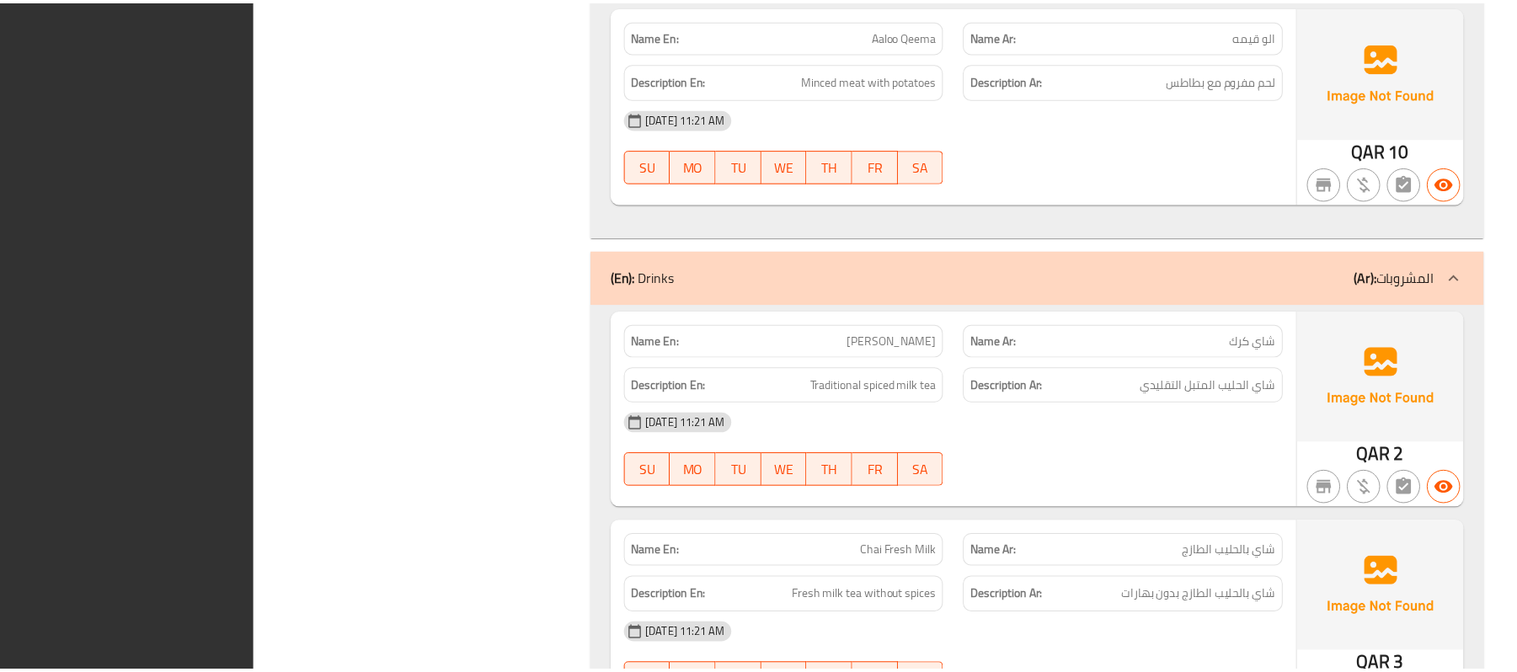
scroll to position [4623, 0]
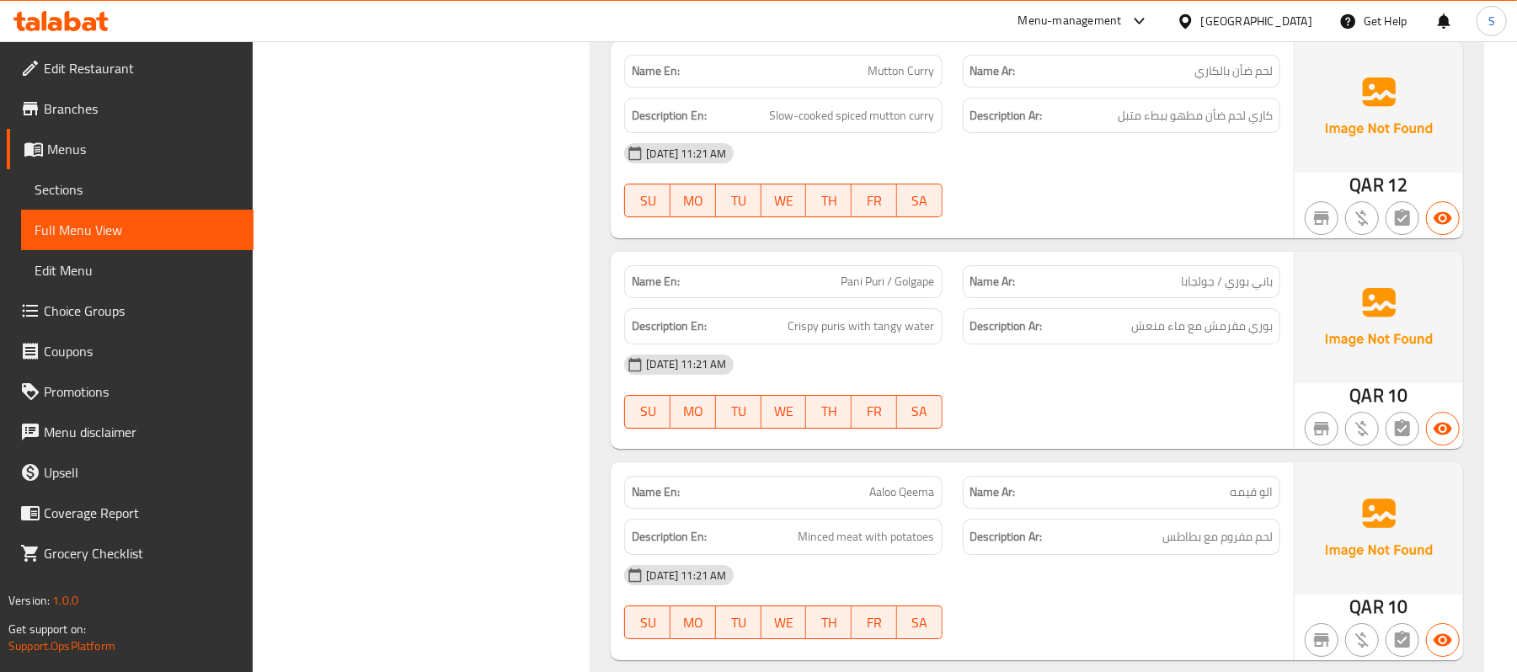
scroll to position [3949, 0]
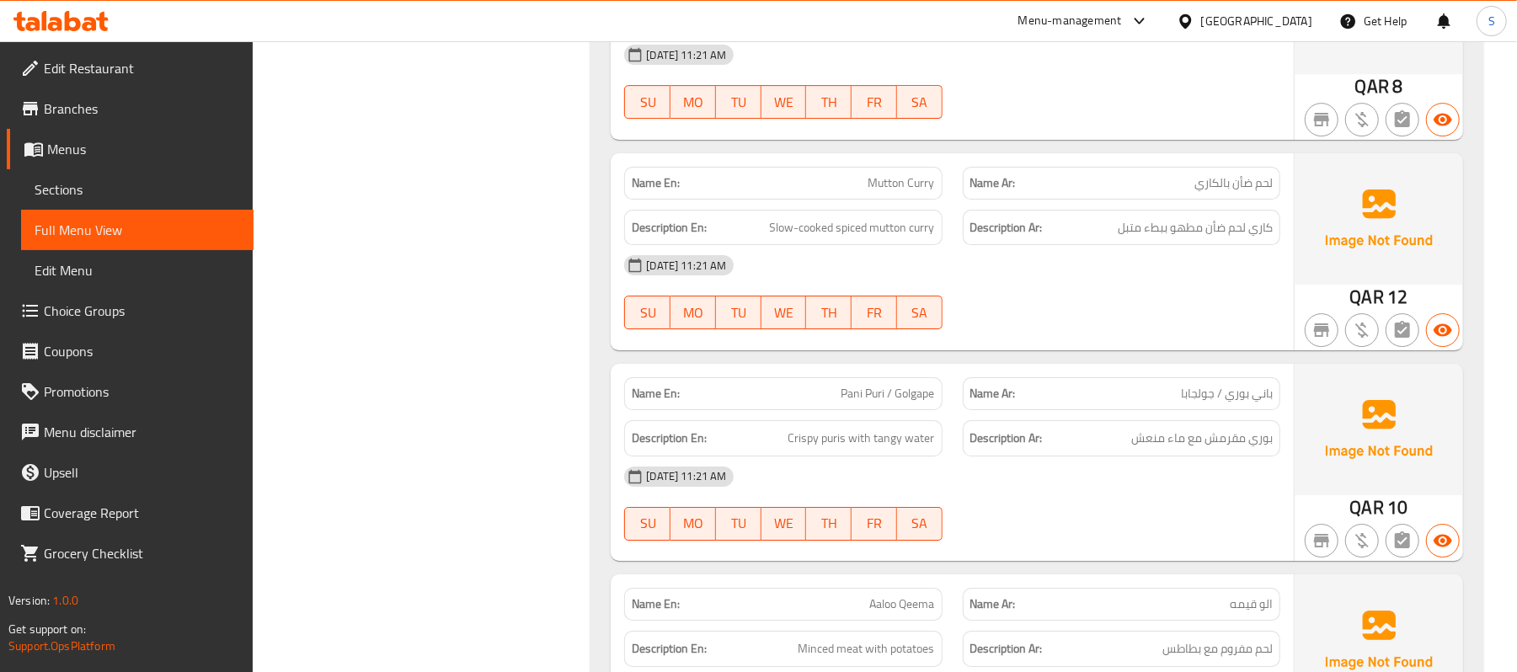
click at [1024, 334] on div "Name En: Mutton Curry Name Ar: لحم ضأن بالكاري Description En: Slow-cooked spic…" at bounding box center [952, 251] width 683 height 197
